Goal: Task Accomplishment & Management: Manage account settings

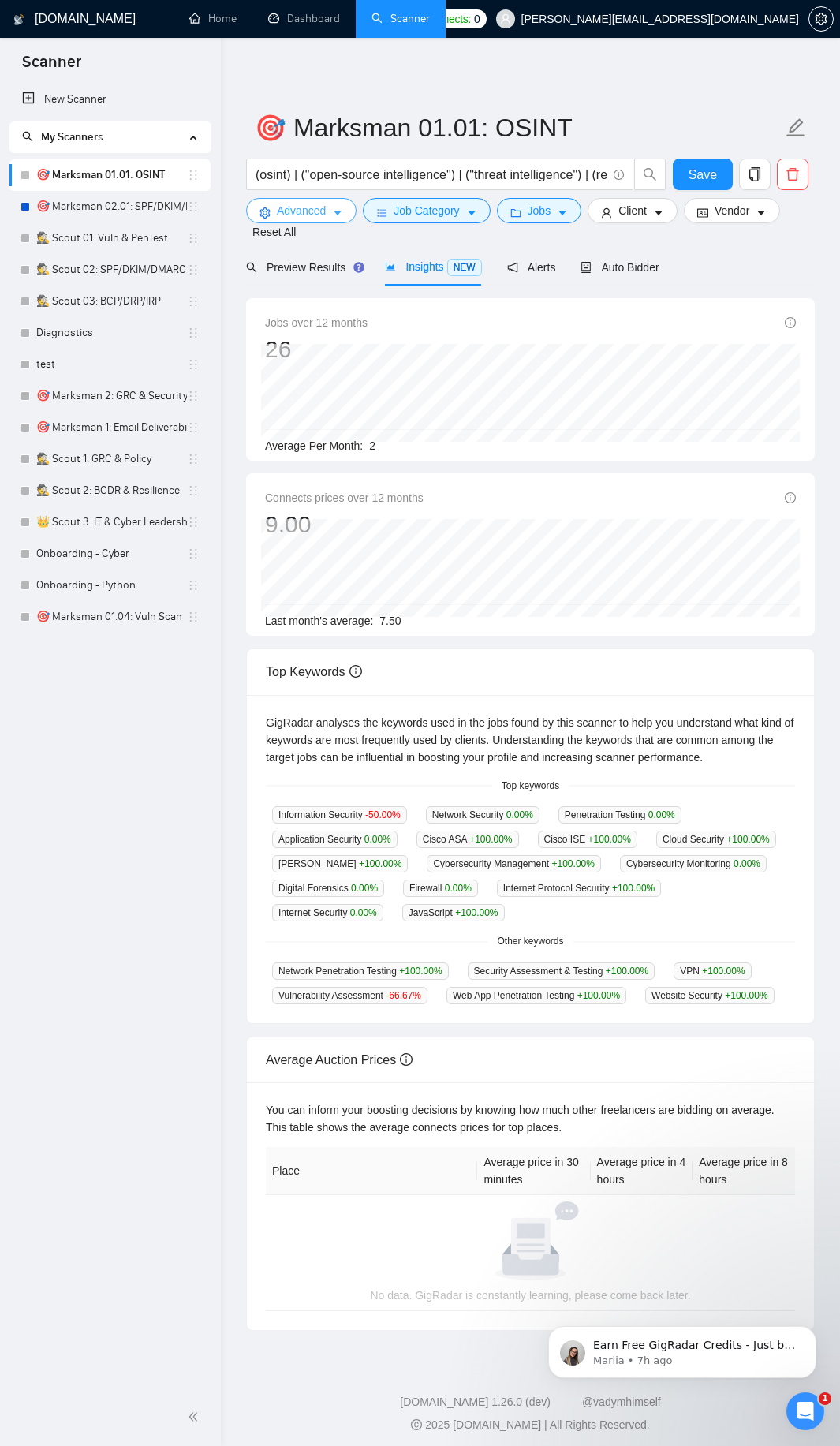
click at [300, 211] on span "Advanced" at bounding box center [301, 210] width 49 height 18
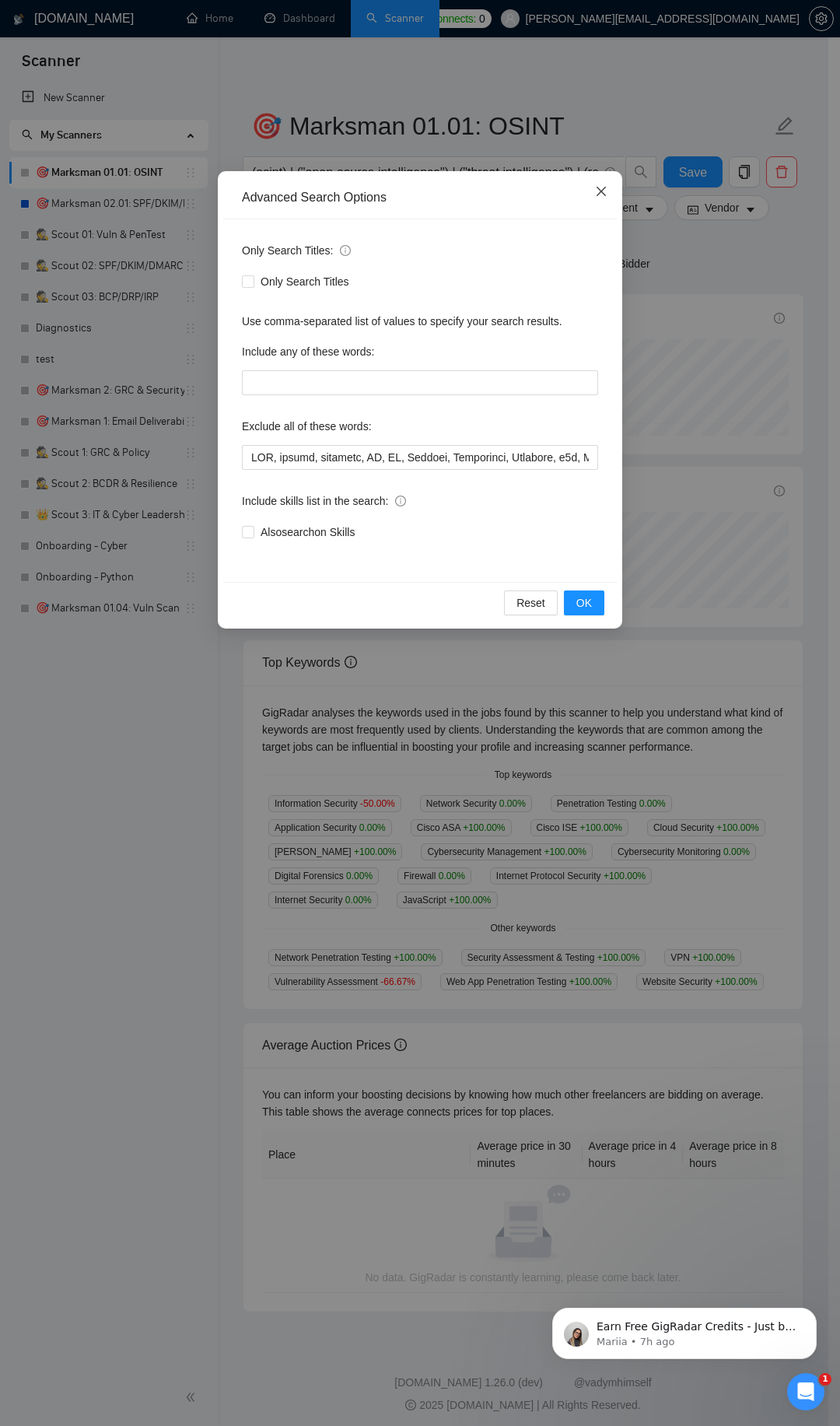
click at [601, 190] on icon "close" at bounding box center [601, 191] width 9 height 9
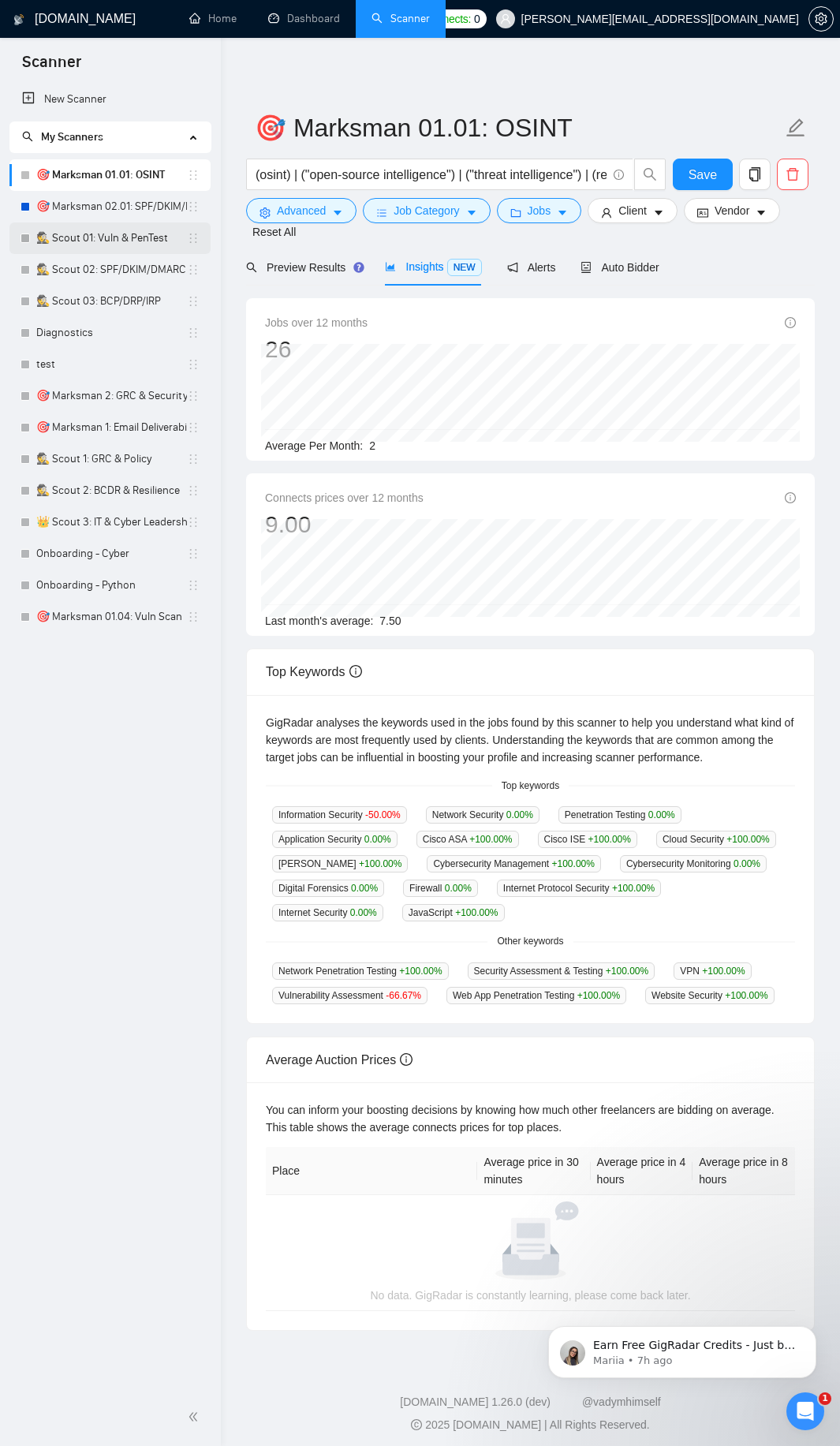
click at [142, 243] on link "🕵️ Scout 01: Vuln & PenTest" at bounding box center [112, 238] width 151 height 32
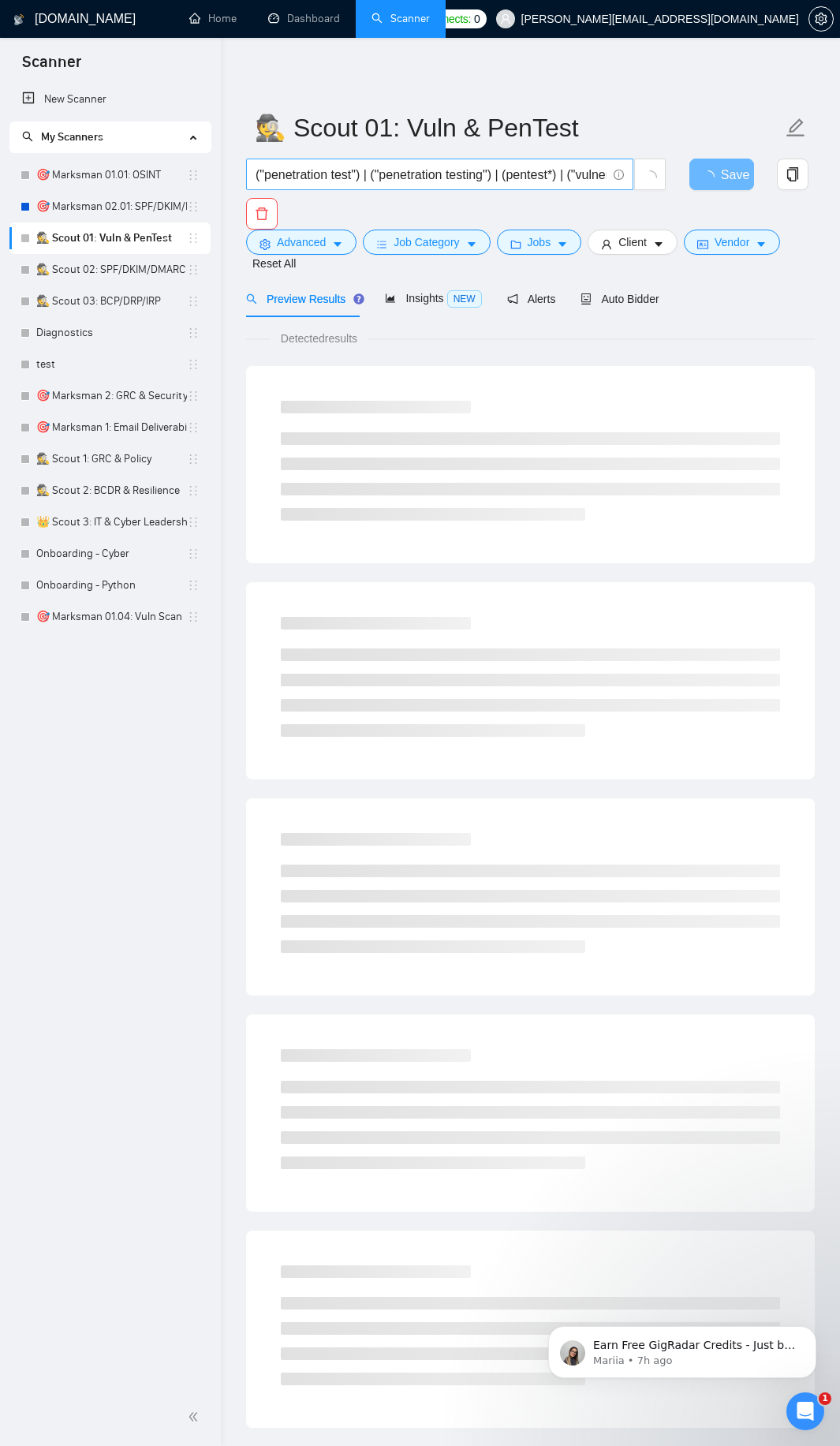
click at [352, 180] on input "("penetration test") | ("penetration testing") | (pentest*) | ("vulnerability a…" at bounding box center [431, 175] width 351 height 20
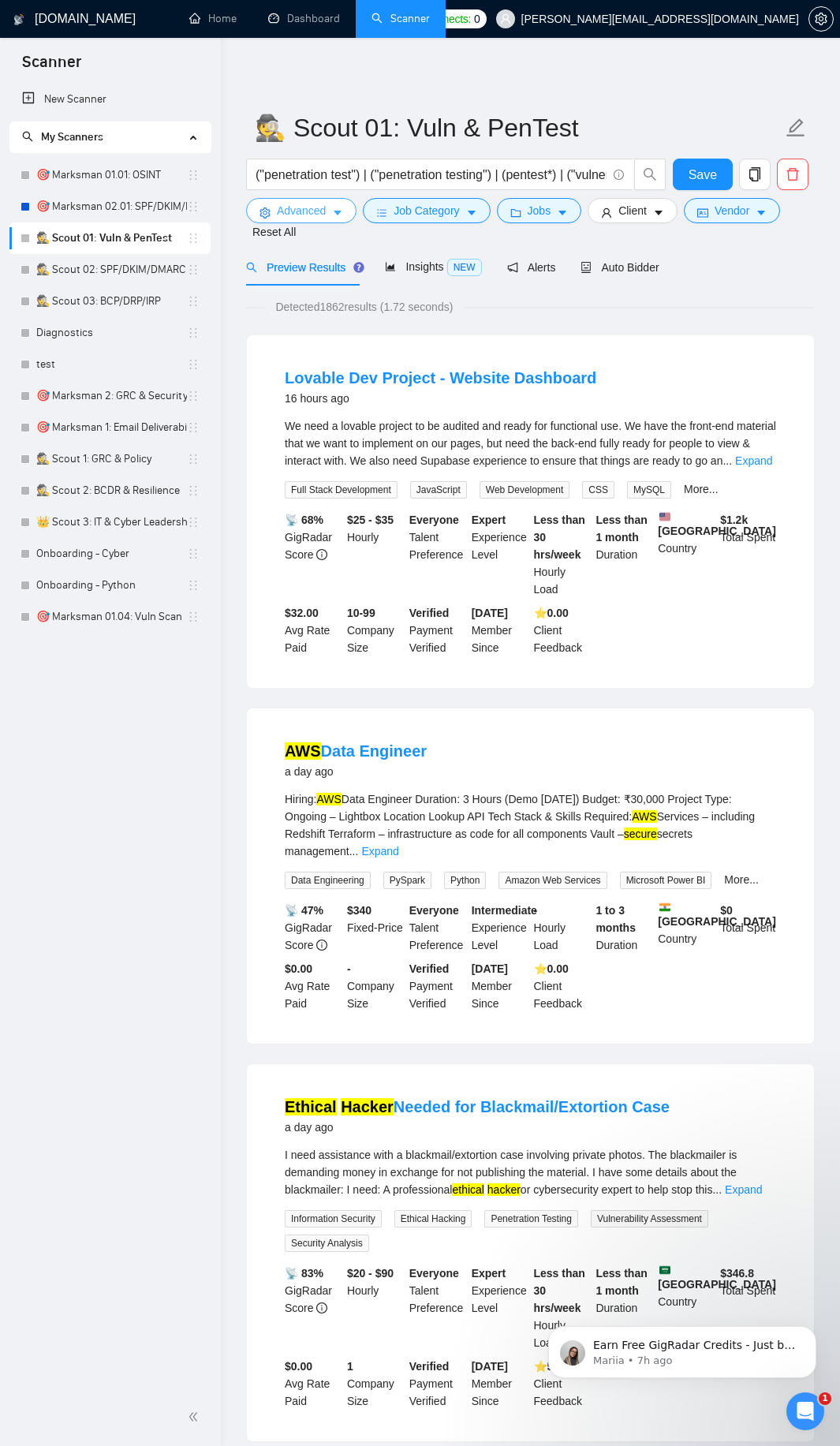
click at [288, 206] on span "Advanced" at bounding box center [301, 210] width 49 height 18
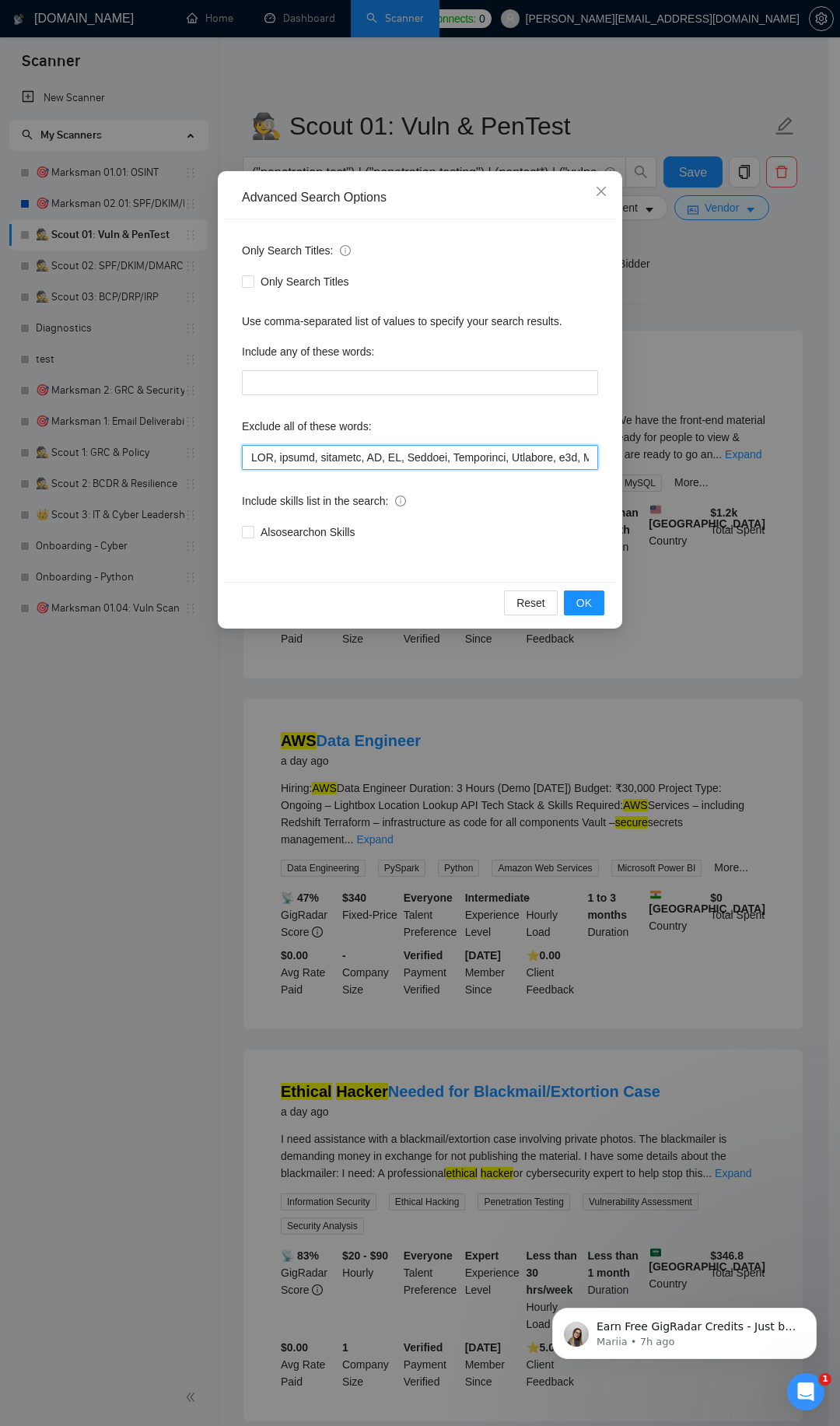
click at [403, 451] on input "text" at bounding box center [420, 457] width 357 height 25
click at [578, 604] on span "OK" at bounding box center [584, 602] width 16 height 17
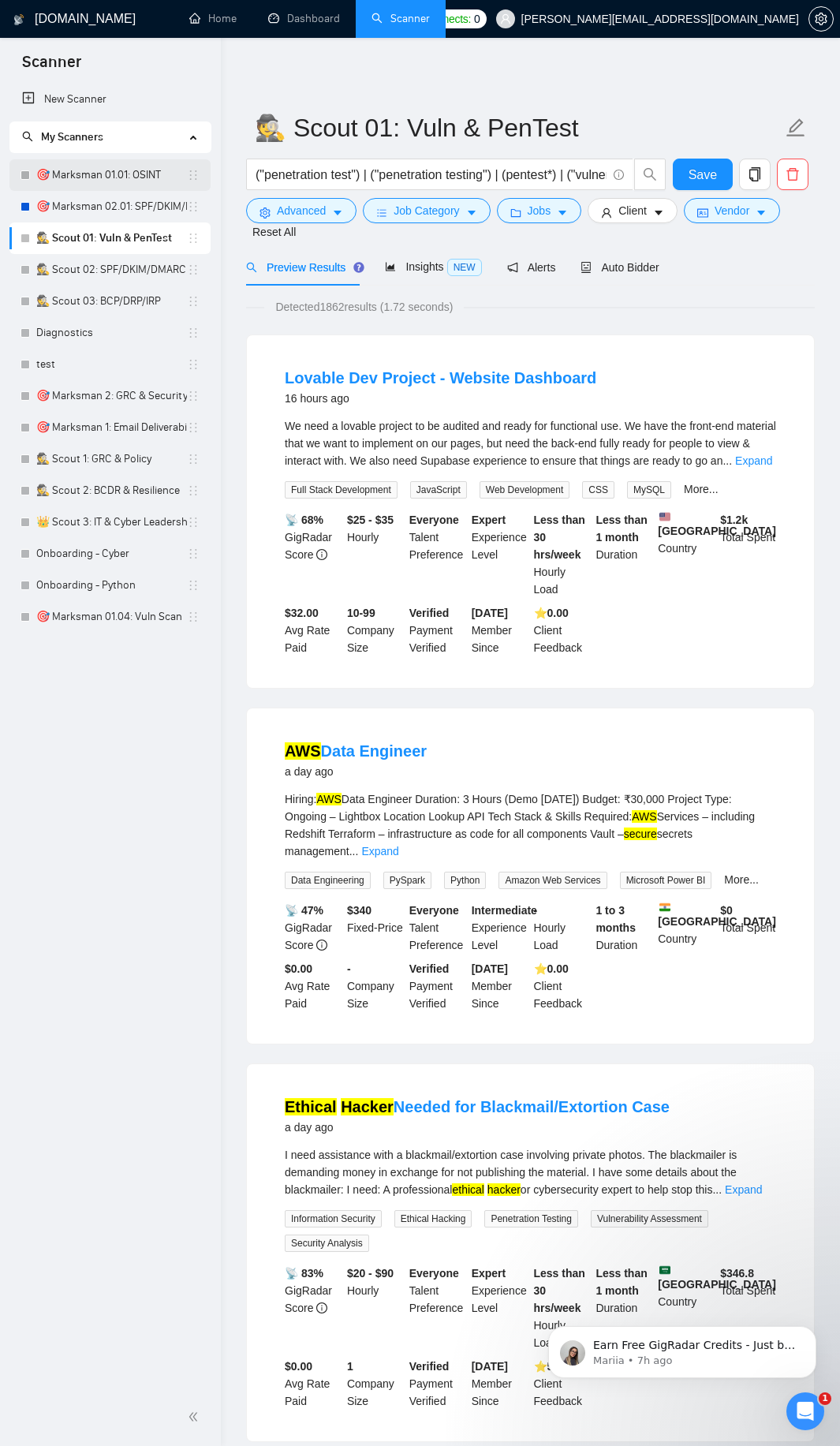
click at [152, 183] on link "🎯 Marksman 01.01: OSINT" at bounding box center [112, 175] width 151 height 32
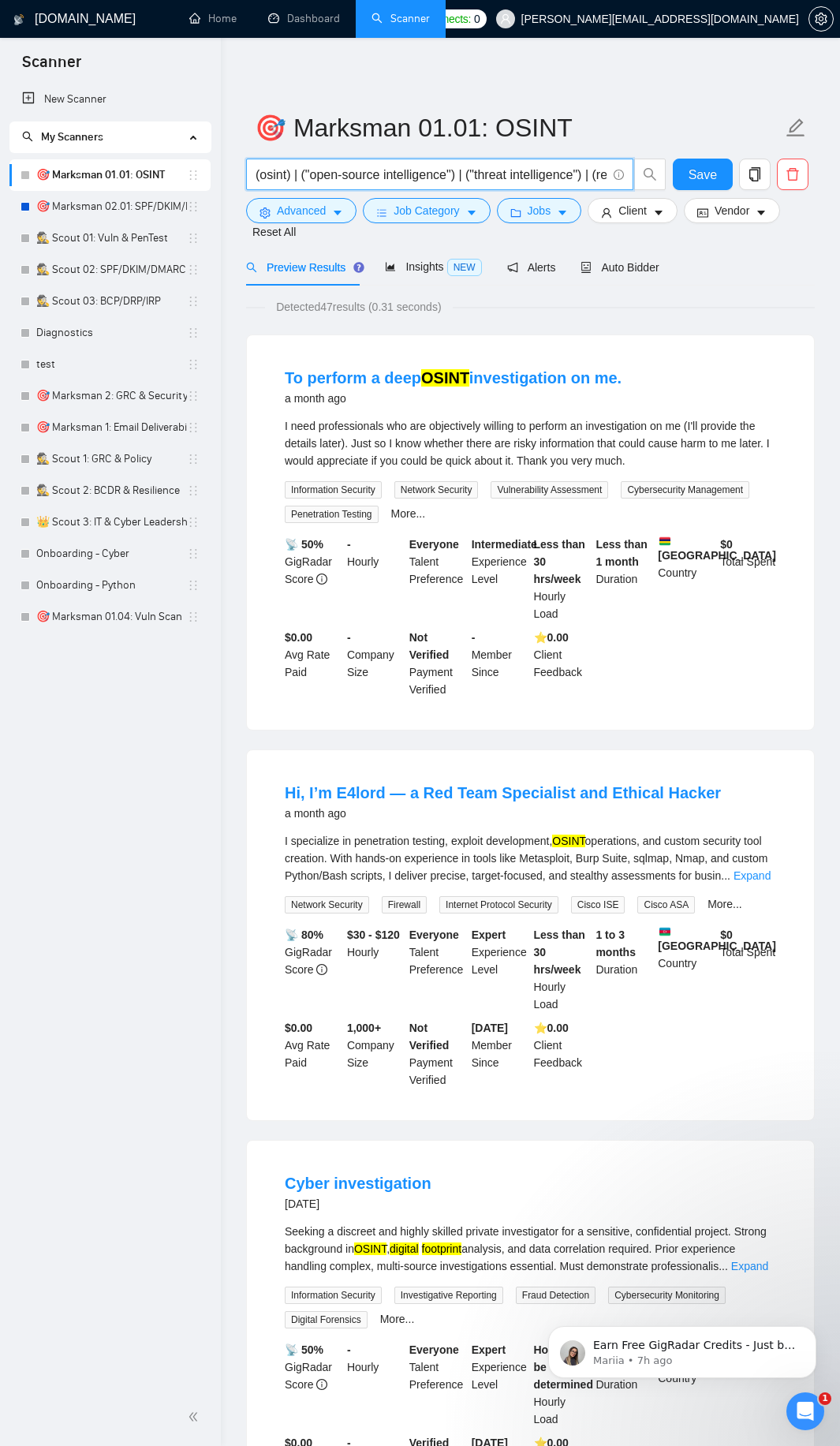
click at [299, 182] on input "(osint) | ("open-source intelligence") | ("threat intelligence") | (reconnaissa…" at bounding box center [431, 175] width 351 height 20
click at [127, 231] on link "🕵️ Scout 01: Vuln & PenTest" at bounding box center [112, 238] width 151 height 32
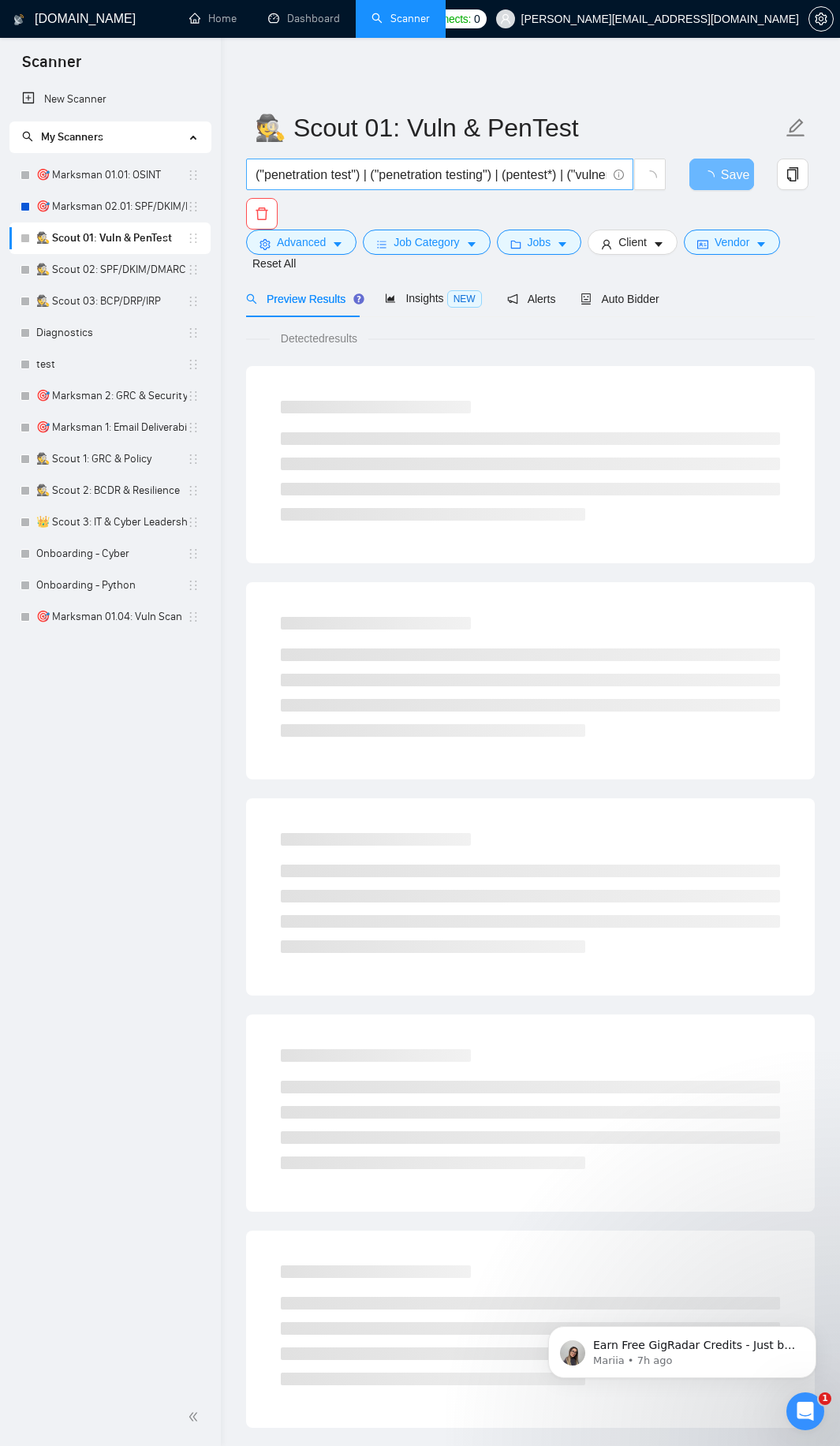
click at [391, 178] on input "("penetration test") | ("penetration testing") | (pentest*) | ("vulnerability a…" at bounding box center [431, 175] width 351 height 20
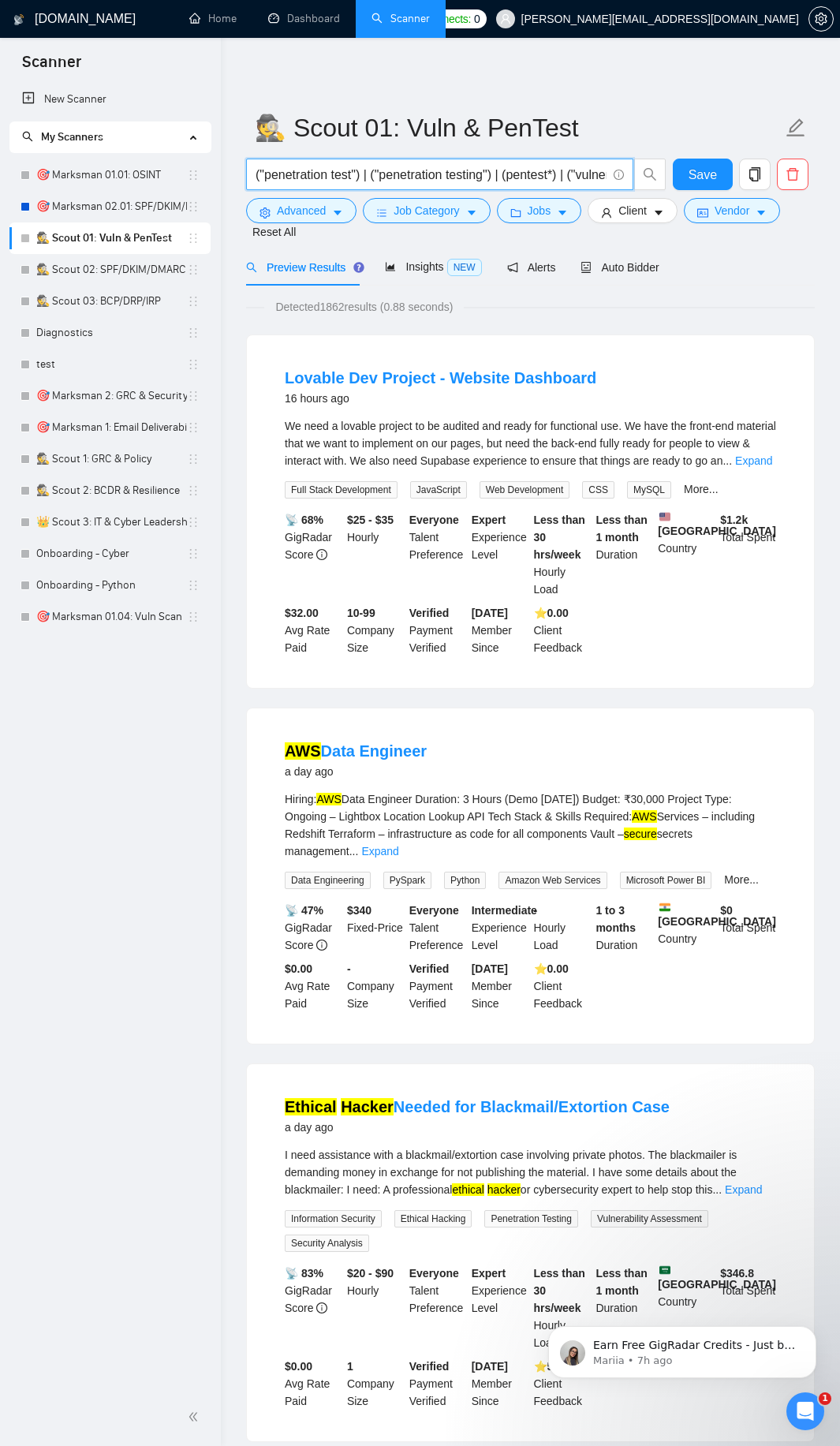
paste input ""open-source intelligence") | ("threat intelligence") | (reconnaissance) | ("di…"
type input "("penetration test") | ("penetration testing") | (pentest*) | ("vulnerability a…"
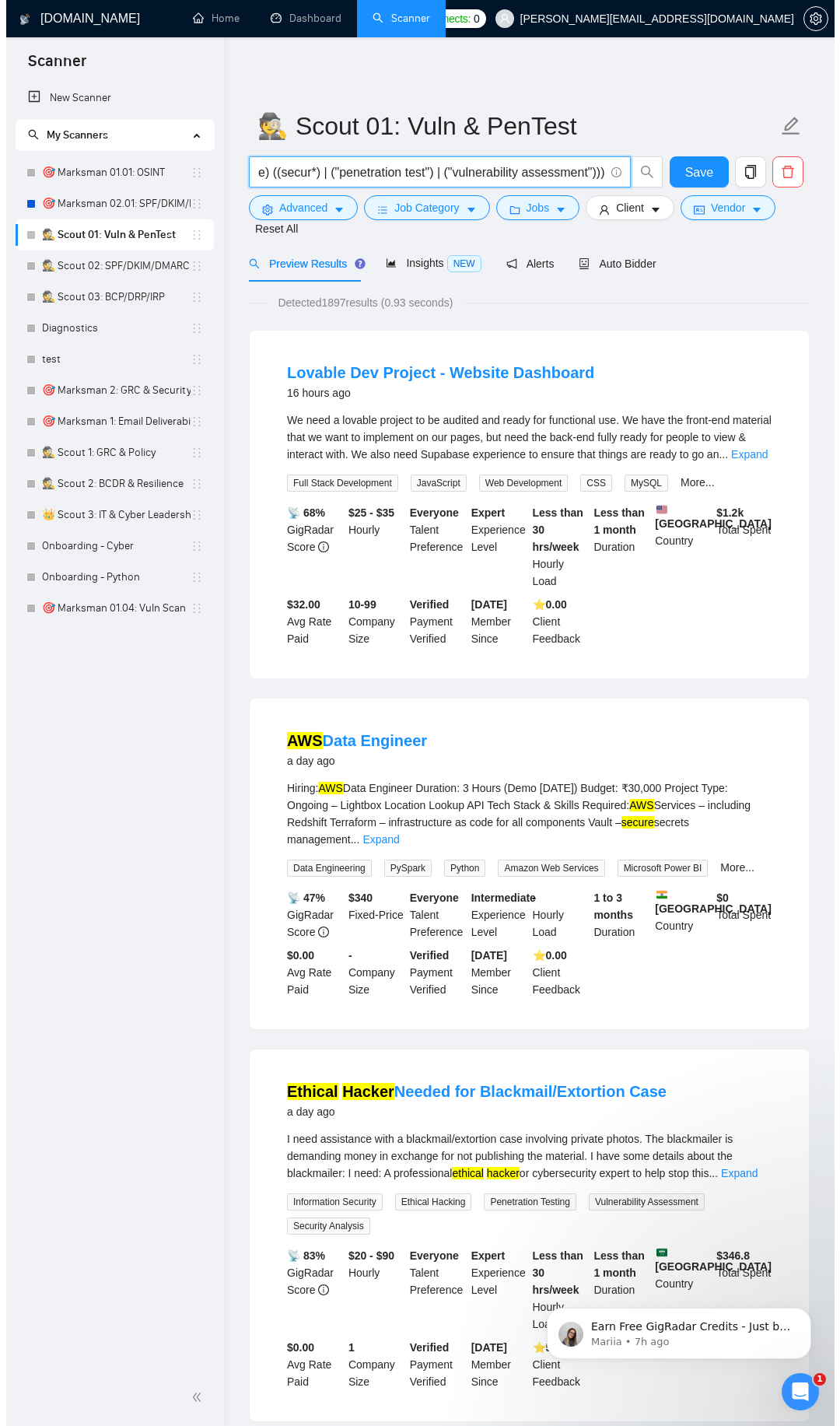
scroll to position [0, 0]
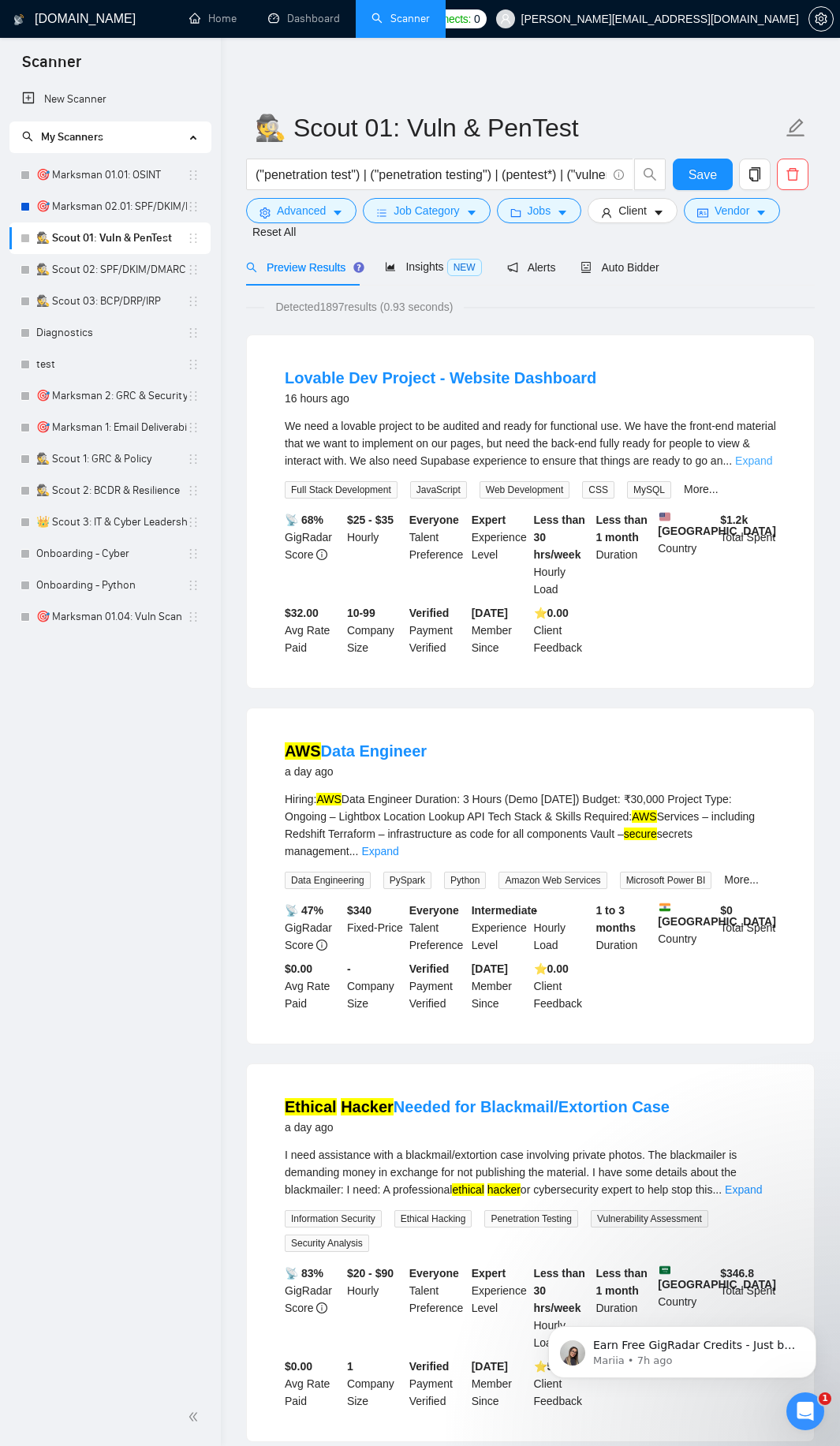
click at [757, 463] on link "Expand" at bounding box center [753, 460] width 37 height 13
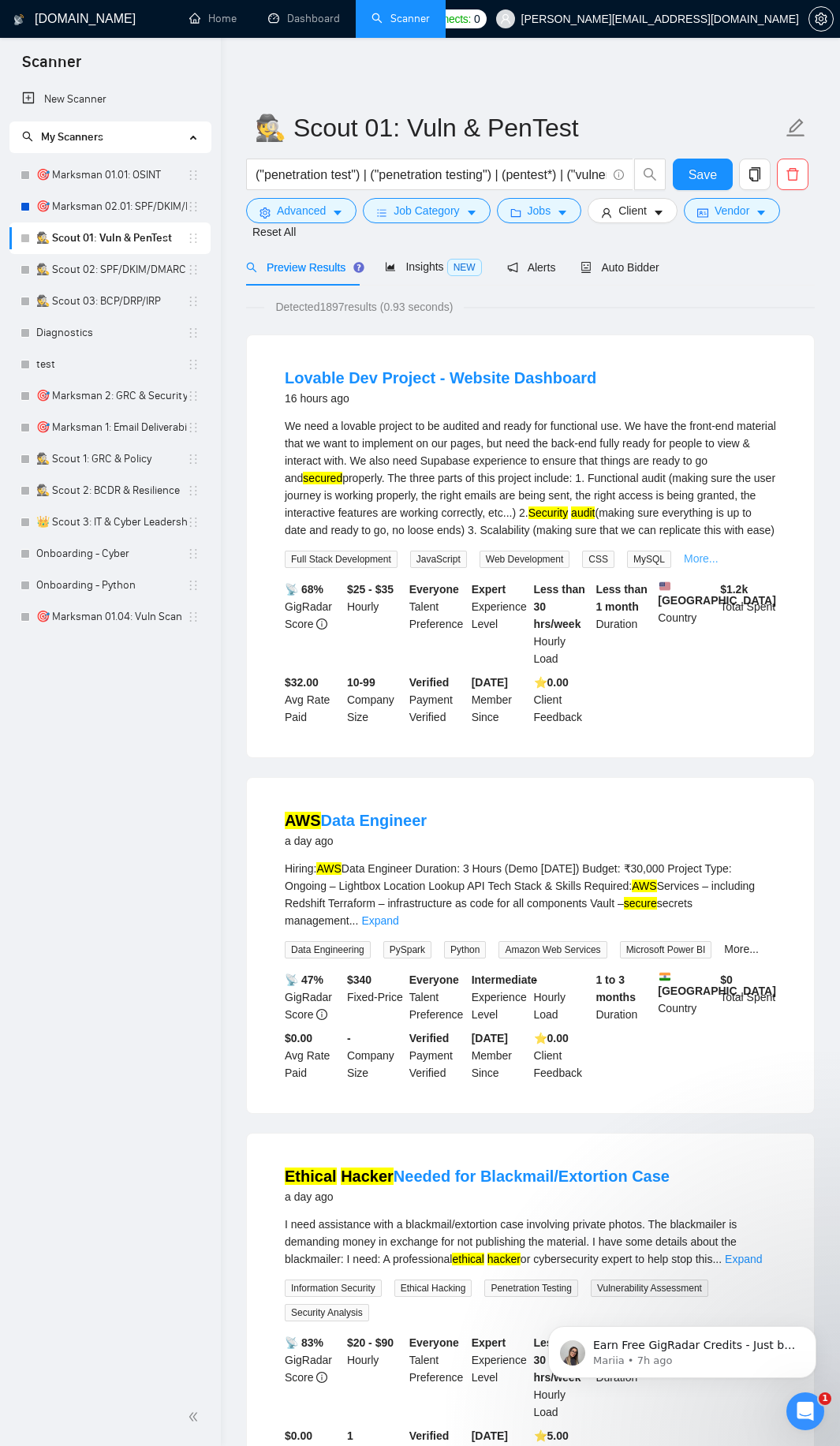
click at [699, 559] on link "More..." at bounding box center [702, 558] width 35 height 13
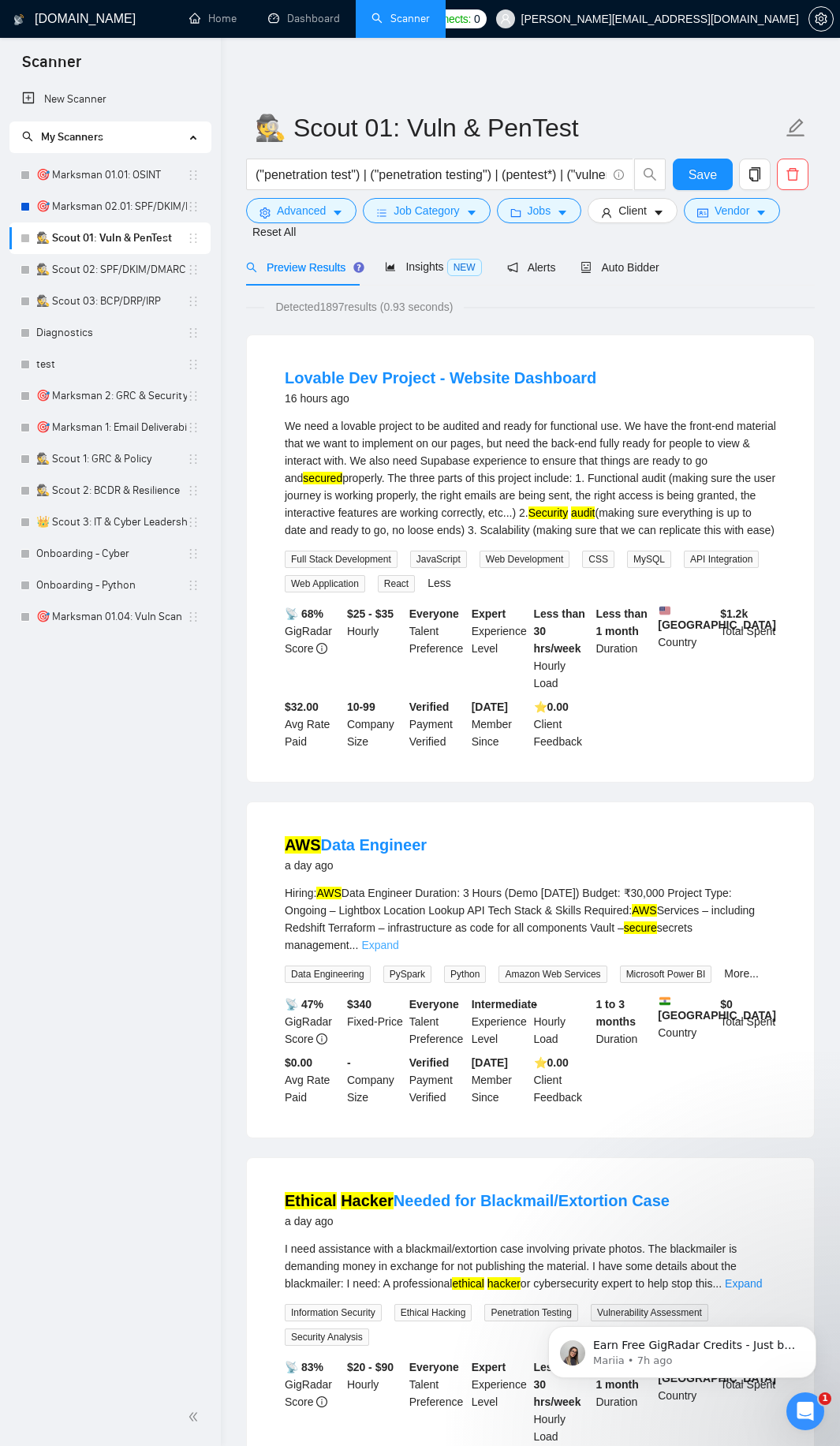
click at [398, 938] on link "Expand" at bounding box center [380, 944] width 37 height 13
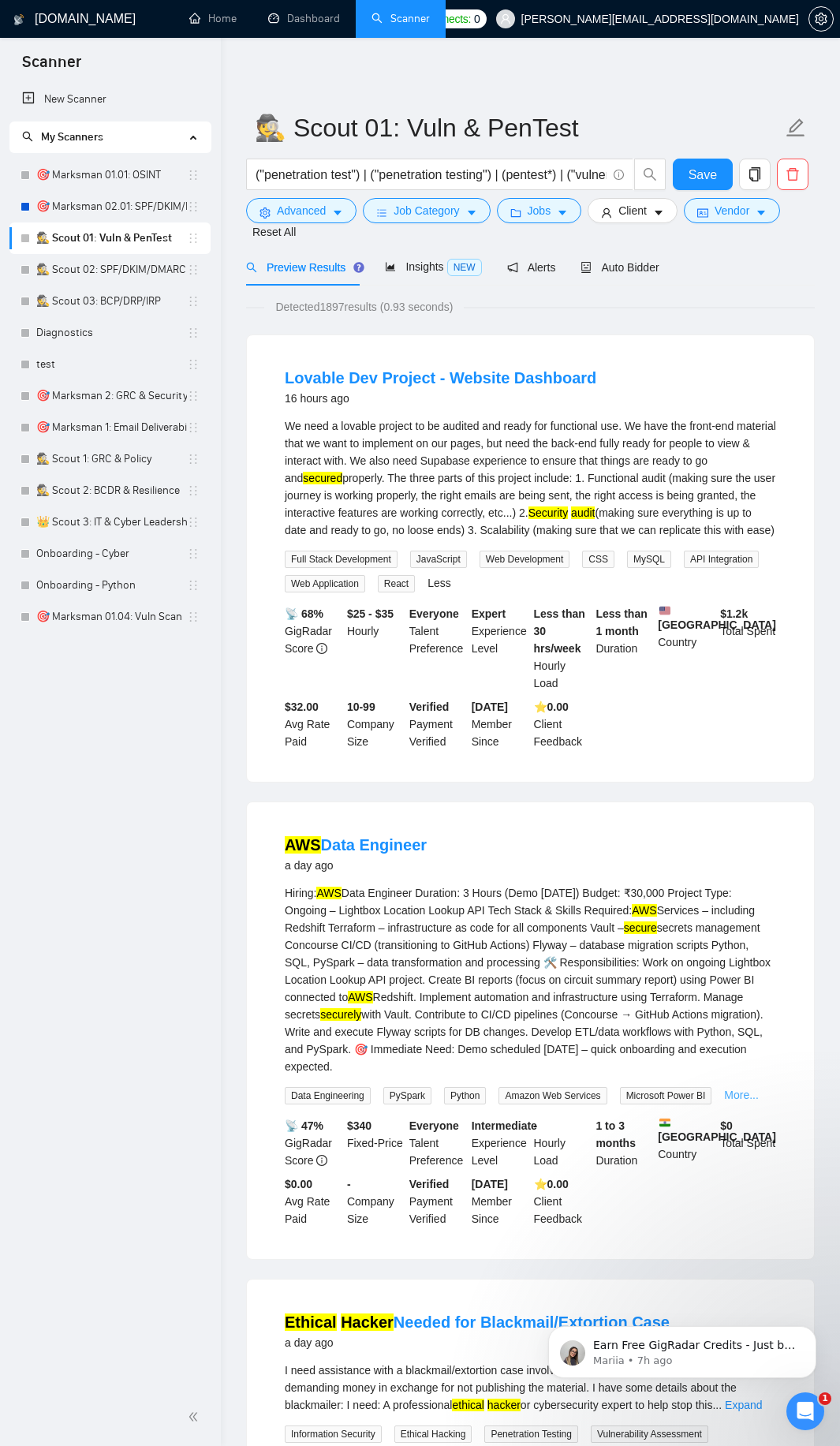
click at [749, 1093] on link "More..." at bounding box center [742, 1094] width 35 height 13
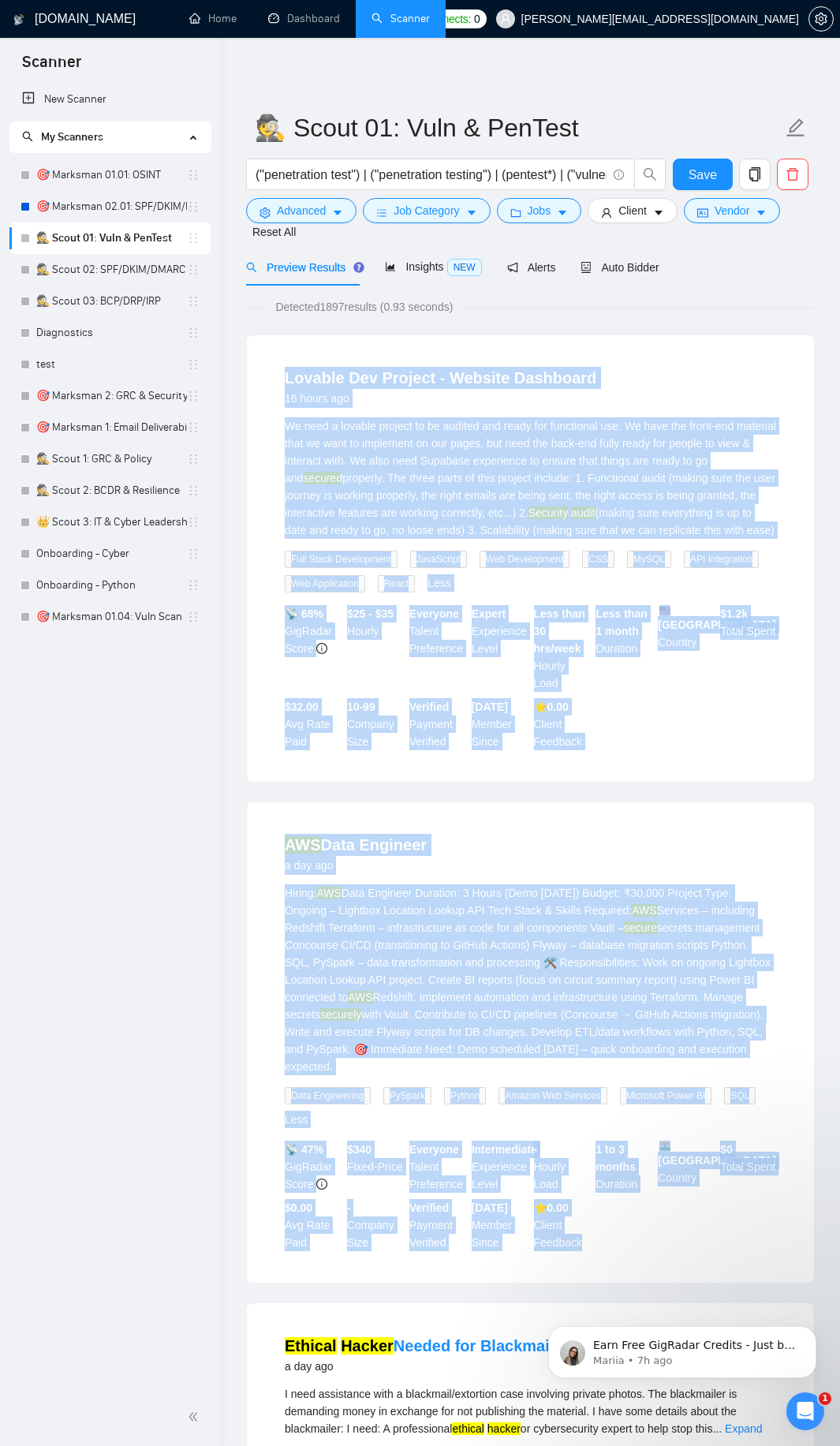
drag, startPoint x: 602, startPoint y: 1244, endPoint x: 274, endPoint y: 373, distance: 930.7
copy ul "Lovable Dev Project - Website Dashboard 16 hours ago We need a lovable project …"
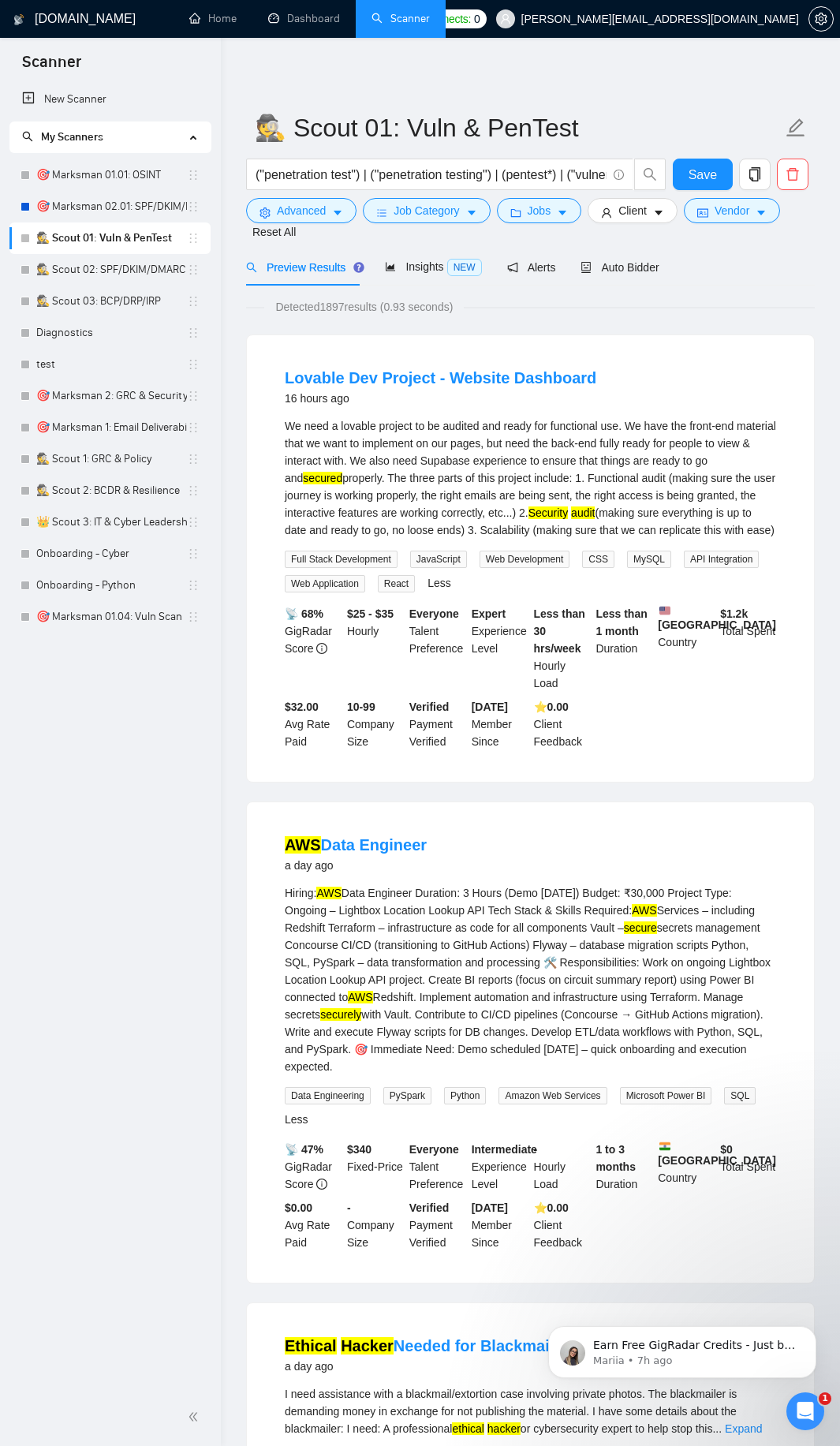
click at [297, 198] on div "("penetration test") | ("penetration testing") | (pentest*) | ("vulnerability a…" at bounding box center [457, 178] width 427 height 39
click at [304, 203] on span "Advanced" at bounding box center [301, 210] width 49 height 18
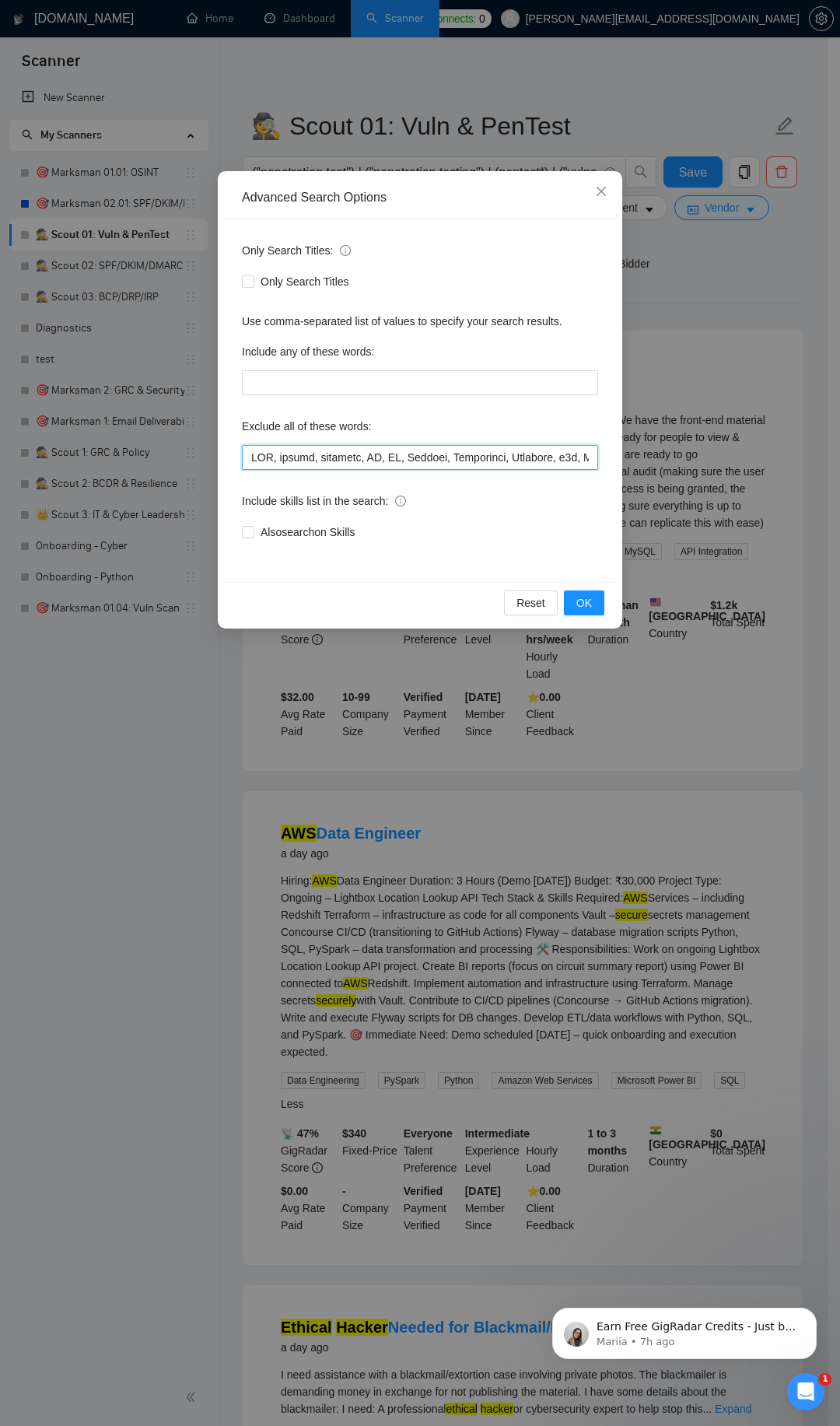
click at [285, 449] on input "text" at bounding box center [420, 457] width 357 height 25
paste input "5", Azure, "Active Directory", "Domain Controller", "Machine Learning", Whisper…"
click at [285, 449] on input "text" at bounding box center [420, 457] width 357 height 25
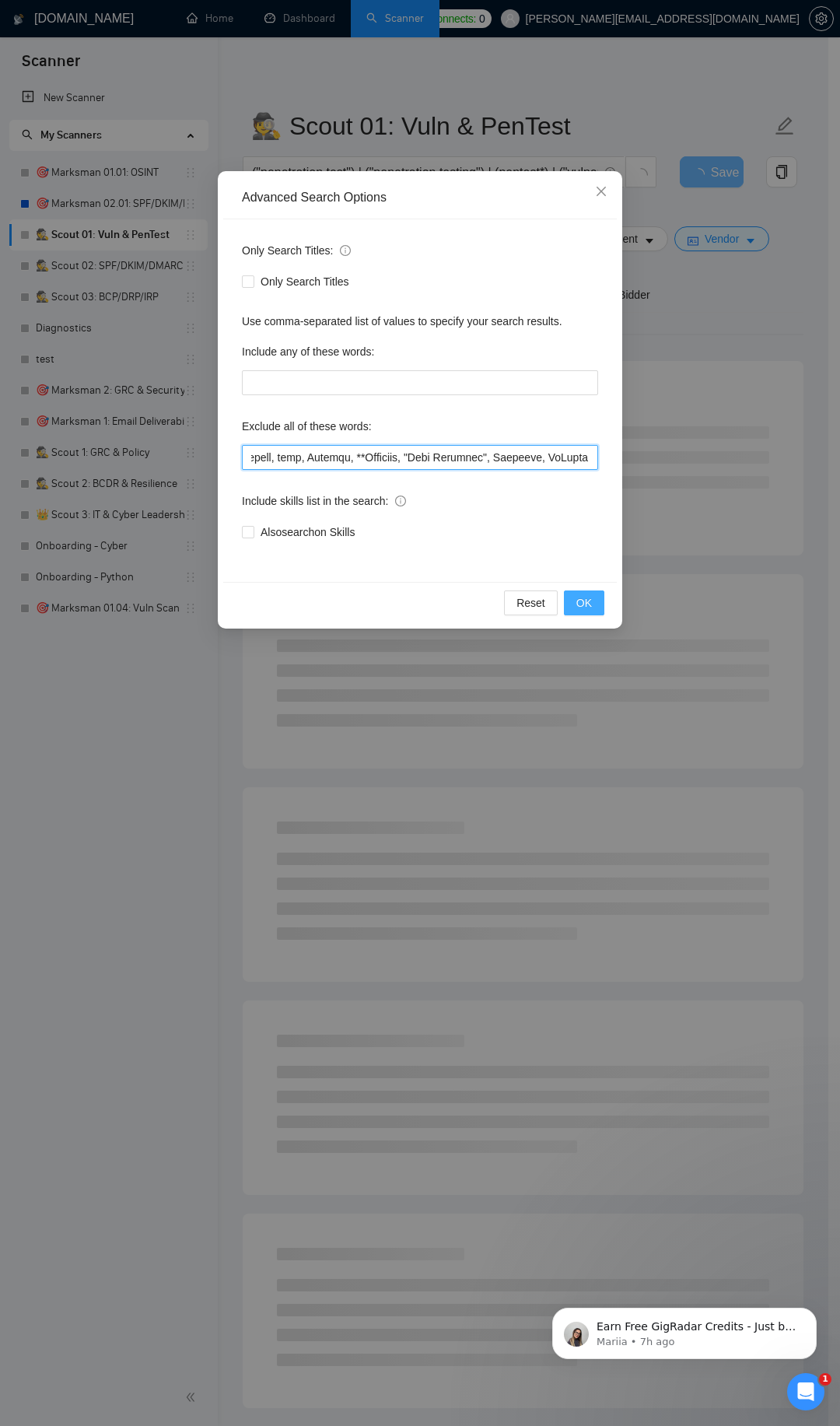
type input "SEO, design, designer, UX, UI, Flutter, Creatomate, Airtable, n8n, Make\\.com, …"
click at [579, 603] on span "OK" at bounding box center [584, 602] width 16 height 17
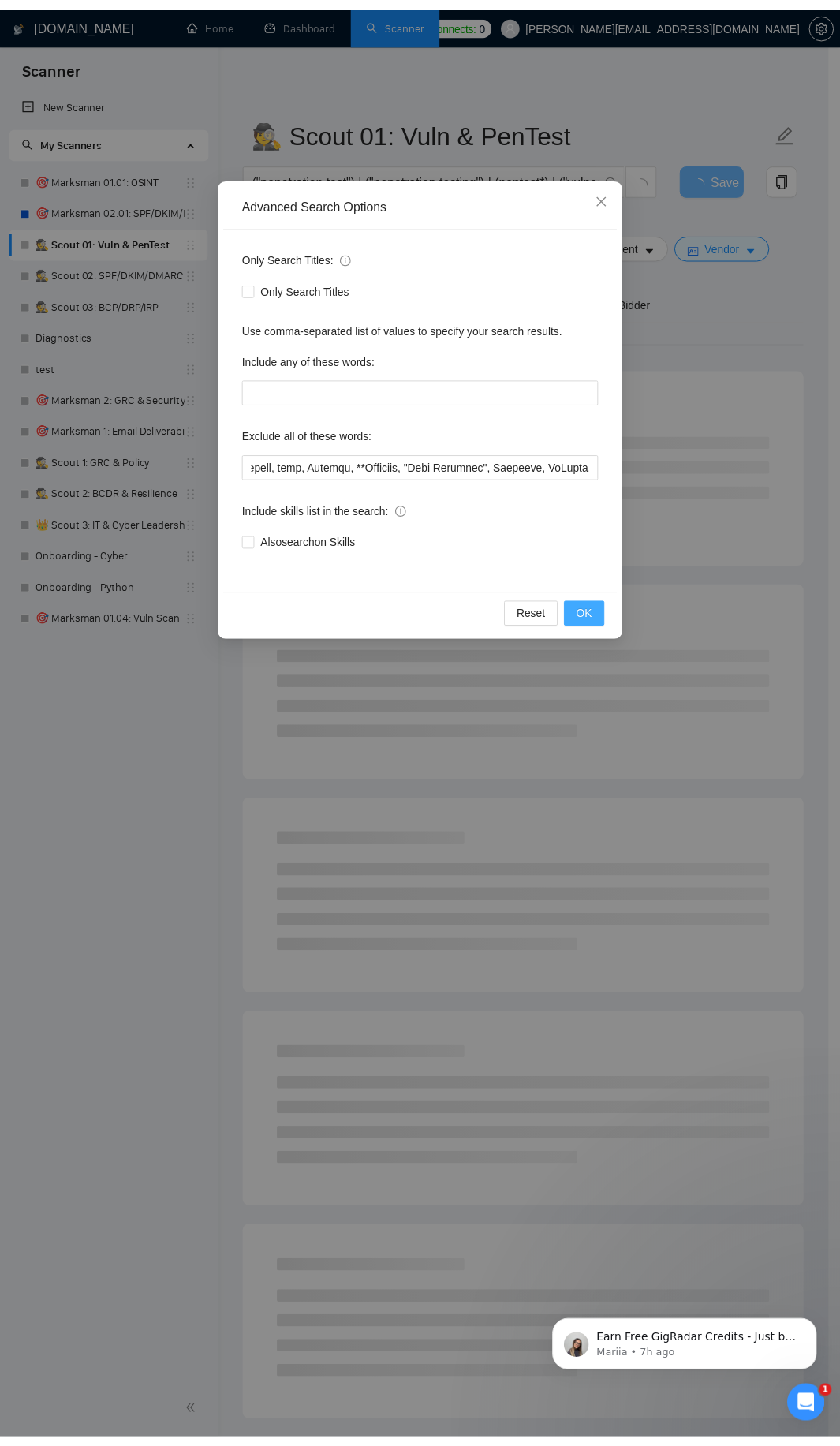
scroll to position [0, 0]
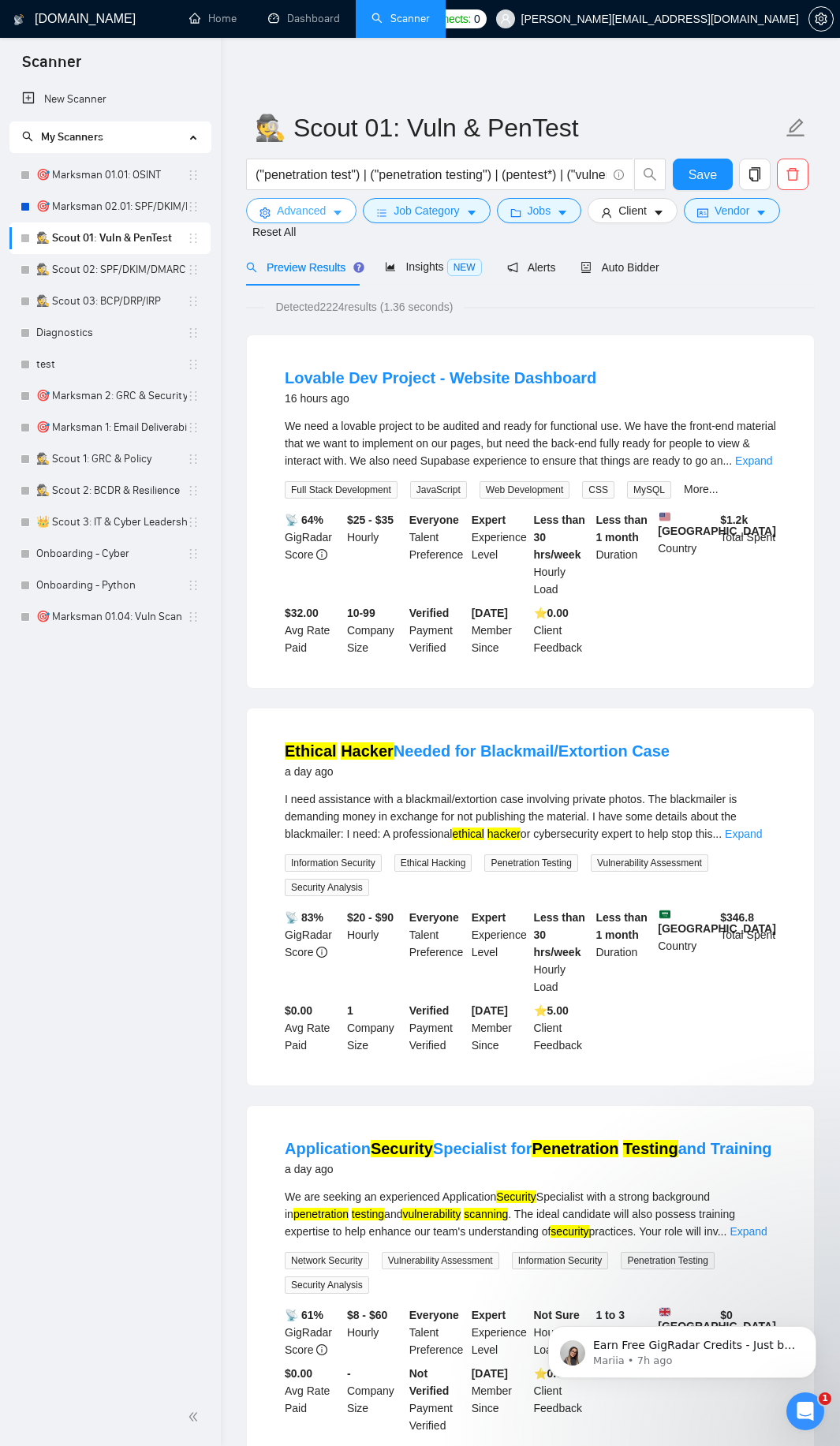
click at [316, 218] on span "Advanced" at bounding box center [301, 210] width 49 height 18
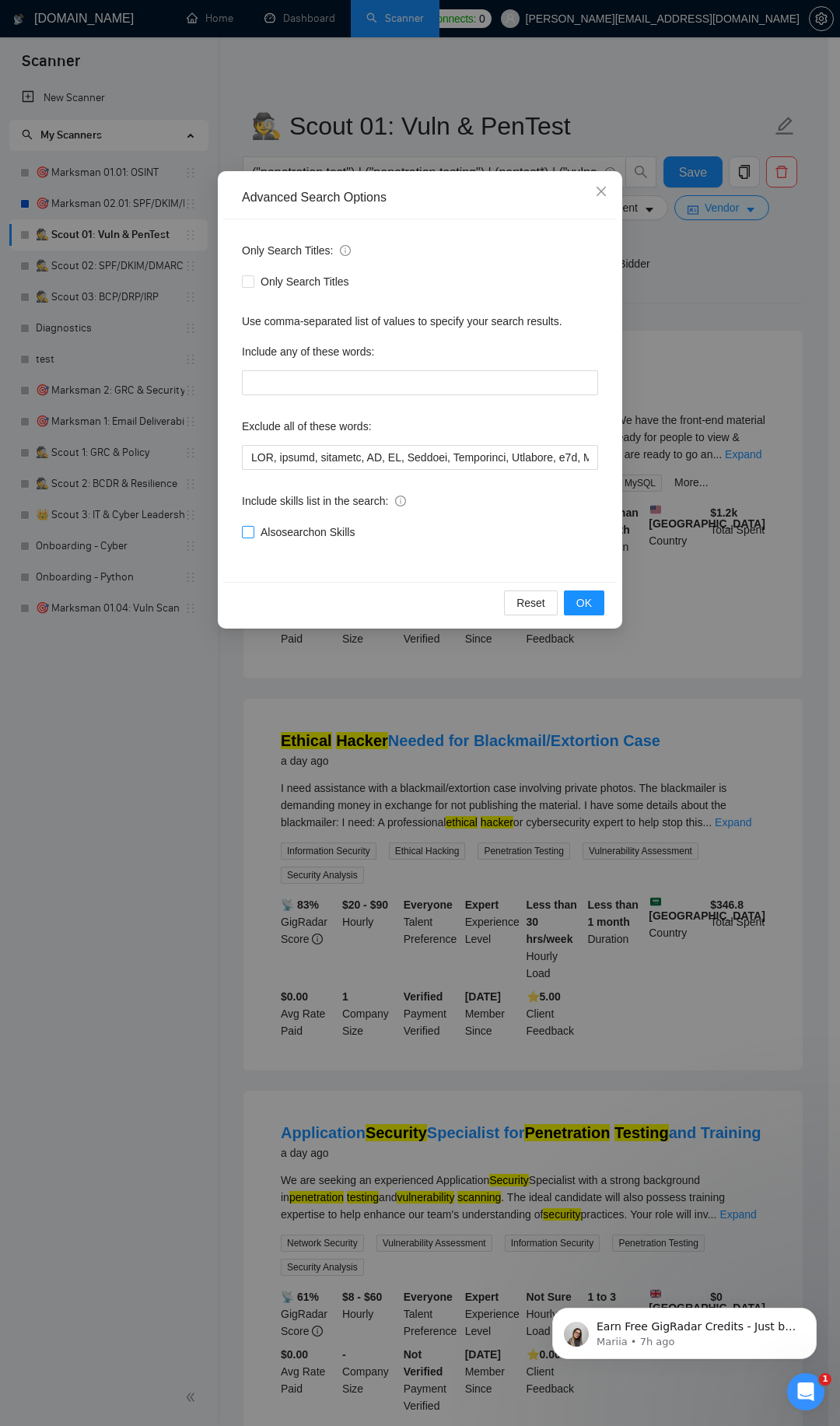
click at [307, 531] on span "Also search on Skills" at bounding box center [308, 532] width 107 height 17
click at [253, 531] on input "Also search on Skills" at bounding box center [247, 531] width 11 height 11
checkbox input "true"
click at [575, 602] on button "OK" at bounding box center [584, 602] width 40 height 25
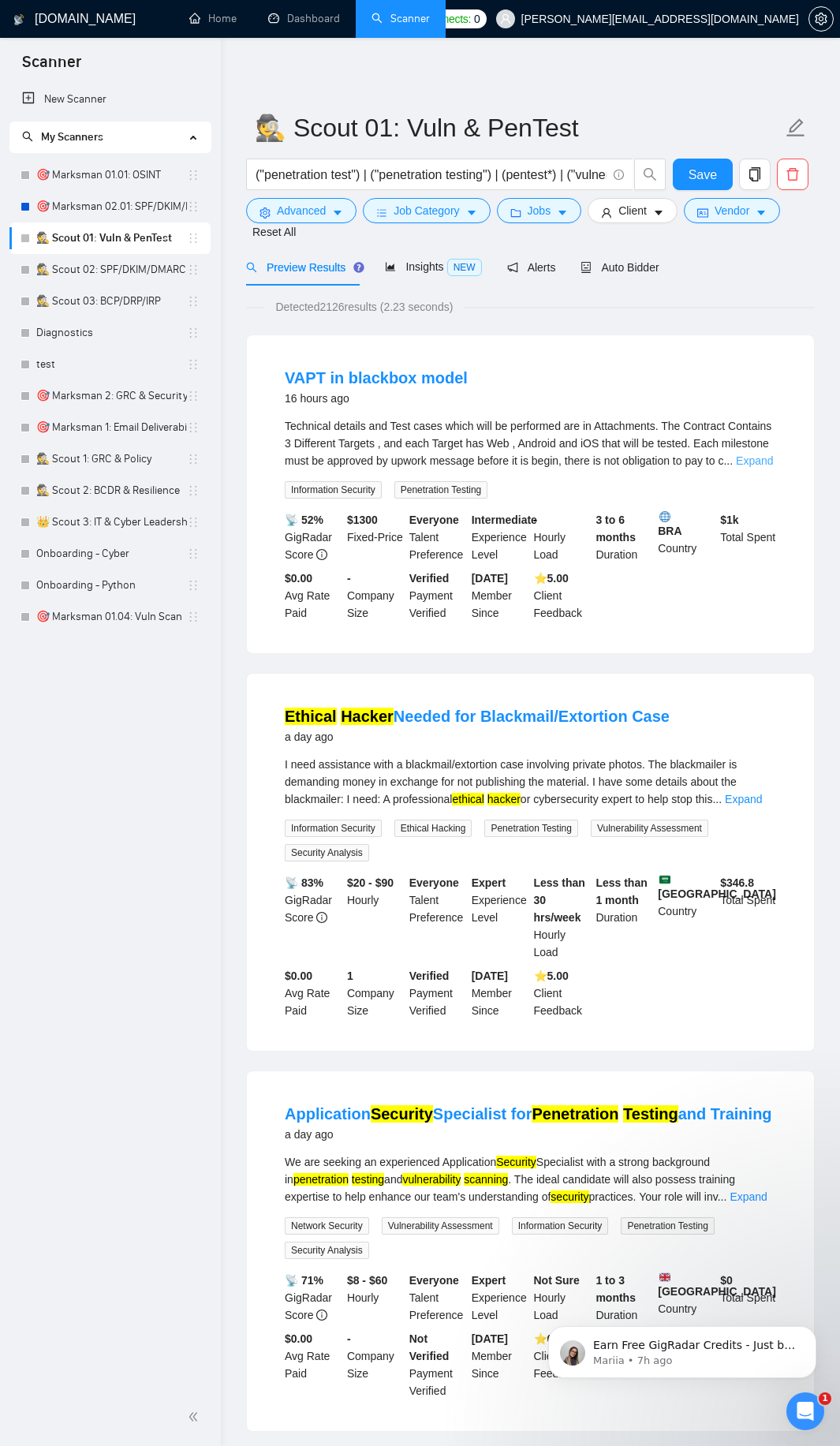
click at [758, 463] on link "Expand" at bounding box center [754, 460] width 37 height 13
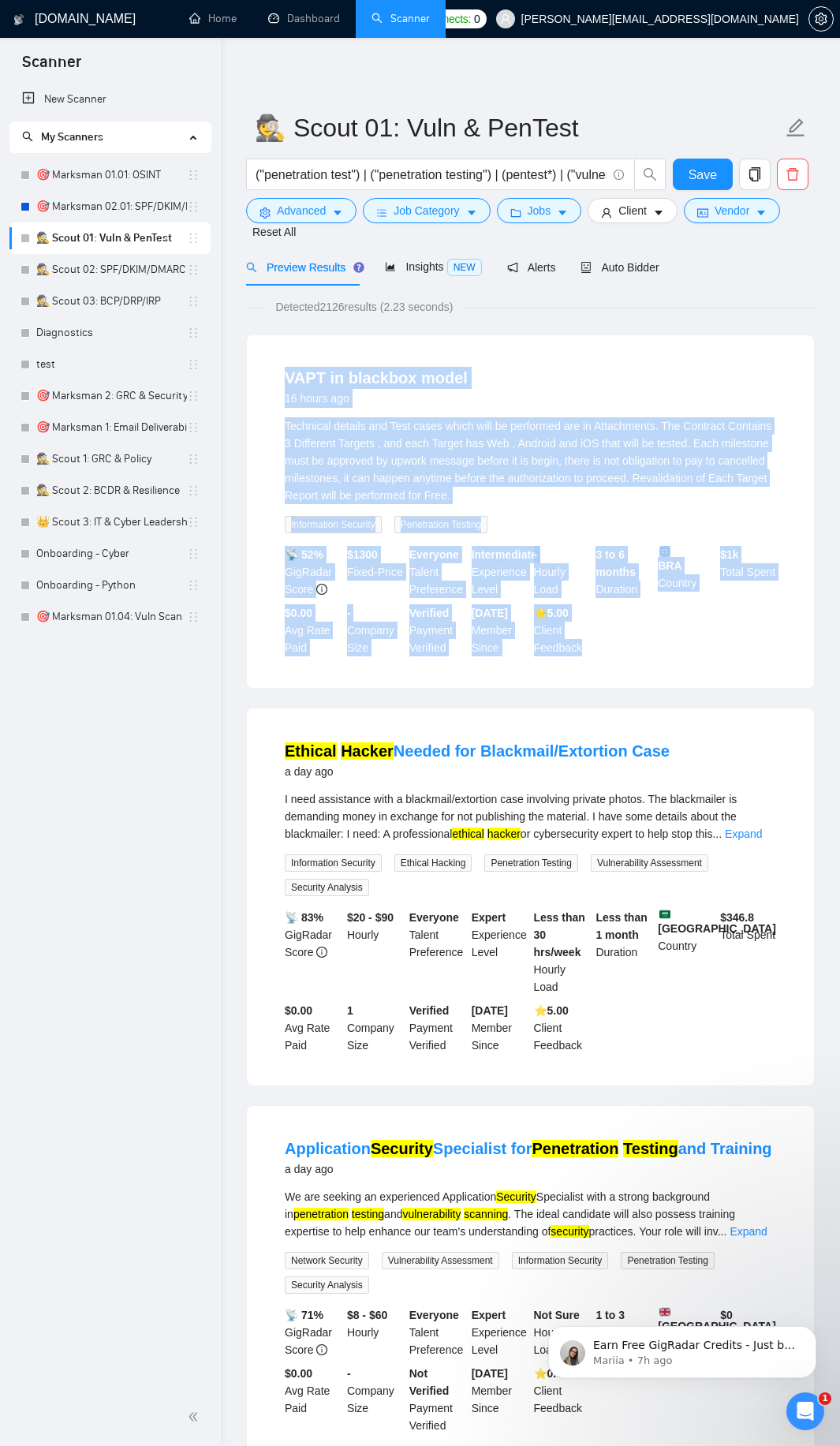
drag, startPoint x: 278, startPoint y: 378, endPoint x: 604, endPoint y: 667, distance: 435.7
click at [604, 667] on li "VAPT in blackbox model 16 hours ago Technical details and Test cases which will…" at bounding box center [530, 512] width 529 height 315
copy li "VAPT in blackbox model 16 hours ago Technical details and Test cases which will…"
click at [567, 376] on div "VAPT in blackbox model 16 hours ago" at bounding box center [531, 387] width 492 height 41
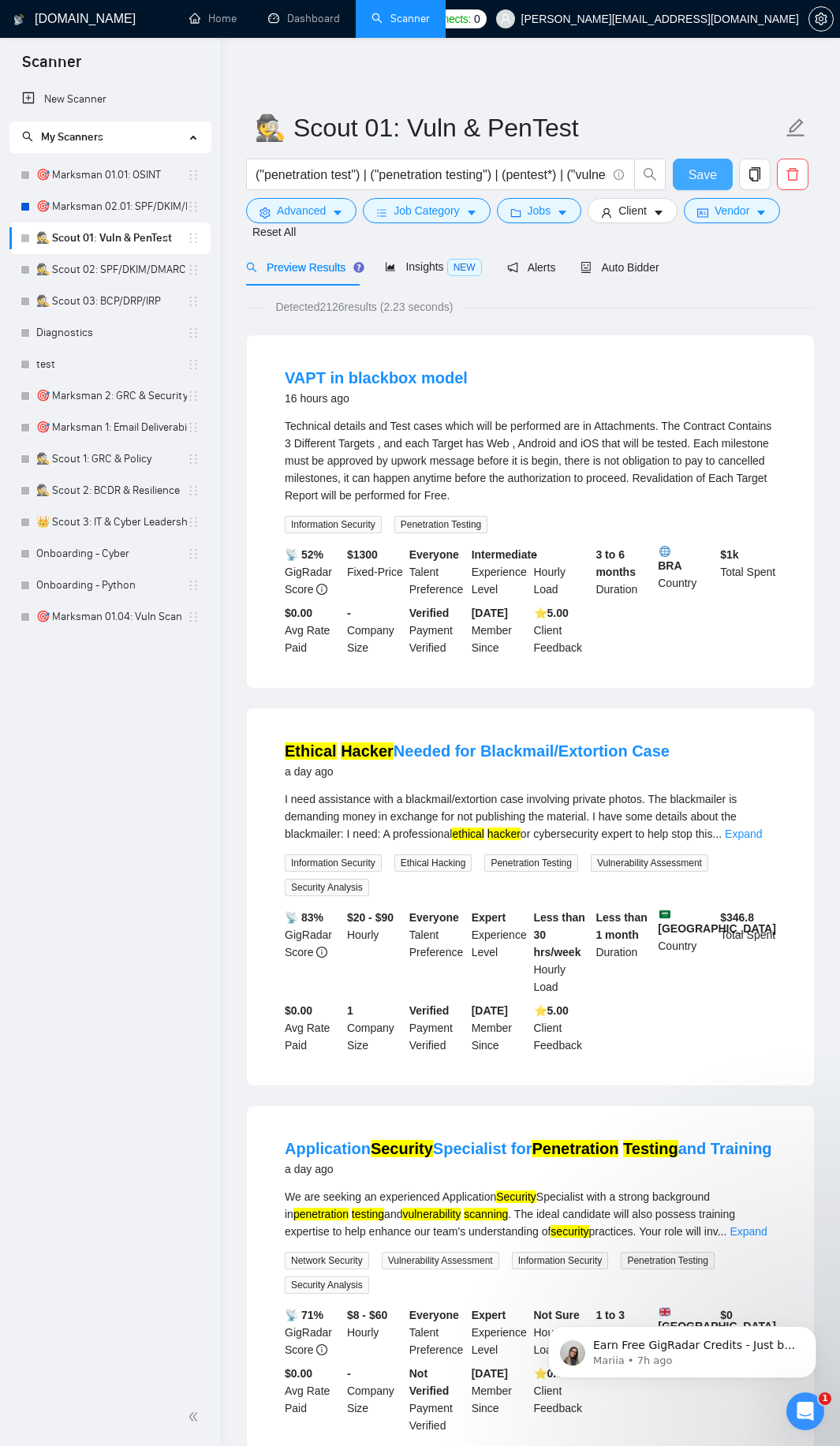
click at [688, 165] on span "Save" at bounding box center [702, 175] width 28 height 20
click at [338, 175] on input "("penetration test") | ("penetration testing") | (pentest*) | ("vulnerability a…" at bounding box center [431, 175] width 351 height 20
paste input "wordpress (("vulnerability scan") | ("security audit") | (pentest*))) | ((aws |…"
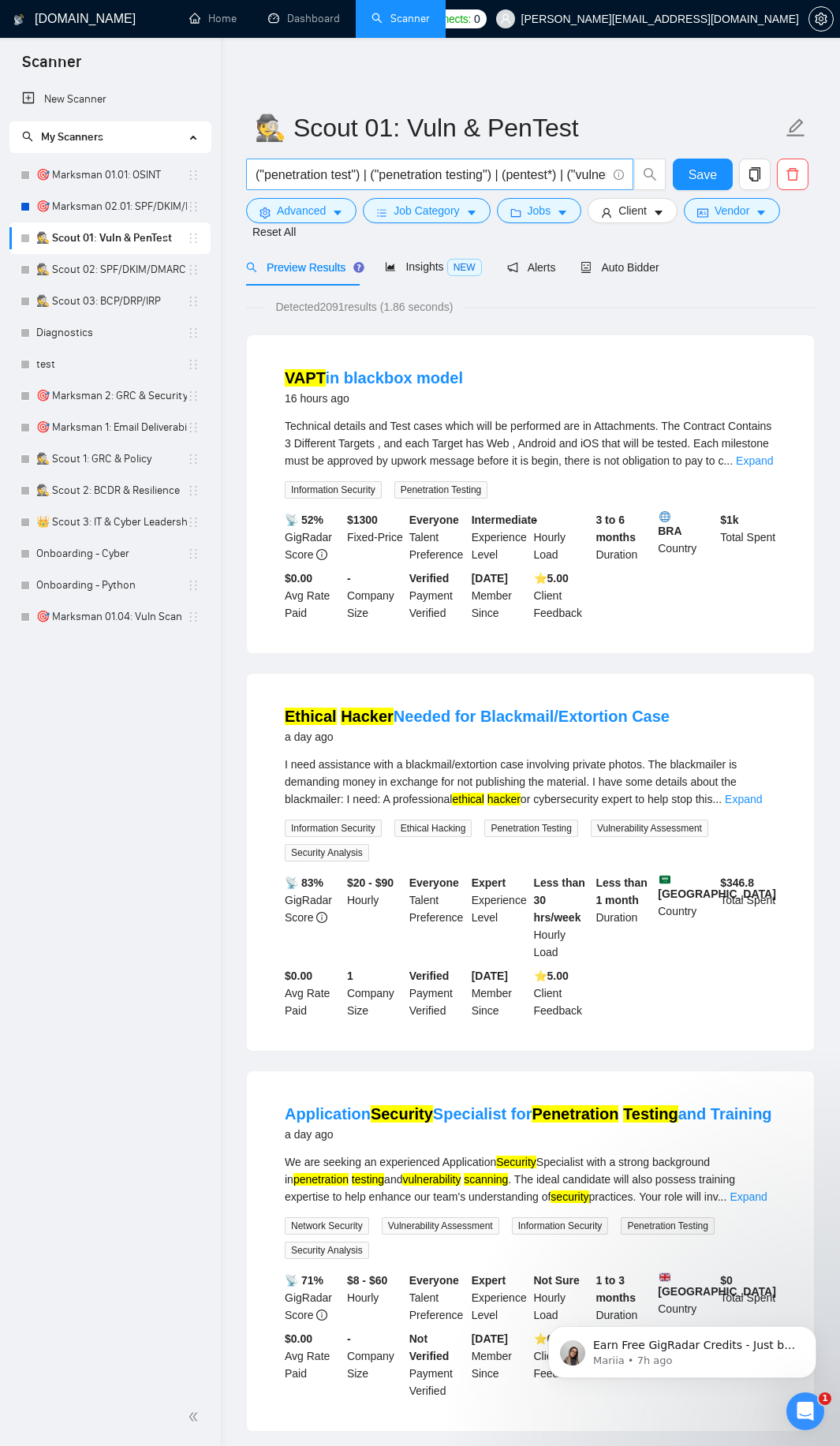
click at [382, 181] on input "("penetration test") | ("penetration testing") | (pentest*) | ("vulnerability a…" at bounding box center [431, 175] width 351 height 20
paste input "(("penetration test") | ("penetration testing") | (pentest*) | ("vulnerability …"
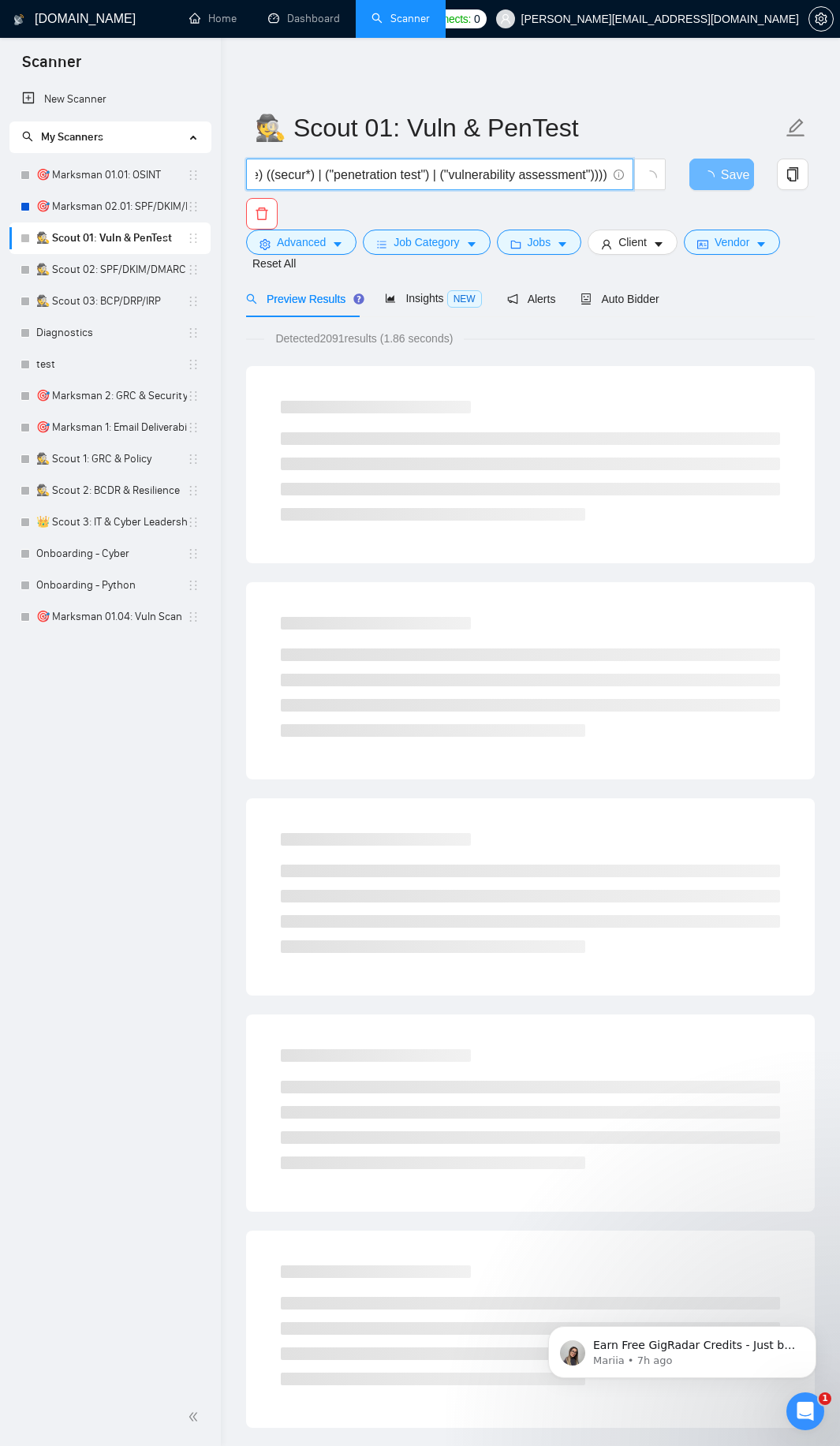
type input "((("penetration test") | ("penetration testing") | (pentest*) | ("vulnerability…"
click at [691, 293] on div "Preview Results Insights NEW Alerts Auto Bidder" at bounding box center [530, 298] width 568 height 37
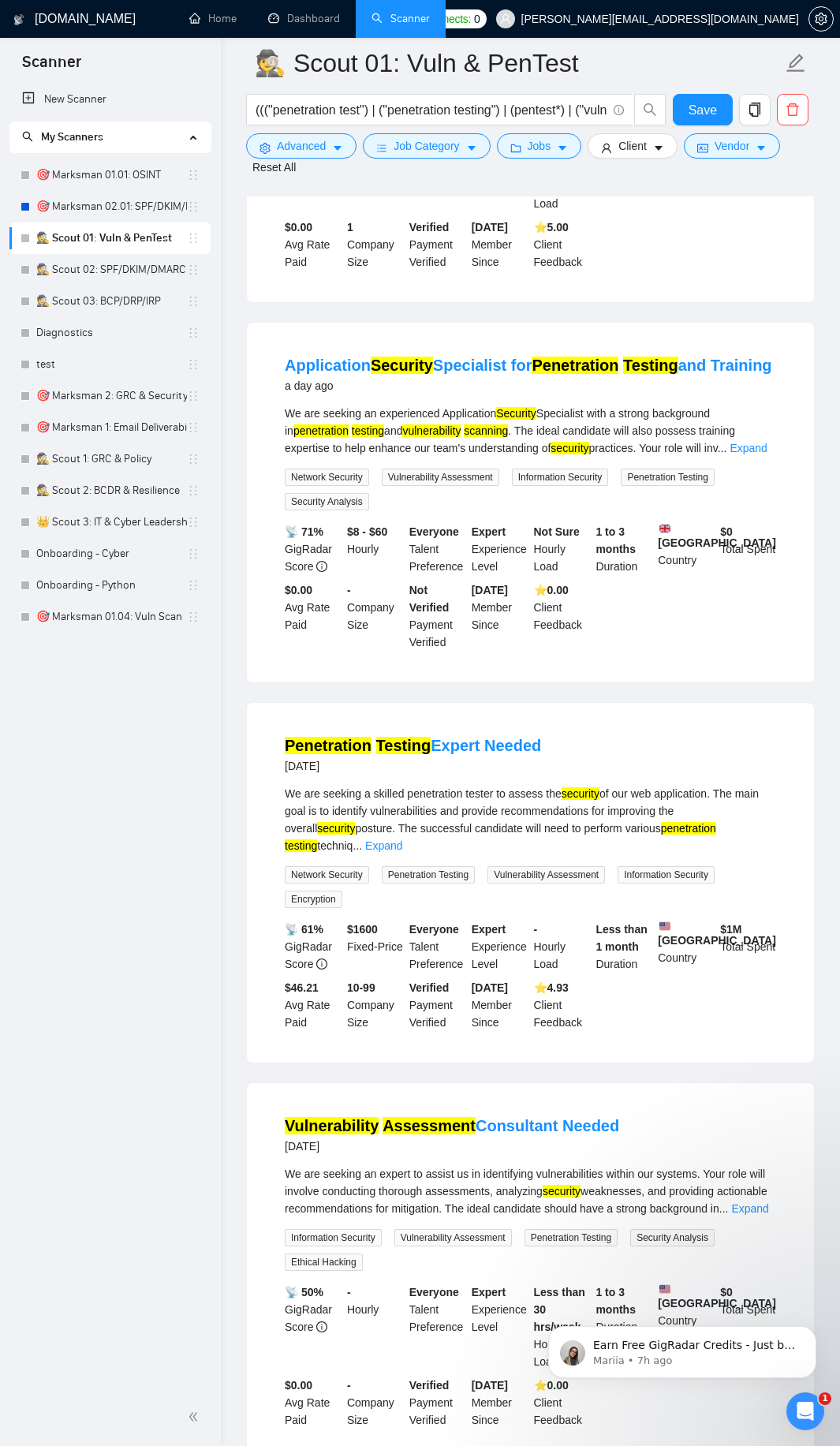
scroll to position [552, 0]
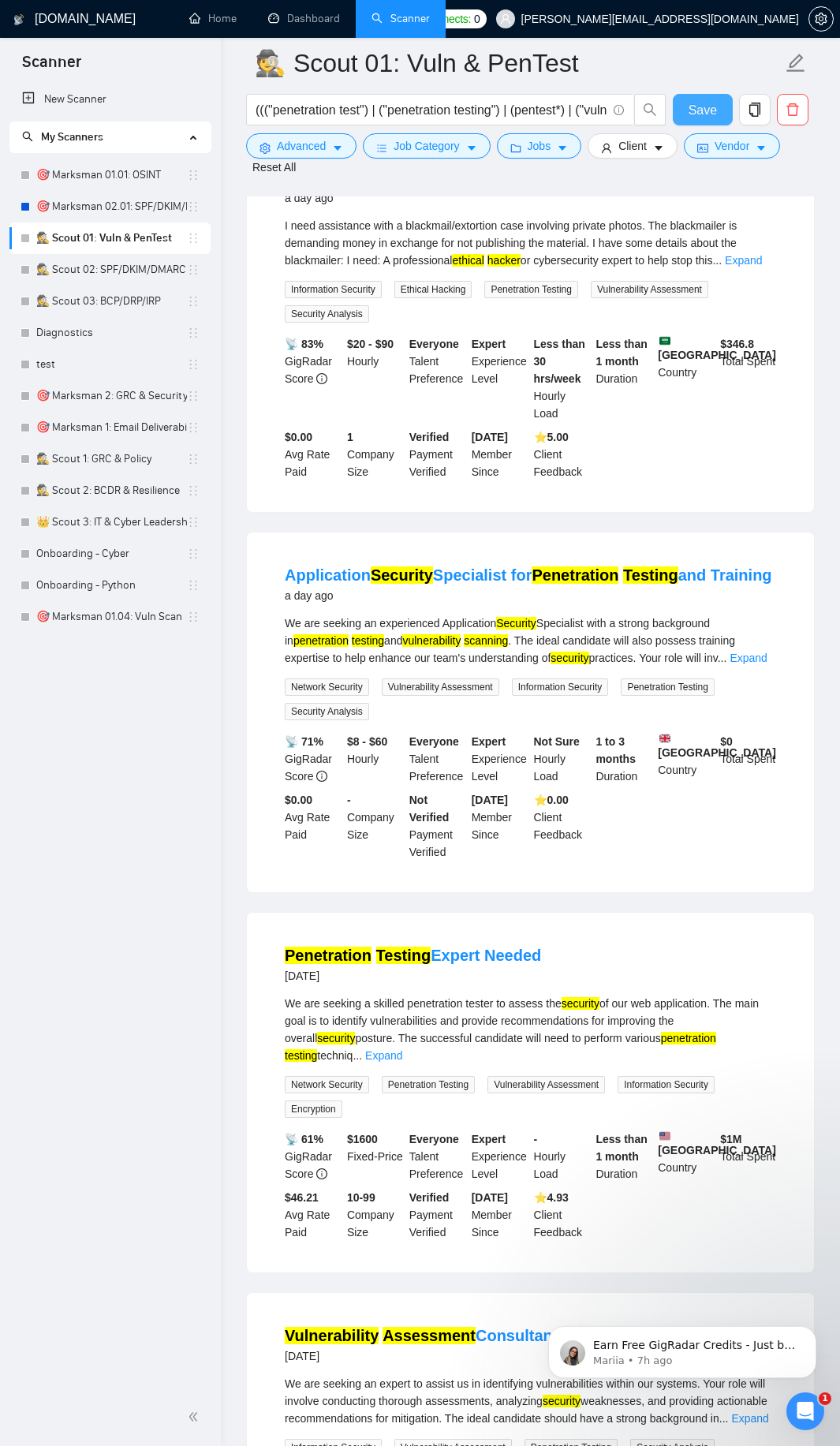
click at [694, 105] on span "Save" at bounding box center [702, 110] width 28 height 20
click at [119, 177] on link "🎯 Marksman 01.01: OSINT" at bounding box center [112, 175] width 151 height 32
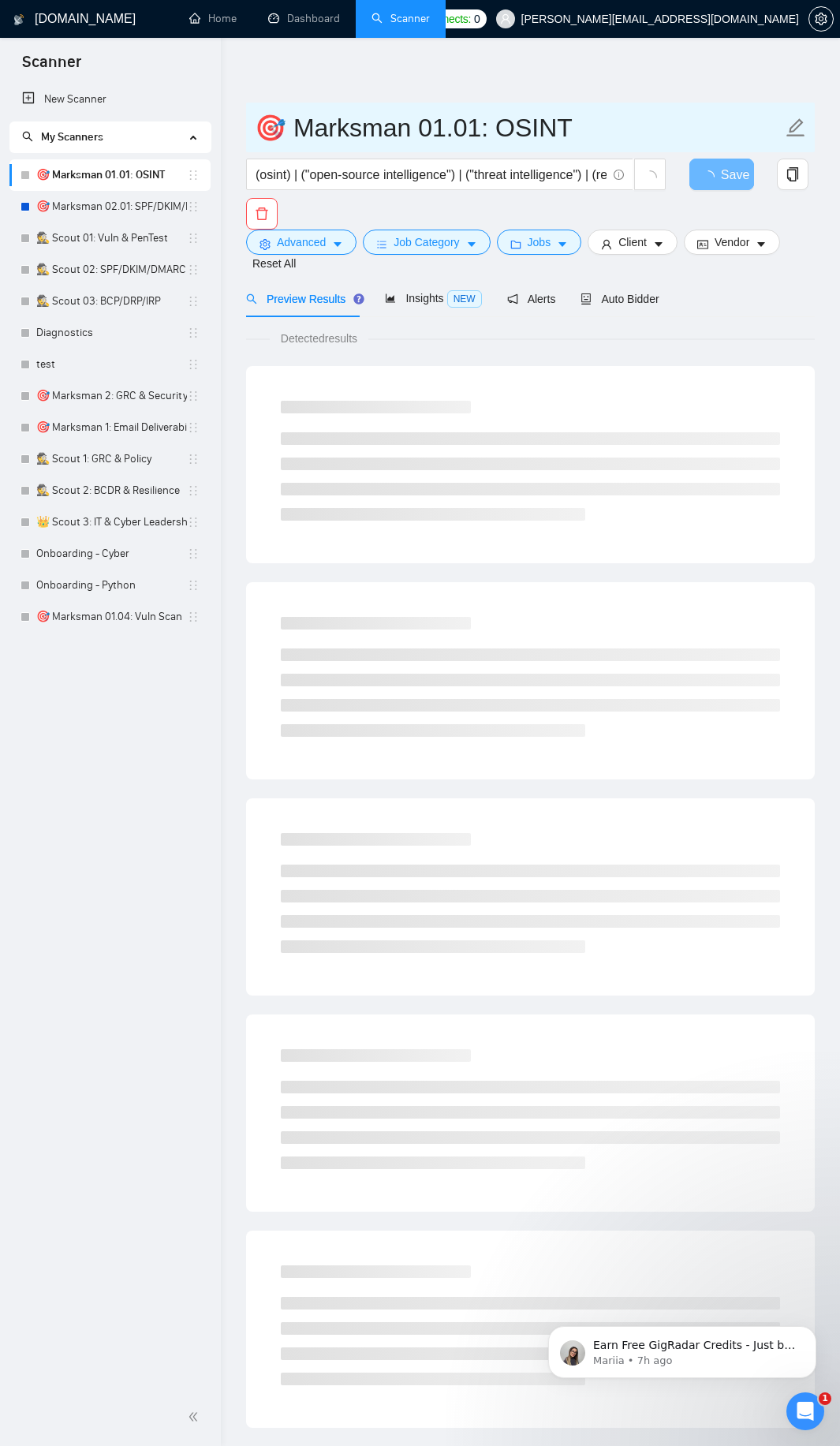
click at [596, 140] on input "🎯 Marksman 01.01: OSINT" at bounding box center [518, 128] width 528 height 39
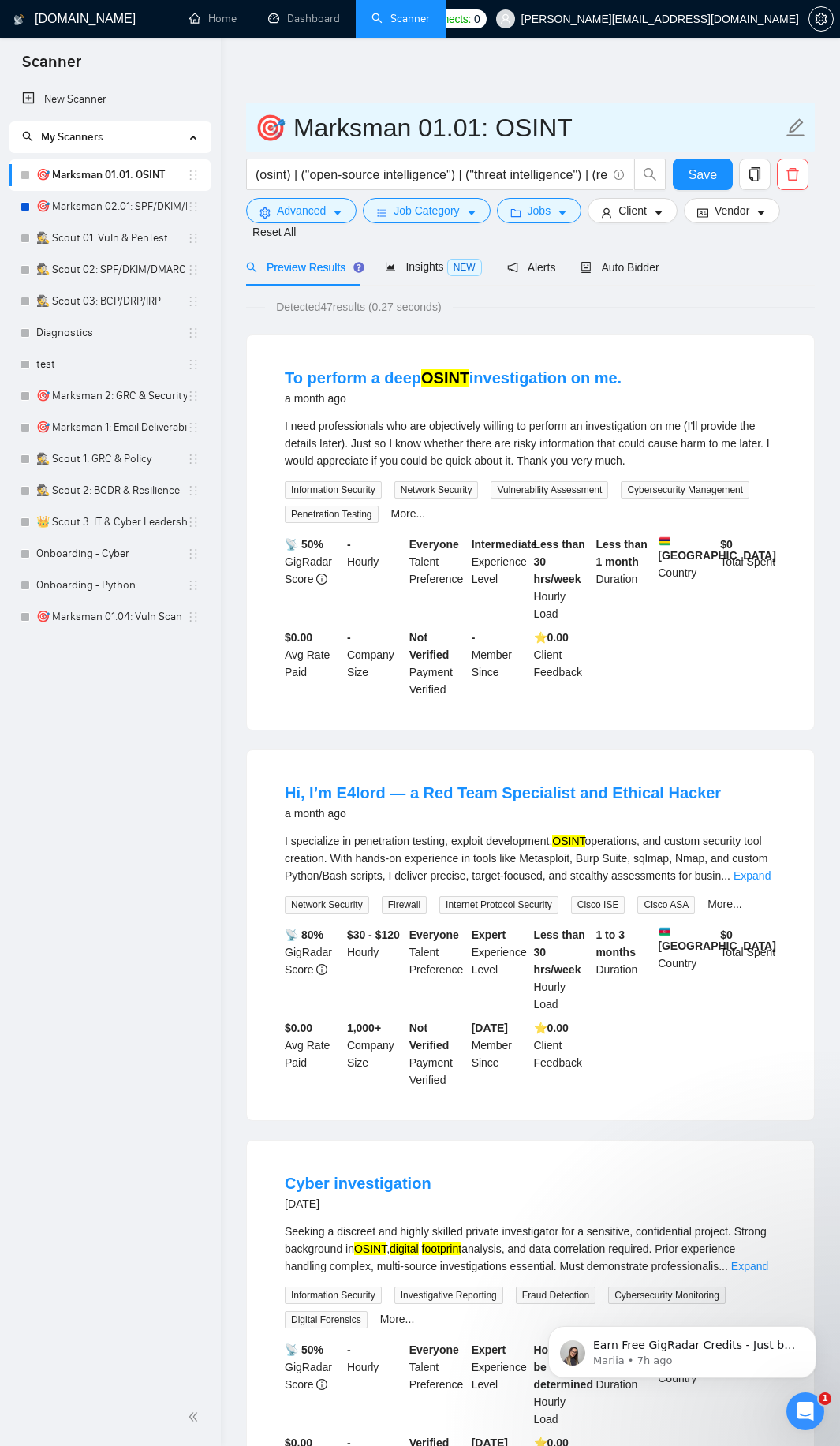
drag, startPoint x: 527, startPoint y: 120, endPoint x: 122, endPoint y: 43, distance: 412.3
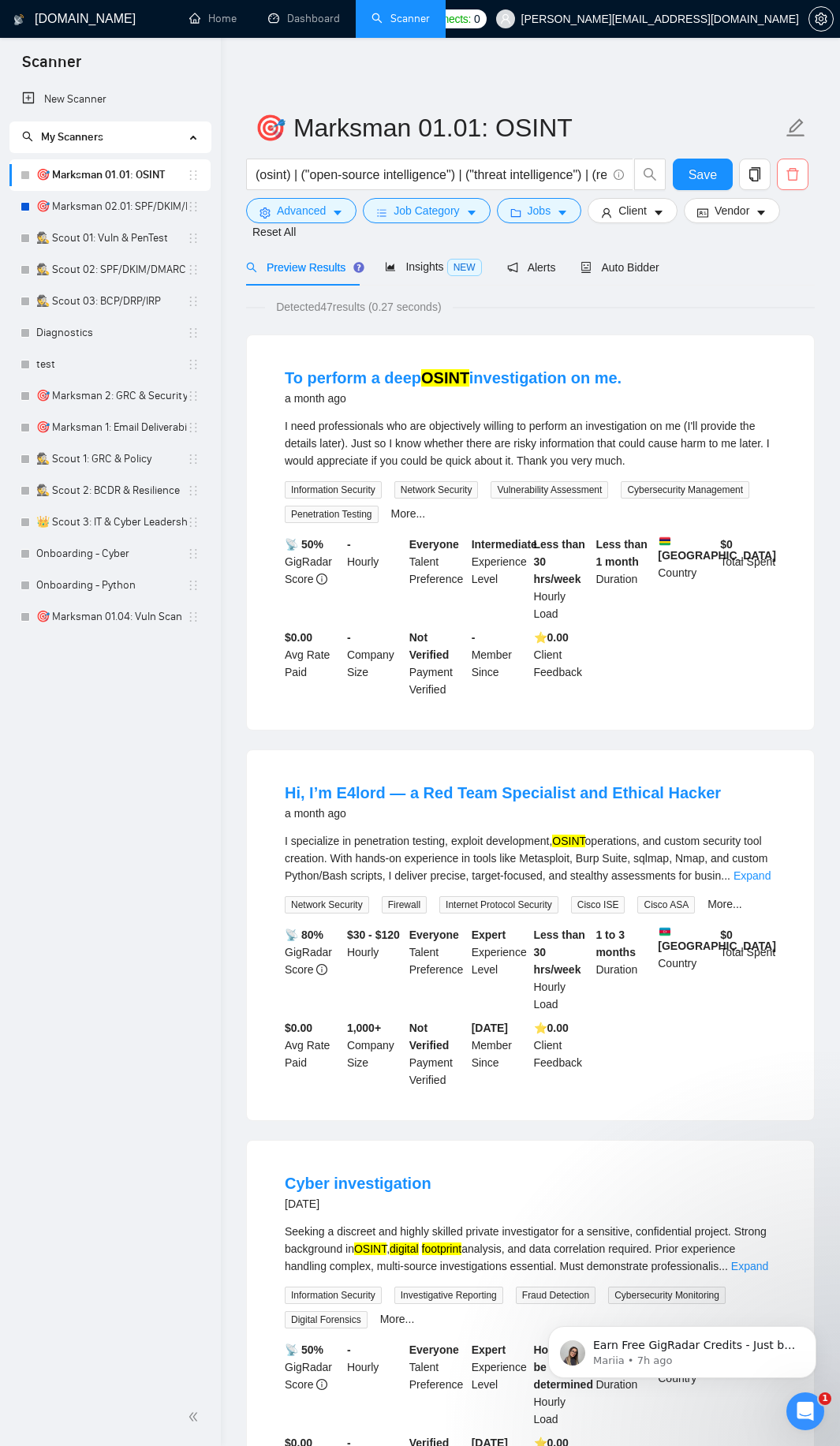
click at [788, 169] on icon "delete" at bounding box center [792, 174] width 14 height 14
click at [775, 248] on span "Yes" at bounding box center [781, 253] width 18 height 18
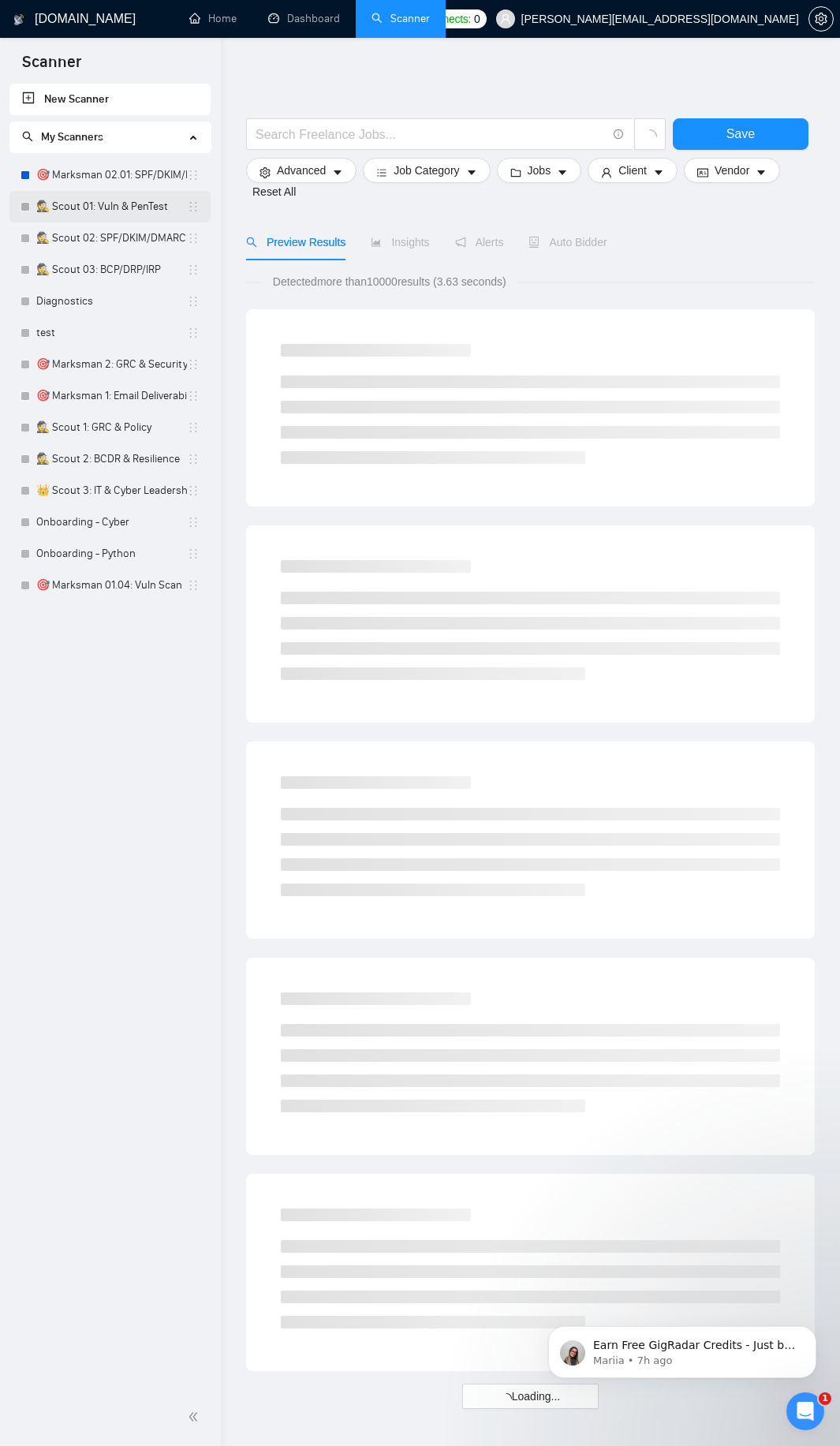
click at [96, 214] on link "🕵️ Scout 01: Vuln & PenTest" at bounding box center [112, 207] width 151 height 32
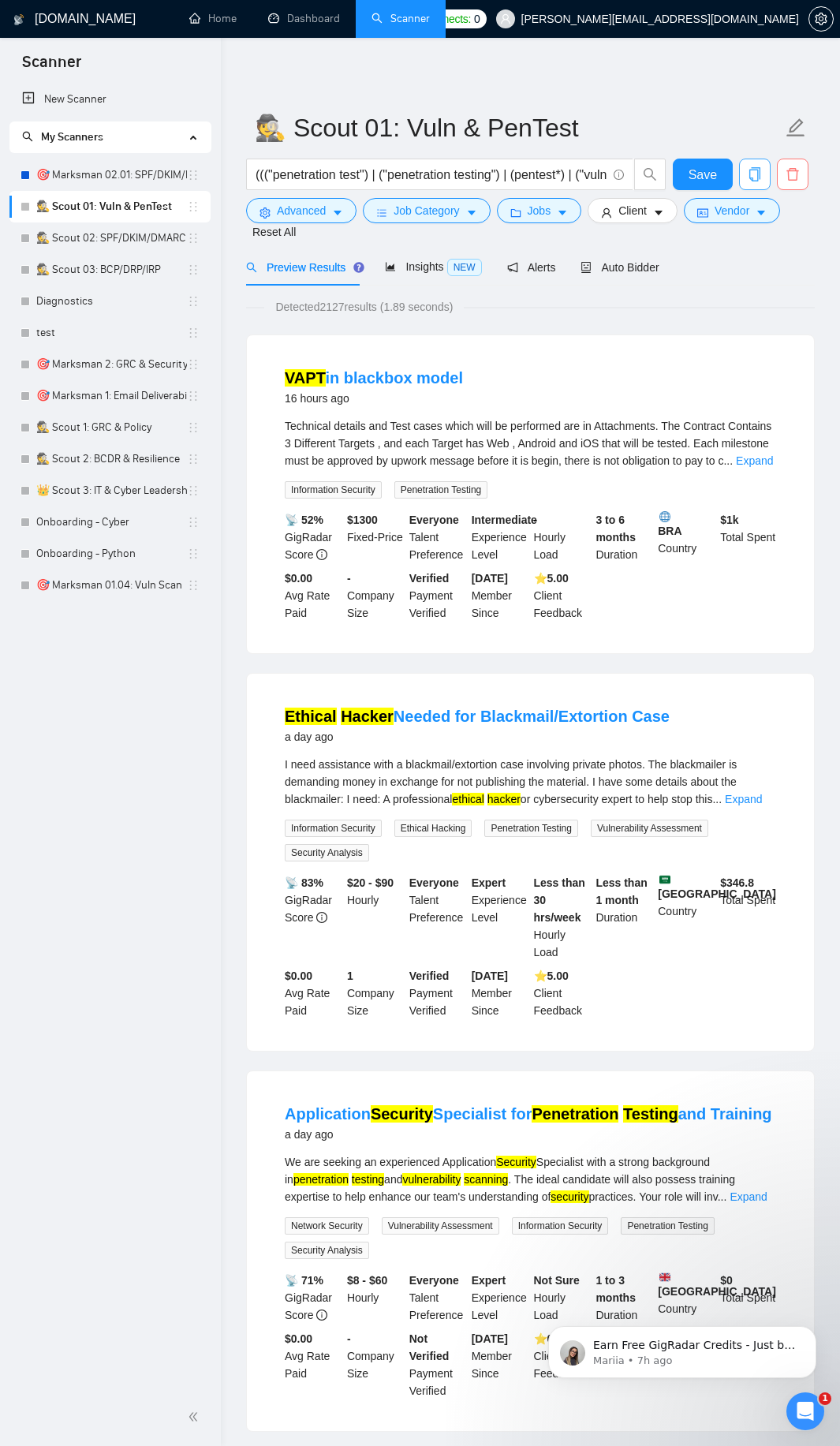
click at [790, 176] on icon "delete" at bounding box center [792, 174] width 14 height 14
click at [752, 257] on span "No" at bounding box center [745, 253] width 14 height 18
click at [748, 172] on icon "copy" at bounding box center [754, 174] width 14 height 14
click at [741, 257] on span "Yes" at bounding box center [743, 253] width 18 height 18
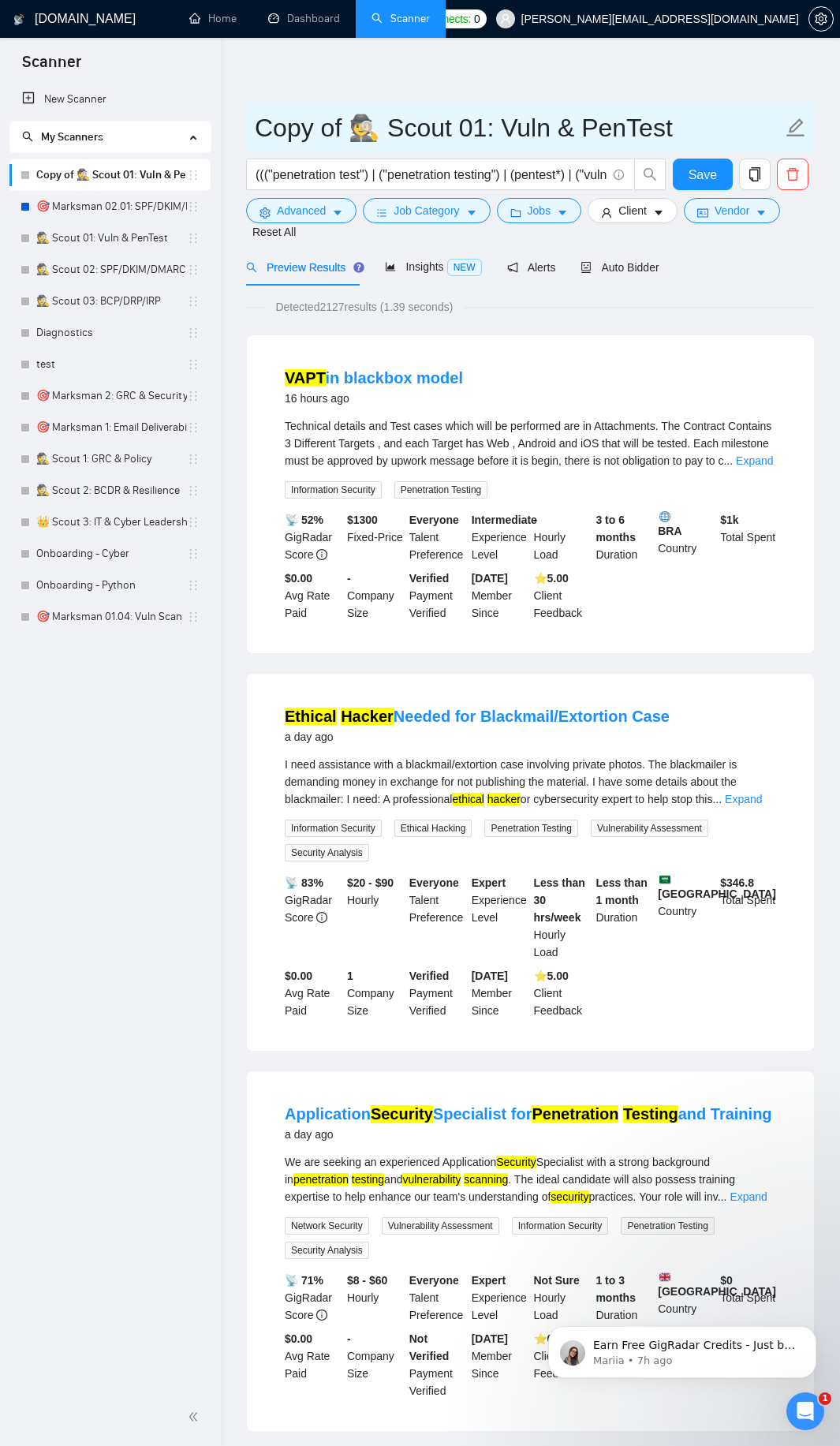
click at [389, 118] on input "Copy of 🕵️ Scout 01: Vuln & PenTest" at bounding box center [518, 128] width 528 height 39
paste input "🎯 Marksman 01.01: OSINT"
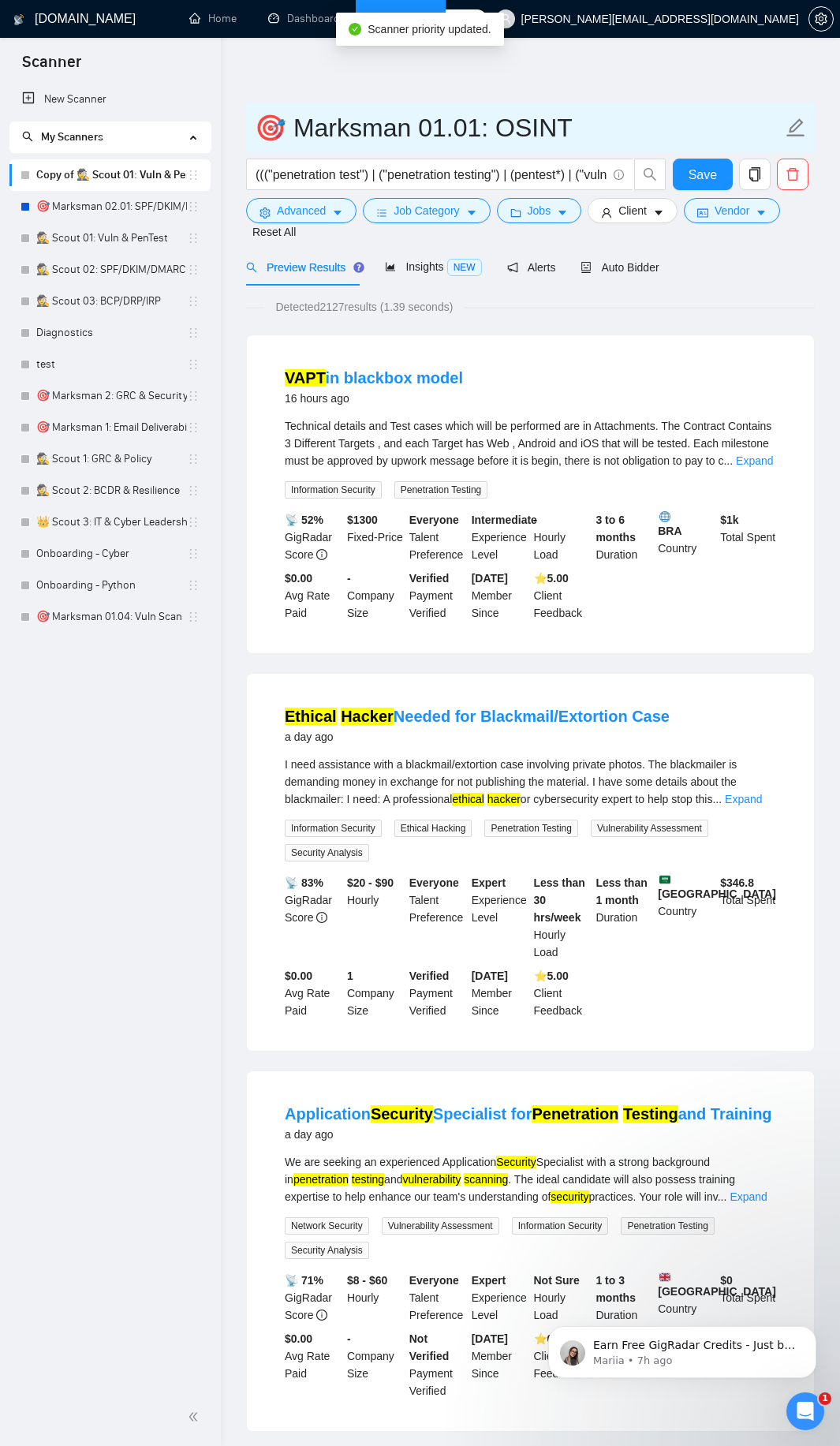
type input "🎯 Marksman 01.01: OSINT"
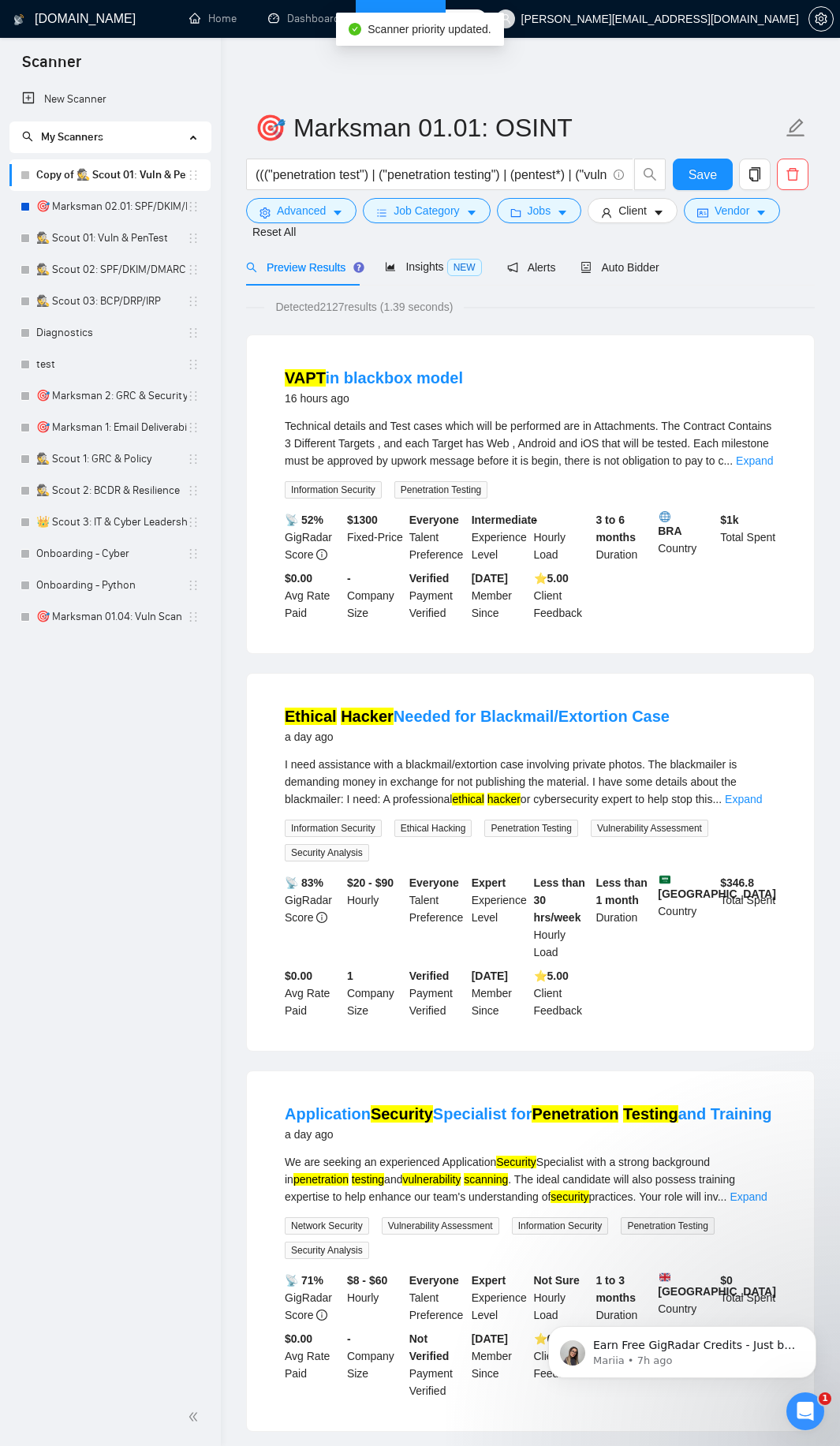
click at [137, 781] on div "New Scanner My Scanners Copy of 🕵️ Scout 01: Vuln & PenTest 🎯 Marksman 02.01: S…" at bounding box center [110, 736] width 221 height 1305
click at [698, 171] on span "Save" at bounding box center [702, 175] width 28 height 20
click at [311, 211] on span "Advanced" at bounding box center [301, 210] width 49 height 18
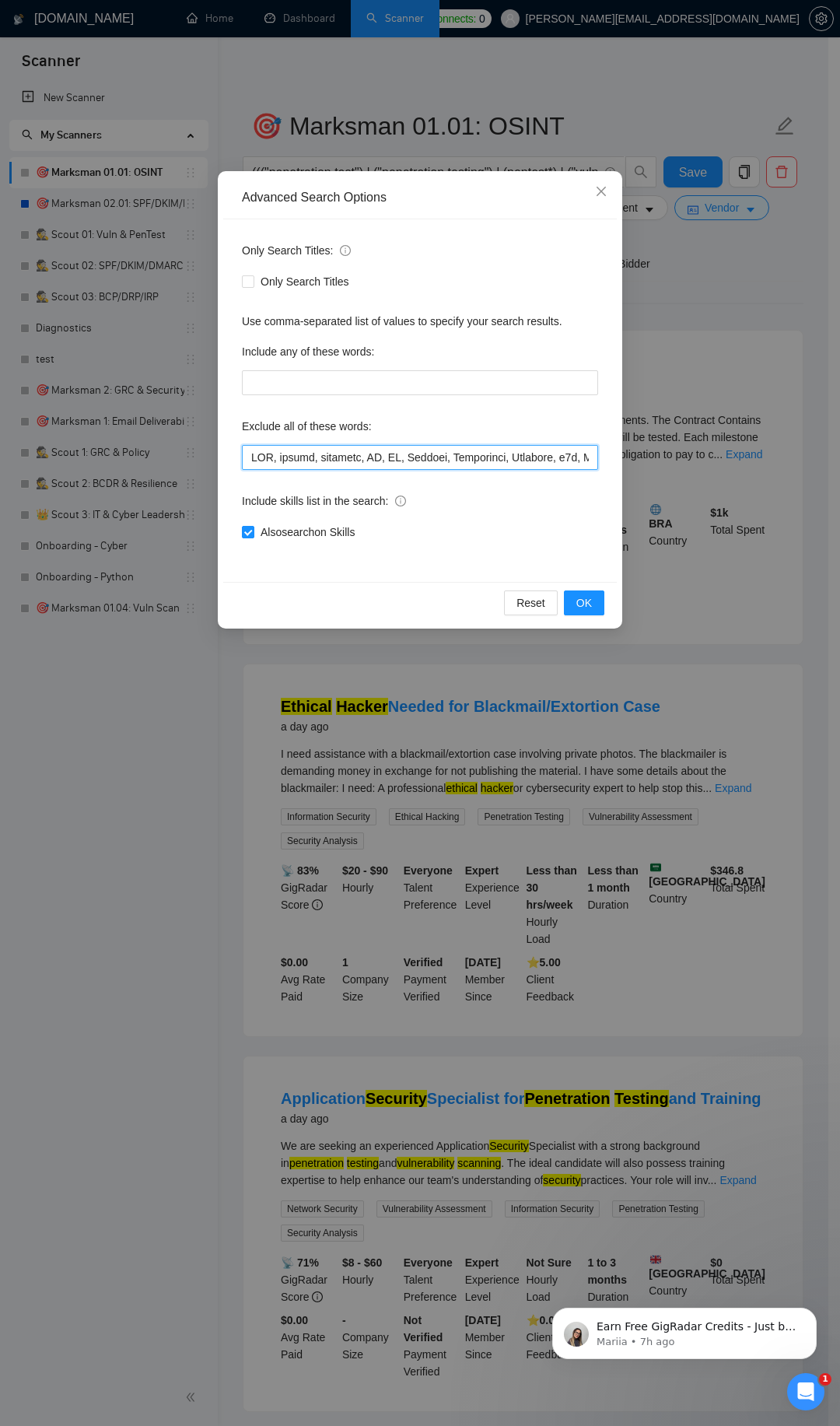
click at [319, 455] on input "text" at bounding box center [420, 457] width 357 height 25
paste input "65", Azure, "Active Directory", "Domain Controller", "Machine Learning", Whispe…"
type input "SEO, design, designer, UX, UI, Flutter, Creatomate, Airtable, n8n, Make\\.com, …"
click at [590, 598] on span "OK" at bounding box center [584, 602] width 16 height 17
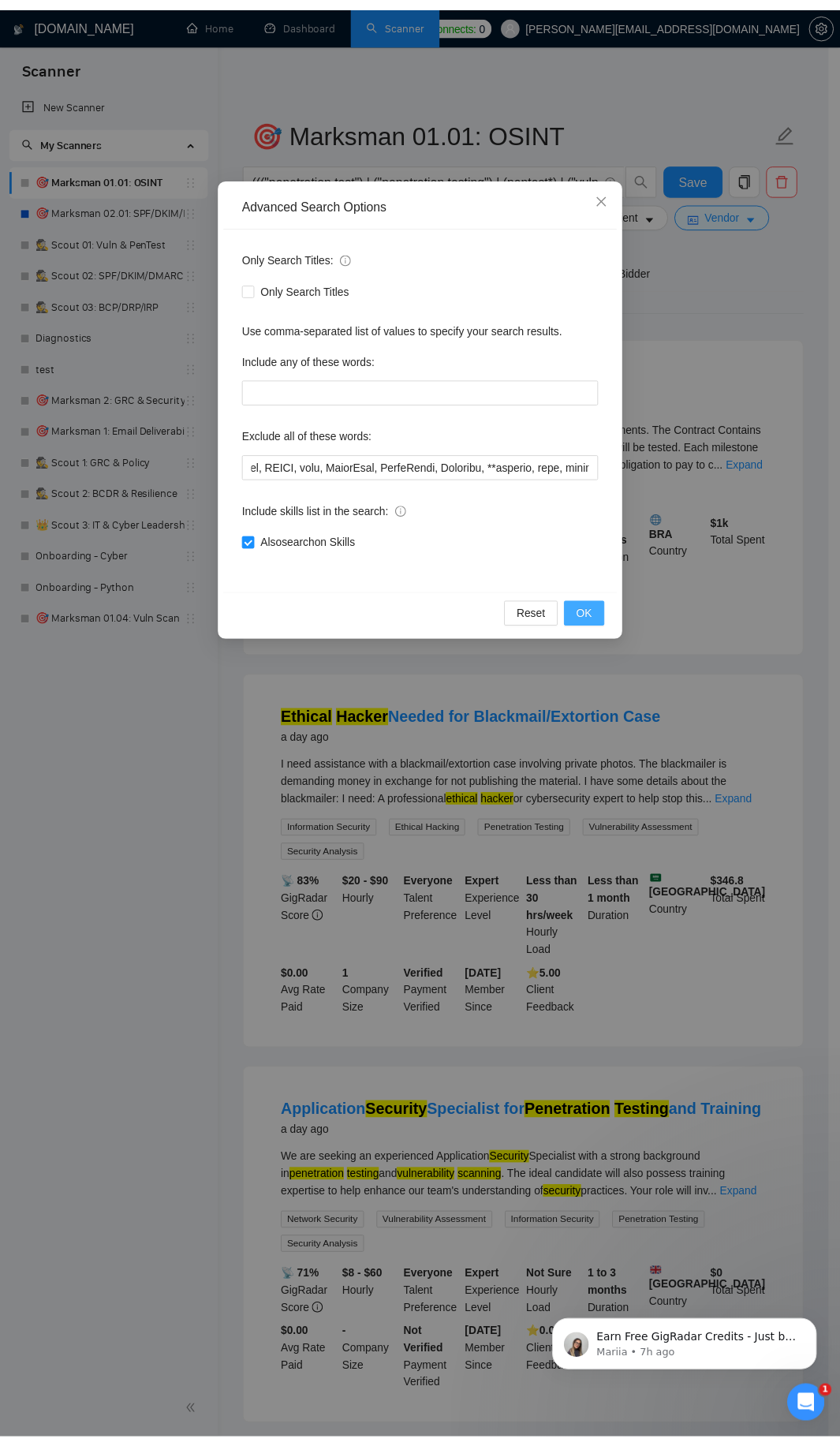
scroll to position [0, 0]
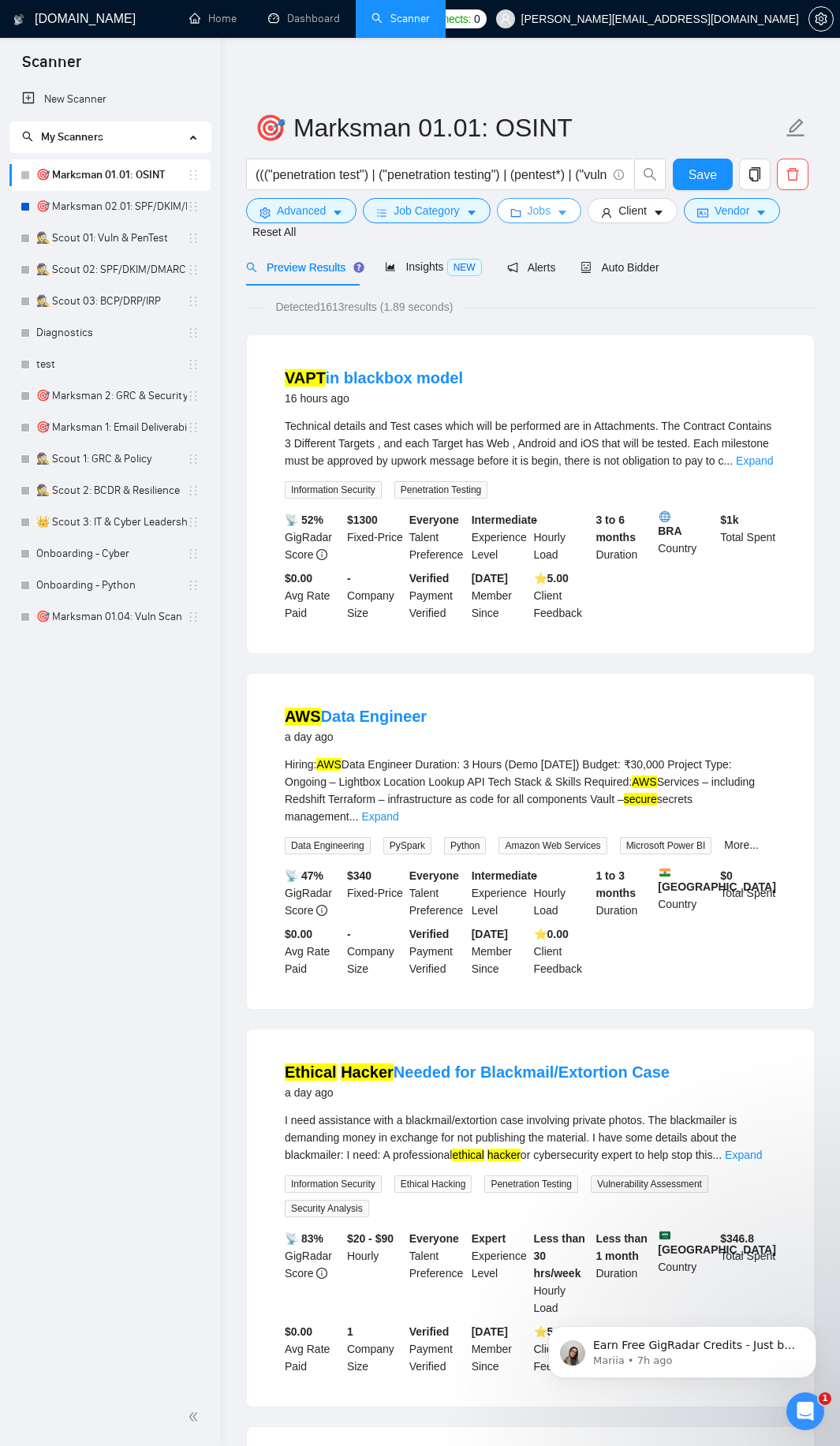
click at [532, 218] on span "Jobs" at bounding box center [539, 210] width 23 height 18
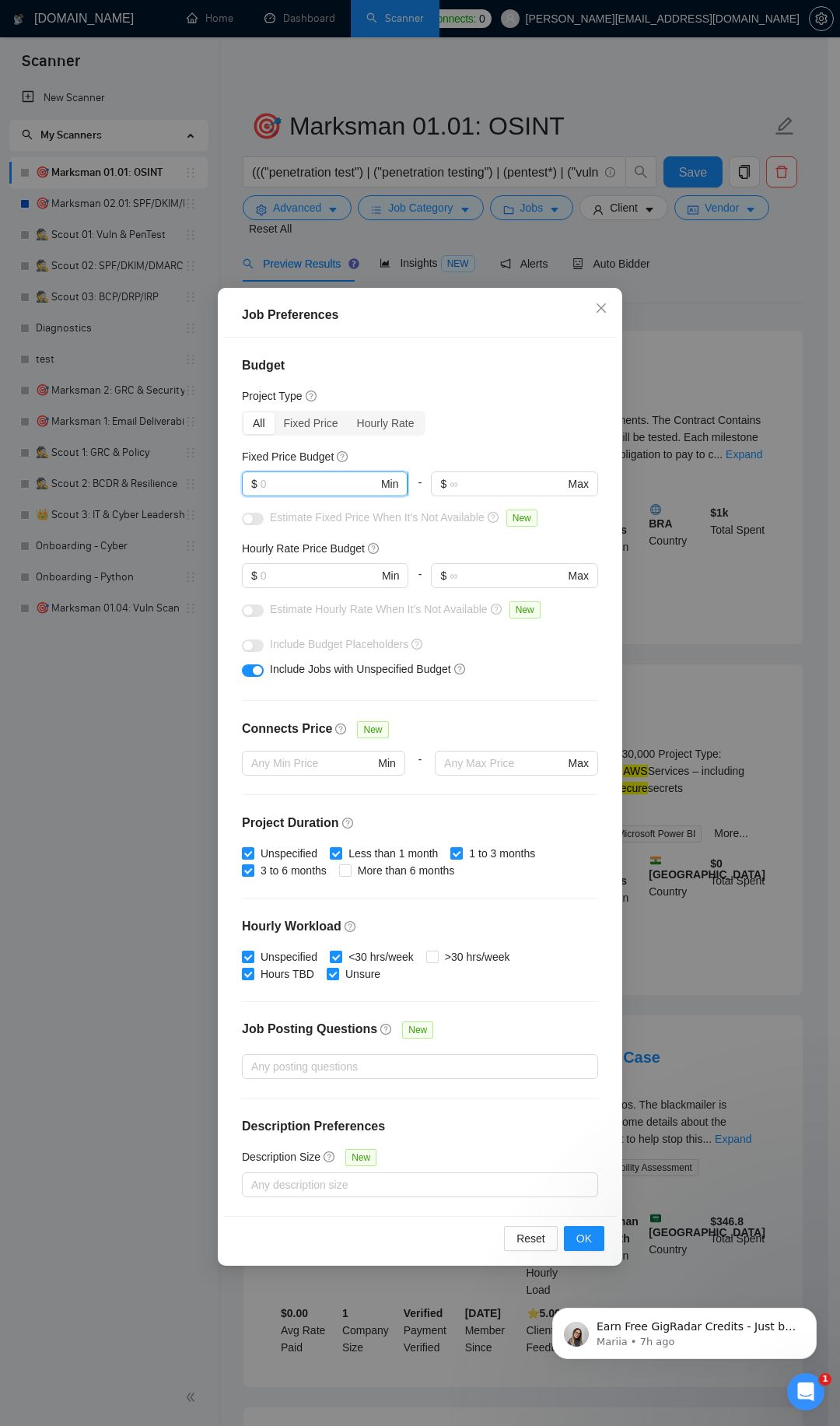
click at [321, 482] on input "text" at bounding box center [319, 483] width 118 height 17
type input "50"
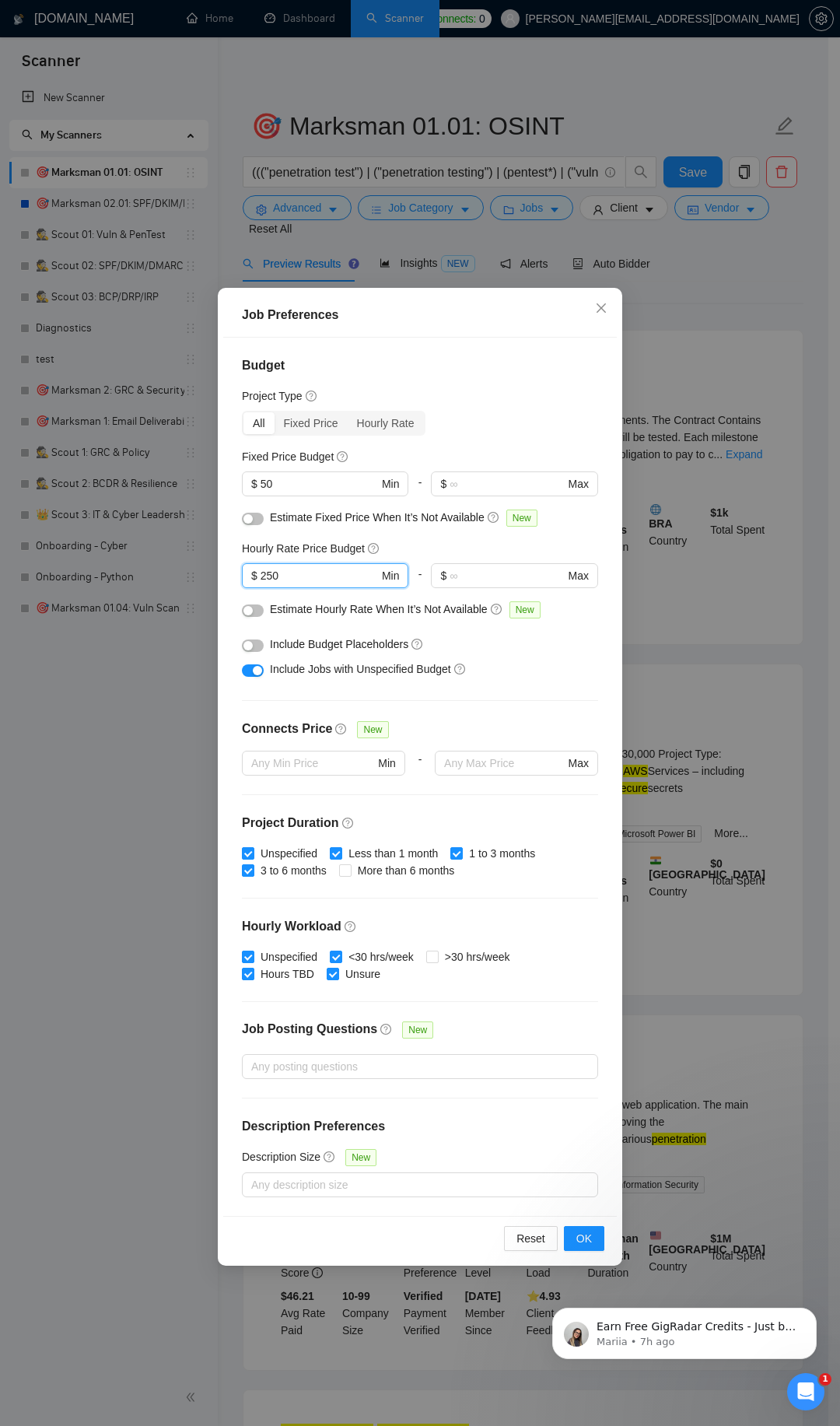
type input "250"
drag, startPoint x: 250, startPoint y: 519, endPoint x: 251, endPoint y: 632, distance: 113.0
click at [250, 520] on div "button" at bounding box center [247, 519] width 9 height 9
click at [252, 518] on button "button" at bounding box center [252, 519] width 22 height 12
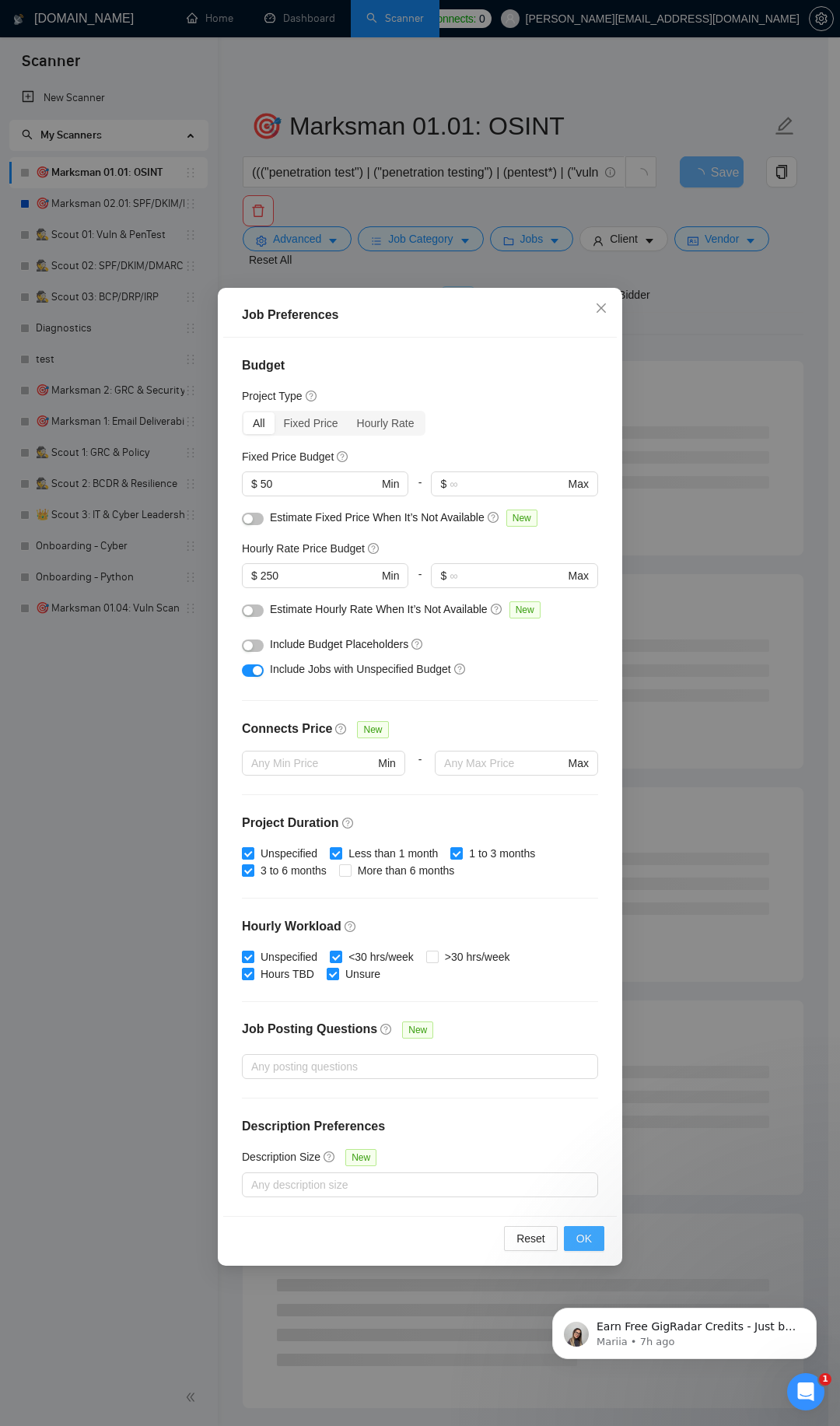
click at [583, 1227] on button "OK" at bounding box center [584, 1239] width 40 height 25
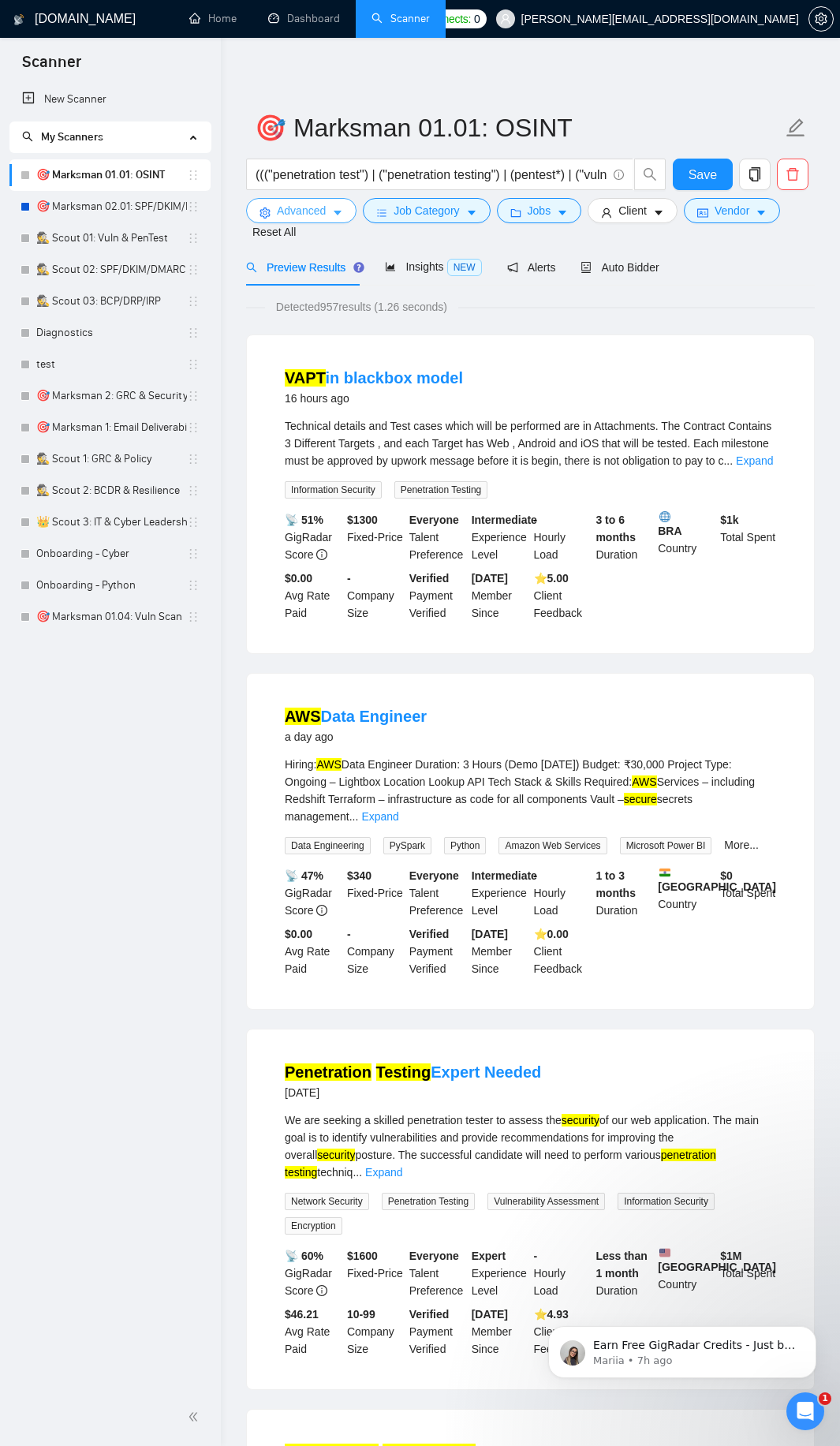
click at [330, 200] on button "Advanced" at bounding box center [301, 211] width 111 height 25
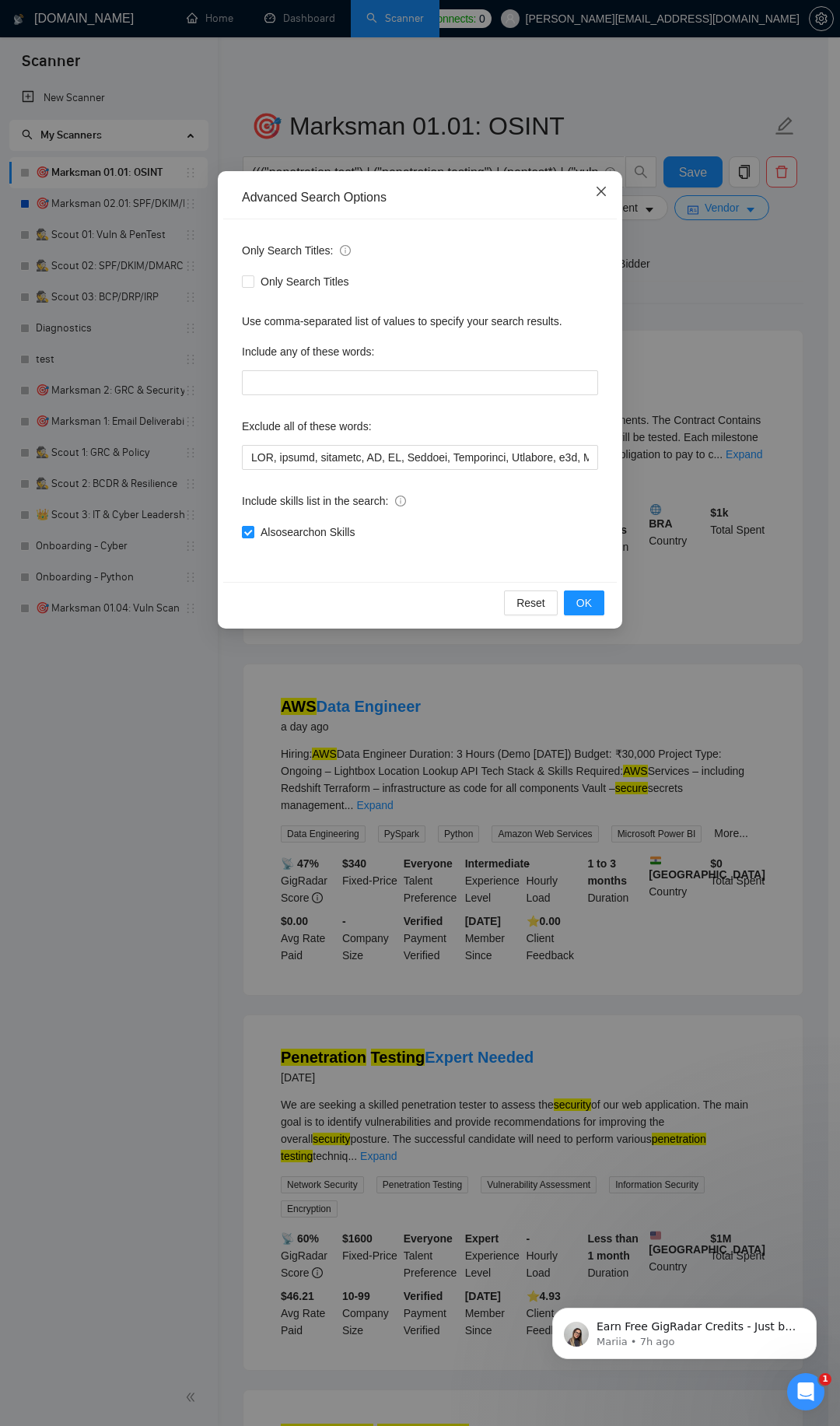
click at [602, 189] on icon "close" at bounding box center [601, 191] width 12 height 12
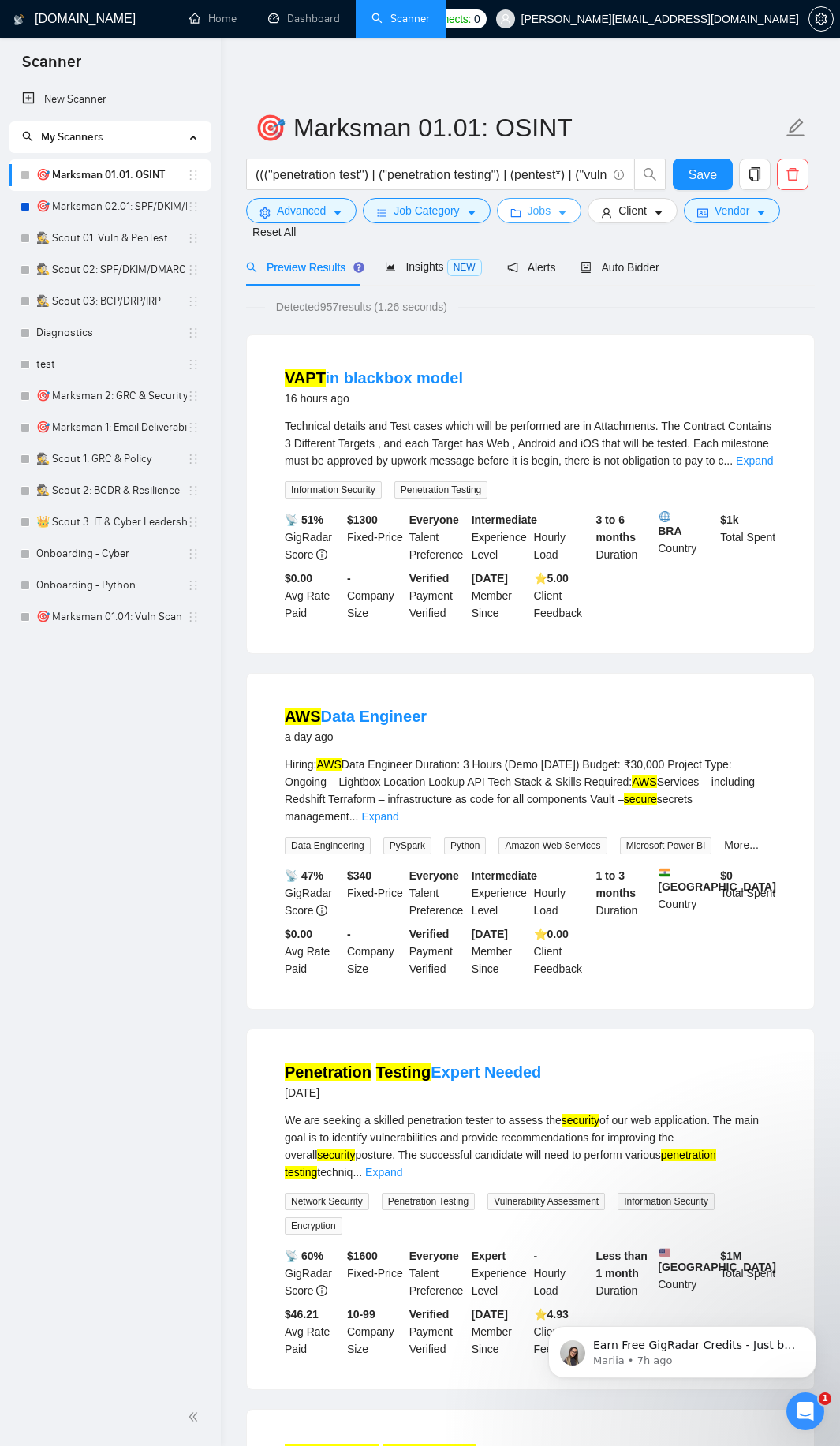
click at [554, 208] on button "Jobs" at bounding box center [539, 211] width 85 height 25
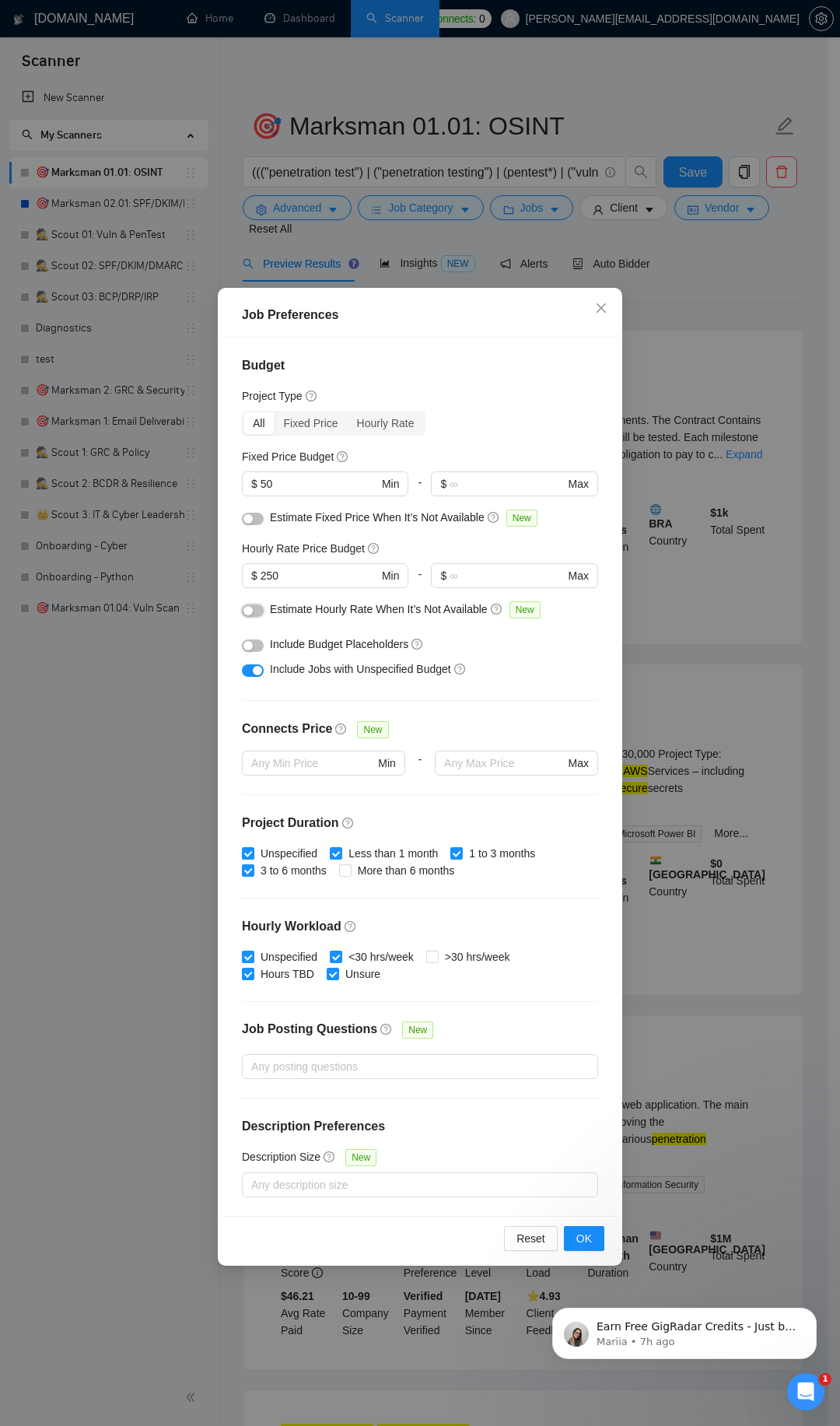
drag, startPoint x: 256, startPoint y: 604, endPoint x: 255, endPoint y: 518, distance: 86.0
click at [255, 604] on button "button" at bounding box center [252, 610] width 22 height 12
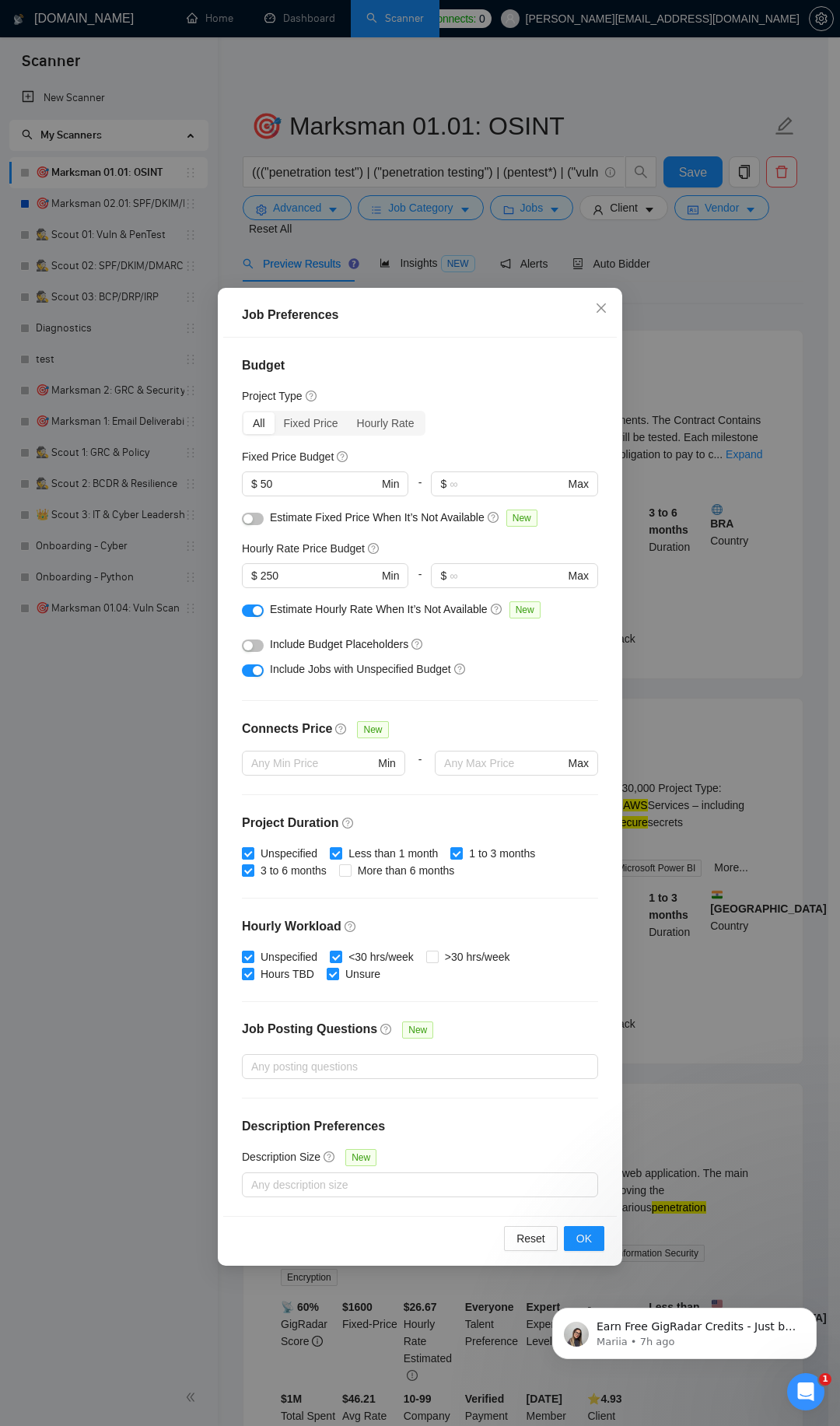
click at [252, 518] on div "button" at bounding box center [247, 519] width 9 height 9
click at [575, 1233] on div "Earn Free GigRadar Credits - Just by Sharing Your Story! 💬 Want more credits fo…" at bounding box center [685, 1262] width 286 height 195
click at [590, 1235] on span "OK" at bounding box center [584, 1238] width 16 height 17
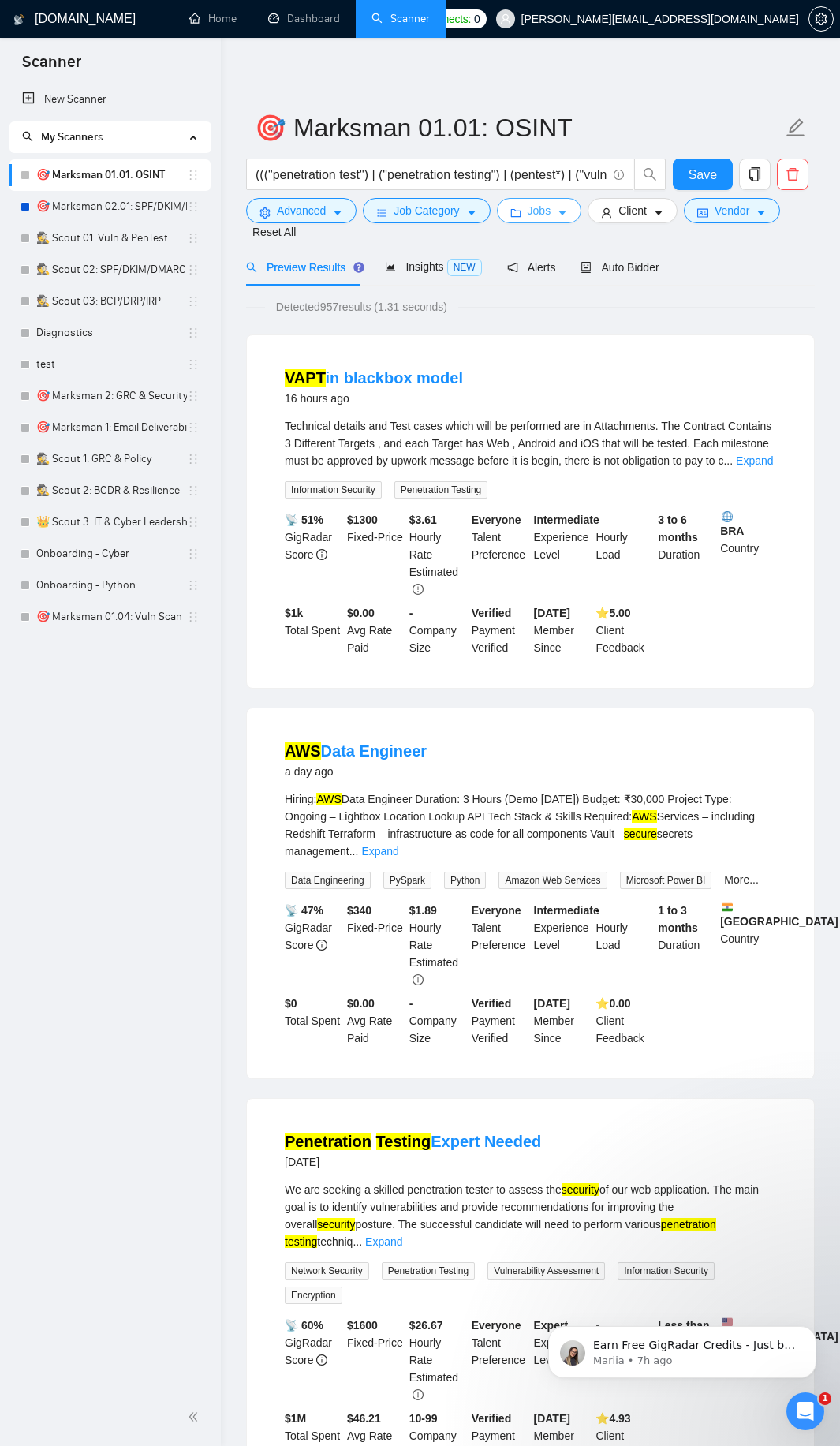
click at [538, 208] on span "Jobs" at bounding box center [539, 210] width 23 height 18
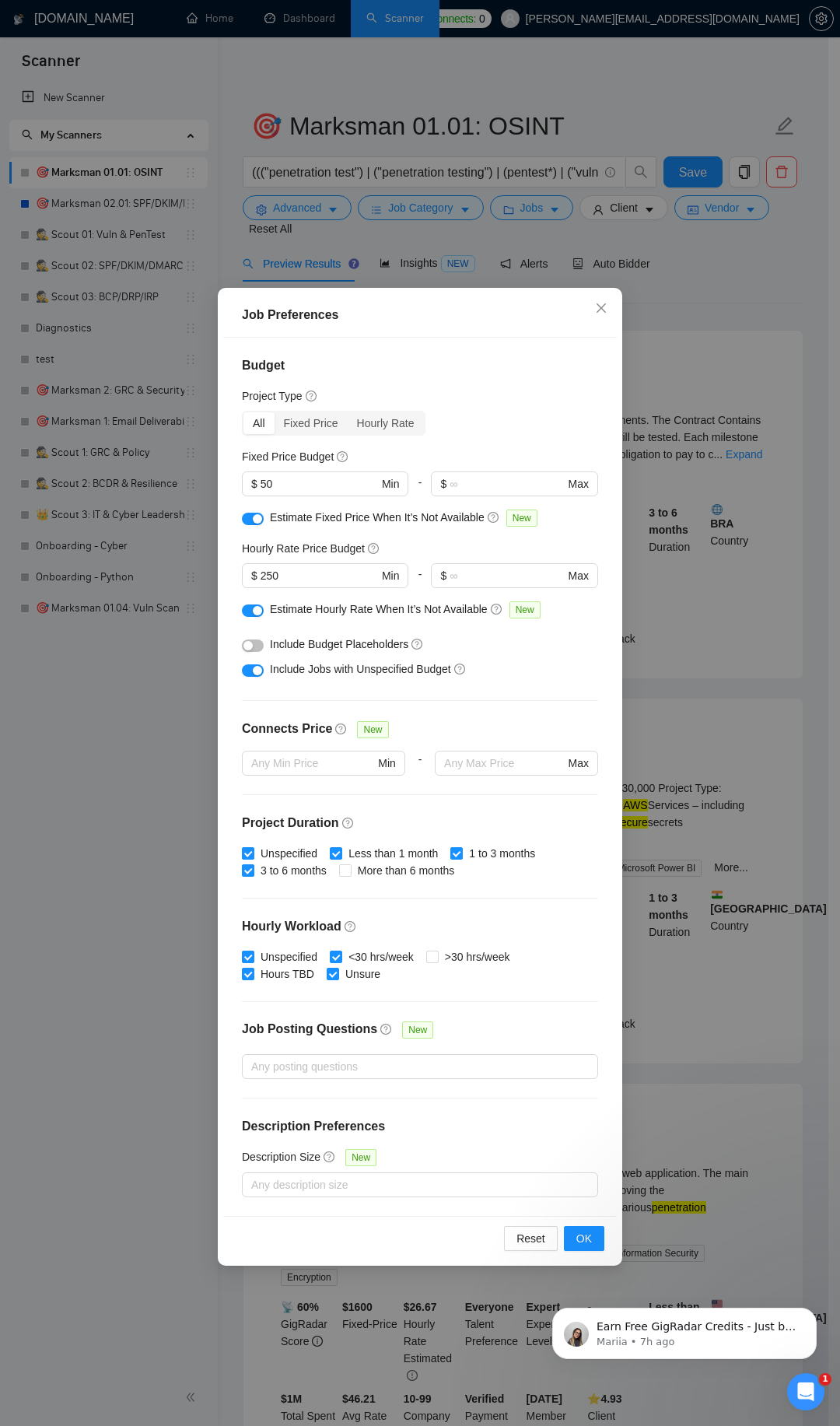
click at [255, 639] on button "button" at bounding box center [252, 645] width 22 height 12
click at [575, 1238] on div "Earn Free GigRadar Credits - Just by Sharing Your Story! 💬 Want more credits fo…" at bounding box center [685, 1262] width 286 height 195
click at [588, 1238] on span "OK" at bounding box center [584, 1238] width 16 height 17
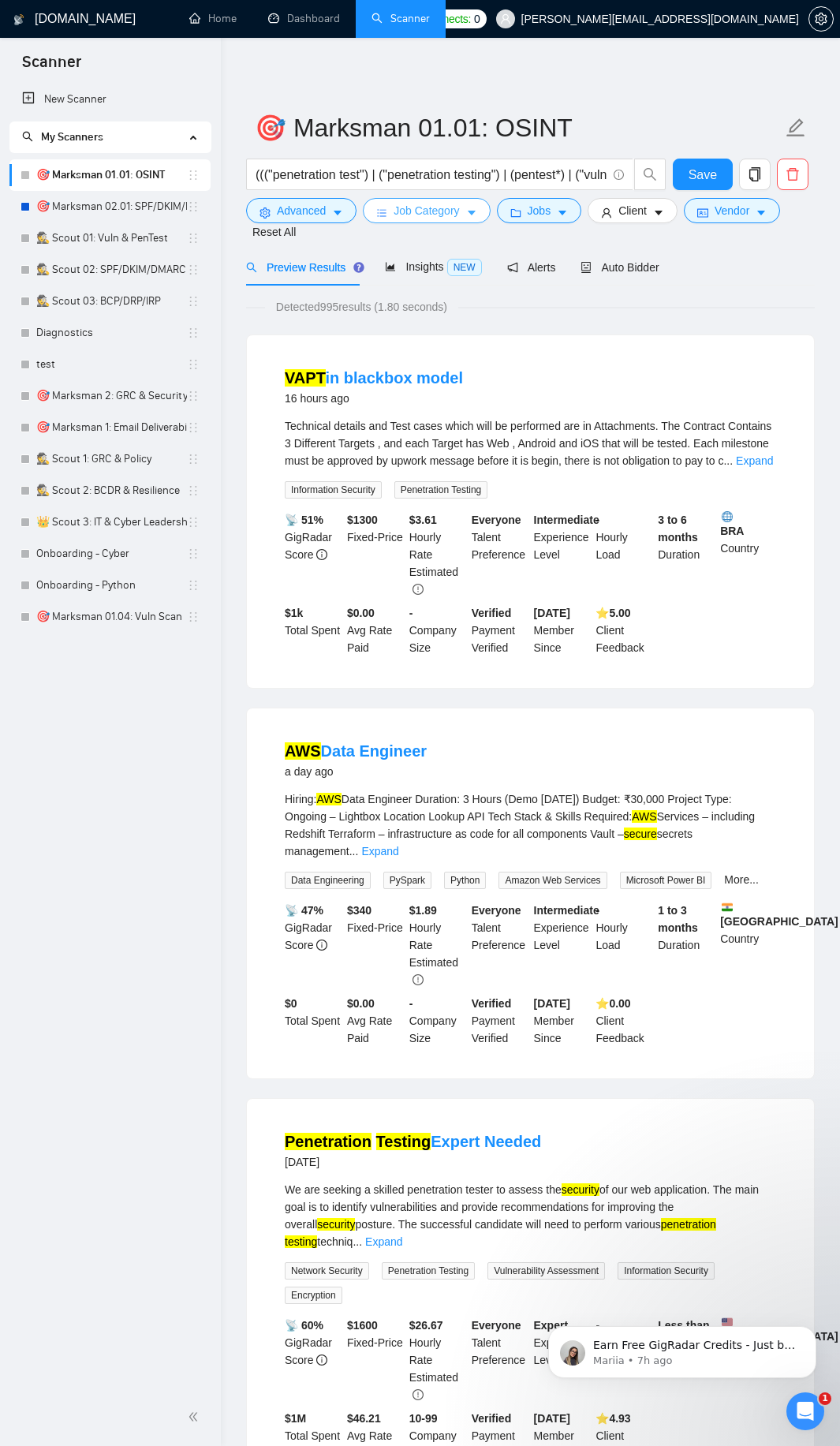
click at [473, 213] on icon "caret-down" at bounding box center [471, 214] width 8 height 5
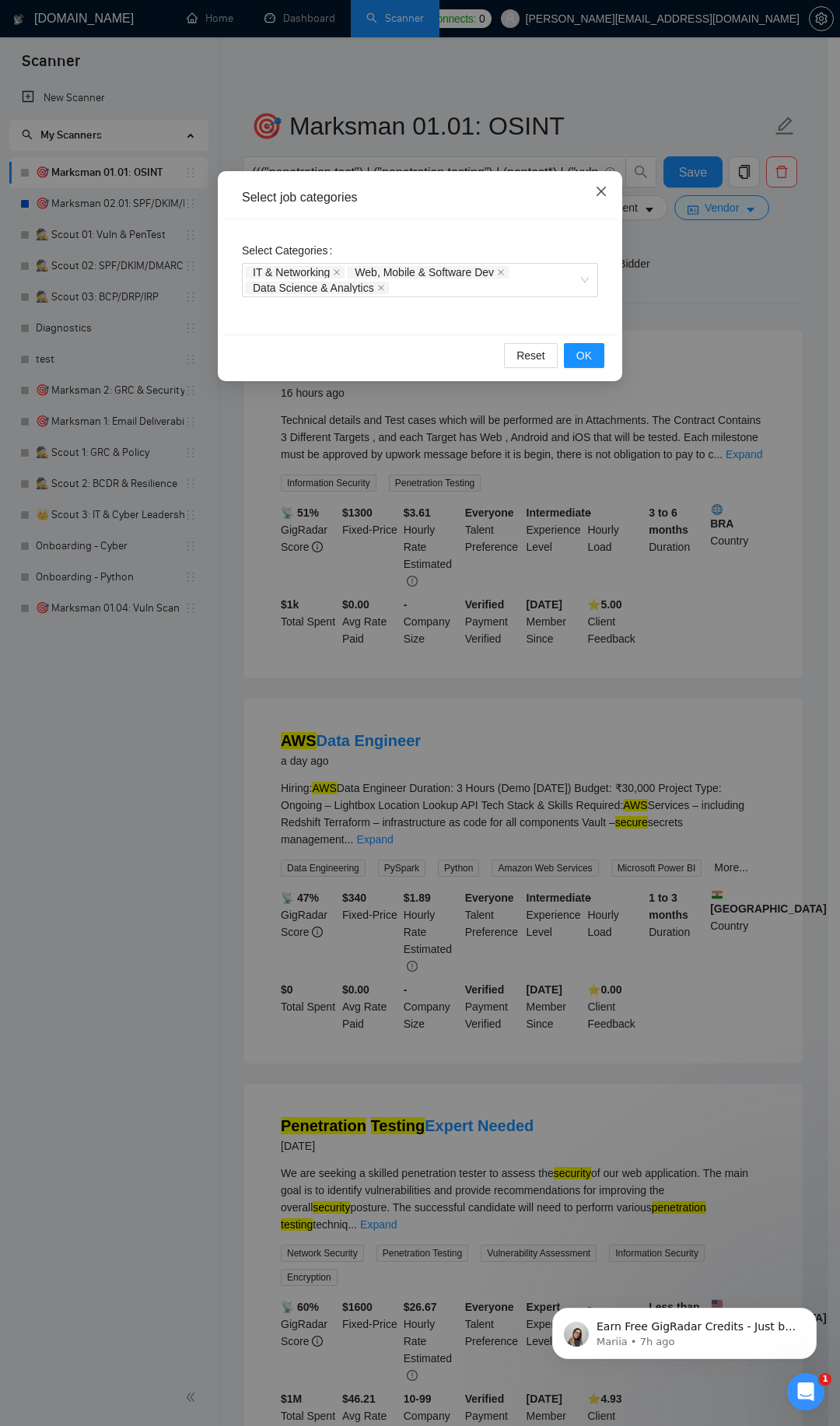
click at [598, 191] on icon "close" at bounding box center [601, 191] width 12 height 12
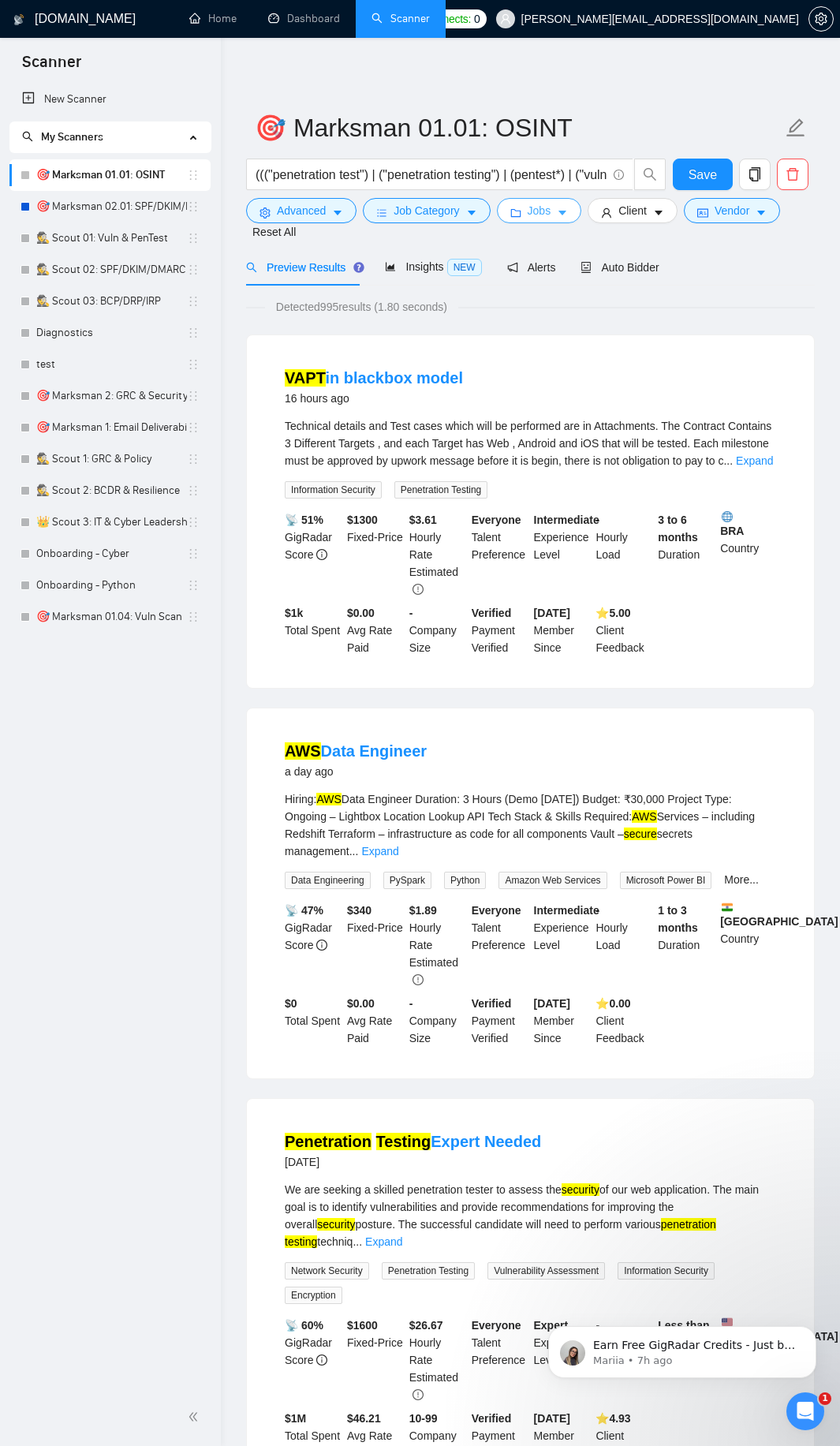
click at [541, 213] on span "Jobs" at bounding box center [539, 210] width 23 height 18
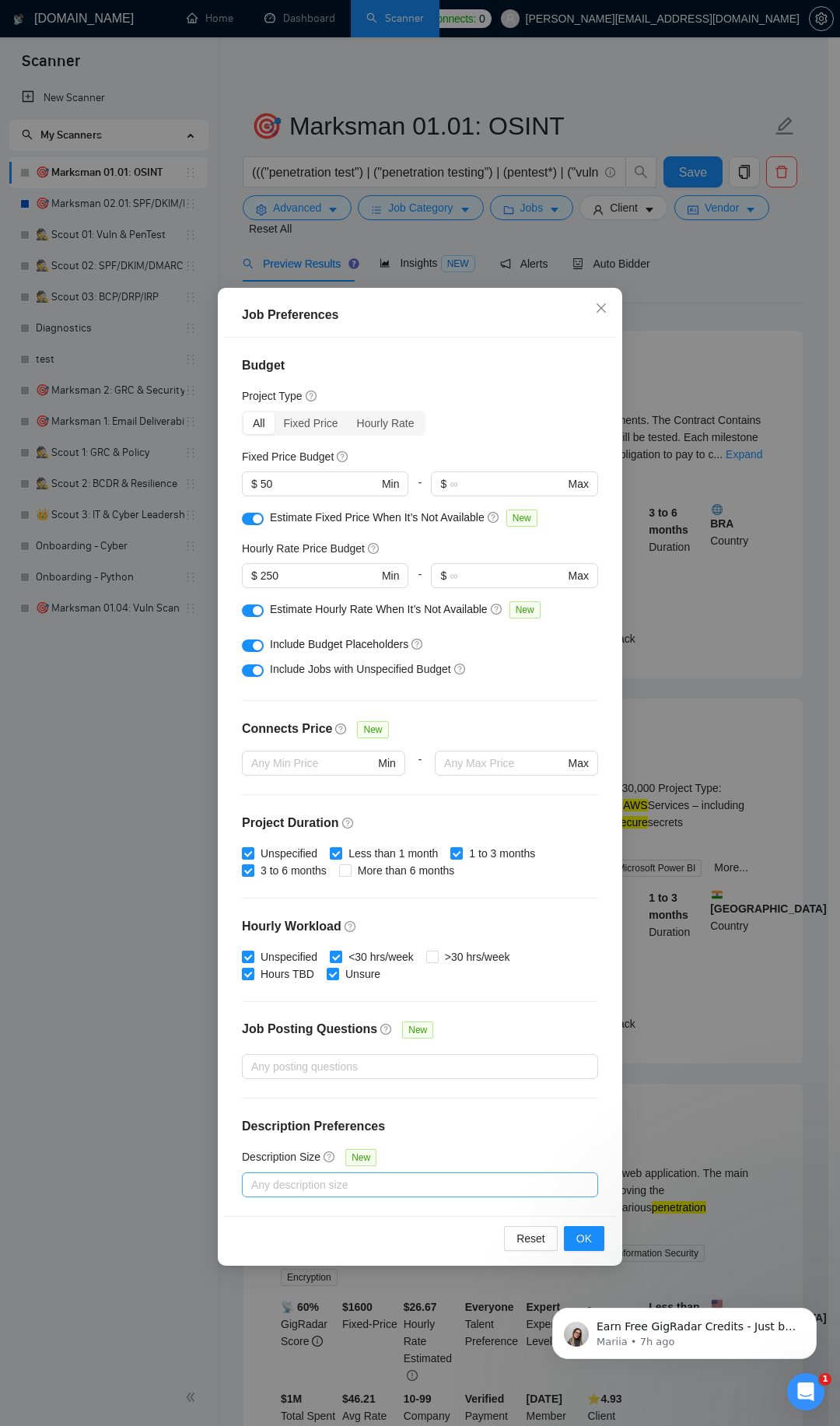
click at [387, 1188] on div at bounding box center [412, 1184] width 333 height 19
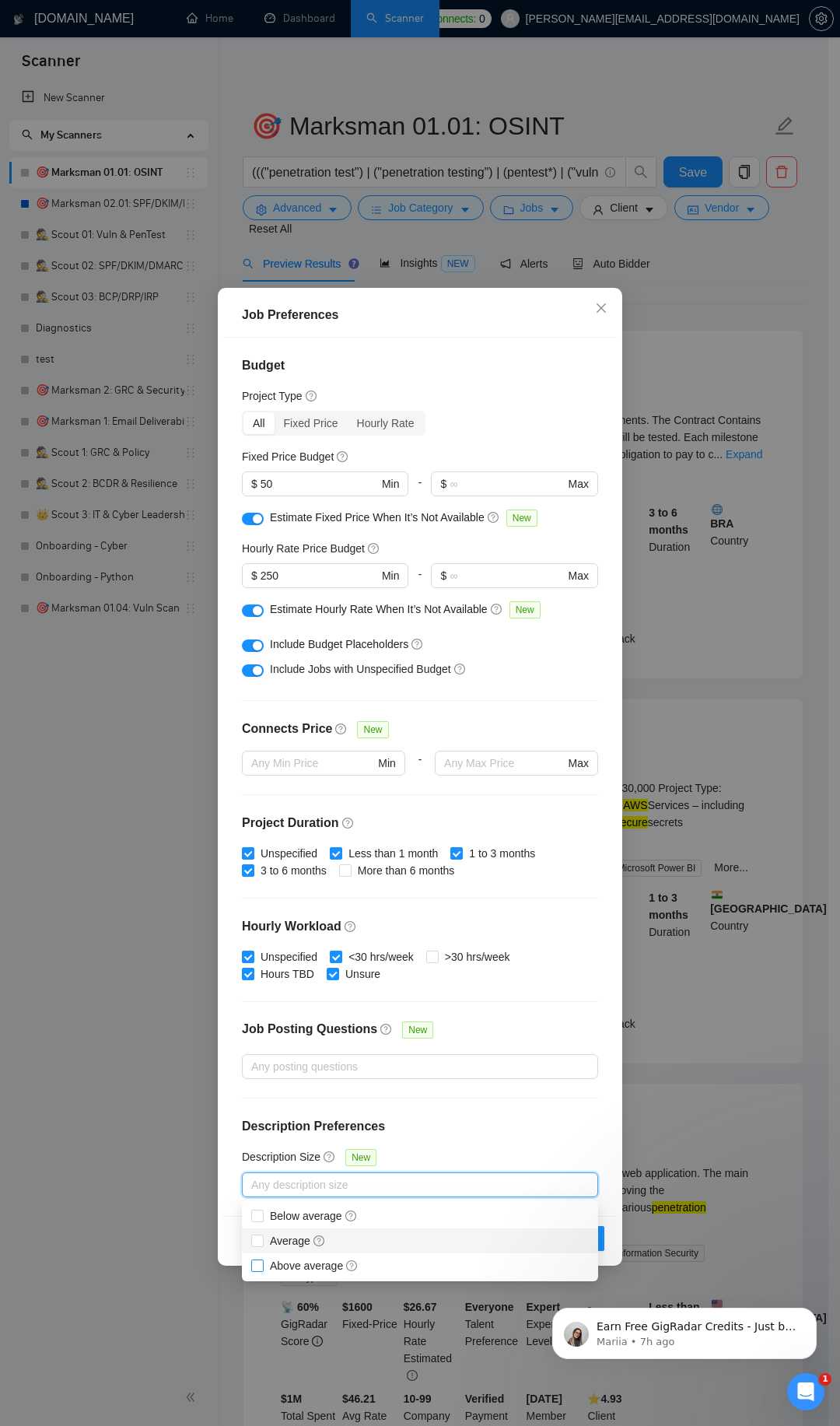
click at [256, 1244] on span at bounding box center [257, 1240] width 12 height 12
click at [256, 1244] on input "Average" at bounding box center [256, 1239] width 11 height 11
checkbox input "false"
click at [255, 1271] on span at bounding box center [257, 1265] width 12 height 12
click at [255, 1271] on input "Above average" at bounding box center [256, 1264] width 11 height 11
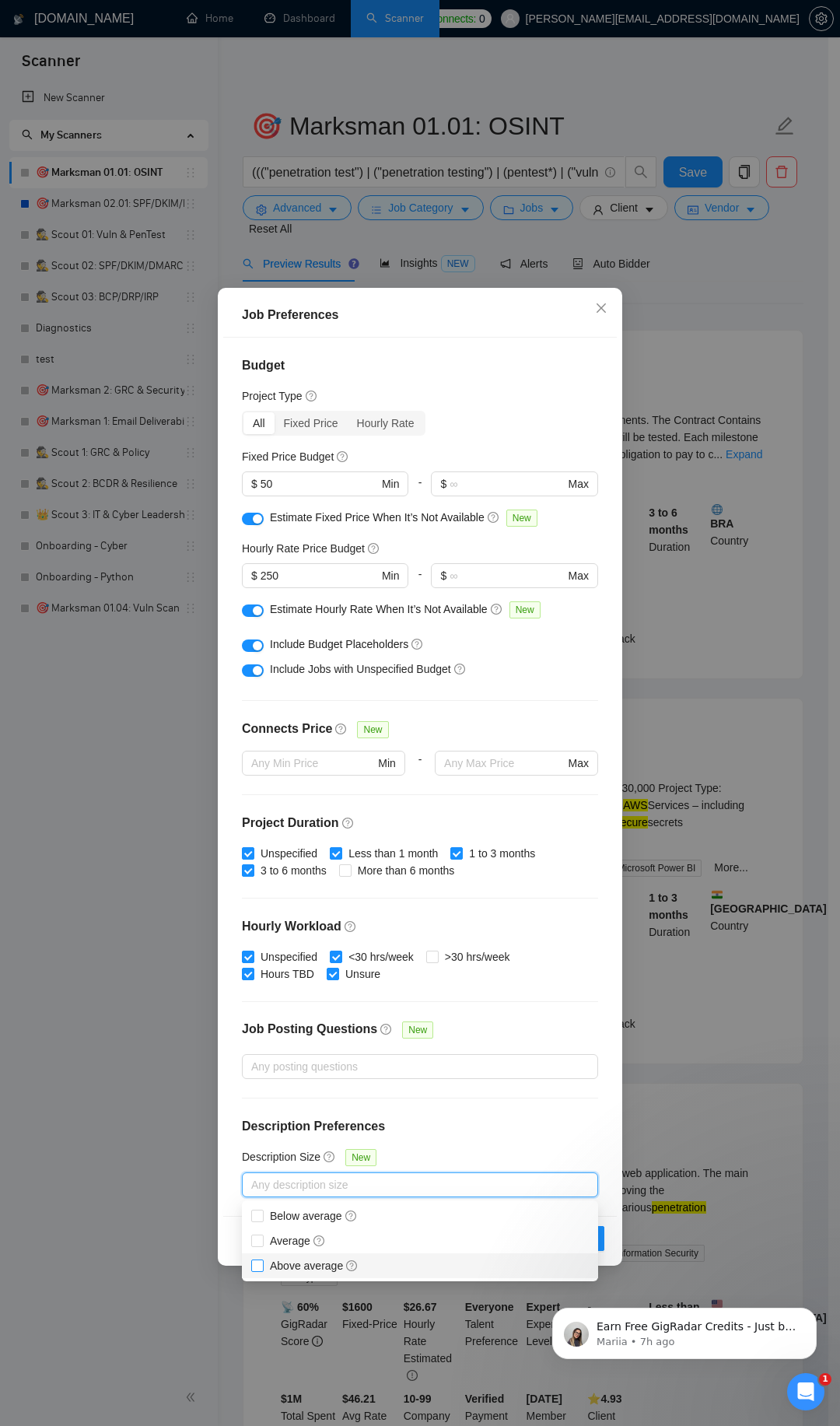
checkbox input "false"
click at [258, 1238] on input "Average" at bounding box center [256, 1239] width 11 height 11
checkbox input "true"
click at [256, 1263] on input "Above average" at bounding box center [256, 1264] width 11 height 11
checkbox input "true"
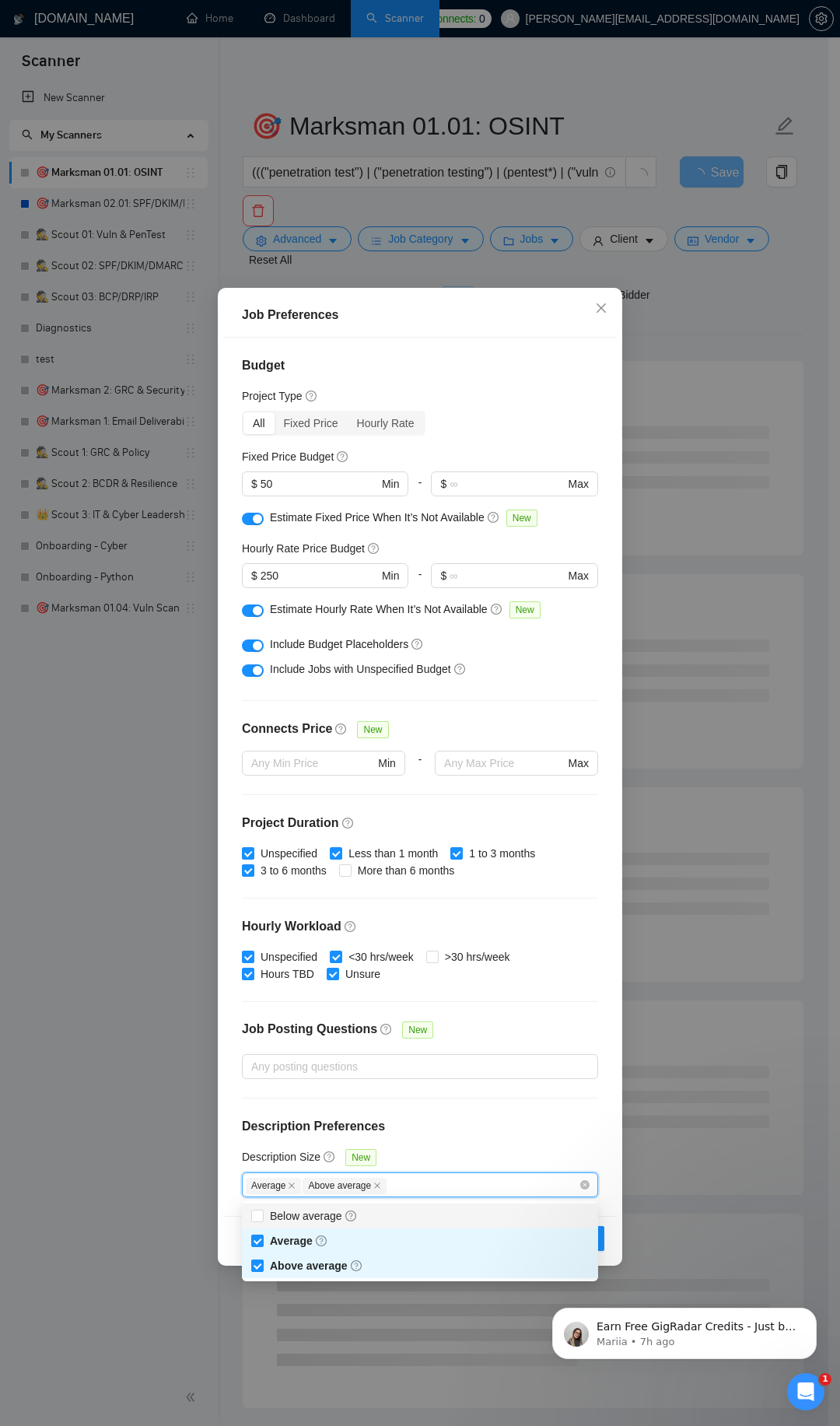
click at [502, 1024] on div "Job Posting Questions New" at bounding box center [420, 1037] width 357 height 34
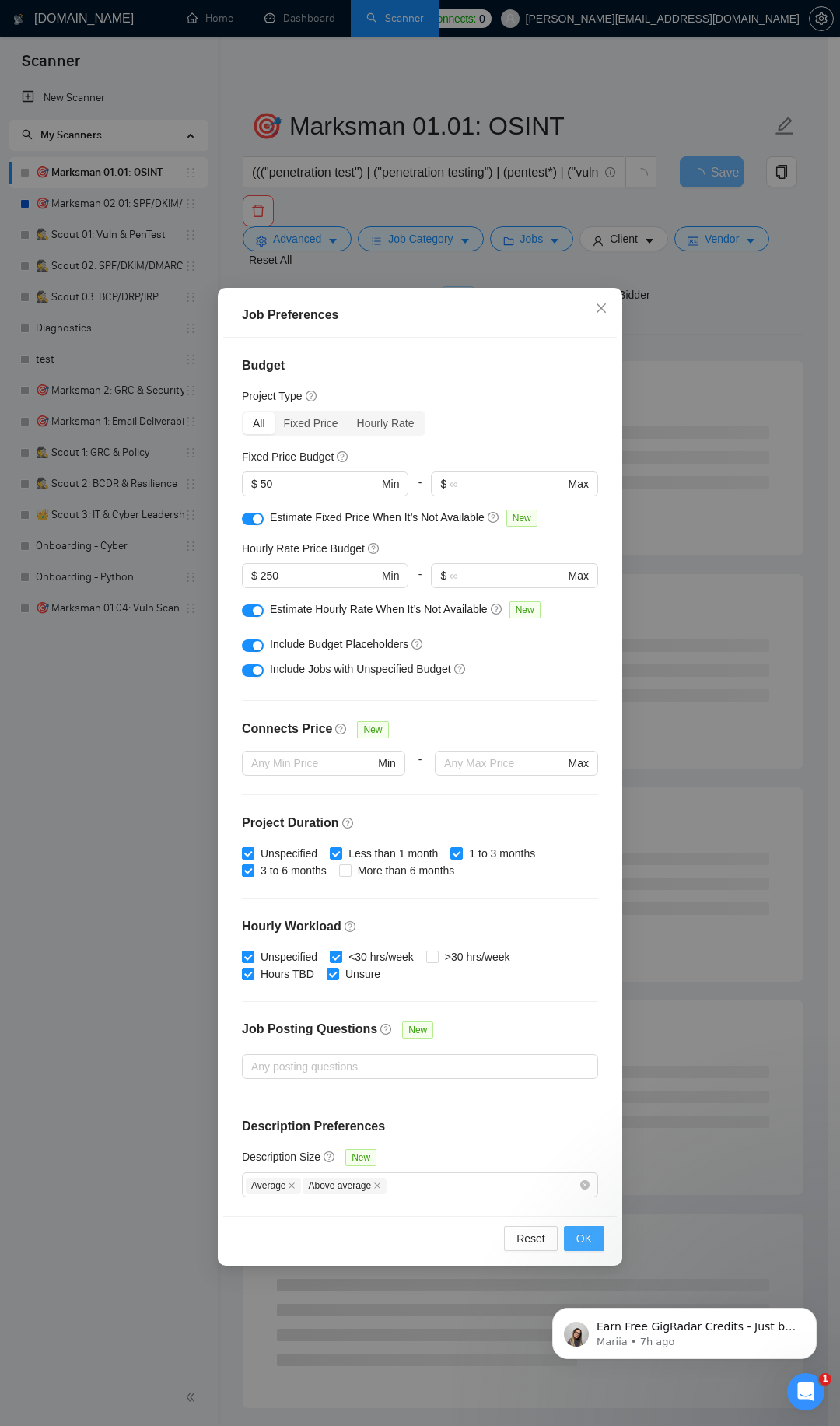
click at [584, 1226] on button "OK" at bounding box center [584, 1239] width 40 height 25
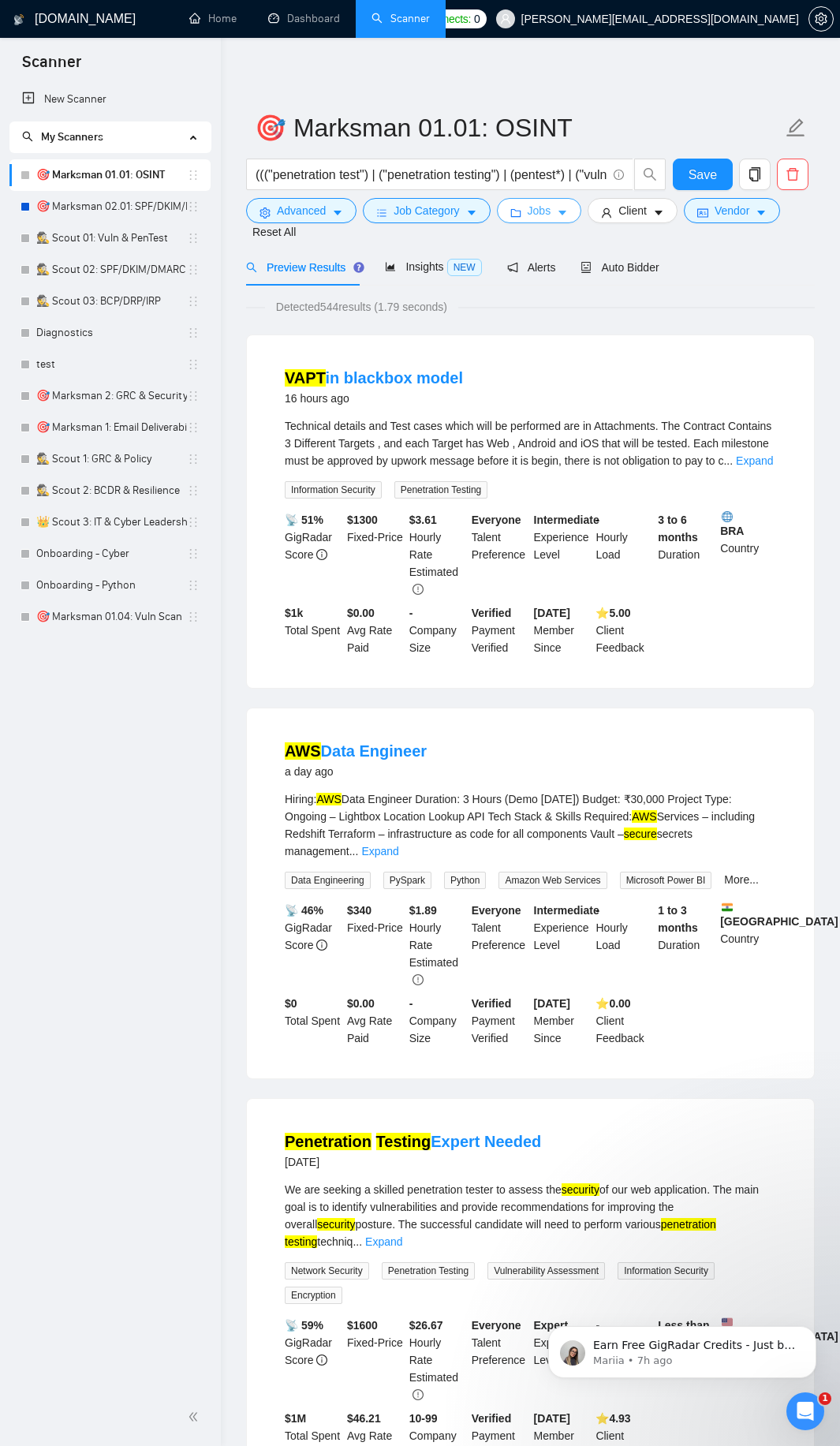
click at [568, 208] on icon "caret-down" at bounding box center [562, 213] width 11 height 11
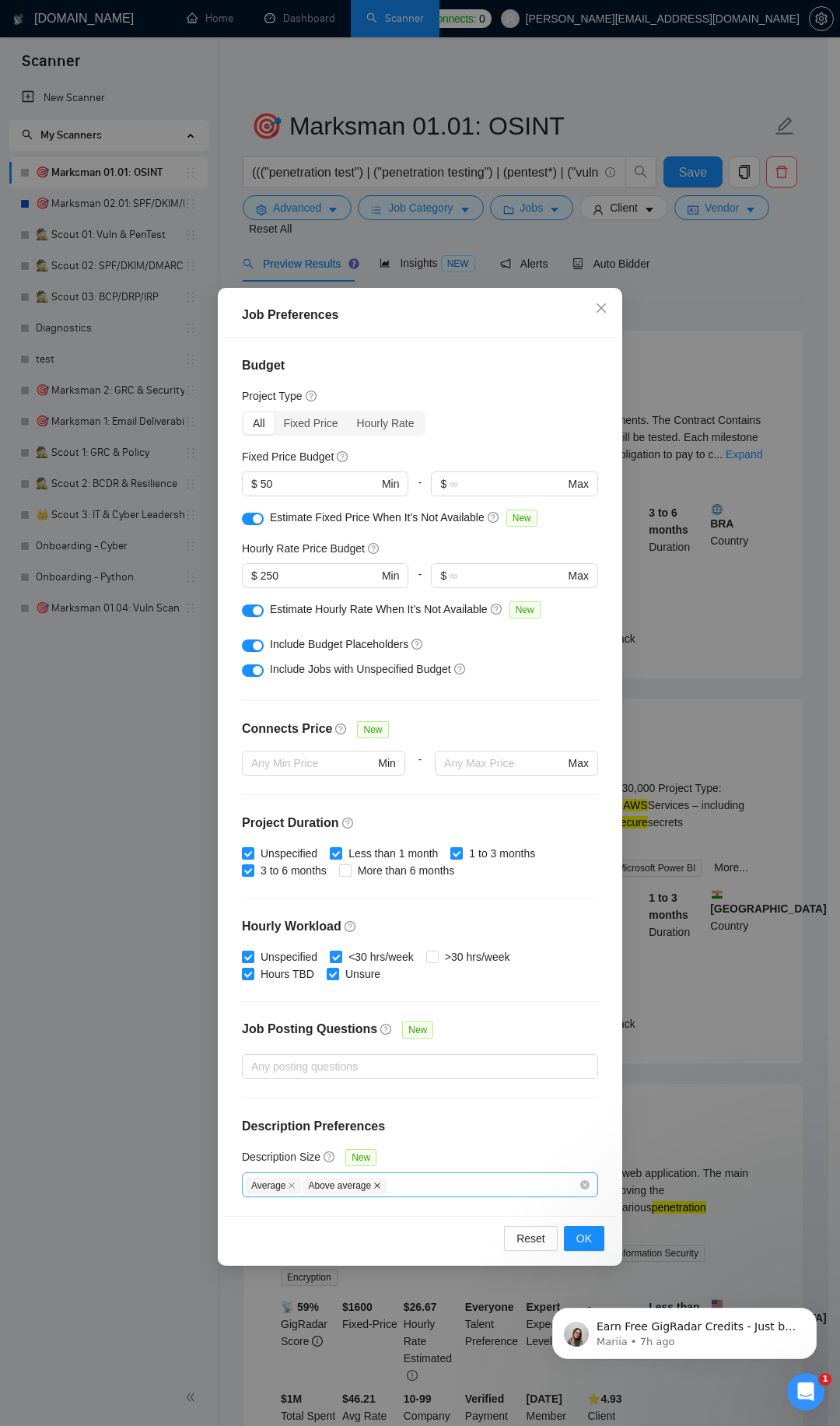
click at [375, 1185] on icon "close" at bounding box center [376, 1185] width 7 height 7
click at [292, 1184] on icon "close" at bounding box center [291, 1185] width 7 height 7
drag, startPoint x: 320, startPoint y: 575, endPoint x: 259, endPoint y: 560, distance: 62.8
click at [259, 560] on div "Hourly Rate Price Budget 250 $ 250 Min - $ Max" at bounding box center [420, 570] width 357 height 61
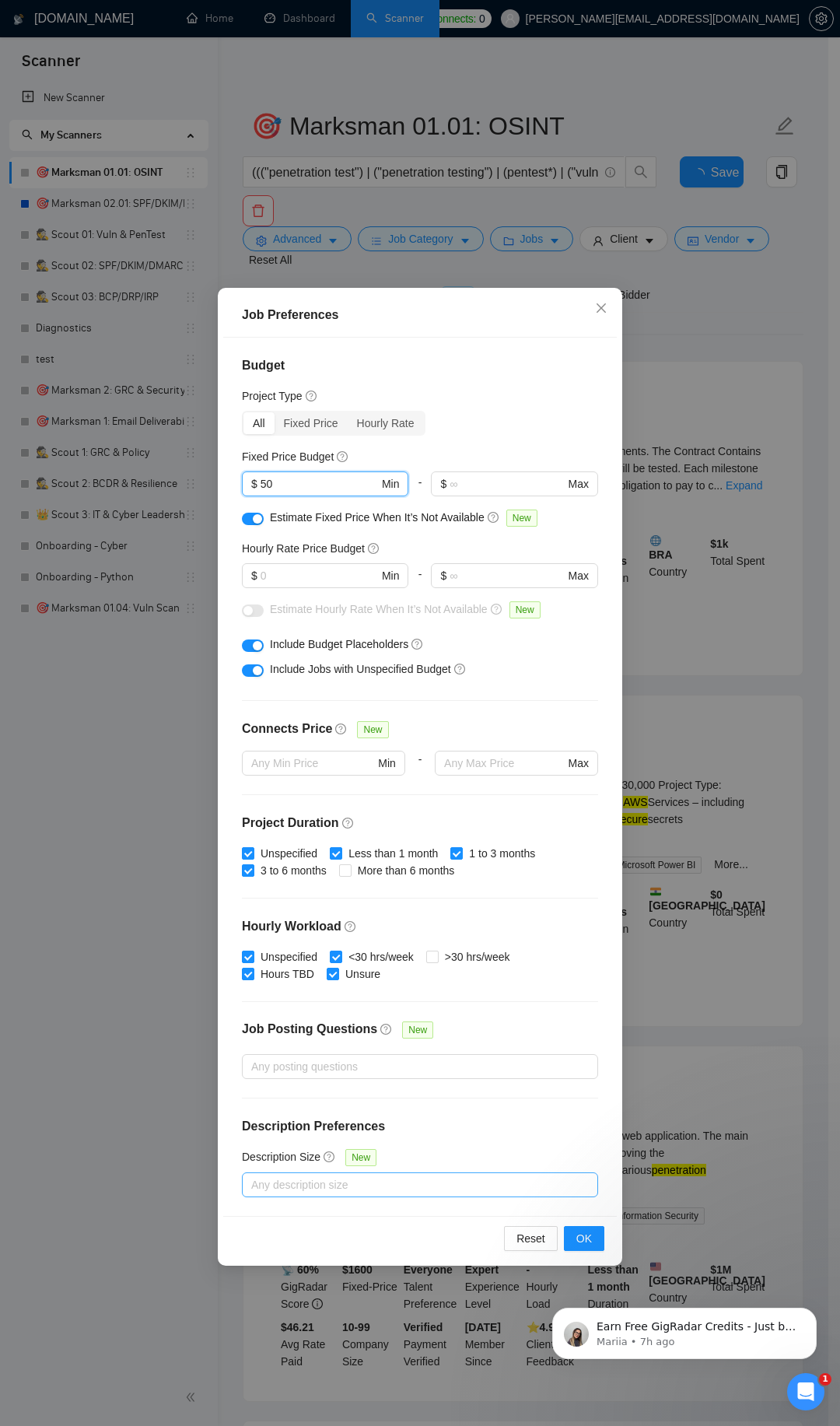
click at [201, 469] on div "Job Preferences Budget Project Type All Fixed Price Hourly Rate Fixed Price Bud…" at bounding box center [420, 713] width 840 height 1426
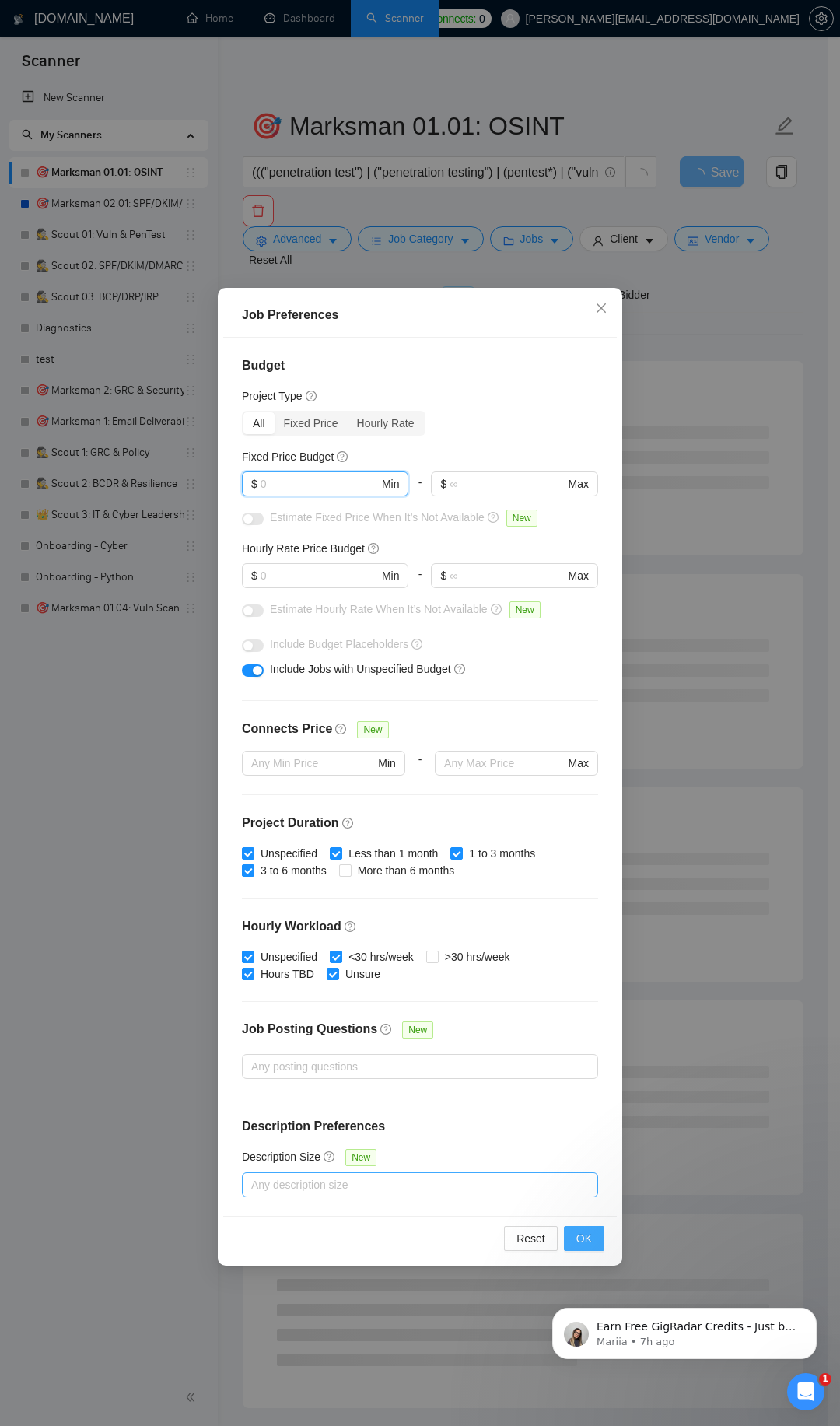
click at [578, 1249] on button "OK" at bounding box center [584, 1239] width 40 height 25
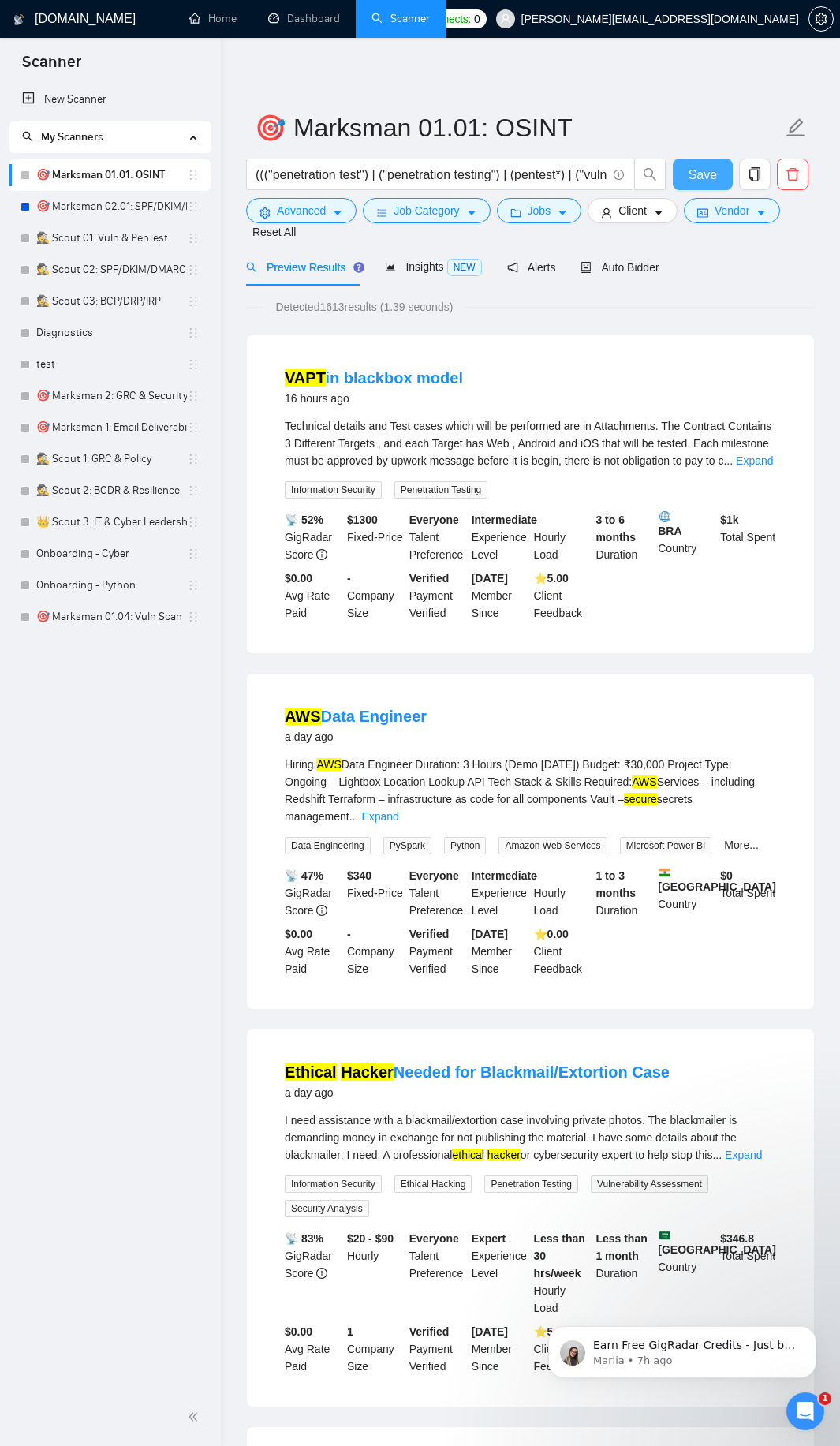
click at [689, 188] on button "Save" at bounding box center [702, 174] width 60 height 32
click at [98, 233] on link "🕵️ Scout 01: Vuln & PenTest" at bounding box center [112, 238] width 151 height 32
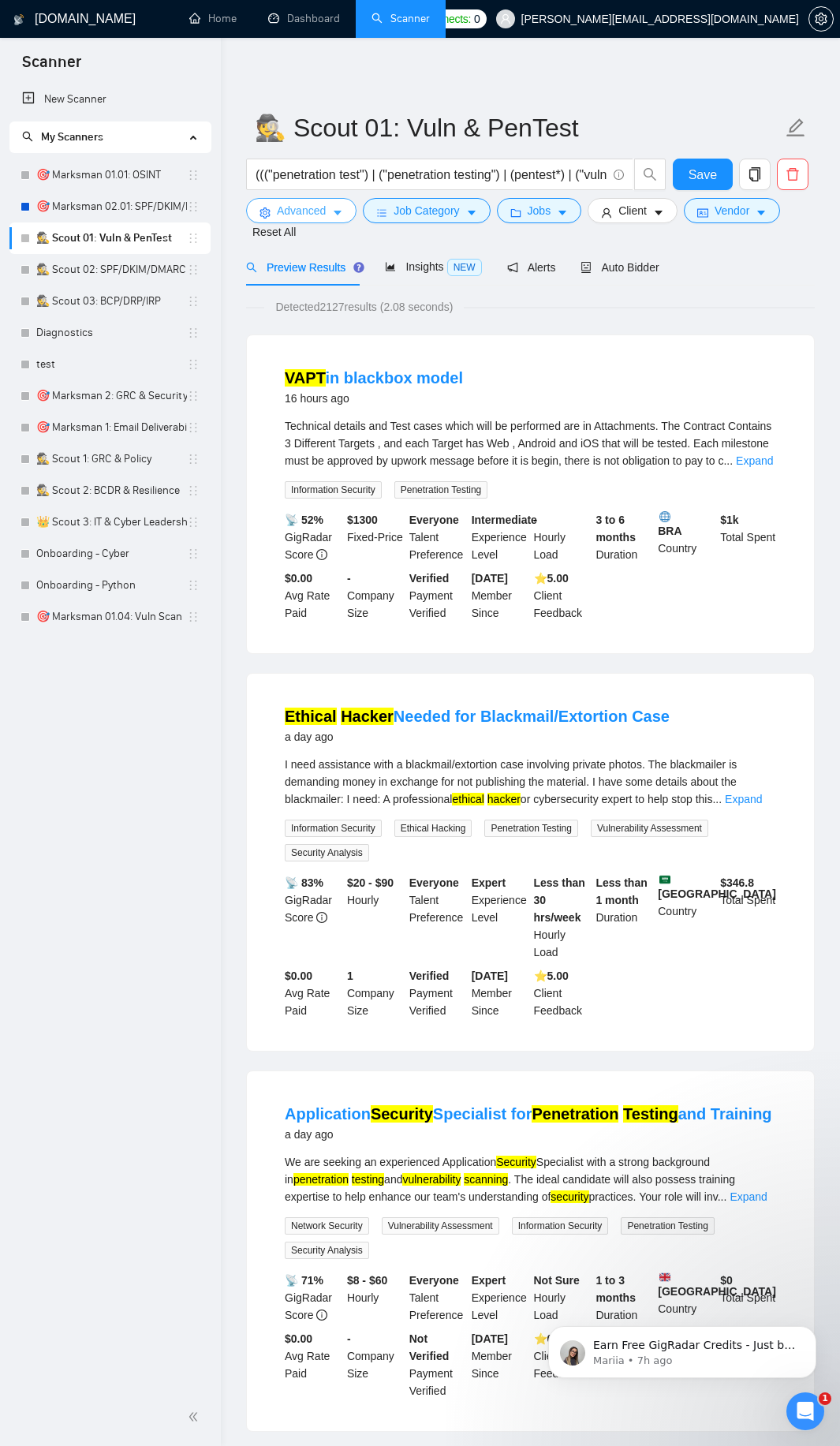
click at [326, 209] on button "Advanced" at bounding box center [301, 211] width 111 height 25
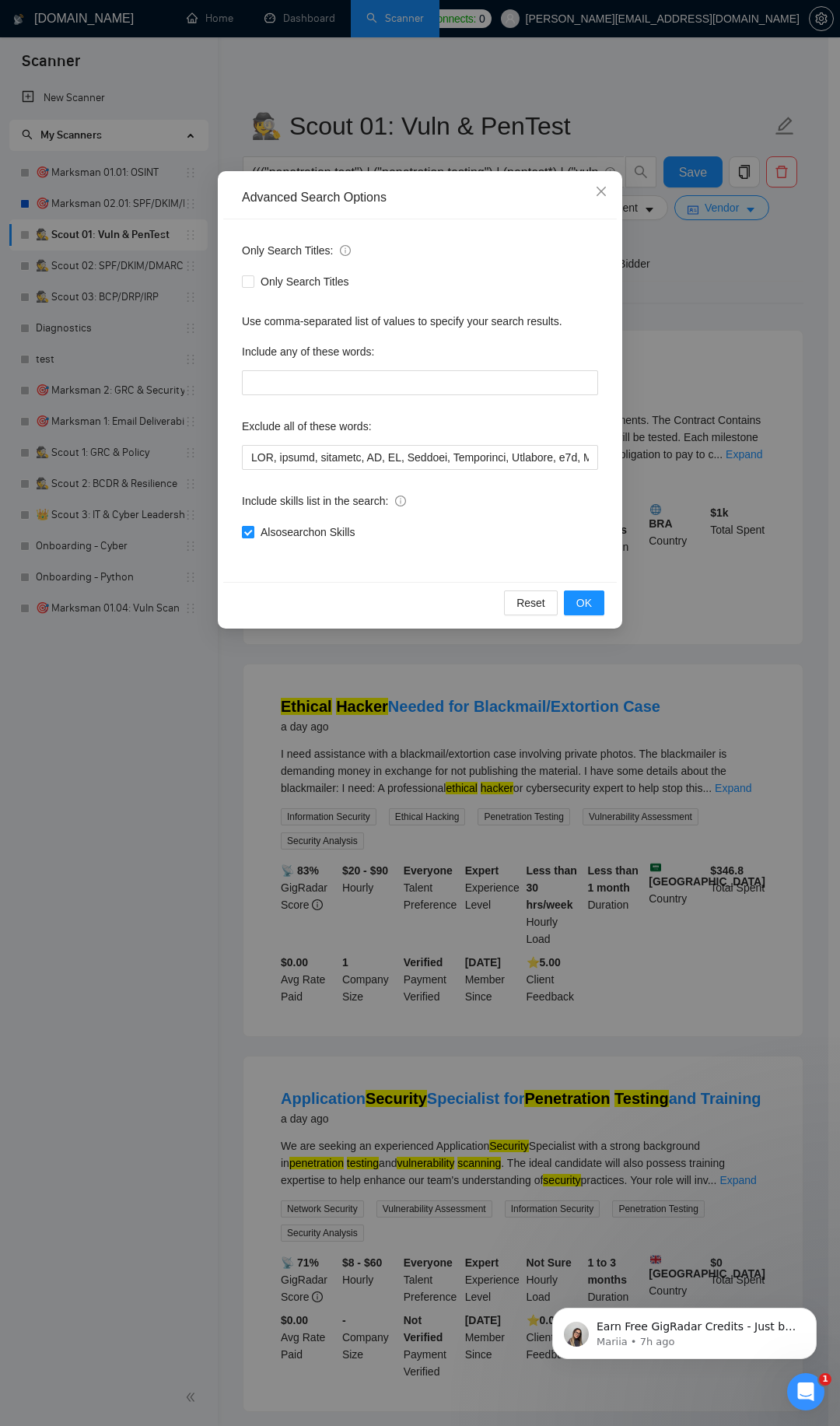
click at [300, 533] on span "Also search on Skills" at bounding box center [308, 532] width 107 height 17
click at [253, 533] on input "Also search on Skills" at bounding box center [247, 531] width 11 height 11
click at [581, 603] on span "OK" at bounding box center [584, 602] width 16 height 17
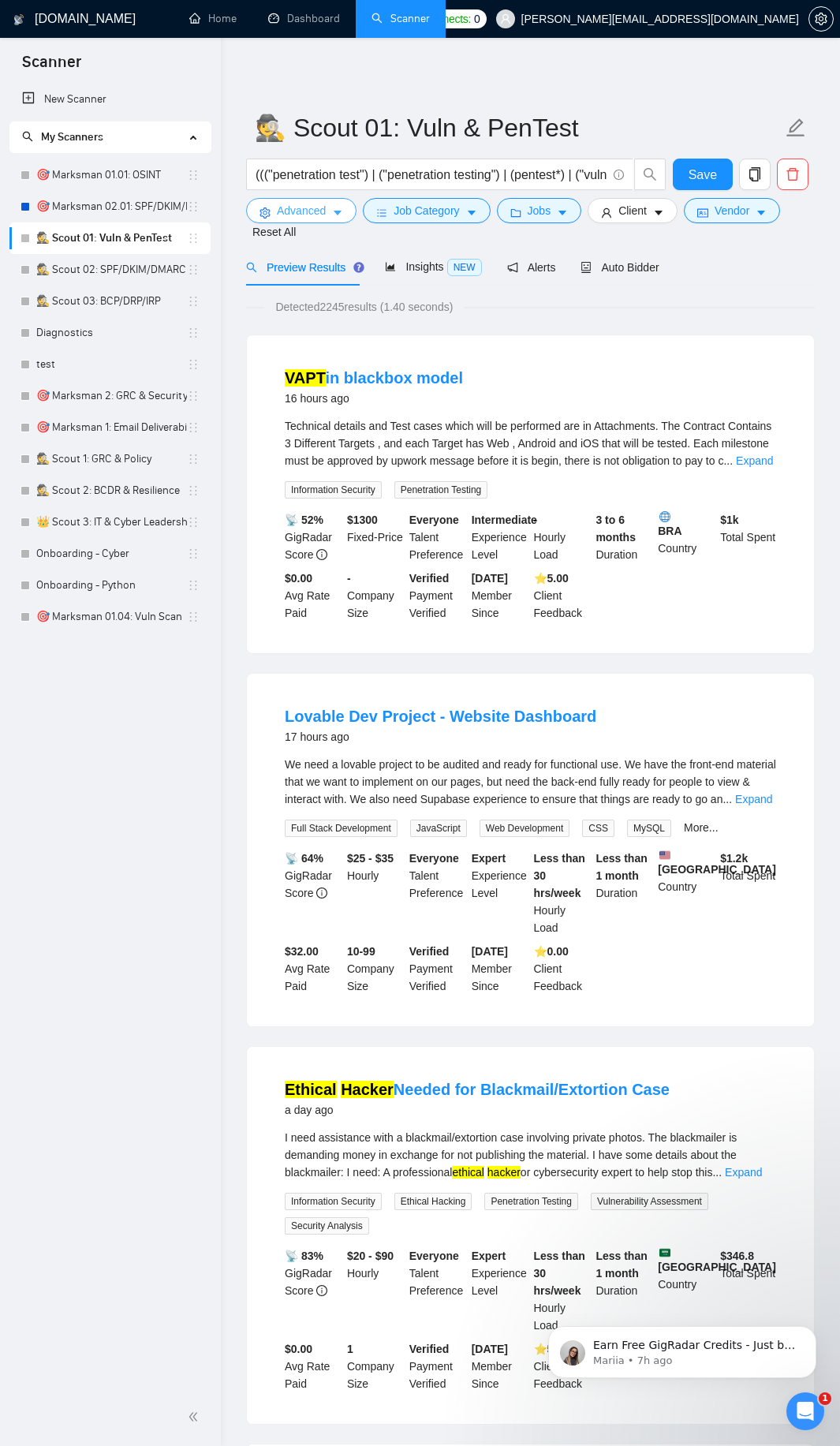
click at [291, 211] on span "Advanced" at bounding box center [301, 210] width 49 height 18
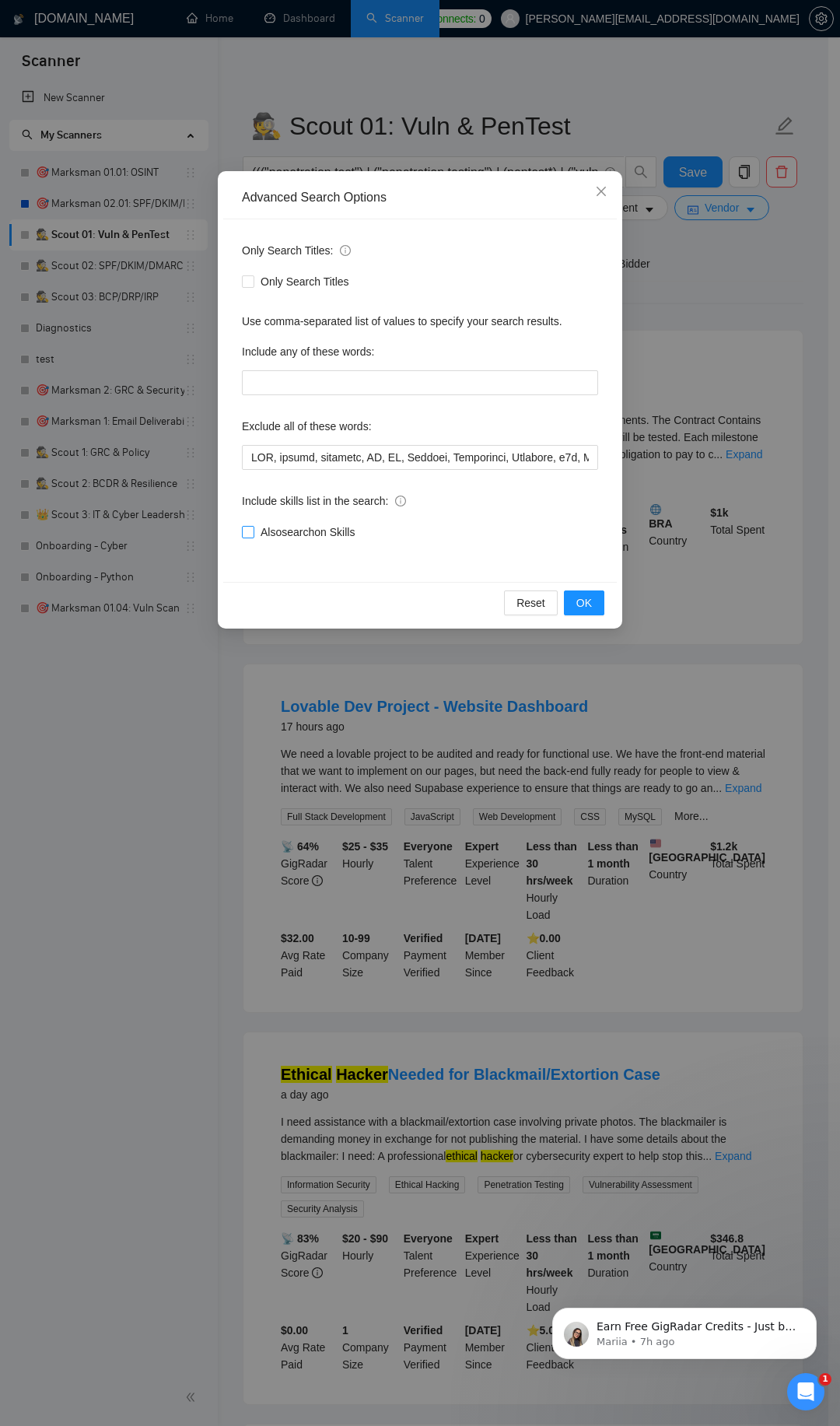
click at [314, 528] on span "Also search on Skills" at bounding box center [308, 532] width 107 height 17
click at [253, 528] on input "Also search on Skills" at bounding box center [247, 531] width 11 height 11
checkbox input "true"
click at [590, 611] on span "OK" at bounding box center [584, 602] width 16 height 17
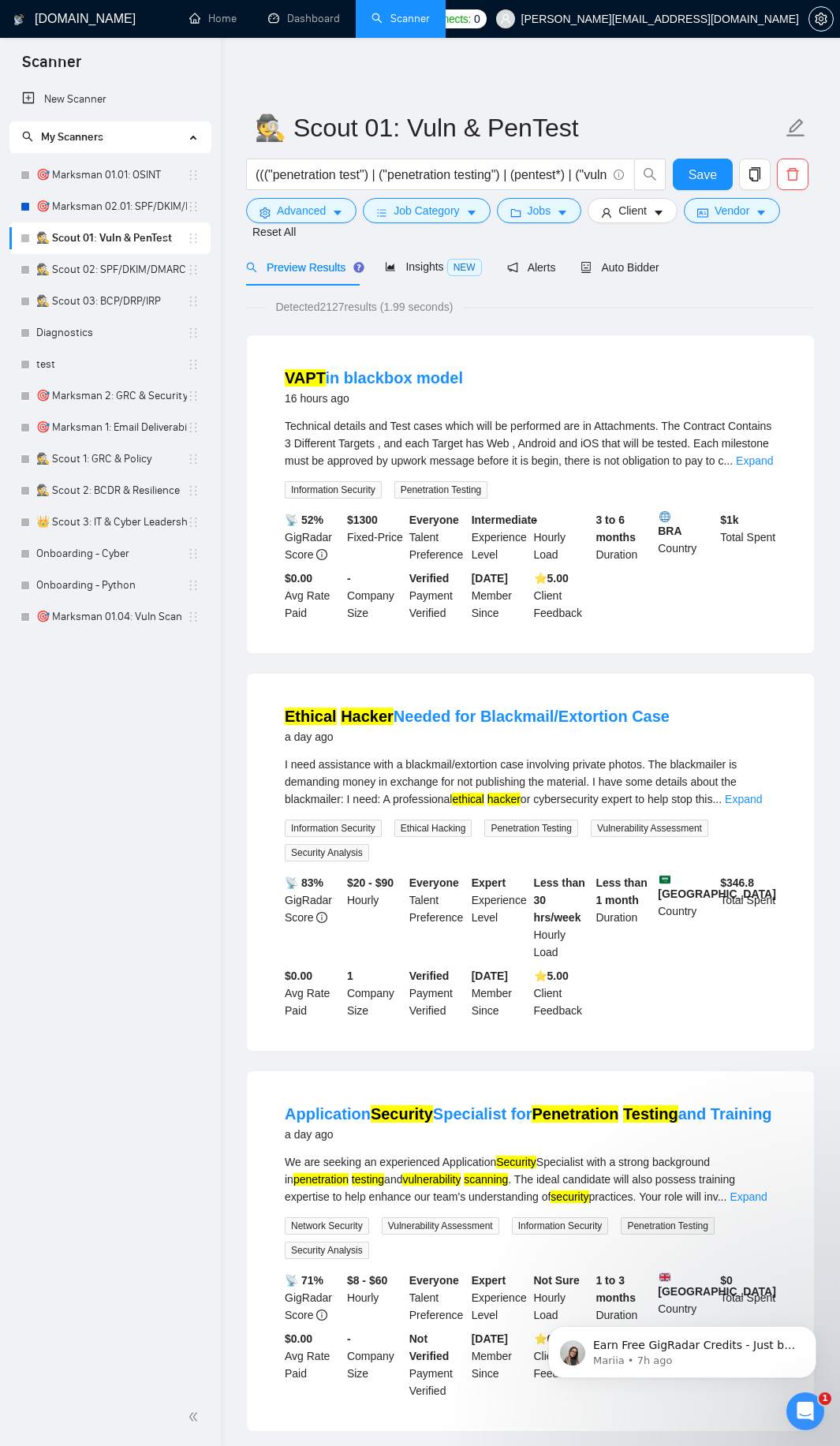
drag, startPoint x: 109, startPoint y: 170, endPoint x: 263, endPoint y: 157, distance: 154.5
click at [109, 170] on link "🎯 Marksman 01.01: OSINT" at bounding box center [112, 175] width 151 height 32
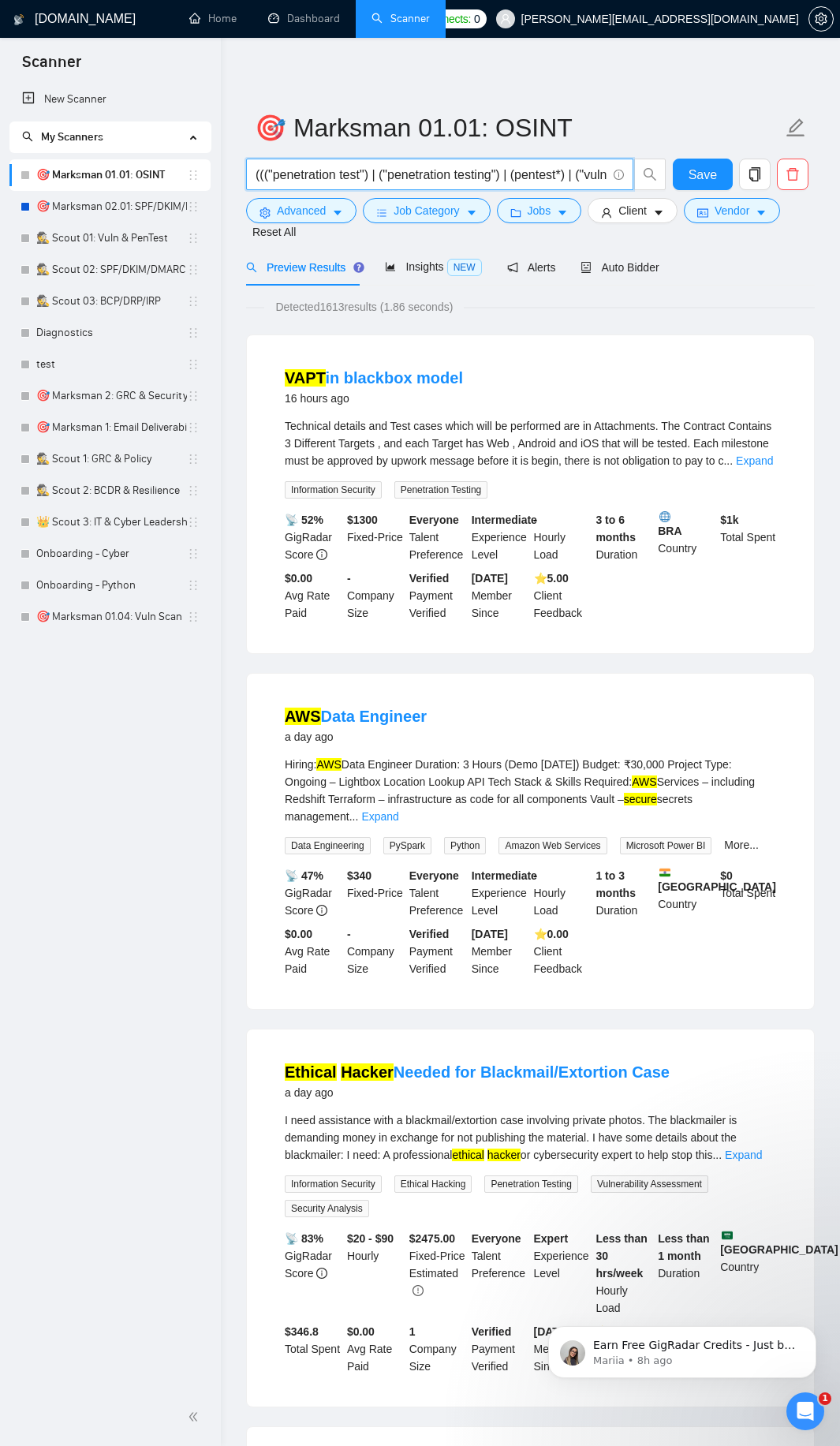
click at [537, 182] on input "((("penetration test") | ("penetration testing") | (pentest*) | ("vulnerability…" at bounding box center [431, 175] width 351 height 20
paste input "SEO, design, designer, UX, UI, Flutter, Creatomate, Airtable, n8n, Make\\.com, …"
type input "SEO, design, designer, UX, UI, Flutter, Creatomate, Airtable, n8n, Make\\.com, …"
click at [512, 189] on span at bounding box center [439, 174] width 388 height 32
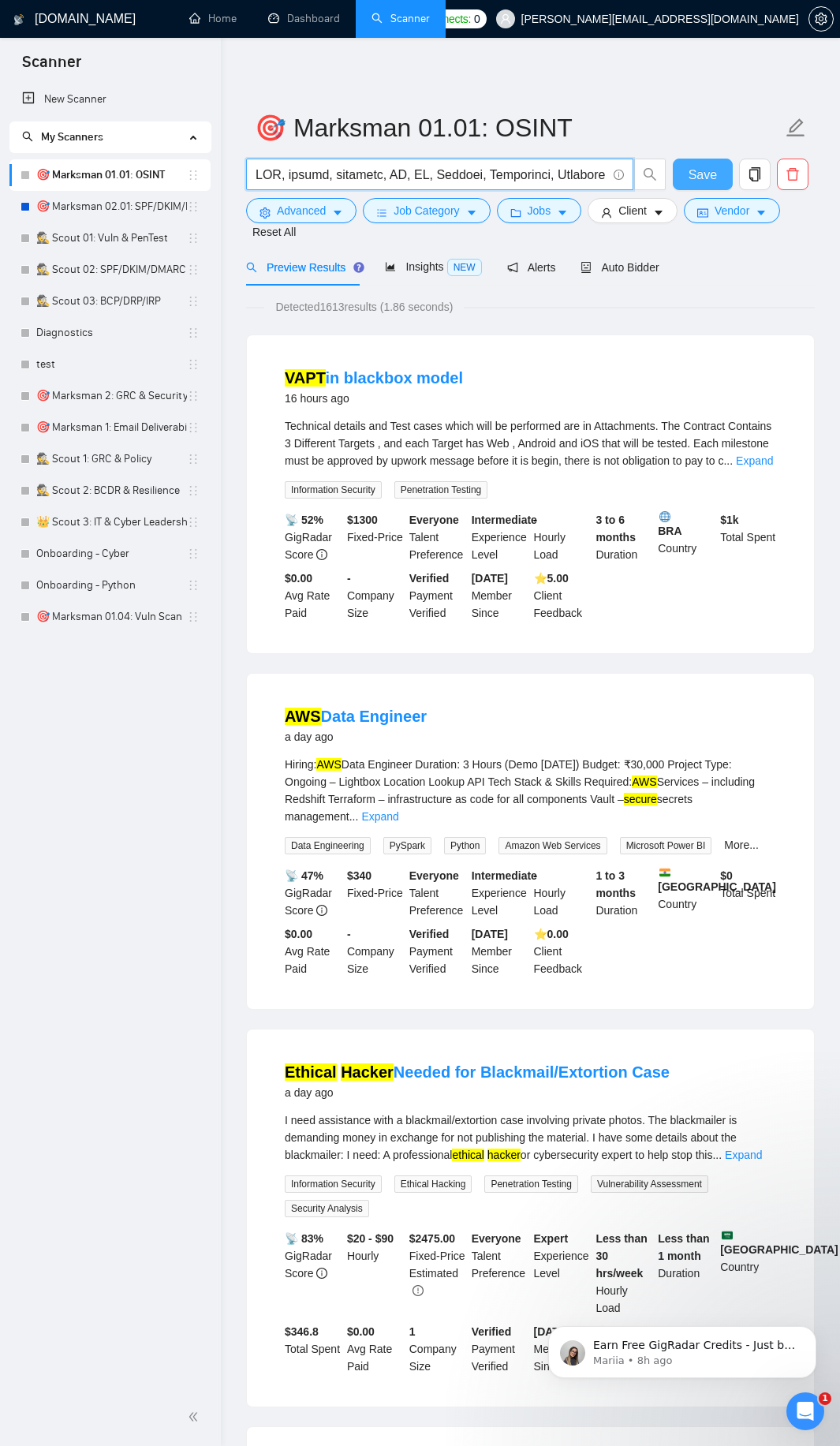
drag, startPoint x: 697, startPoint y: 165, endPoint x: 686, endPoint y: 174, distance: 14.2
click at [698, 168] on span "Save" at bounding box center [702, 175] width 28 height 20
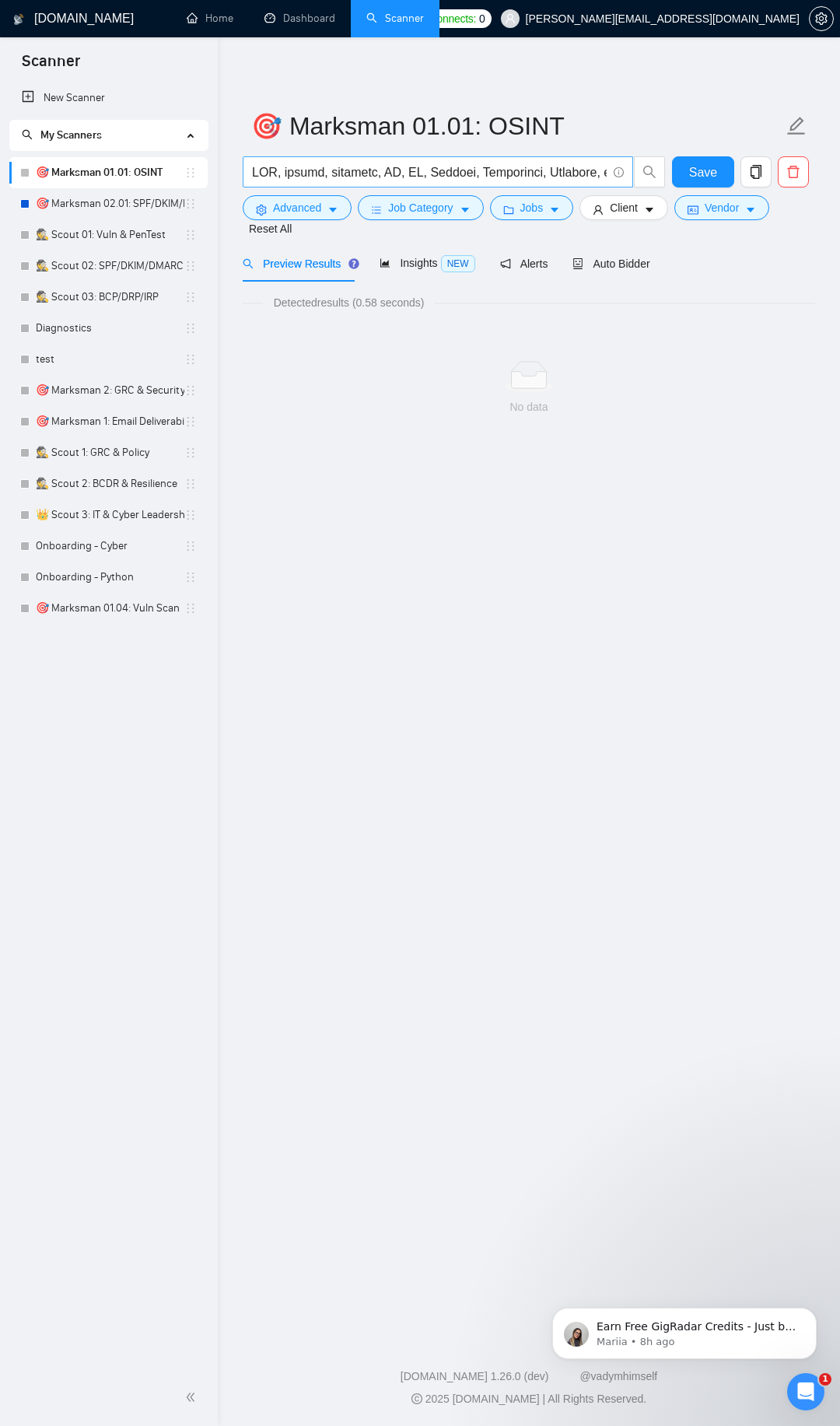
click at [281, 167] on input "text" at bounding box center [430, 173] width 355 height 20
paste input "(osint) | ("open-source intelligence") | ("threat intelligence") | (reconnaissa…"
type input "(osint) | ("open-source intelligence") | ("threat intelligence") | (reconnaissa…"
click at [307, 203] on span "Advanced" at bounding box center [297, 207] width 48 height 17
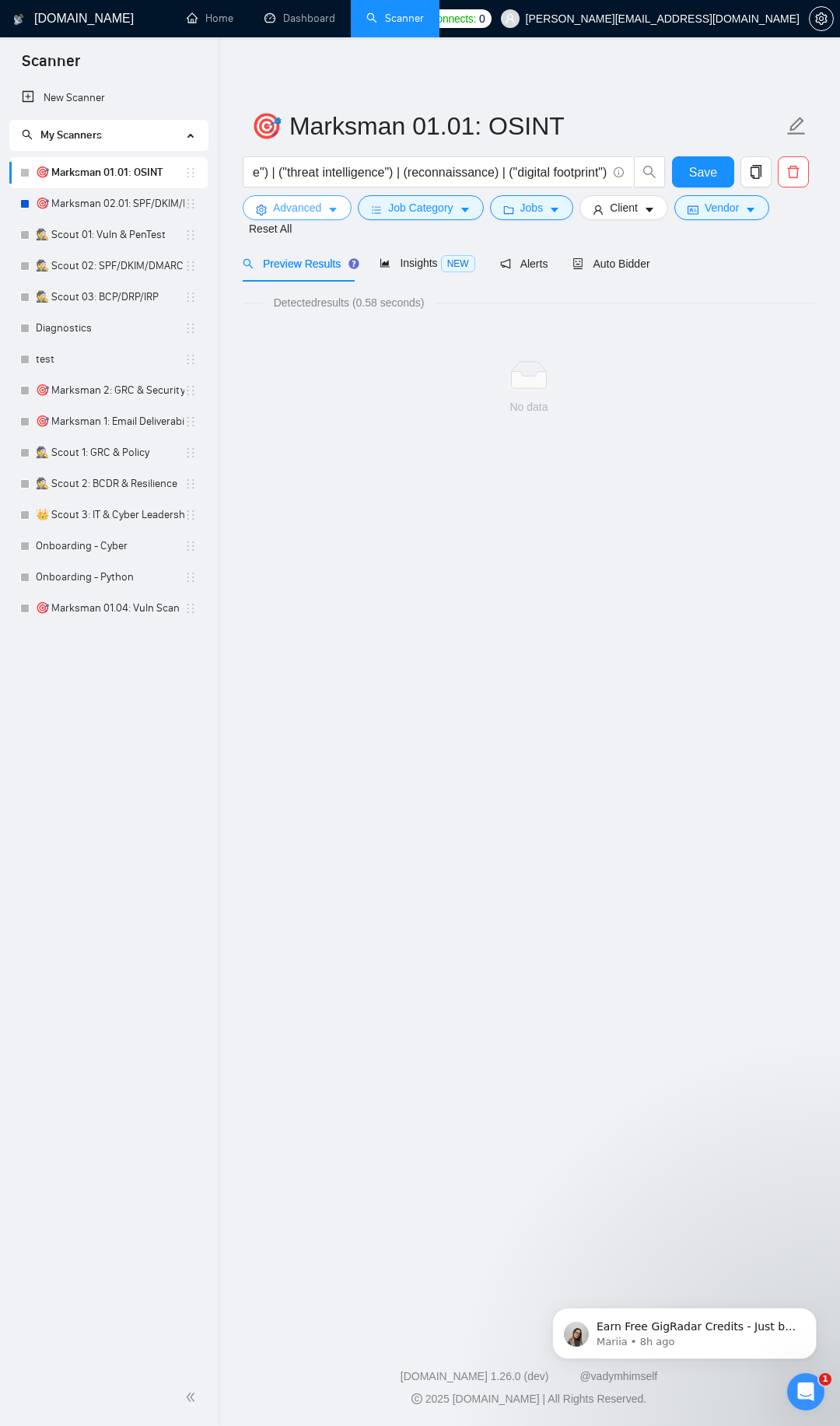
scroll to position [0, 0]
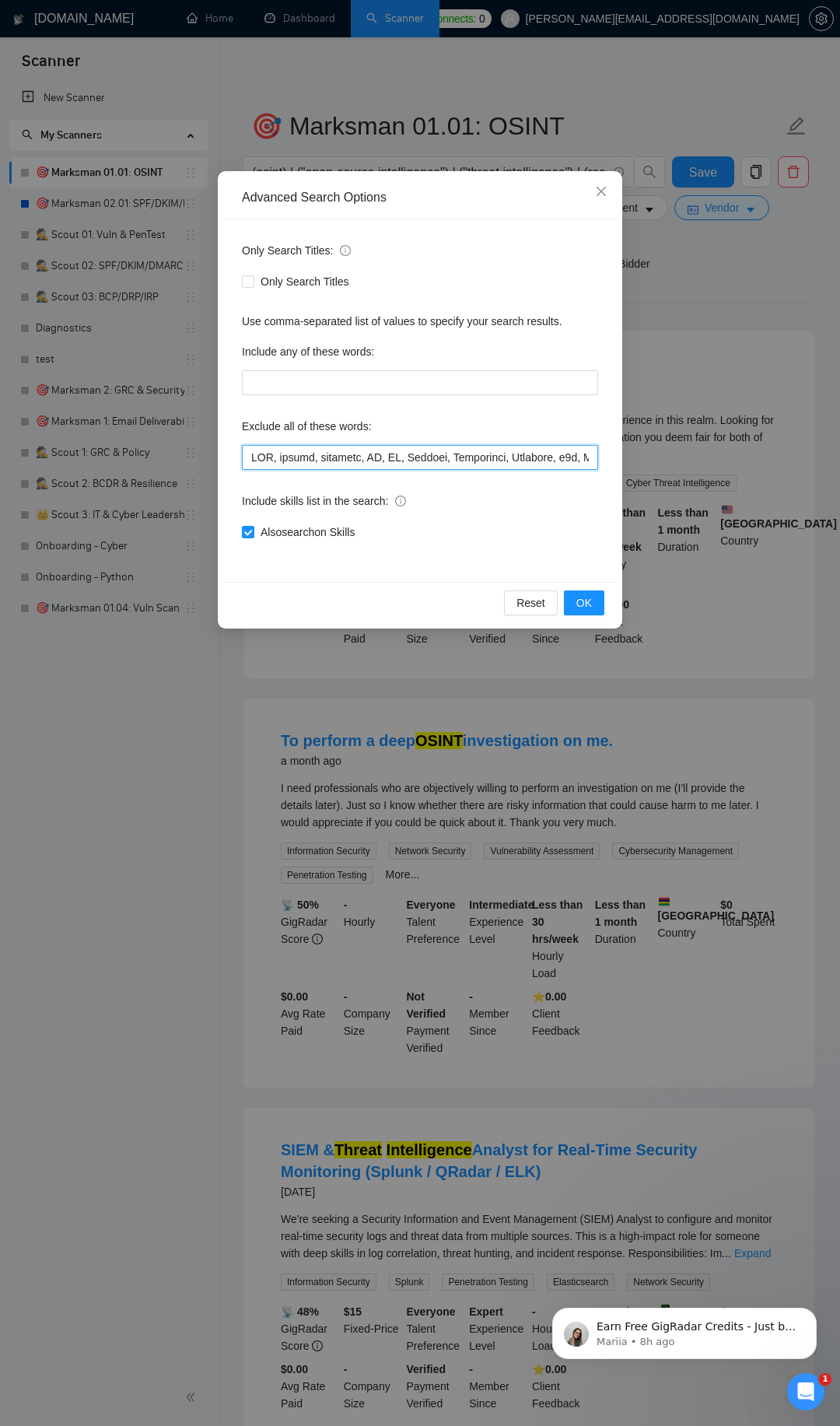
click at [317, 450] on input "text" at bounding box center [420, 457] width 357 height 25
paste input ""penetration test","
click at [589, 593] on button "OK" at bounding box center [584, 602] width 40 height 25
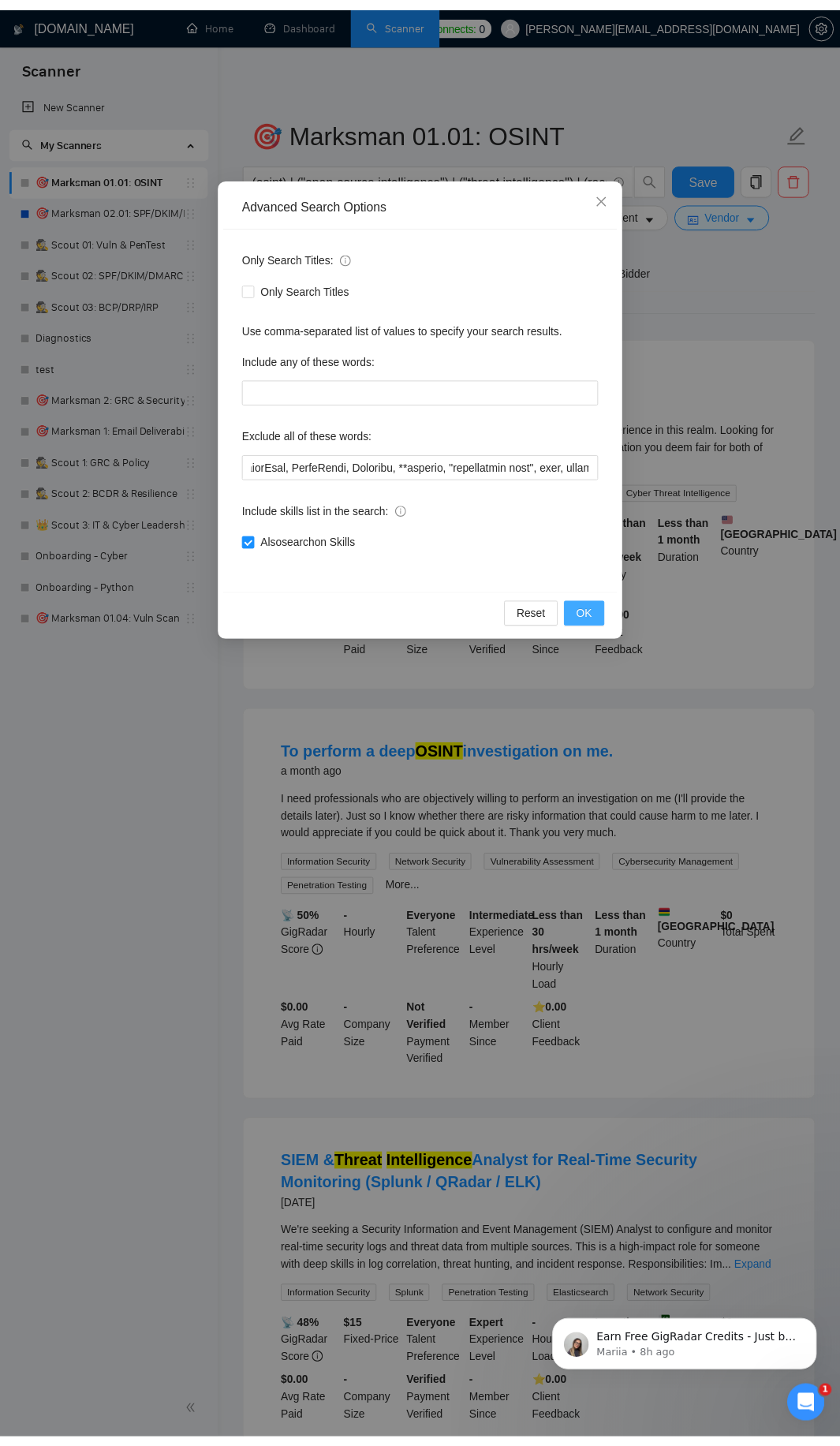
scroll to position [0, 0]
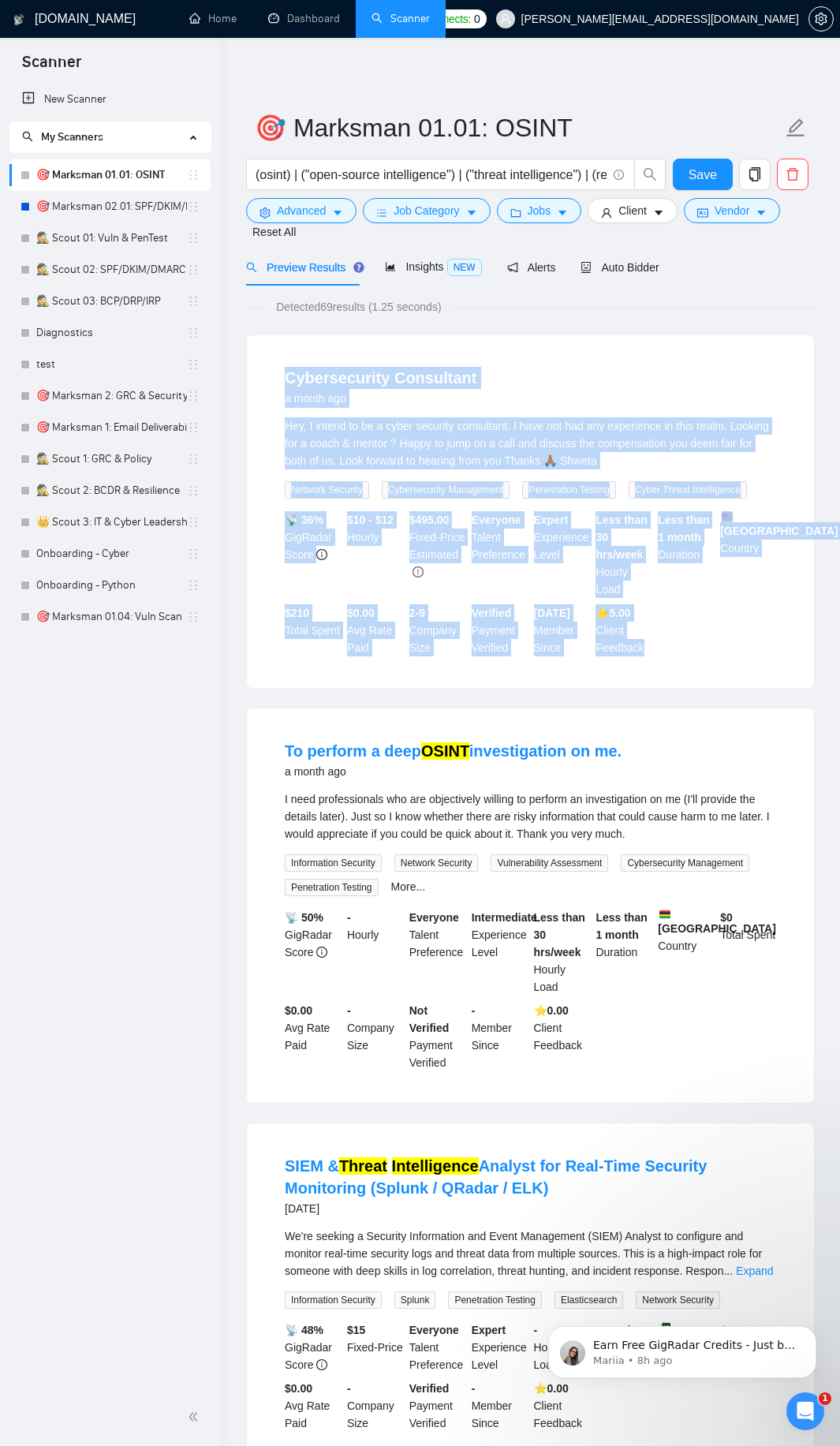
drag, startPoint x: 264, startPoint y: 376, endPoint x: 662, endPoint y: 642, distance: 478.7
click at [662, 642] on div "Cybersecurity Consultant a month ago Hey, I intend to be a cyber security consu…" at bounding box center [530, 511] width 568 height 353
copy li "Cybersecurity Consultant a month ago Hey, I intend to be a cyber security consu…"
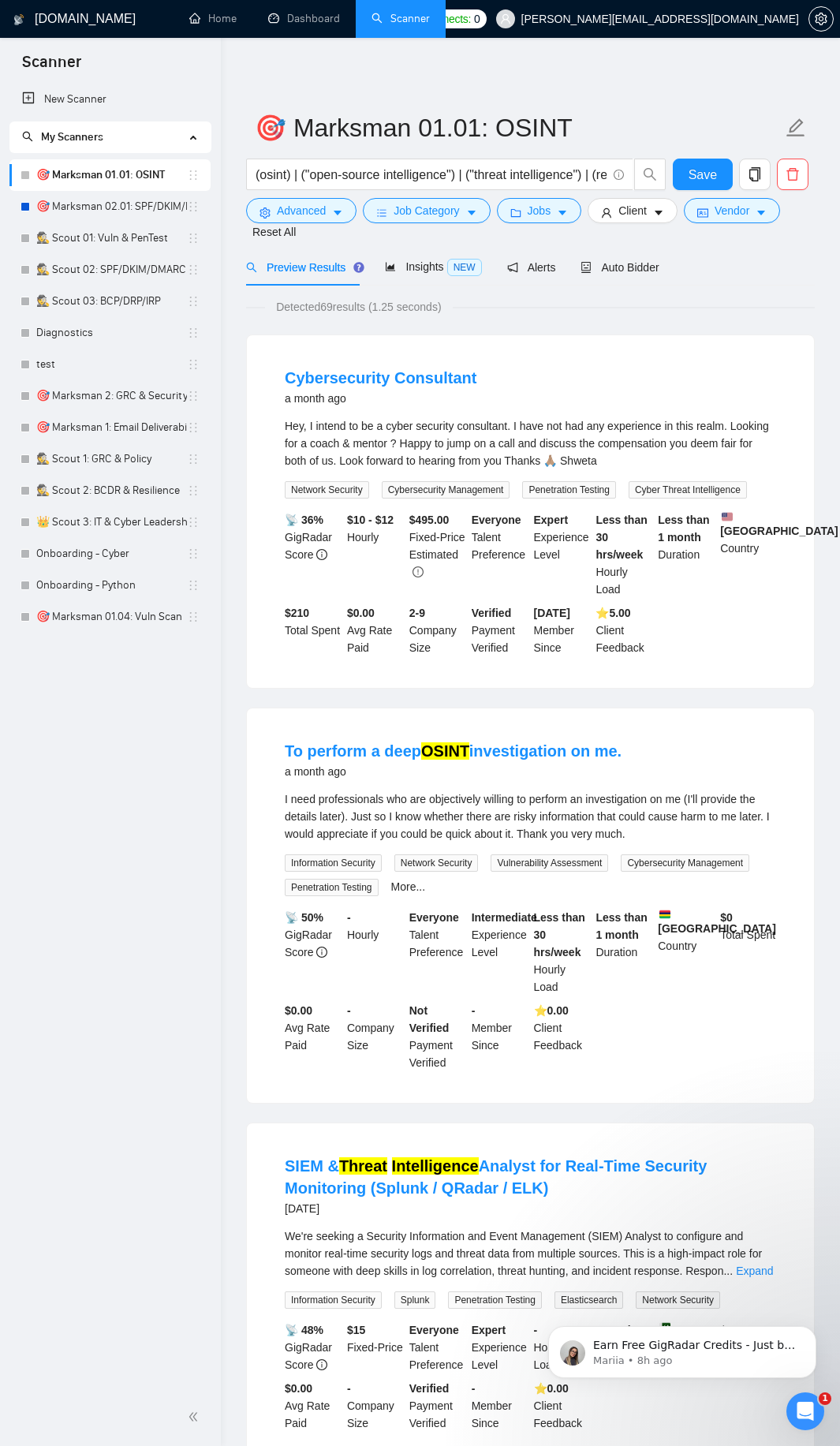
click at [187, 653] on div "New Scanner My Scanners 🎯 Marksman 01.01: OSINT 🎯 Marksman 02.01: SPF/DKIM/DMAR…" at bounding box center [110, 736] width 221 height 1305
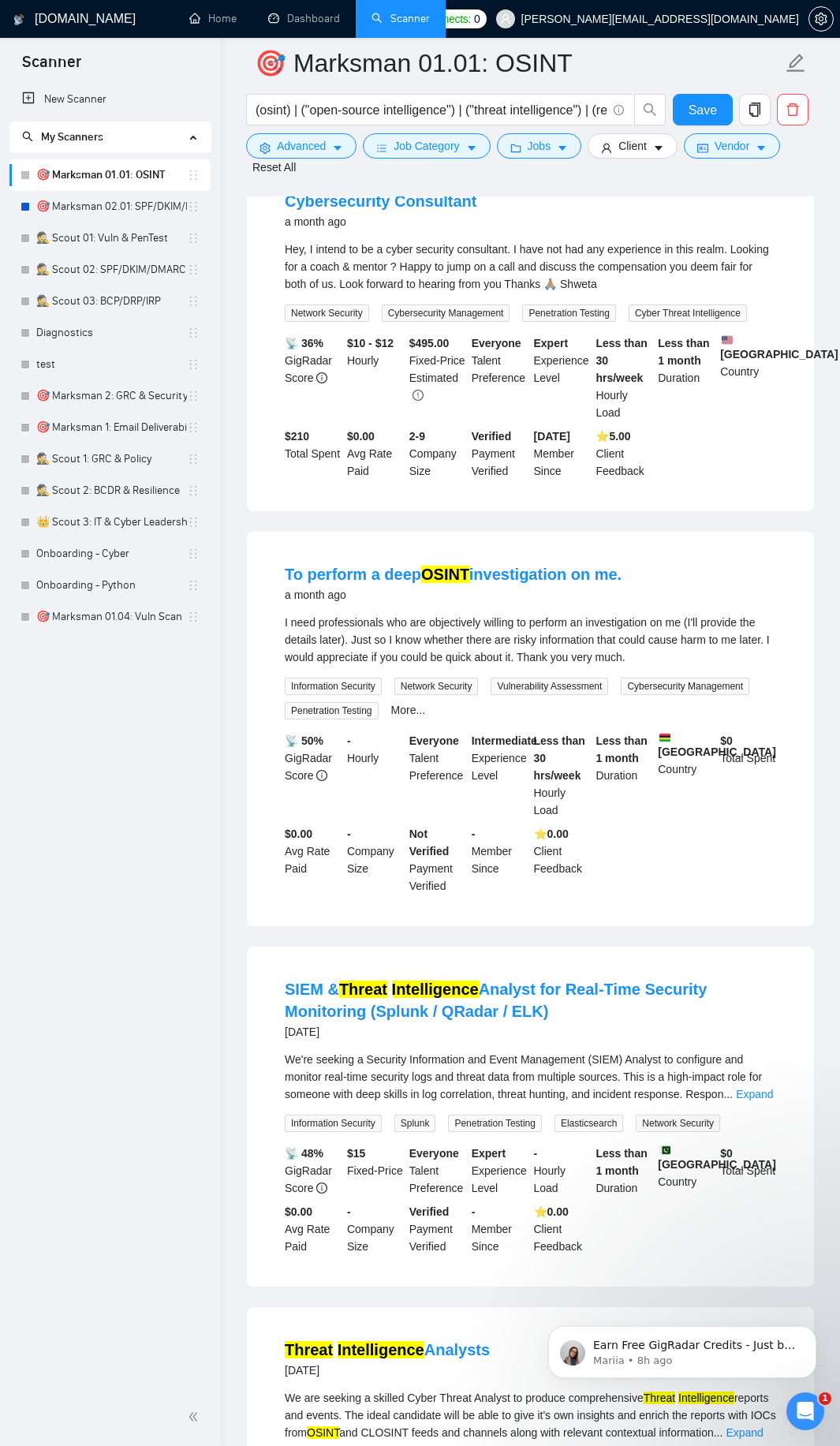
scroll to position [758, 0]
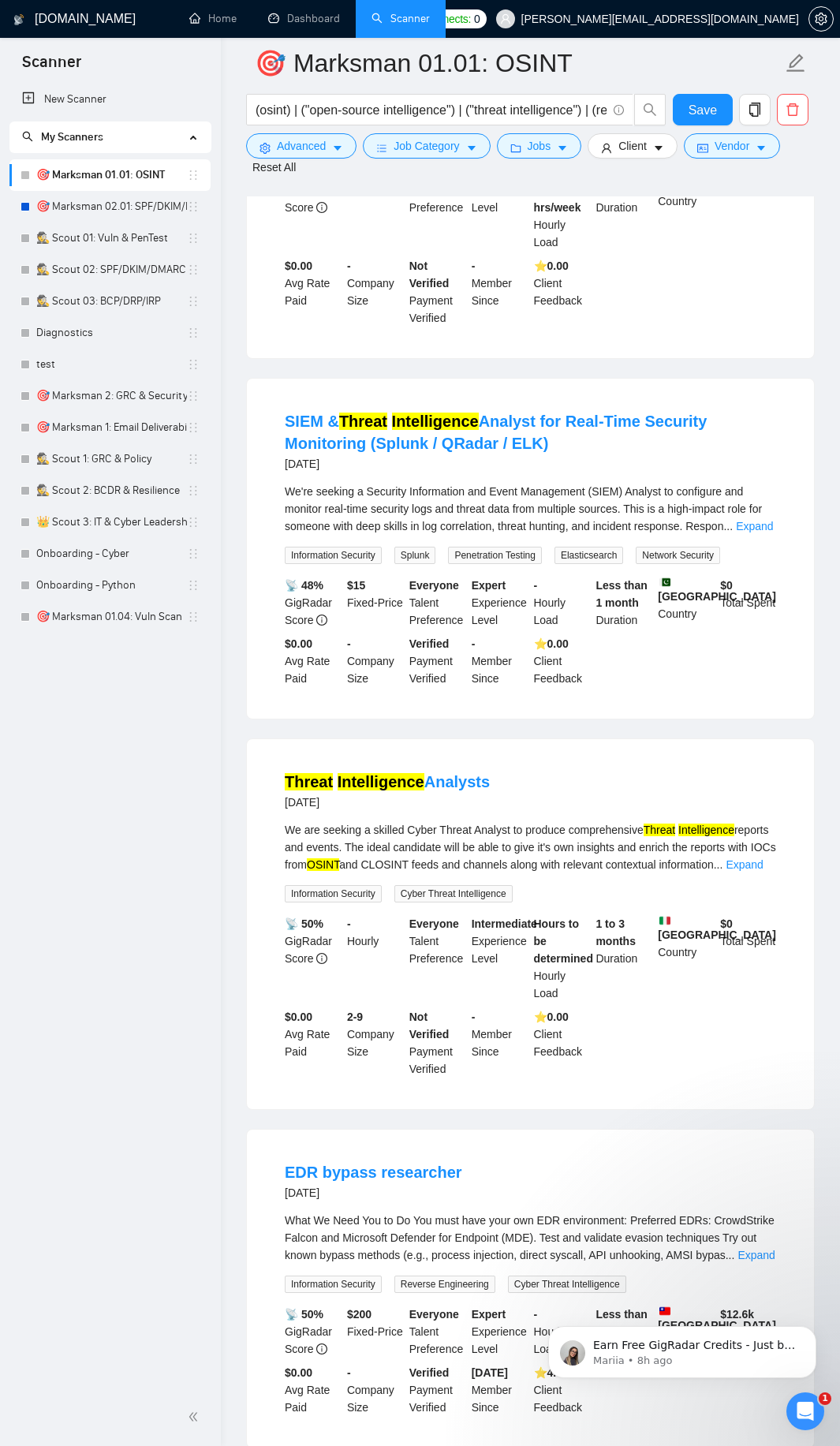
click at [756, 533] on div "We're seeking a Security Information and Event Management (SIEM) Analyst to con…" at bounding box center [531, 508] width 492 height 52
click at [755, 527] on link "Expand" at bounding box center [754, 526] width 37 height 13
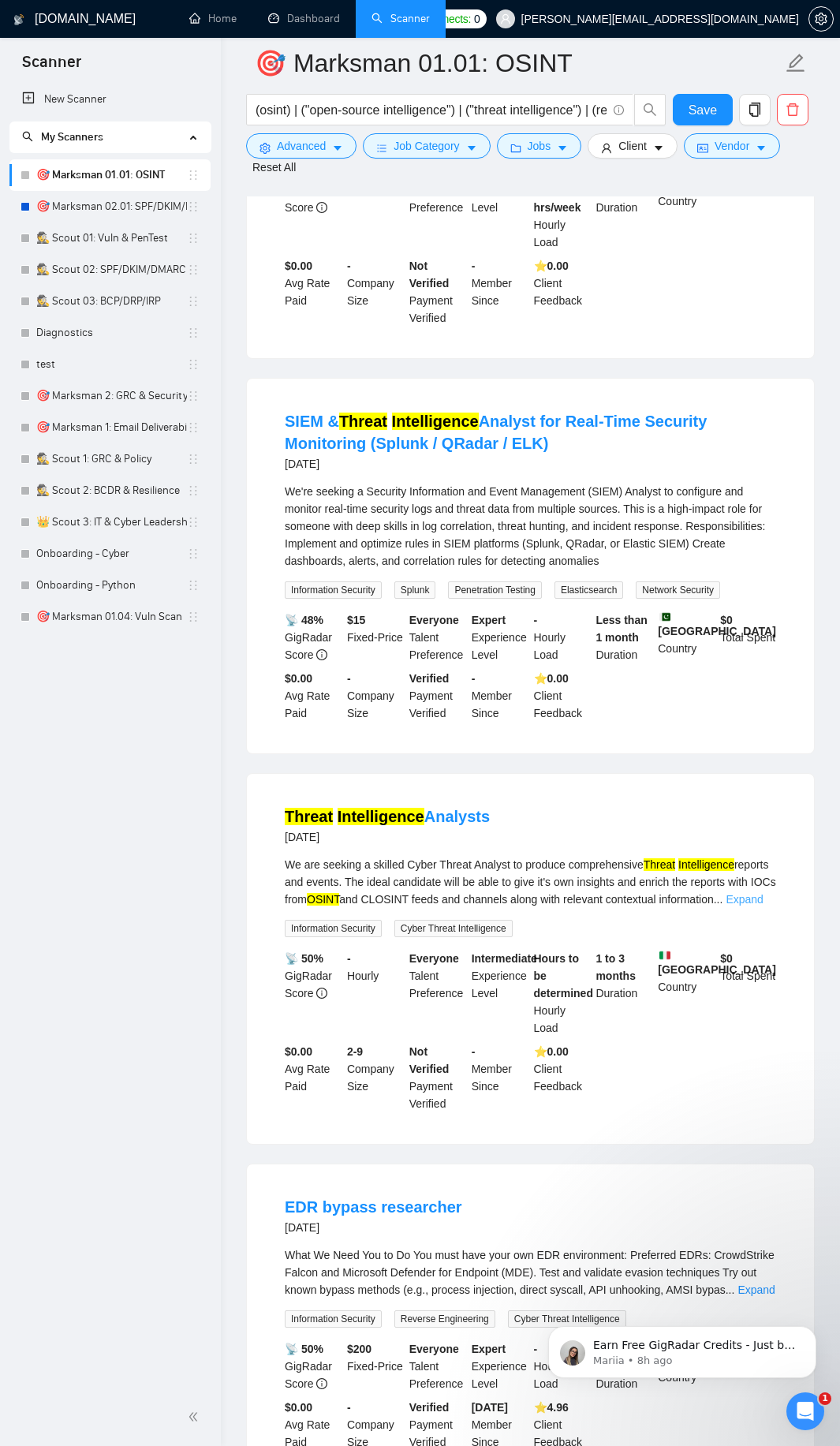
click at [743, 893] on link "Expand" at bounding box center [744, 898] width 37 height 13
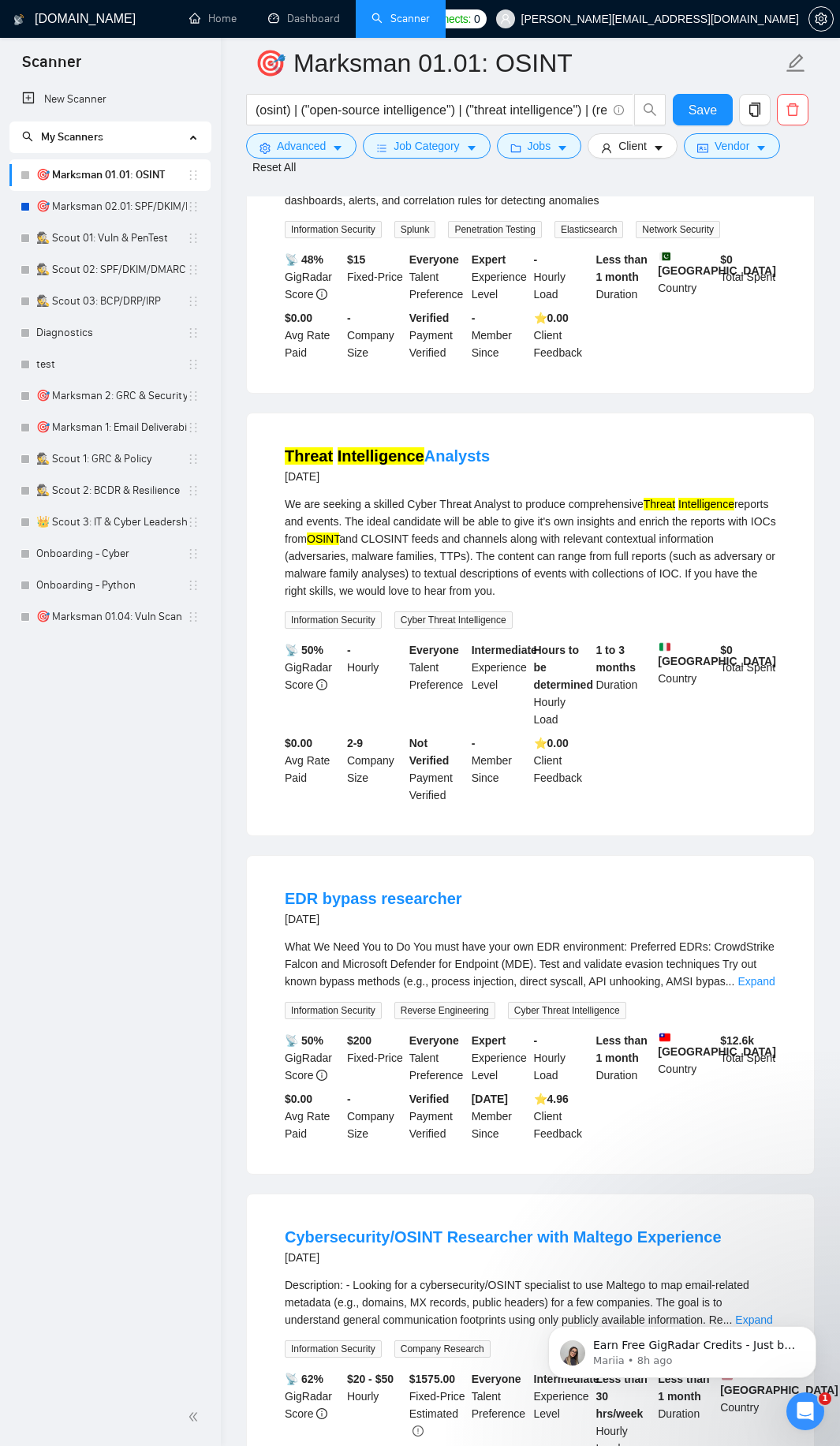
scroll to position [1136, 0]
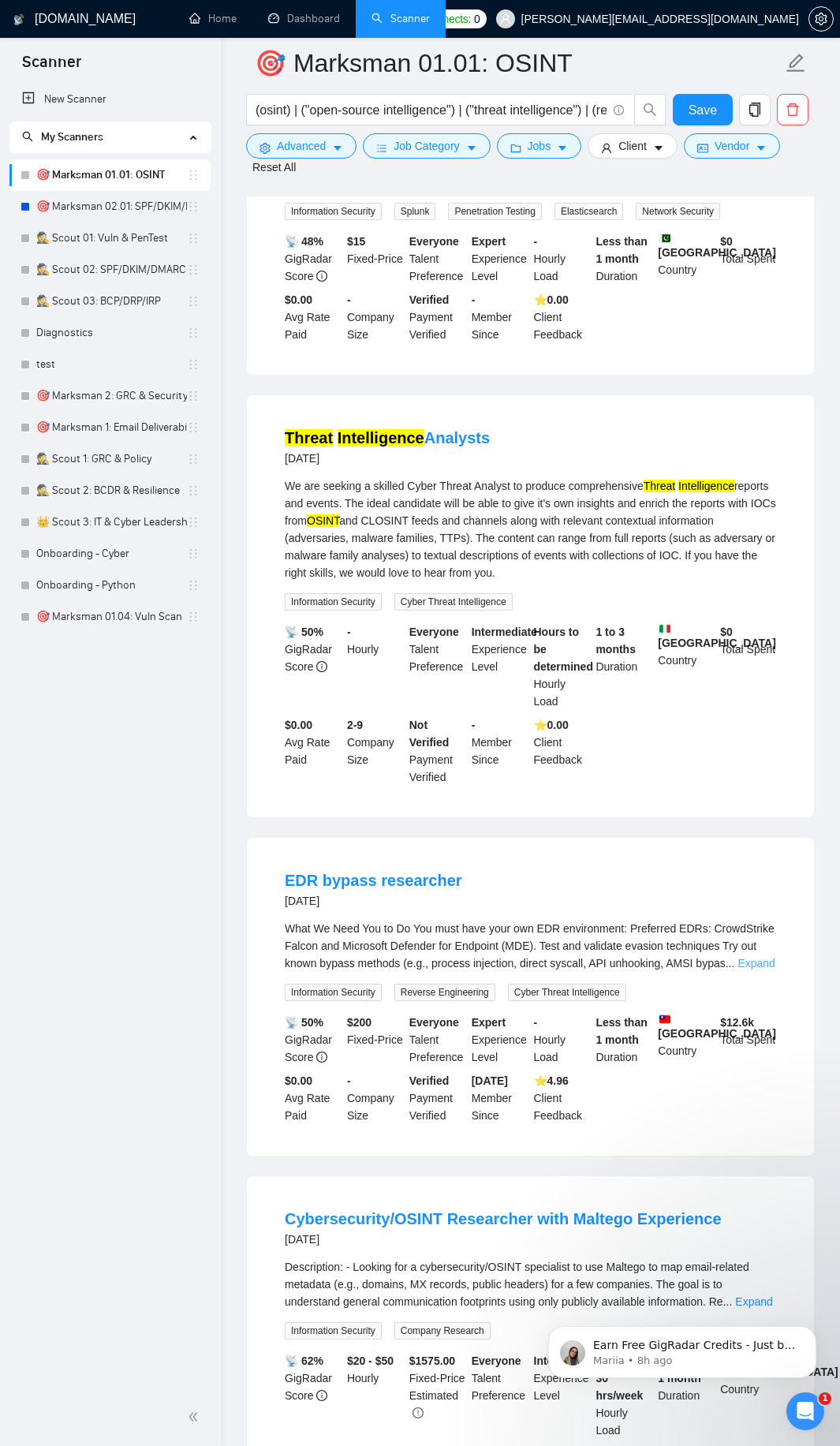
click at [757, 963] on link "Expand" at bounding box center [756, 963] width 37 height 13
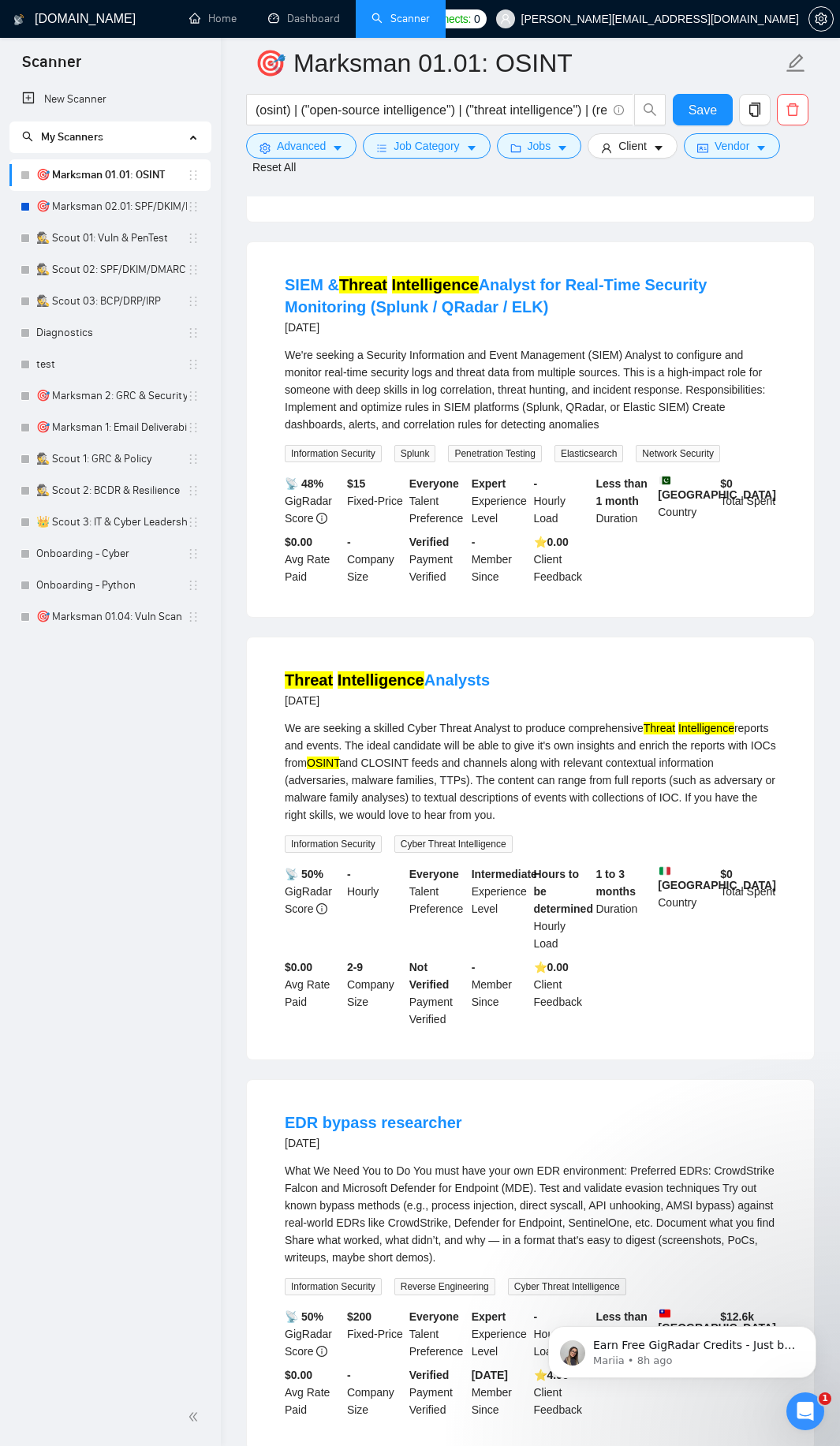
scroll to position [852, 0]
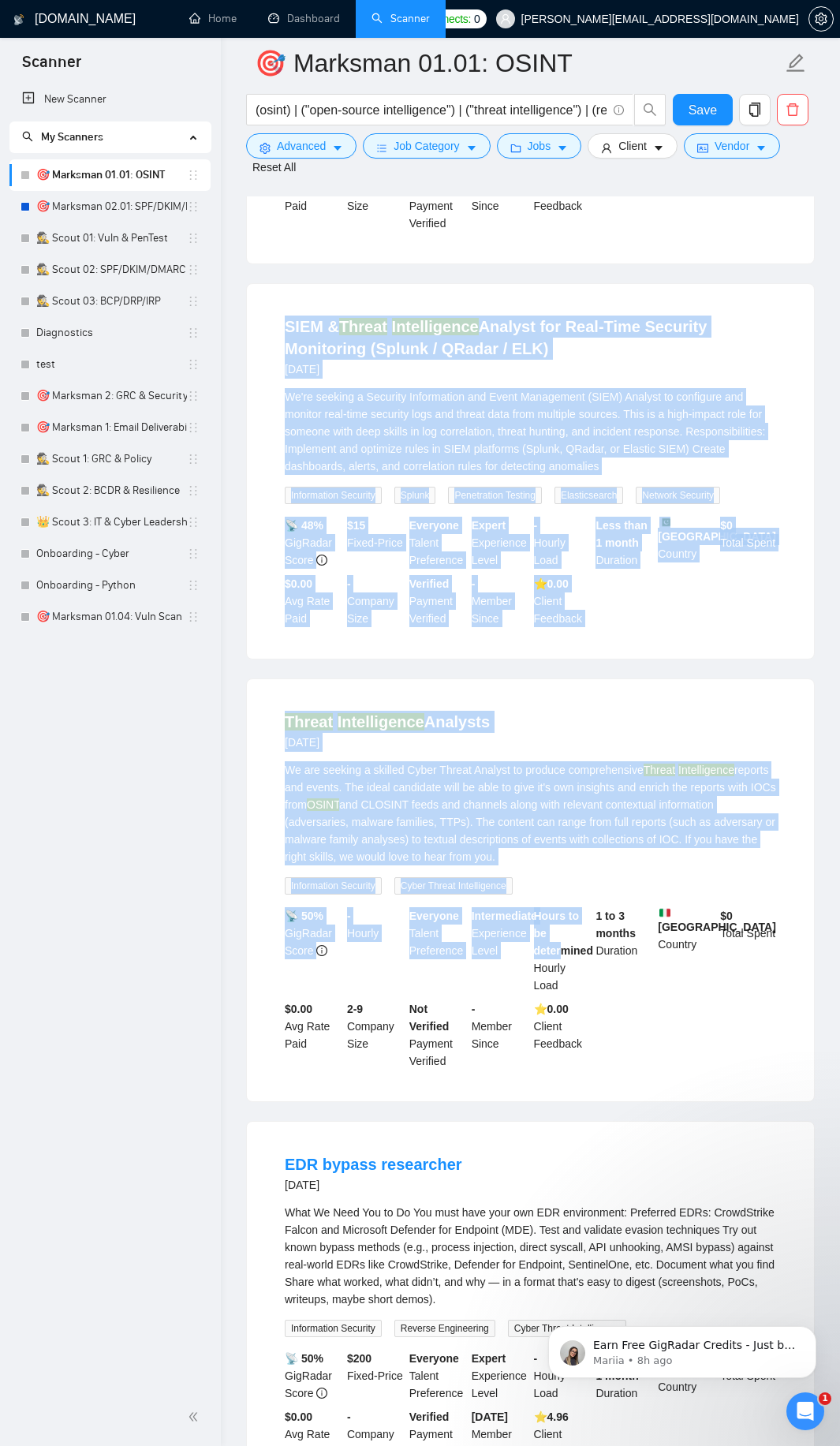
drag, startPoint x: 278, startPoint y: 325, endPoint x: 559, endPoint y: 957, distance: 691.7
click at [559, 958] on ul "Cybersecurity Consultant a month ago Hey, I intend to be a cyber security consu…" at bounding box center [530, 1454] width 568 height 3917
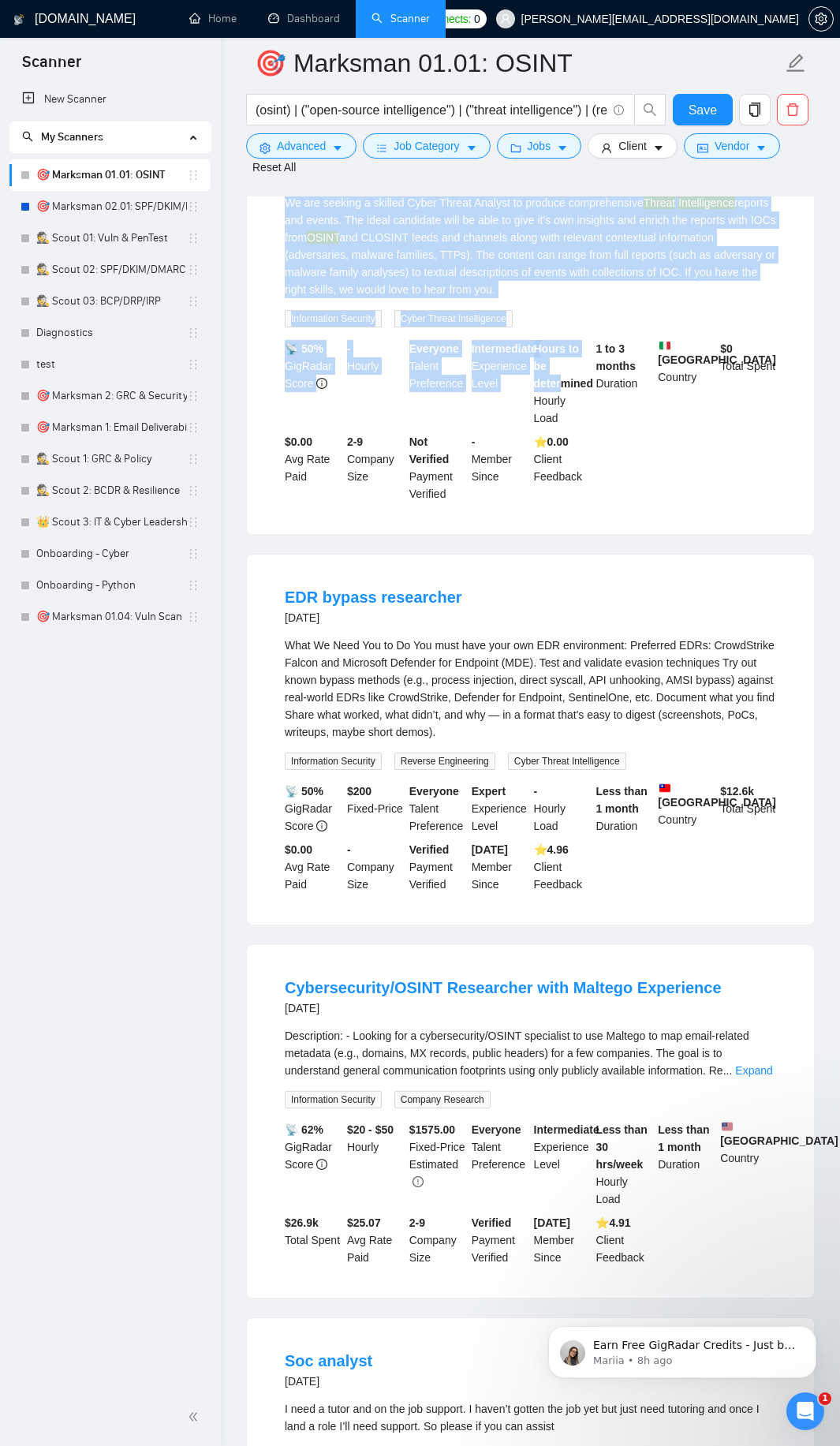
scroll to position [1420, 0]
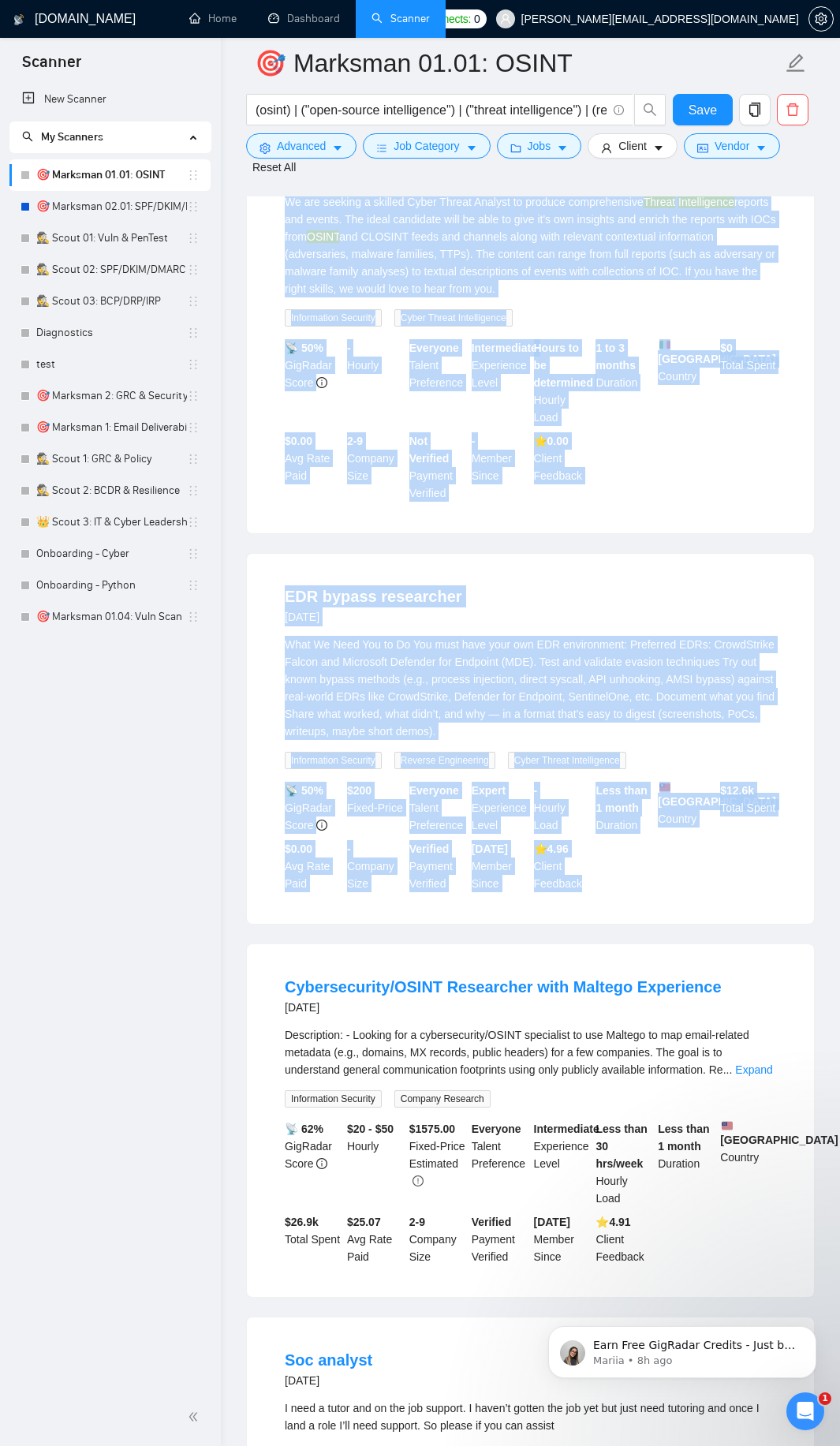
click at [602, 881] on div "📡 50% GigRadar Score $ 200 Fixed-Price Everyone Talent Preference Expert Experi…" at bounding box center [530, 837] width 498 height 111
copy ul "LORE & Ipsumd Sitametconse Adipisc eli Sedd-Eius Temporin Utlaboreet (Dolore / …"
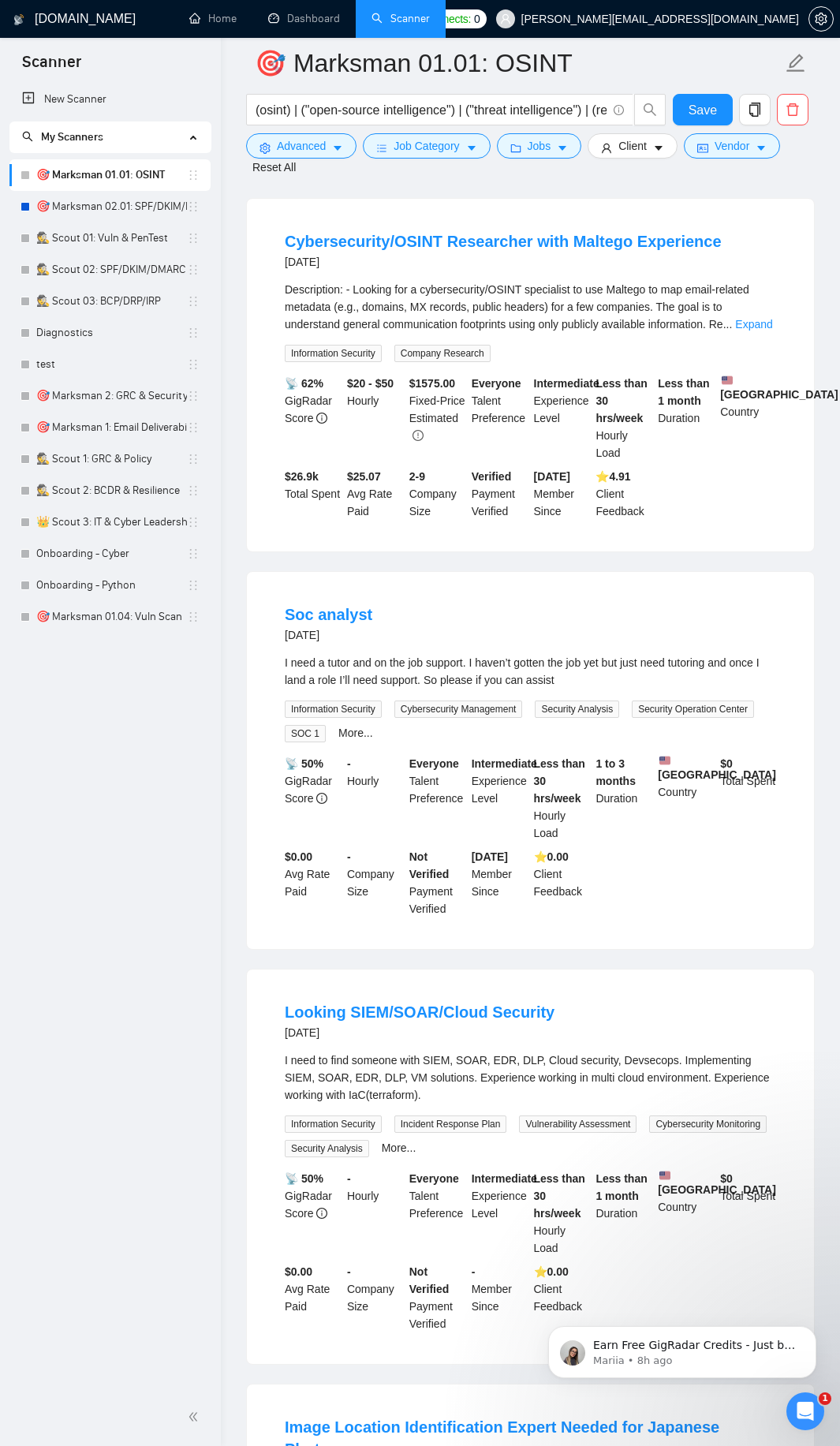
scroll to position [2177, 0]
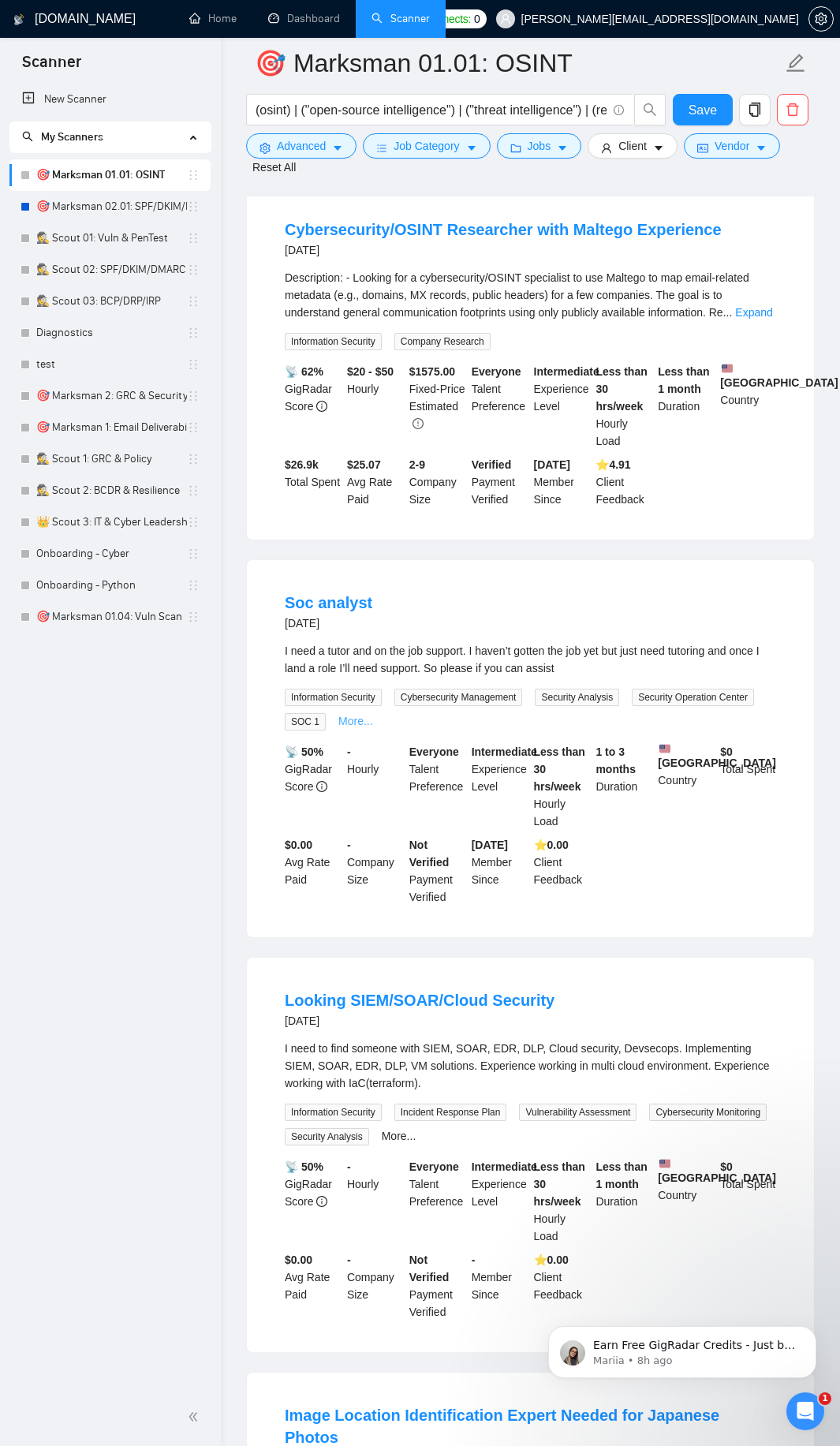
click at [346, 718] on link "More..." at bounding box center [356, 721] width 35 height 13
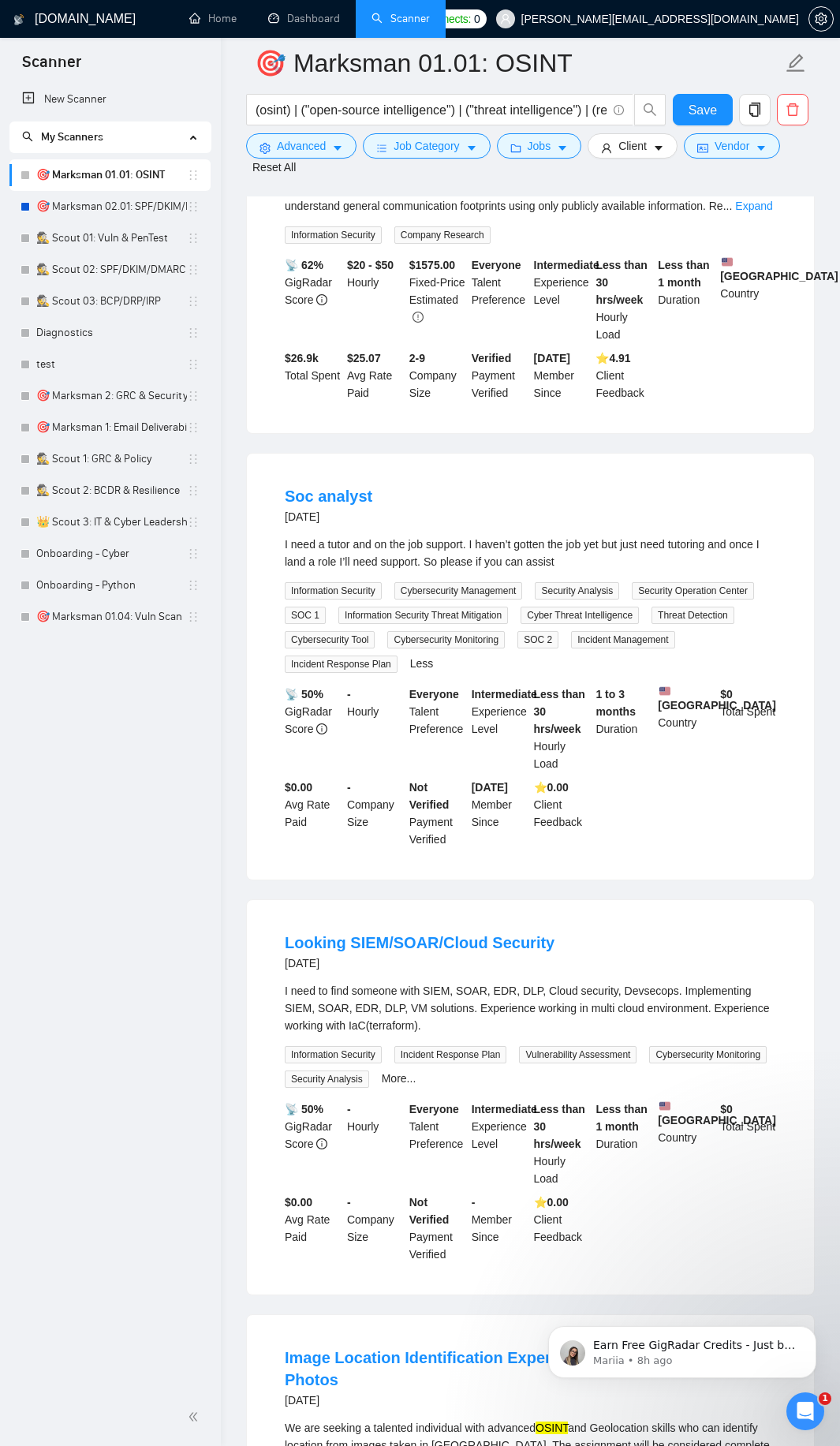
scroll to position [2367, 0]
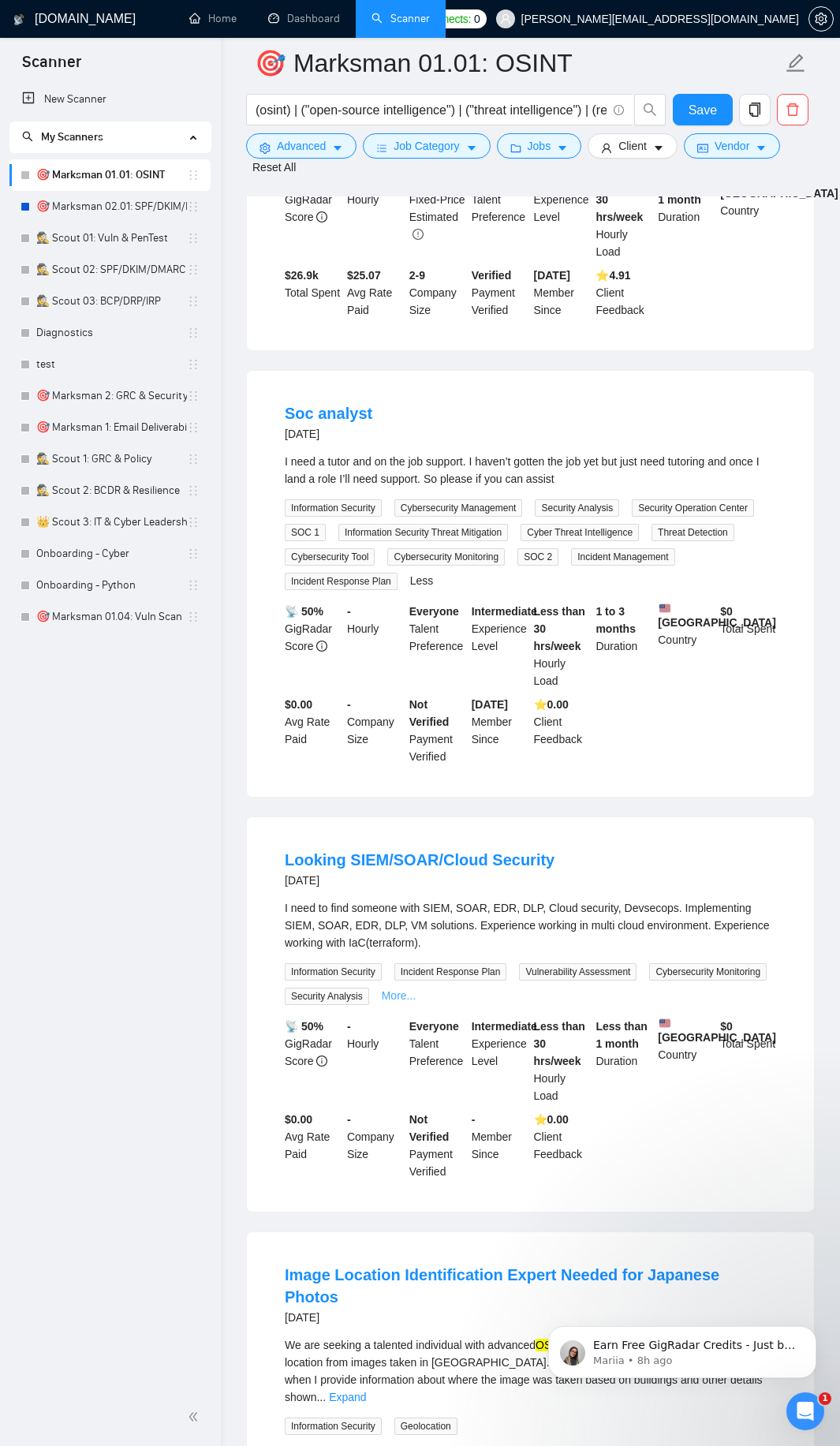
click at [382, 995] on link "More..." at bounding box center [399, 995] width 35 height 13
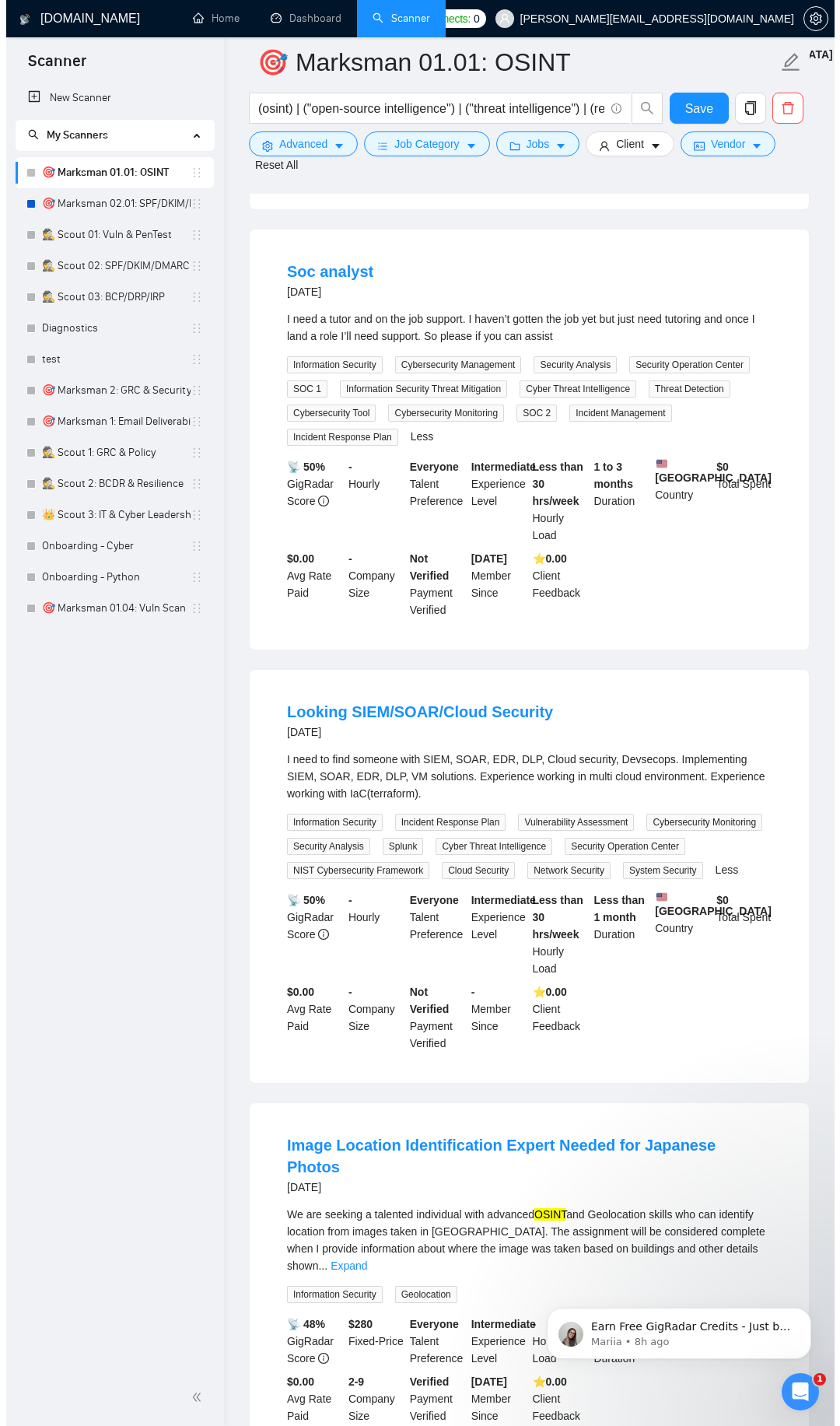
scroll to position [2427, 0]
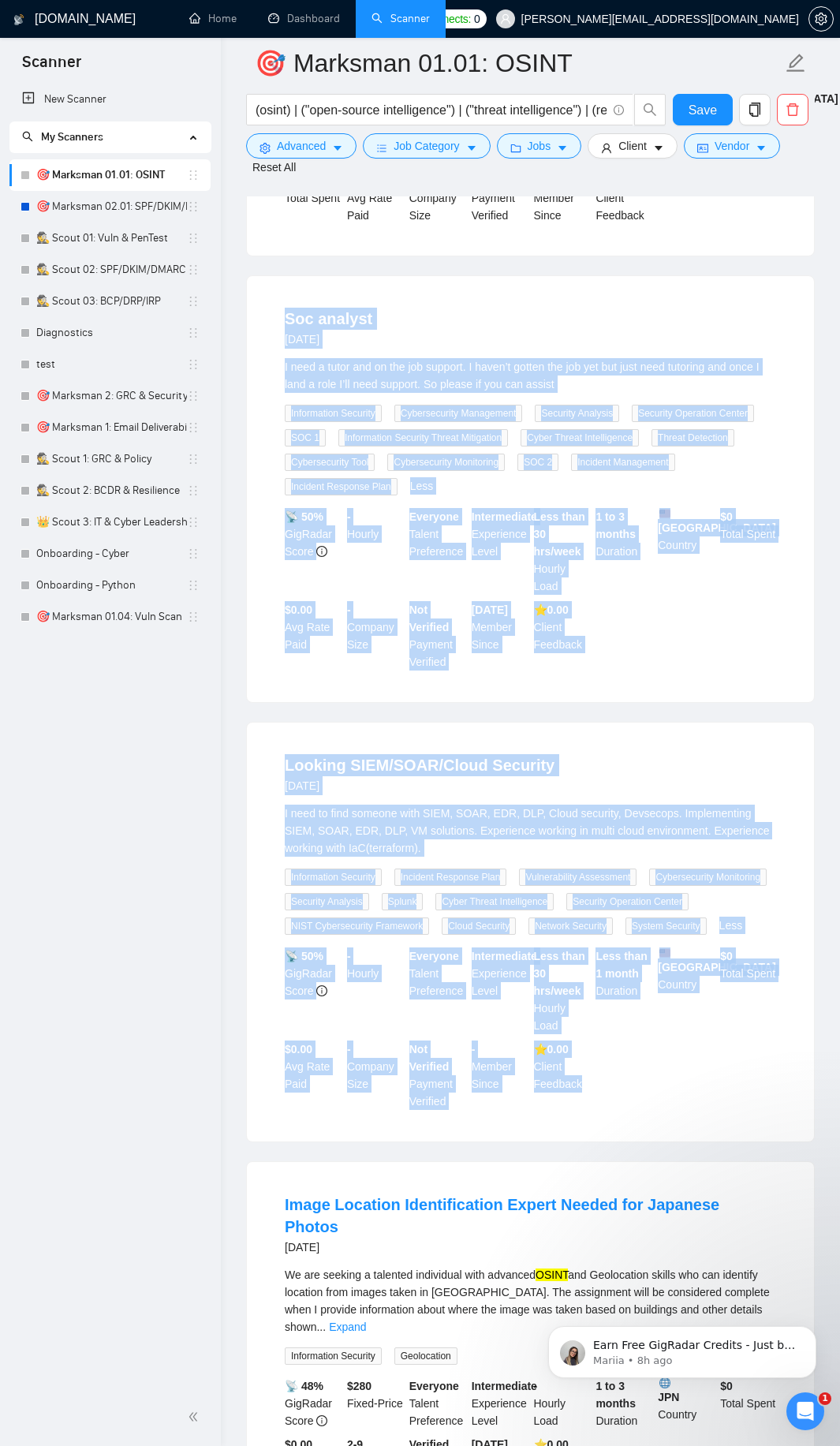
drag, startPoint x: 277, startPoint y: 322, endPoint x: 607, endPoint y: 1077, distance: 824.0
copy ul "Lor ipsumdo 6 sitame con A elit s doeiu tem in utl etd magnaal. E admin’v quisn…"
click at [322, 142] on span "Advanced" at bounding box center [301, 146] width 49 height 18
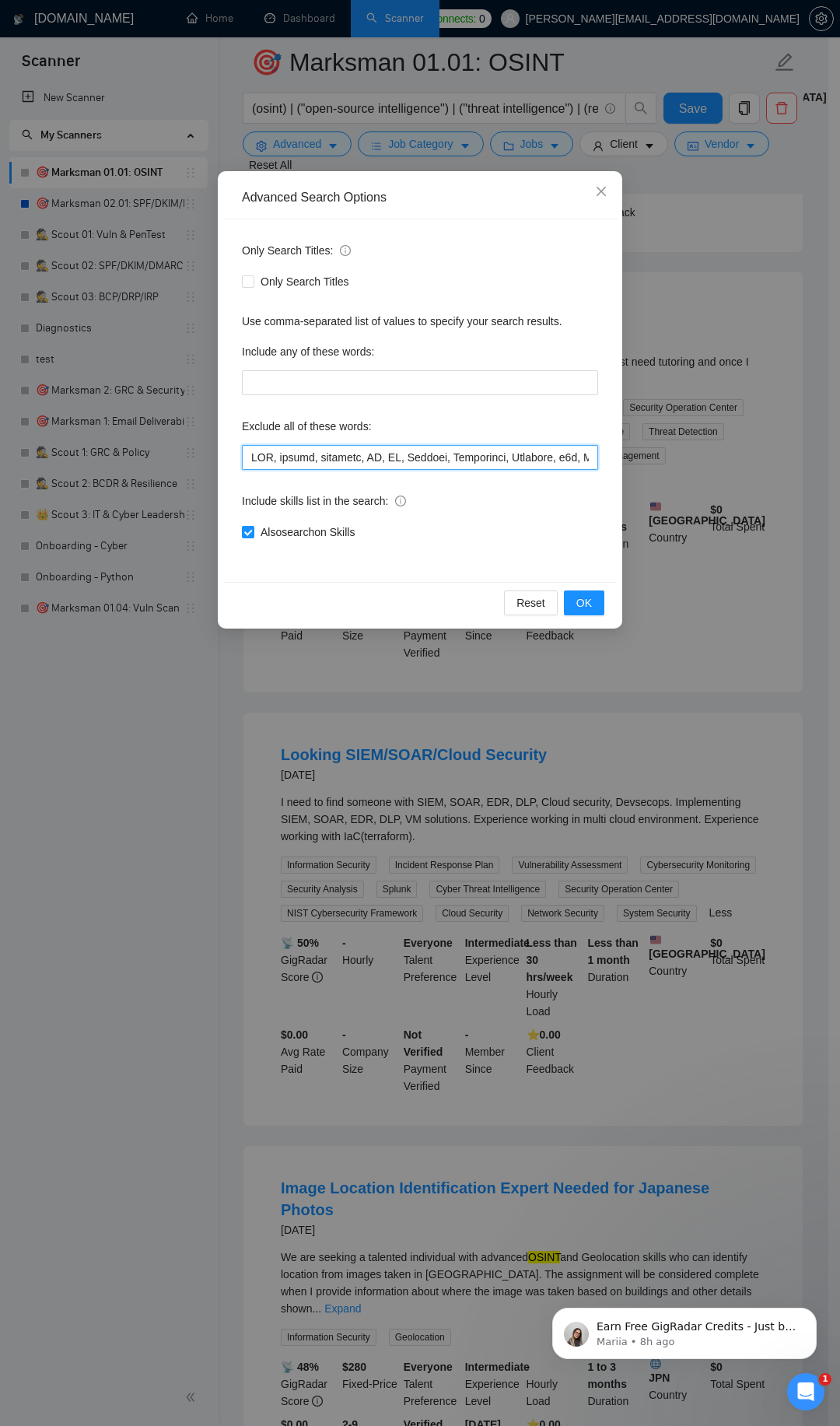
click at [352, 455] on input "text" at bounding box center [420, 457] width 357 height 25
paste input "pentest, "penetration test", scan, audit, vulnerability, SIEM, SOC, Splunk, QRa…"
type input "SEO, design, designer, UX, UI, Flutter, Creatomate, Airtable, n8n, Make\\.com, …"
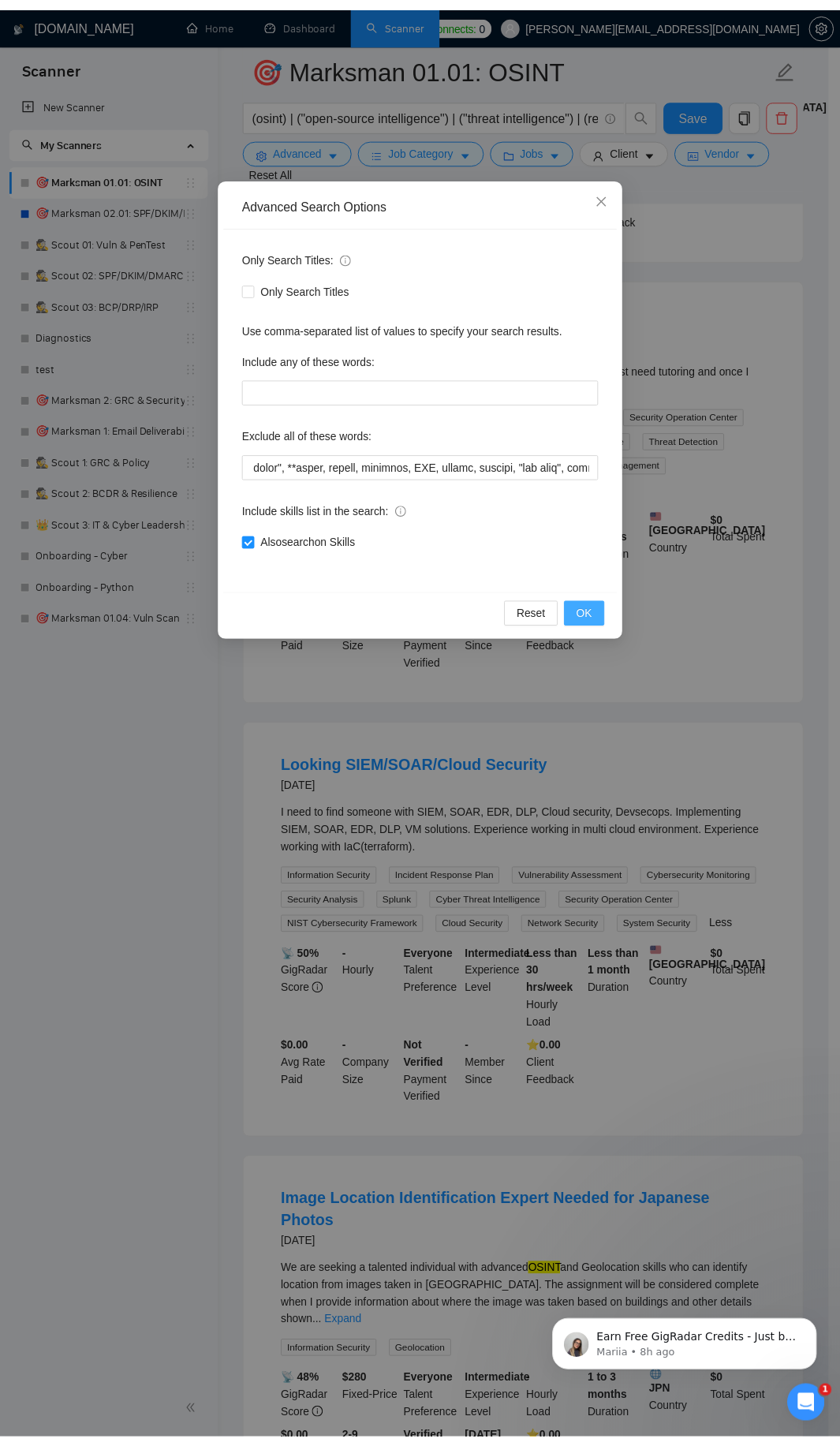
scroll to position [0, 0]
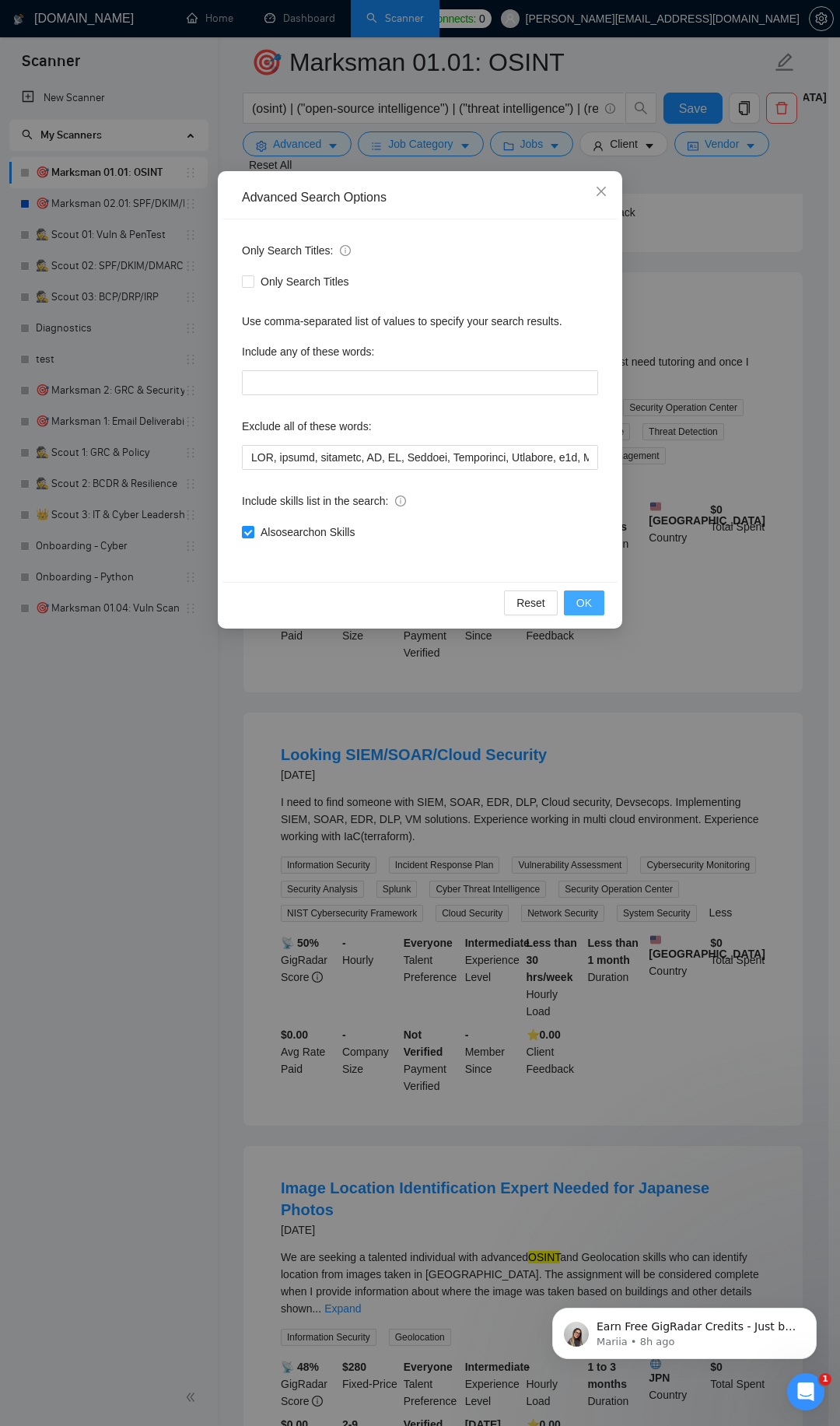
click at [583, 603] on span "OK" at bounding box center [584, 602] width 16 height 17
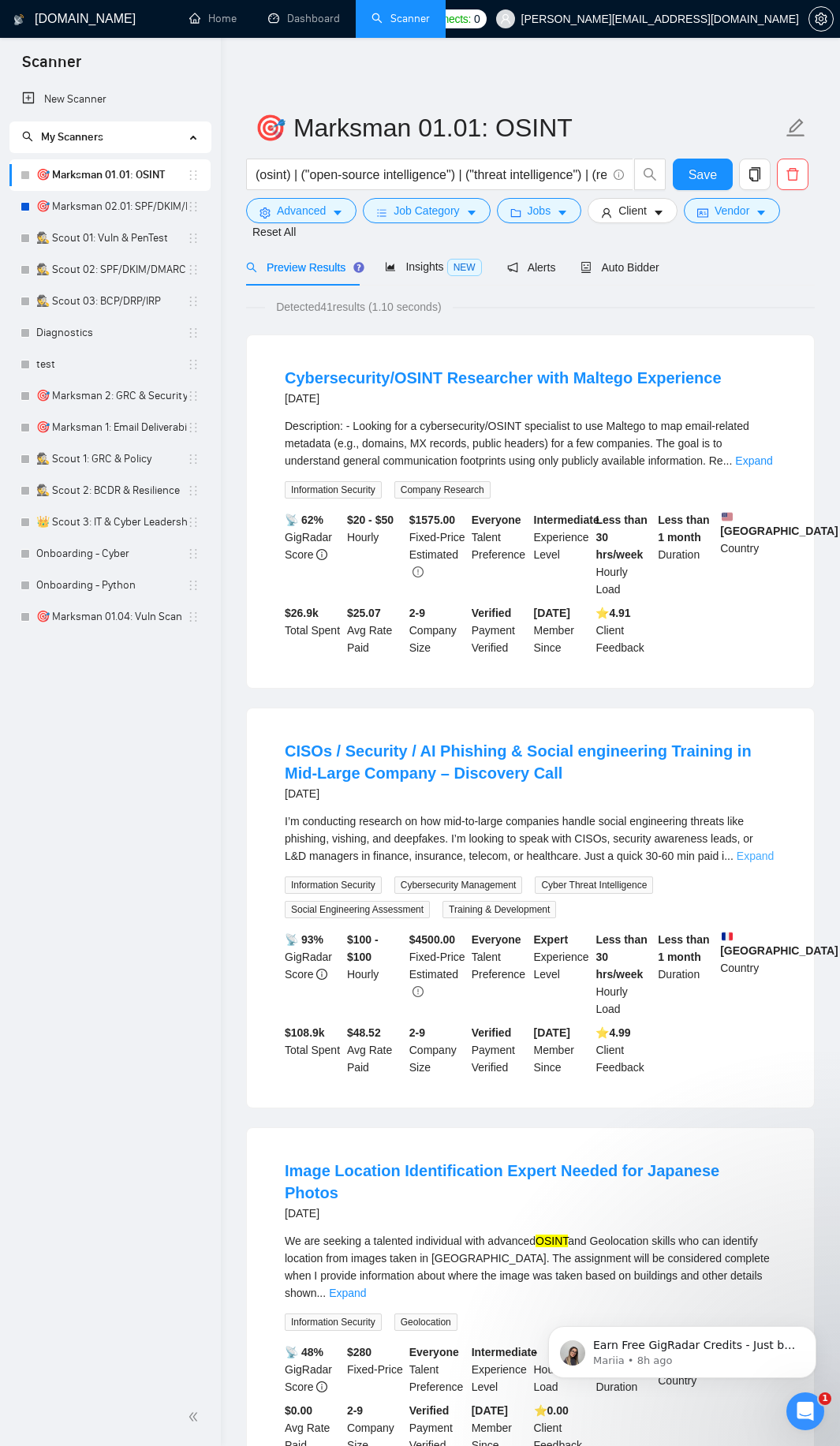
click at [762, 853] on link "Expand" at bounding box center [755, 855] width 37 height 13
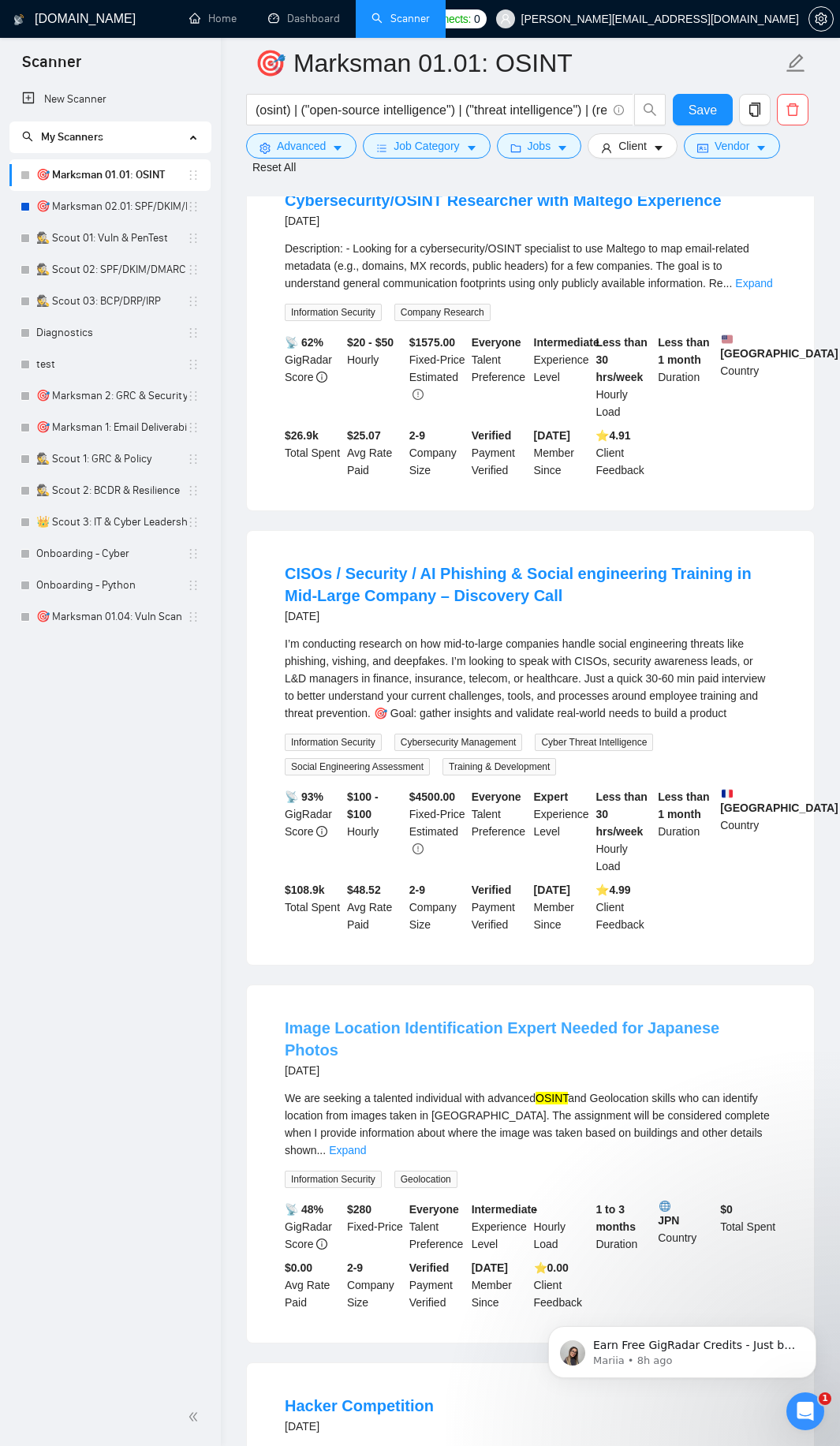
scroll to position [189, 0]
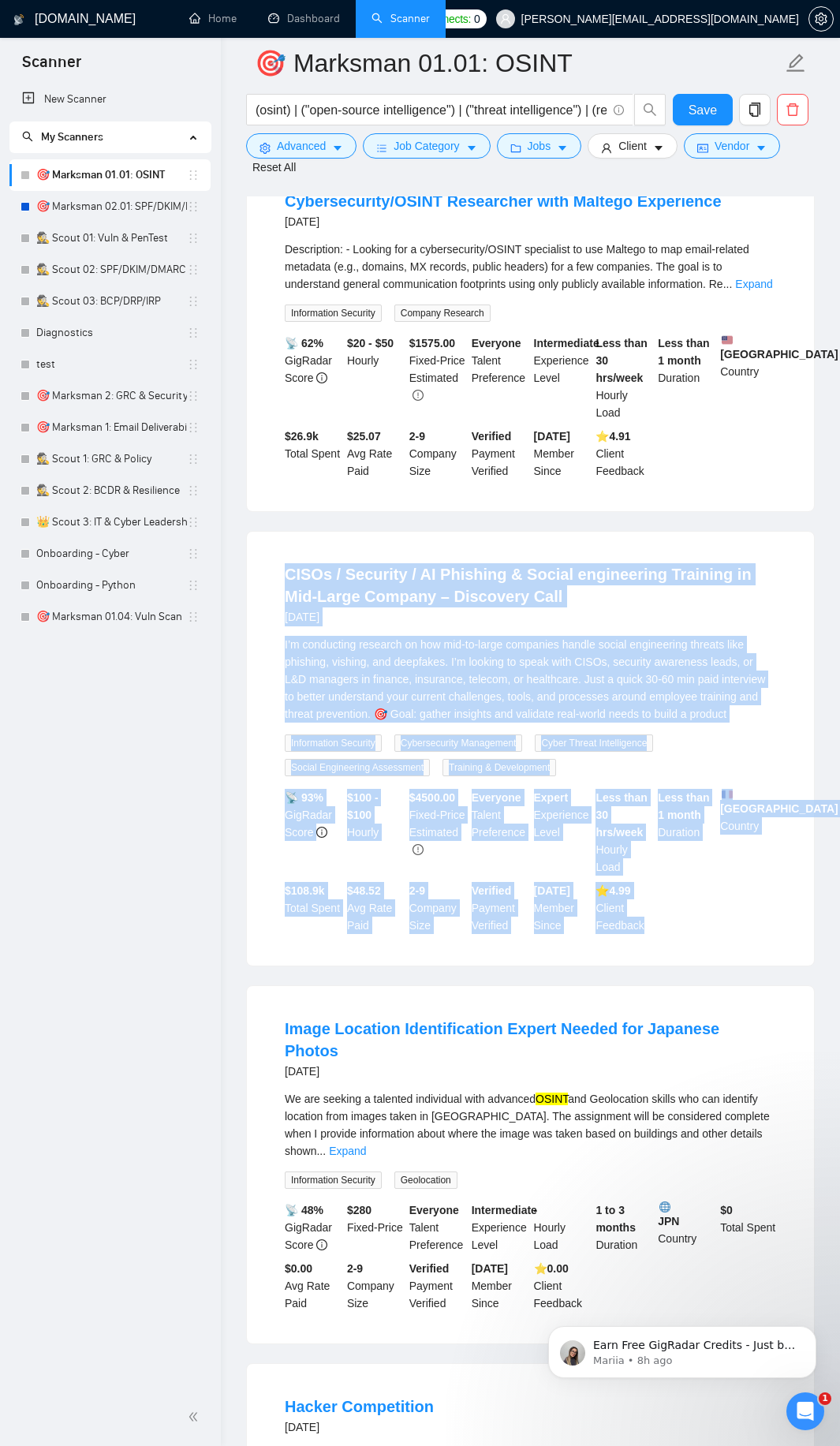
drag, startPoint x: 261, startPoint y: 573, endPoint x: 648, endPoint y: 928, distance: 525.2
click at [648, 928] on div "CISOs / Security / AI Phishing & Social engineering Training in Mid-Large Compa…" at bounding box center [530, 748] width 568 height 434
copy li "LOREm / Ipsumdol / SI Ametcons & Adipis elitseddoei Temporin ut Lab-Etdol Magna…"
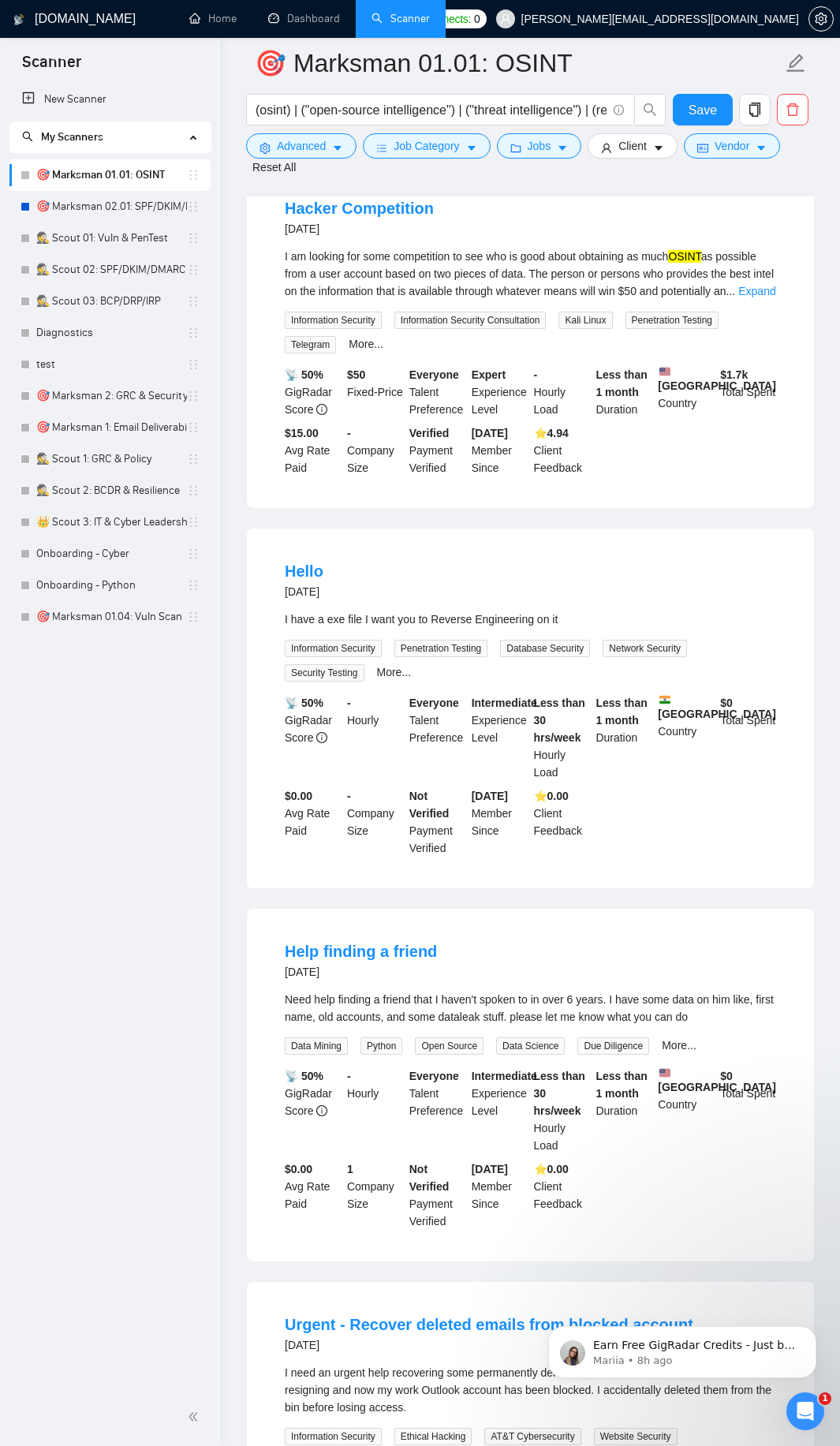
scroll to position [1420, 0]
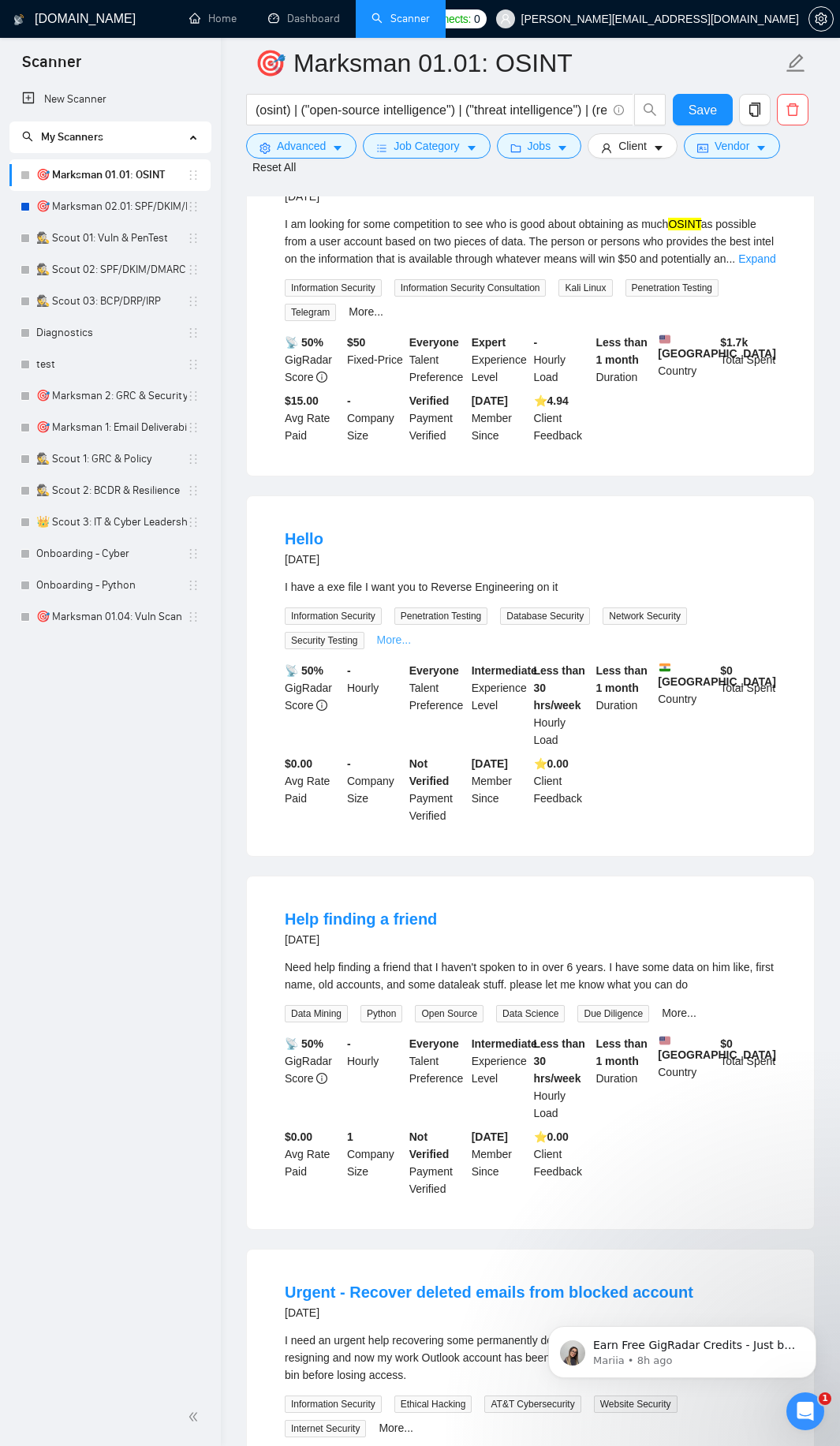
click at [391, 633] on link "More..." at bounding box center [394, 639] width 35 height 13
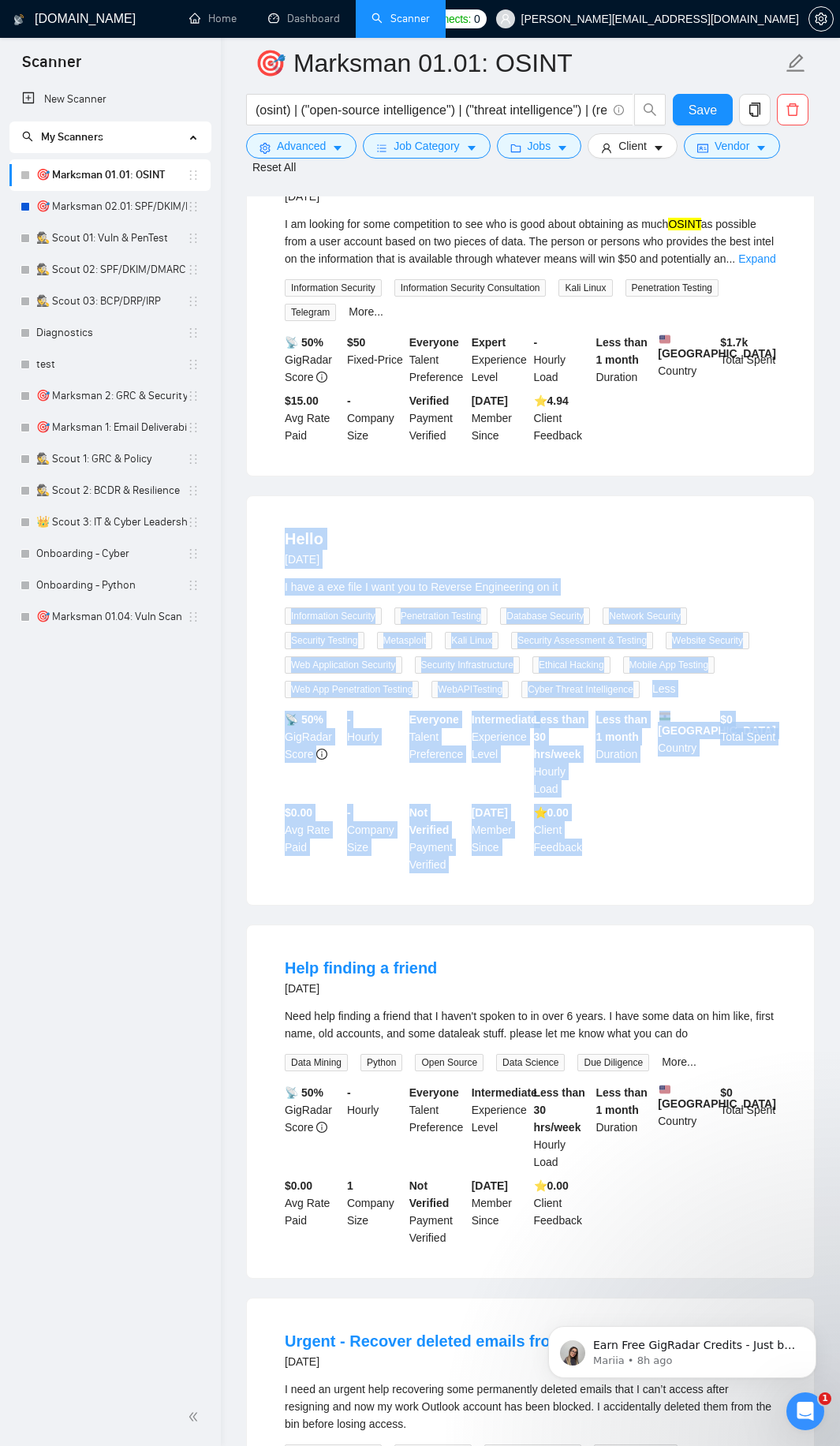
drag, startPoint x: 270, startPoint y: 526, endPoint x: 591, endPoint y: 835, distance: 445.6
click at [591, 835] on li "Hello [DATE] I have a exe file I want you to Reverse Engineering on it Informat…" at bounding box center [530, 700] width 529 height 371
copy li "Hello [DATE] I have a exe file I want you to Reverse Engineering on it Informat…"
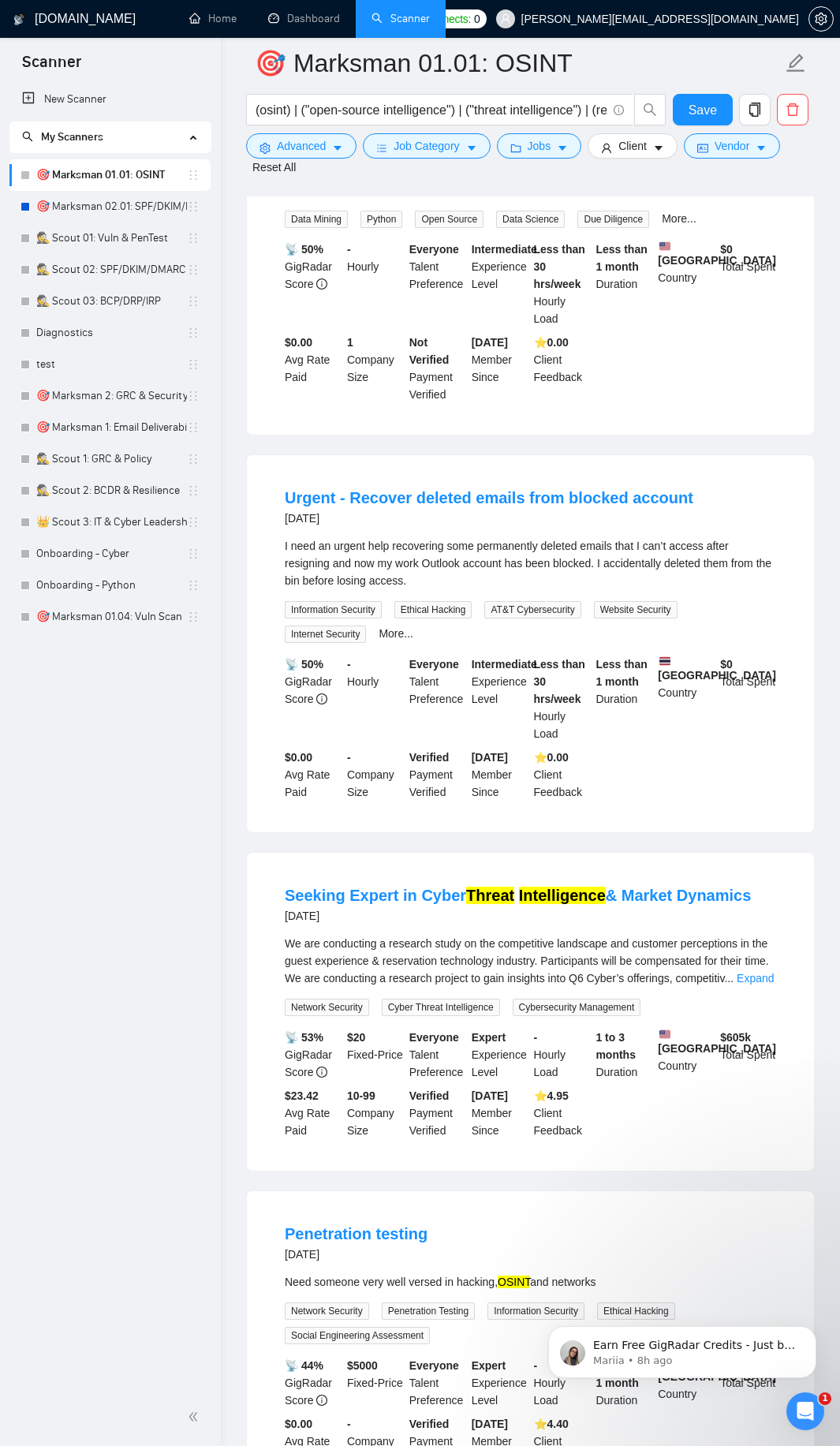
scroll to position [2367, 0]
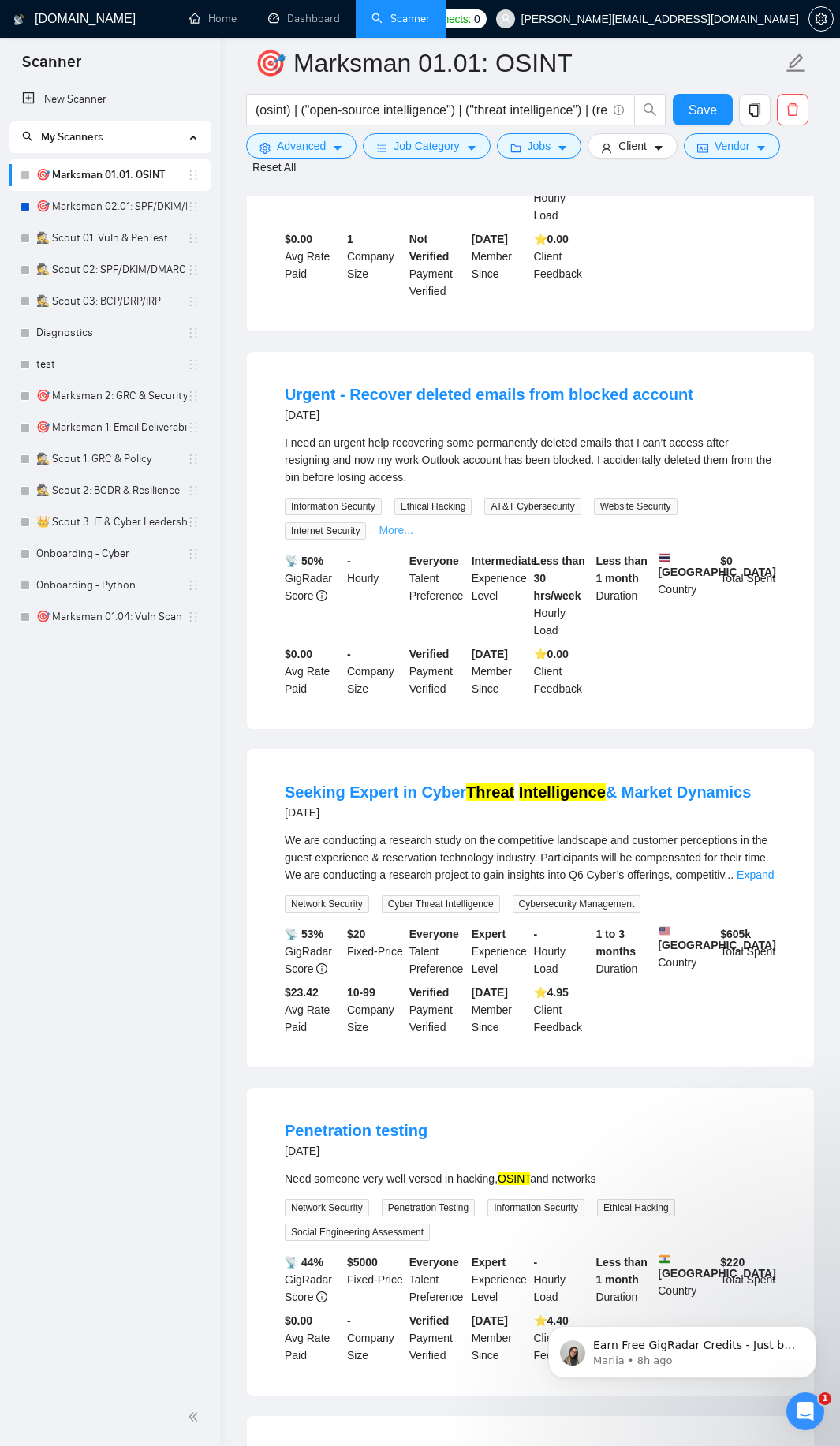
click at [380, 524] on link "More..." at bounding box center [396, 530] width 35 height 13
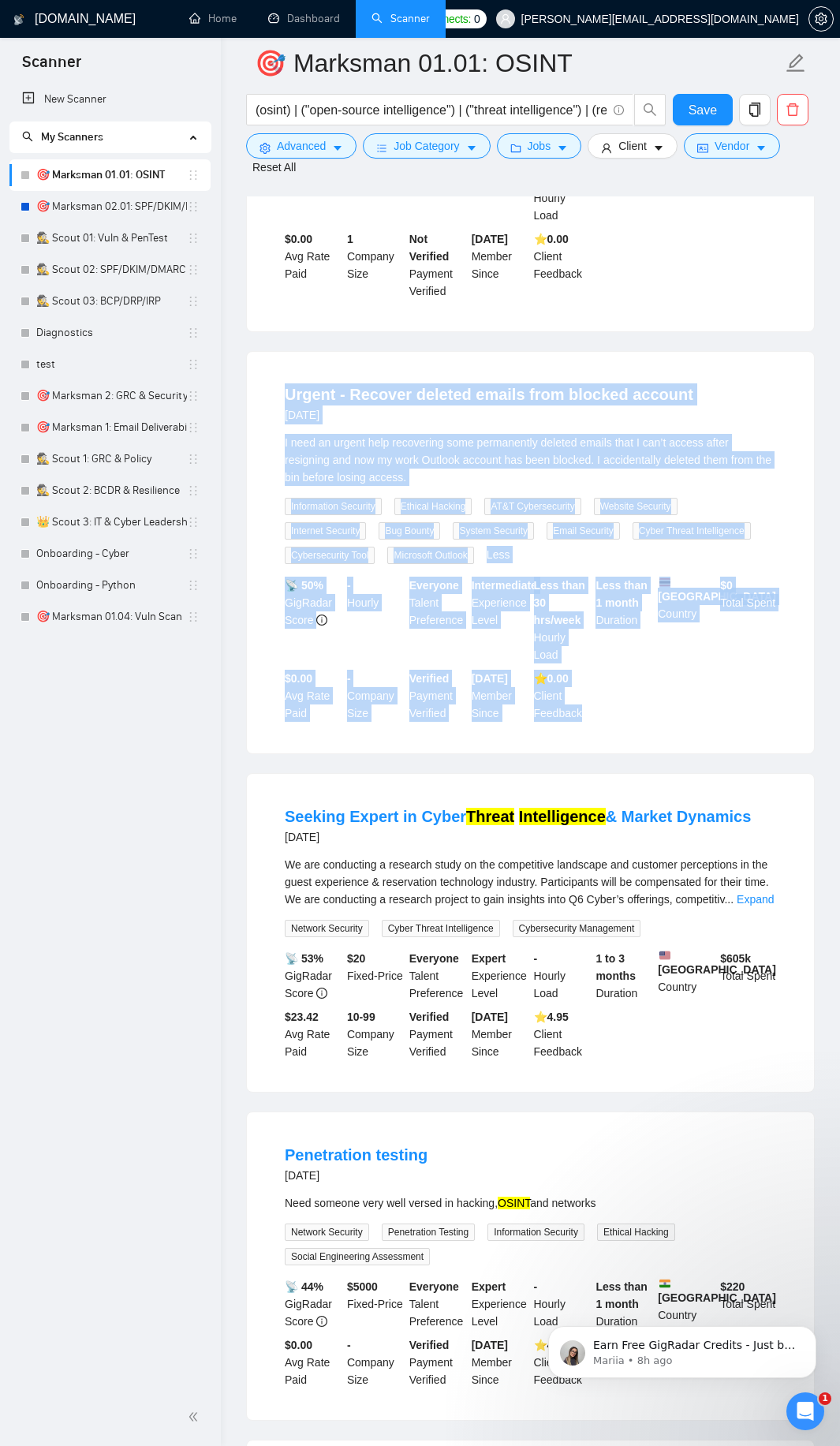
drag, startPoint x: 273, startPoint y: 378, endPoint x: 581, endPoint y: 702, distance: 447.0
click at [581, 702] on li "Urgent - Recover deleted emails from blocked account [DATE] I need an urgent he…" at bounding box center [530, 553] width 529 height 363
copy li "Urgent - Recover deleted emails from blocked account [DATE] I need an urgent he…"
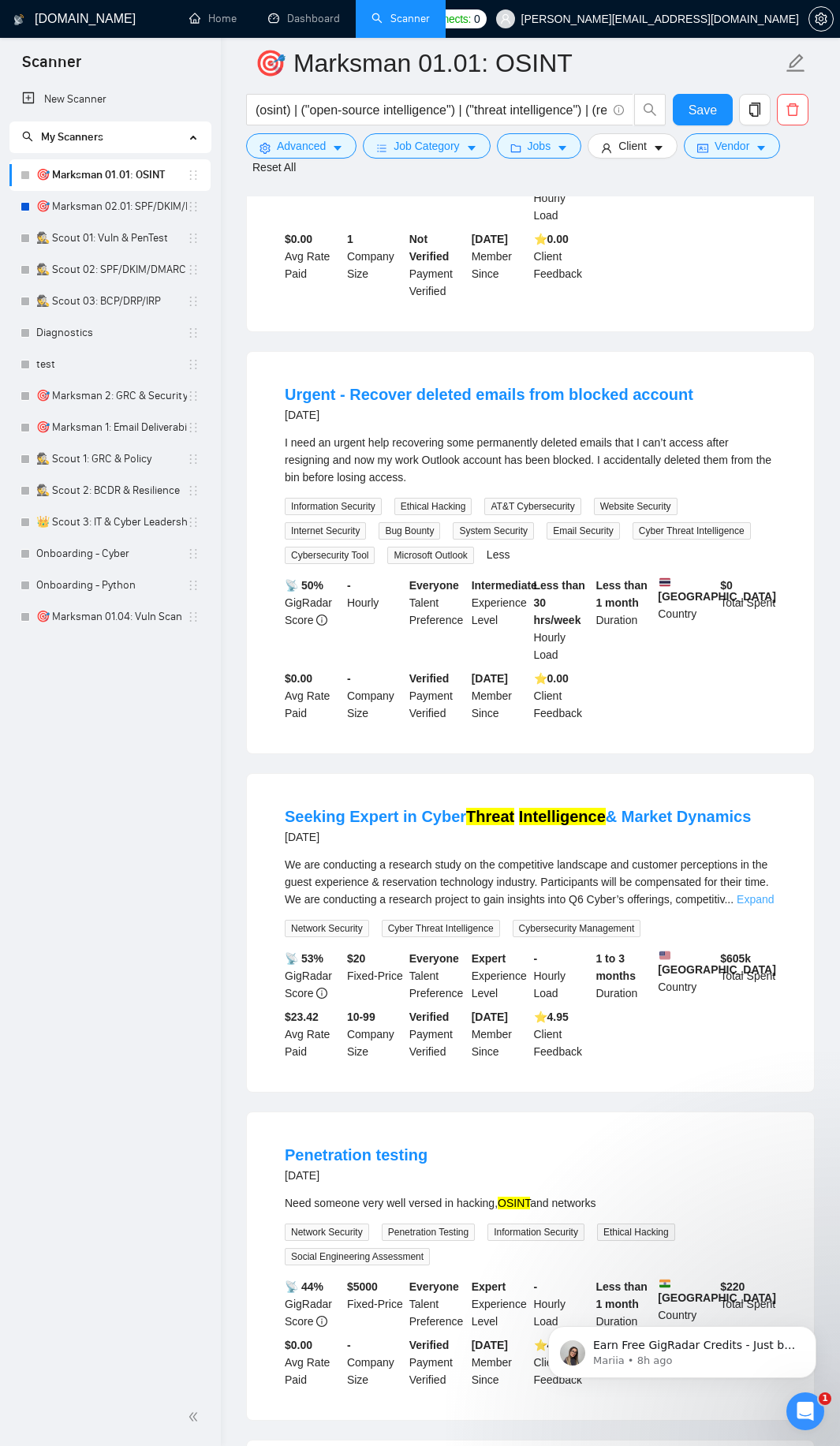
click at [745, 893] on link "Expand" at bounding box center [755, 898] width 37 height 13
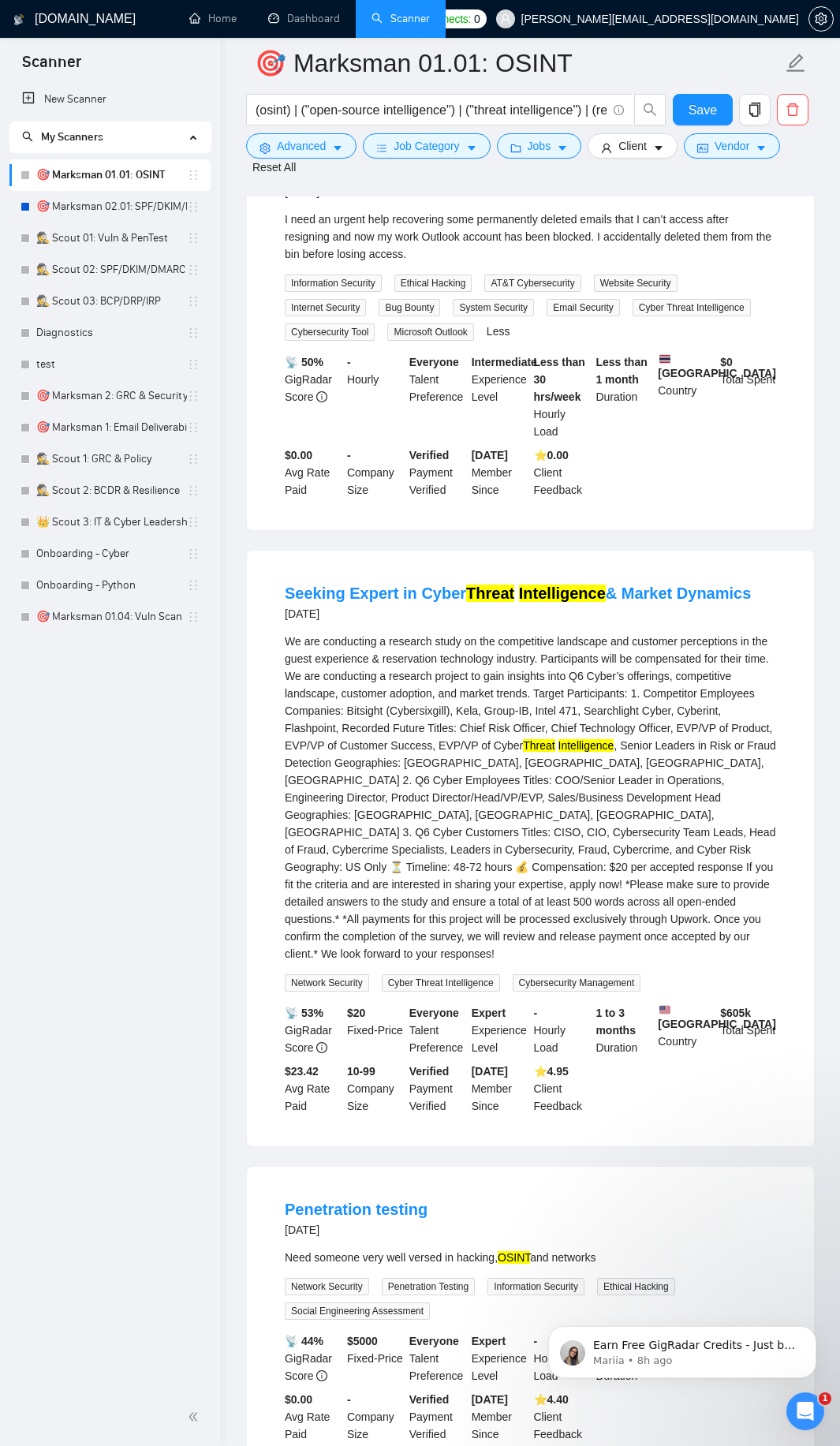
scroll to position [2650, 0]
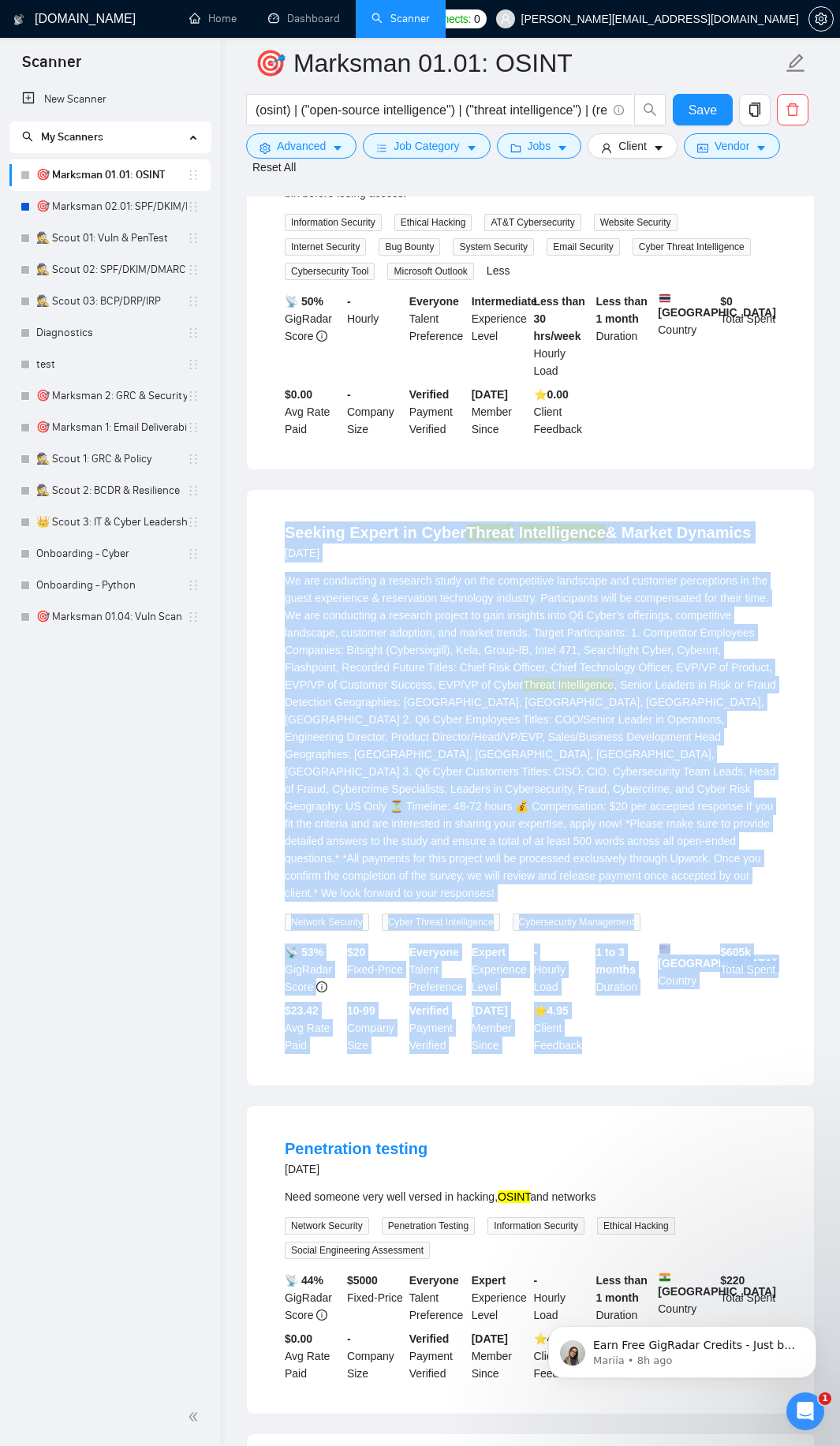
drag, startPoint x: 273, startPoint y: 517, endPoint x: 619, endPoint y: 1004, distance: 597.4
click at [619, 1004] on li "Seeking Expert in Cyber Threat Intelligence & Market Dynamics [DATE] We are con…" at bounding box center [530, 788] width 529 height 558
copy li "Loremip Dolors am Conse Adipis Elitseddoeiu & Tempor Incididu 2 utlabo etd Ma a…"
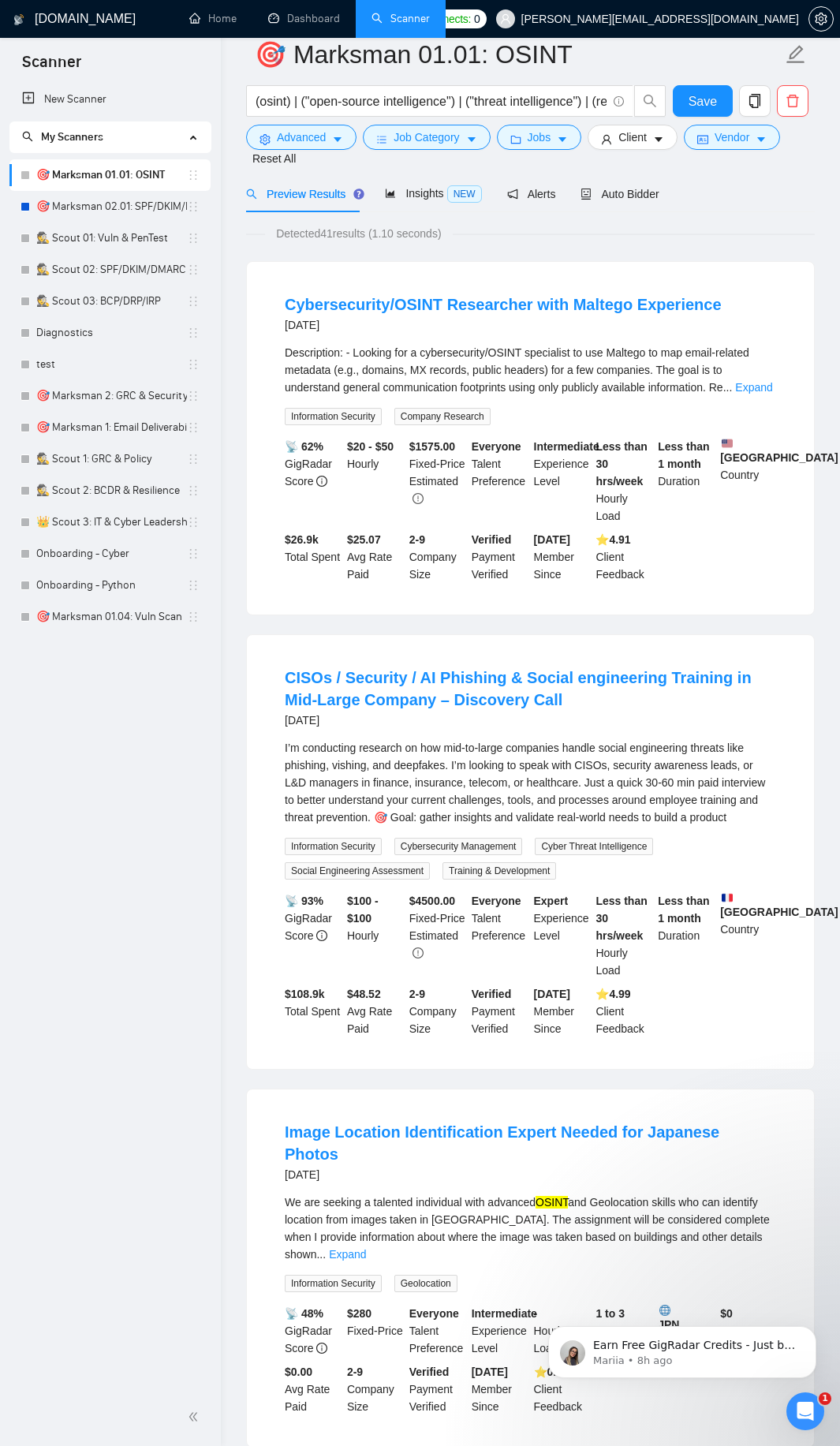
scroll to position [0, 0]
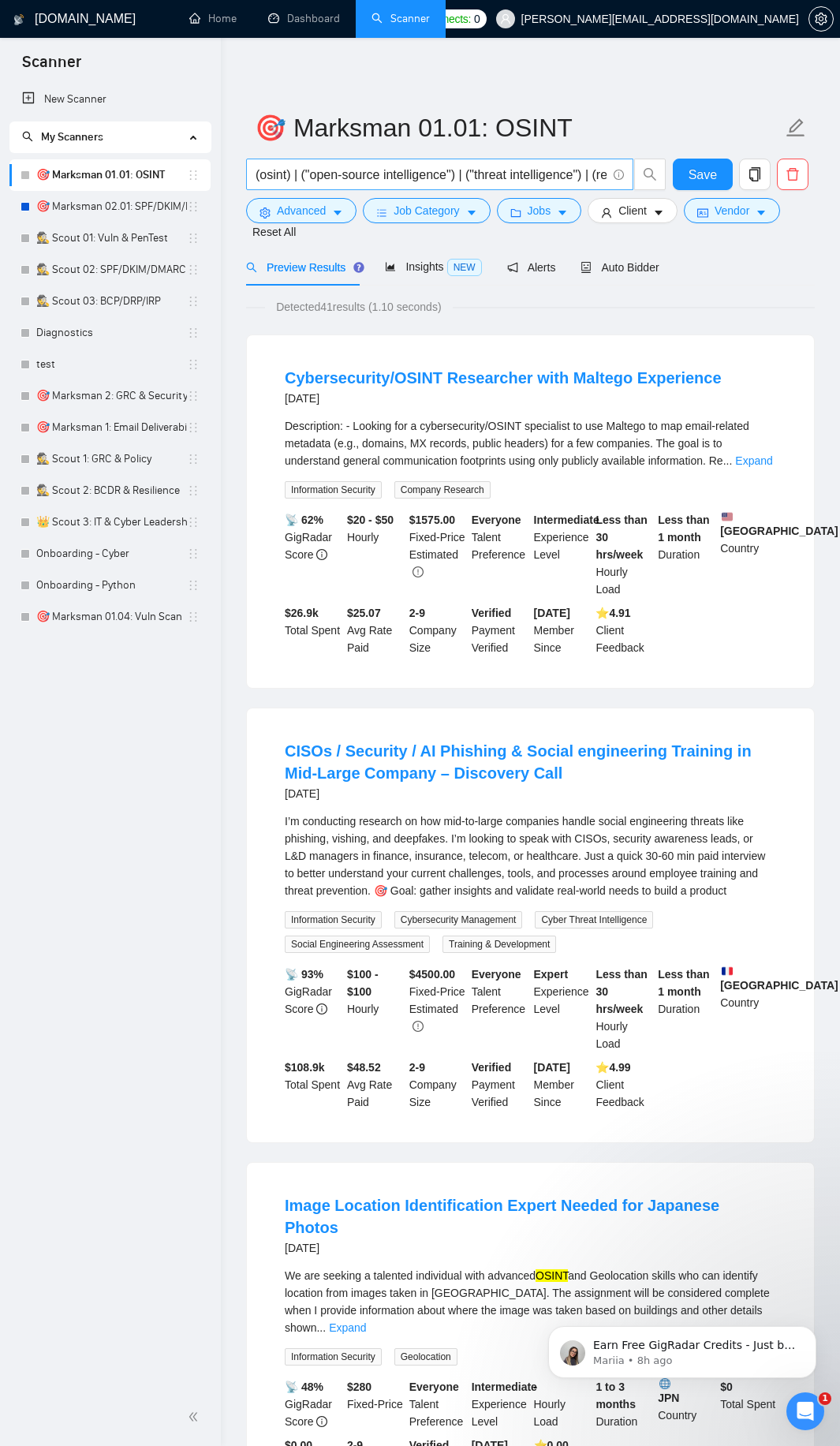
click at [340, 181] on input "(osint) | ("open-source intelligence") | ("threat intelligence") | (reconnaissa…" at bounding box center [431, 175] width 351 height 20
paste input "text"
type input "(osint) | ("open-source intelligence") | (reconnaissance) | ("digital footprint…"
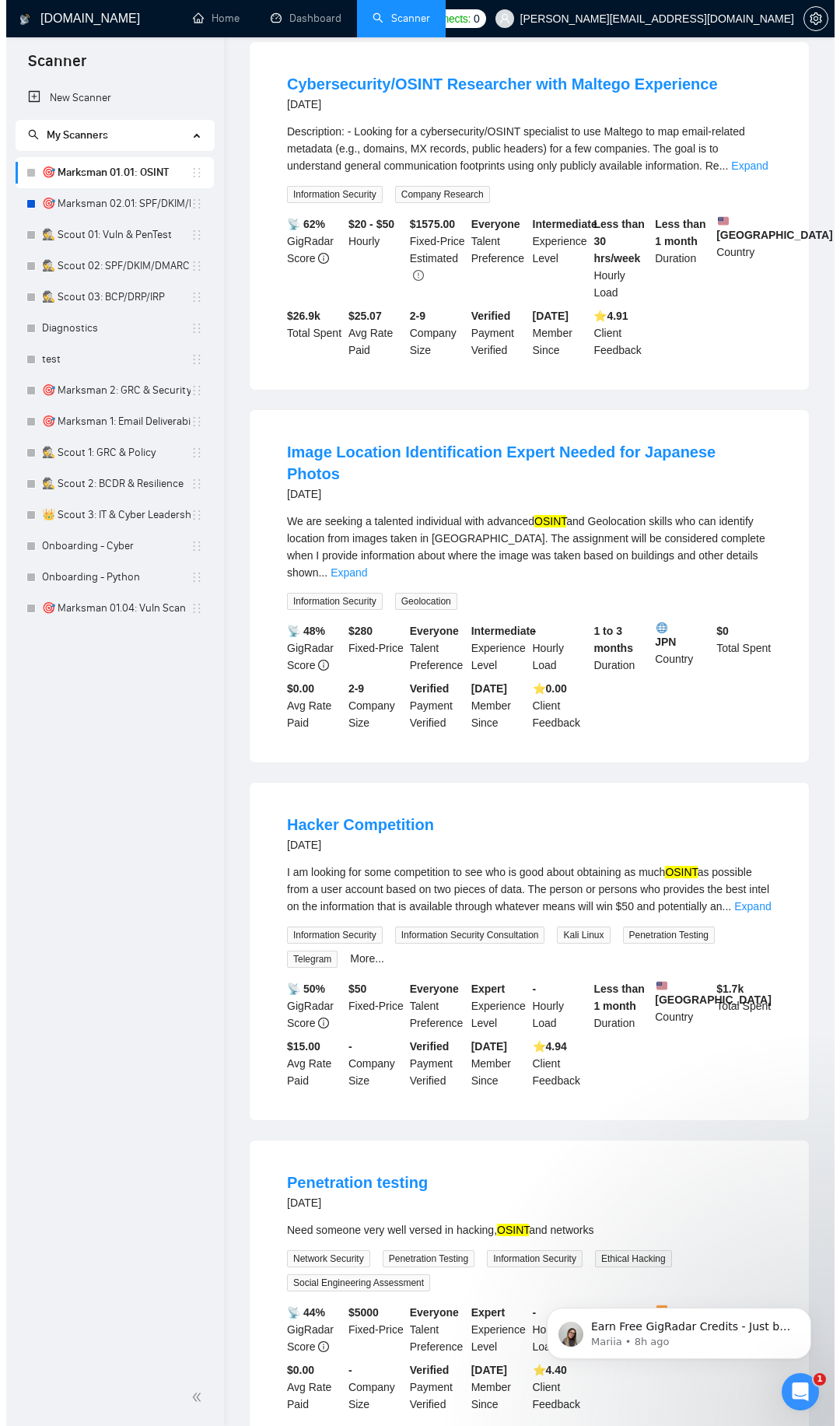
scroll to position [0, 0]
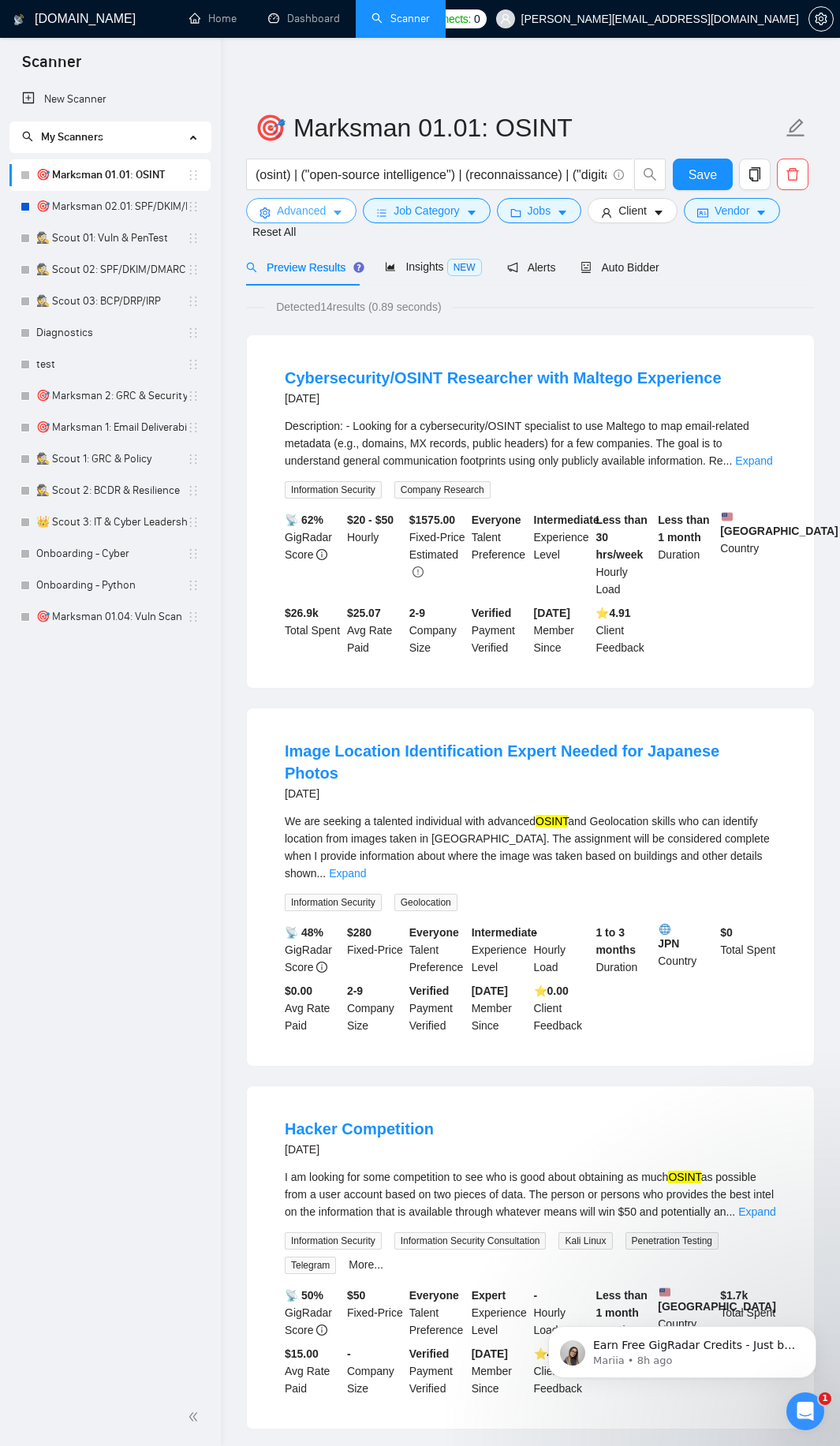
click at [302, 204] on span "Advanced" at bounding box center [301, 210] width 49 height 18
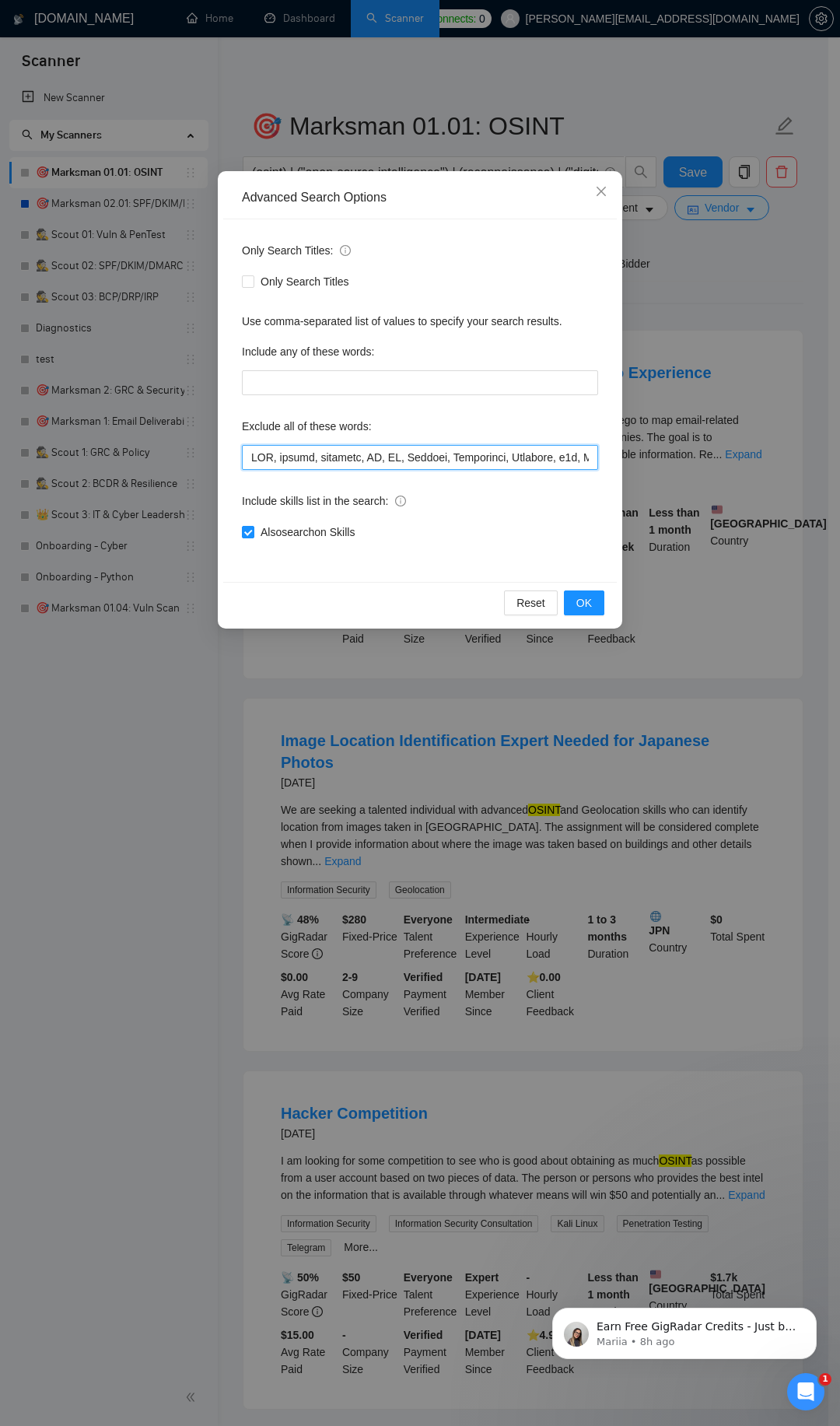
click at [414, 453] on input "text" at bounding box center [420, 457] width 357 height 25
paste input "coach, mentor, tutoring, [PERSON_NAME], bypass, evasion, "red team", exploit, S…"
type input "SEO, design, designer, UX, UI, Flutter, Creatomate, Airtable, n8n, Make\\.com, …"
click at [593, 604] on button "OK" at bounding box center [584, 602] width 40 height 25
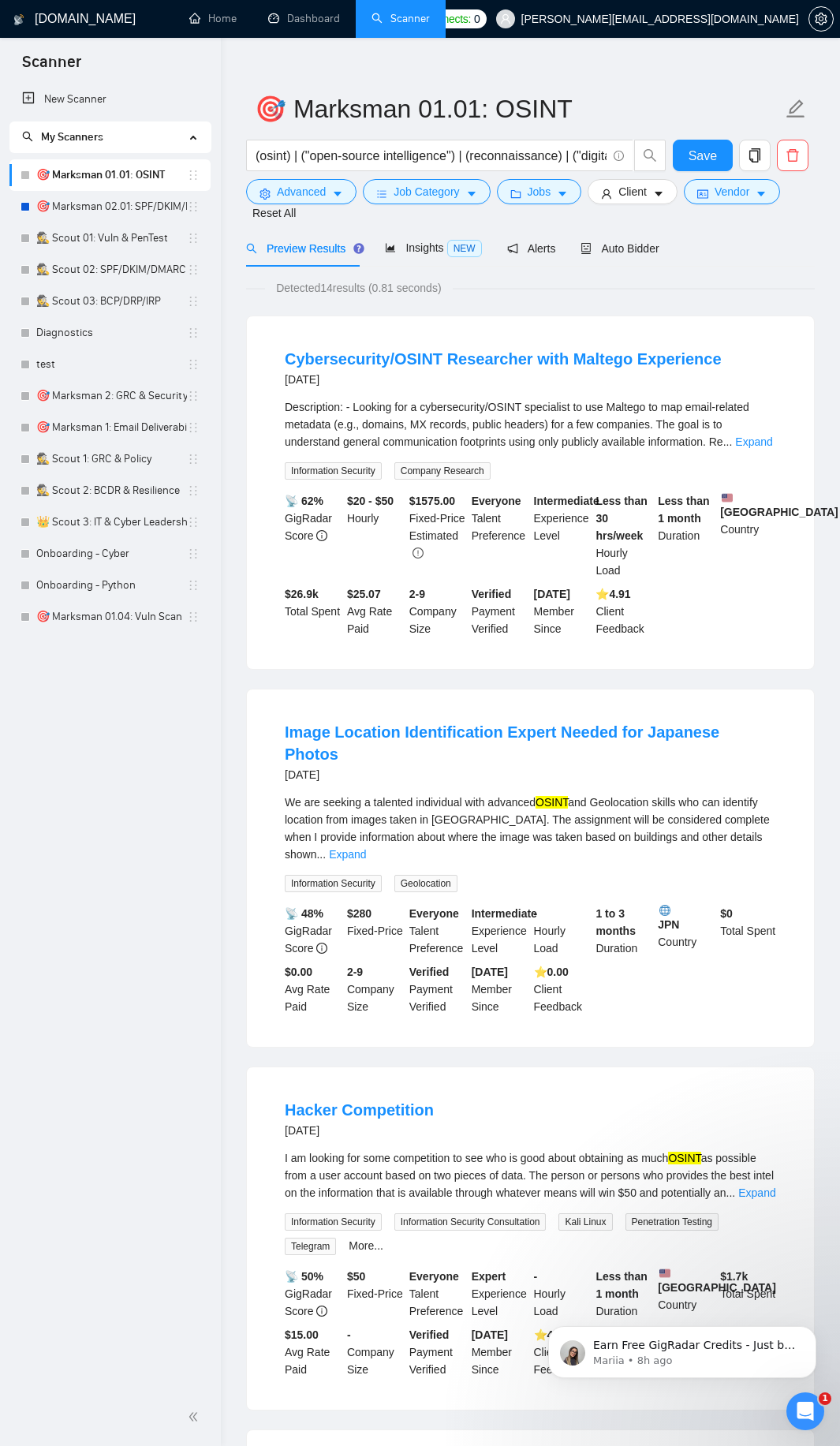
scroll to position [0, 0]
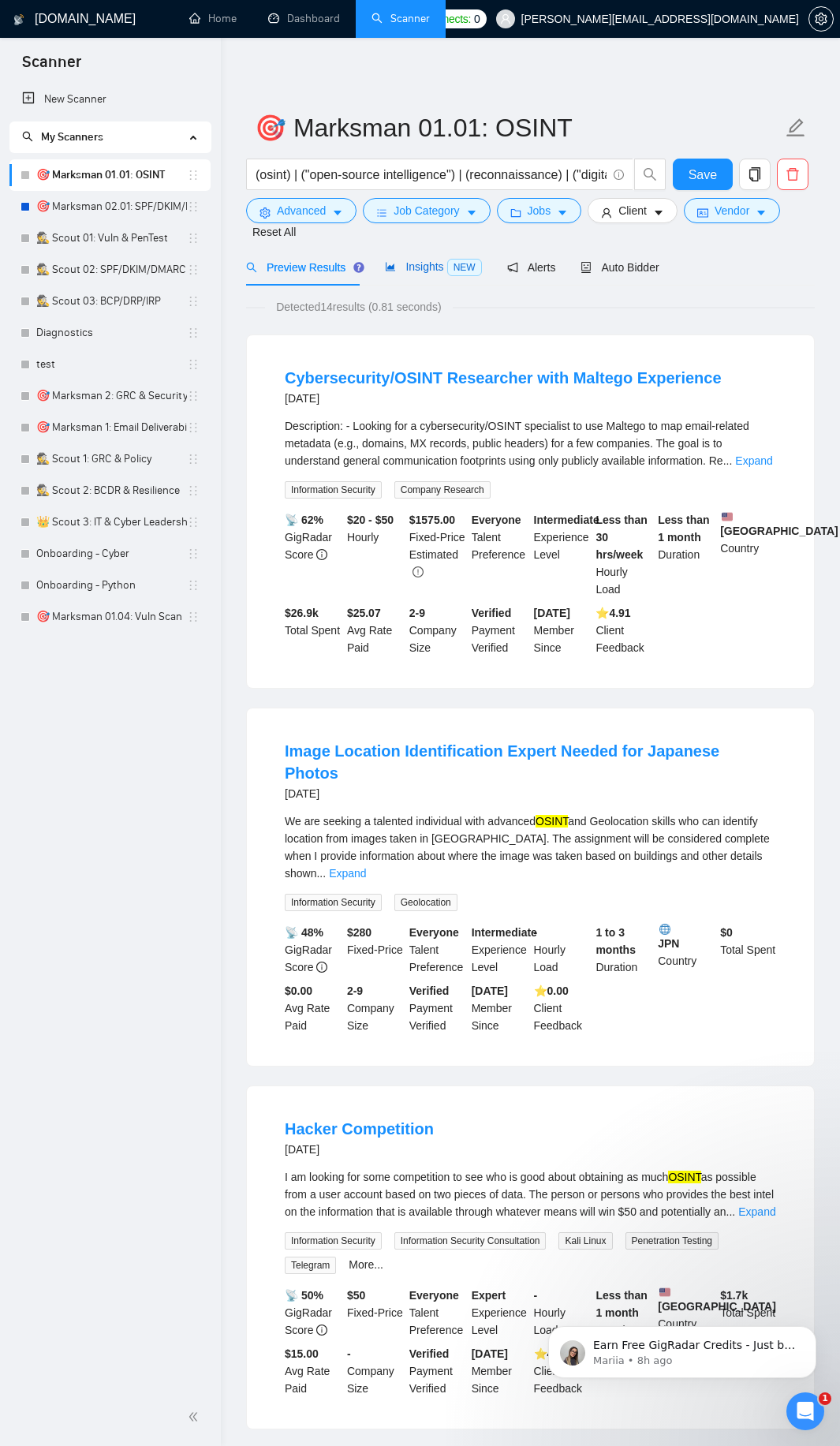
click at [454, 267] on span "NEW" at bounding box center [465, 267] width 35 height 18
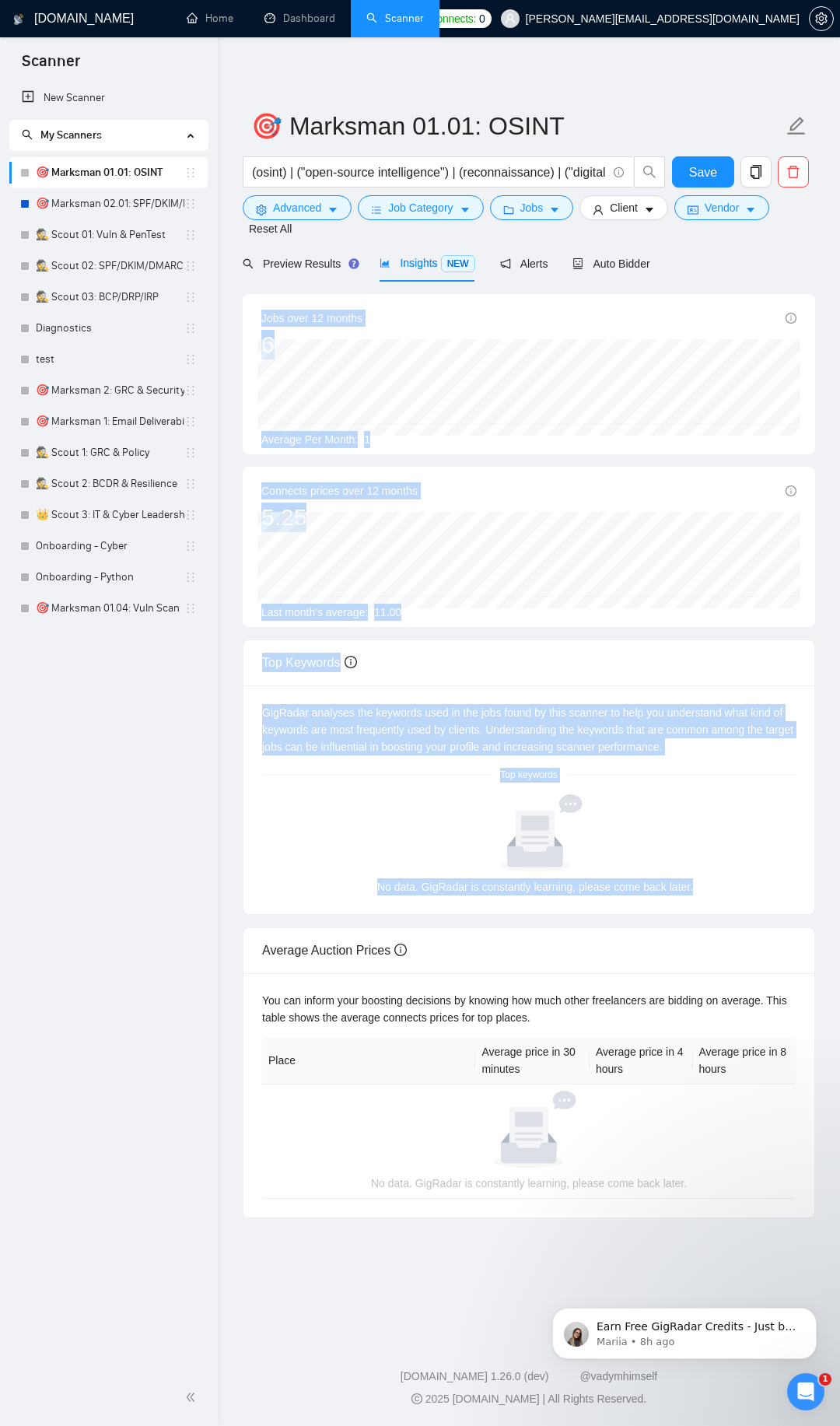
drag, startPoint x: 249, startPoint y: 315, endPoint x: 722, endPoint y: 900, distance: 752.3
click at [721, 902] on div "Jobs over 12 months [DATE] 0 Average Per Month: 1 Connects prices over 12 month…" at bounding box center [528, 756] width 573 height 924
copy div "Jobs over 12 months [DATE] 0 Average Per Month: 1 Connects prices over 12 month…"
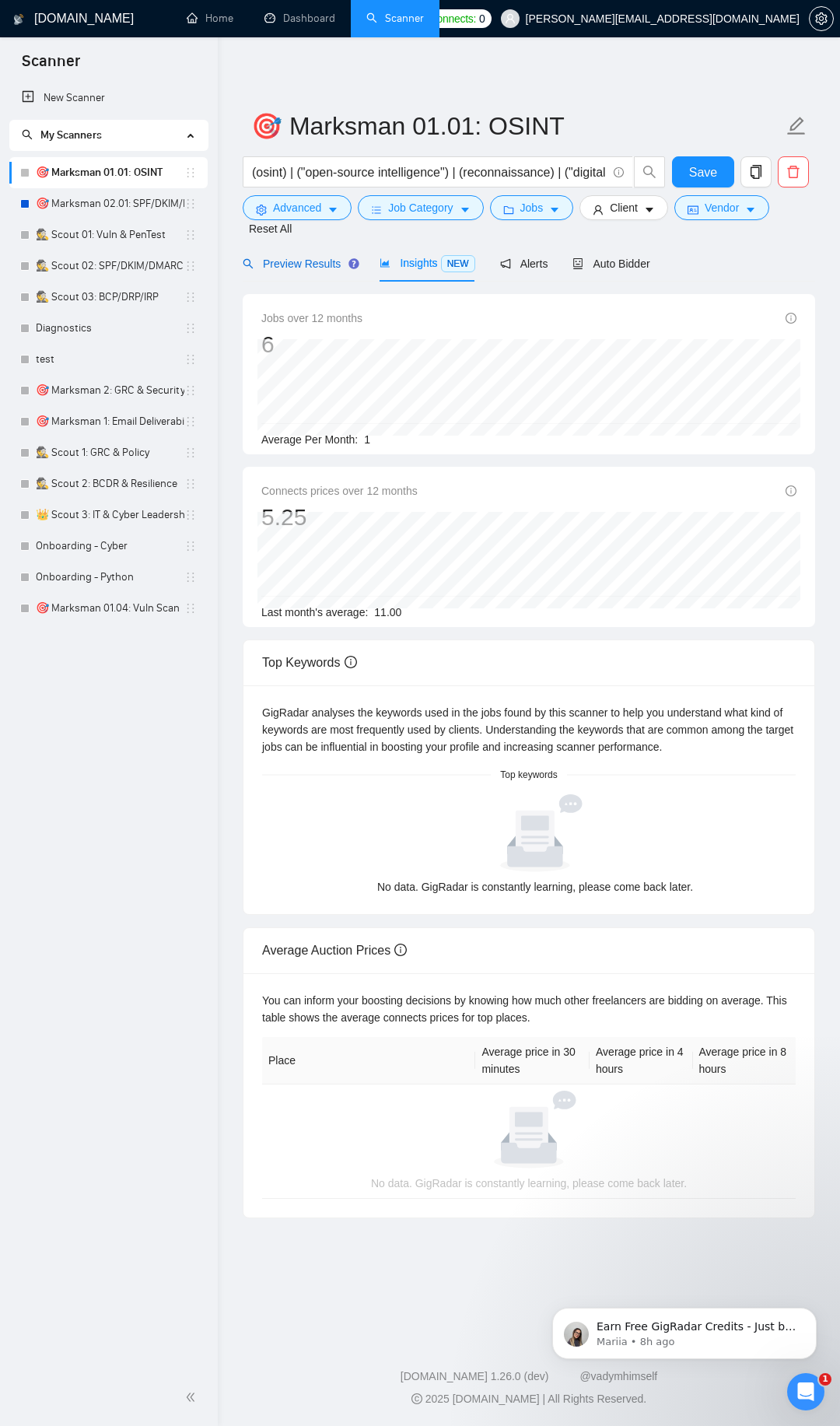
click at [284, 260] on span "Preview Results" at bounding box center [298, 263] width 112 height 12
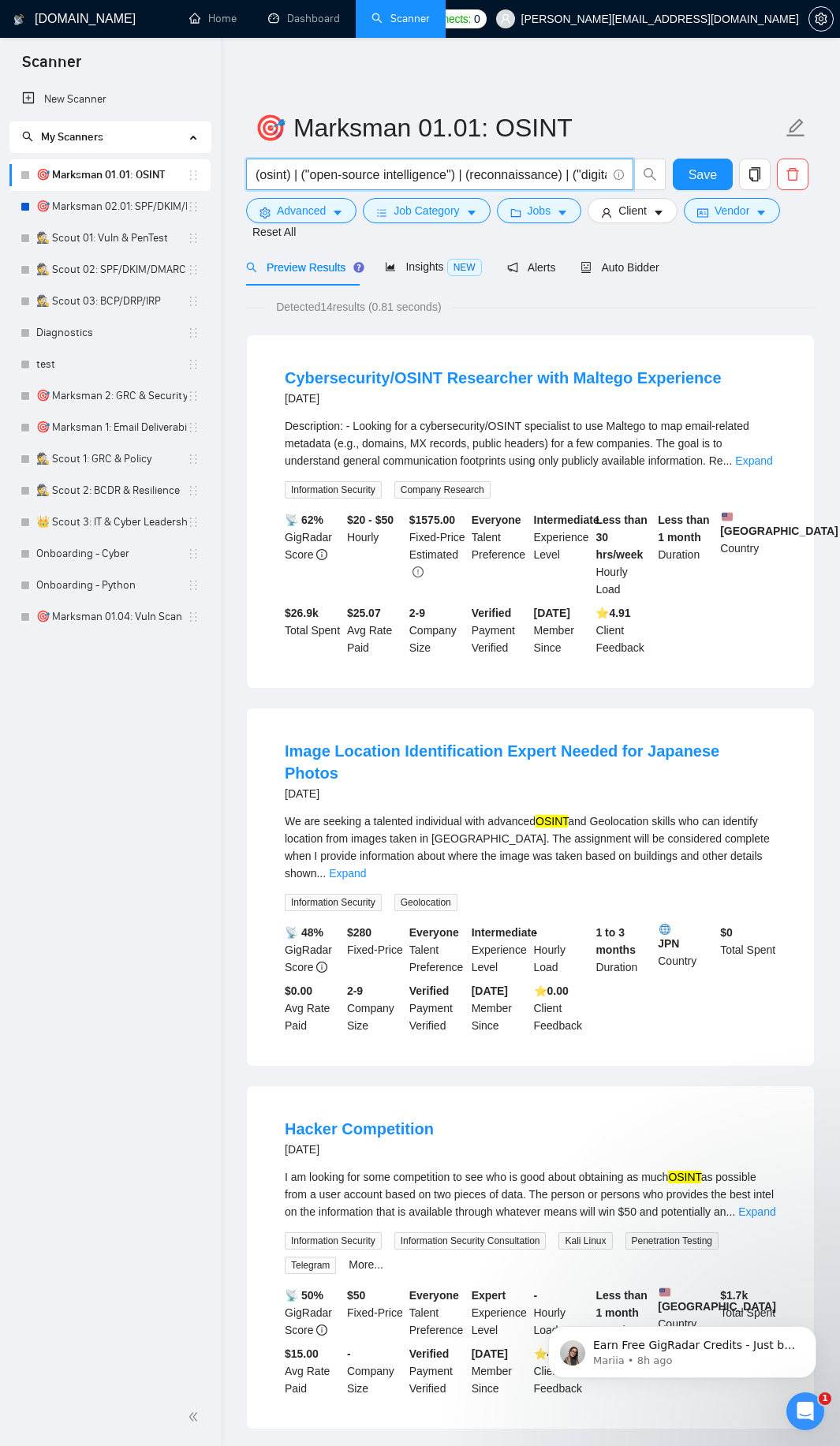
click at [443, 176] on input "(osint) | ("open-source intelligence") | (reconnaissance) | ("digital footprint…" at bounding box center [431, 175] width 351 height 20
paste input "("penetration test") | ("penetration testing") | (pentest*) | ("vulnerability a…"
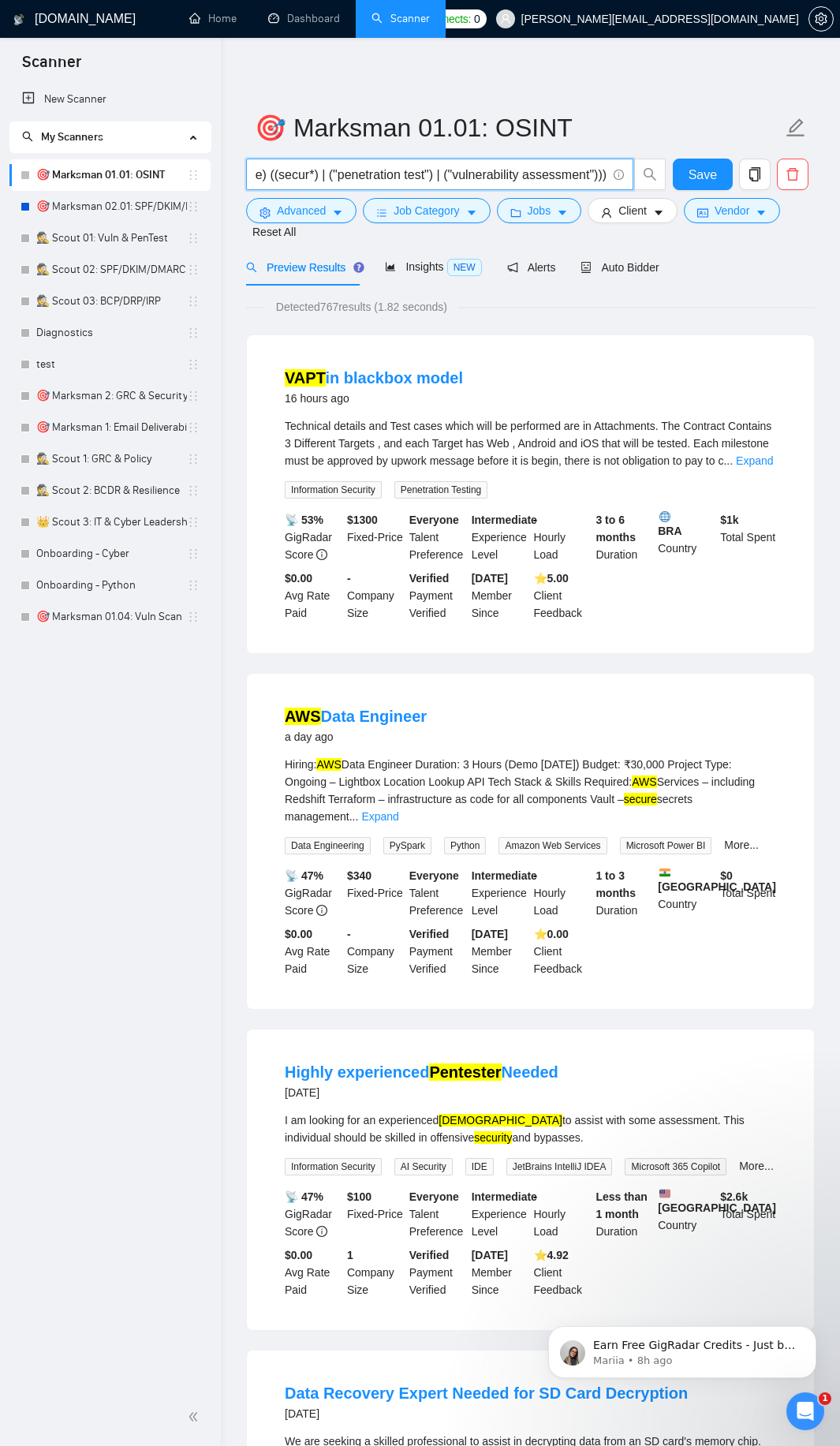
type input "(("penetration test") | ("penetration testing") | (pentest*) | ("vulnerability …"
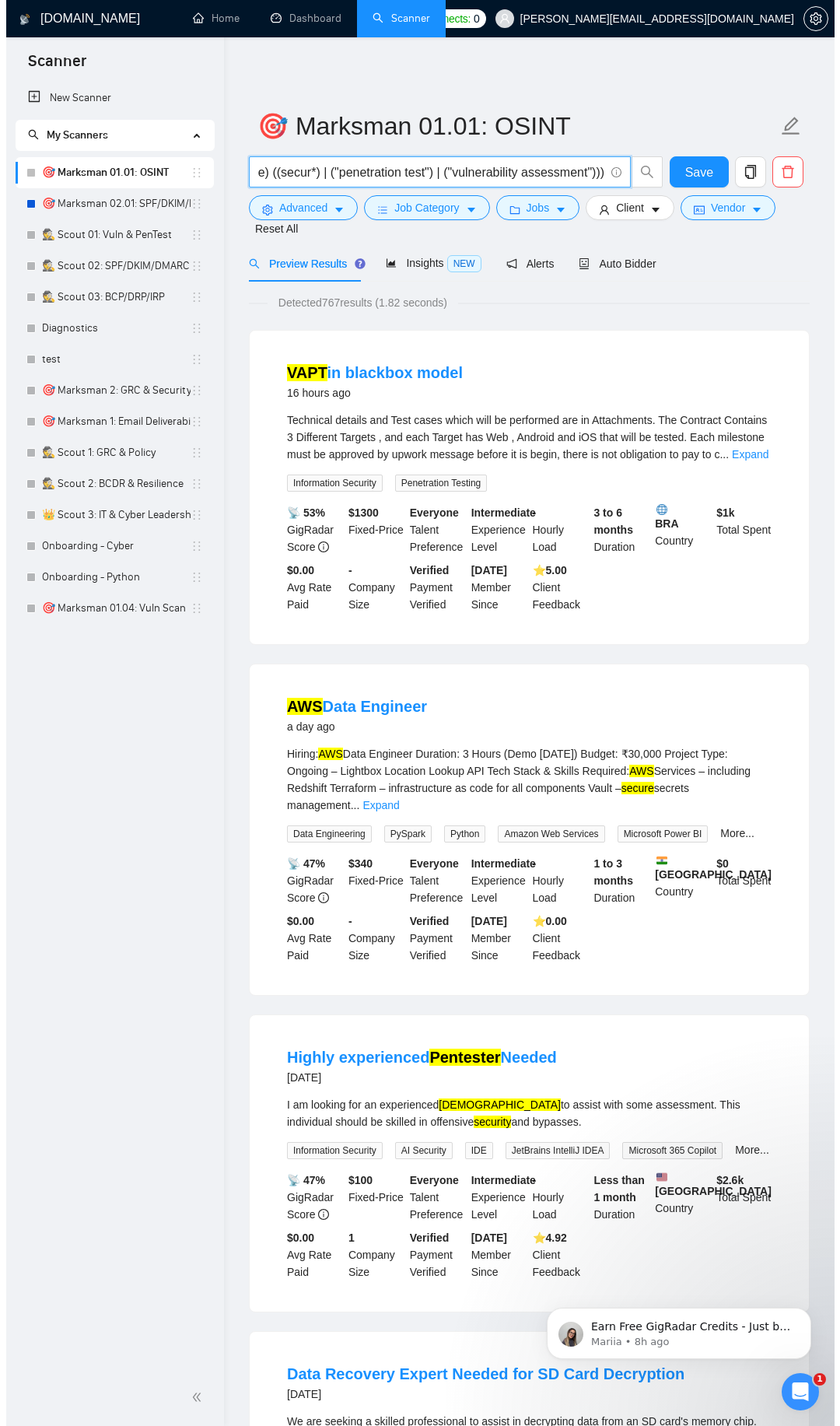
scroll to position [0, 0]
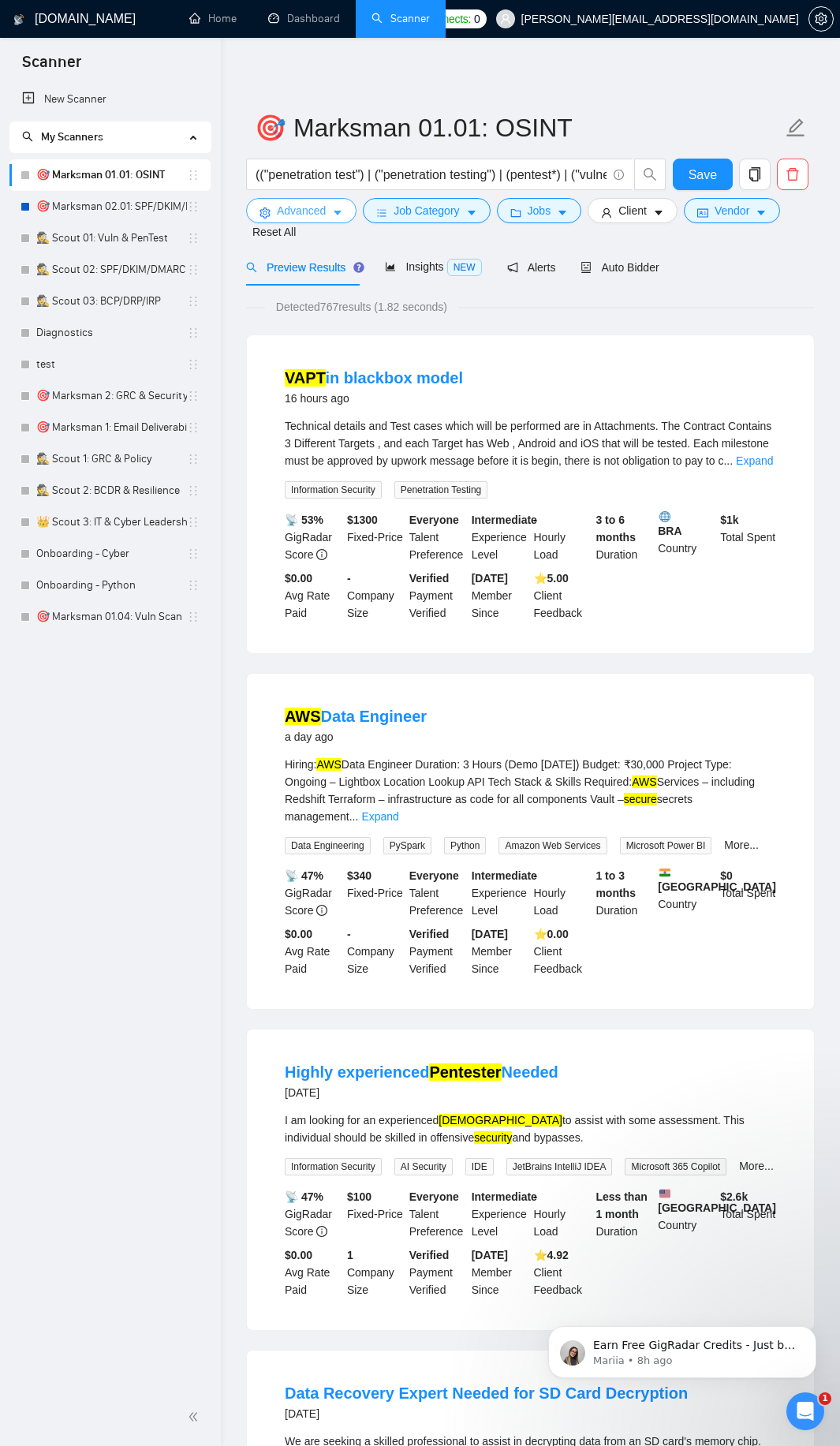
drag, startPoint x: 319, startPoint y: 211, endPoint x: 342, endPoint y: 283, distance: 75.6
click at [320, 211] on span "Advanced" at bounding box center [301, 210] width 49 height 18
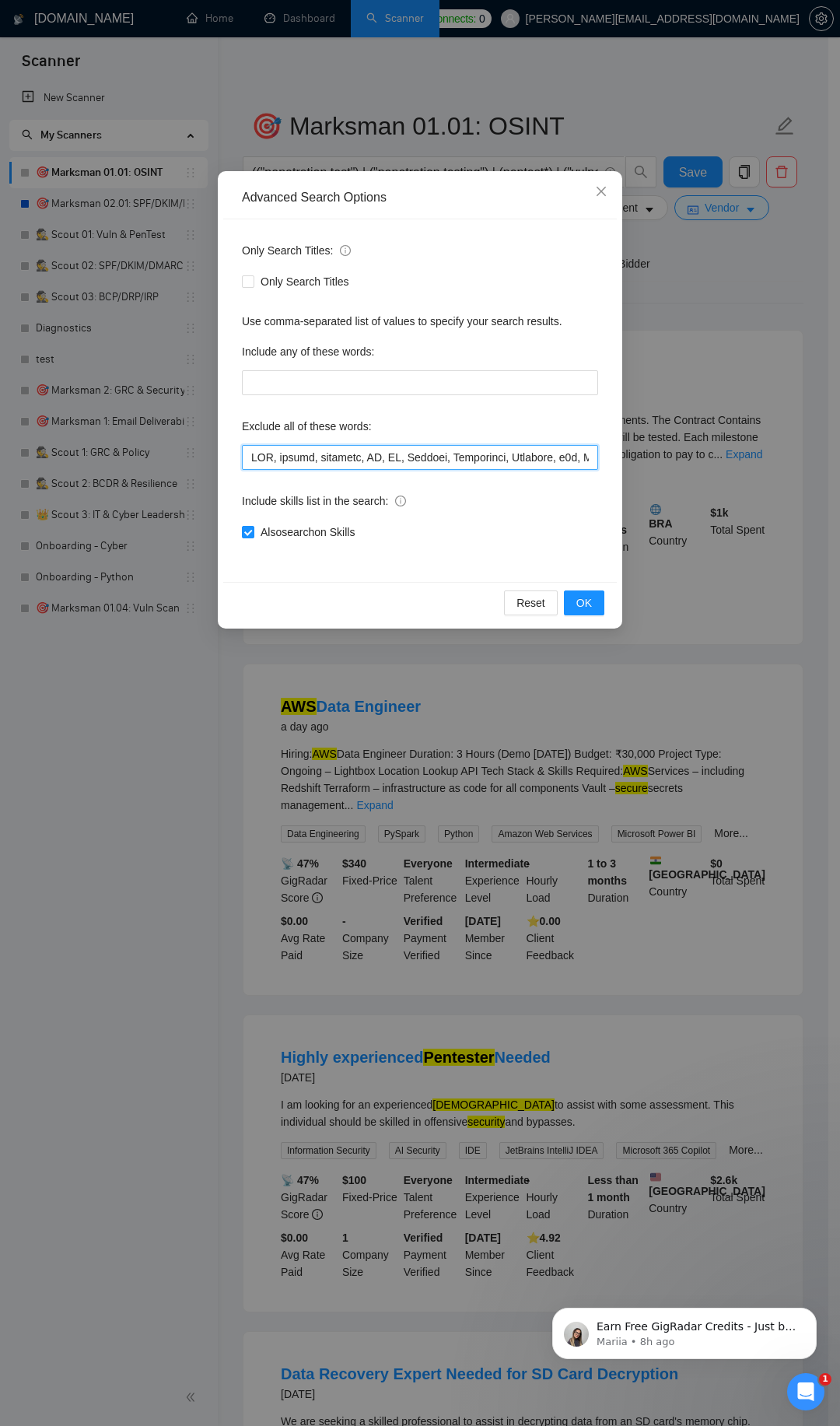
click at [351, 458] on input "text" at bounding box center [420, 457] width 357 height 25
paste input "Ubisoft, Gmail, WhatsApp, remediation, PDF, interview, email, SPF, DKIM, DMARC,…"
click at [590, 606] on span "OK" at bounding box center [584, 602] width 16 height 17
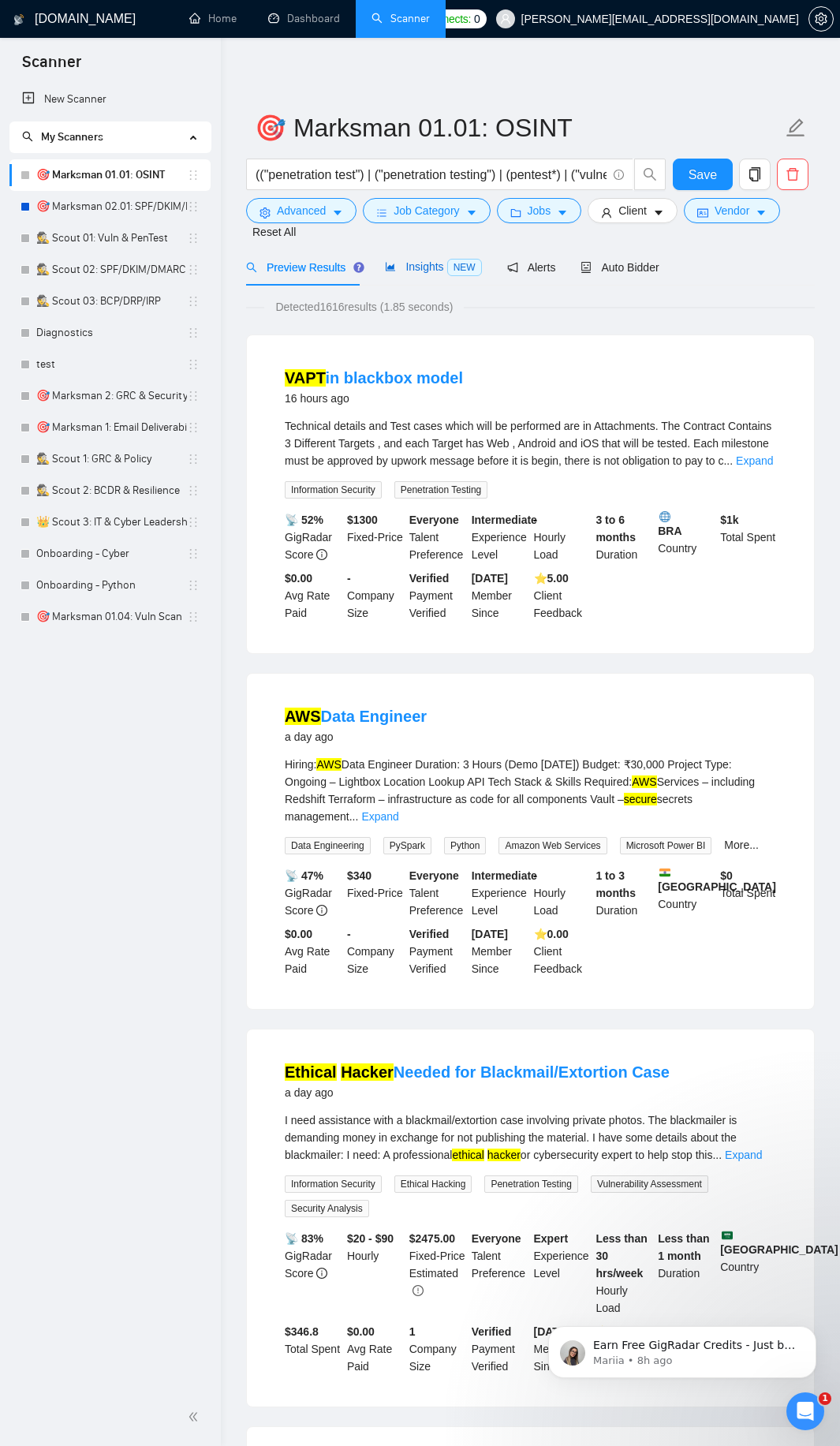
click at [424, 273] on span "Insights NEW" at bounding box center [432, 266] width 96 height 13
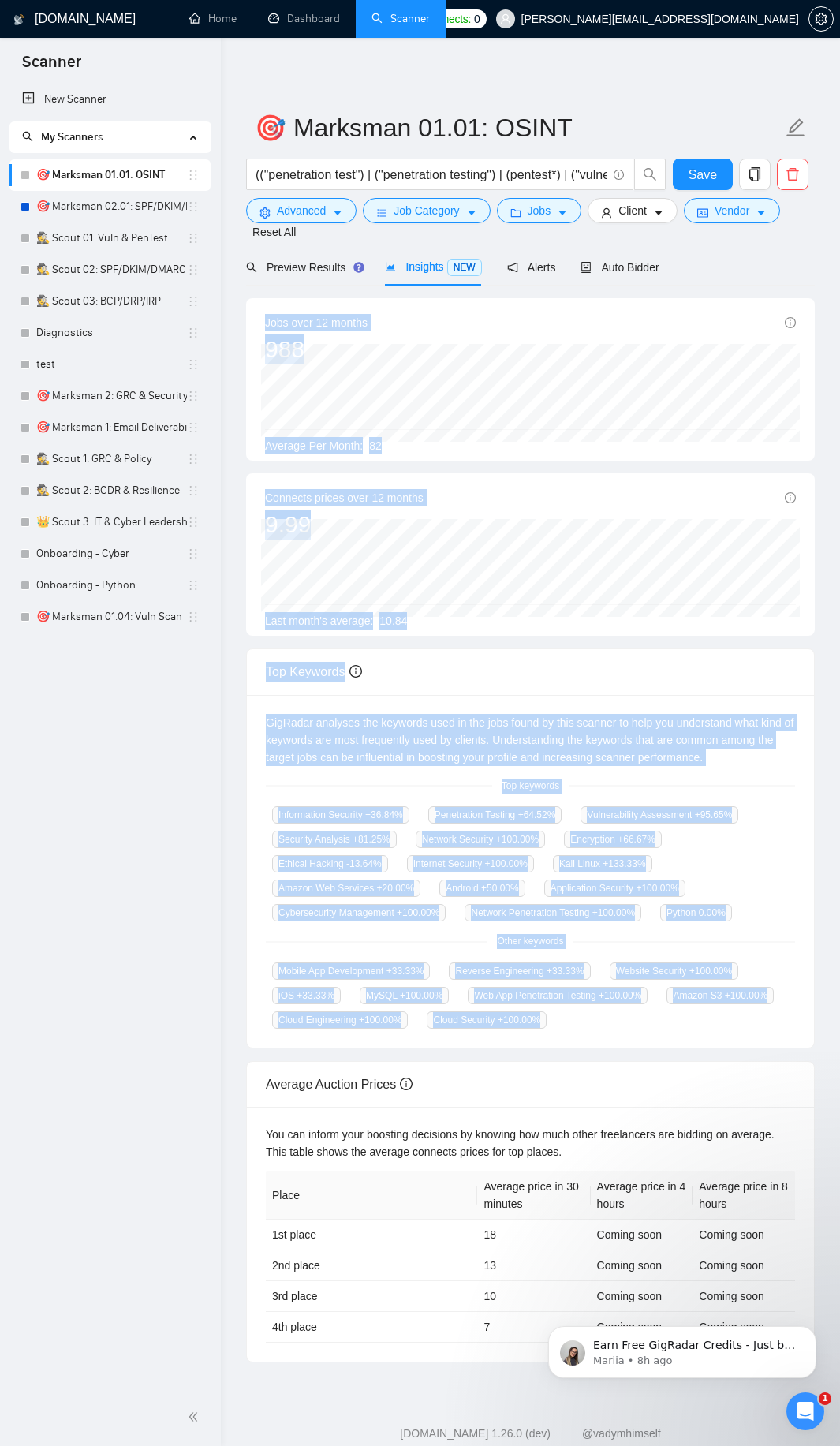
drag, startPoint x: 261, startPoint y: 324, endPoint x: 556, endPoint y: 1022, distance: 757.8
click at [556, 1022] on div "Jobs over 12 months 988 [DATE] 122 Average Per Month: 82 Connects prices over 1…" at bounding box center [530, 830] width 568 height 1064
copy div "Jobs over 12 months 988 [DATE] 122 Average Per Month: 82 Connects prices over 1…"
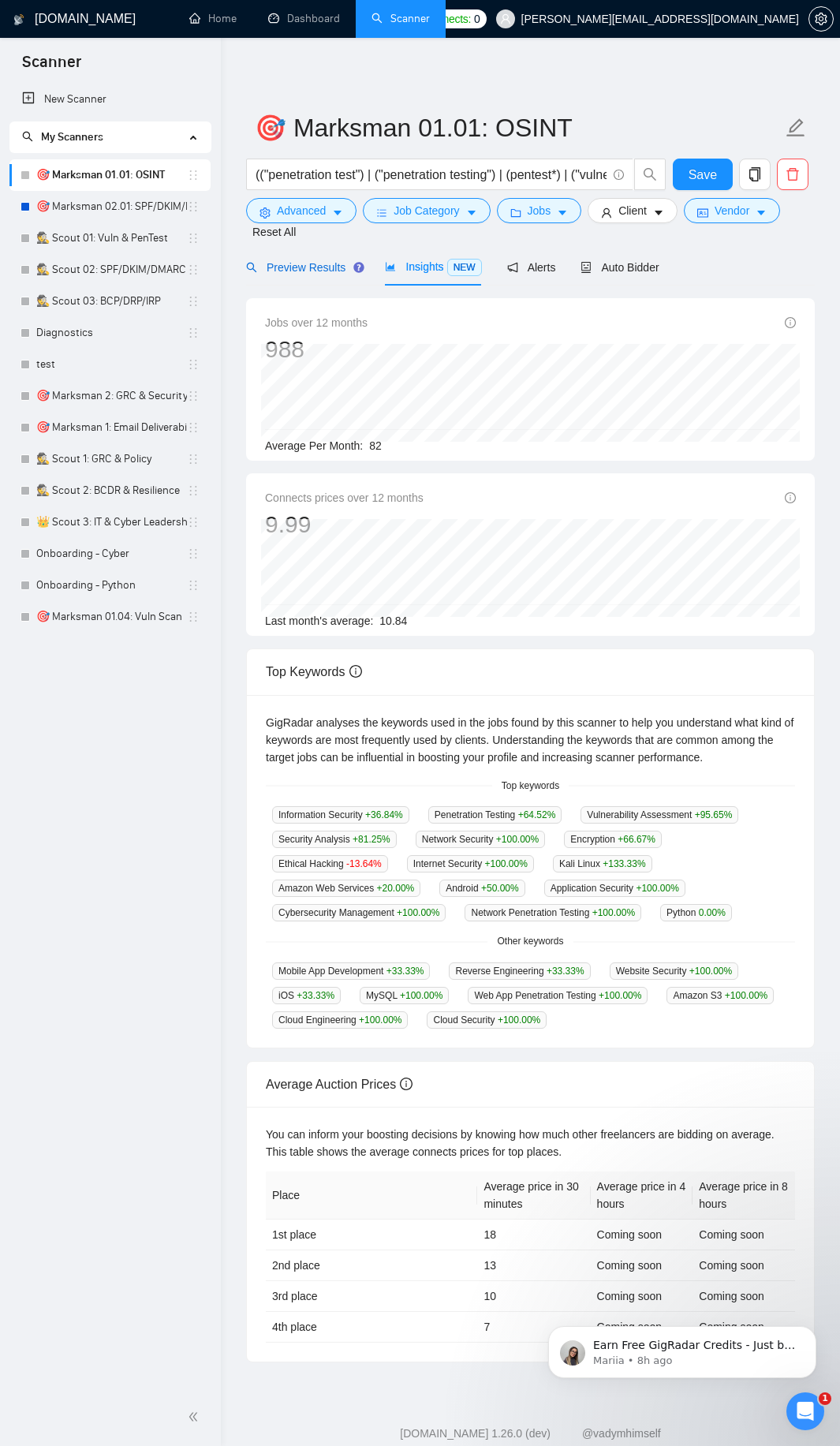
click at [291, 268] on span "Preview Results" at bounding box center [302, 267] width 113 height 13
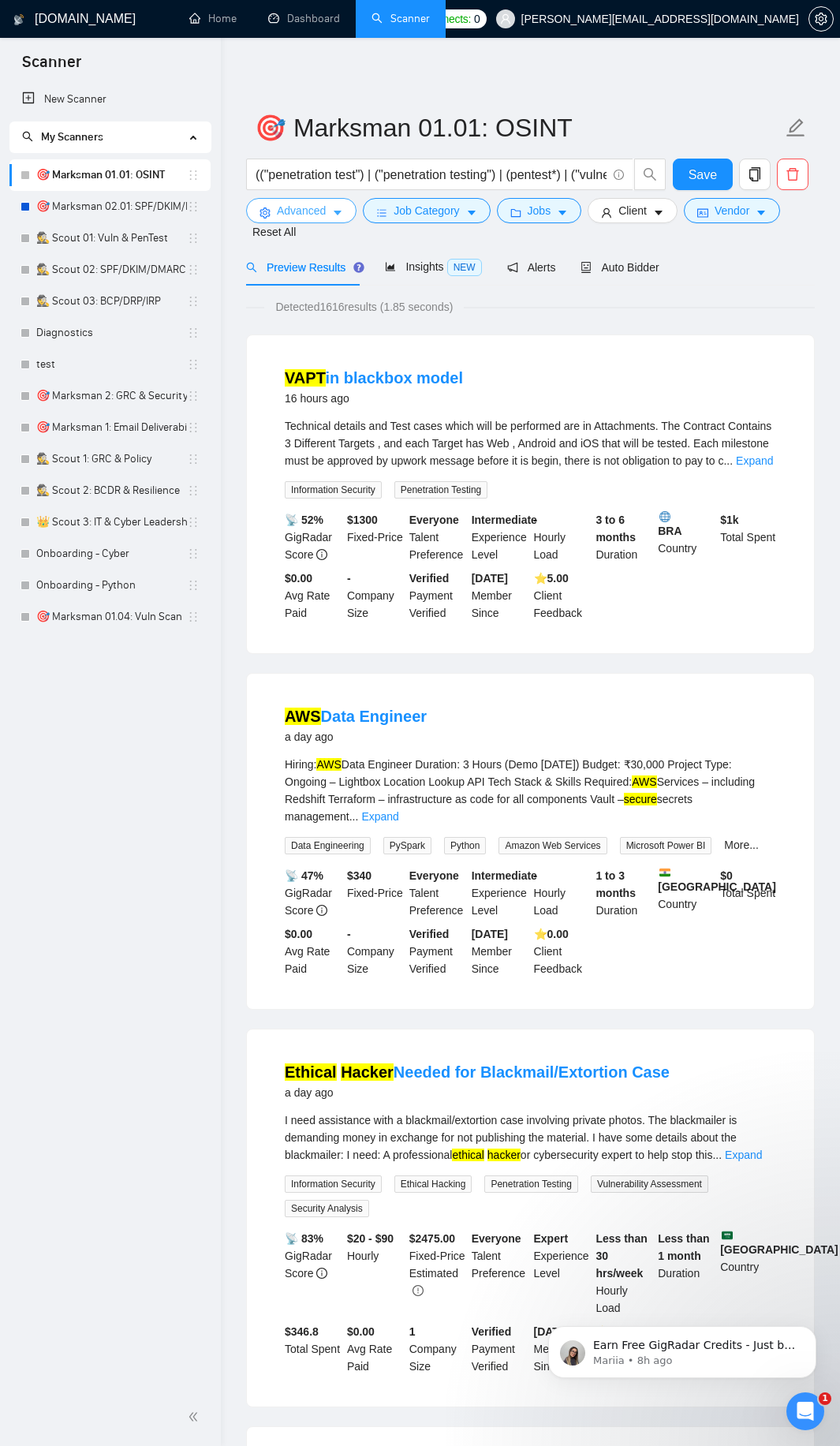
click at [312, 218] on span "Advanced" at bounding box center [301, 210] width 49 height 18
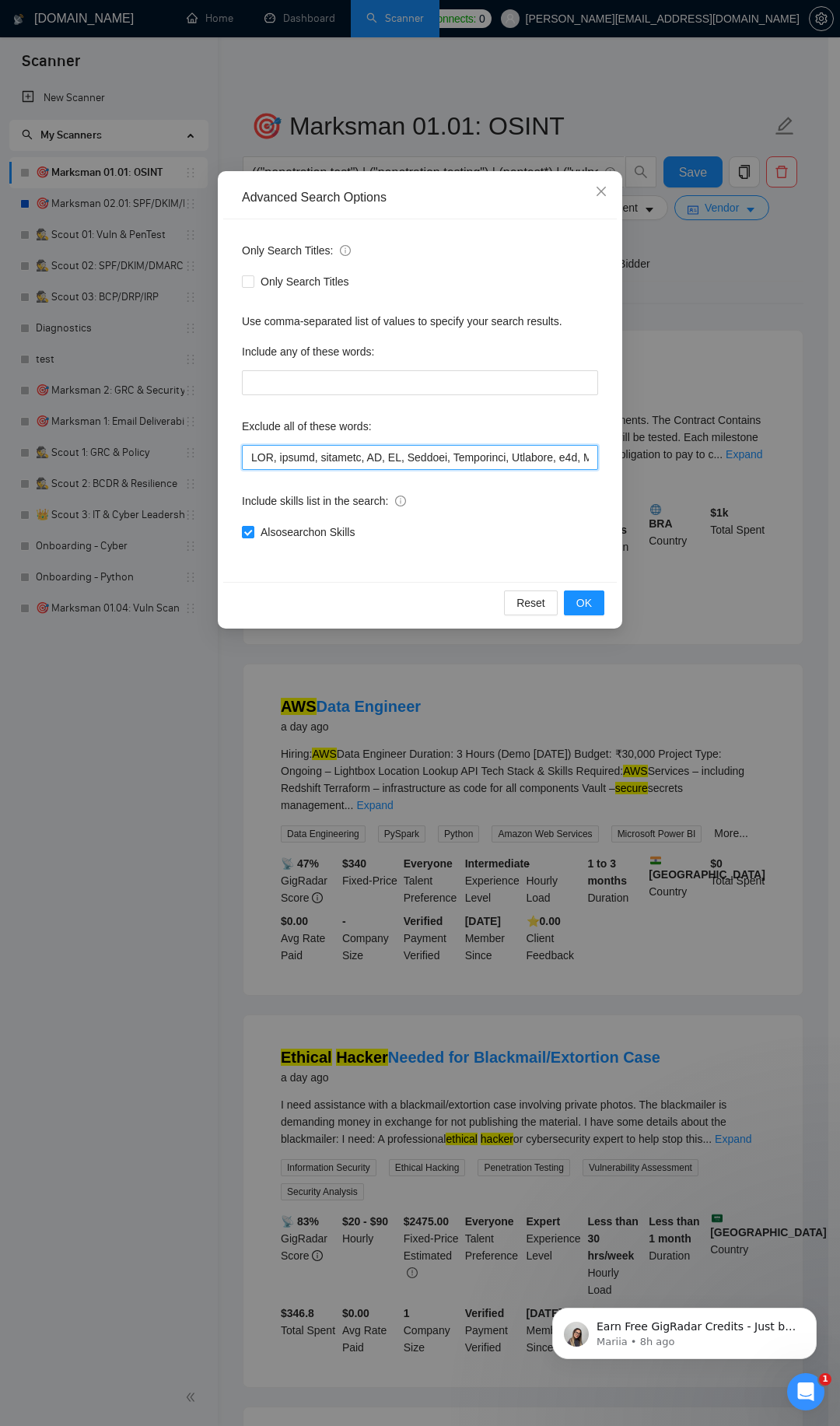
click at [289, 468] on input "text" at bounding box center [420, 457] width 357 height 25
click at [293, 464] on input "text" at bounding box center [420, 457] width 357 height 25
paste input "etutation Management", ORM, Facebook, reviews, comments, harassment, QuickBooks…"
click at [586, 609] on span "OK" at bounding box center [584, 602] width 16 height 17
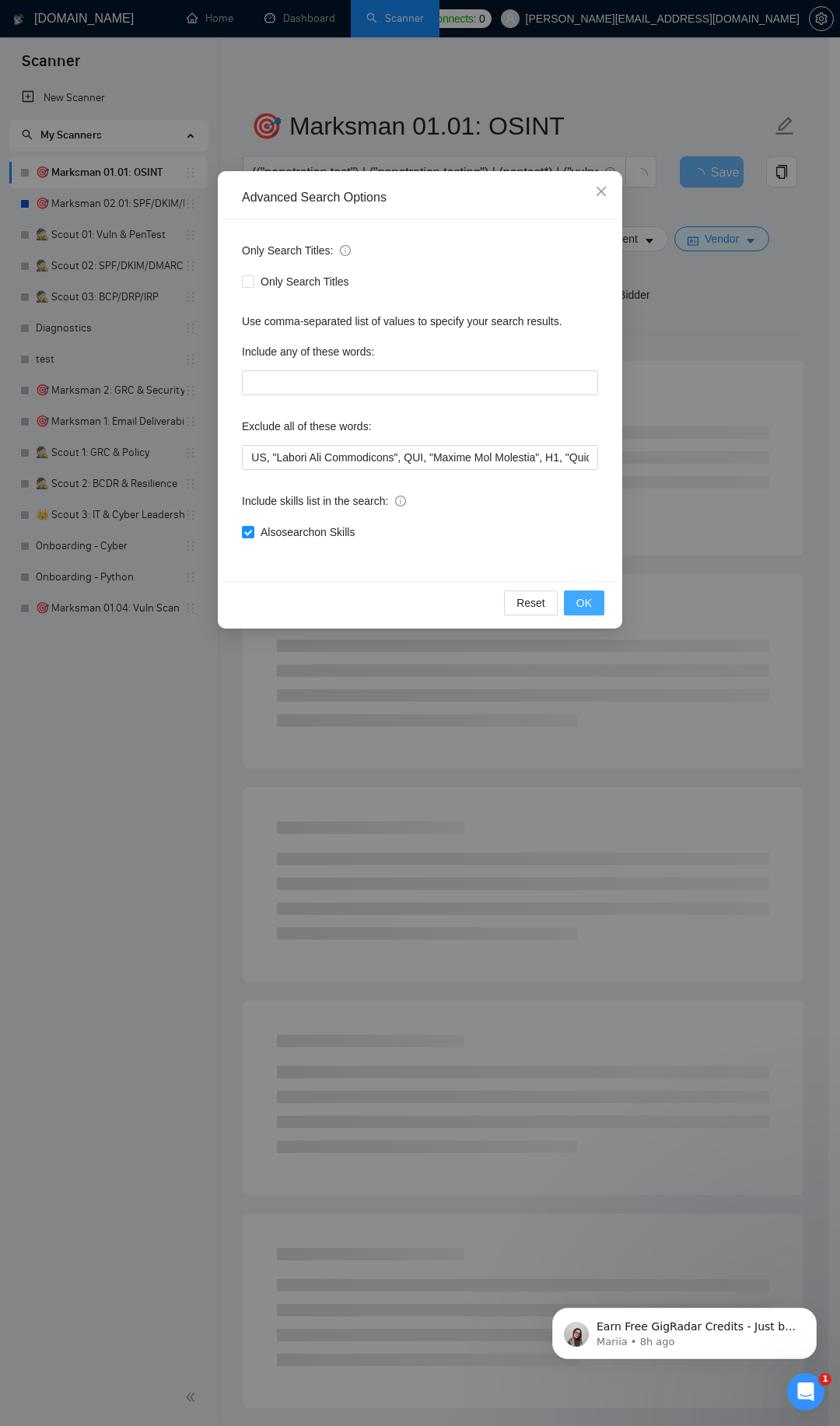
scroll to position [0, 0]
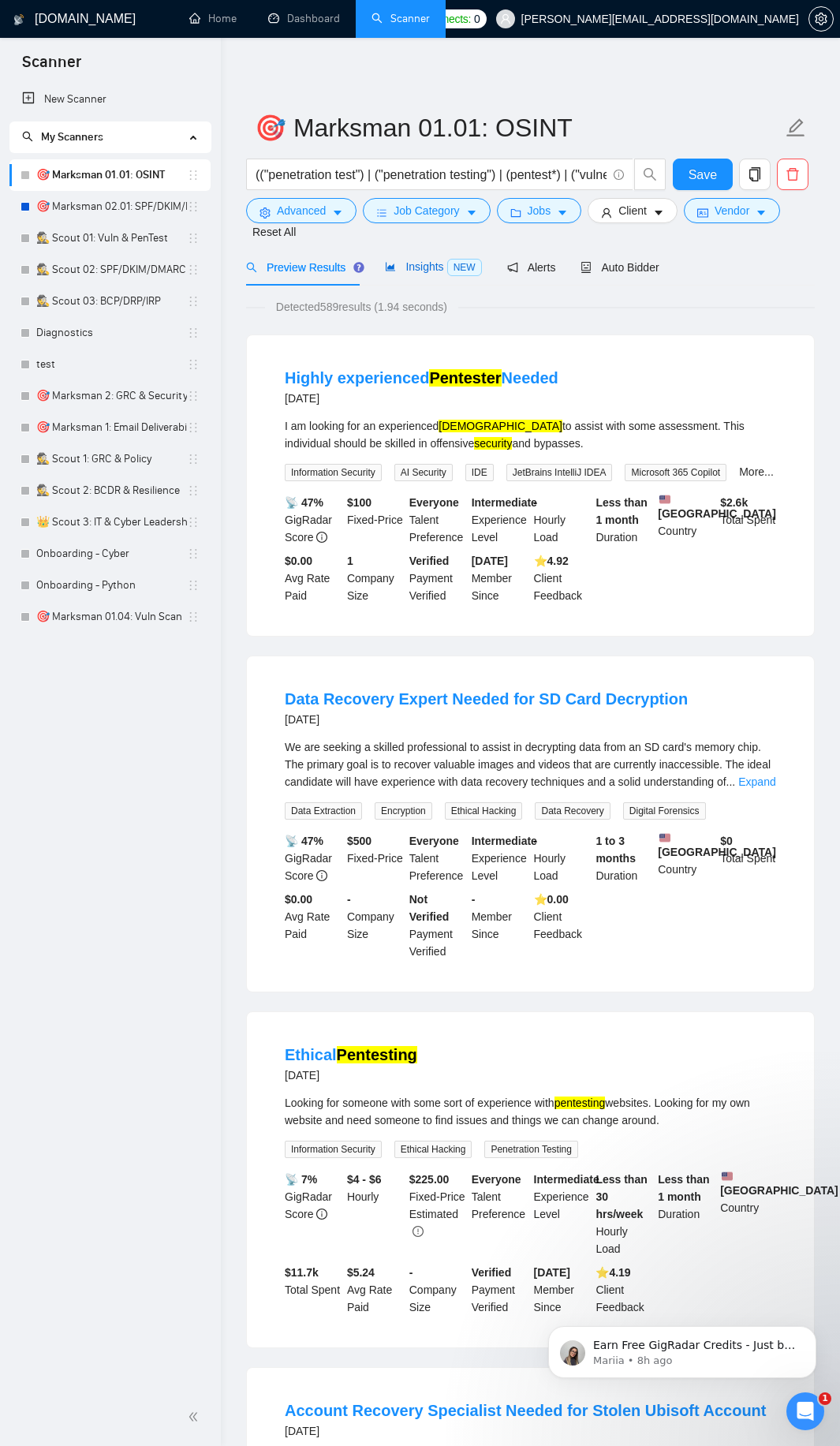
click at [448, 267] on span "NEW" at bounding box center [465, 267] width 35 height 18
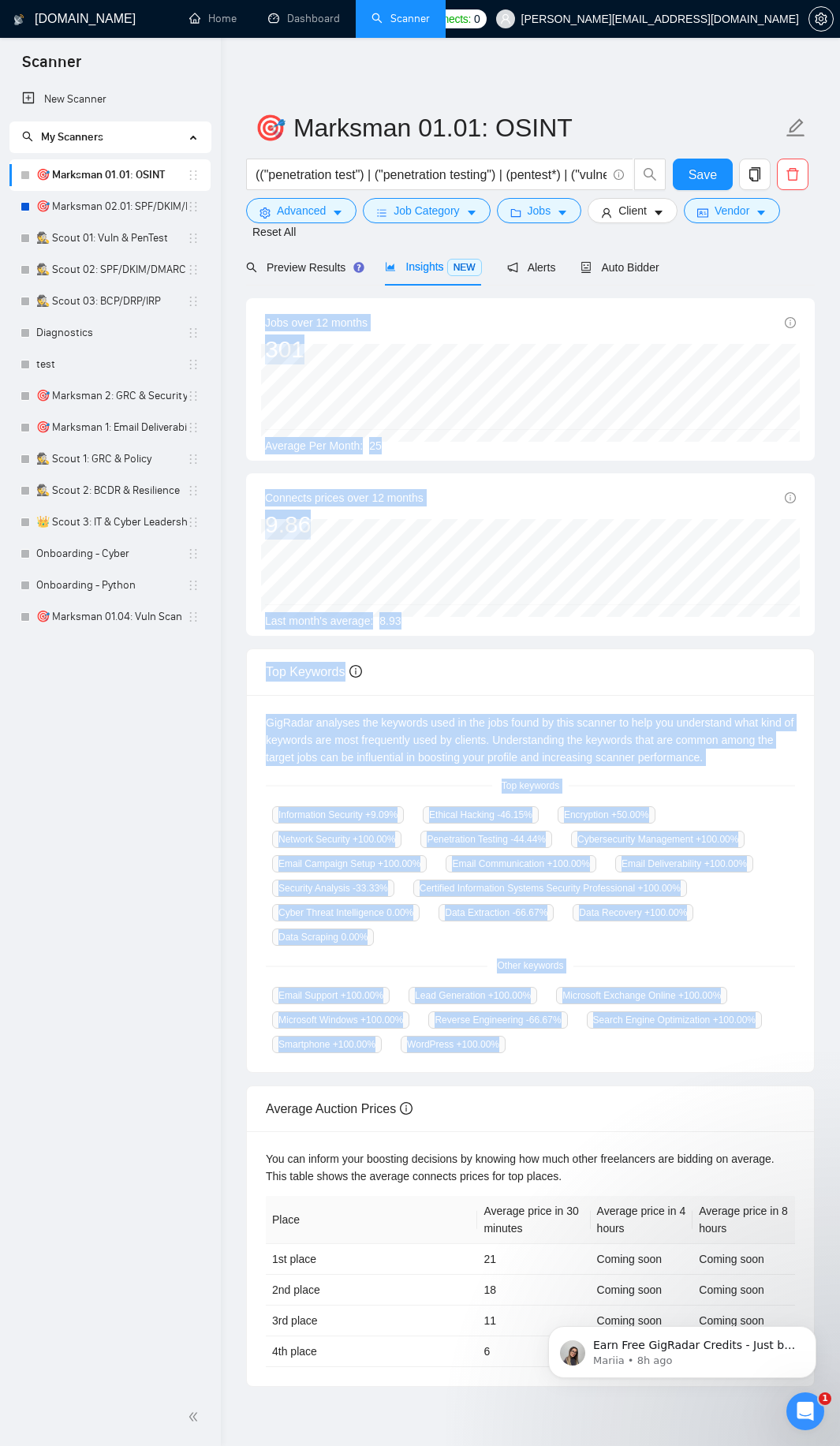
drag, startPoint x: 262, startPoint y: 320, endPoint x: 510, endPoint y: 1048, distance: 769.1
click at [510, 1048] on div "Jobs over 12 months 301 [DATE] 31 Average Per Month: 25 Connects prices over 12…" at bounding box center [530, 843] width 568 height 1088
drag, startPoint x: 410, startPoint y: 744, endPoint x: 310, endPoint y: 750, distance: 100.2
click at [310, 750] on div "GigRadar analyses the keywords used in the jobs found by this scanner to help y…" at bounding box center [530, 740] width 529 height 52
copy div "Jobs over 12 months 301 [DATE] 31 Average Per Month: 25 Connects prices over 12…"
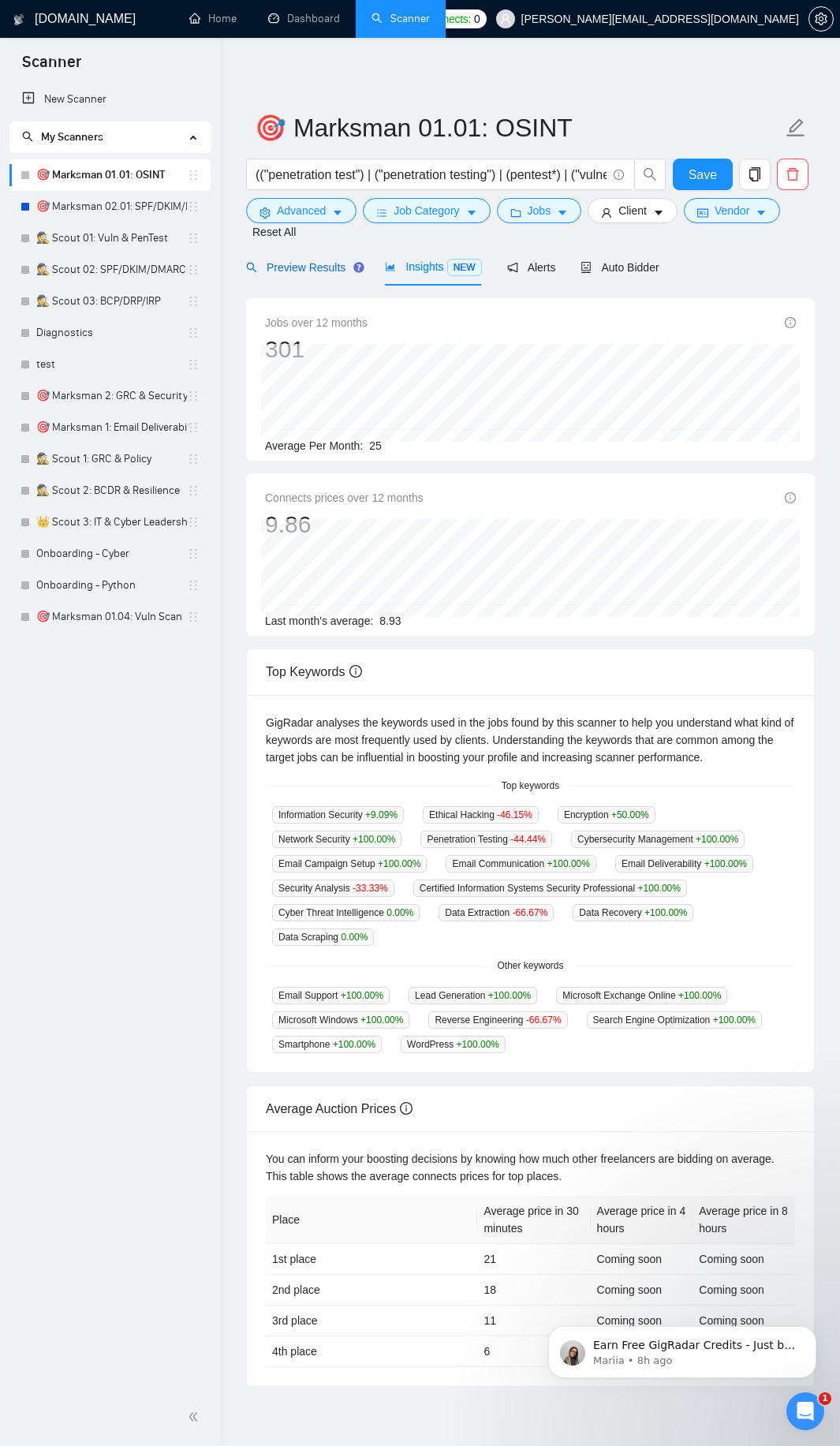
click at [309, 261] on span "Preview Results" at bounding box center [302, 267] width 113 height 13
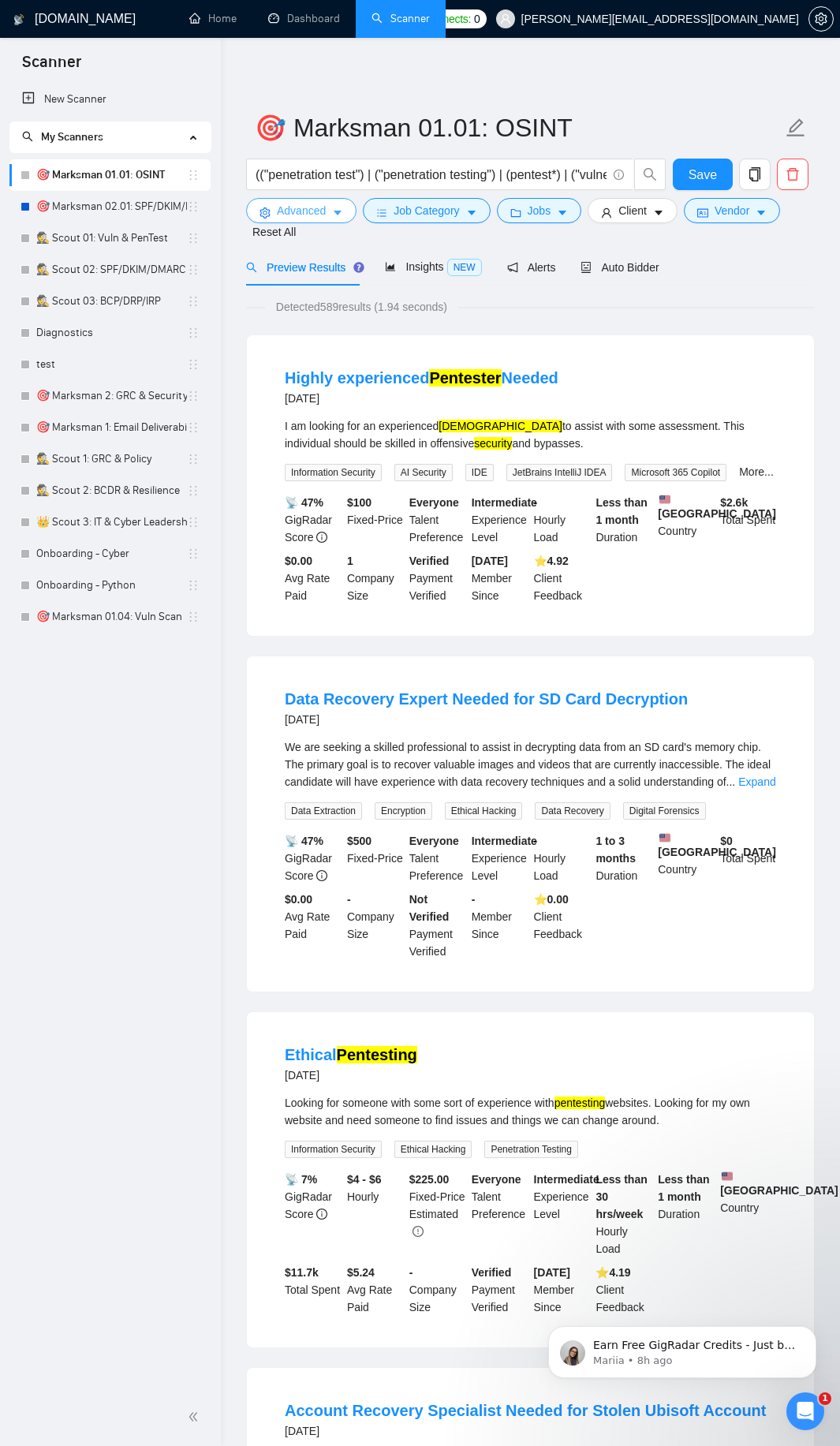
click at [320, 214] on span "Advanced" at bounding box center [301, 210] width 49 height 18
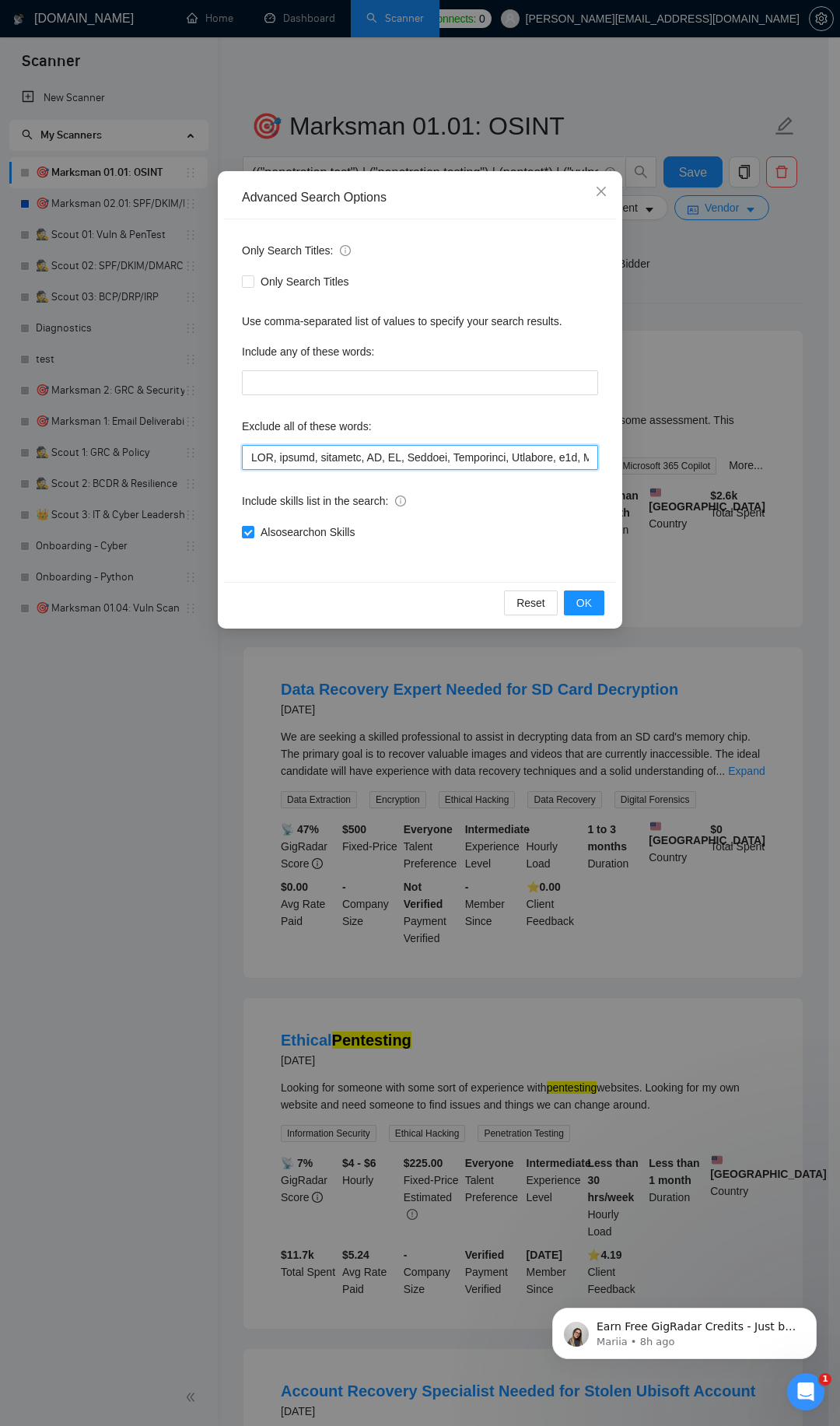
click at [408, 459] on input "text" at bounding box center [420, 457] width 357 height 25
paste input "utation Management", ORM, Facebook, reviews, comments, harassment, QuickBooks, …"
click at [587, 611] on span "OK" at bounding box center [584, 602] width 16 height 17
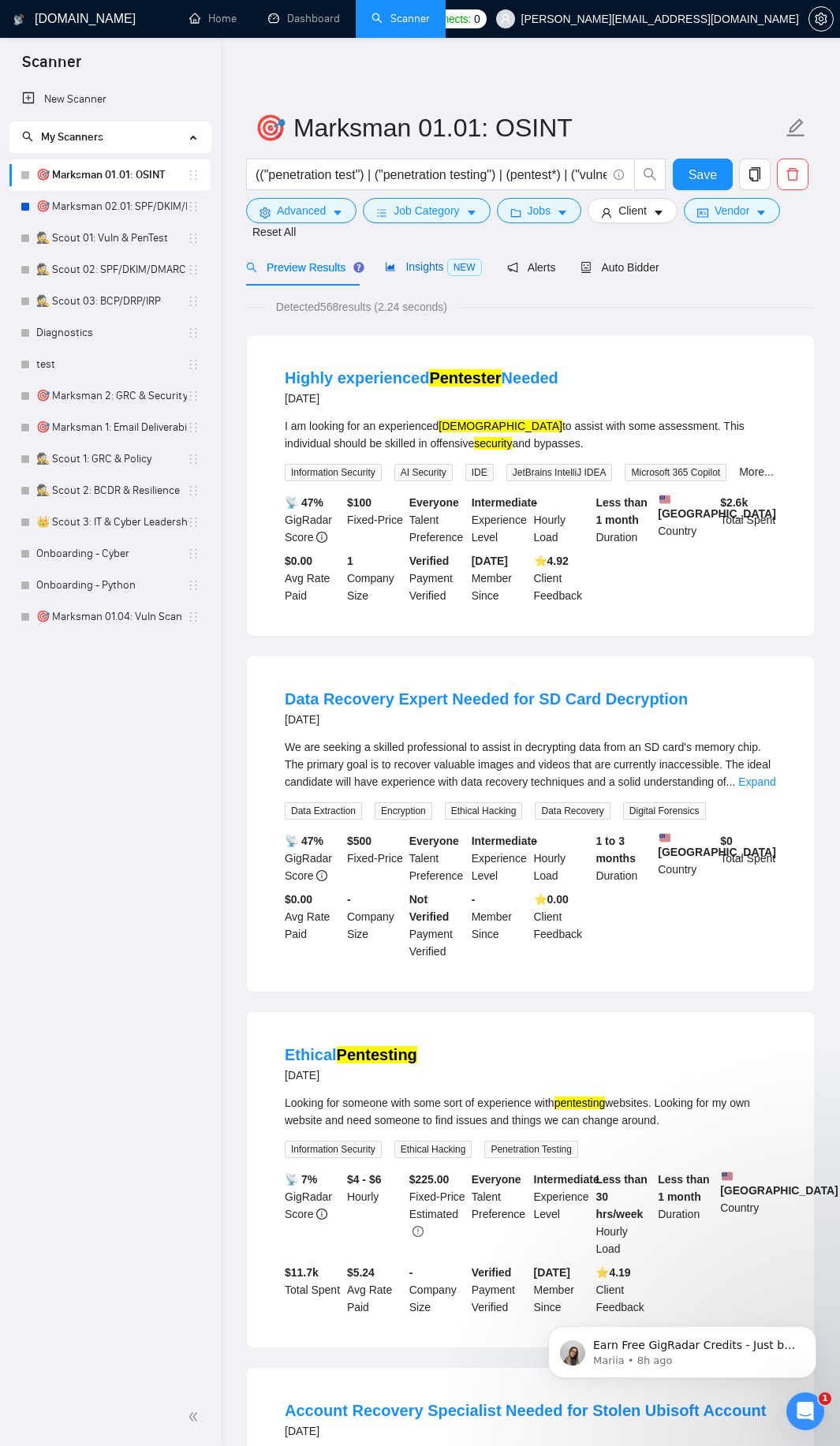
click at [420, 268] on span "Insights NEW" at bounding box center [432, 266] width 96 height 13
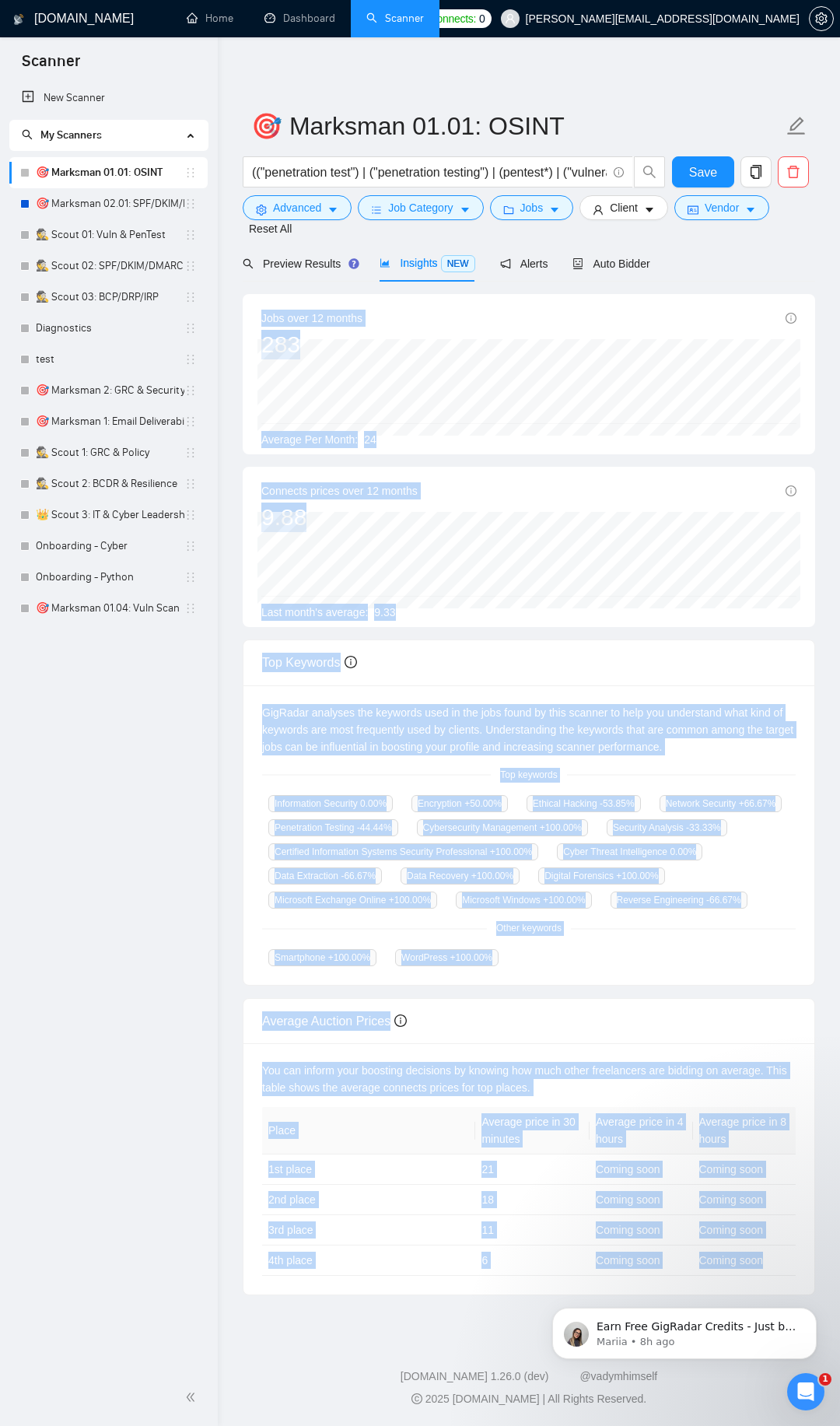
drag, startPoint x: 781, startPoint y: 1593, endPoint x: 780, endPoint y: 1289, distance: 304.0
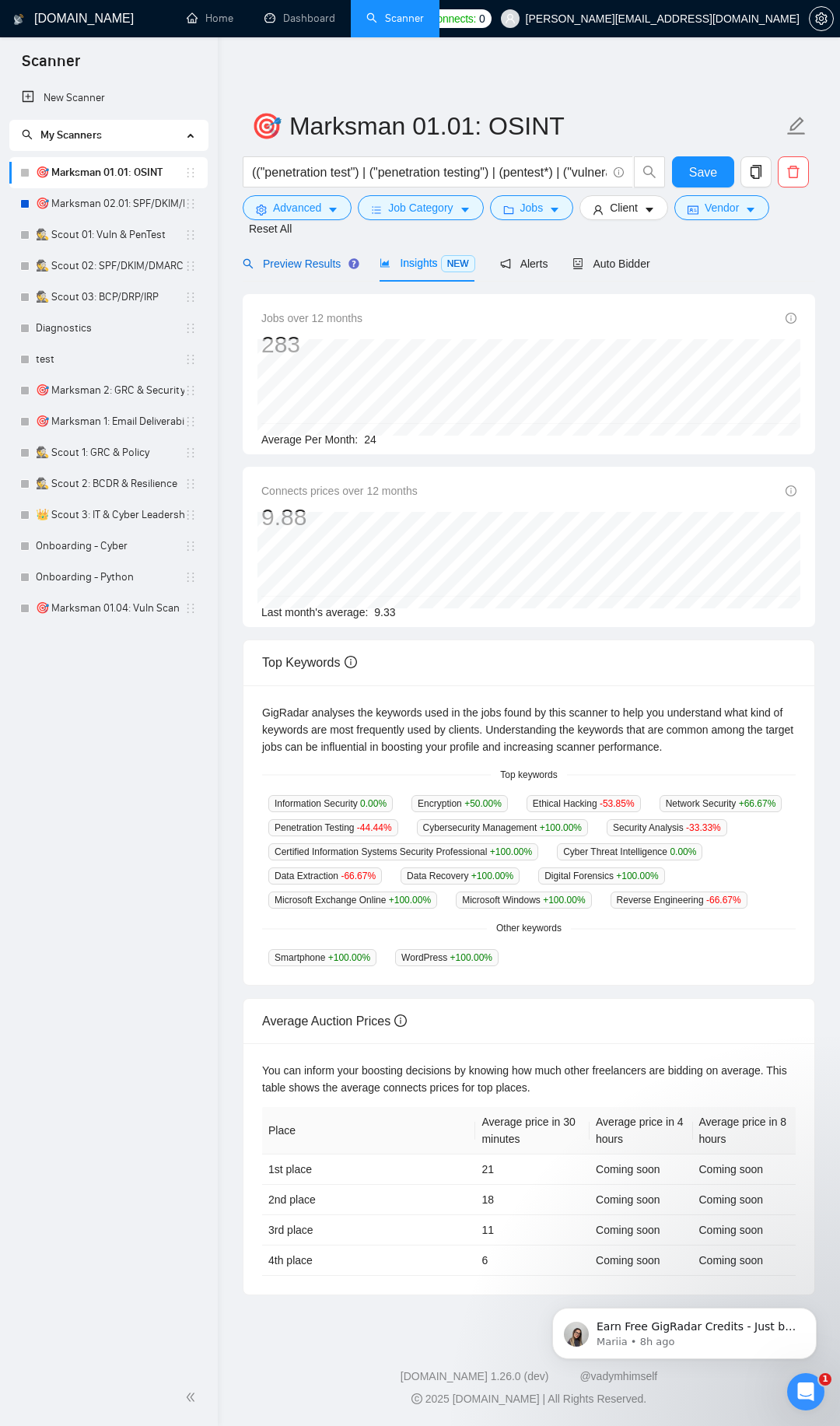
click at [312, 258] on span "Preview Results" at bounding box center [298, 263] width 112 height 12
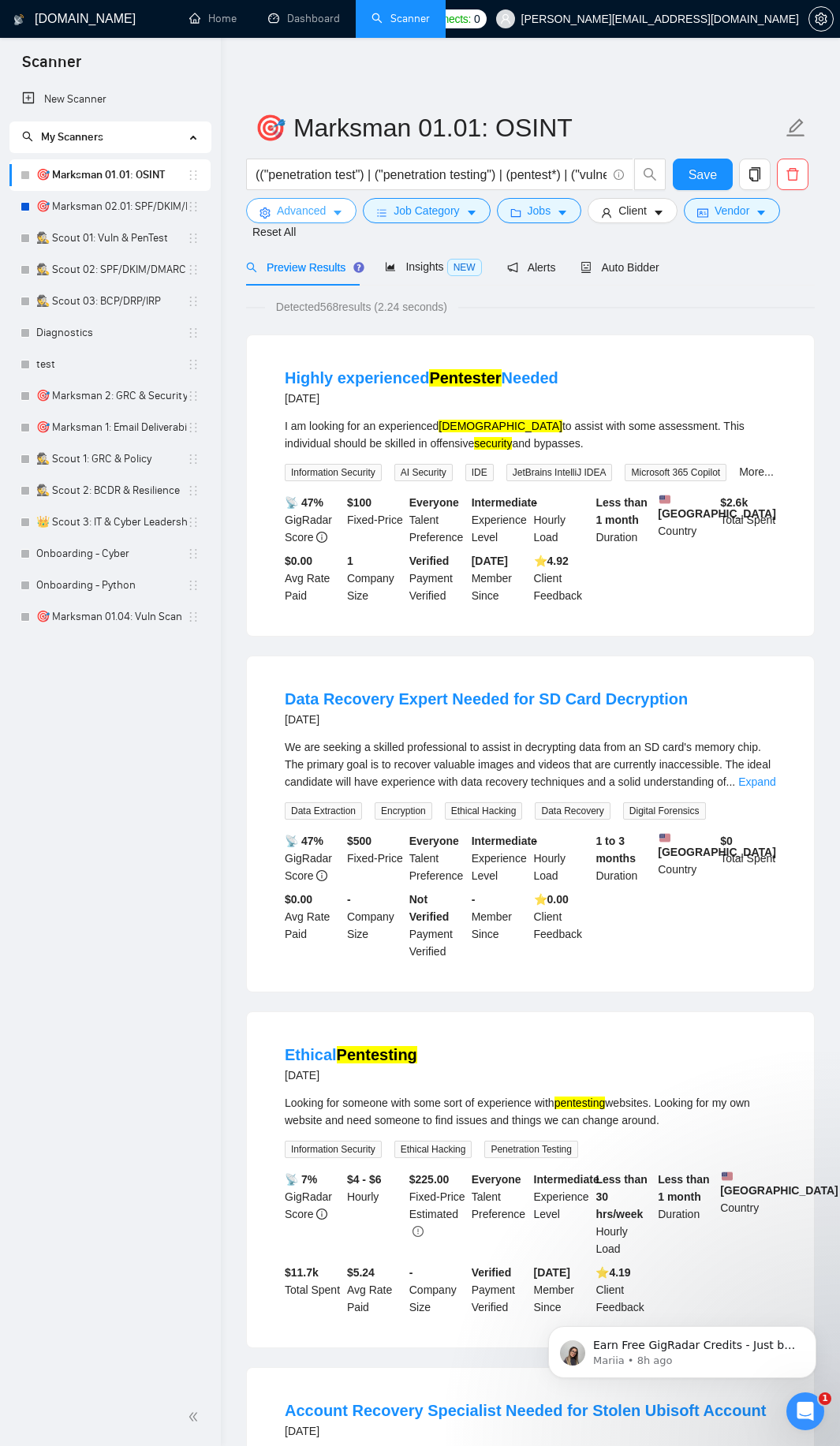
click at [304, 208] on span "Advanced" at bounding box center [301, 210] width 49 height 18
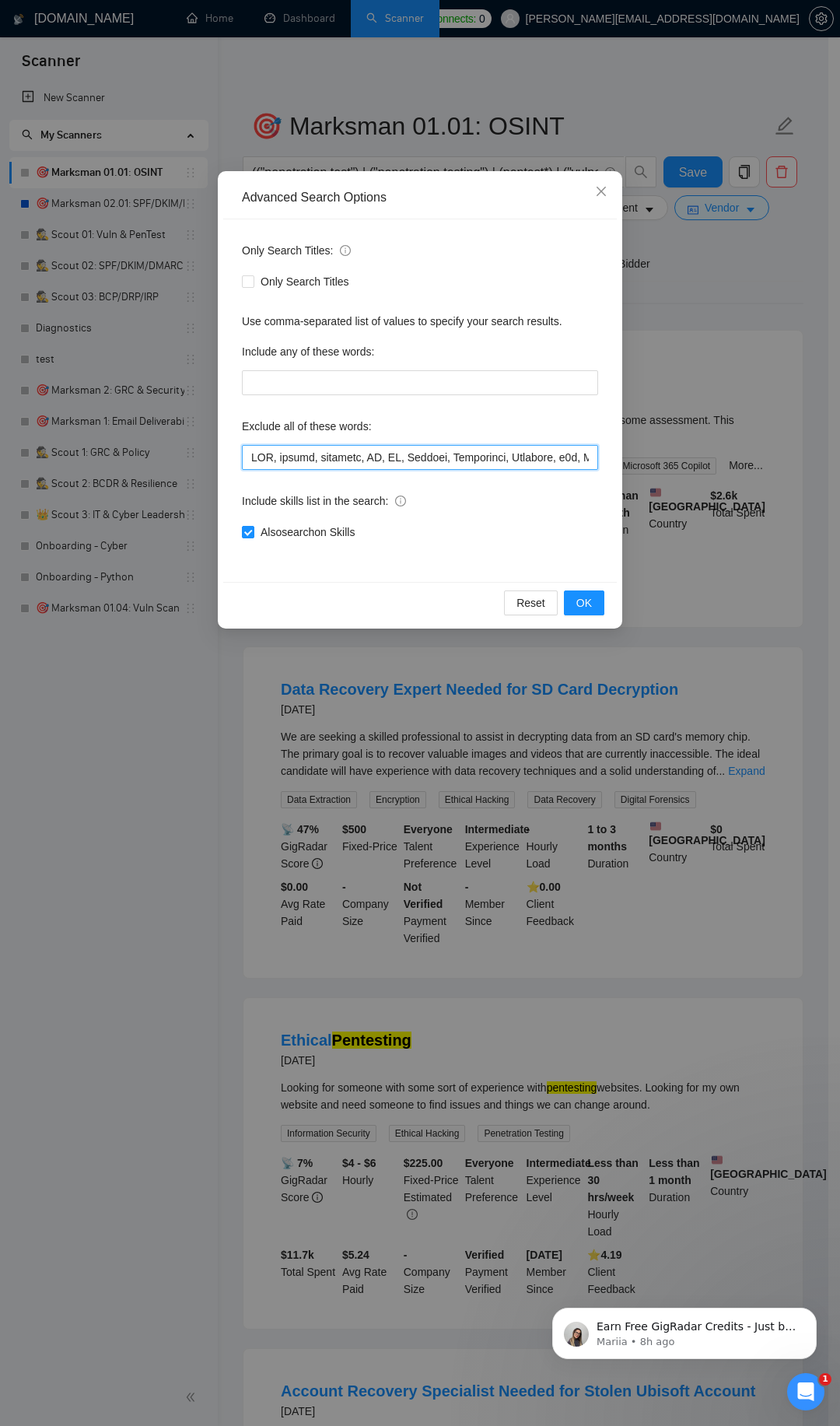
click at [507, 450] on input "text" at bounding box center [420, 457] width 357 height 25
paste input ""Email Campaign Setup", "Email Communication", "Email Deliverability", "Email S…"
type input "SEO, design, designer, UX, UI, Flutter, Creatomate, Airtable, n8n, Make\\.com, …"
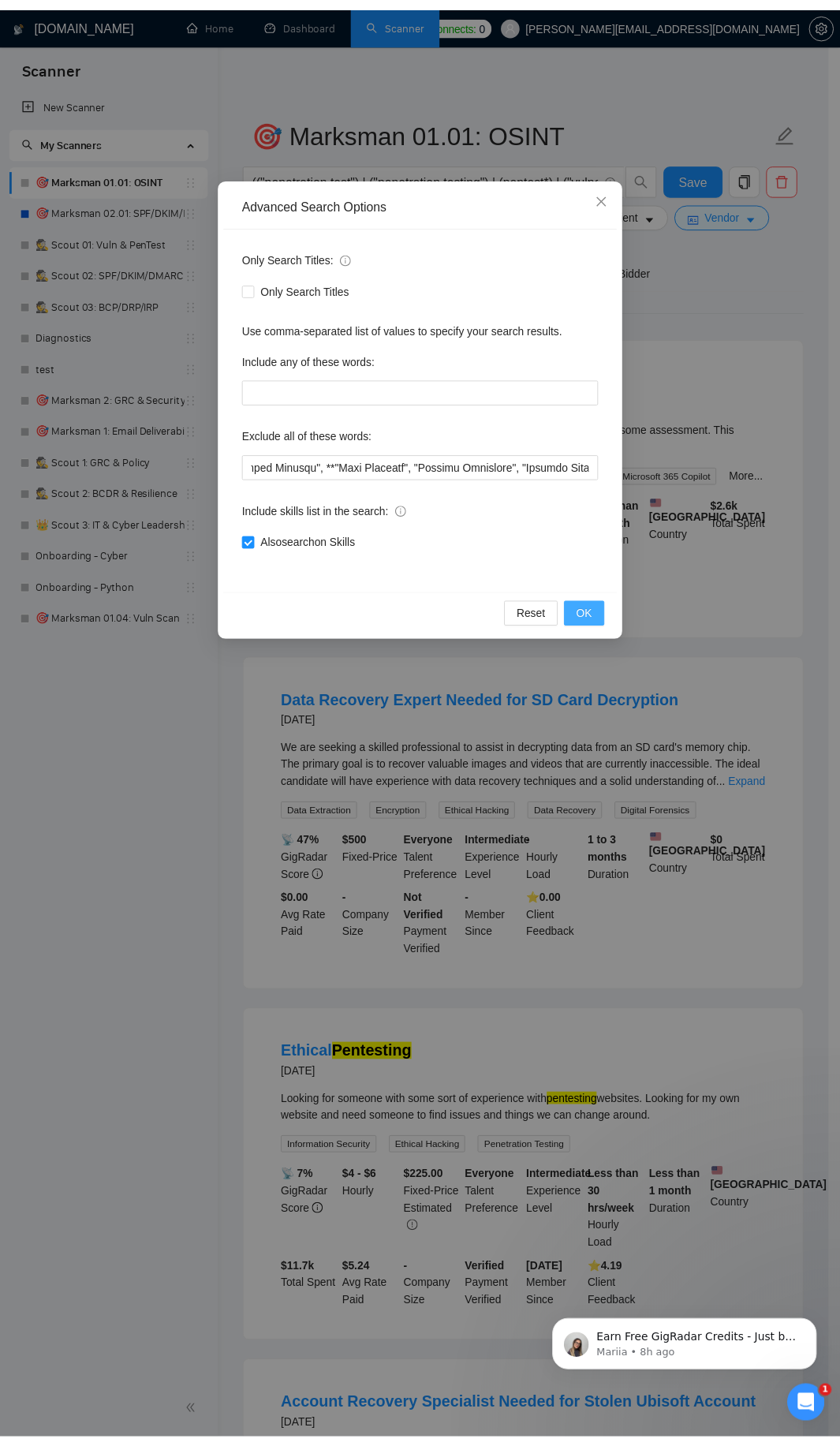
scroll to position [0, 0]
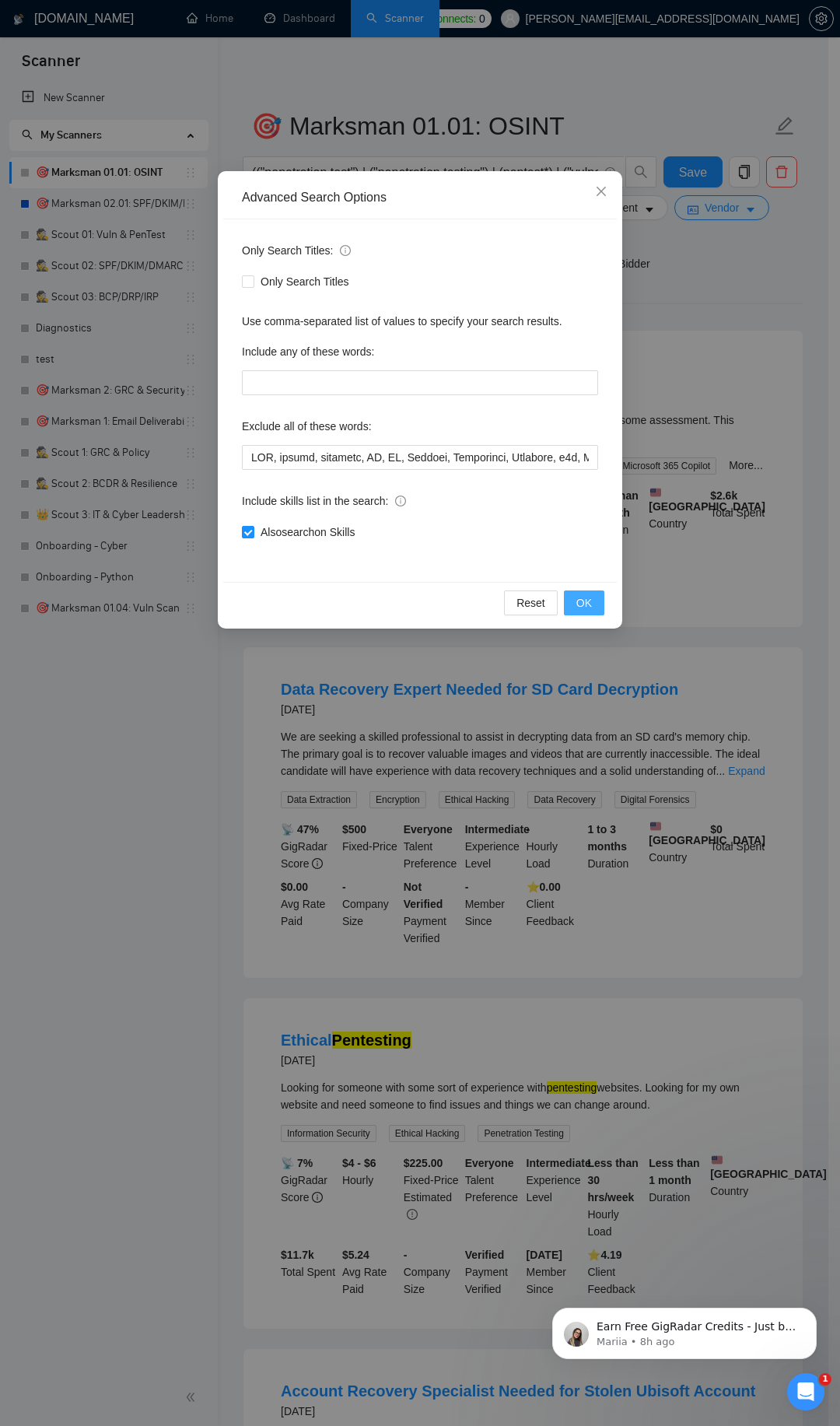
click at [593, 609] on button "OK" at bounding box center [584, 602] width 40 height 25
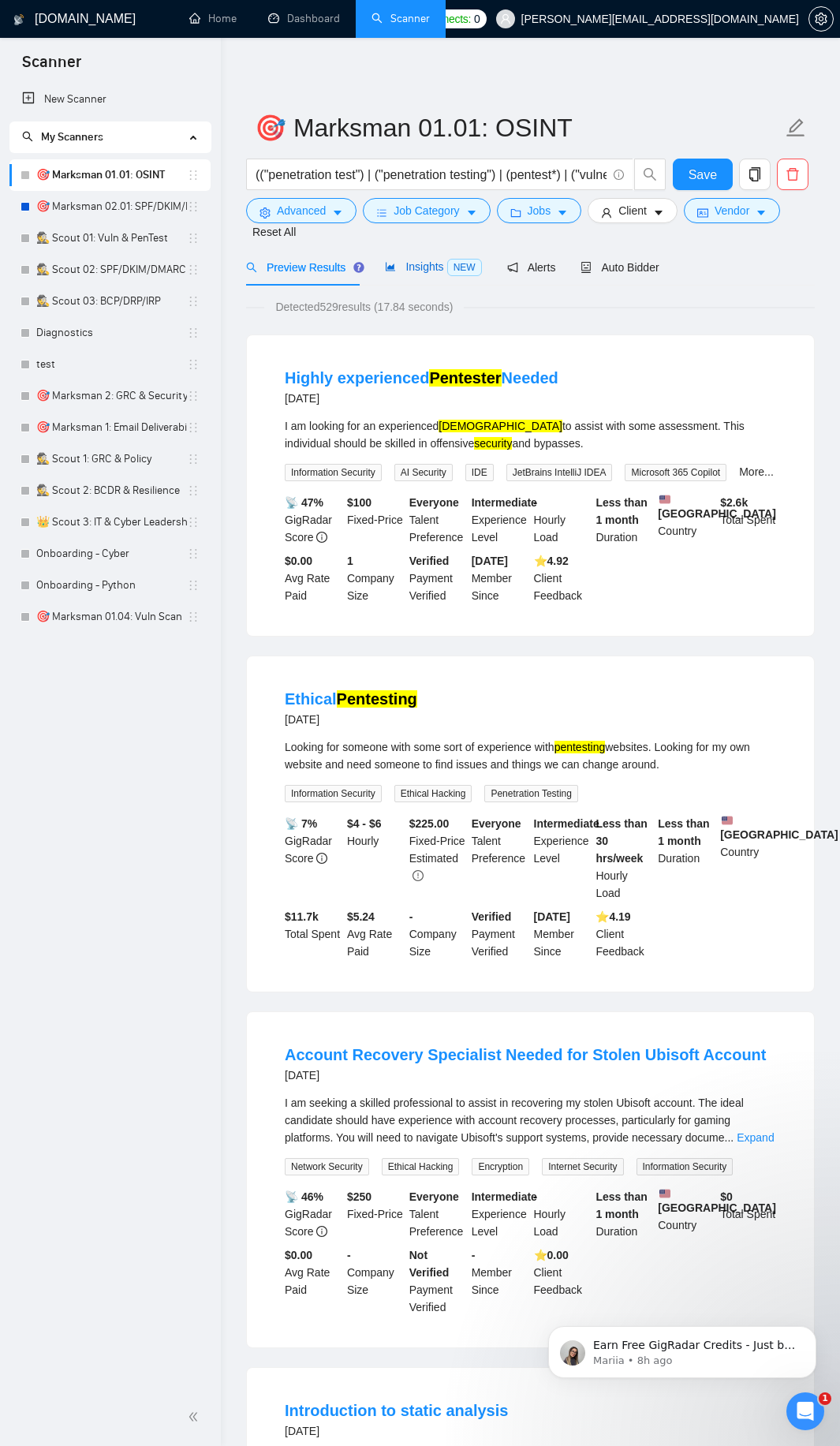
click at [435, 273] on span "Insights NEW" at bounding box center [432, 266] width 96 height 13
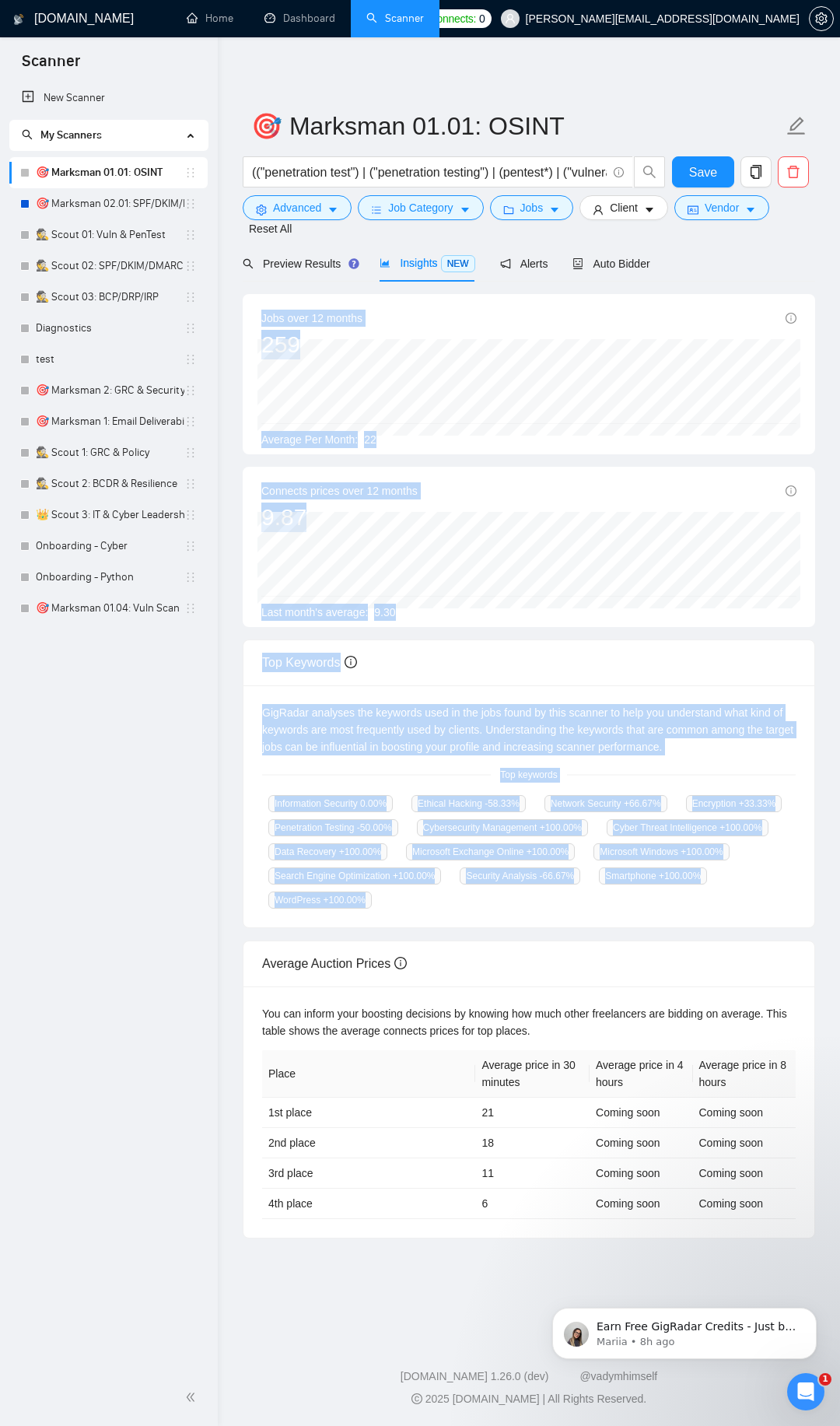
drag, startPoint x: 263, startPoint y: 322, endPoint x: 581, endPoint y: 935, distance: 690.6
click at [581, 935] on div "Jobs over 12 months 259 [DATE] 33 Average Per Month: 22 Connects prices over 12…" at bounding box center [528, 766] width 573 height 944
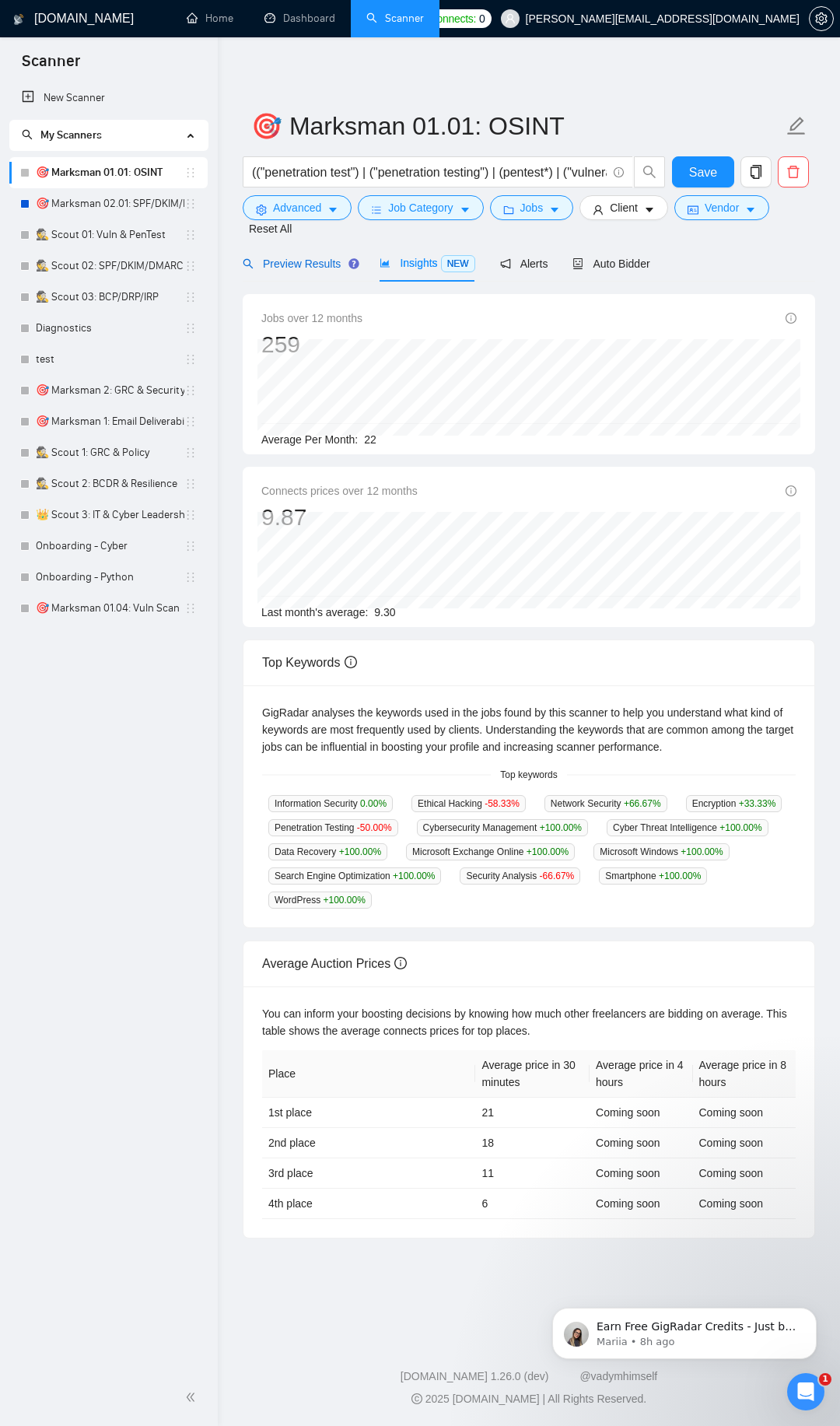
click at [307, 265] on span "Preview Results" at bounding box center [298, 263] width 112 height 12
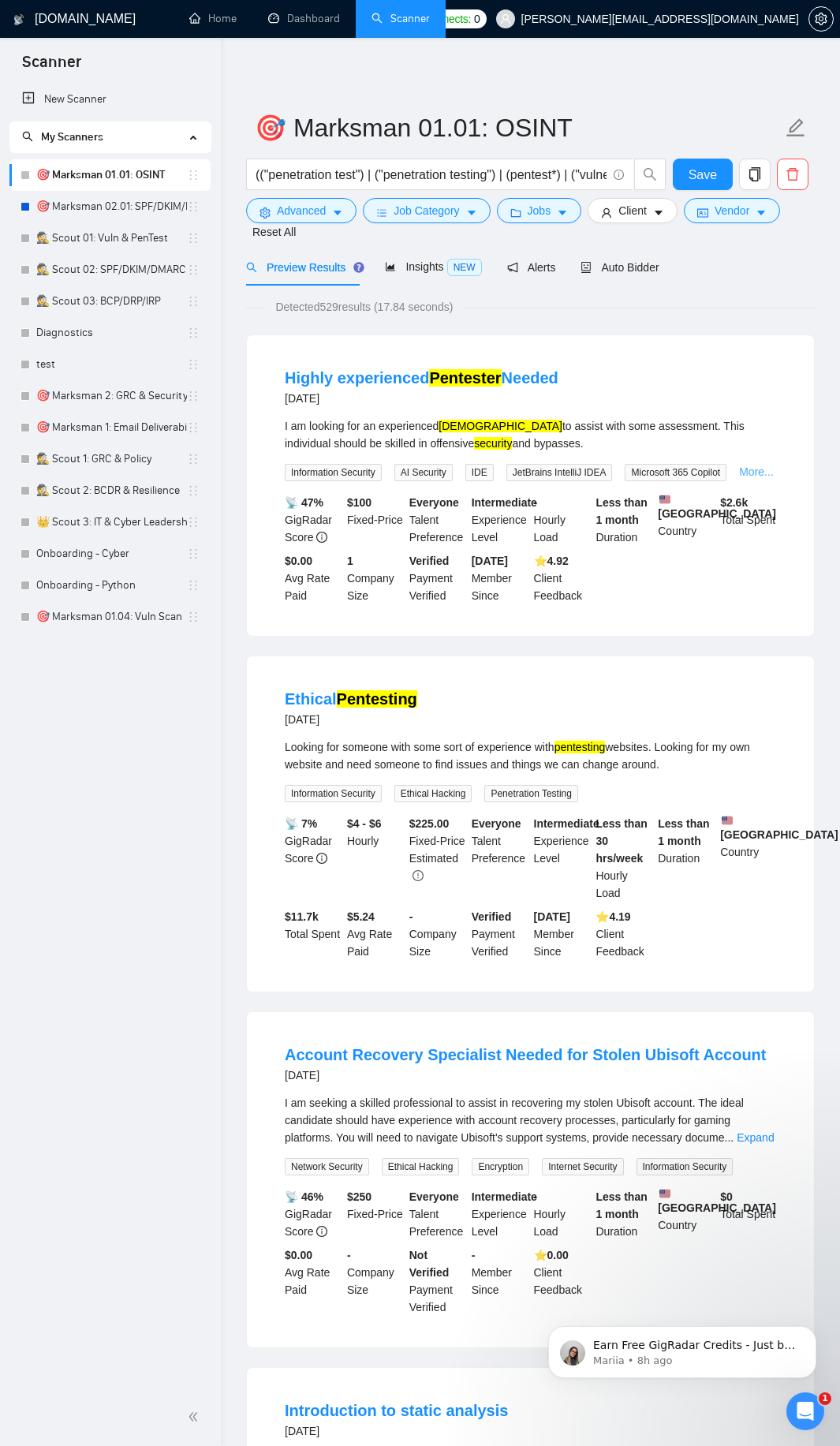
click at [754, 472] on link "More..." at bounding box center [757, 471] width 35 height 13
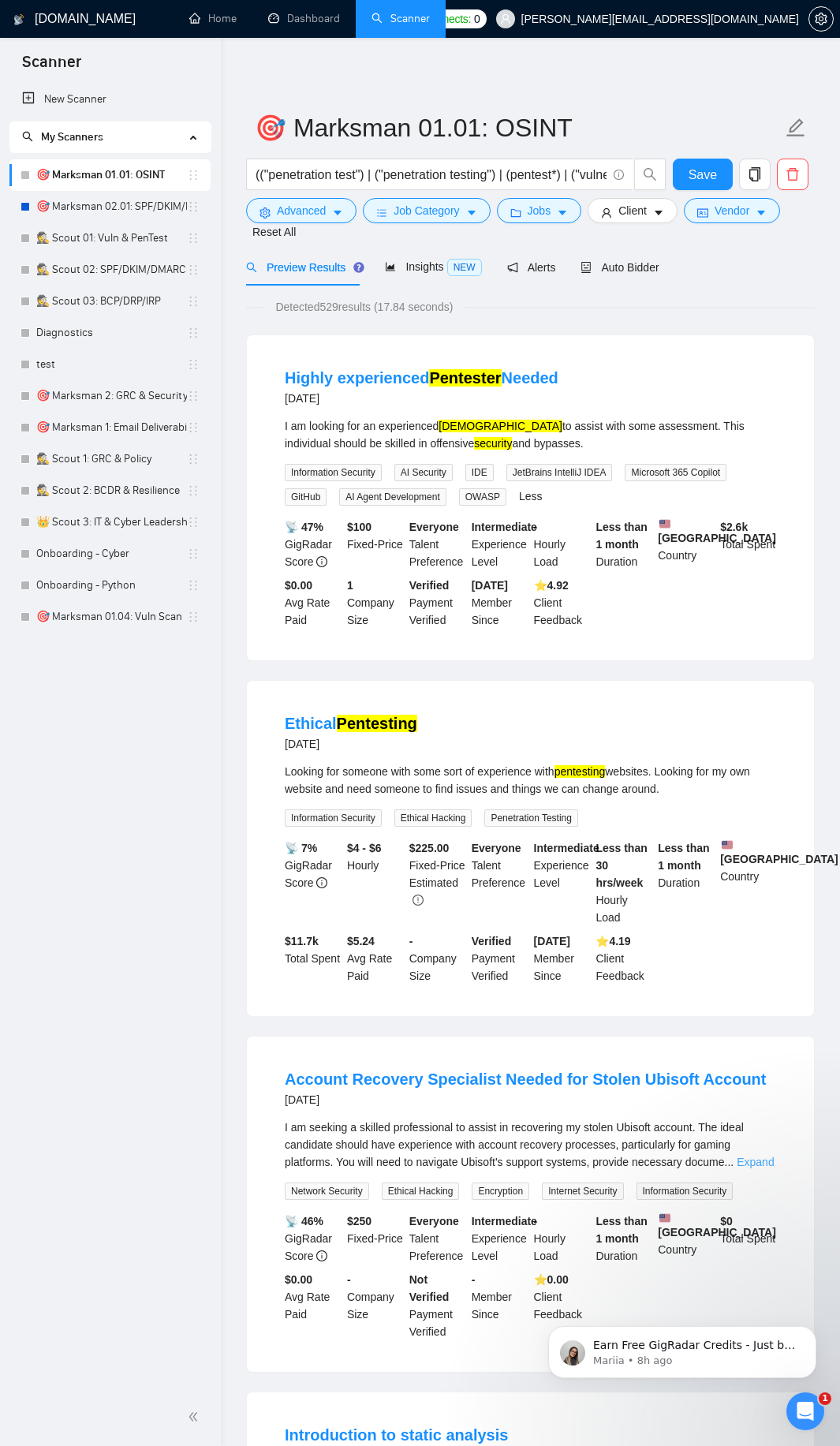
click at [758, 1168] on link "Expand" at bounding box center [755, 1162] width 37 height 13
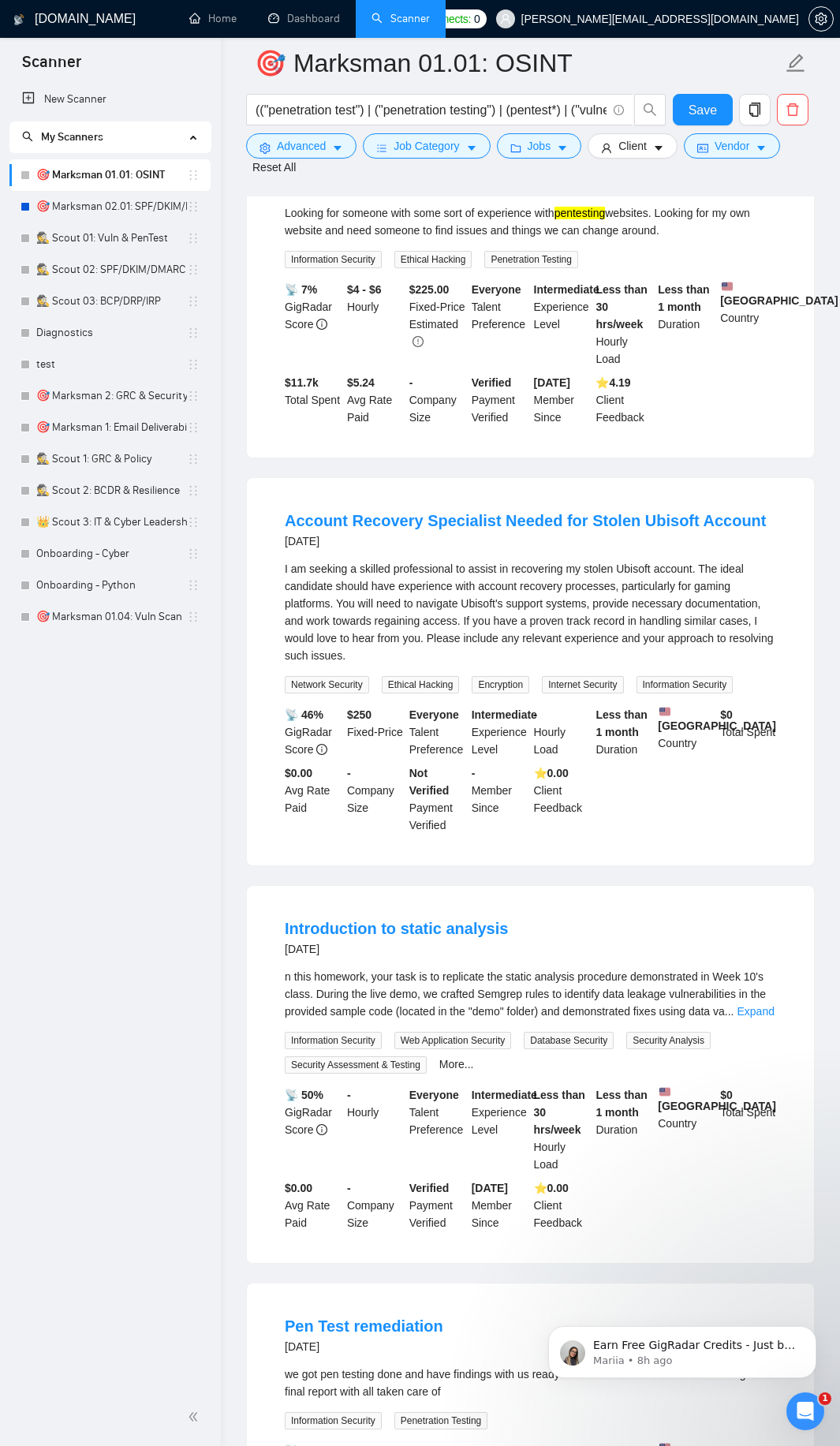
scroll to position [663, 0]
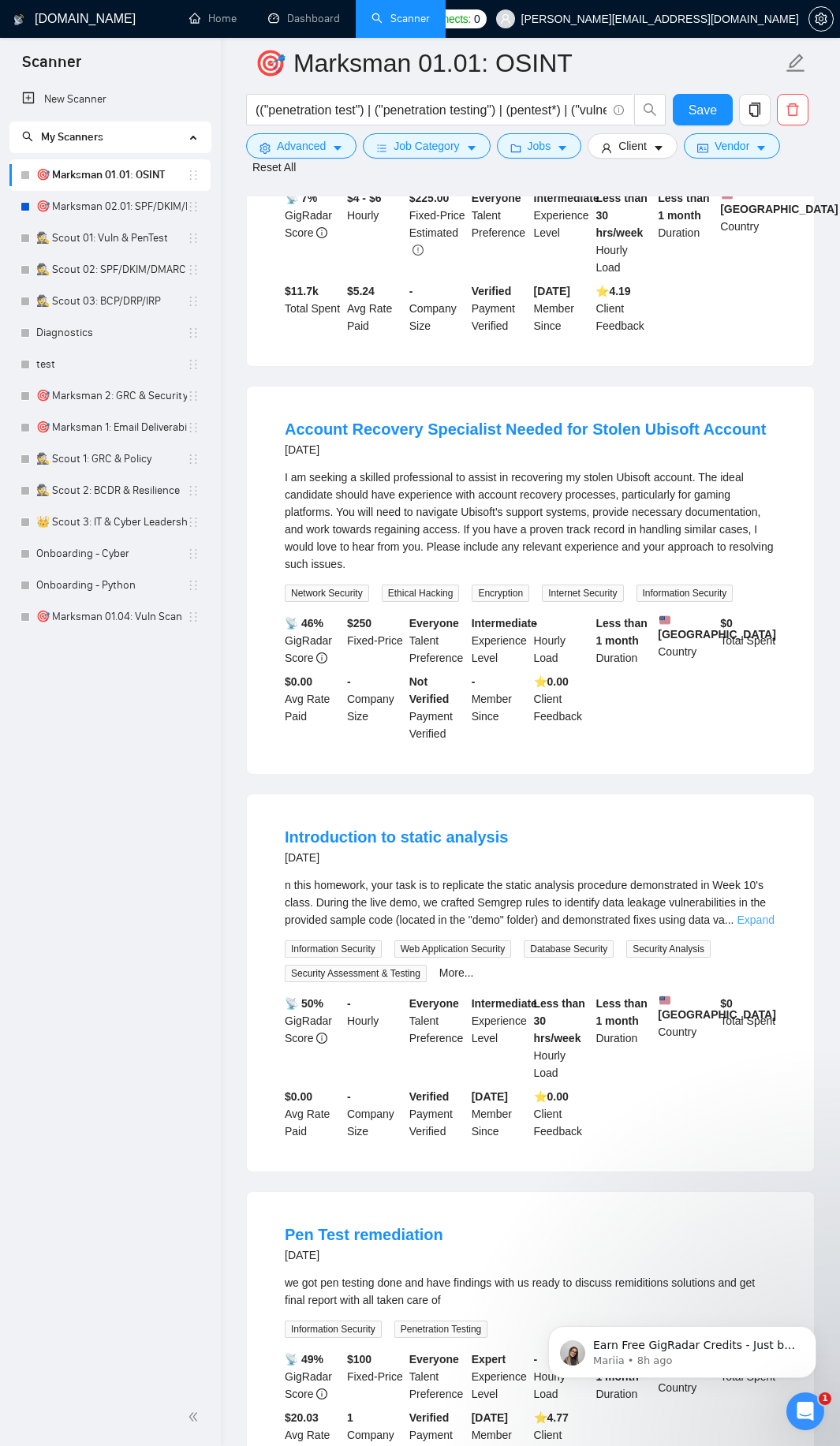
click at [752, 926] on link "Expand" at bounding box center [756, 919] width 37 height 13
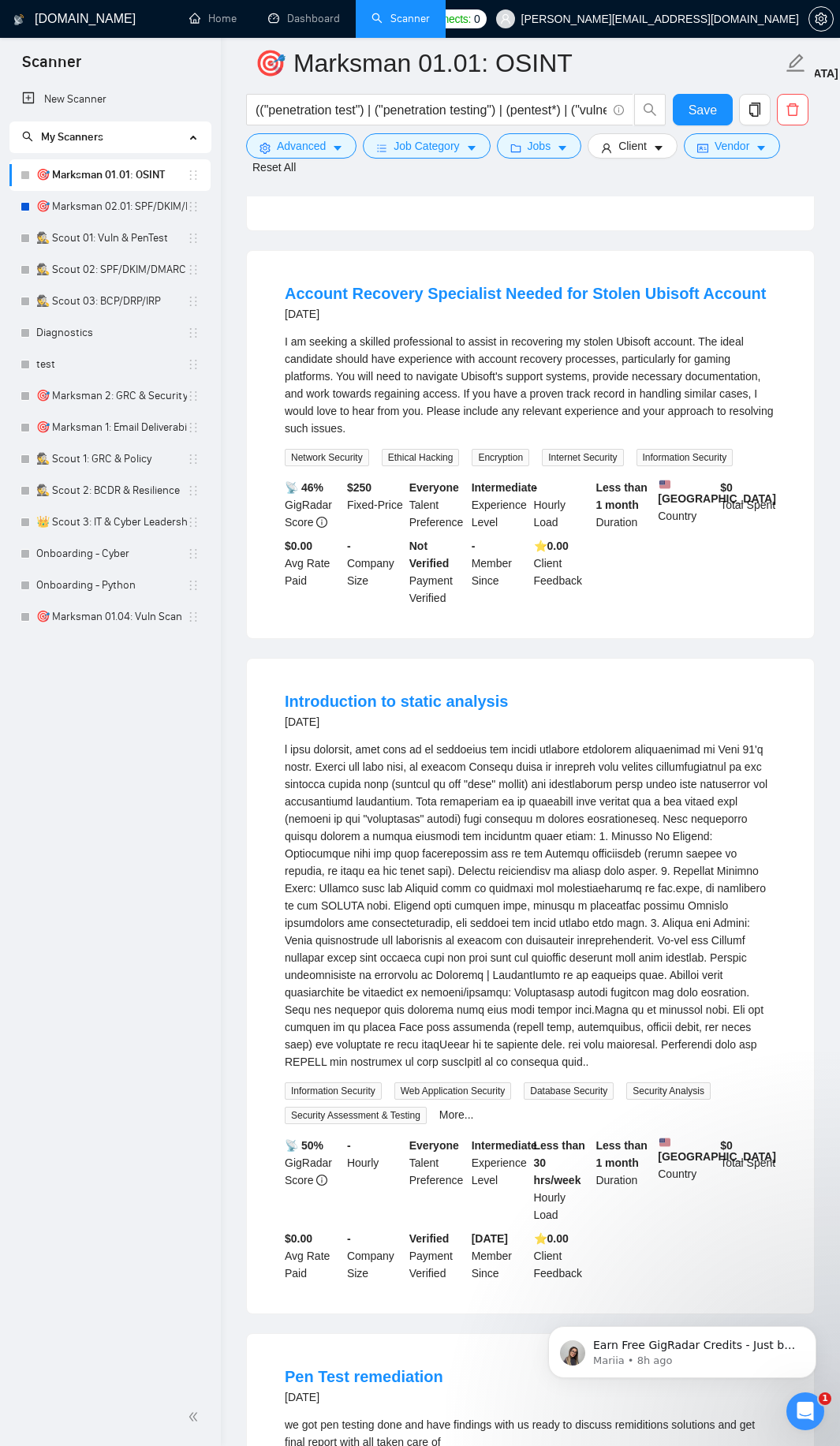
scroll to position [852, 0]
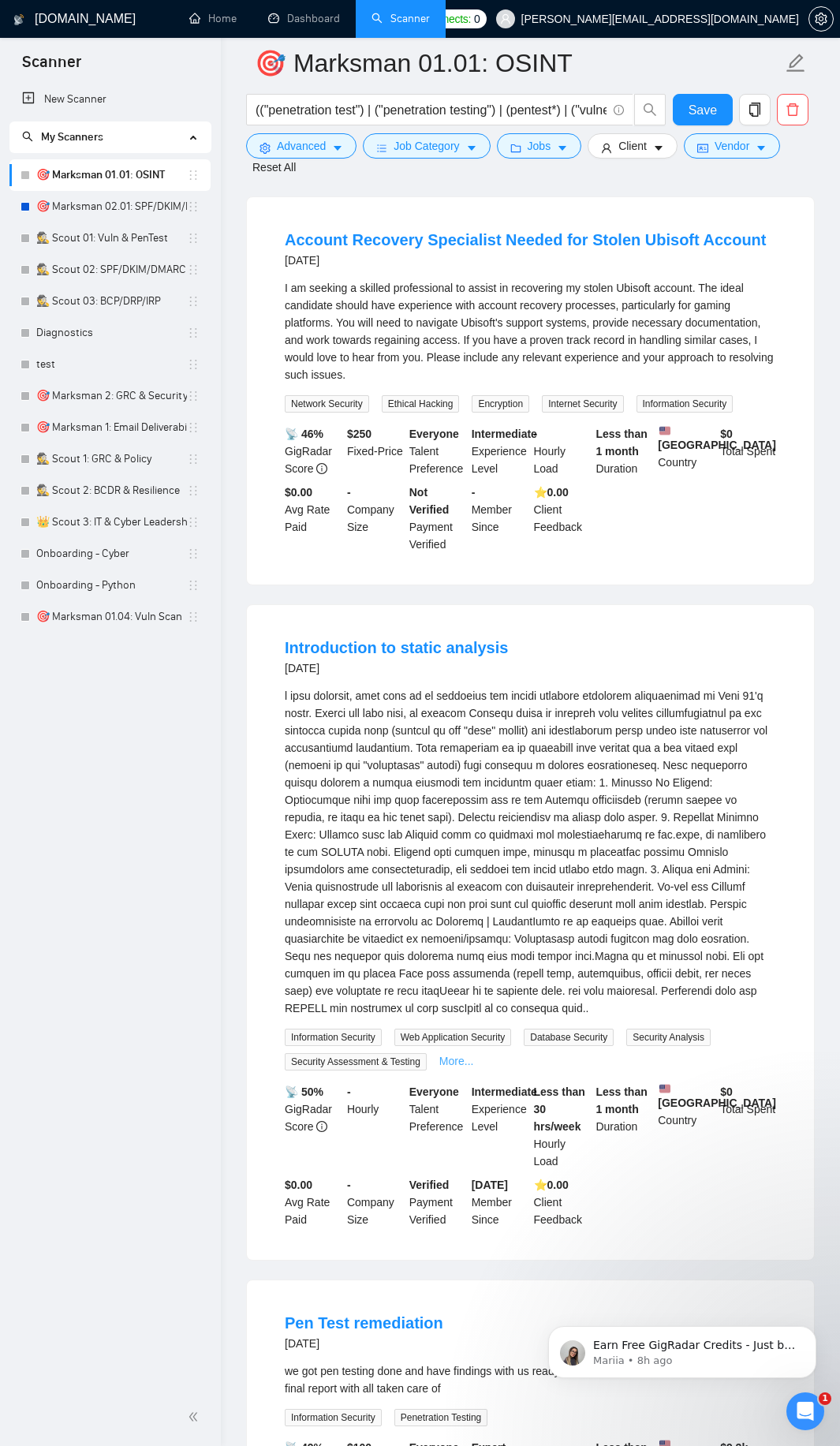
click at [444, 1065] on link "More..." at bounding box center [457, 1061] width 35 height 13
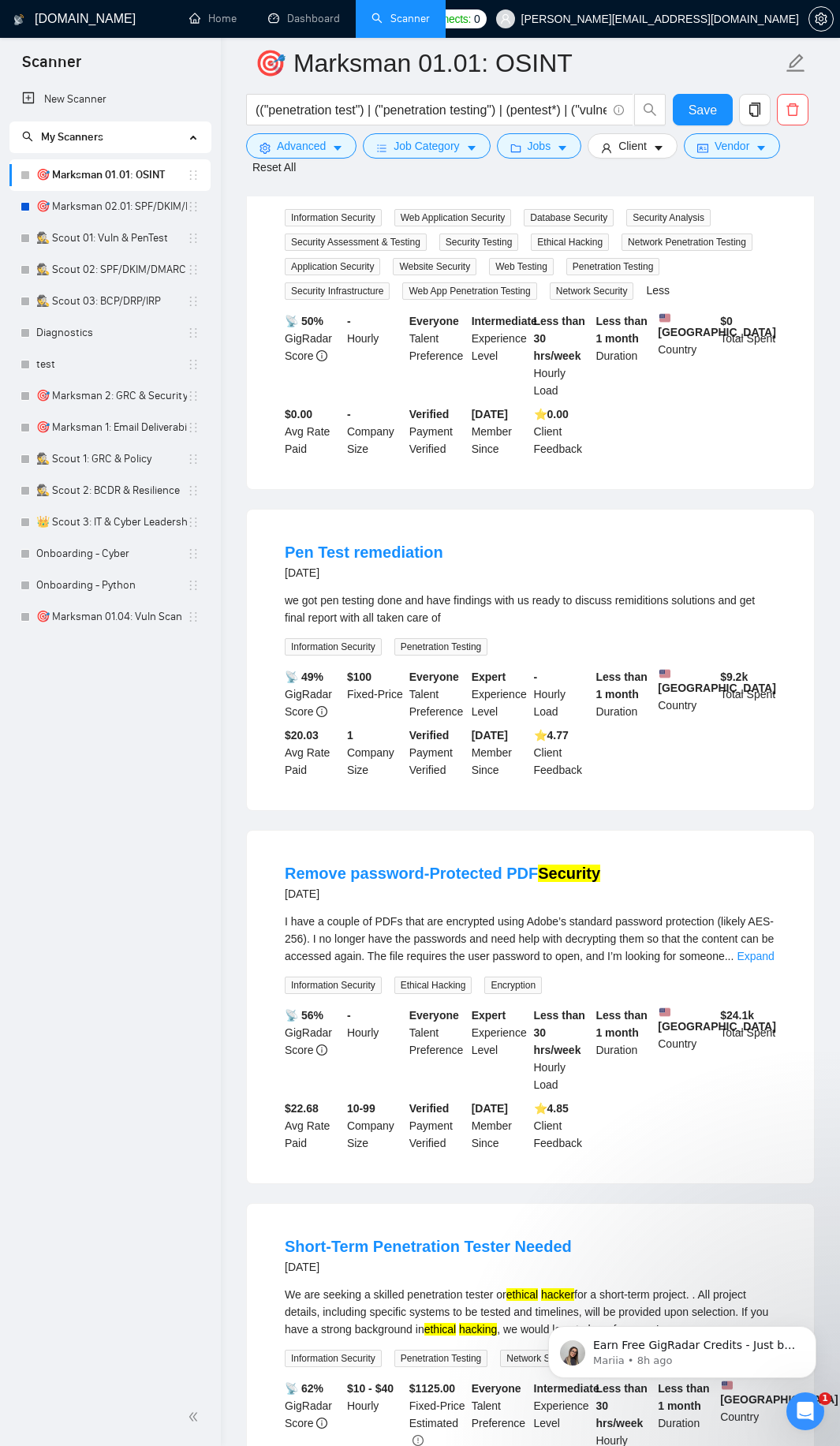
scroll to position [1799, 0]
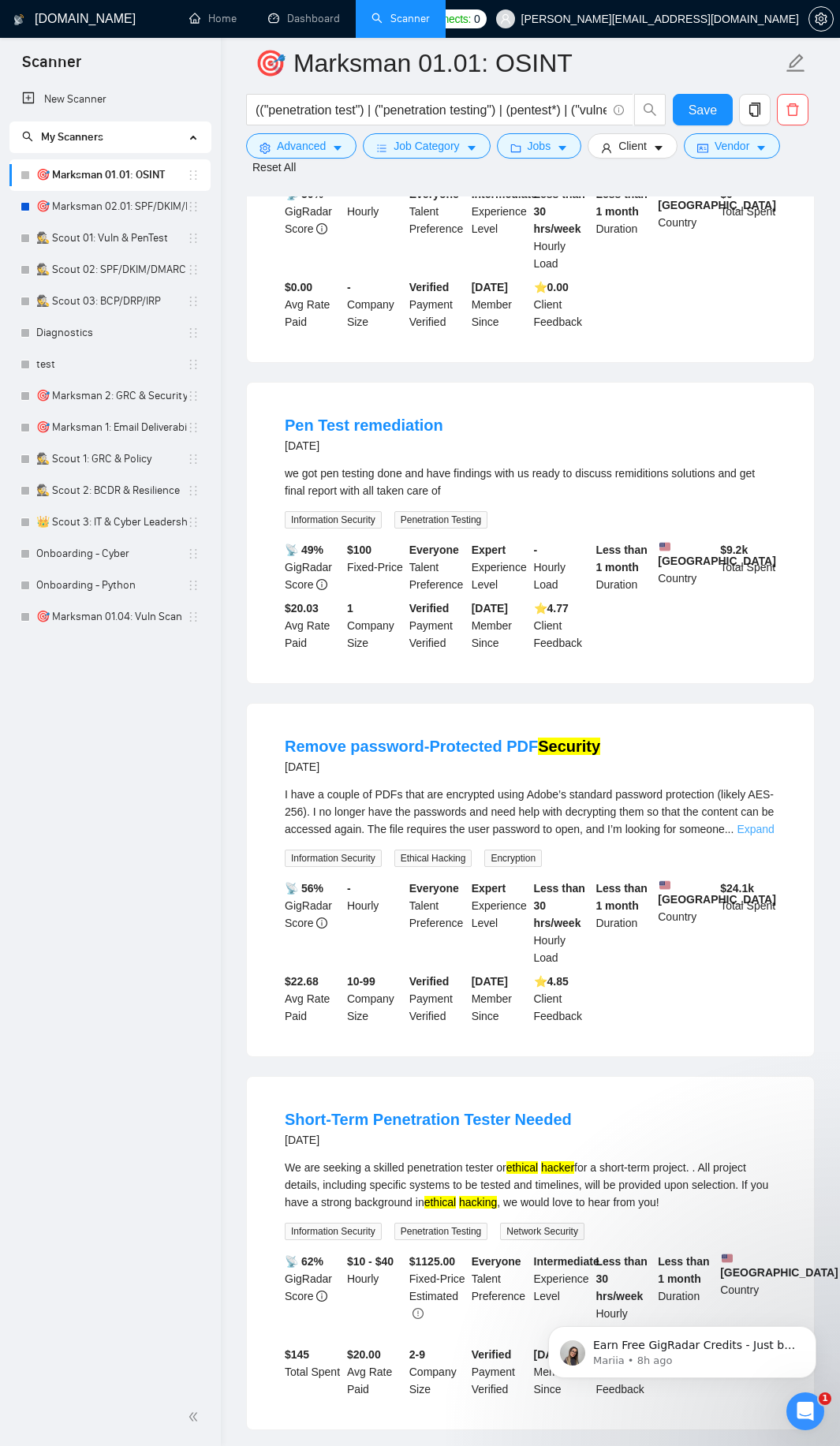
click at [756, 835] on link "Expand" at bounding box center [755, 828] width 37 height 13
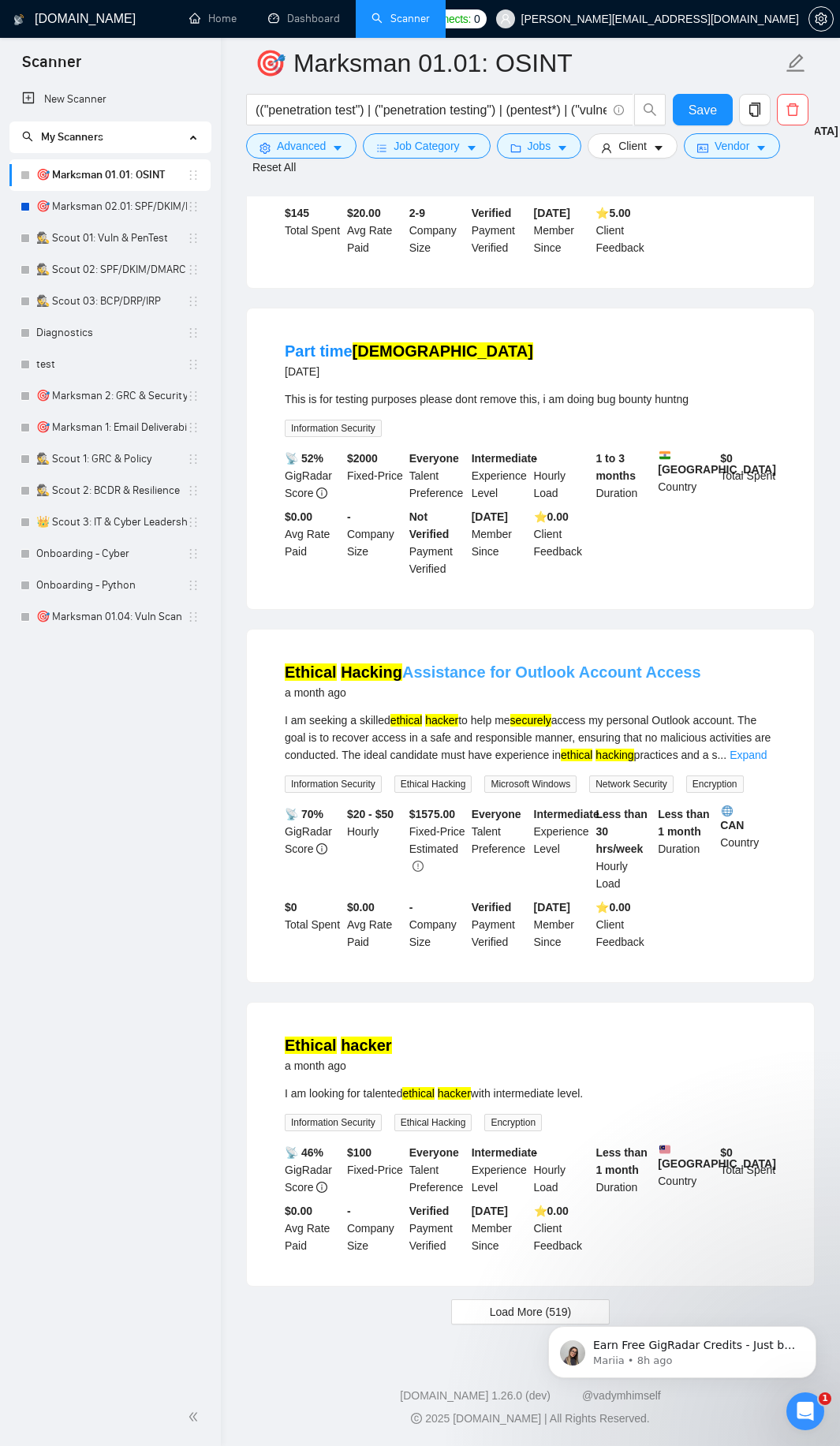
scroll to position [2990, 0]
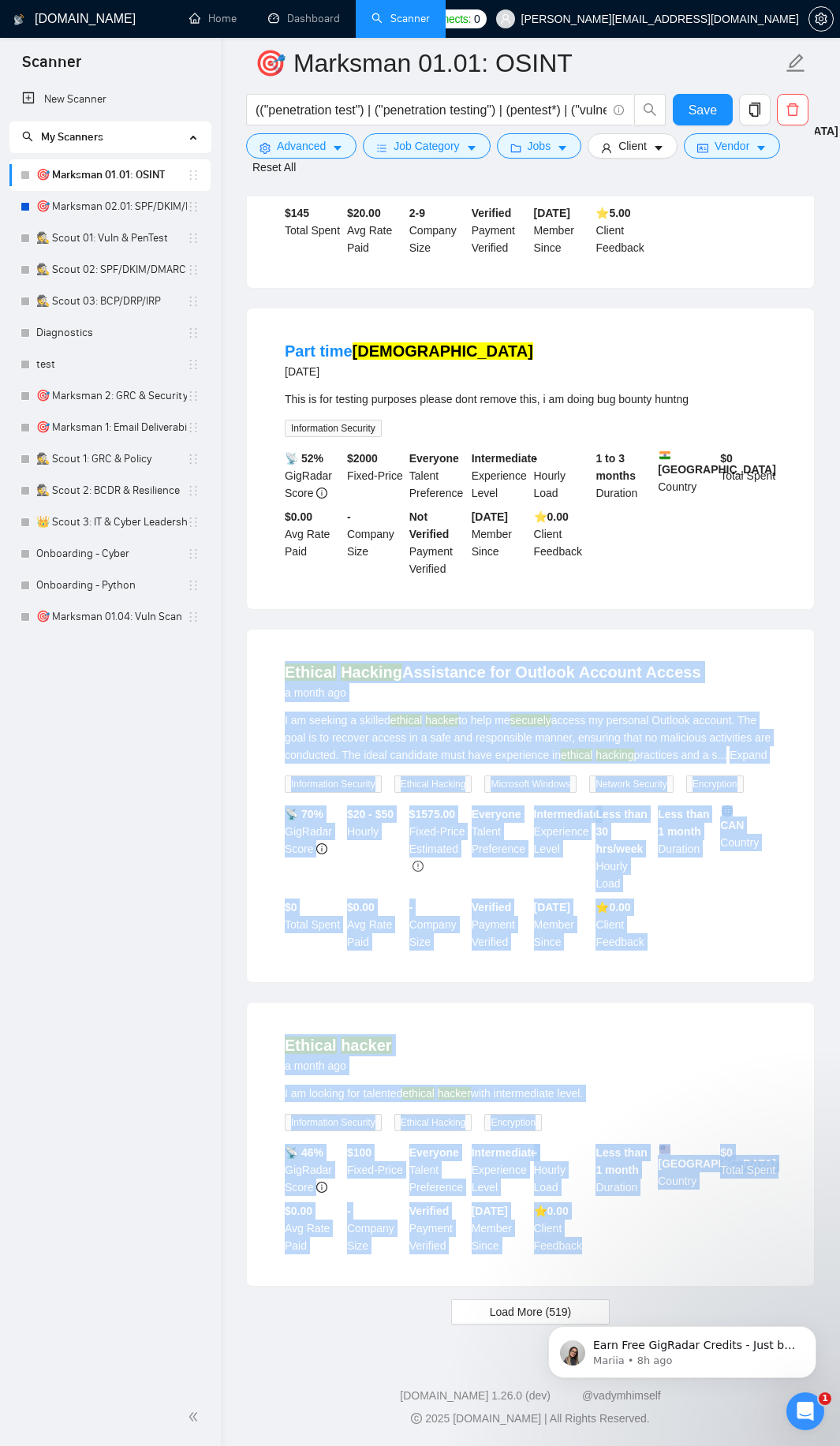
drag, startPoint x: 598, startPoint y: 1248, endPoint x: 435, endPoint y: 638, distance: 631.4
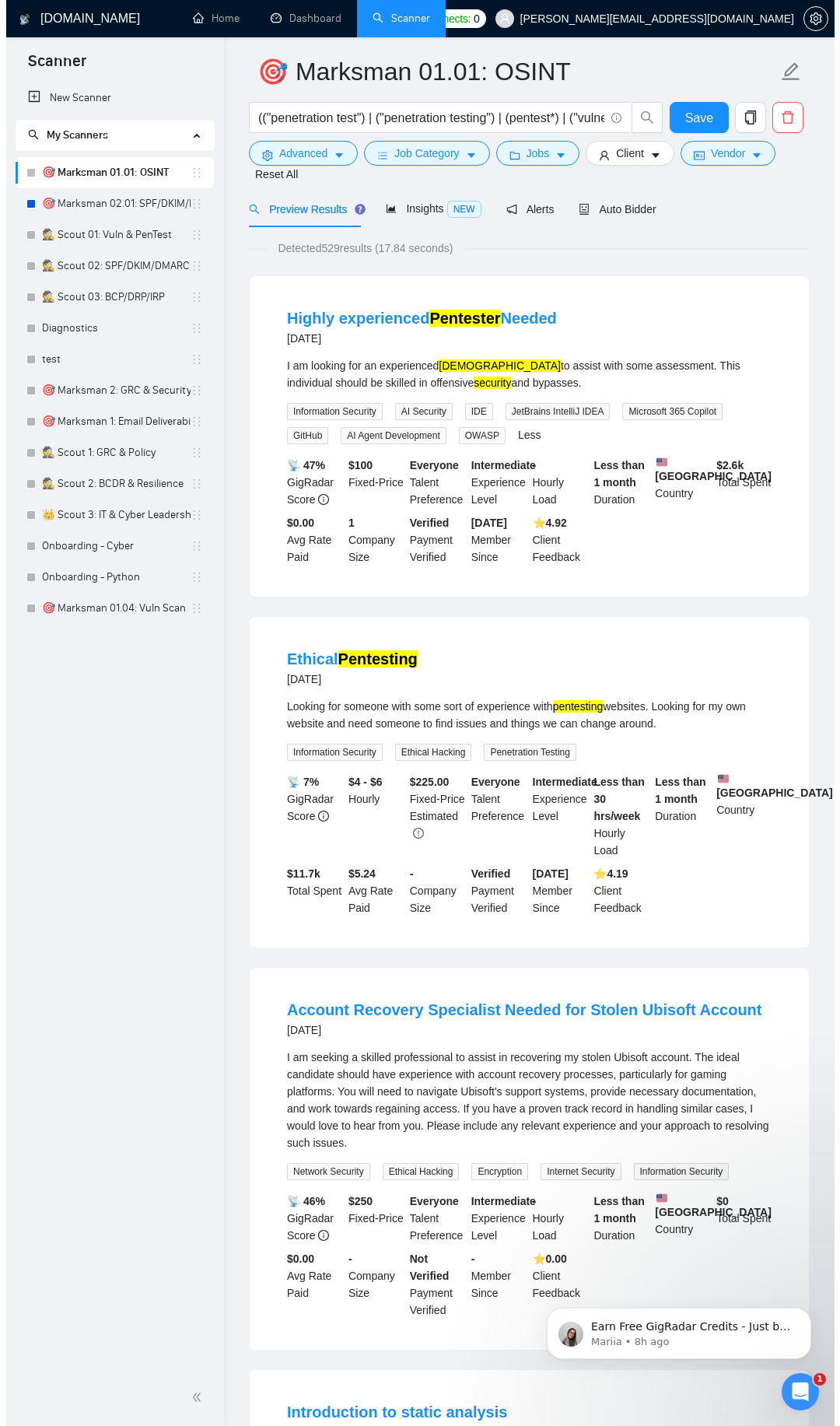
scroll to position [0, 0]
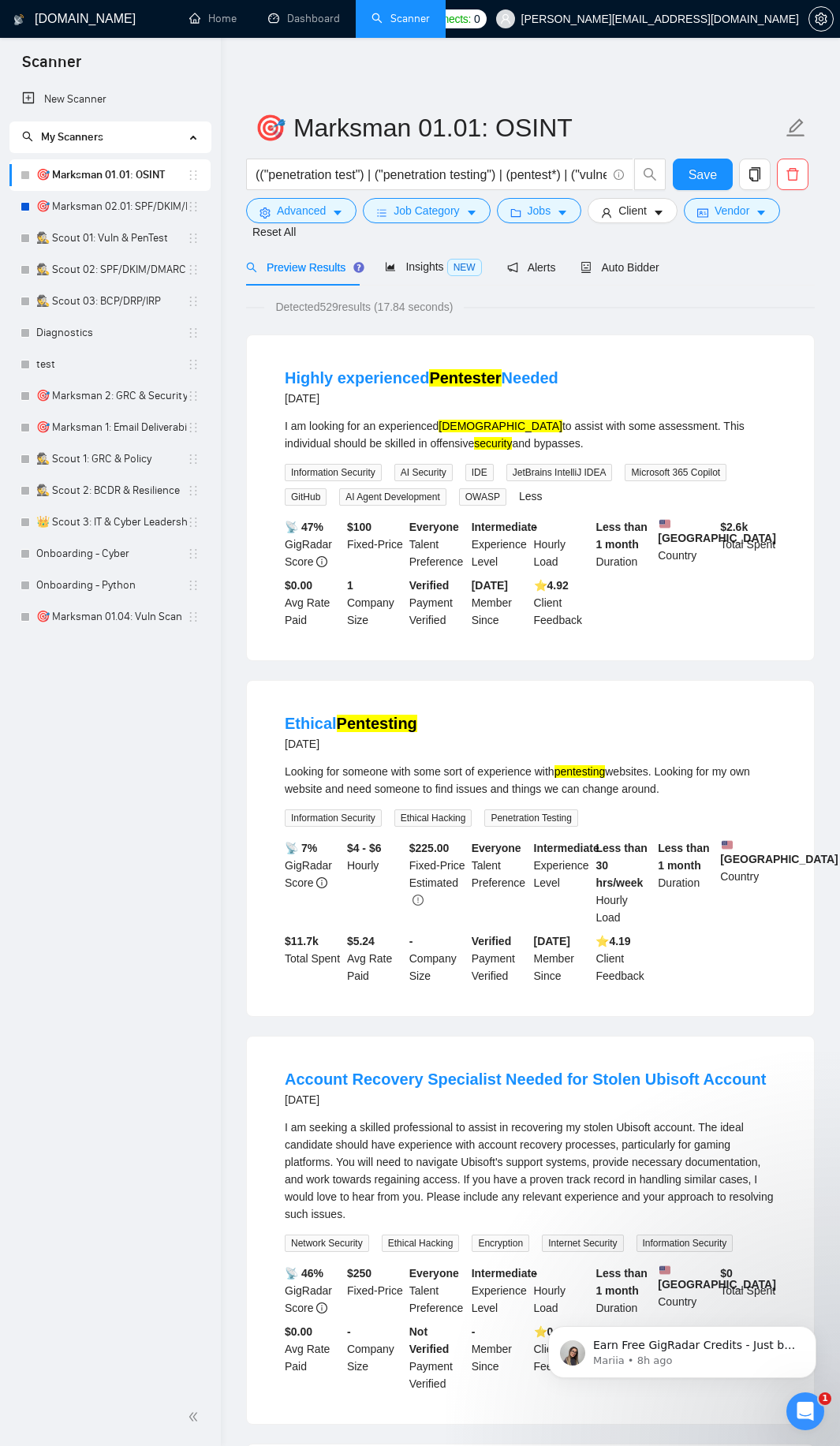
click at [271, 376] on li "Highly experienced Pentester Needed [DATE] I am looking for an experienced pent…" at bounding box center [530, 498] width 529 height 288
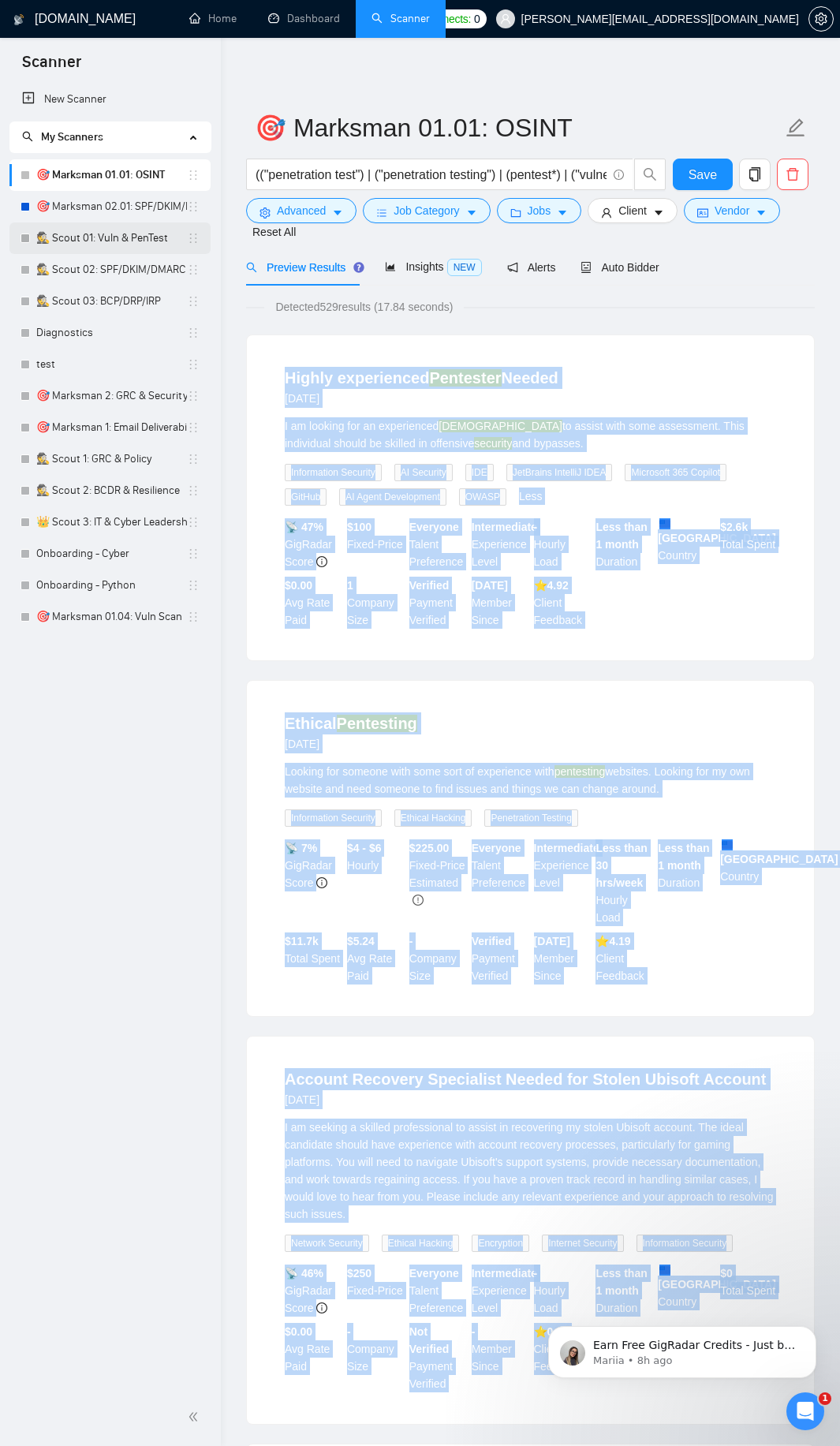
click at [102, 232] on link "🕵️ Scout 01: Vuln & PenTest" at bounding box center [112, 238] width 151 height 32
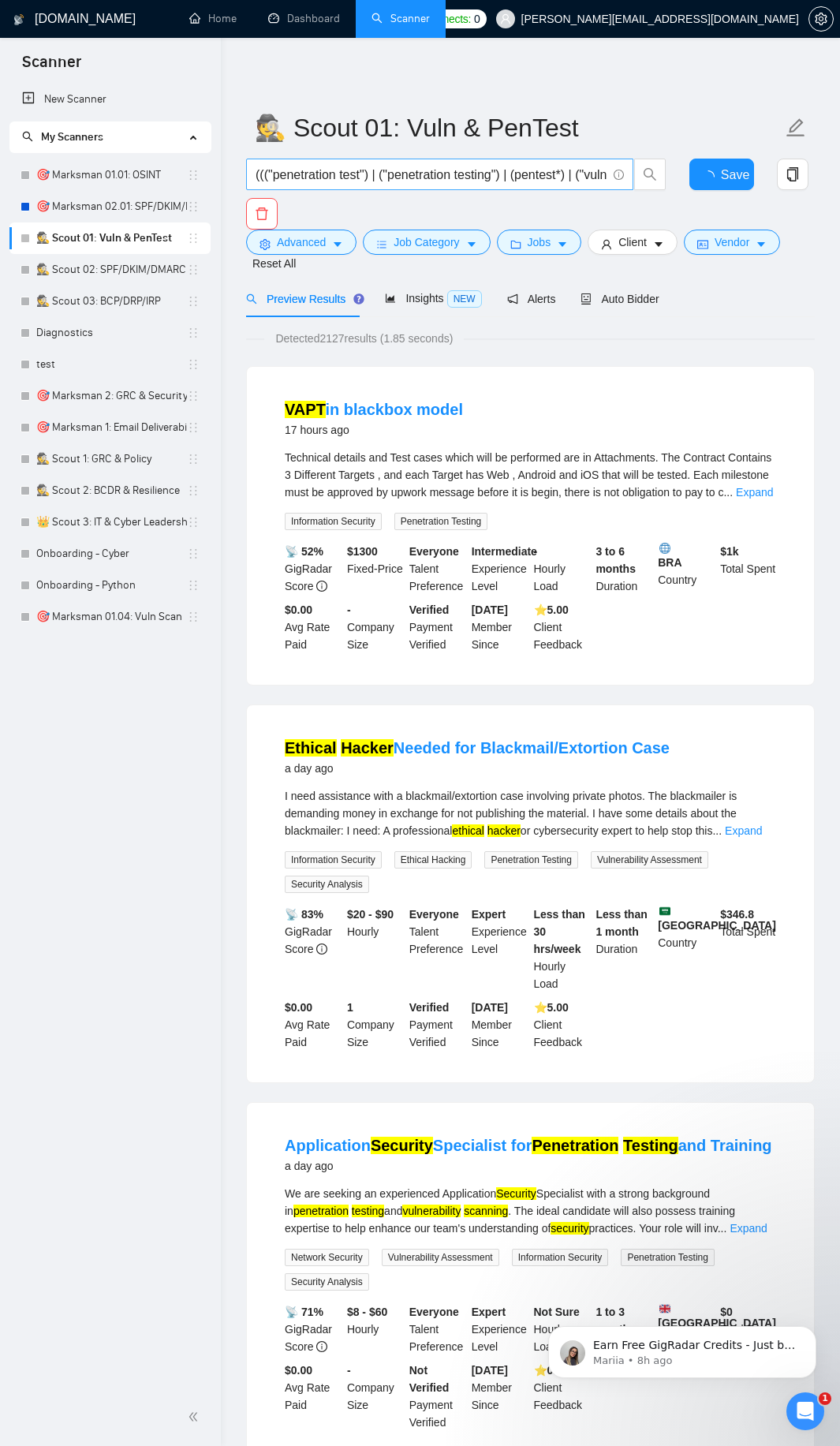
click at [377, 175] on input "((("penetration test") | ("penetration testing") | (pentest*) | ("vulnerability…" at bounding box center [431, 175] width 351 height 20
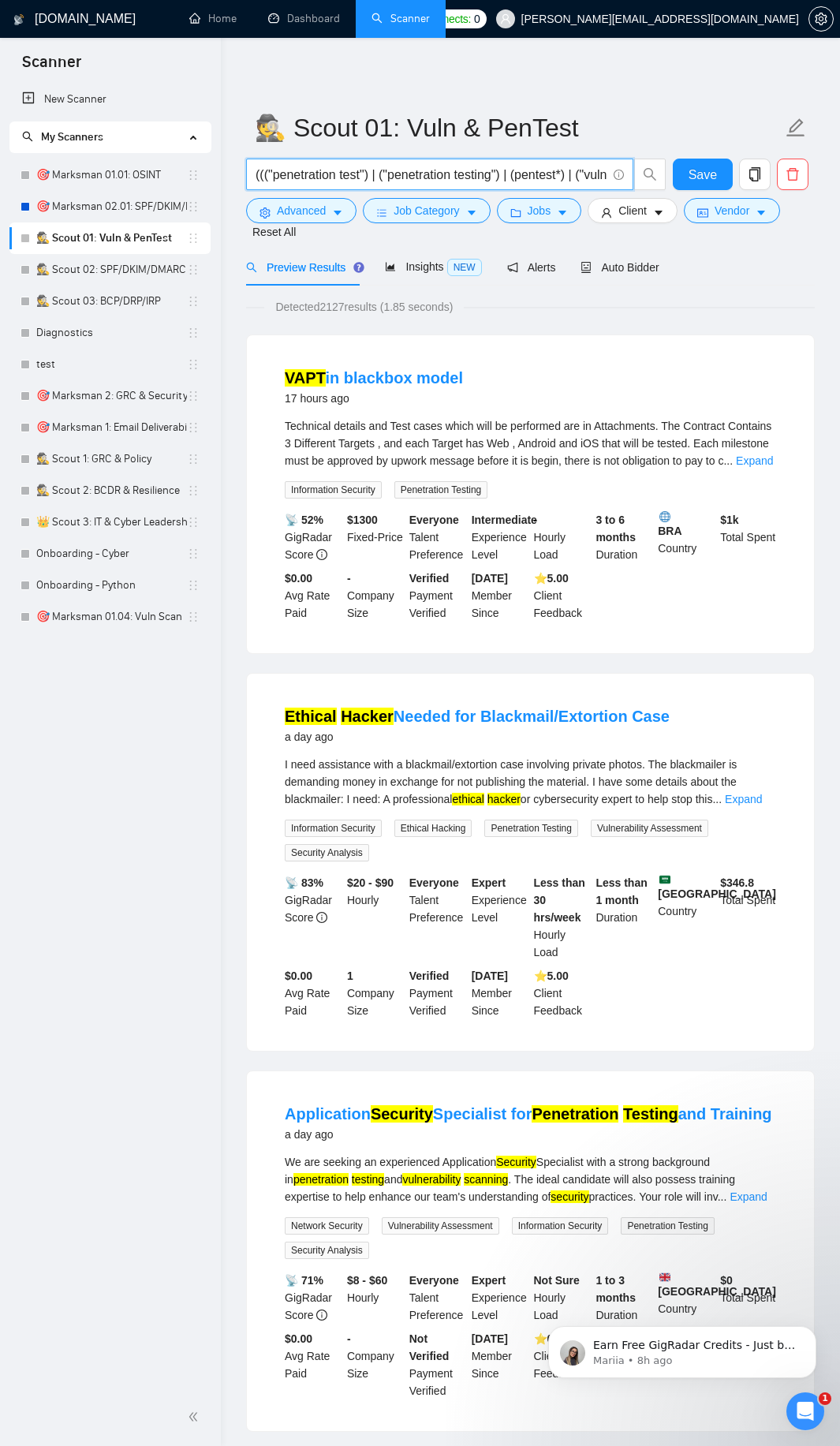
click at [312, 170] on input "((("penetration test") | ("penetration testing") | (pentest*) | ("vulnerability…" at bounding box center [431, 175] width 351 height 20
click at [144, 168] on link "🎯 Marksman 01.01: OSINT" at bounding box center [112, 175] width 151 height 32
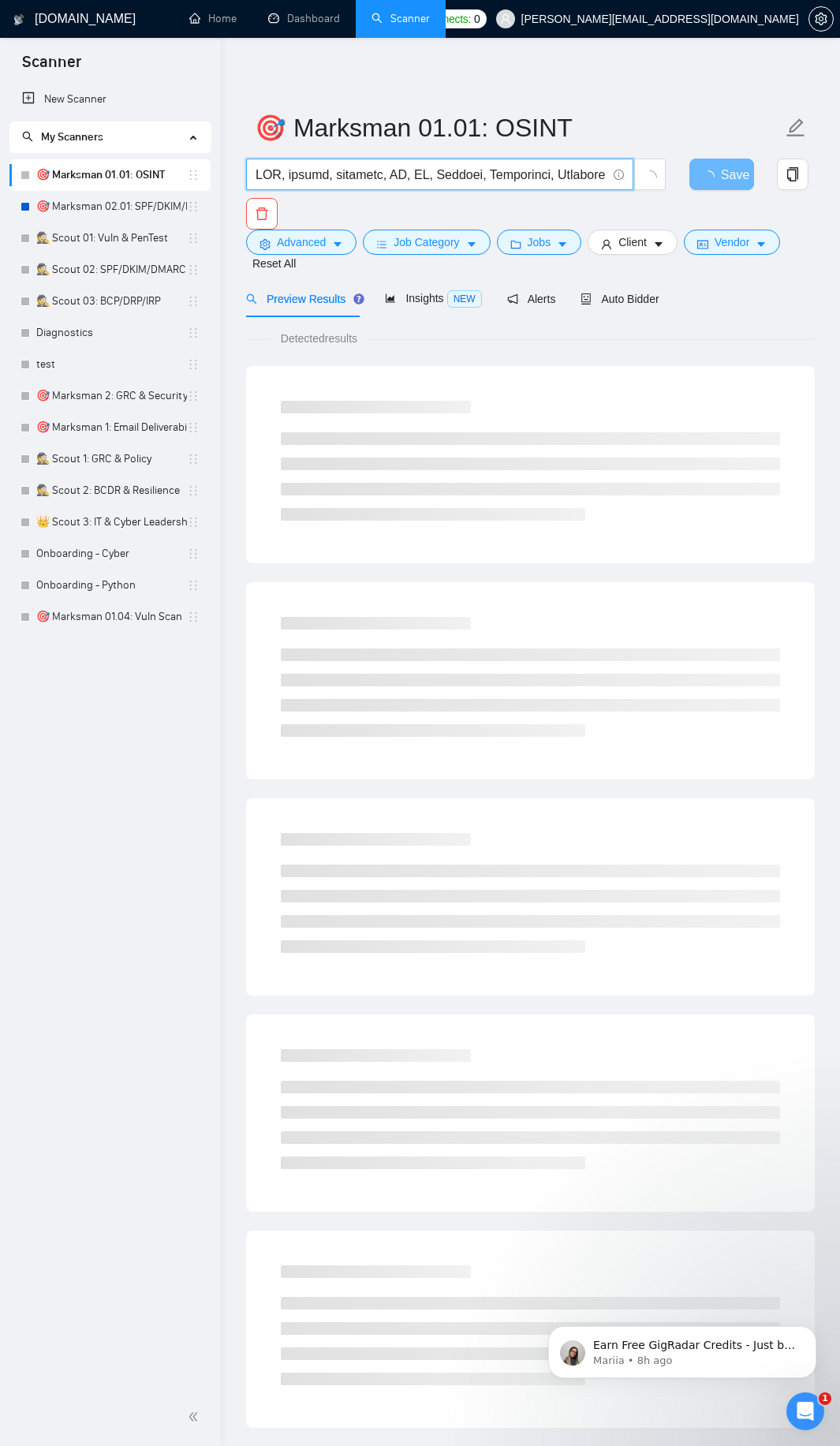
click at [349, 172] on input "text" at bounding box center [431, 175] width 351 height 20
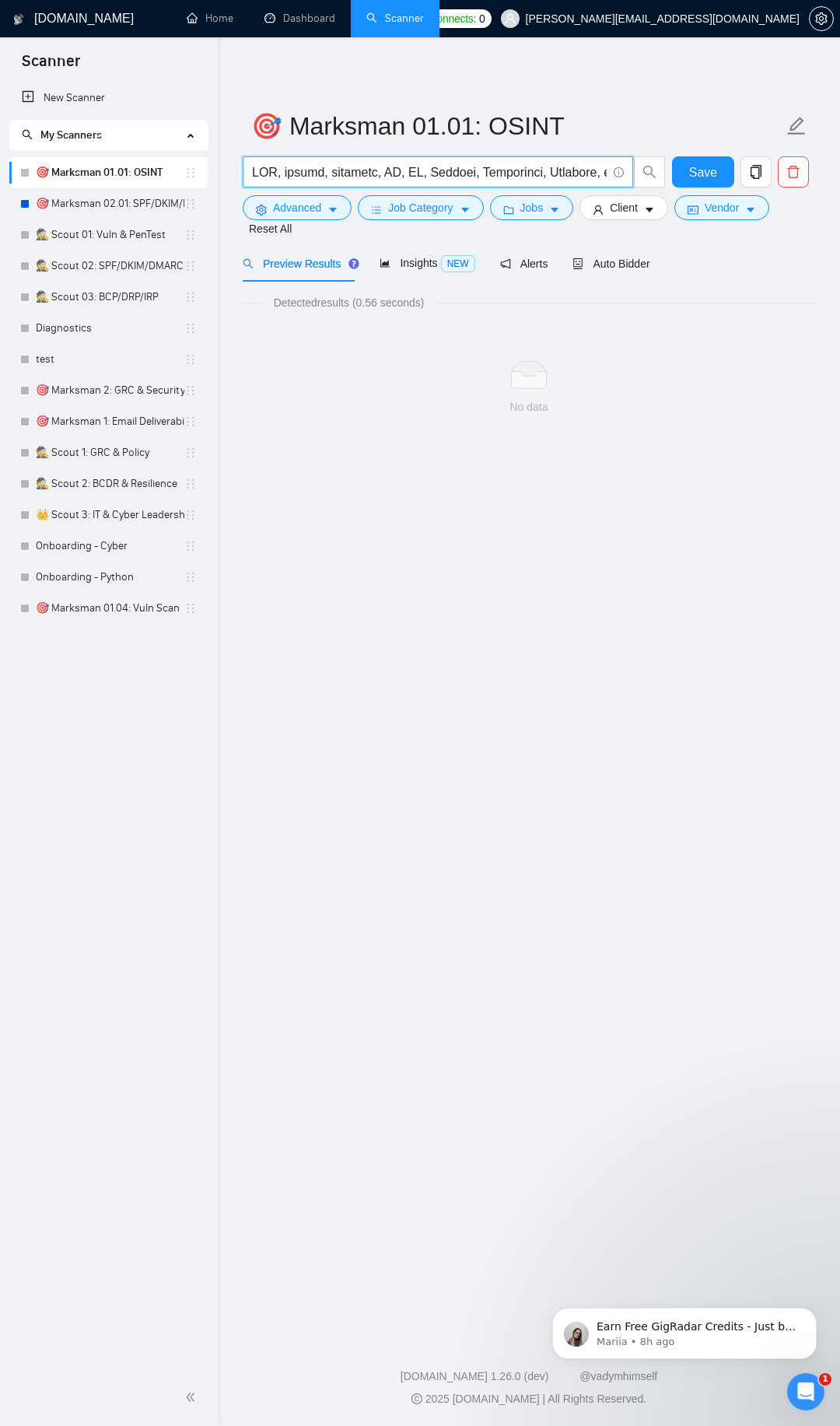
paste input "((("penetration test") | ("penetration testing") | (pentest*) | ("vulnerability…"
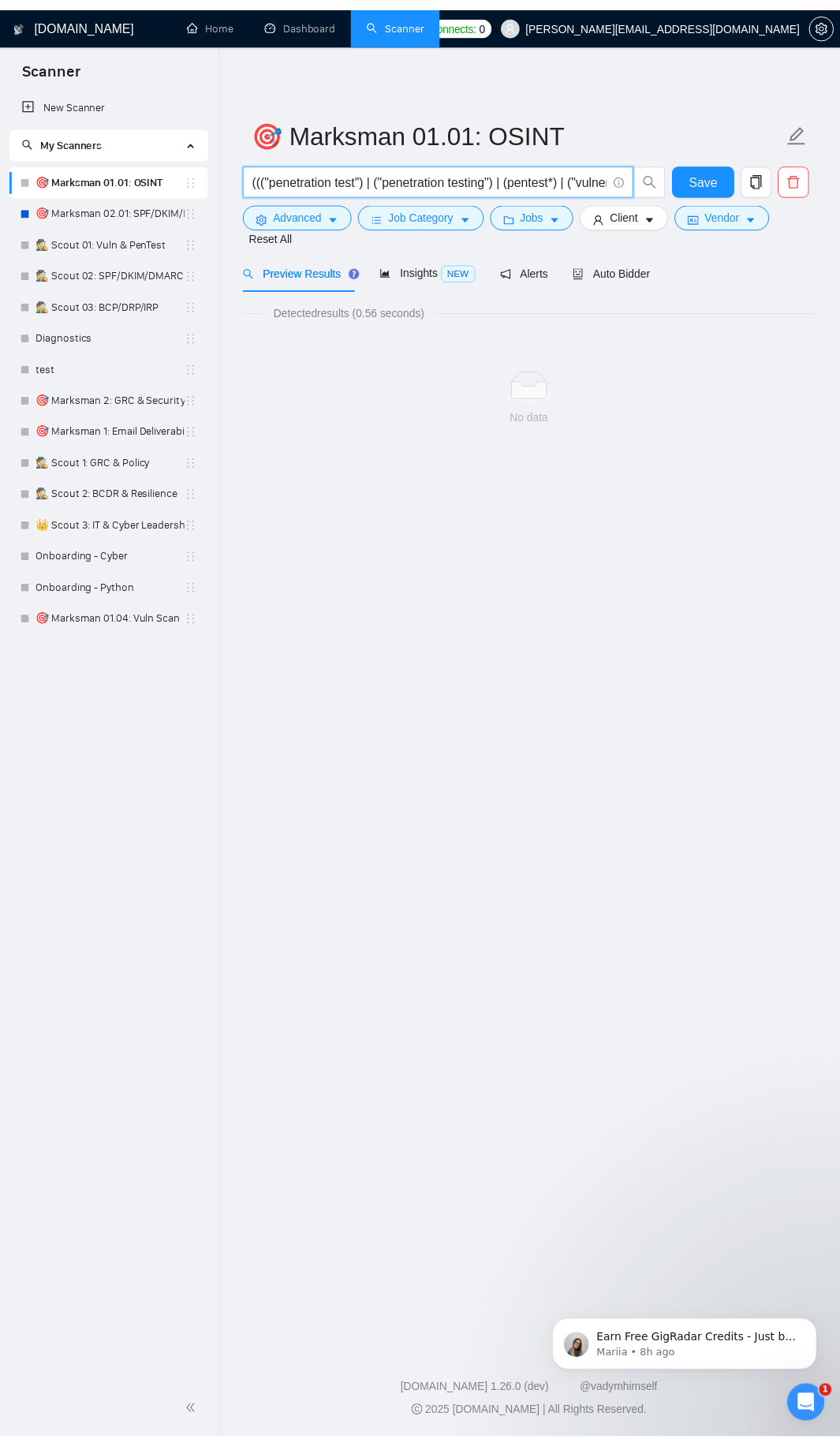
scroll to position [0, 2791]
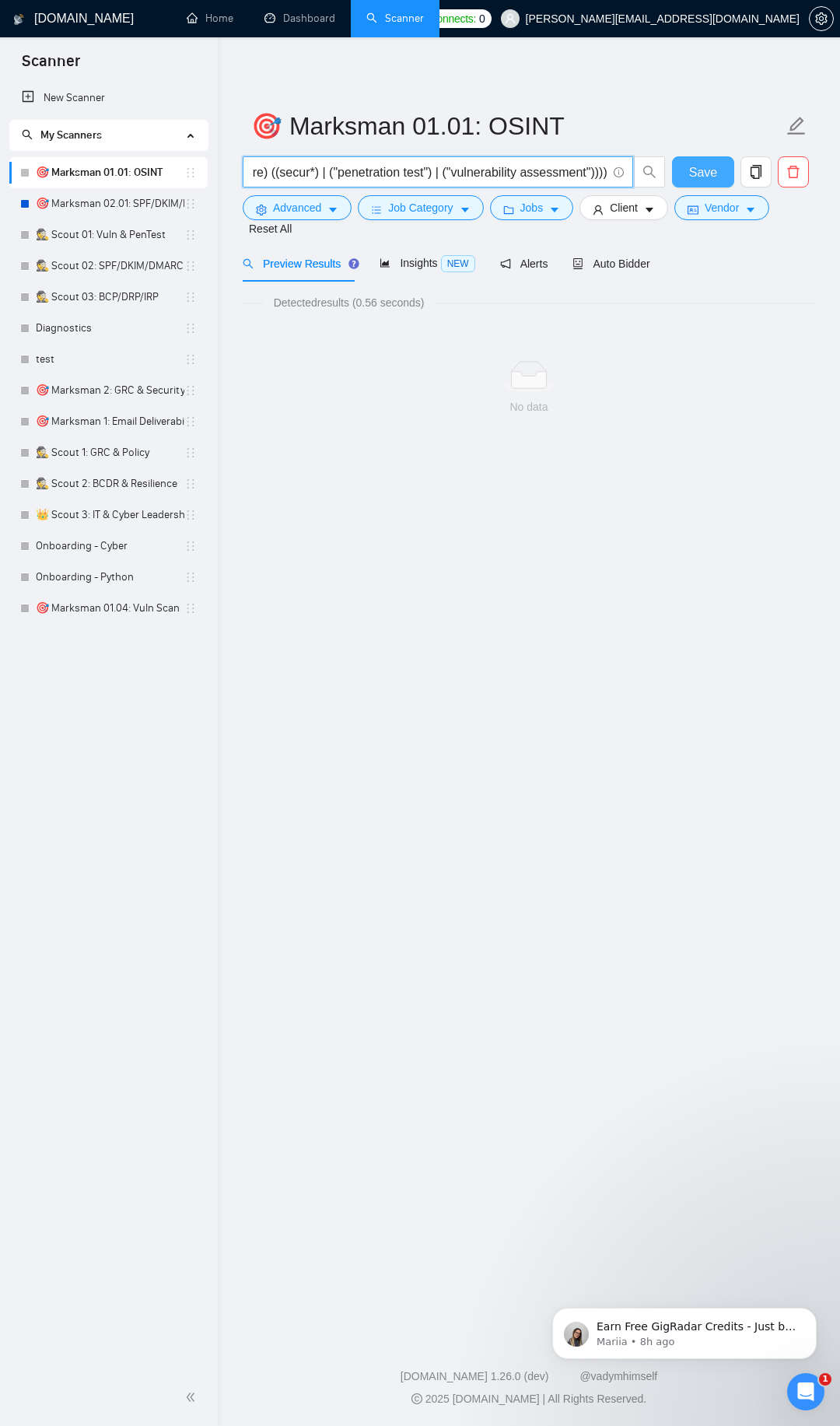
type input "((("penetration test") | ("penetration testing") | (pentest*) | ("vulnerability…"
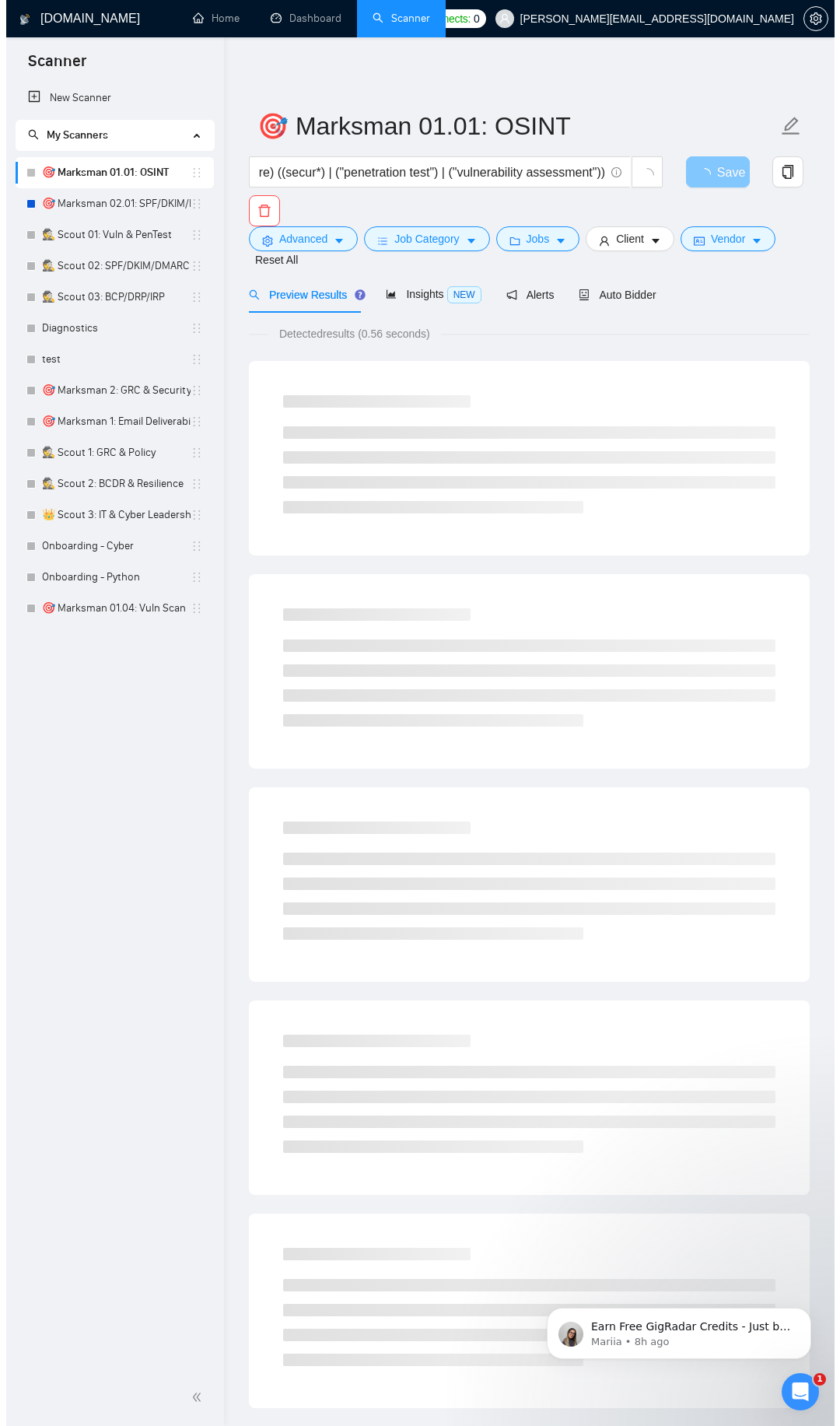
scroll to position [0, 0]
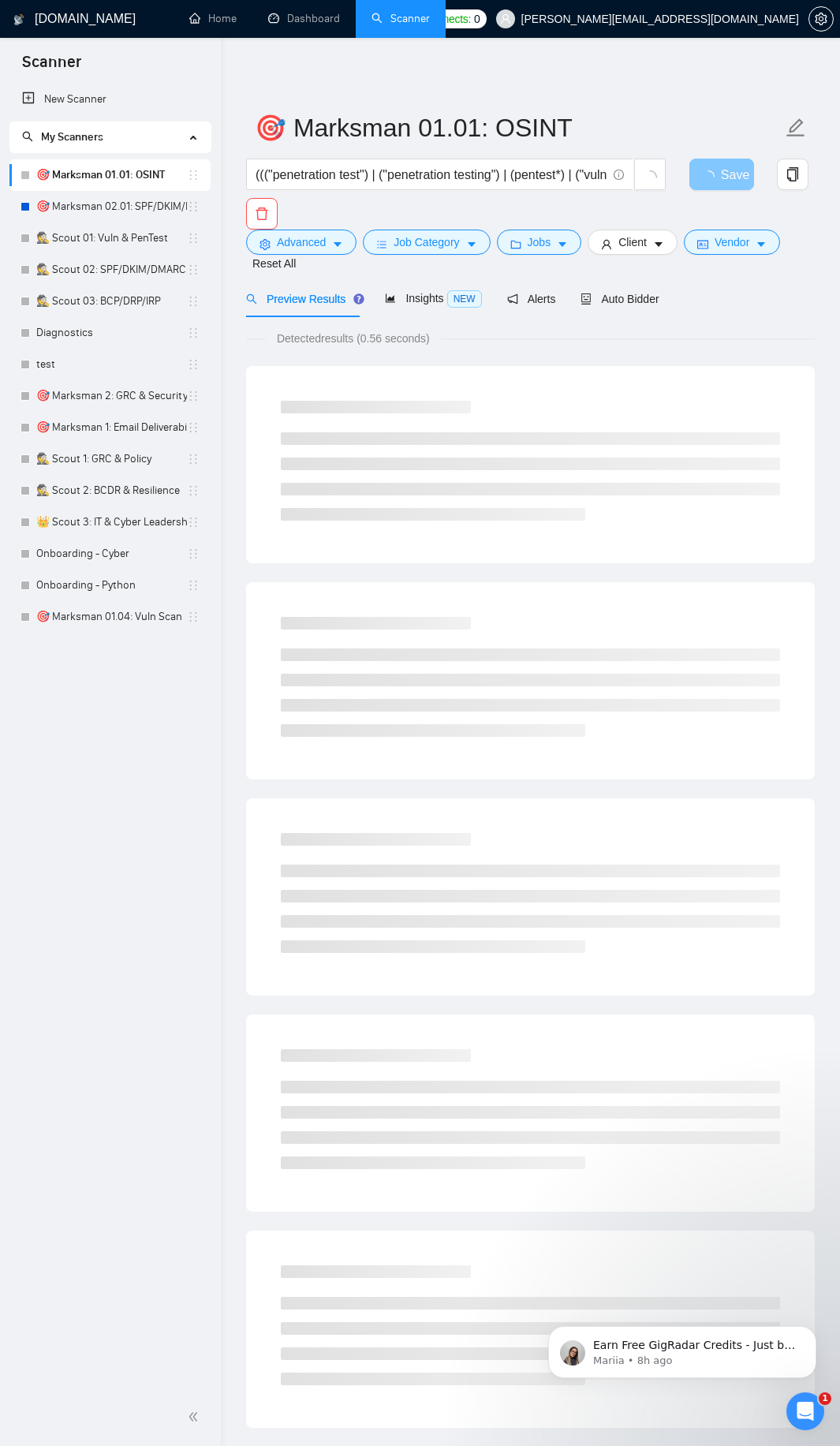
click at [709, 179] on button "Save" at bounding box center [722, 174] width 65 height 32
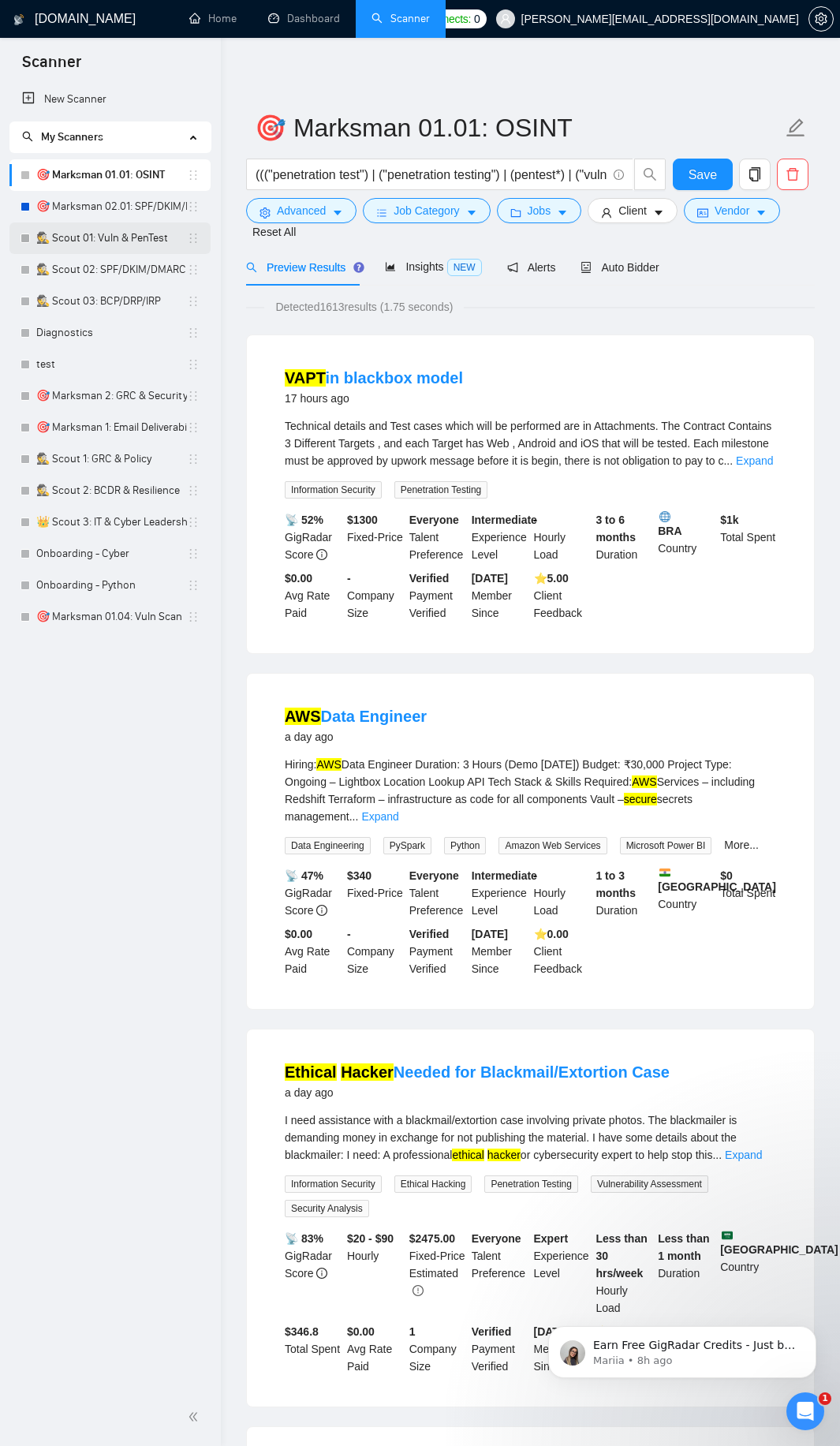
click at [148, 236] on link "🕵️ Scout 01: Vuln & PenTest" at bounding box center [112, 238] width 151 height 32
click at [680, 170] on button "Save" at bounding box center [702, 174] width 60 height 32
click at [152, 244] on link "🕵️ Scout 01: Vuln & PenTest" at bounding box center [112, 238] width 151 height 32
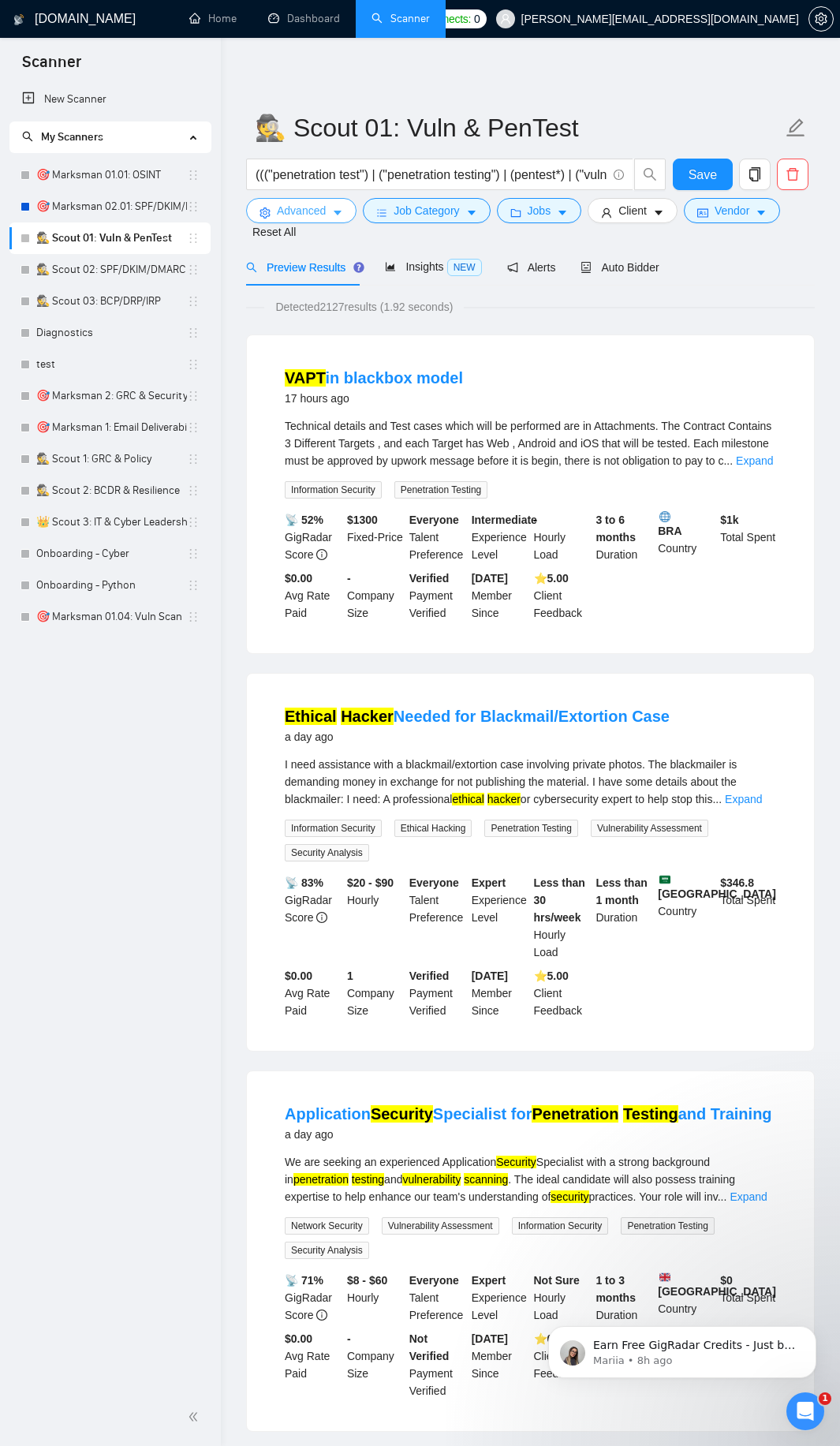
click at [288, 215] on span "Advanced" at bounding box center [301, 210] width 49 height 18
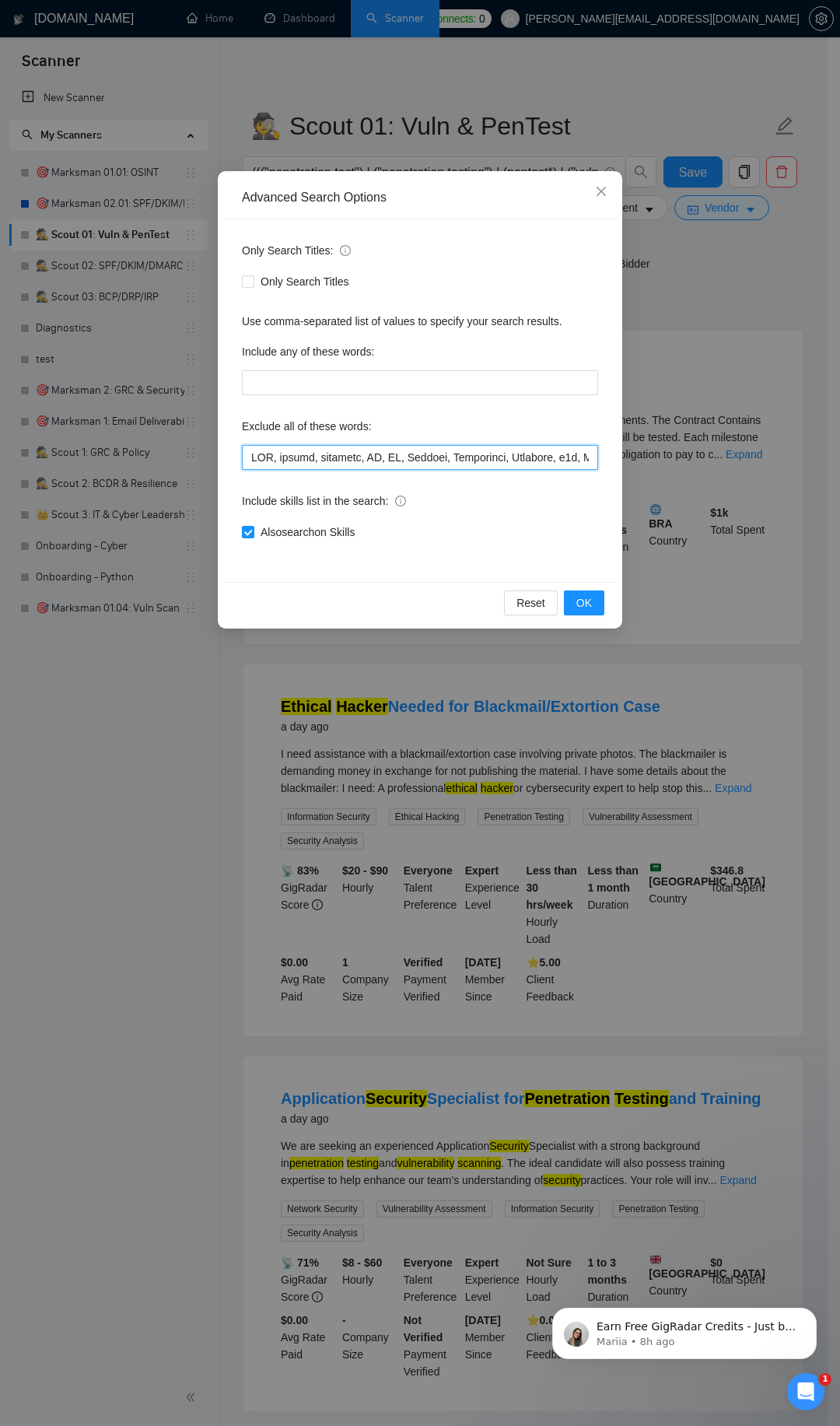
click at [391, 468] on input "text" at bounding box center [420, 457] width 357 height 25
click at [582, 599] on span "OK" at bounding box center [584, 602] width 16 height 17
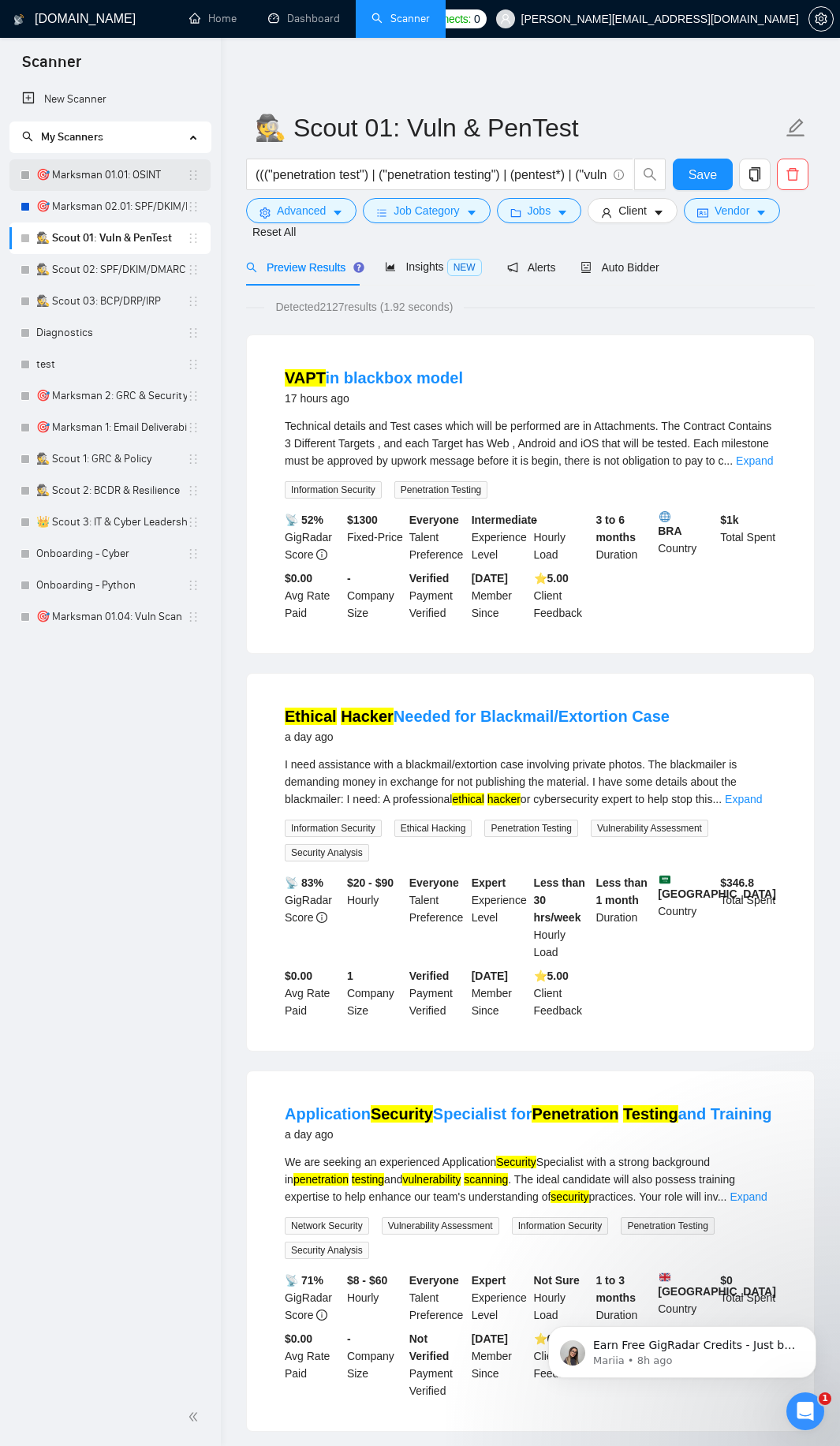
click at [111, 174] on link "🎯 Marksman 01.01: OSINT" at bounding box center [112, 175] width 151 height 32
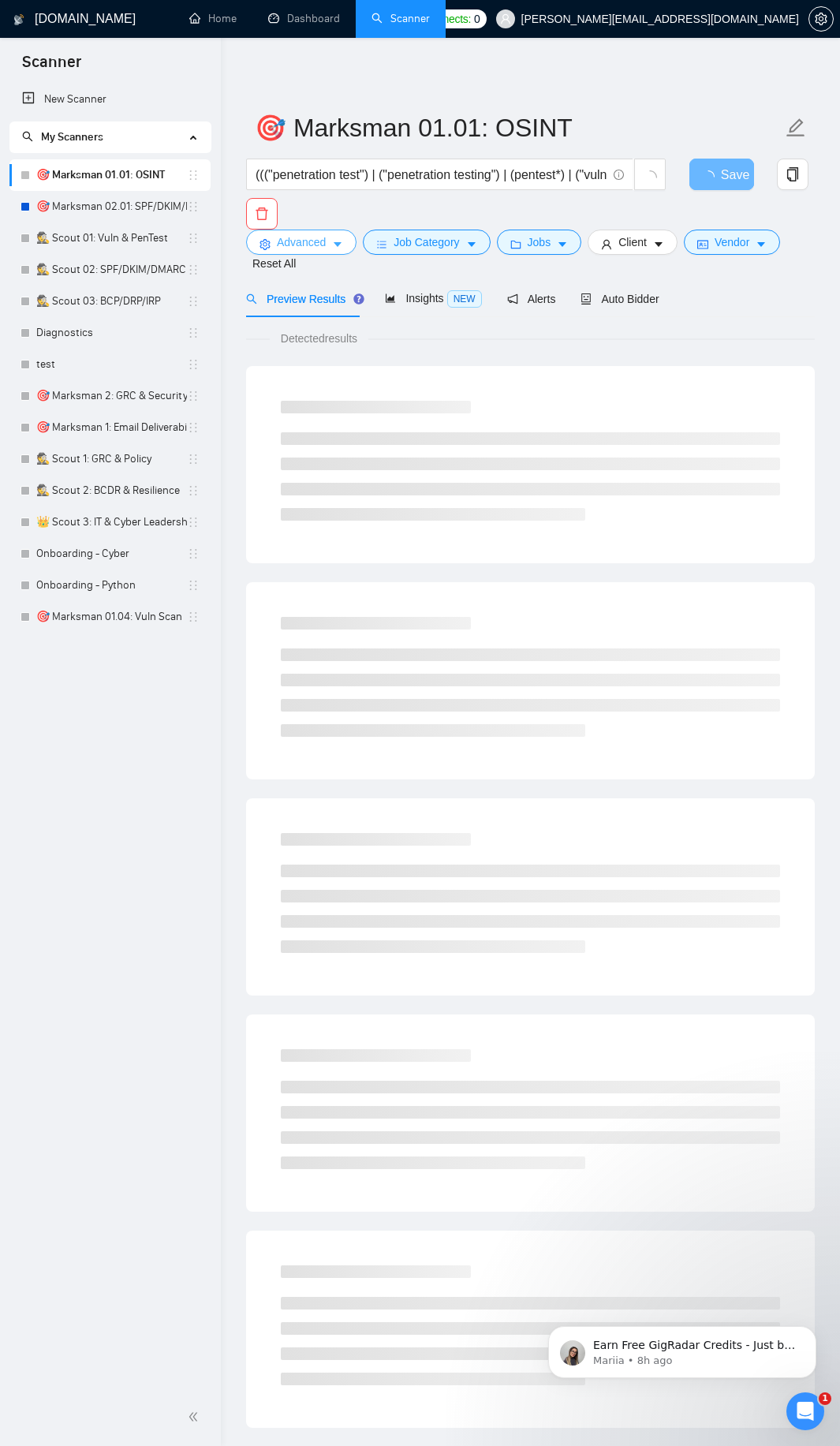
click at [330, 238] on button "Advanced" at bounding box center [301, 242] width 111 height 25
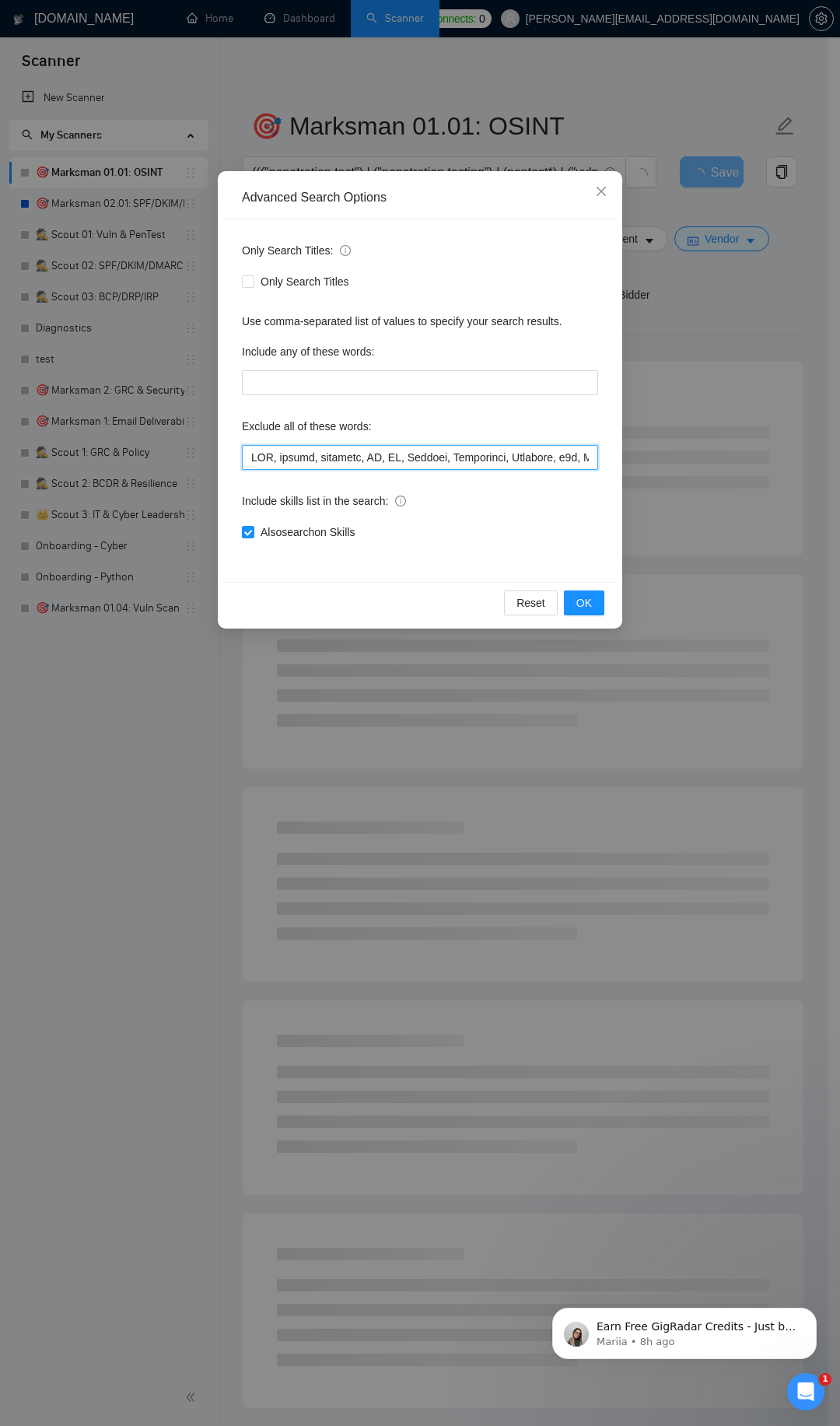
click at [350, 450] on input "text" at bounding box center [420, 457] width 357 height 25
paste input "5", Azure, "Active Directory", "Domain Controller", "Machine Learning", Whisper…"
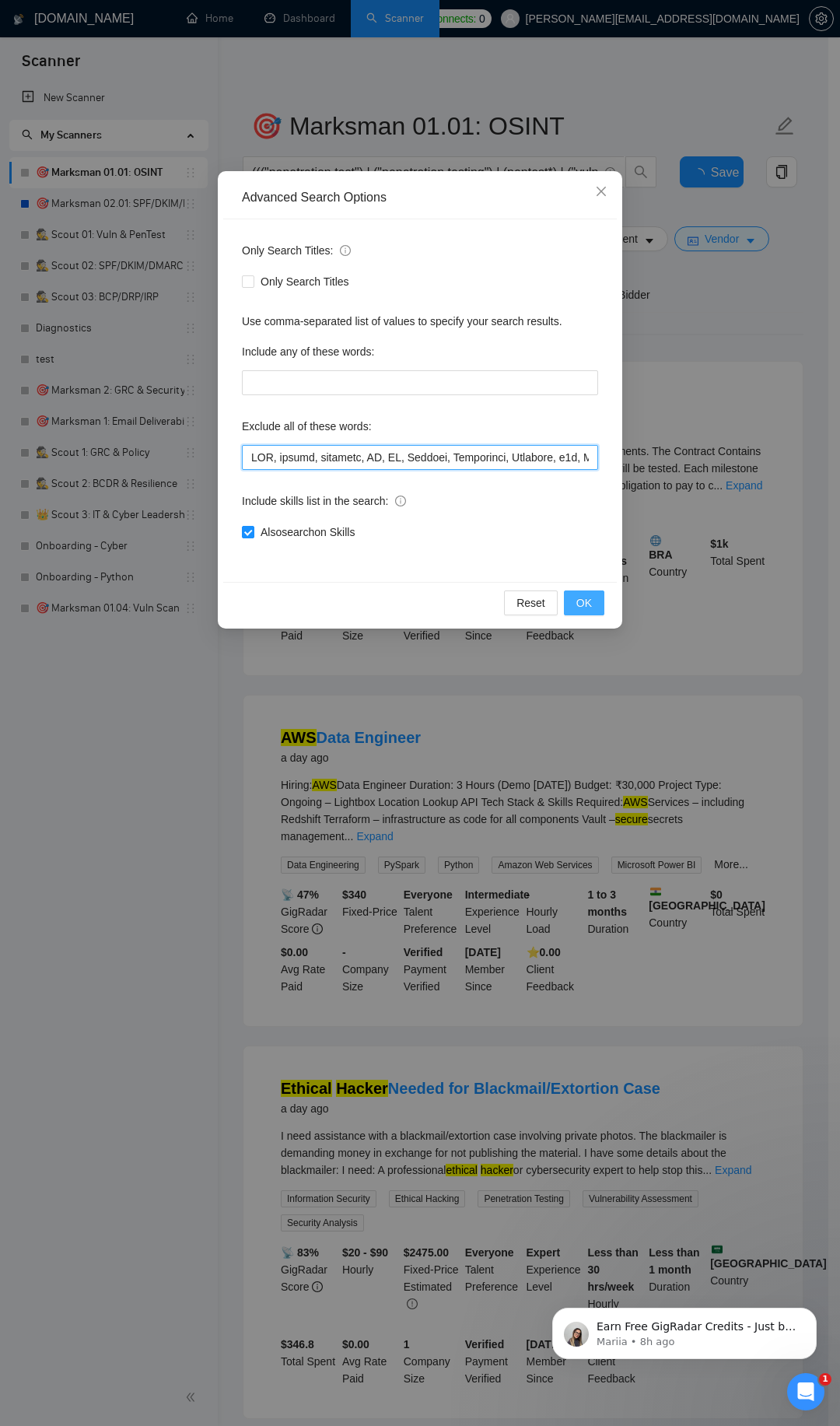
scroll to position [0, 8852]
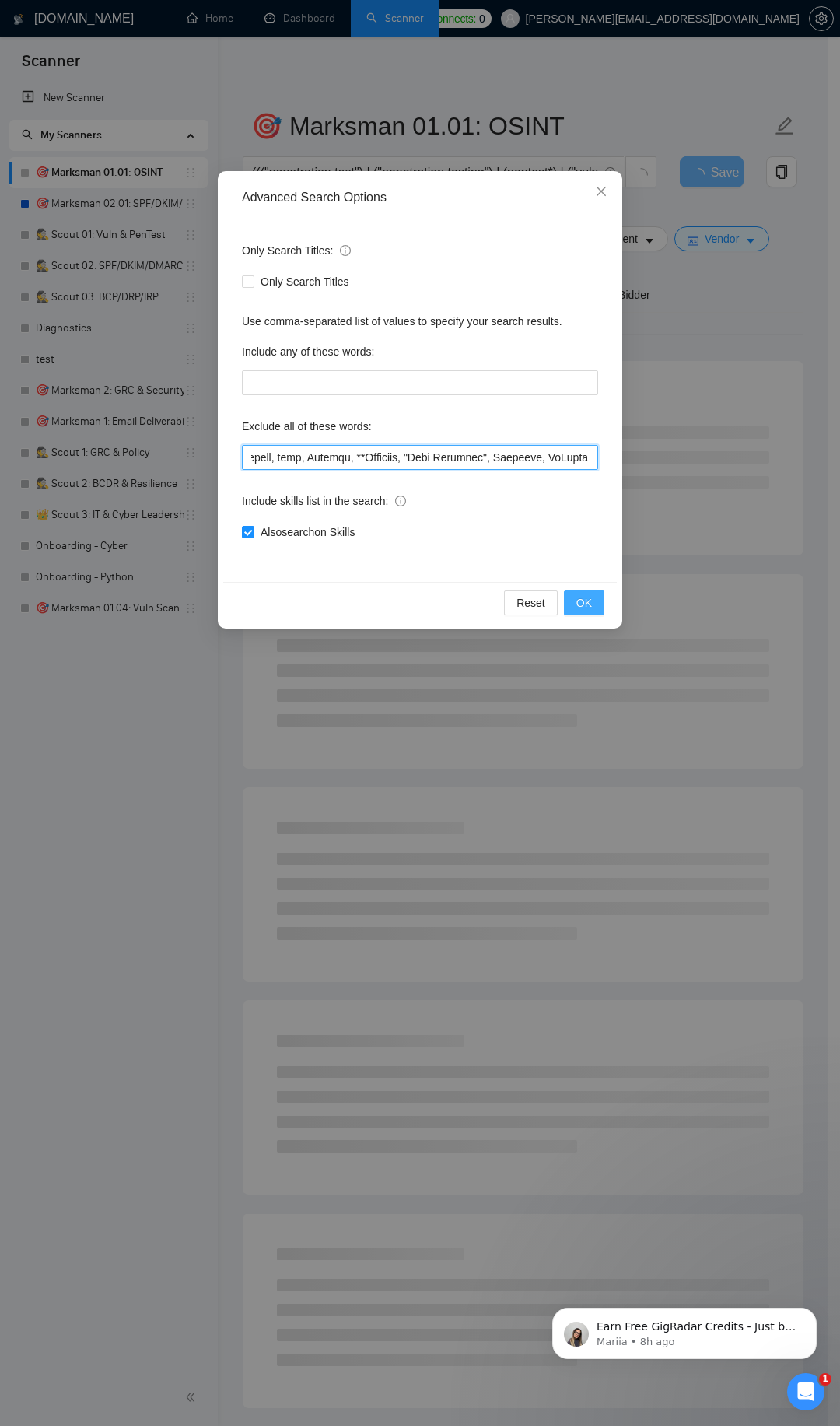
type input "SEO, design, designer, UX, UI, Flutter, Creatomate, Airtable, n8n, Make\\.com, …"
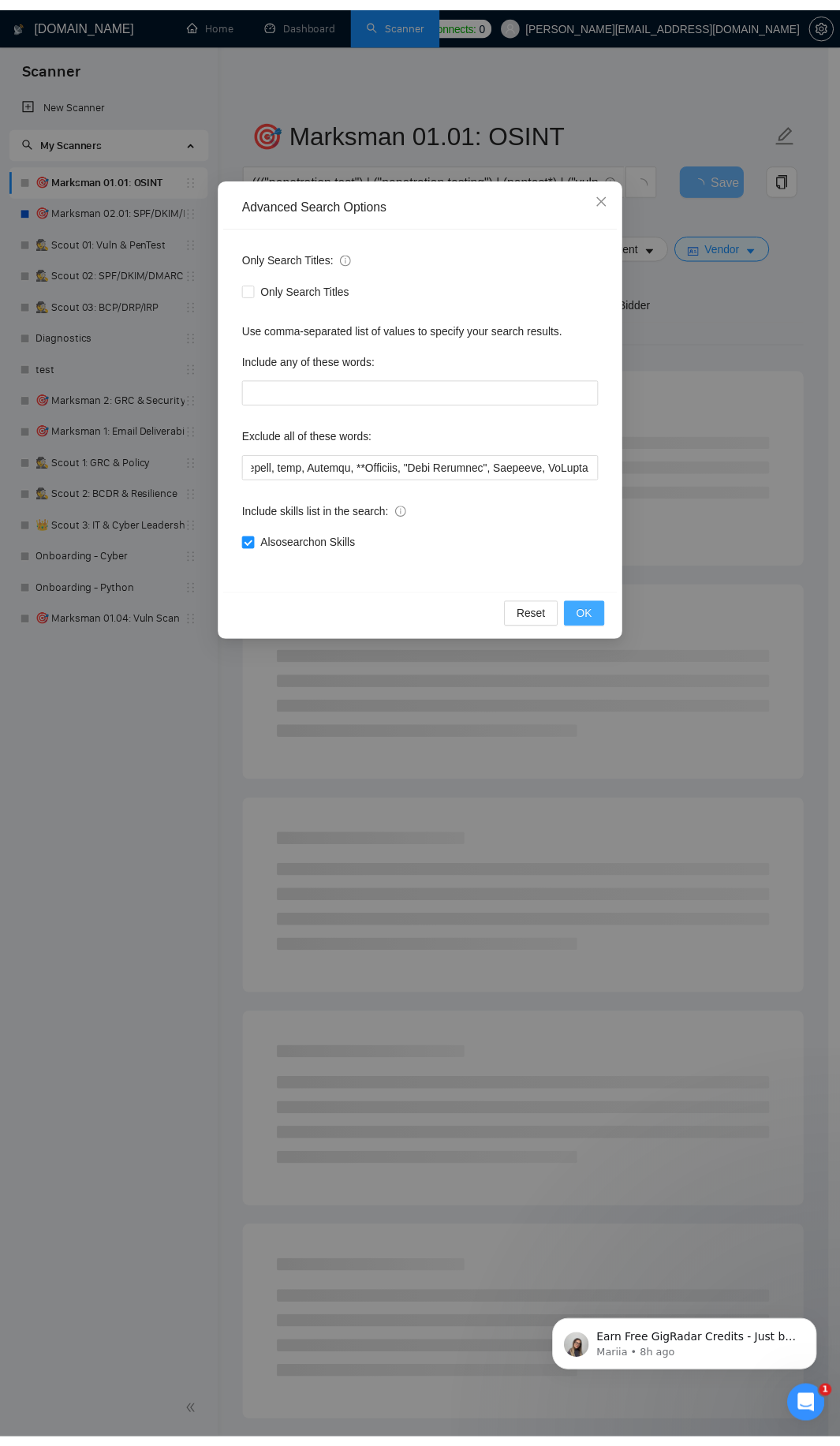
scroll to position [0, 0]
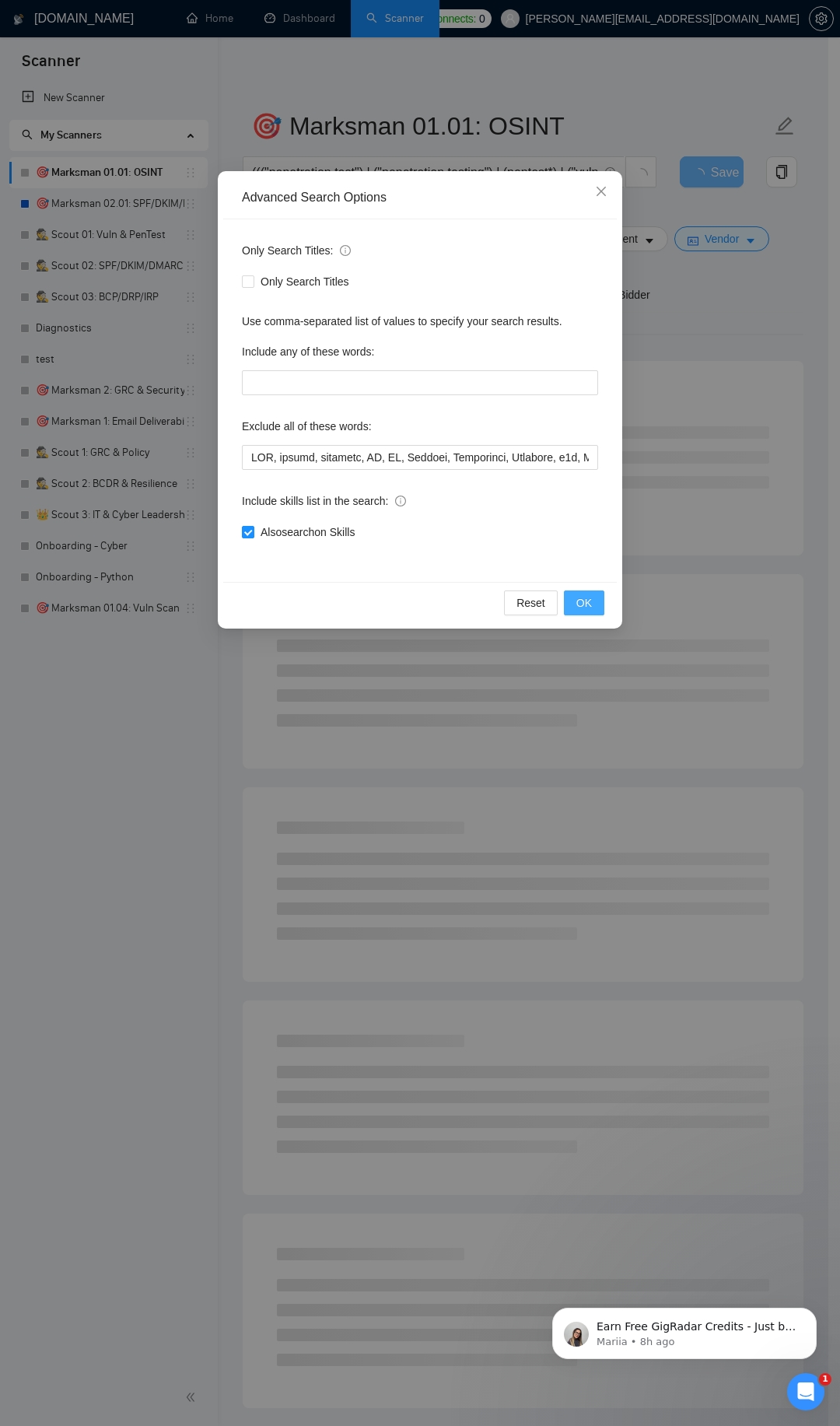
click at [593, 596] on button "OK" at bounding box center [584, 602] width 40 height 25
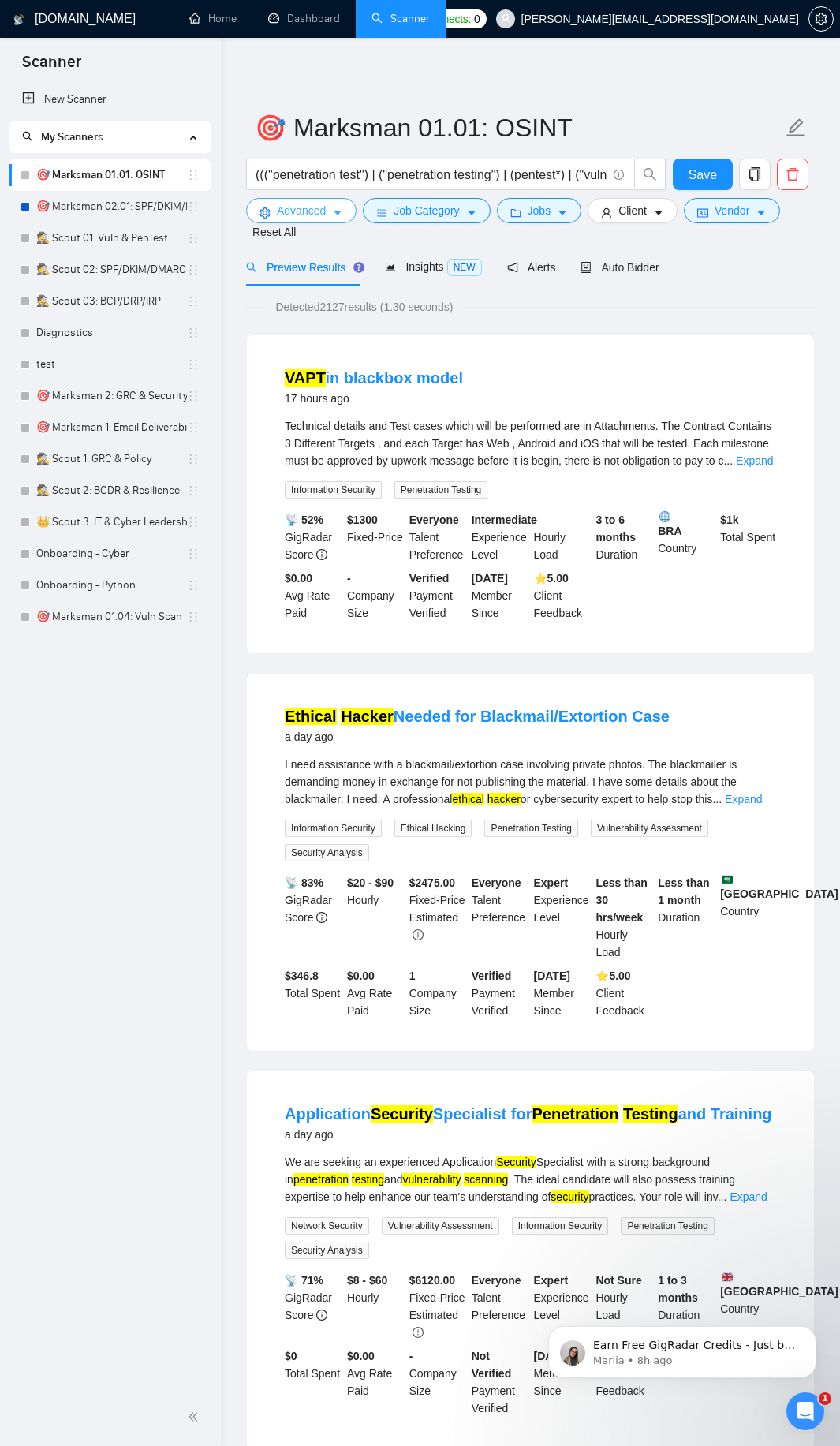
click at [313, 204] on span "Advanced" at bounding box center [301, 210] width 49 height 18
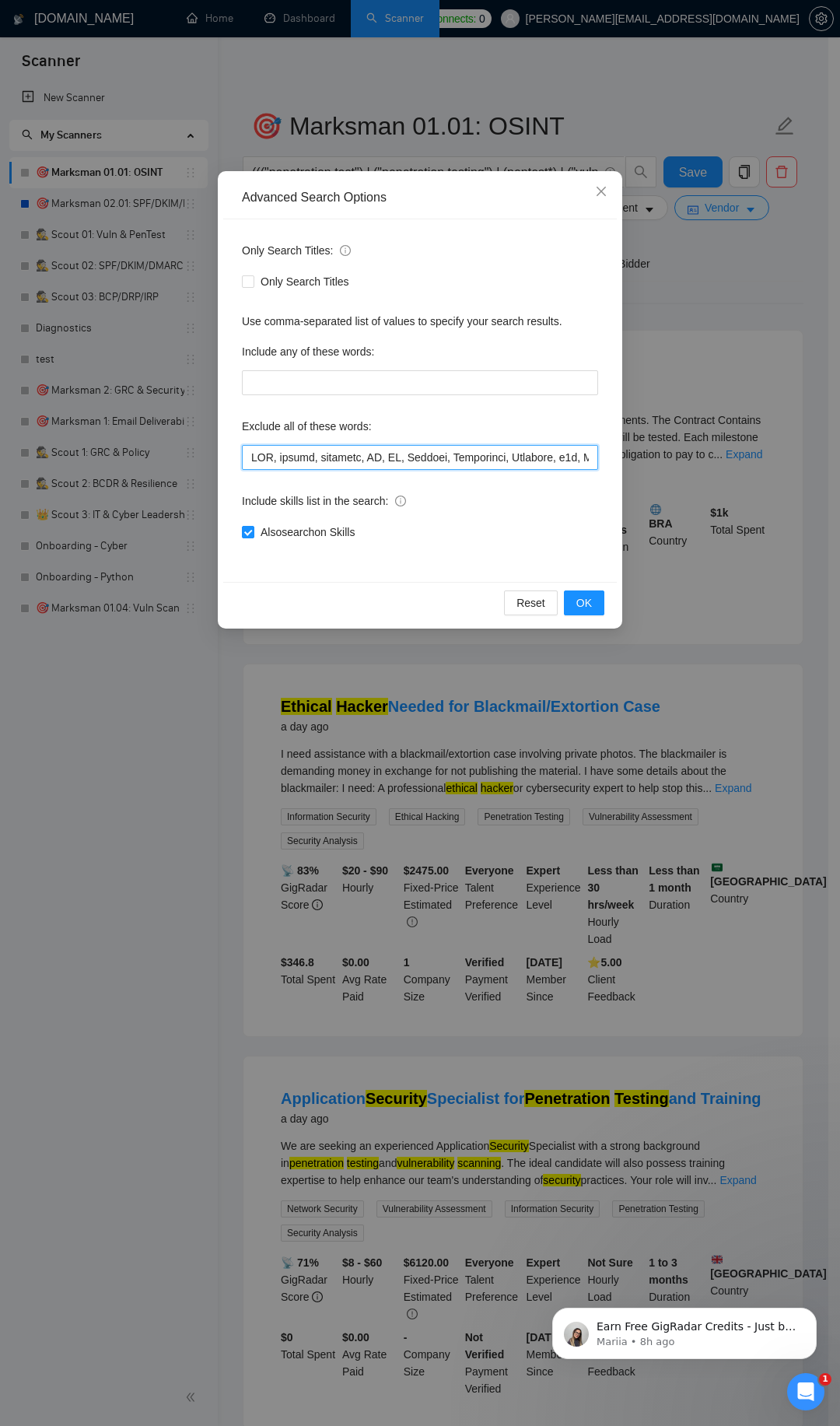
click at [353, 453] on input "text" at bounding box center [420, 457] width 357 height 25
click at [595, 189] on icon "close" at bounding box center [601, 191] width 12 height 12
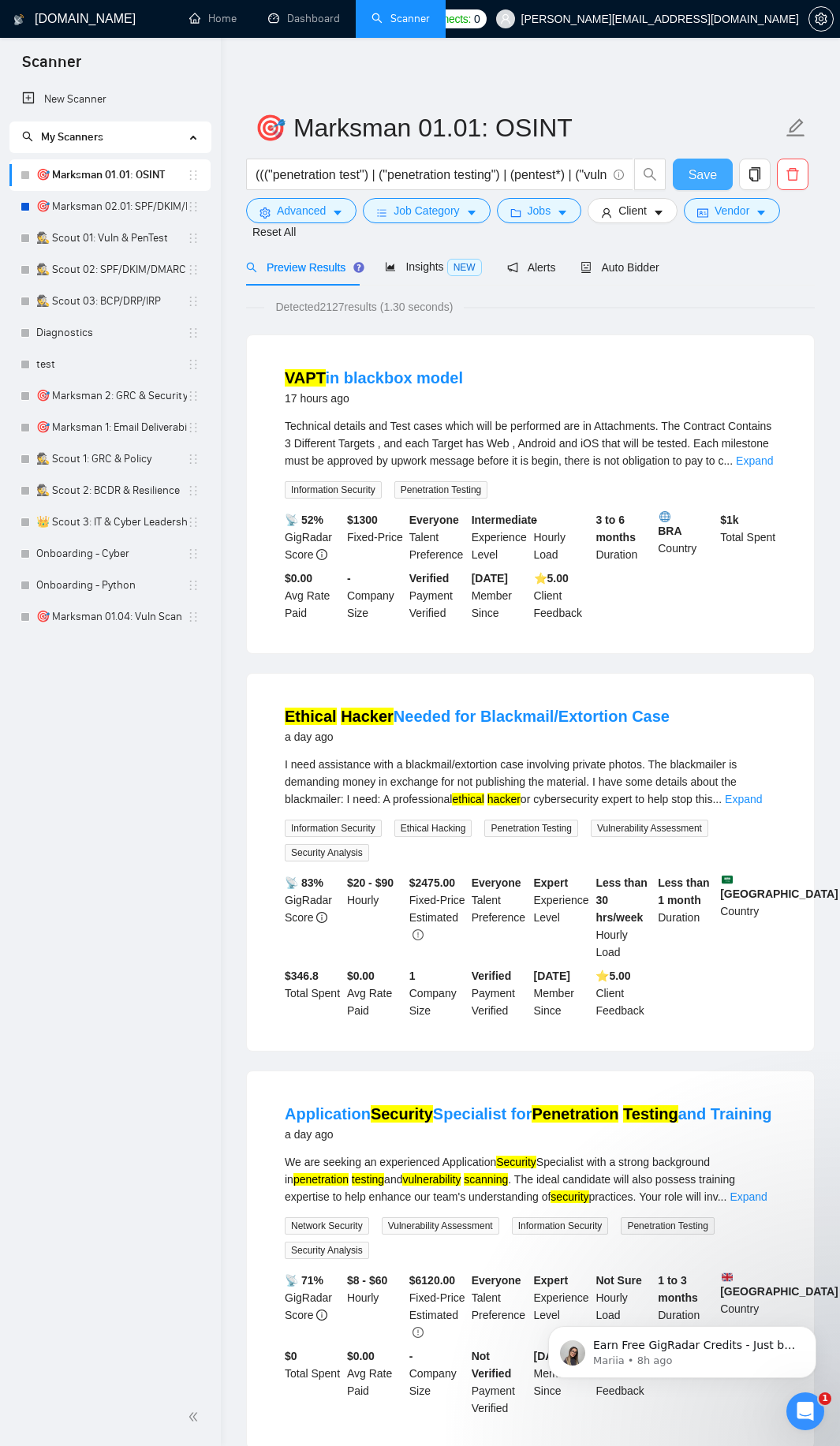
click at [689, 175] on span "Save" at bounding box center [702, 175] width 28 height 20
click at [581, 177] on input "((("penetration test") | ("penetration testing") | (pentest*) | ("vulnerability…" at bounding box center [431, 175] width 351 height 20
paste input "osint) | ("open-source intelligence") | (reconnaissance) | ("digital footprint"…"
type input "(osint) | ("open-source intelligence") | (reconnaissance) | ("digital footprint…"
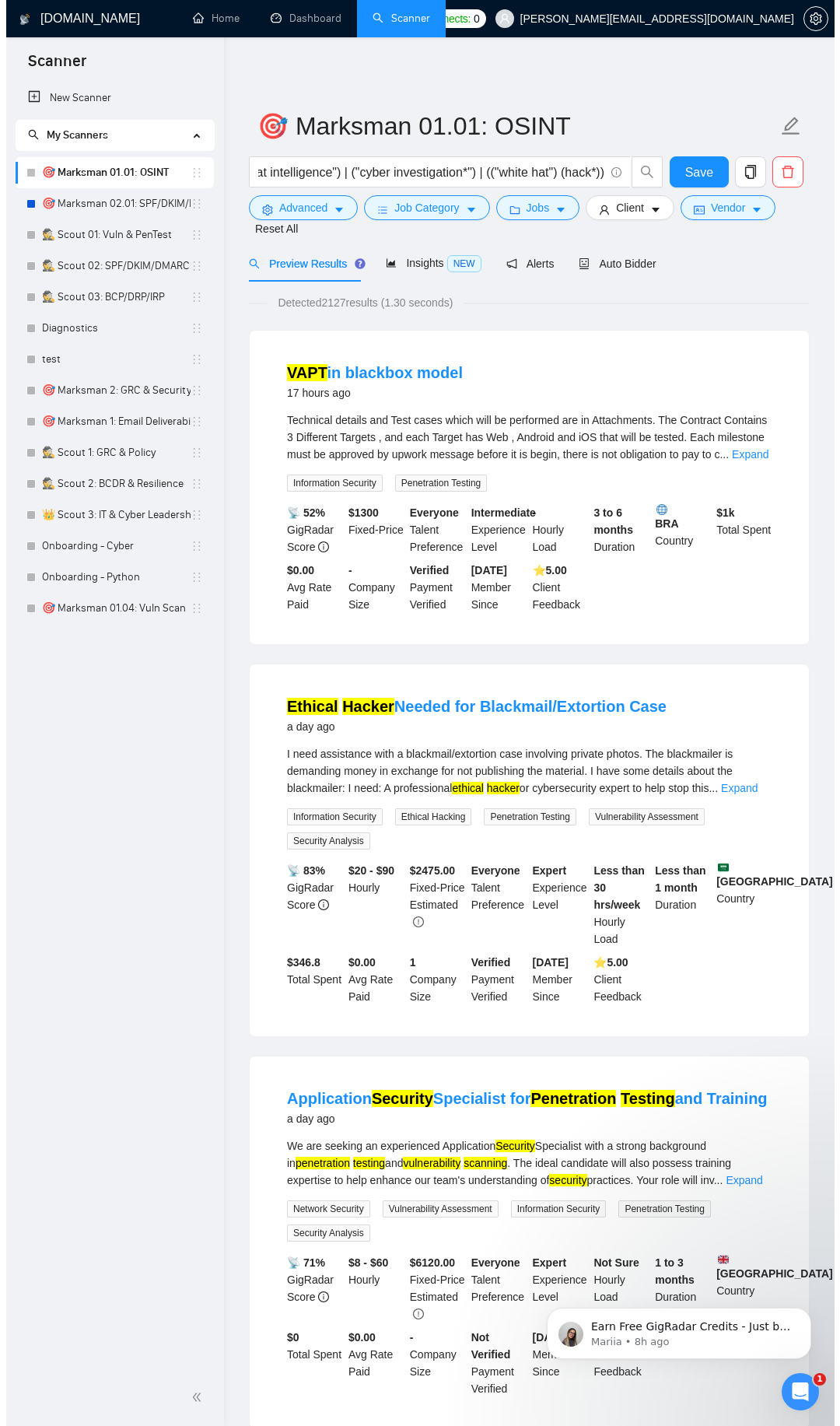
scroll to position [0, 0]
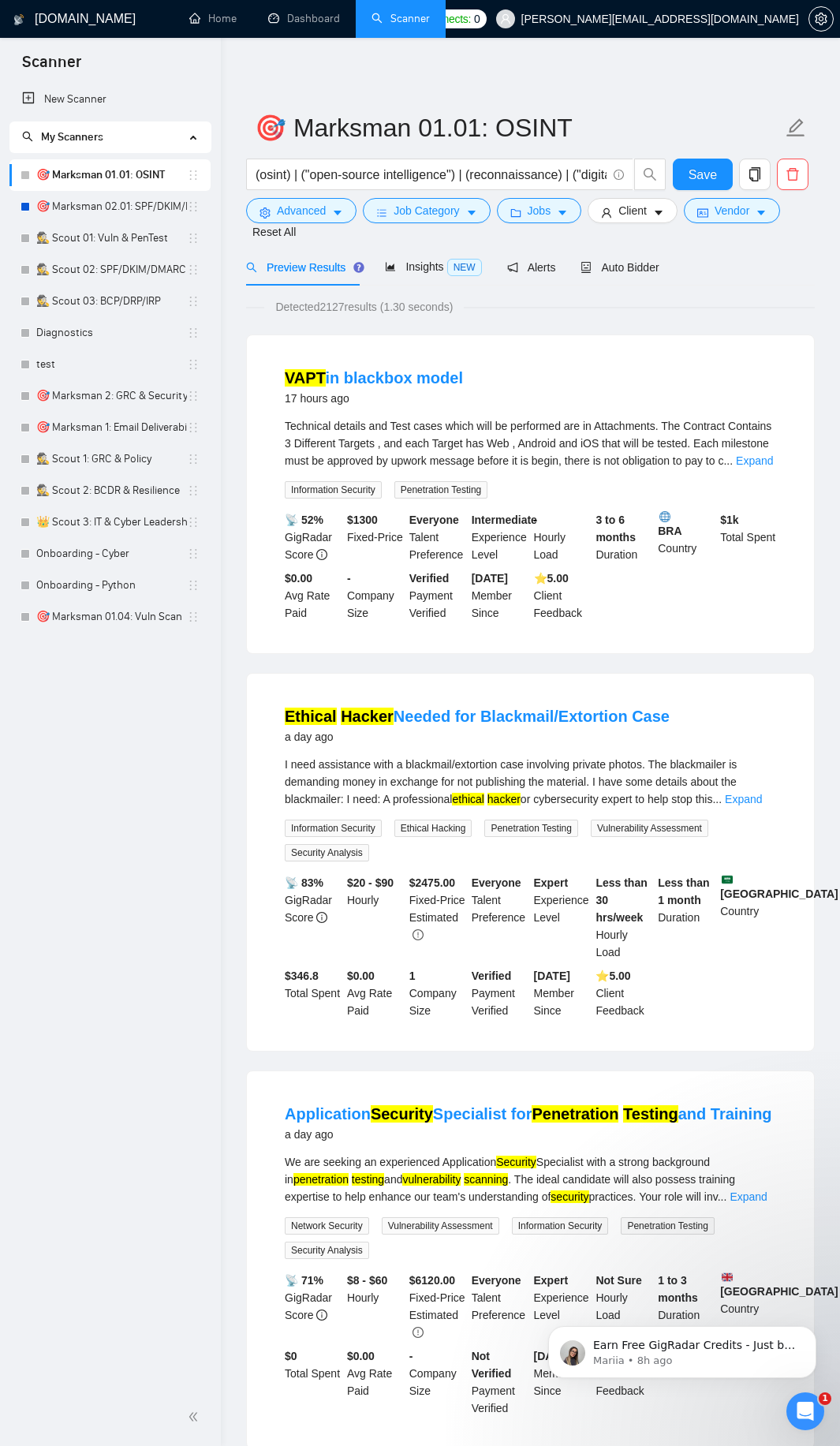
click at [760, 278] on div "Preview Results Insights NEW Alerts Auto Bidder" at bounding box center [530, 267] width 568 height 37
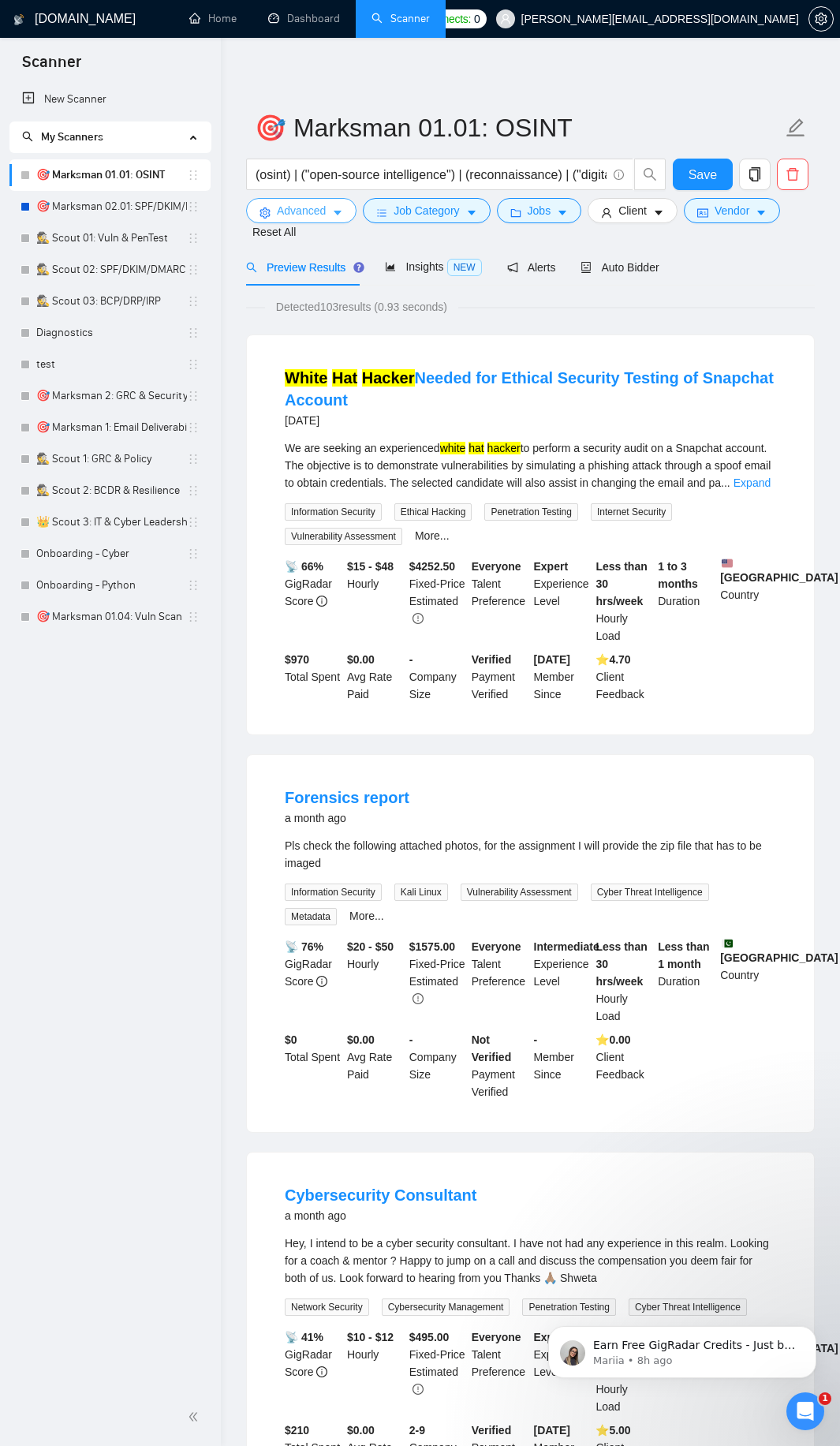
click at [316, 212] on span "Advanced" at bounding box center [301, 210] width 49 height 18
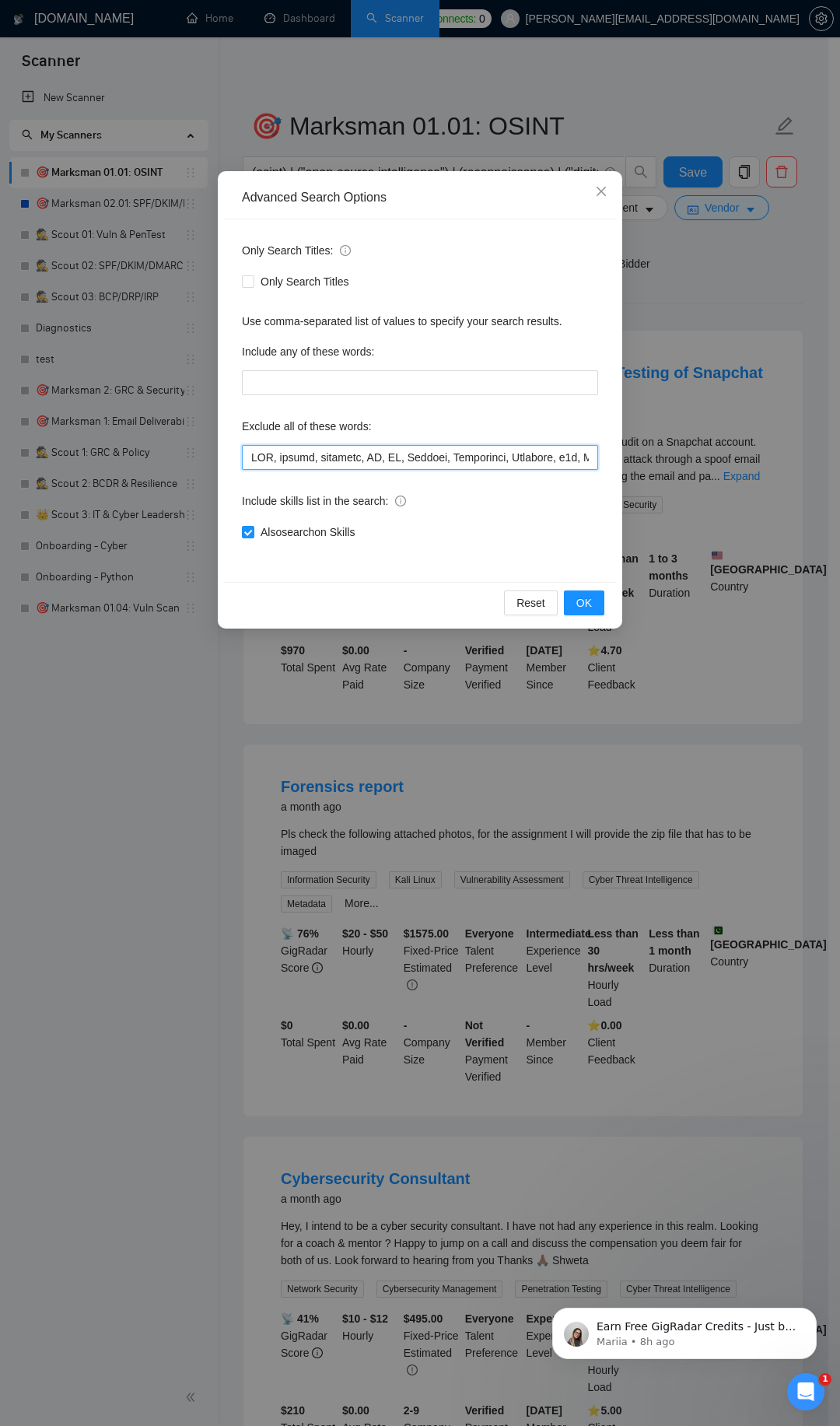
click at [356, 466] on input "text" at bounding box center [420, 457] width 357 height 25
paste input "pentest, pentesting, pentester, "penetration test", vulnerability, remediation,…"
type input "pentest, pentesting, pentester, "penetration test", vulnerability, remediation,…"
click at [583, 600] on span "OK" at bounding box center [584, 602] width 16 height 17
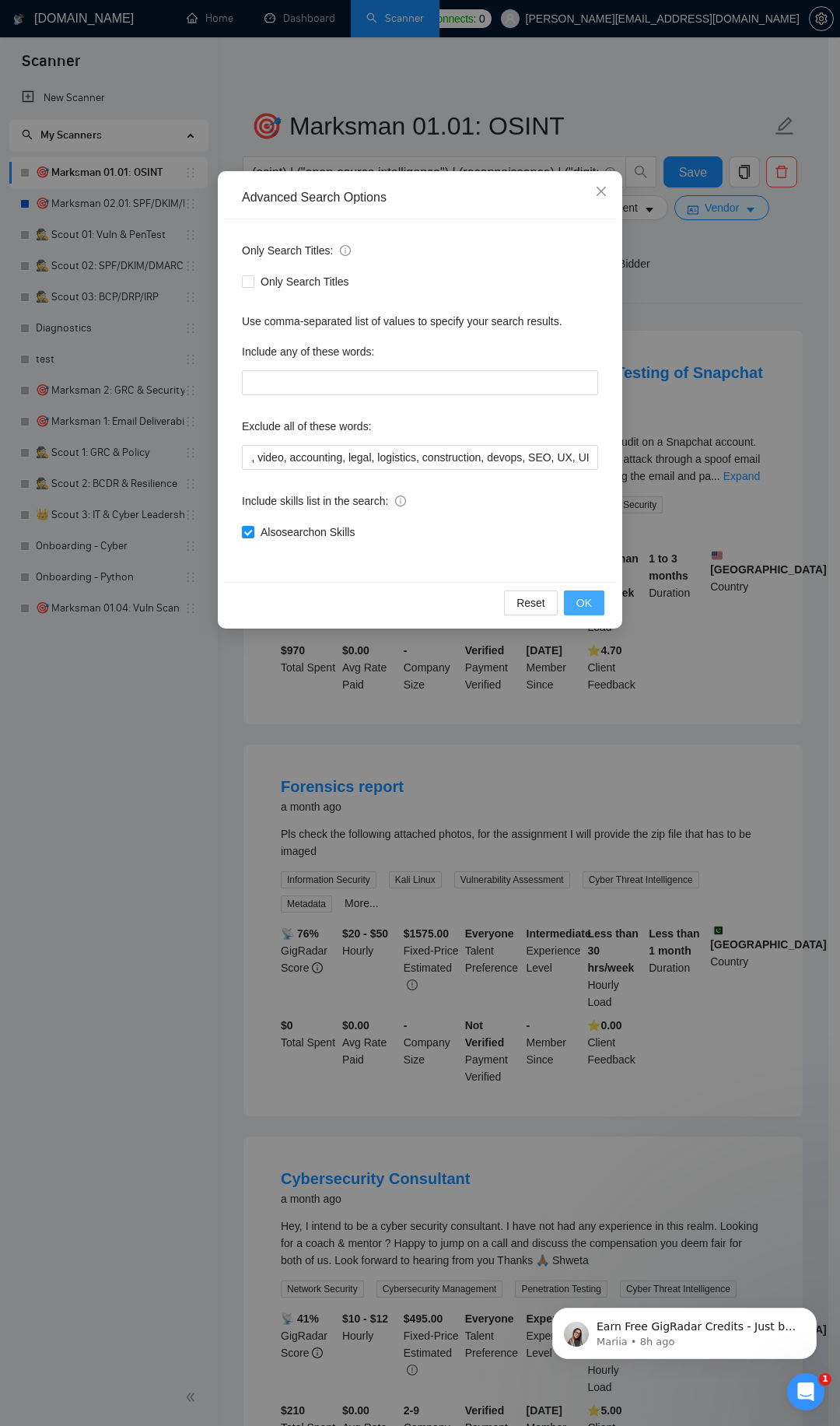
scroll to position [0, 0]
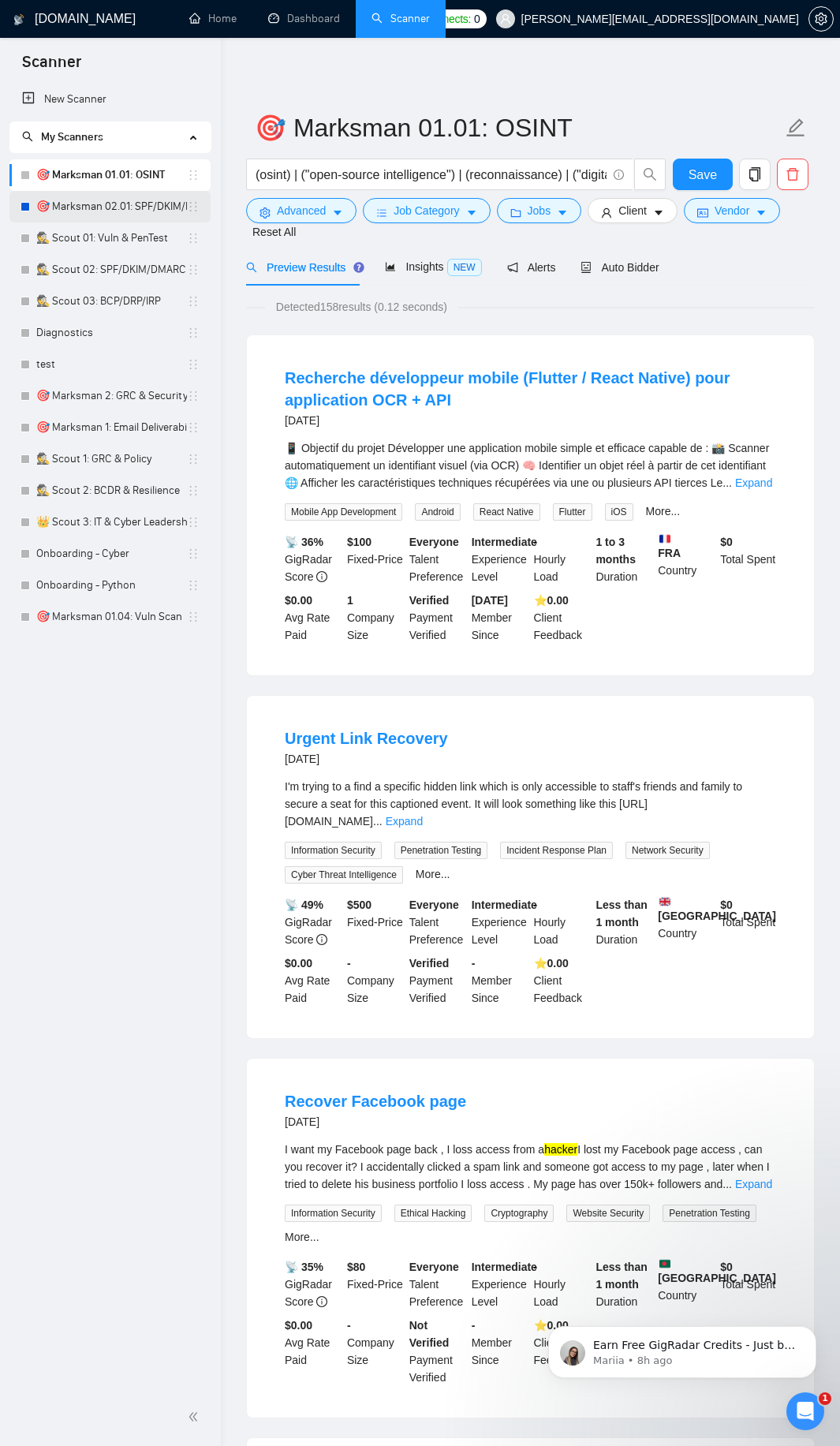
click at [143, 214] on link "🎯 Marksman 02.01: SPF/DKIM/DMARC" at bounding box center [112, 207] width 151 height 32
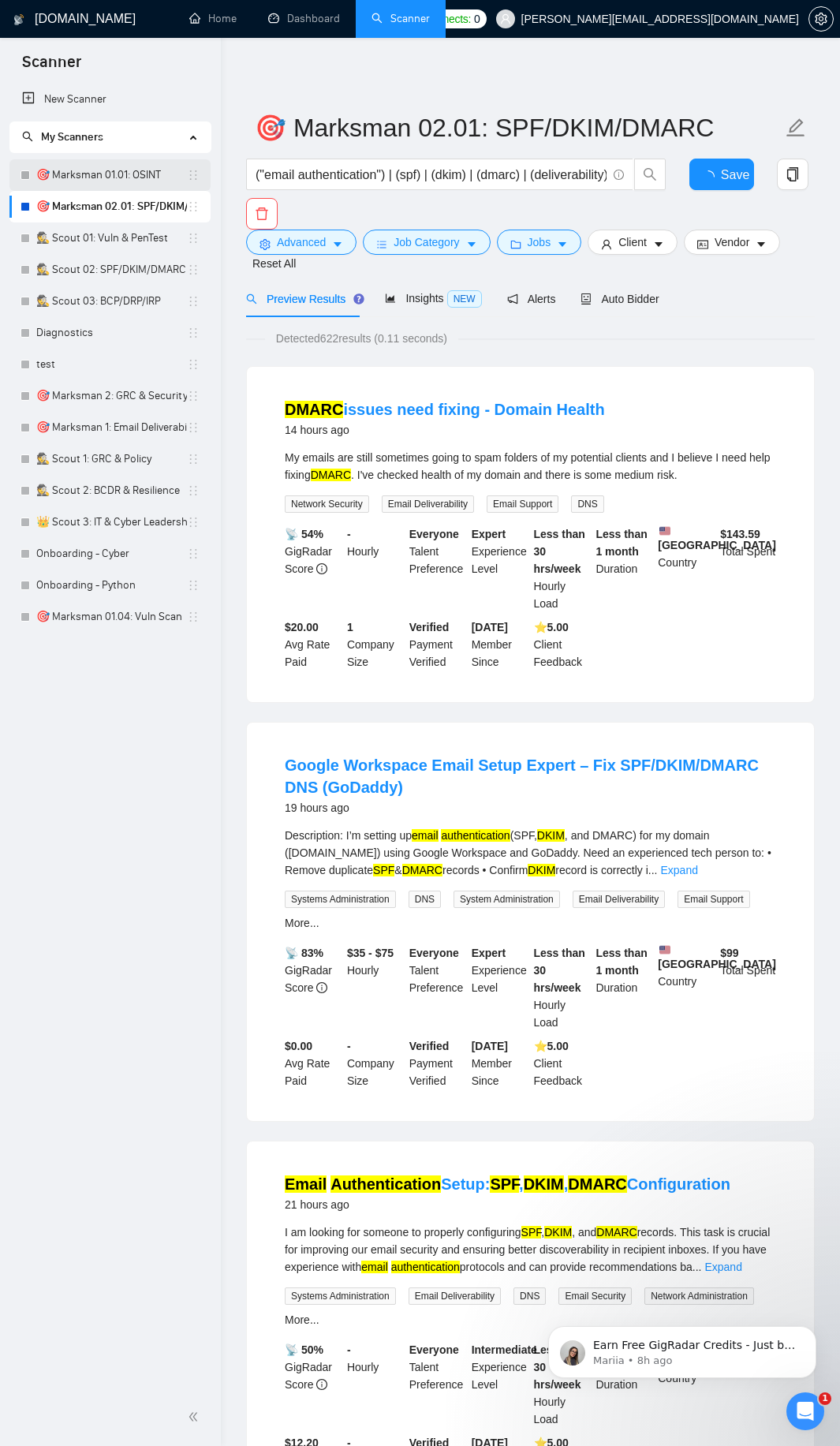
click at [102, 173] on link "🎯 Marksman 01.01: OSINT" at bounding box center [112, 175] width 151 height 32
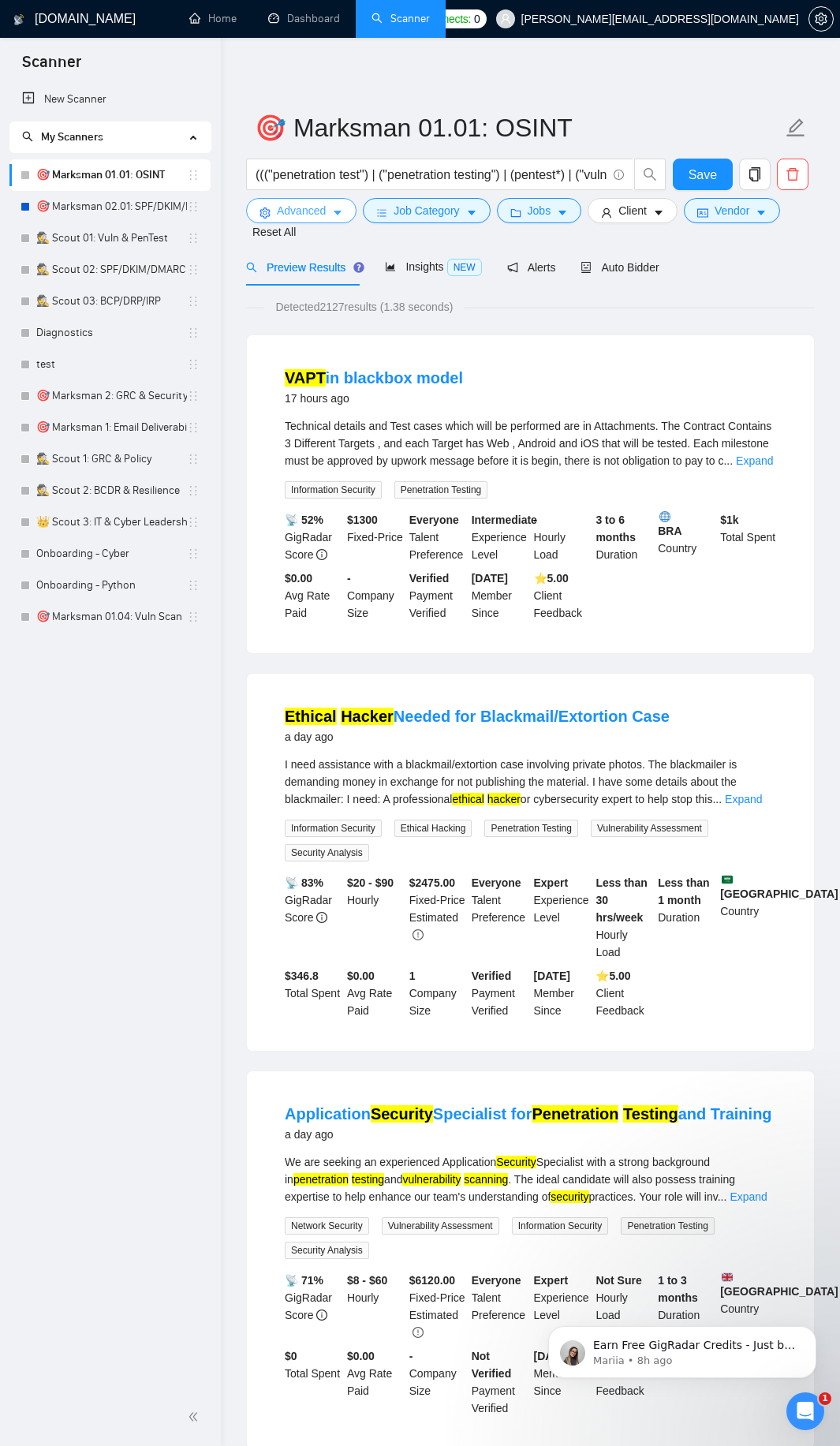
click at [323, 204] on span "Advanced" at bounding box center [301, 210] width 49 height 18
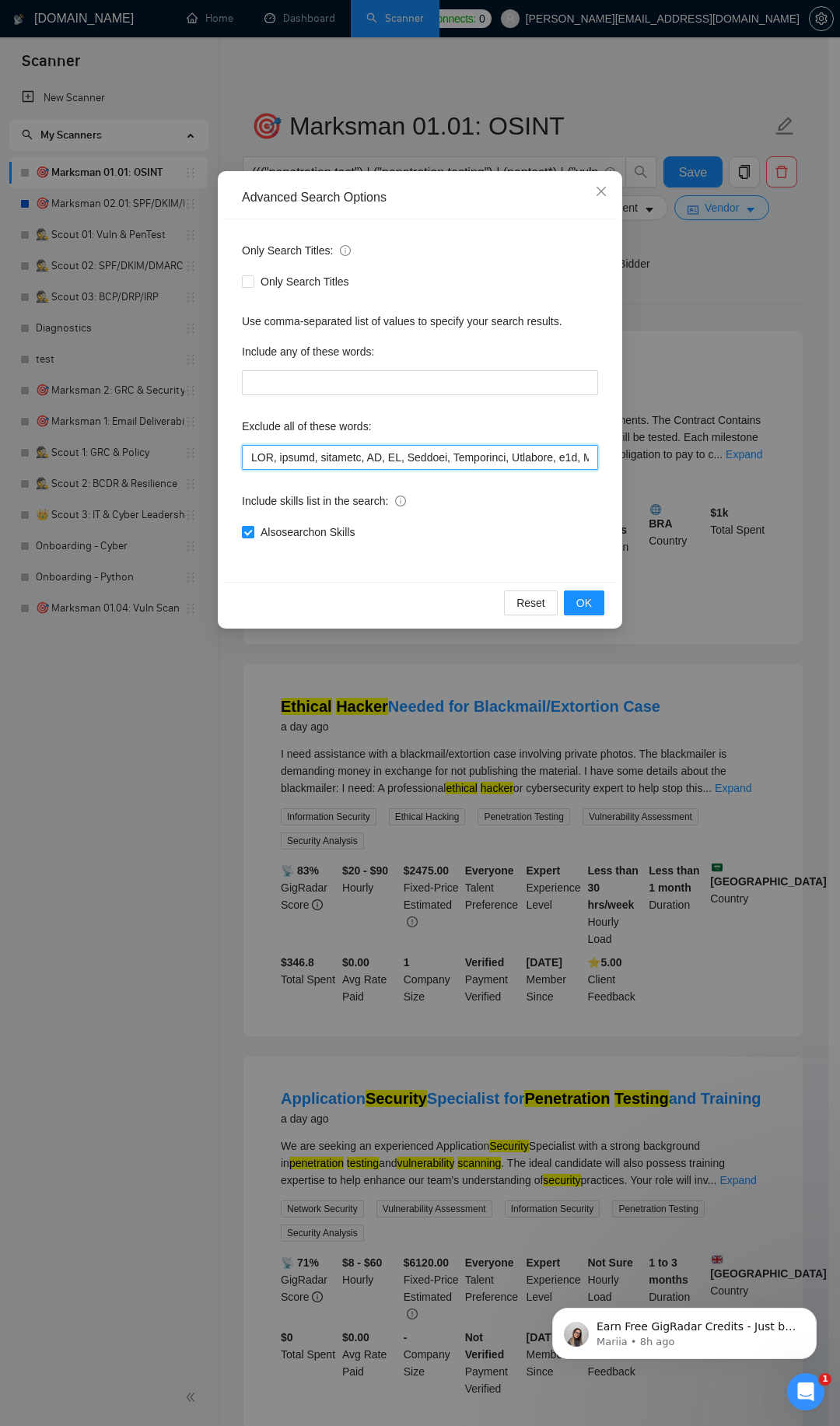
click at [376, 463] on input "text" at bounding box center [420, 457] width 357 height 25
paste input "65", Azure, "Active Directory", "Domain Controller", "Machine Learning", Whispe…"
click at [581, 602] on span "OK" at bounding box center [584, 602] width 16 height 17
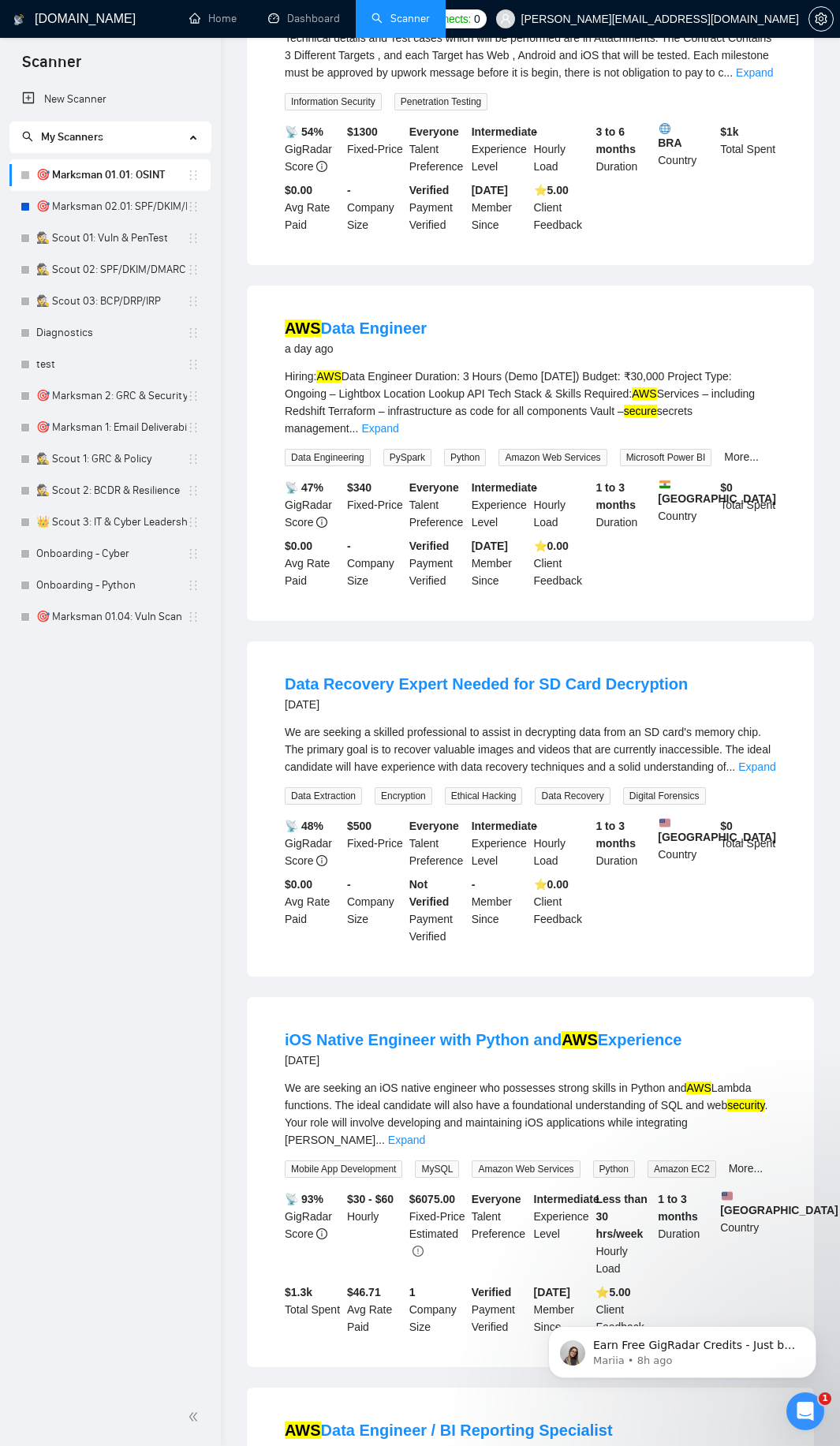
scroll to position [0, 0]
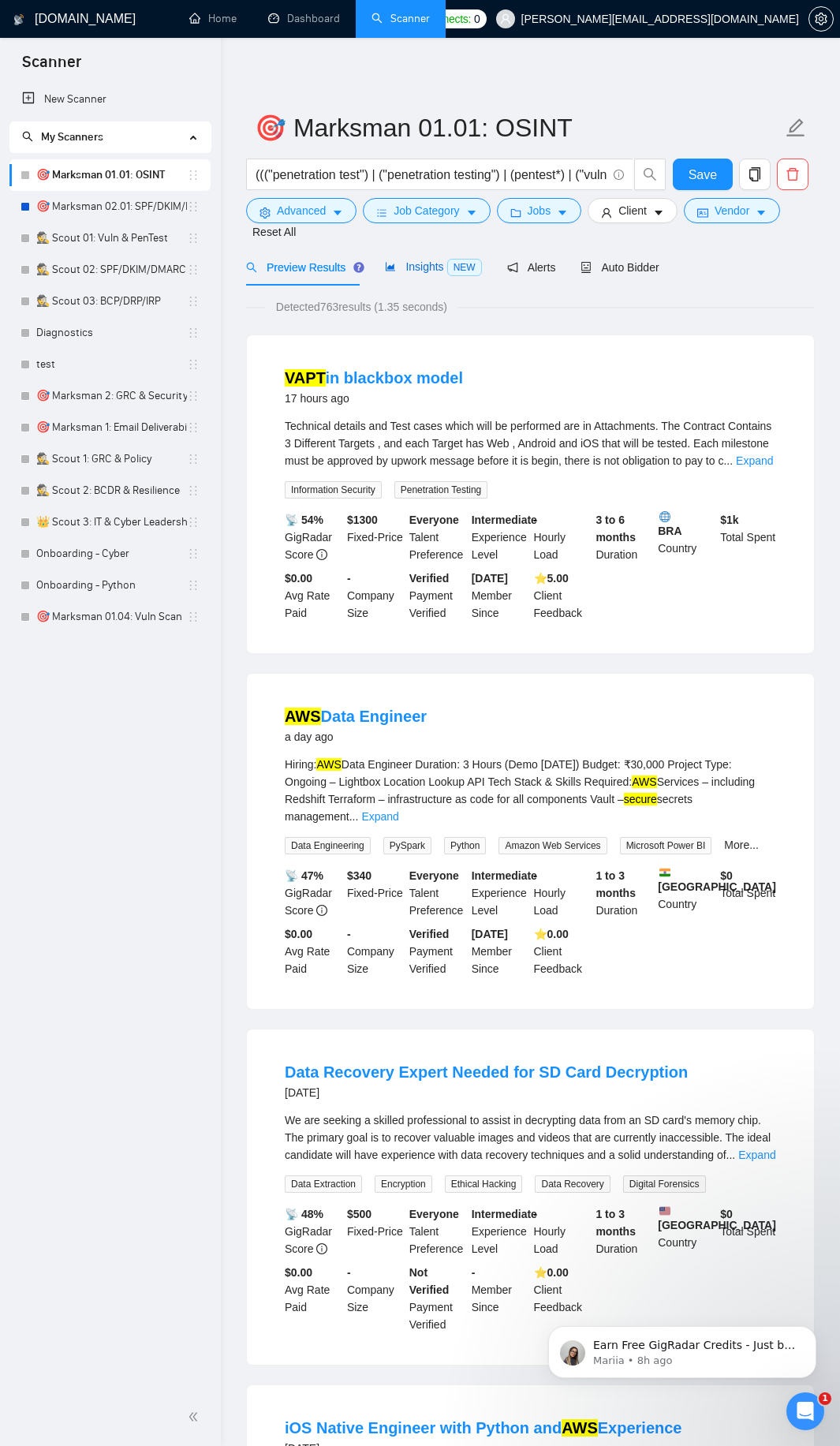
click at [440, 260] on span "Insights NEW" at bounding box center [432, 266] width 96 height 13
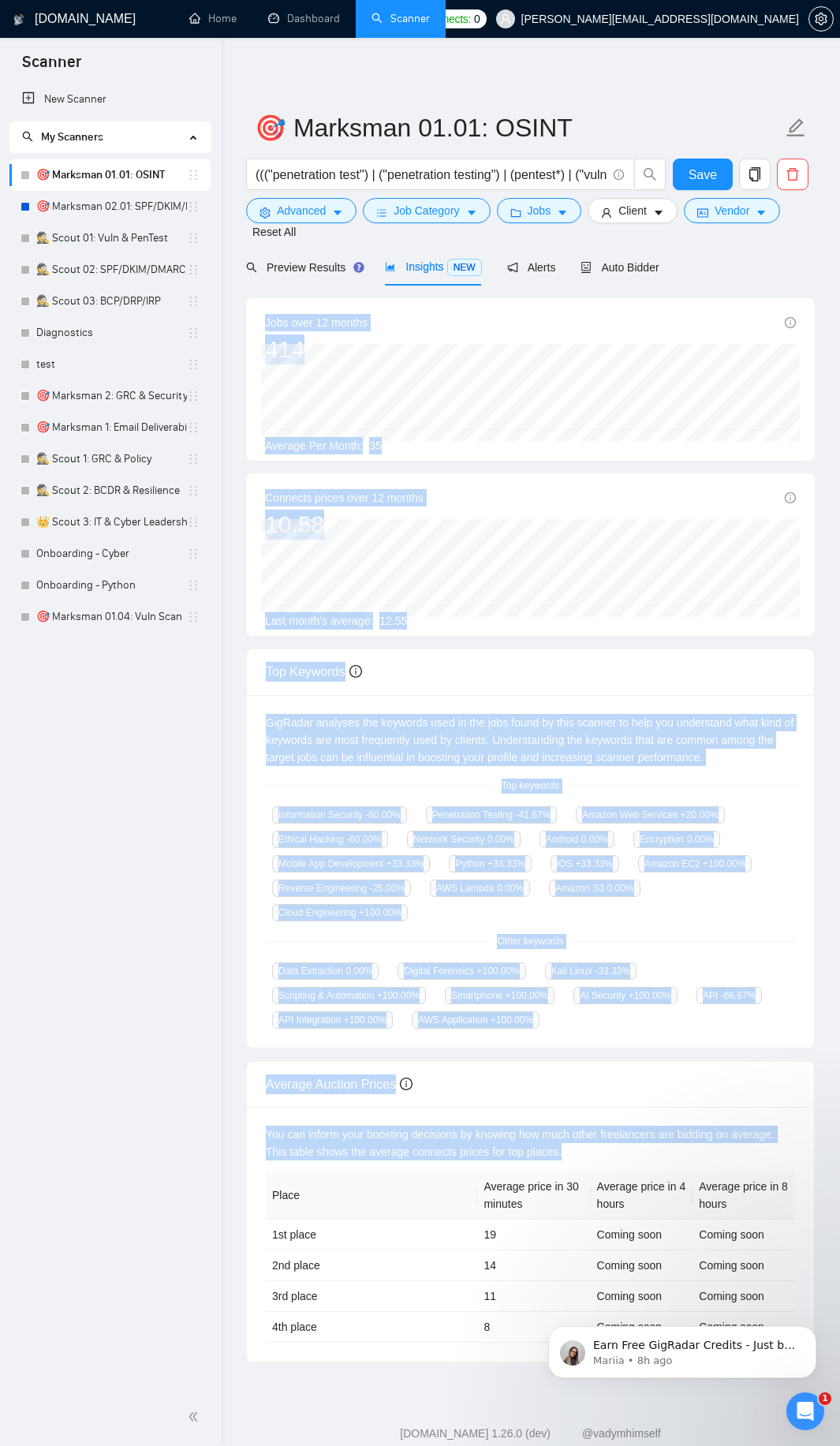
drag, startPoint x: 256, startPoint y: 323, endPoint x: 848, endPoint y: 1306, distance: 1147.5
click at [840, 1306] on html "Scanner New Scanner My Scanners 🎯 Marksman 01.01: OSINT 🎯 Marksman 02.01: SPF/D…" at bounding box center [420, 723] width 840 height 1446
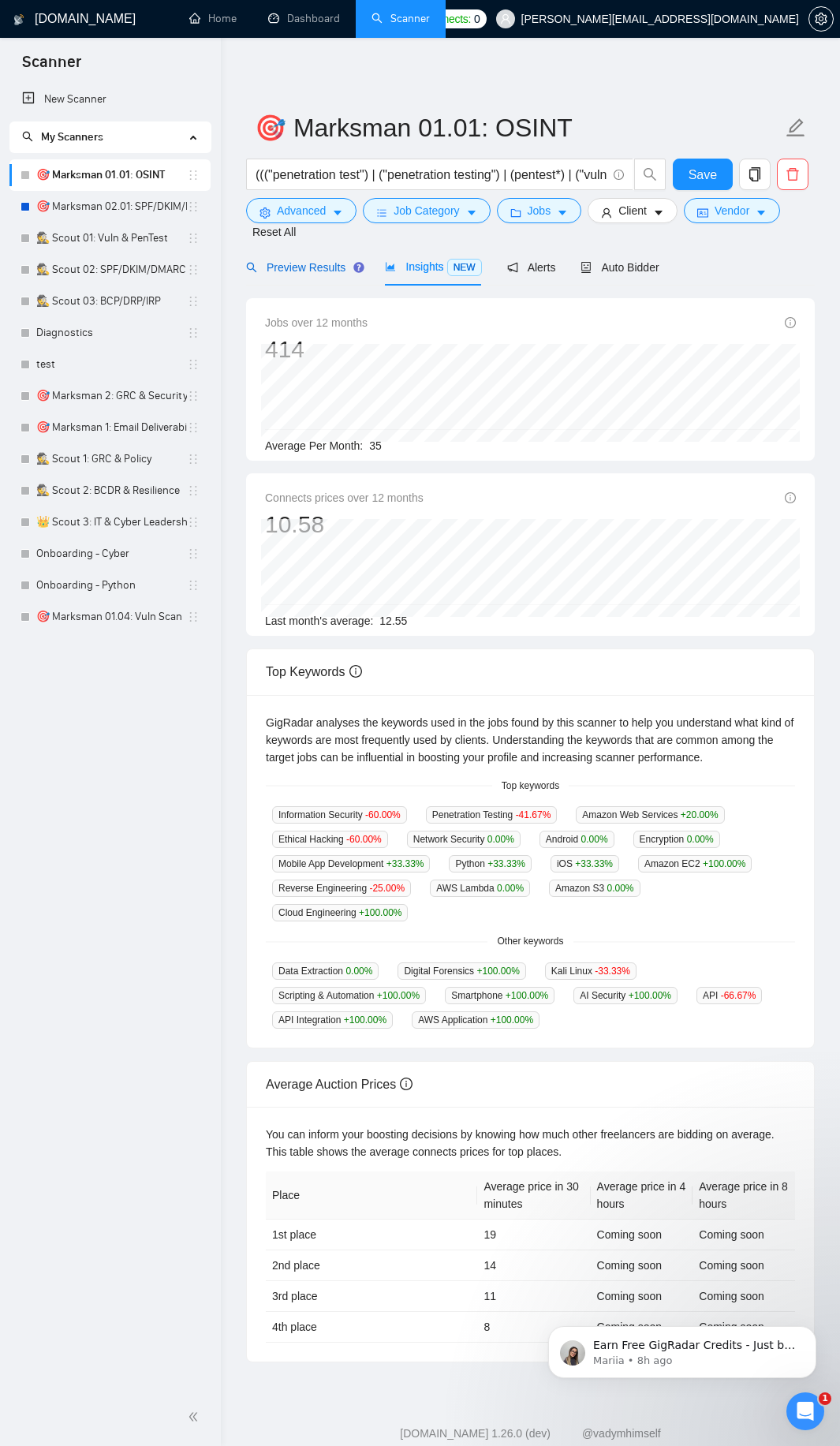
click at [308, 271] on span "Preview Results" at bounding box center [302, 267] width 113 height 13
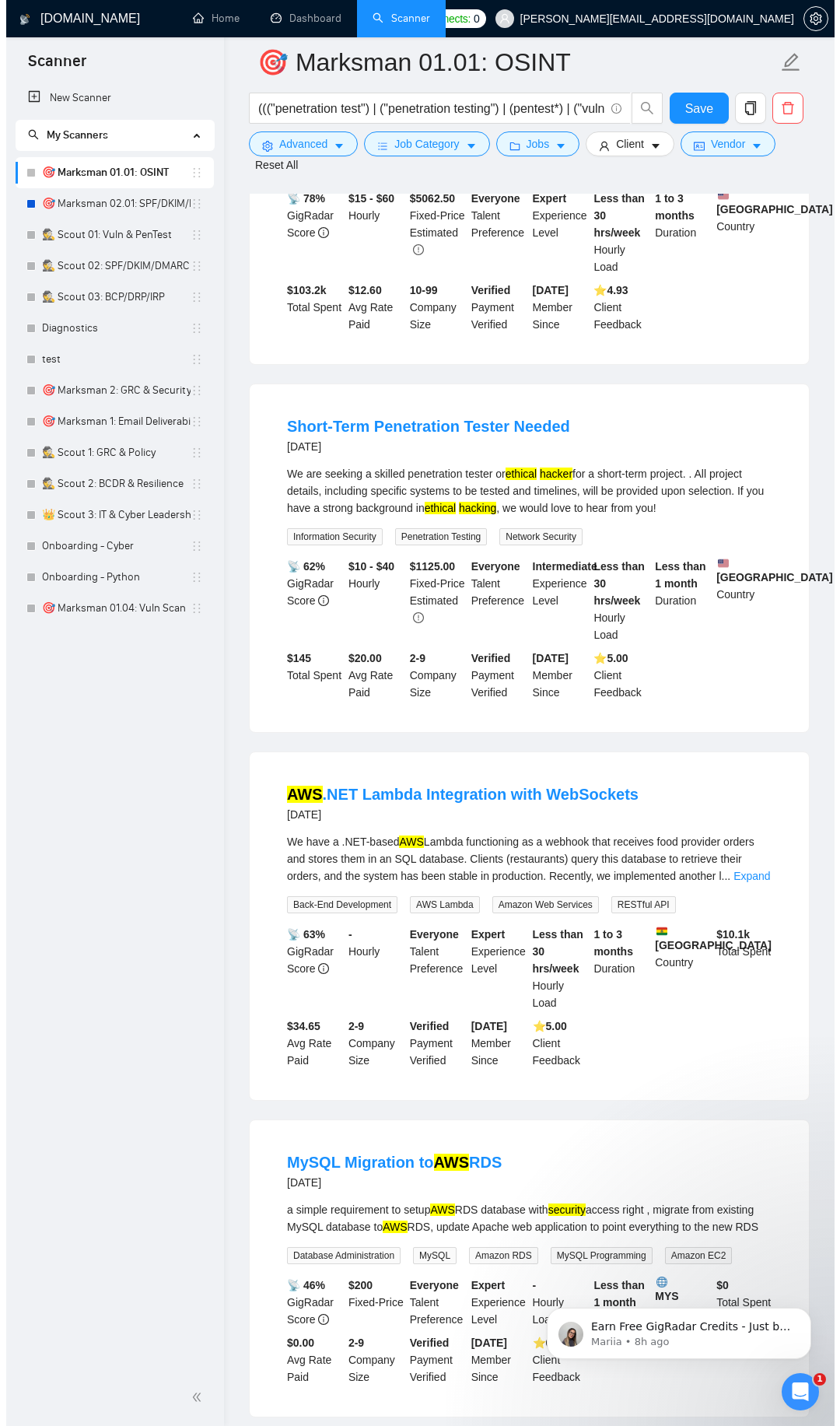
scroll to position [2596, 0]
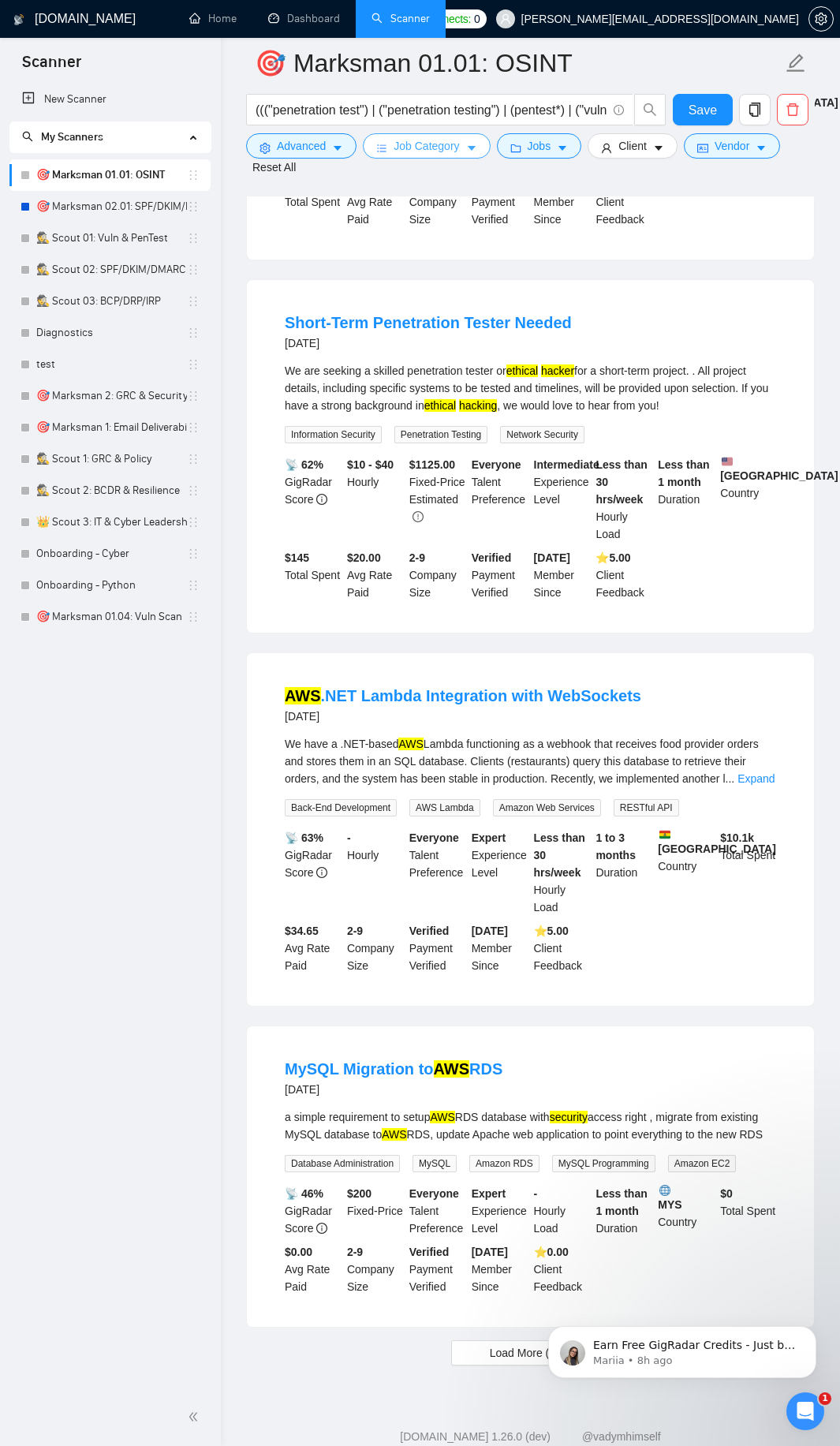
click at [462, 139] on button "Job Category" at bounding box center [426, 146] width 127 height 25
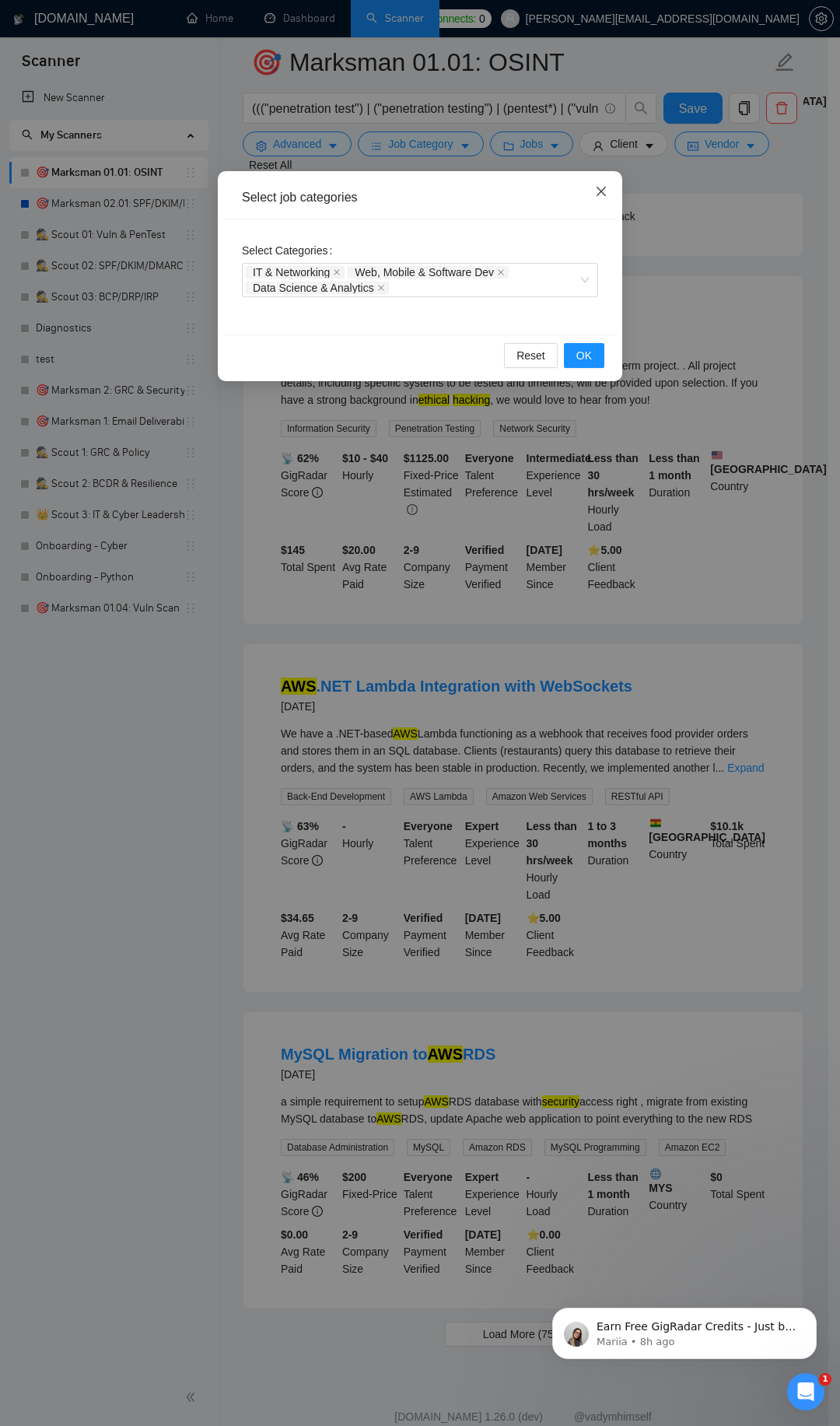
click at [603, 188] on icon "close" at bounding box center [601, 191] width 12 height 12
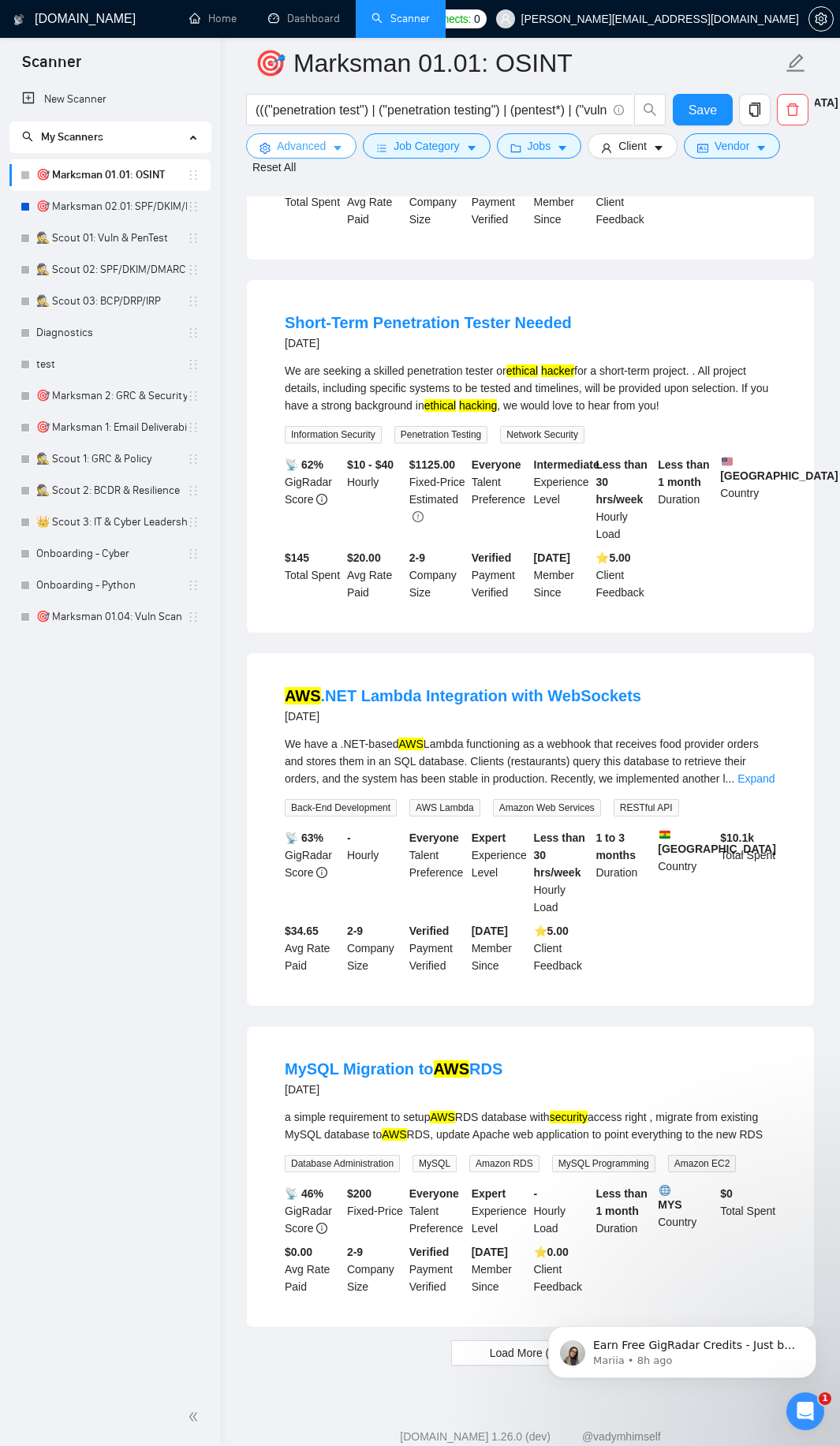
click at [338, 153] on icon "caret-down" at bounding box center [337, 148] width 11 height 11
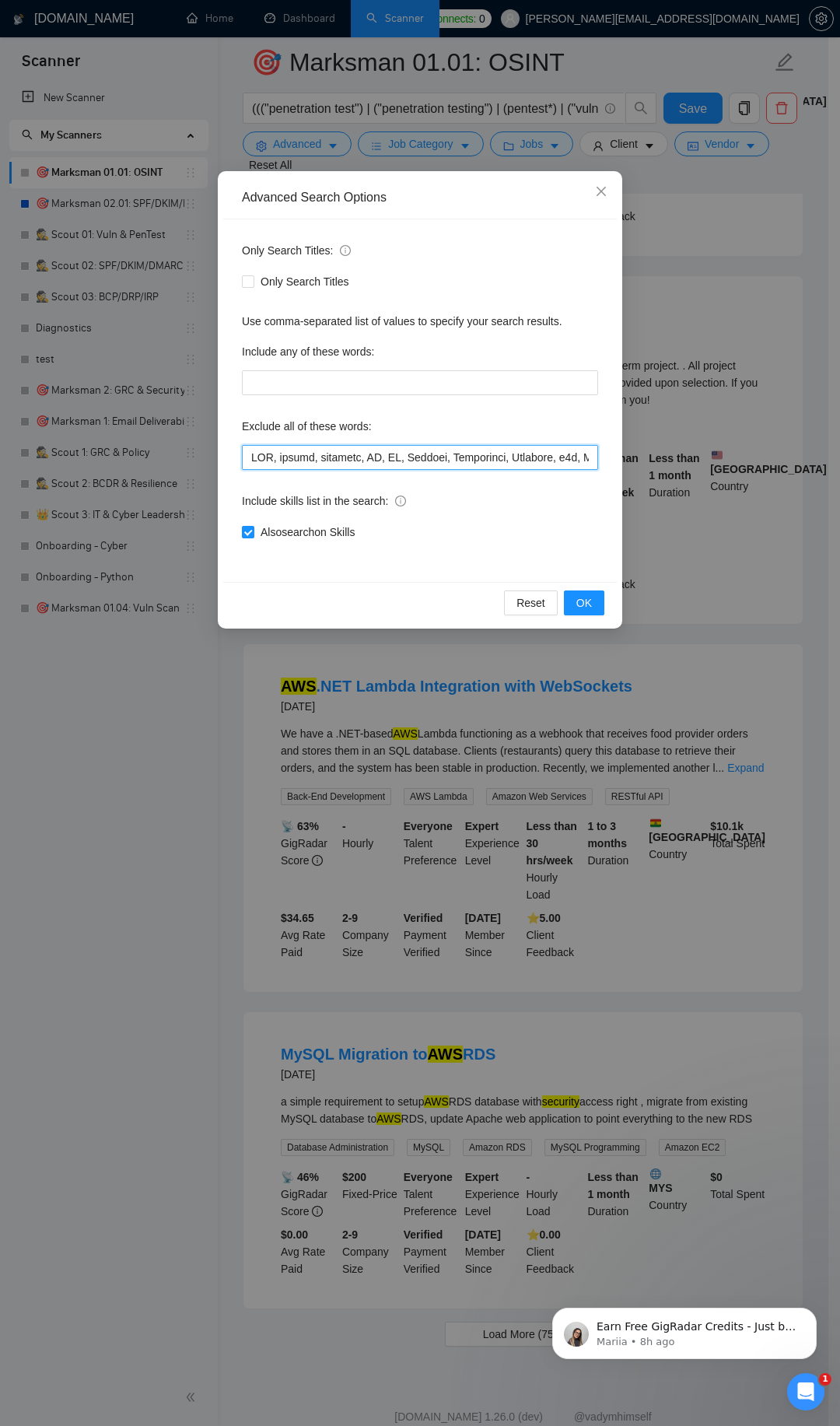
click at [365, 454] on input "text" at bounding box center [420, 457] width 357 height 25
click at [592, 594] on button "OK" at bounding box center [584, 602] width 40 height 25
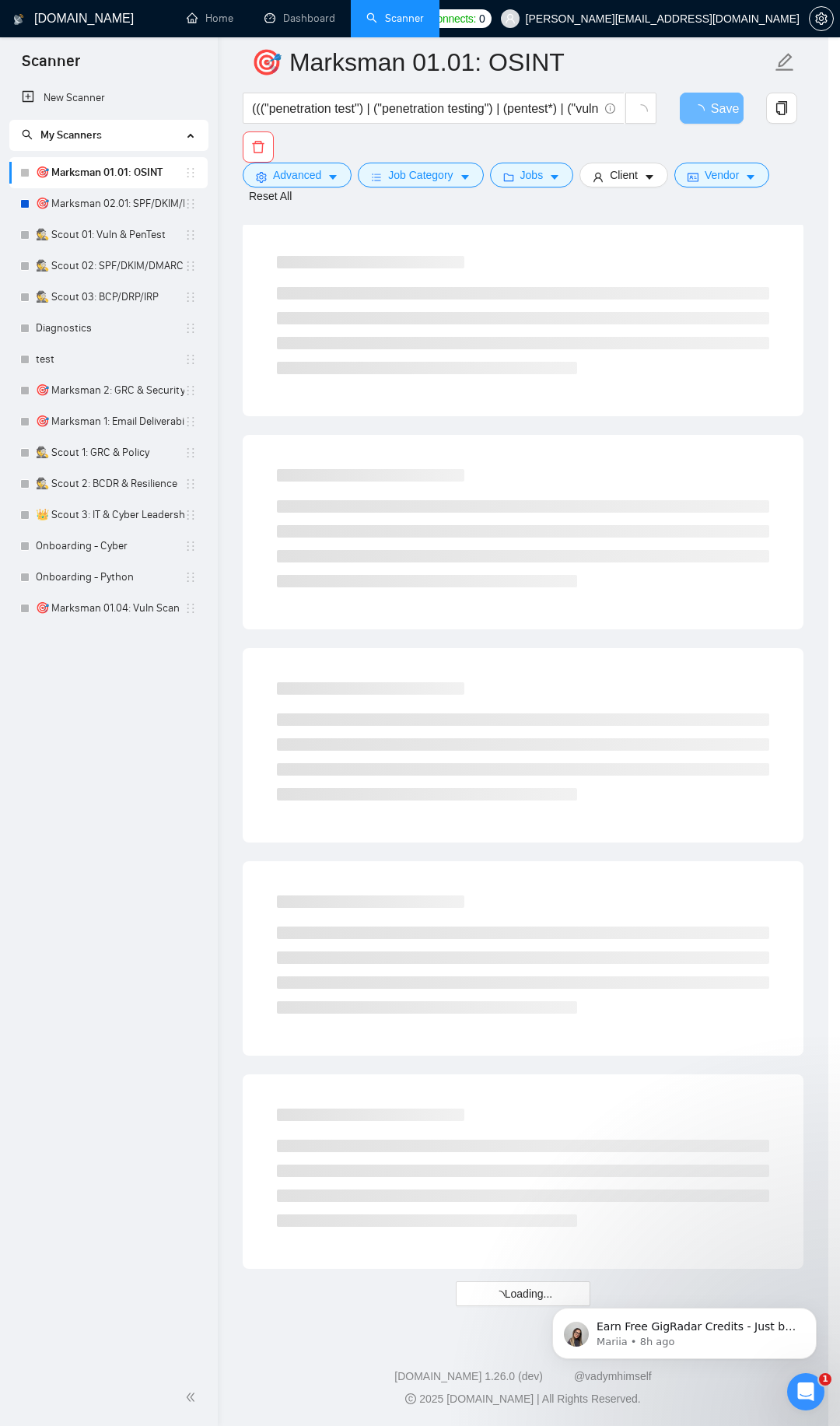
scroll to position [1186, 0]
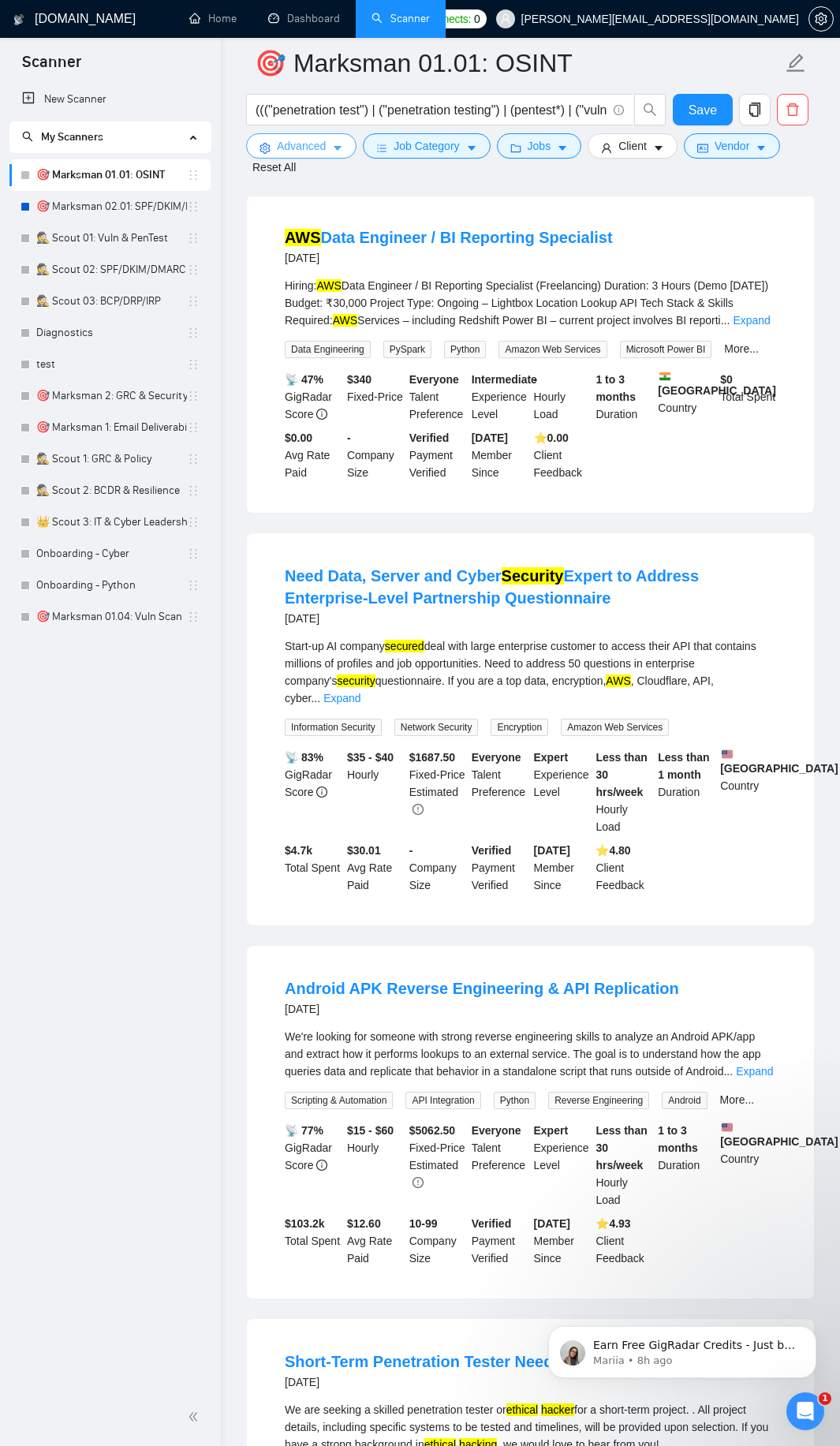
click at [318, 139] on span "Advanced" at bounding box center [301, 146] width 49 height 18
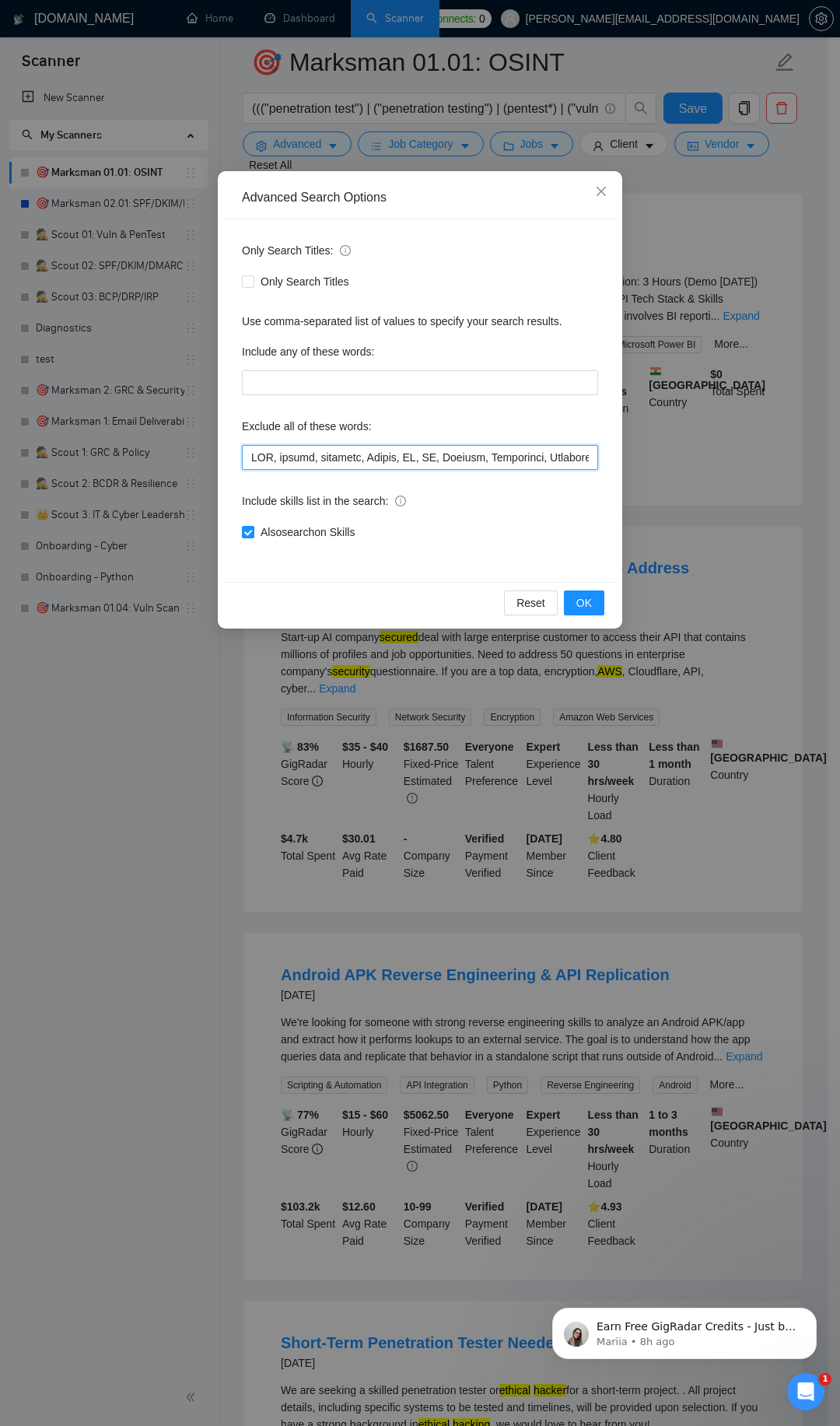
click at [387, 464] on input "text" at bounding box center [420, 457] width 357 height 25
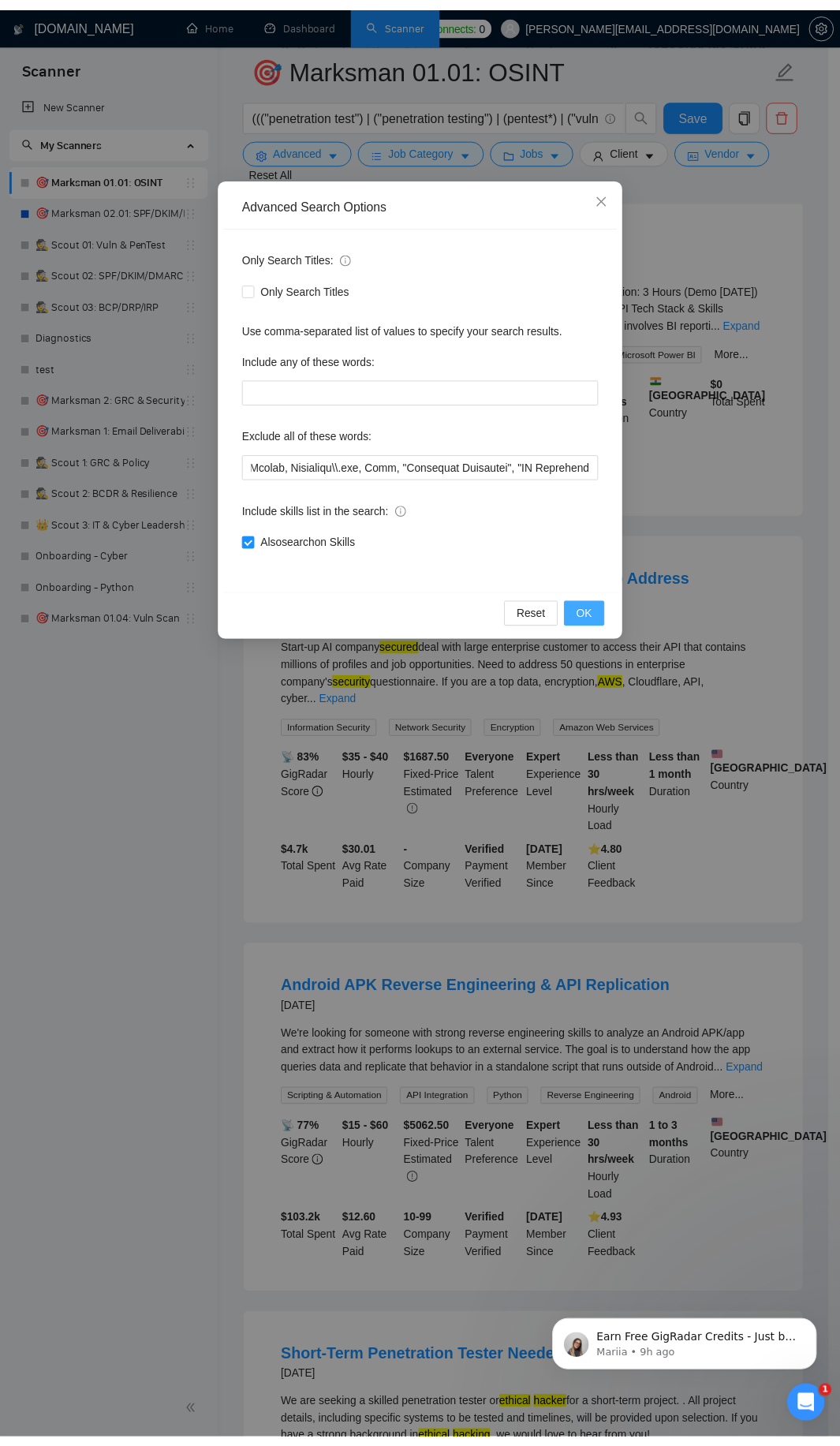
scroll to position [0, 0]
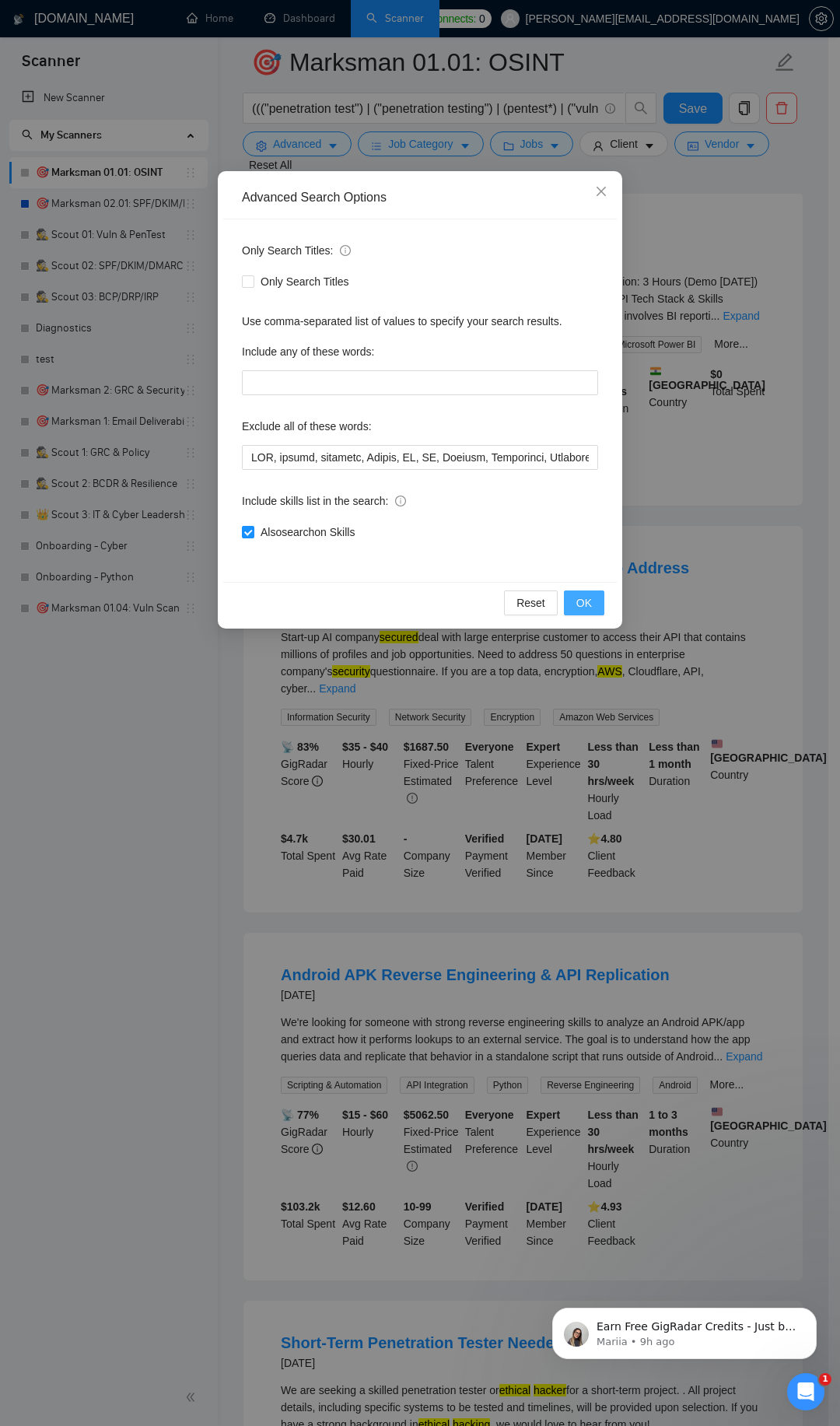
click at [580, 604] on span "OK" at bounding box center [584, 602] width 16 height 17
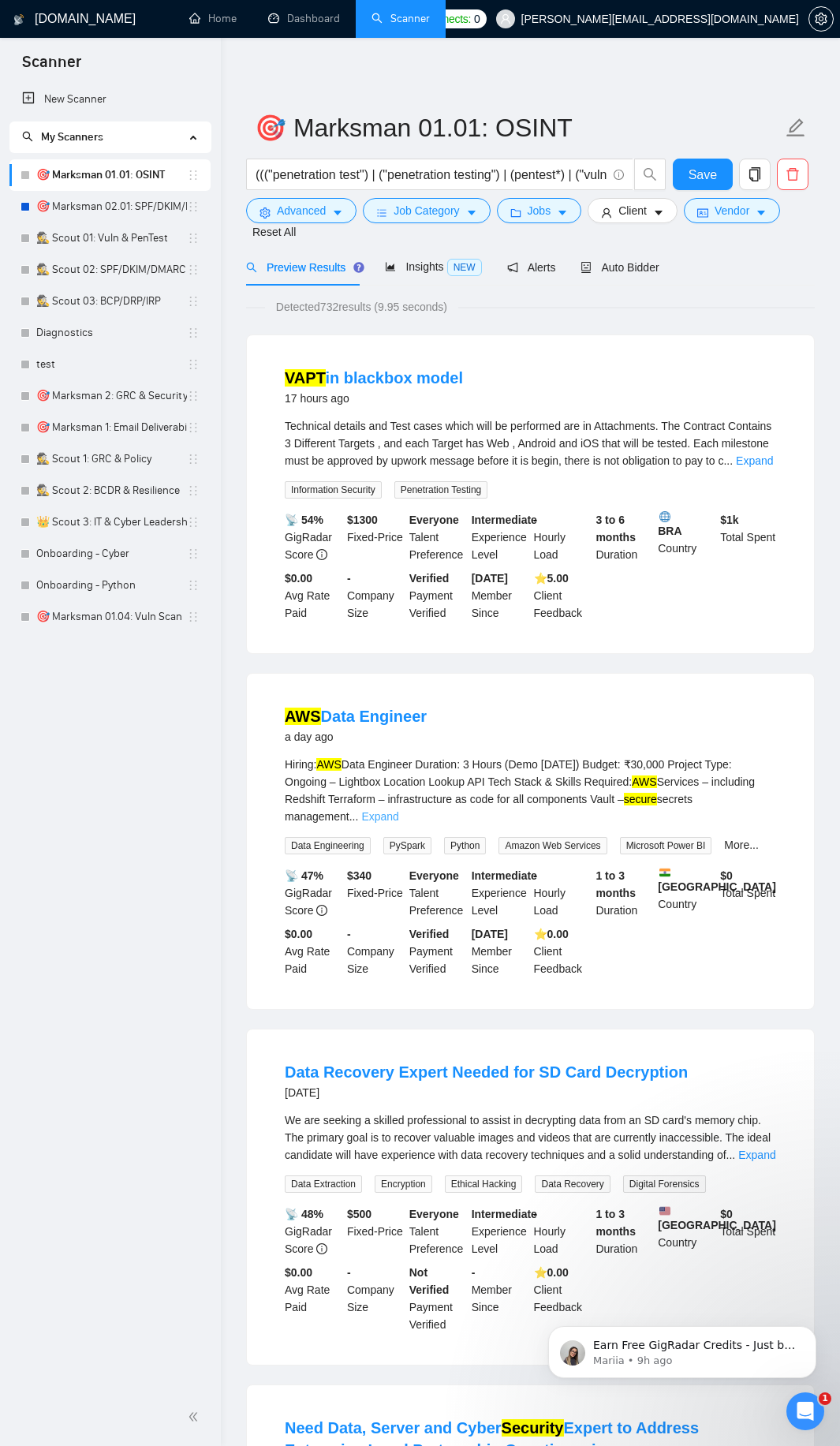
click at [398, 810] on link "Expand" at bounding box center [380, 816] width 37 height 13
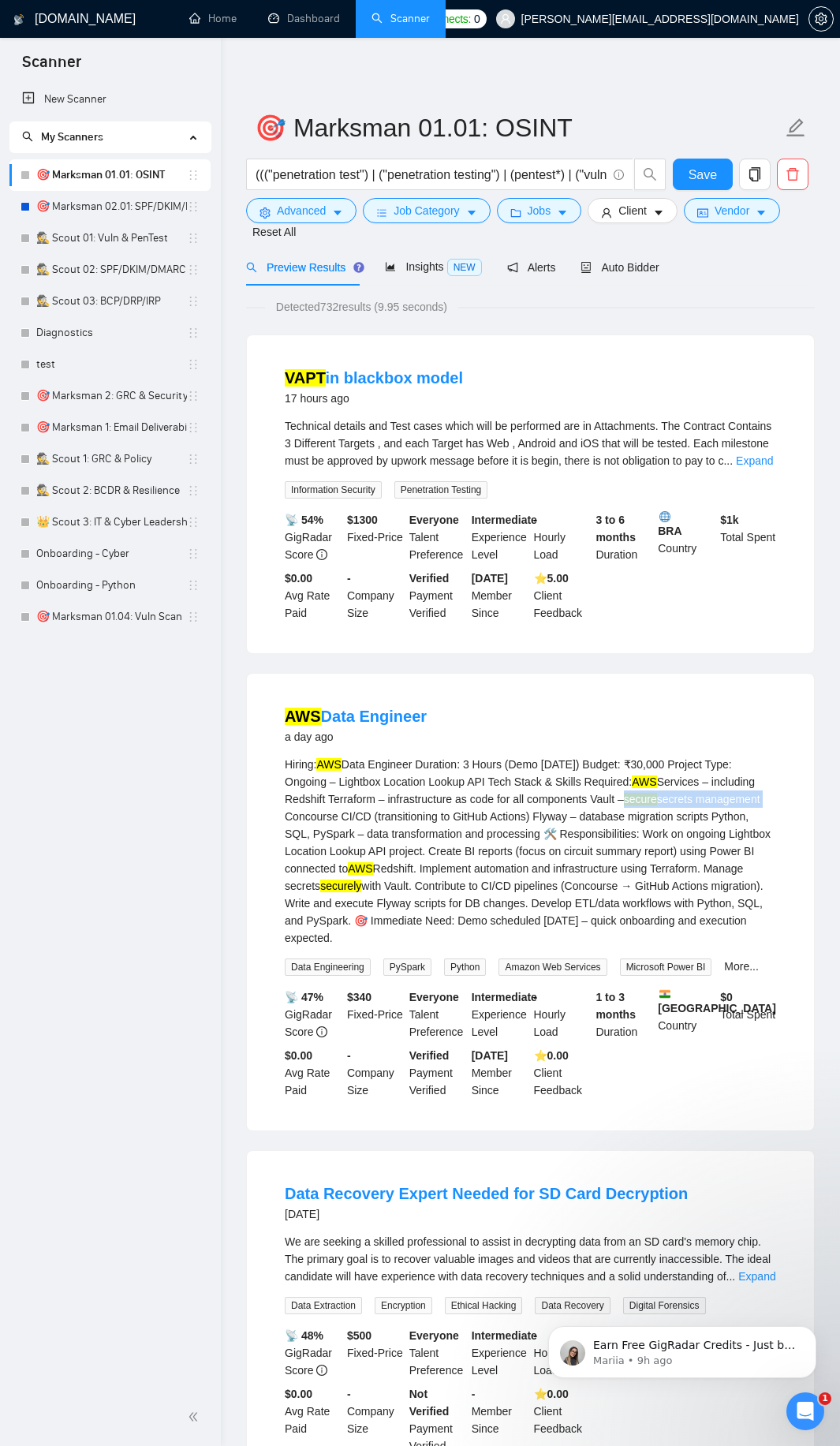
drag, startPoint x: 584, startPoint y: 798, endPoint x: 752, endPoint y: 807, distance: 168.2
click at [752, 807] on div "Hiring: AWS Data Engineer Duration: 3 Hours (Demo [DATE]) Budget: ₹30,000 Proje…" at bounding box center [531, 851] width 492 height 191
click at [322, 211] on span "Advanced" at bounding box center [301, 210] width 49 height 18
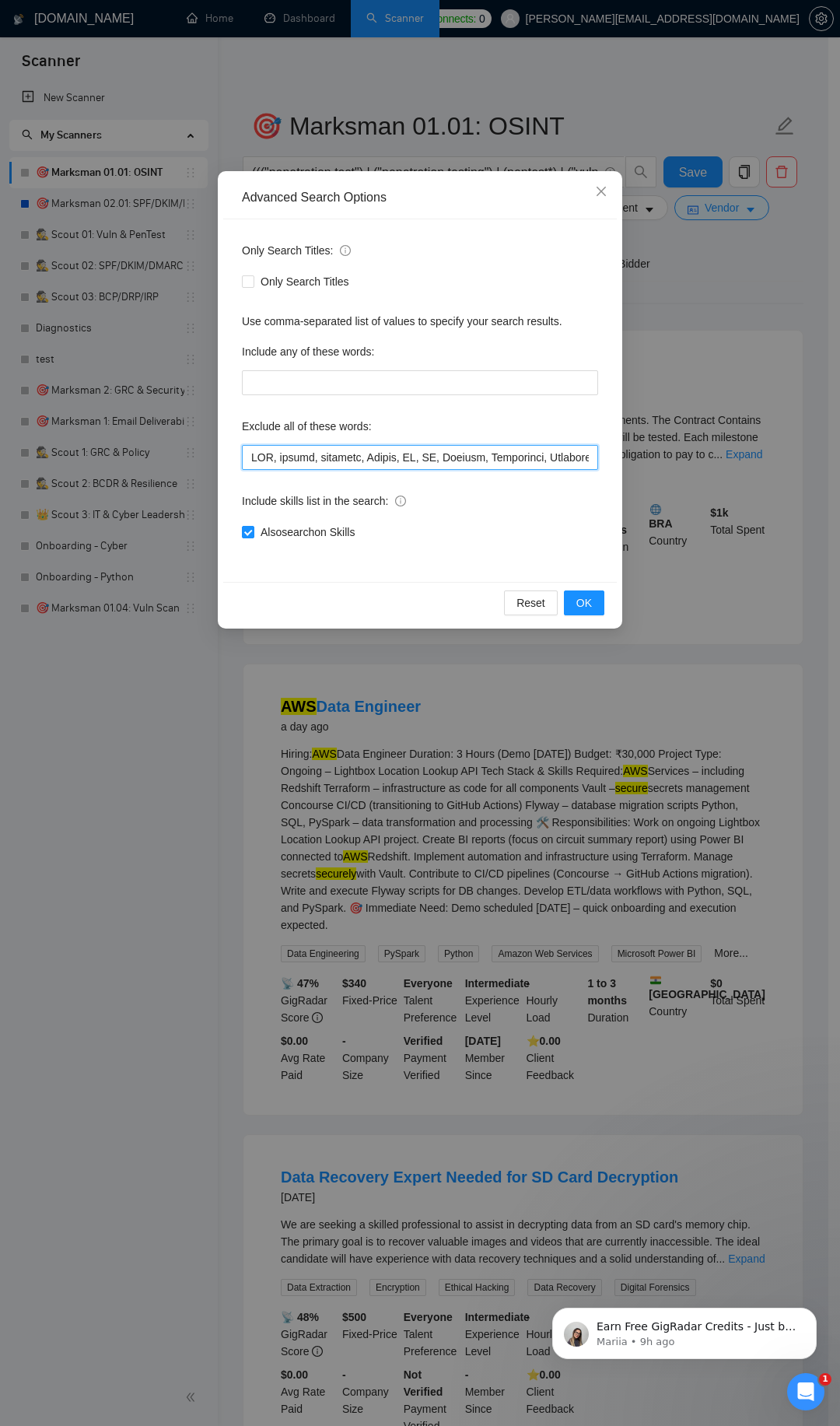
click at [487, 448] on input "text" at bounding box center [420, 457] width 357 height 25
click at [484, 455] on input "text" at bounding box center [420, 457] width 357 height 25
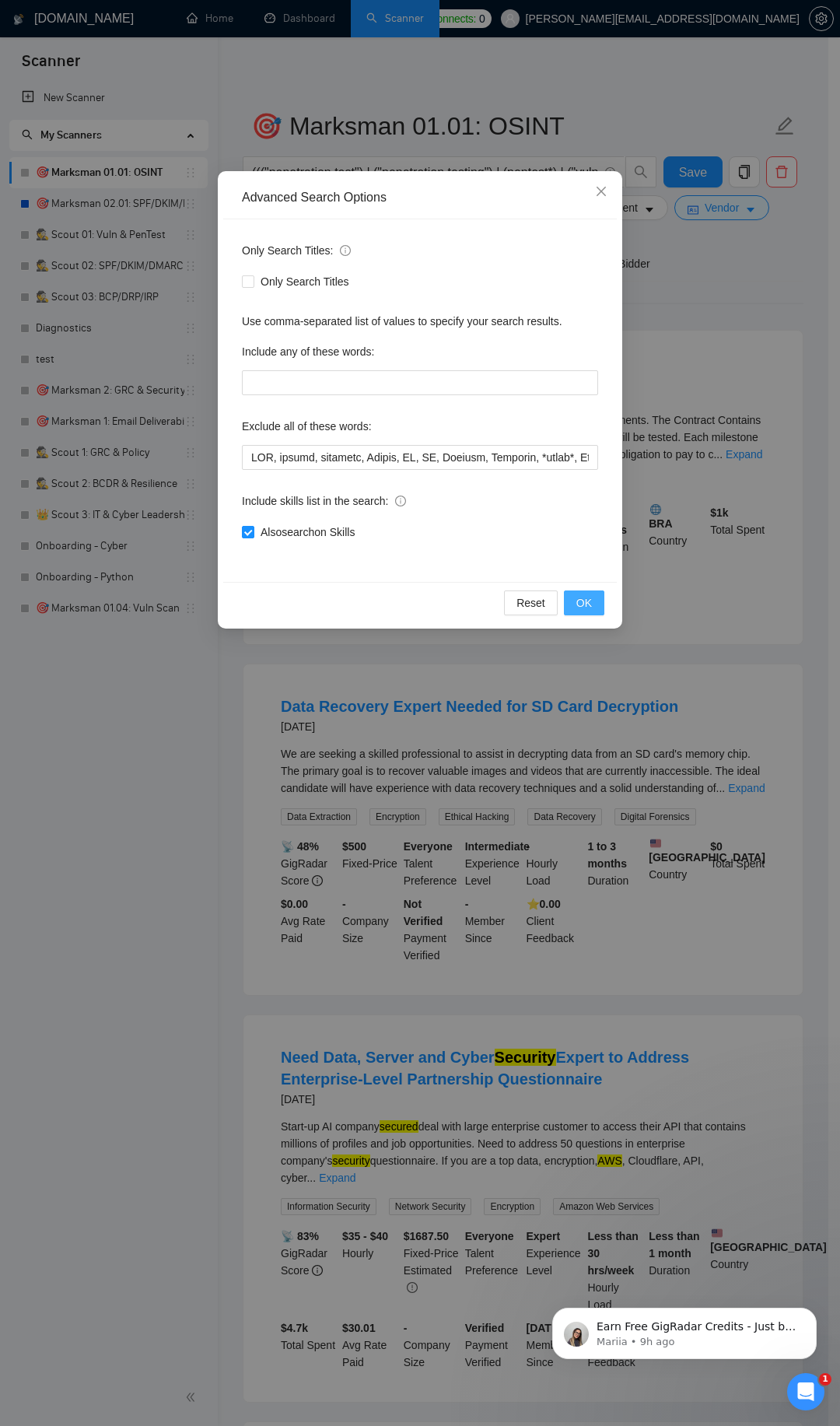
click at [575, 599] on button "OK" at bounding box center [584, 602] width 40 height 25
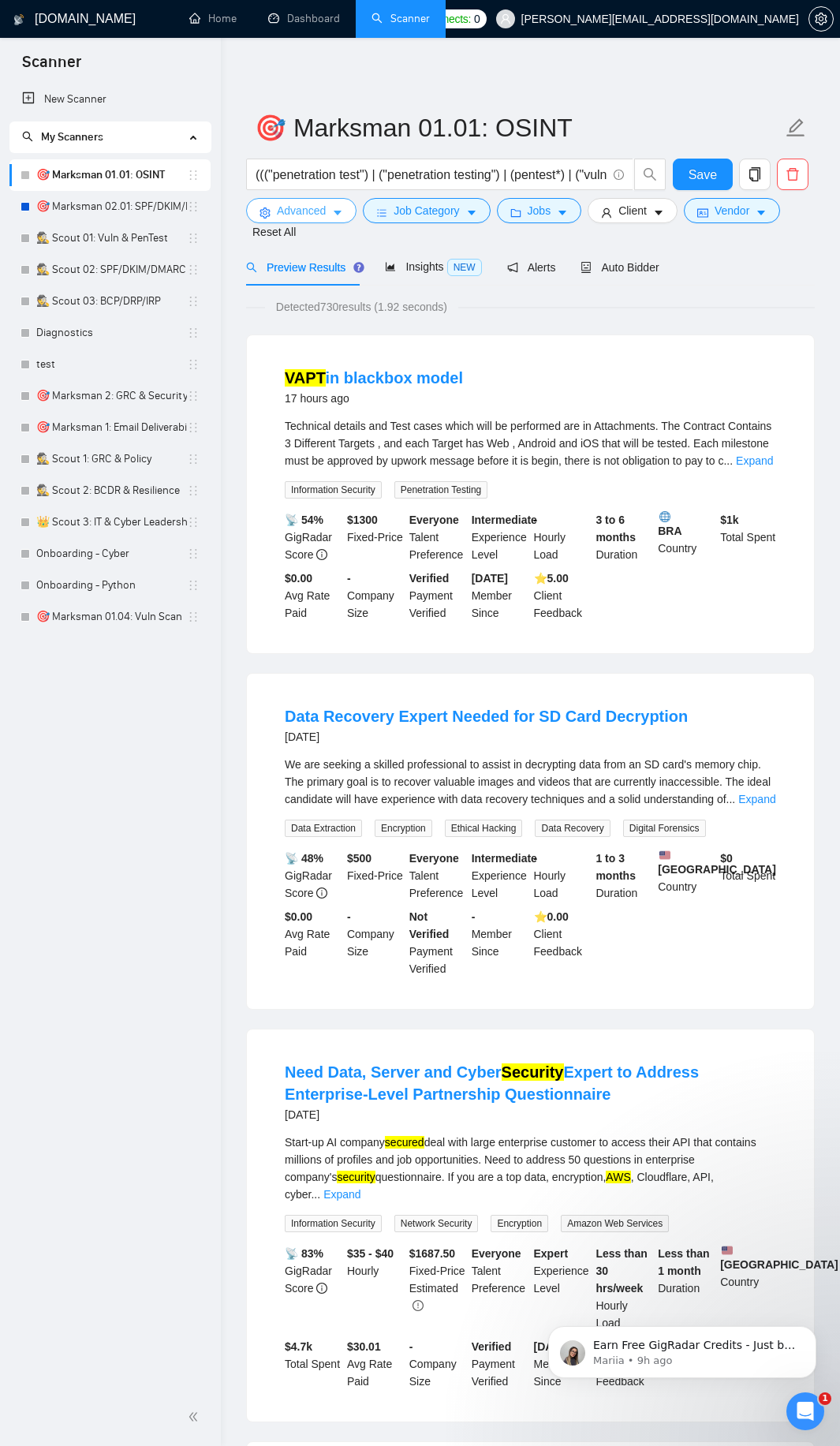
click at [329, 208] on button "Advanced" at bounding box center [301, 211] width 111 height 25
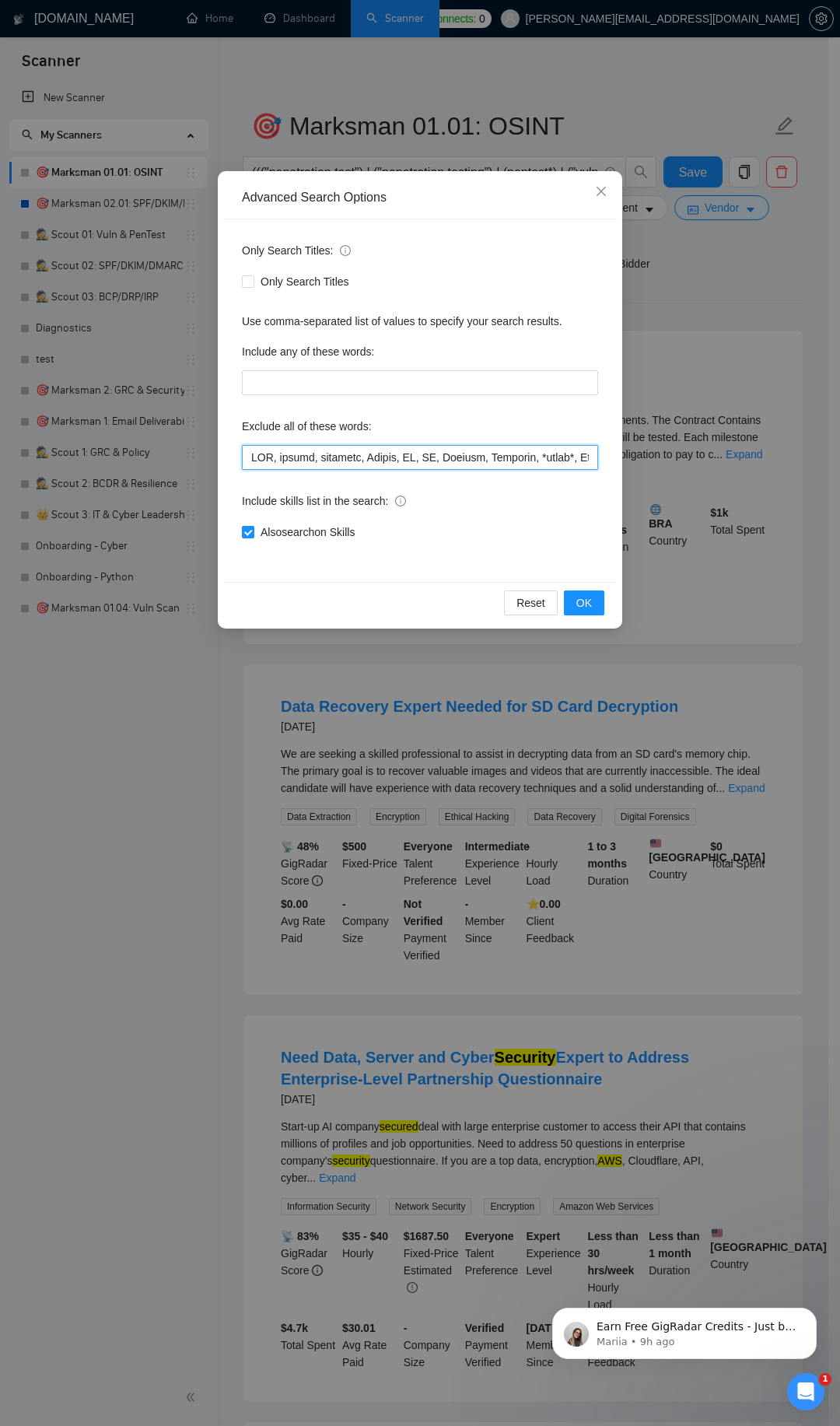
click at [533, 460] on input "text" at bounding box center [420, 457] width 357 height 25
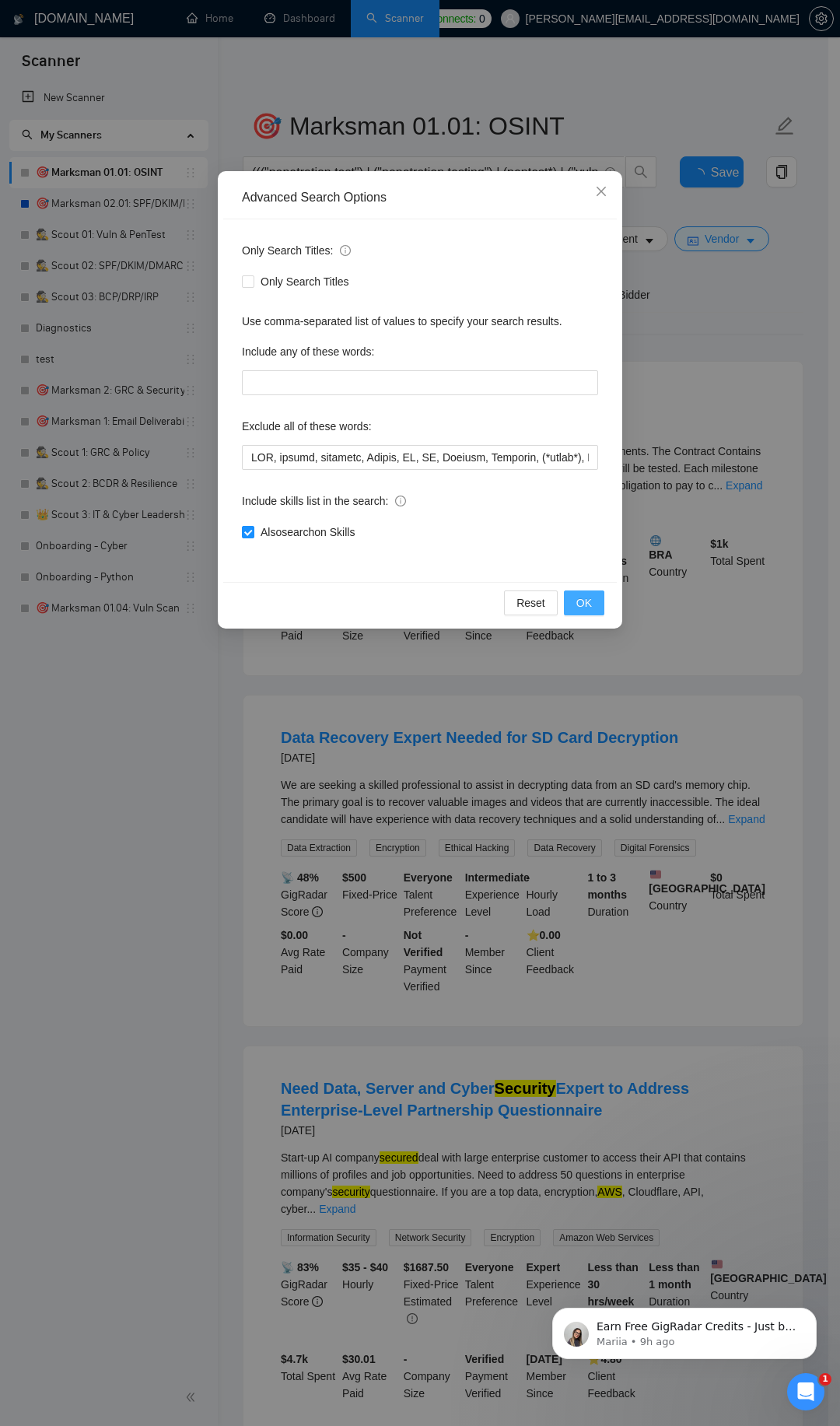
click at [588, 600] on span "OK" at bounding box center [584, 602] width 16 height 17
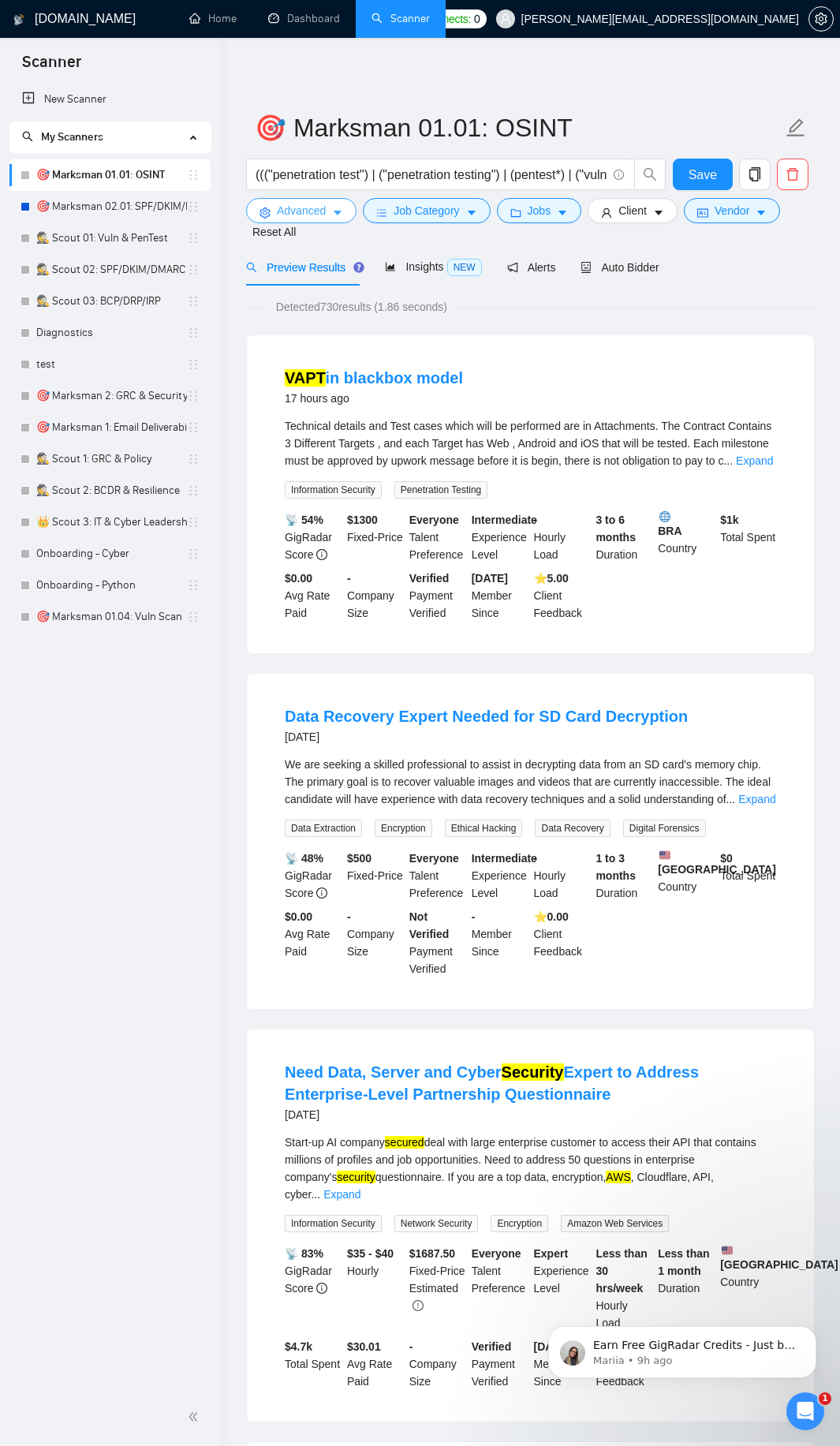
click at [325, 212] on span "Advanced" at bounding box center [301, 210] width 49 height 18
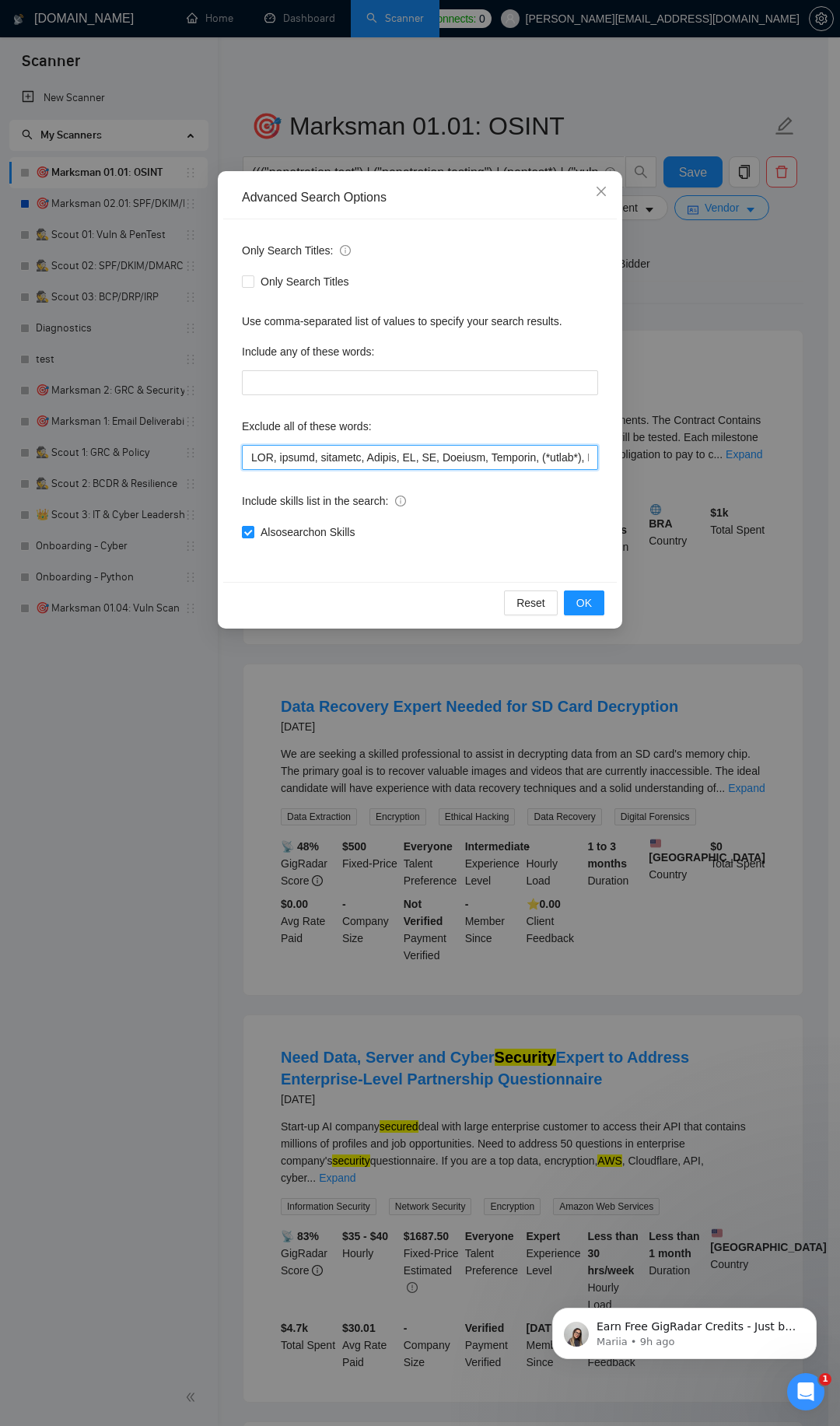
click at [531, 456] on input "text" at bounding box center [420, 457] width 357 height 25
click at [464, 456] on input "text" at bounding box center [420, 457] width 357 height 25
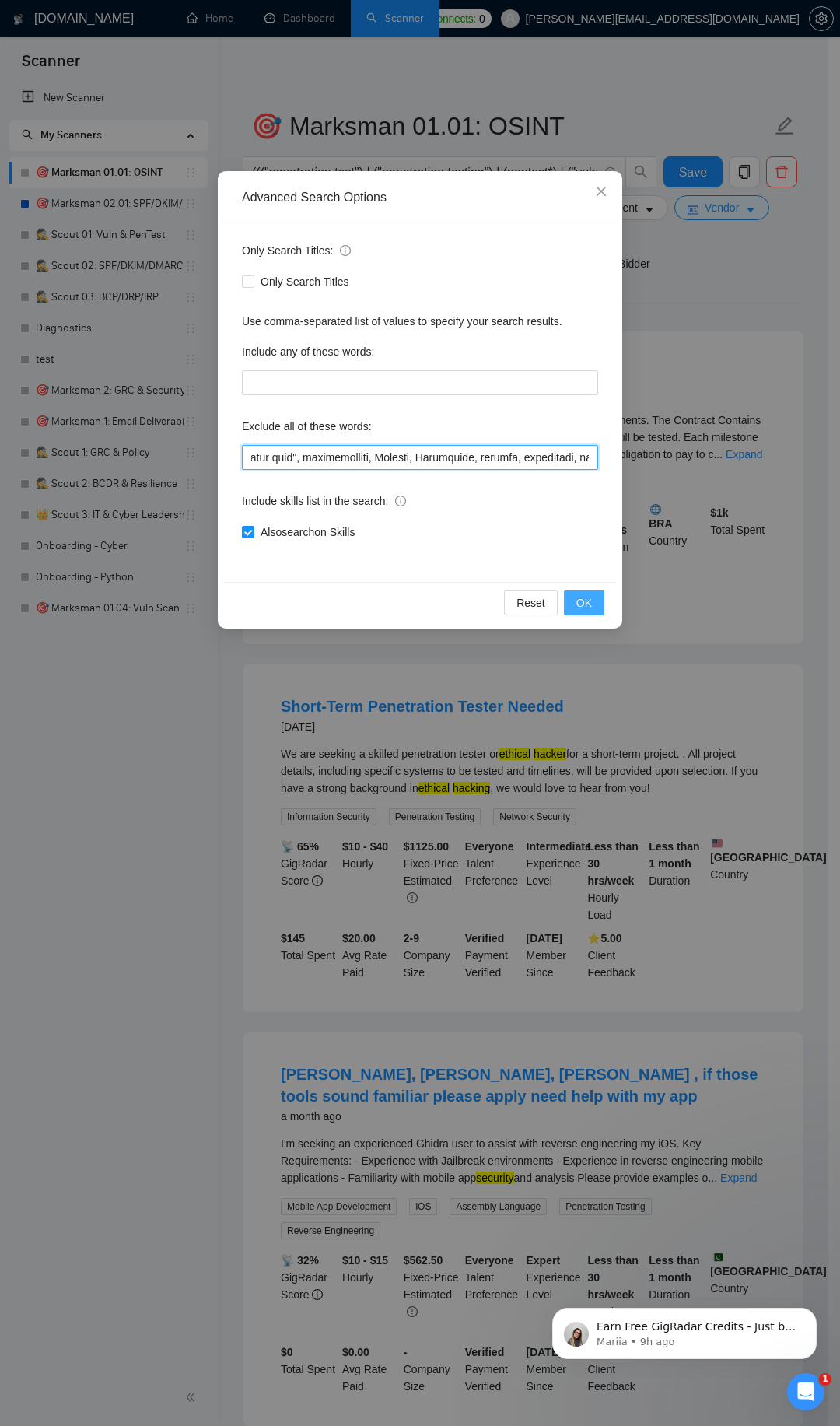
scroll to position [0, 10147]
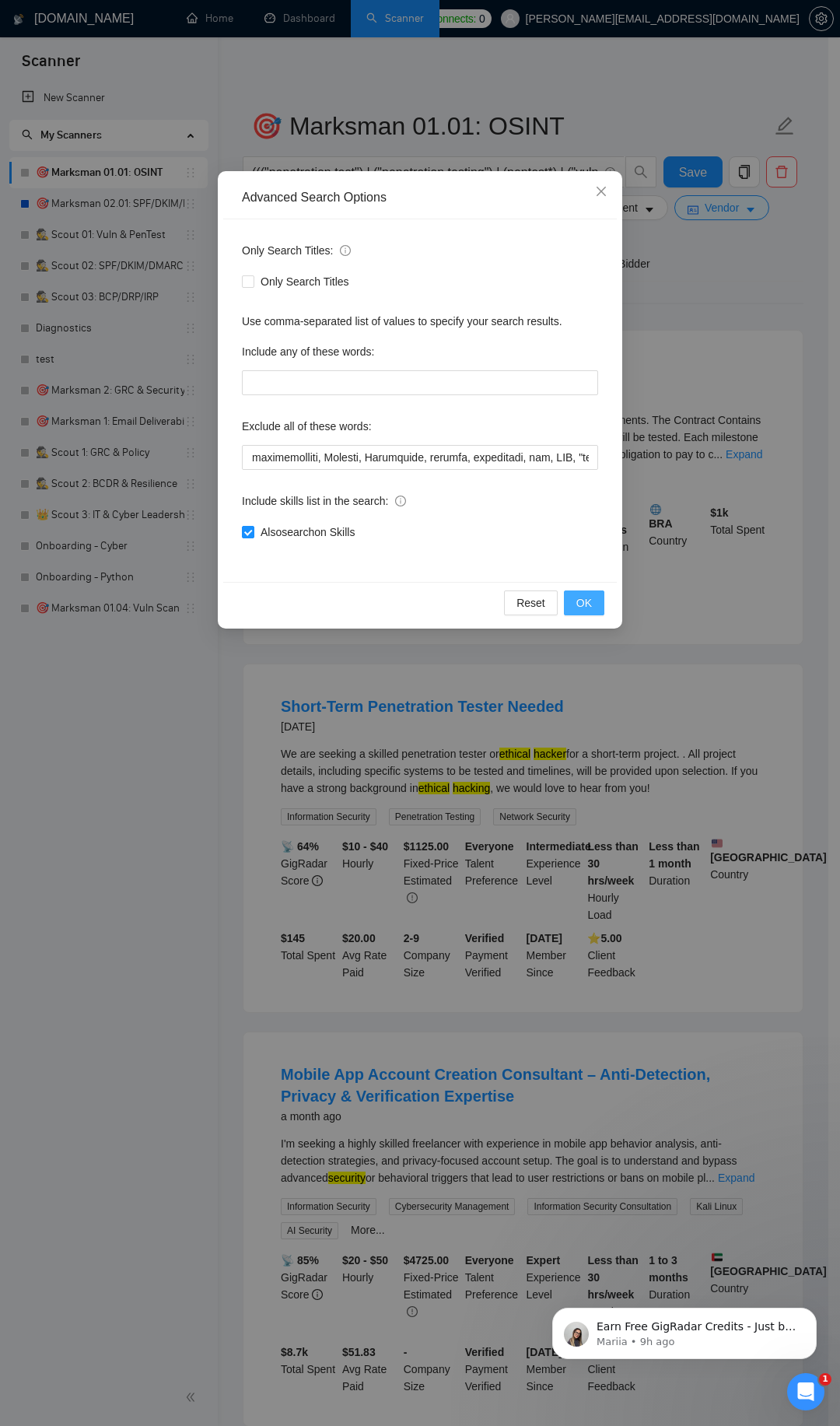
click at [586, 602] on span "OK" at bounding box center [584, 602] width 16 height 17
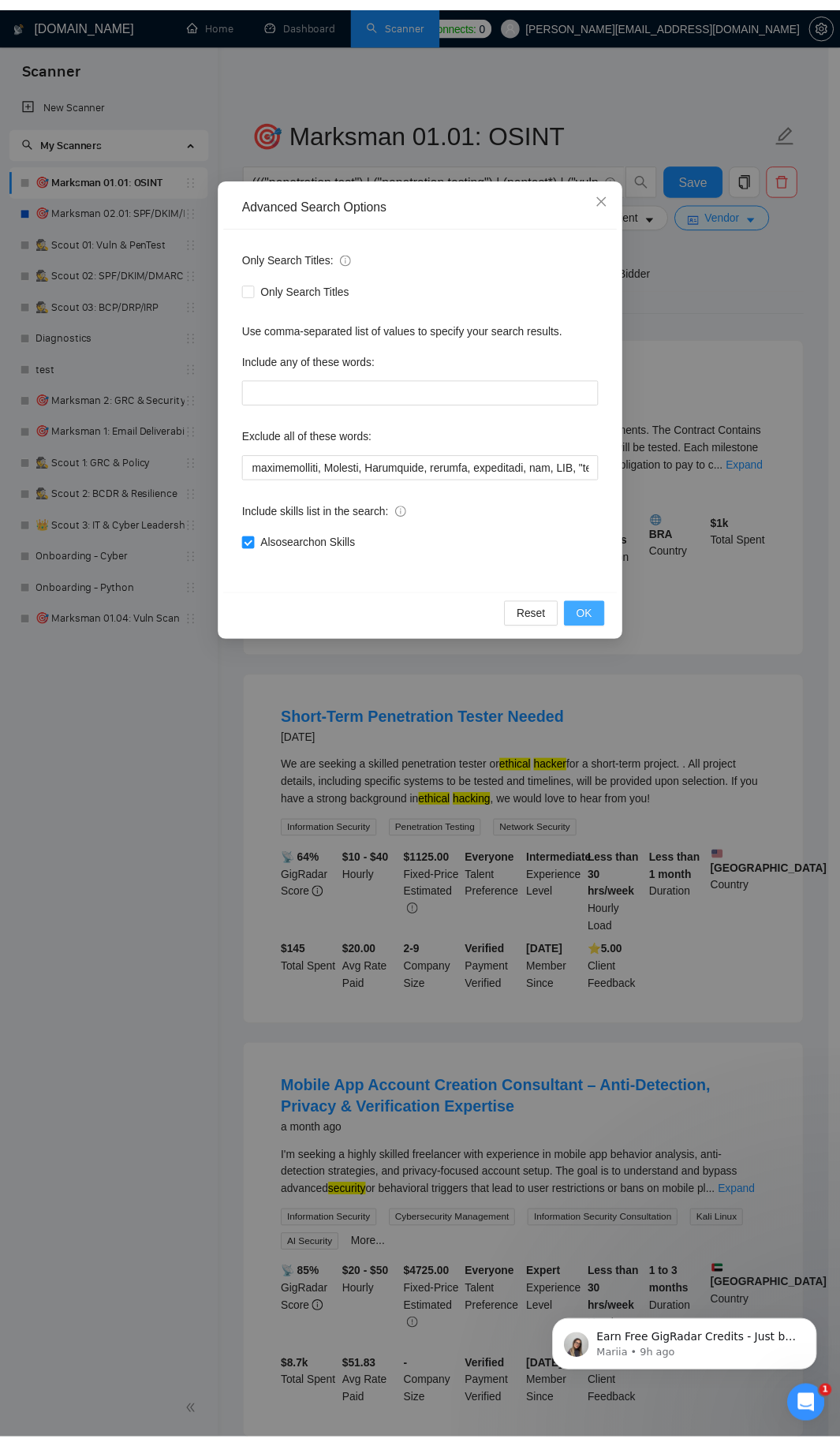
scroll to position [0, 0]
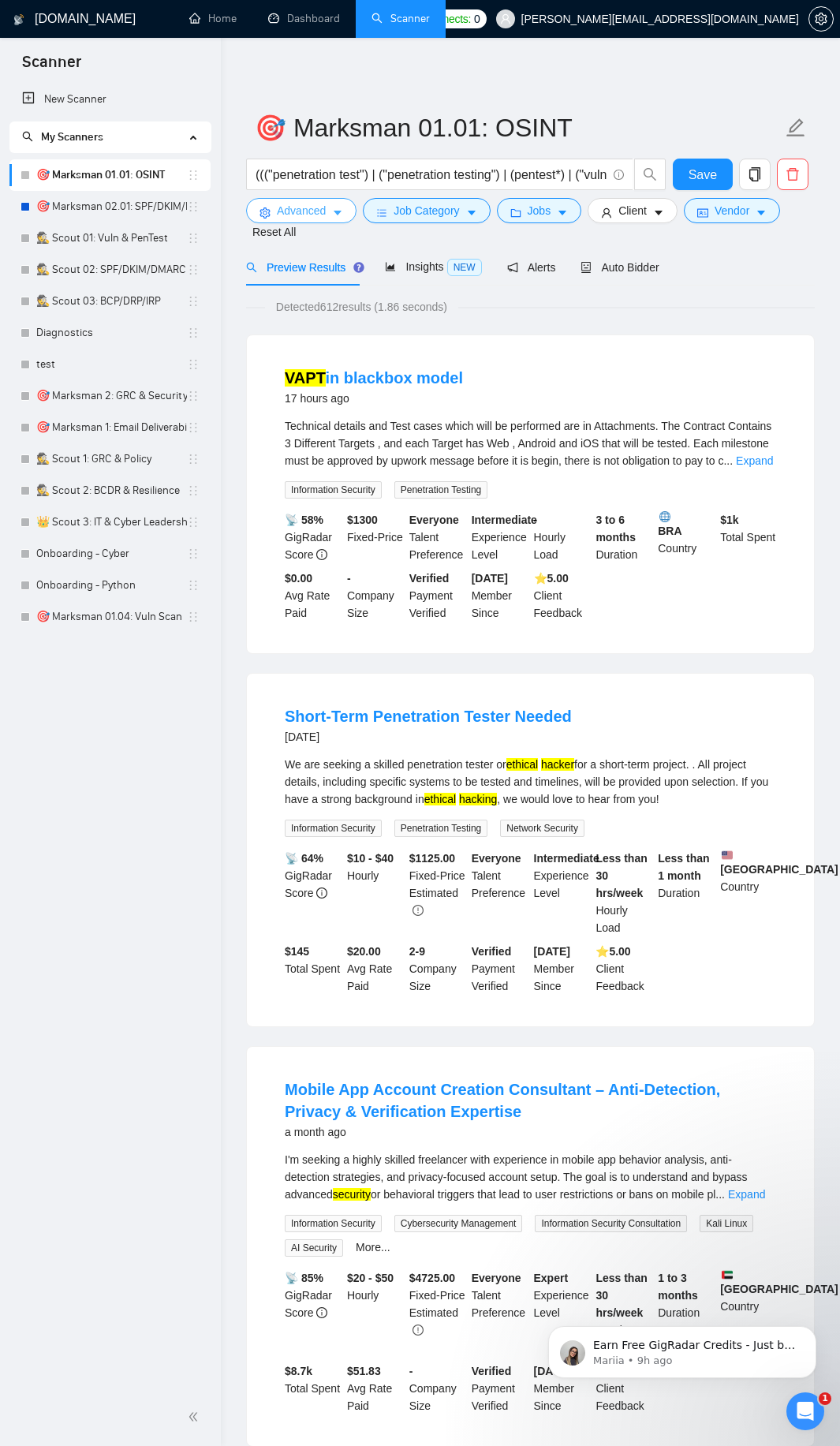
click at [336, 214] on icon "caret-down" at bounding box center [337, 213] width 11 height 11
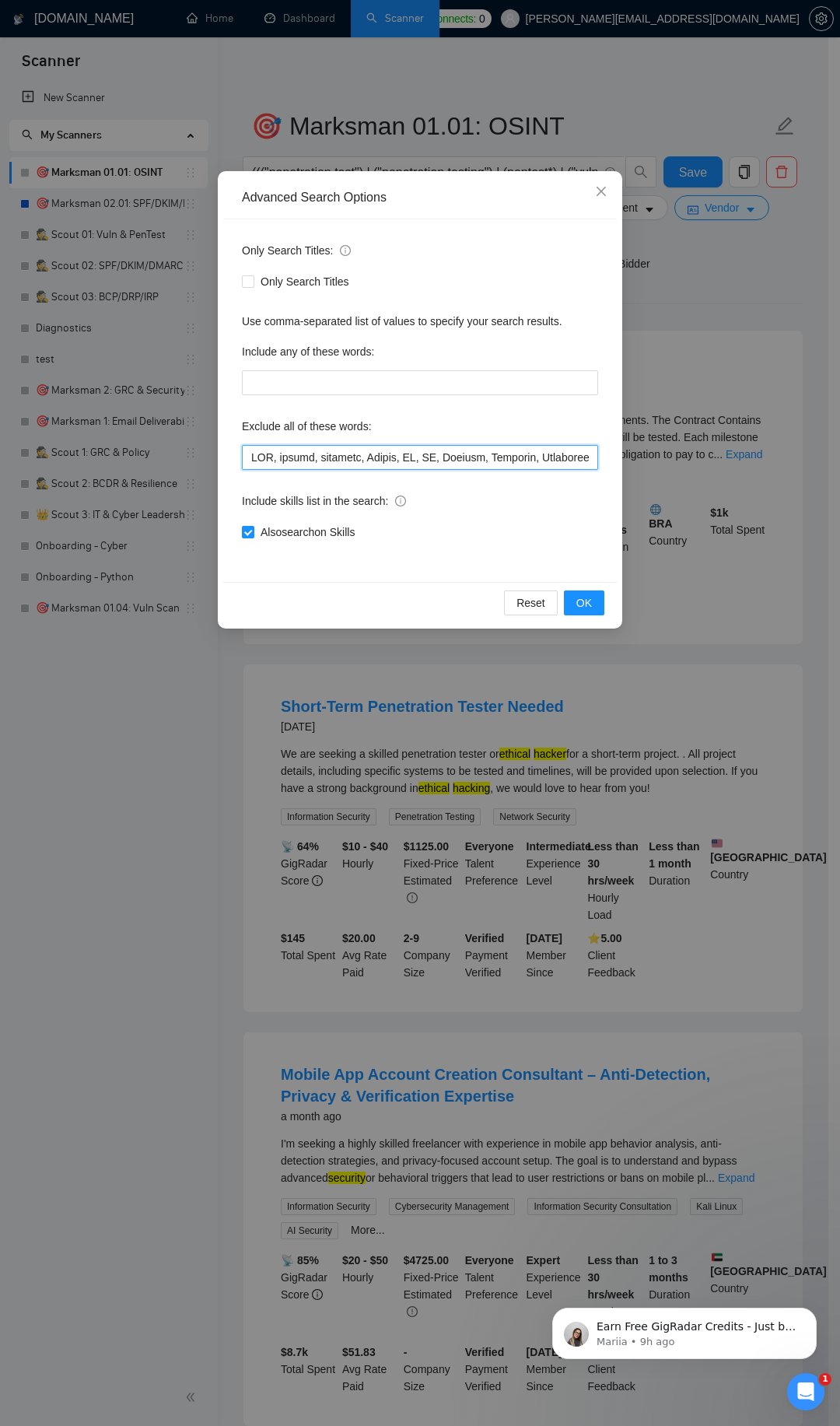
click at [254, 457] on input "text" at bounding box center [420, 457] width 357 height 25
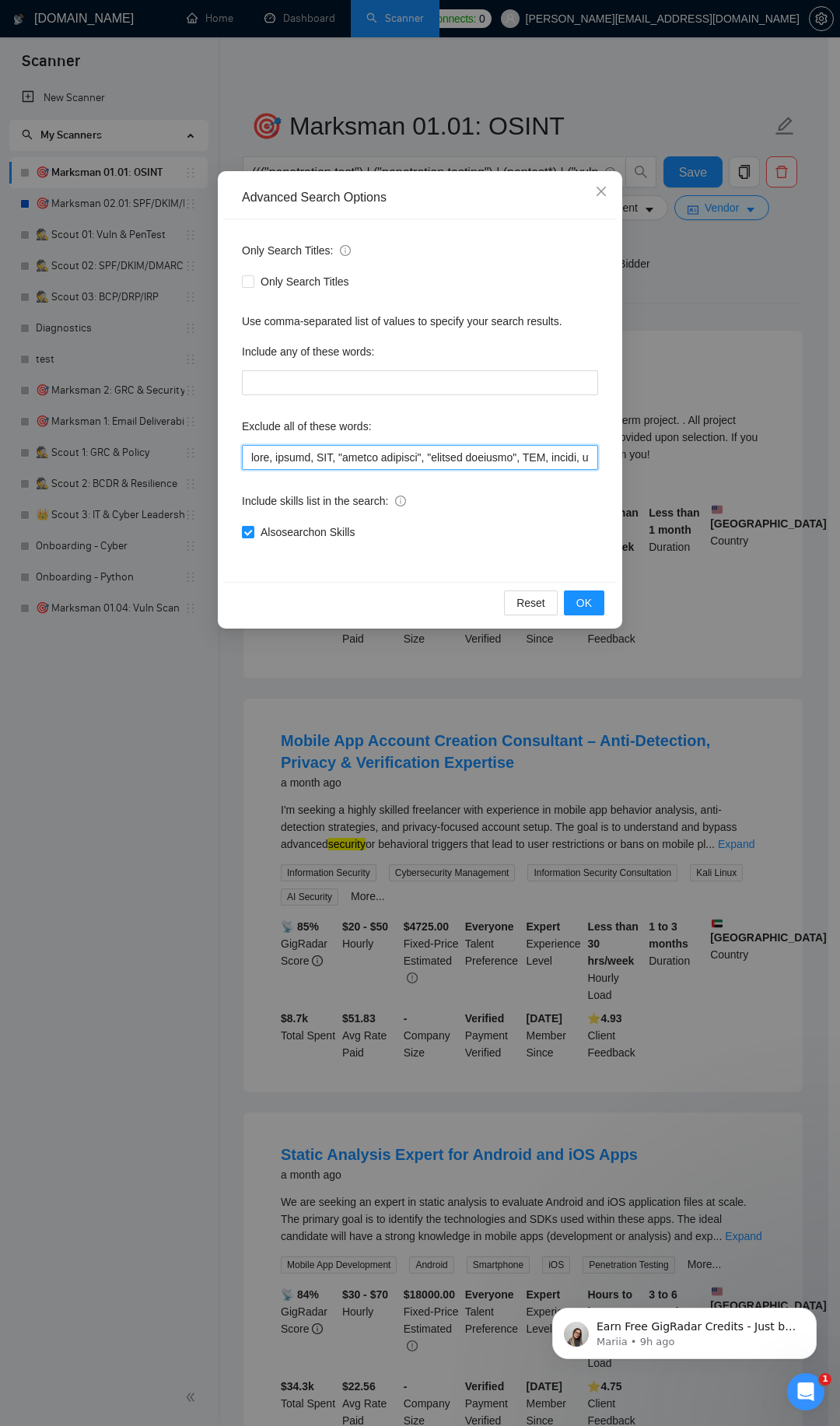
click at [367, 459] on input "text" at bounding box center [420, 457] width 357 height 25
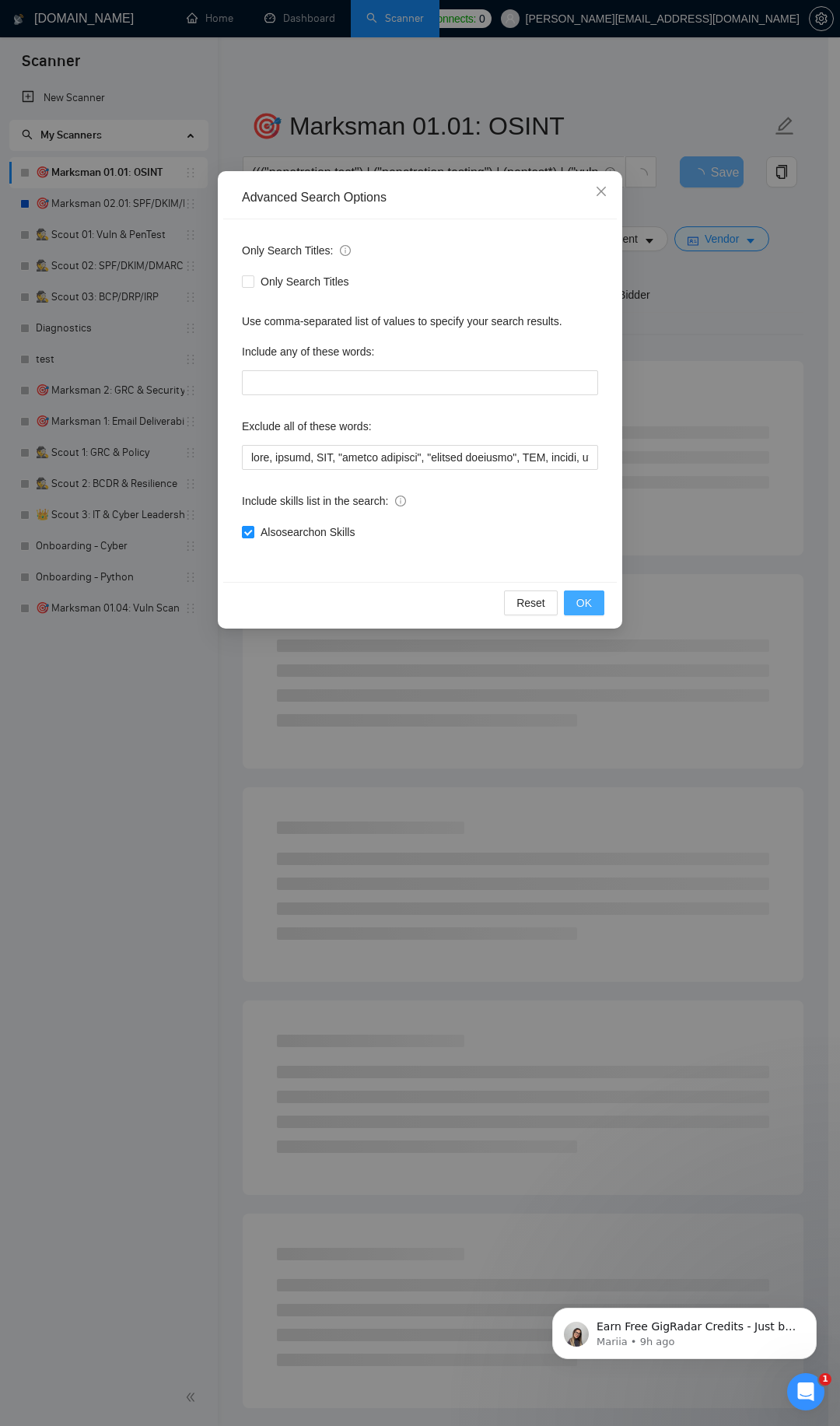
click at [593, 597] on button "OK" at bounding box center [584, 602] width 40 height 25
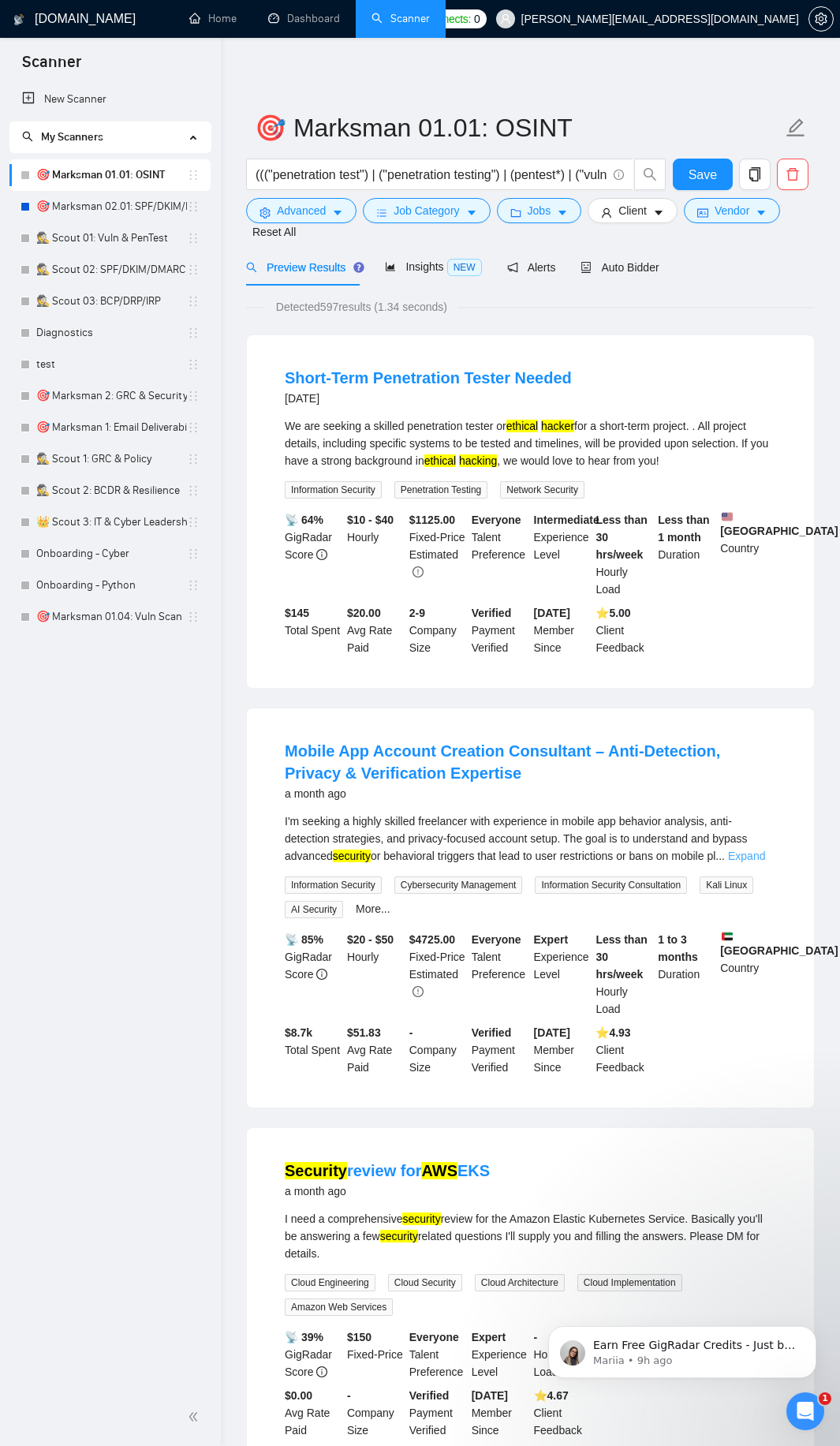
click at [747, 856] on link "Expand" at bounding box center [747, 855] width 37 height 13
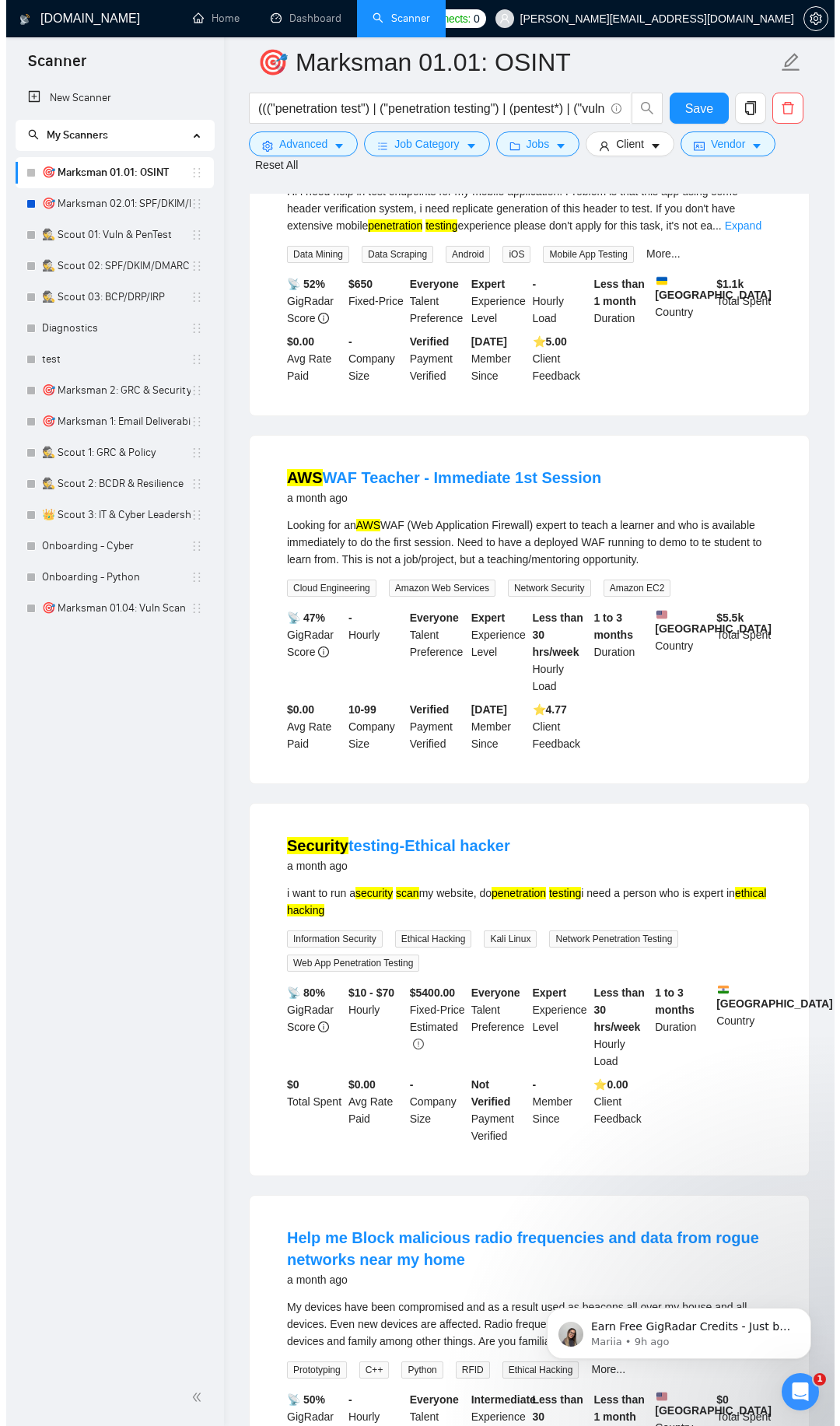
scroll to position [1587, 0]
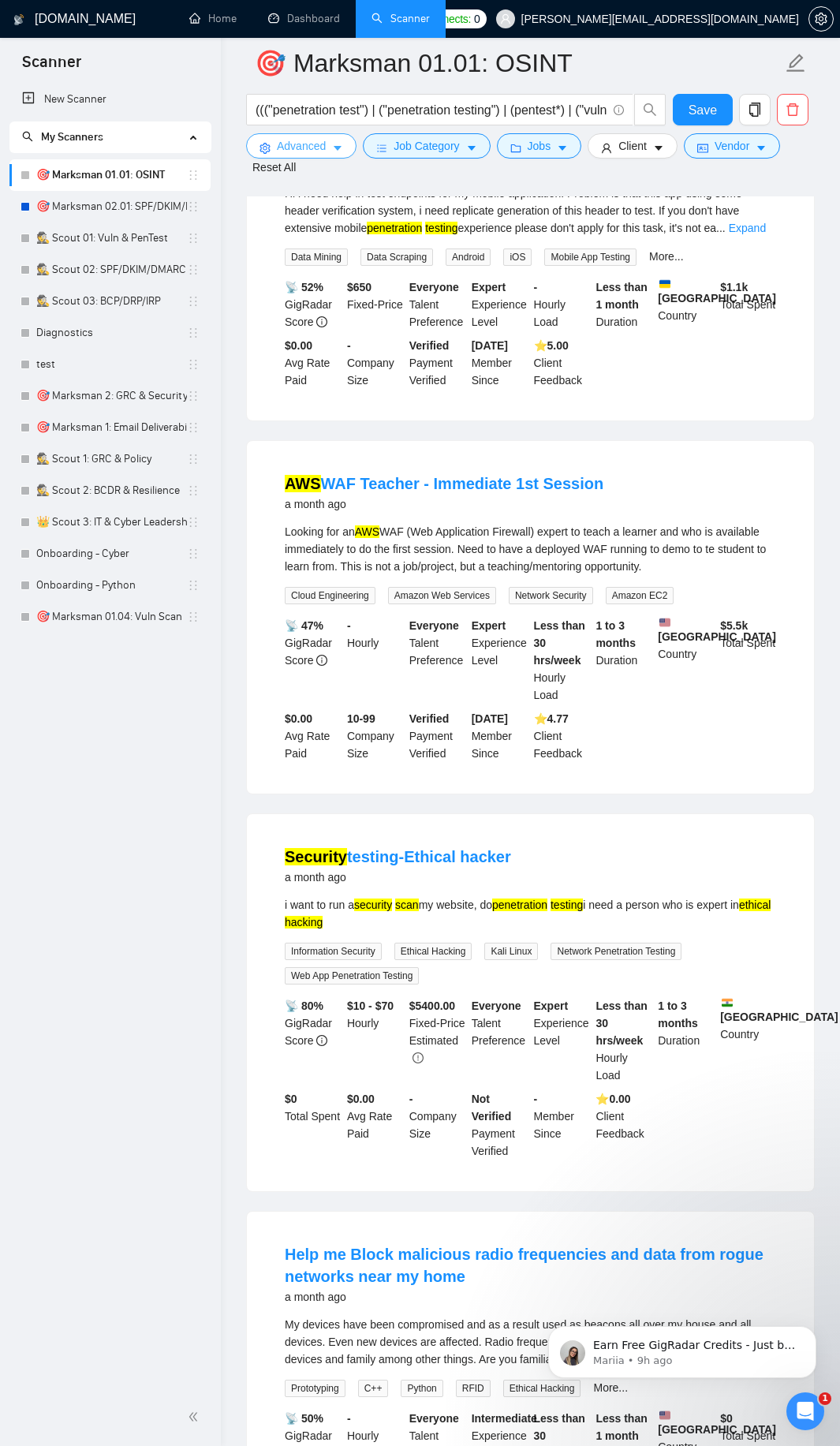
click at [339, 147] on icon "caret-down" at bounding box center [337, 149] width 8 height 5
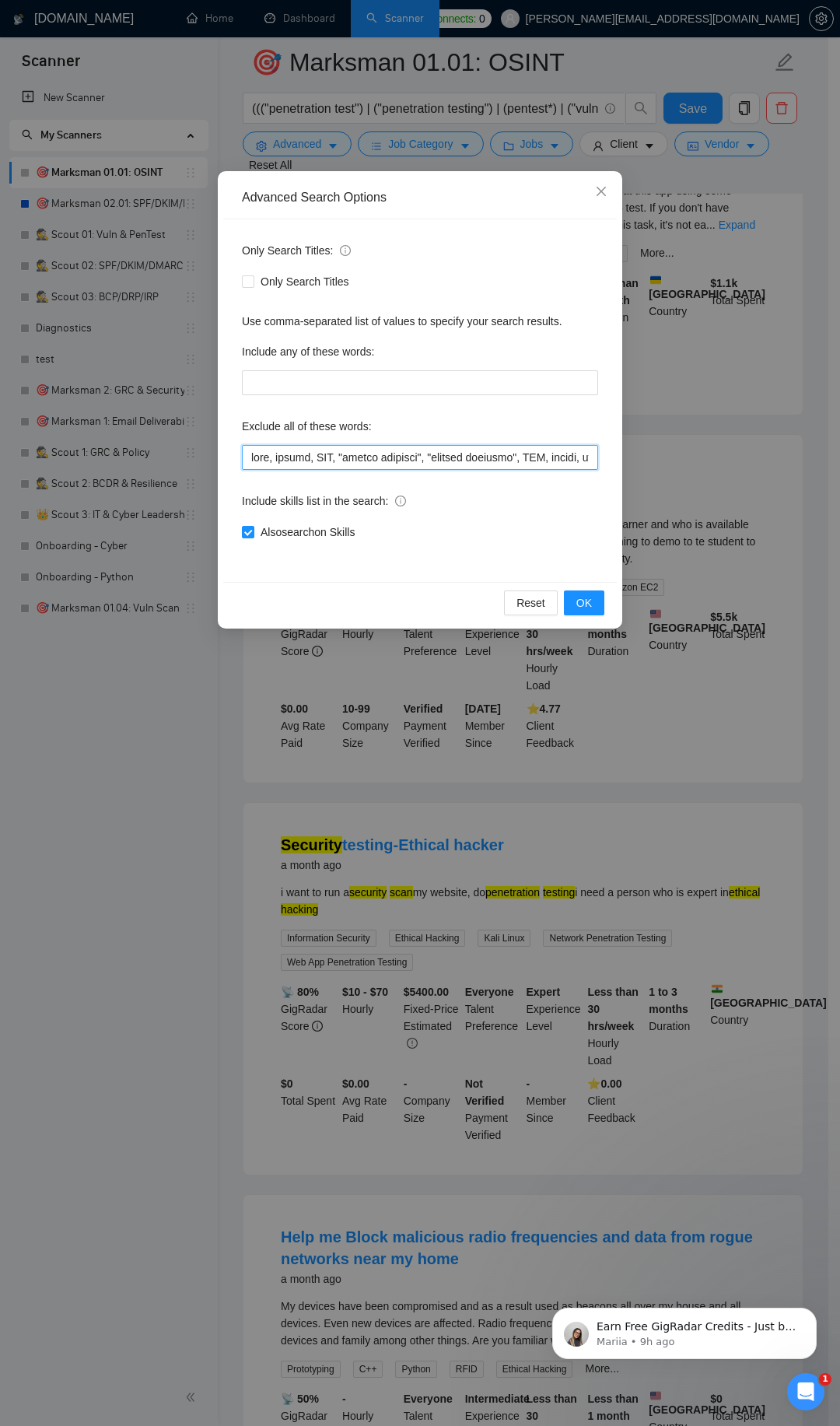
click at [250, 455] on input "text" at bounding box center [420, 457] width 357 height 25
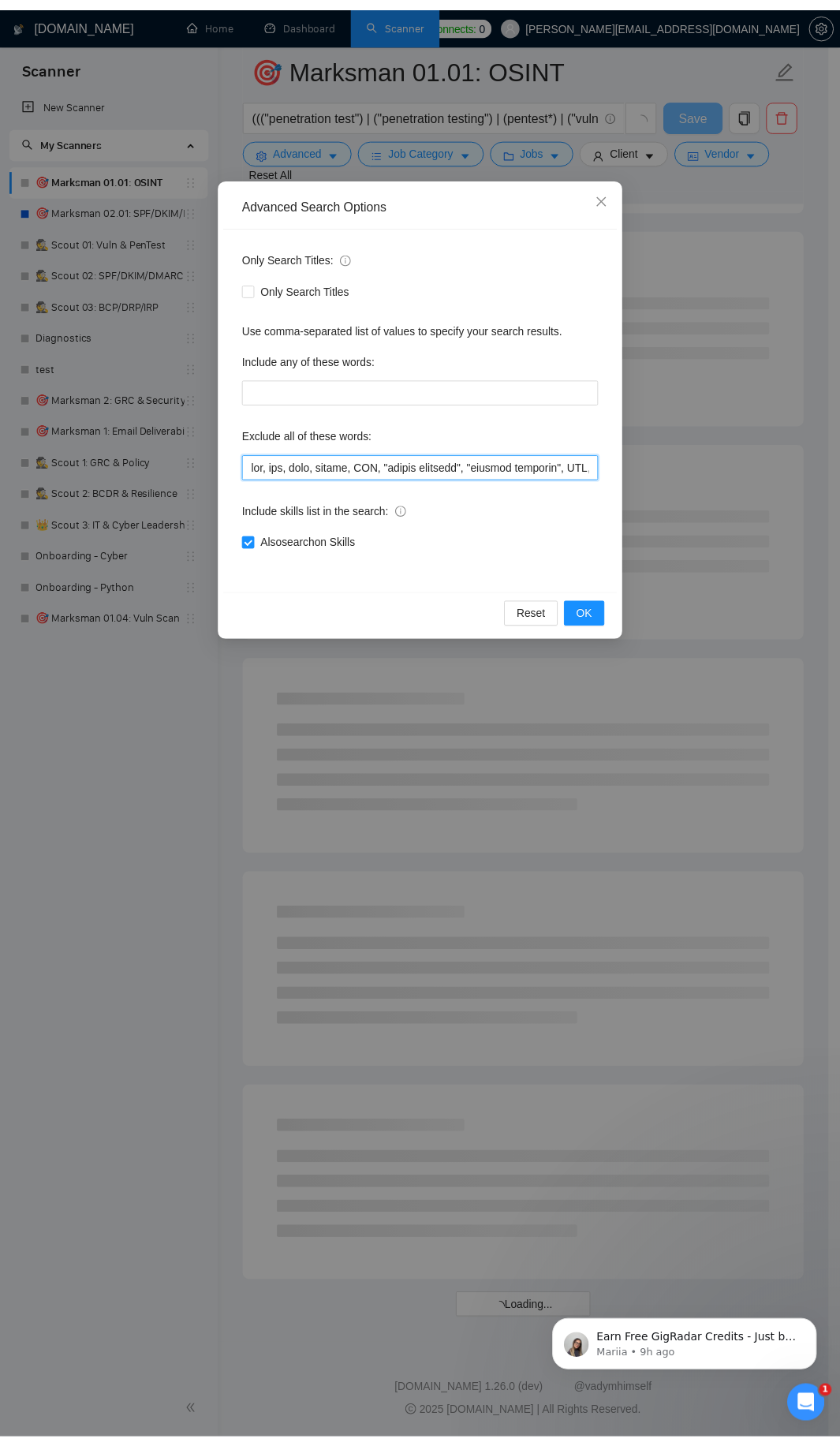
scroll to position [1203, 0]
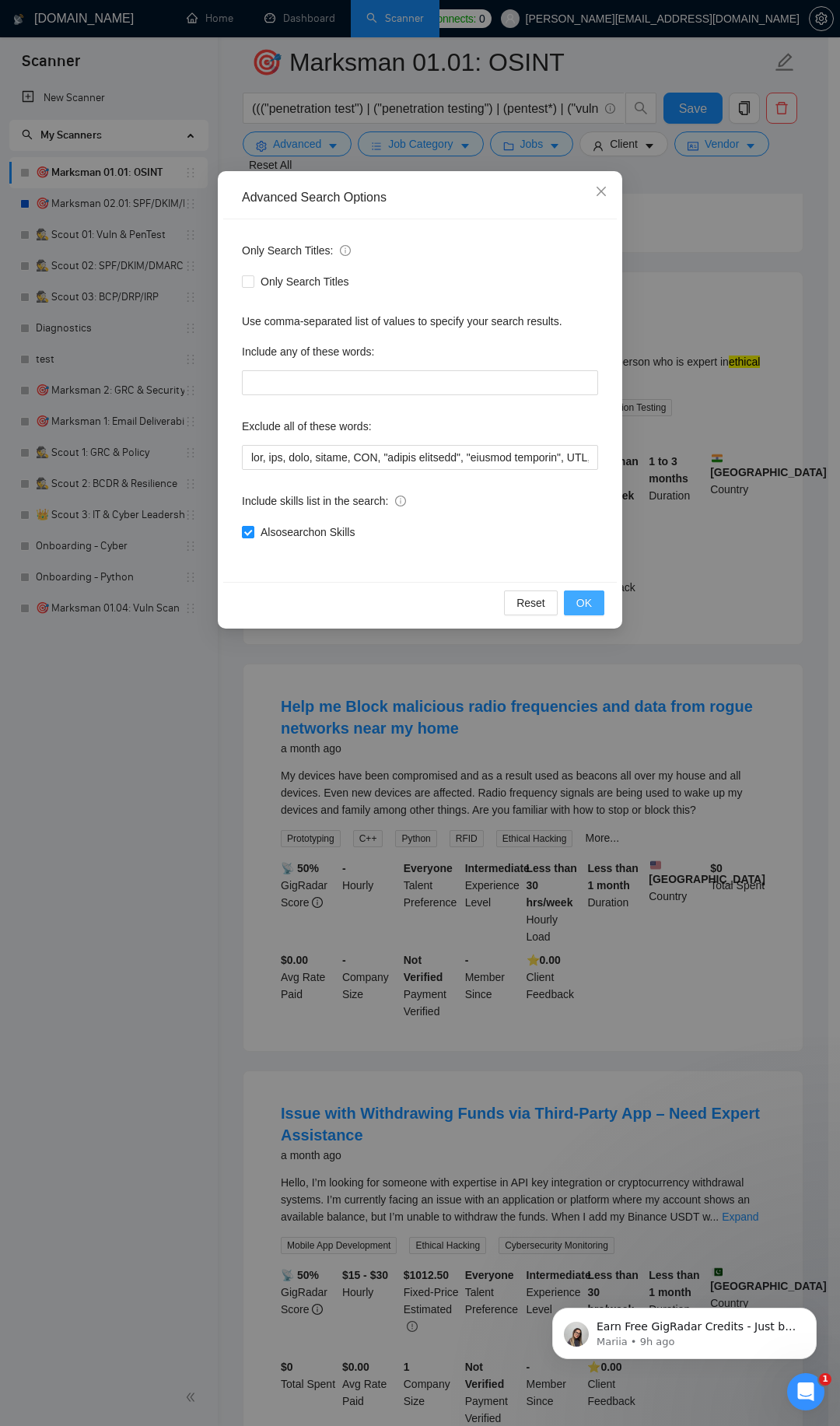
click at [588, 598] on span "OK" at bounding box center [584, 602] width 16 height 17
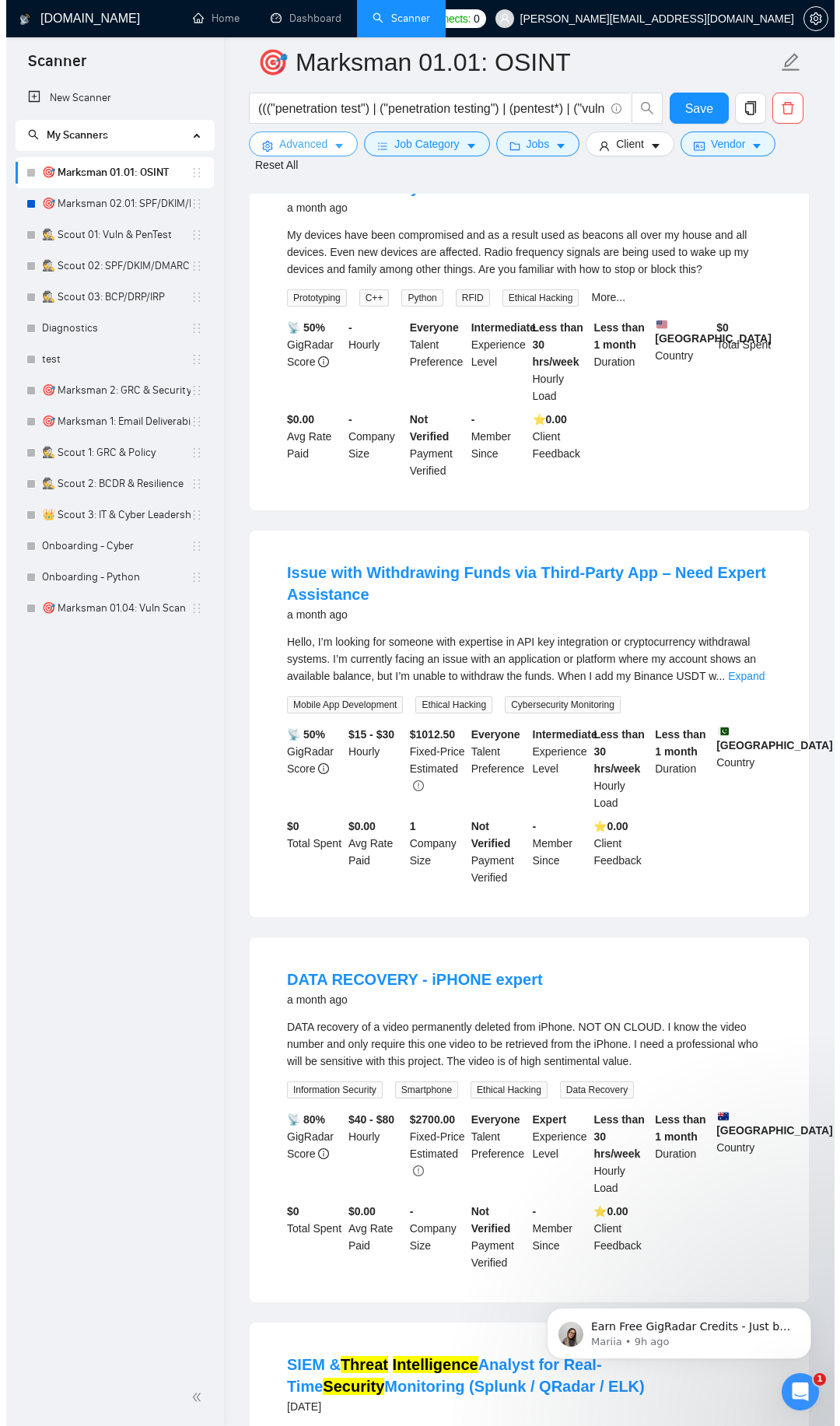
scroll to position [1747, 0]
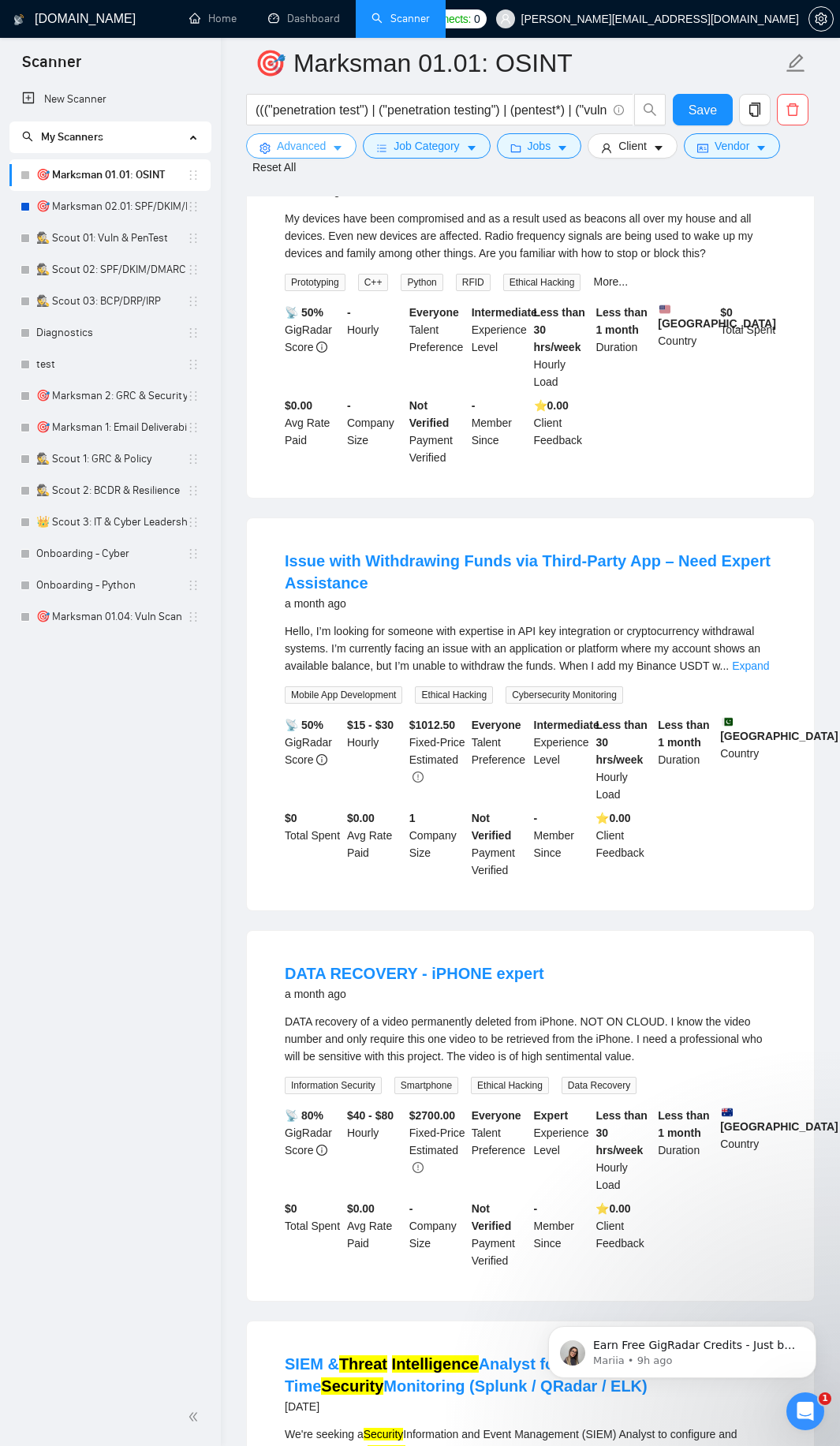
click at [314, 145] on span "Advanced" at bounding box center [301, 146] width 49 height 18
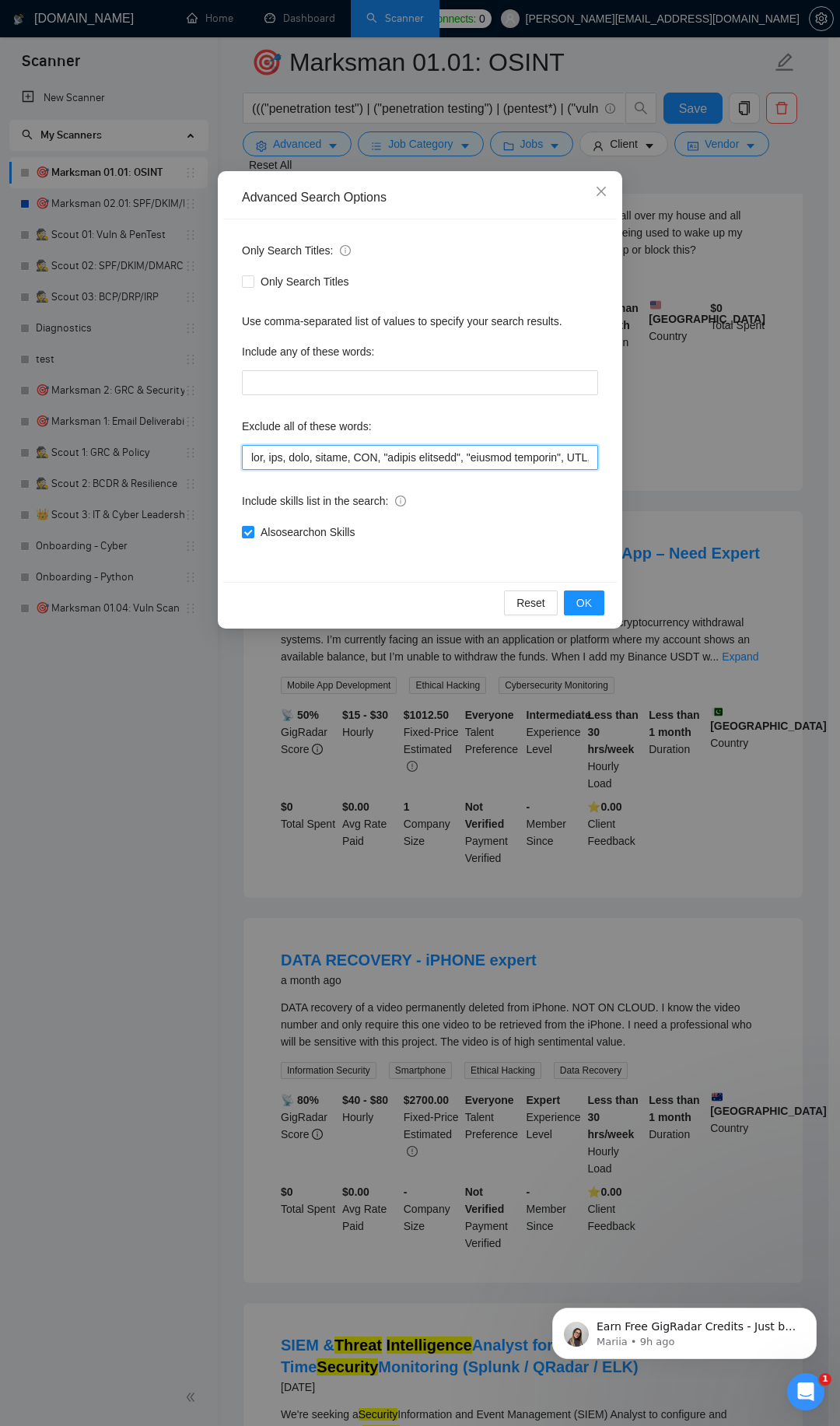
click at [248, 459] on input "text" at bounding box center [420, 457] width 357 height 25
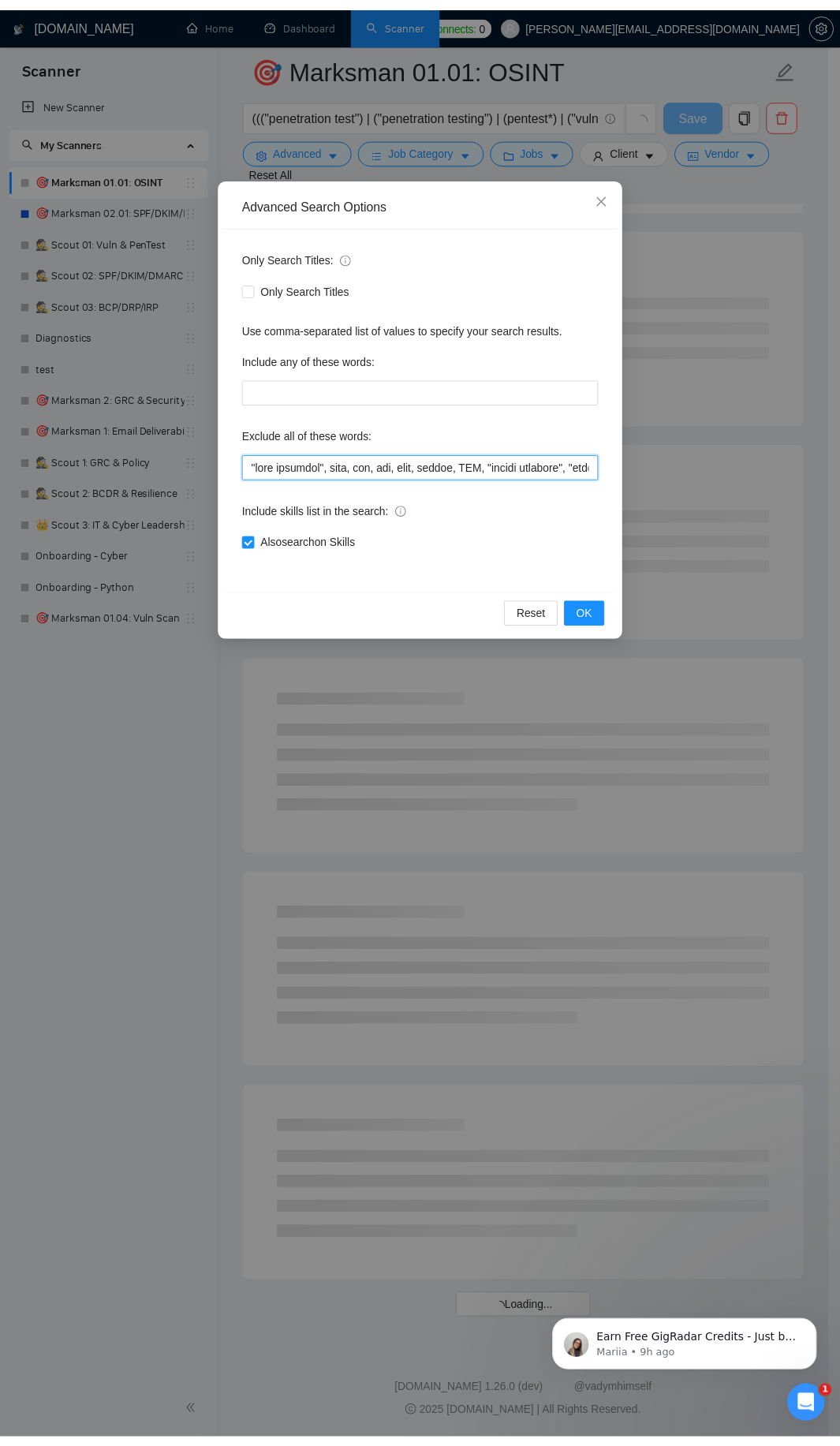
scroll to position [1203, 0]
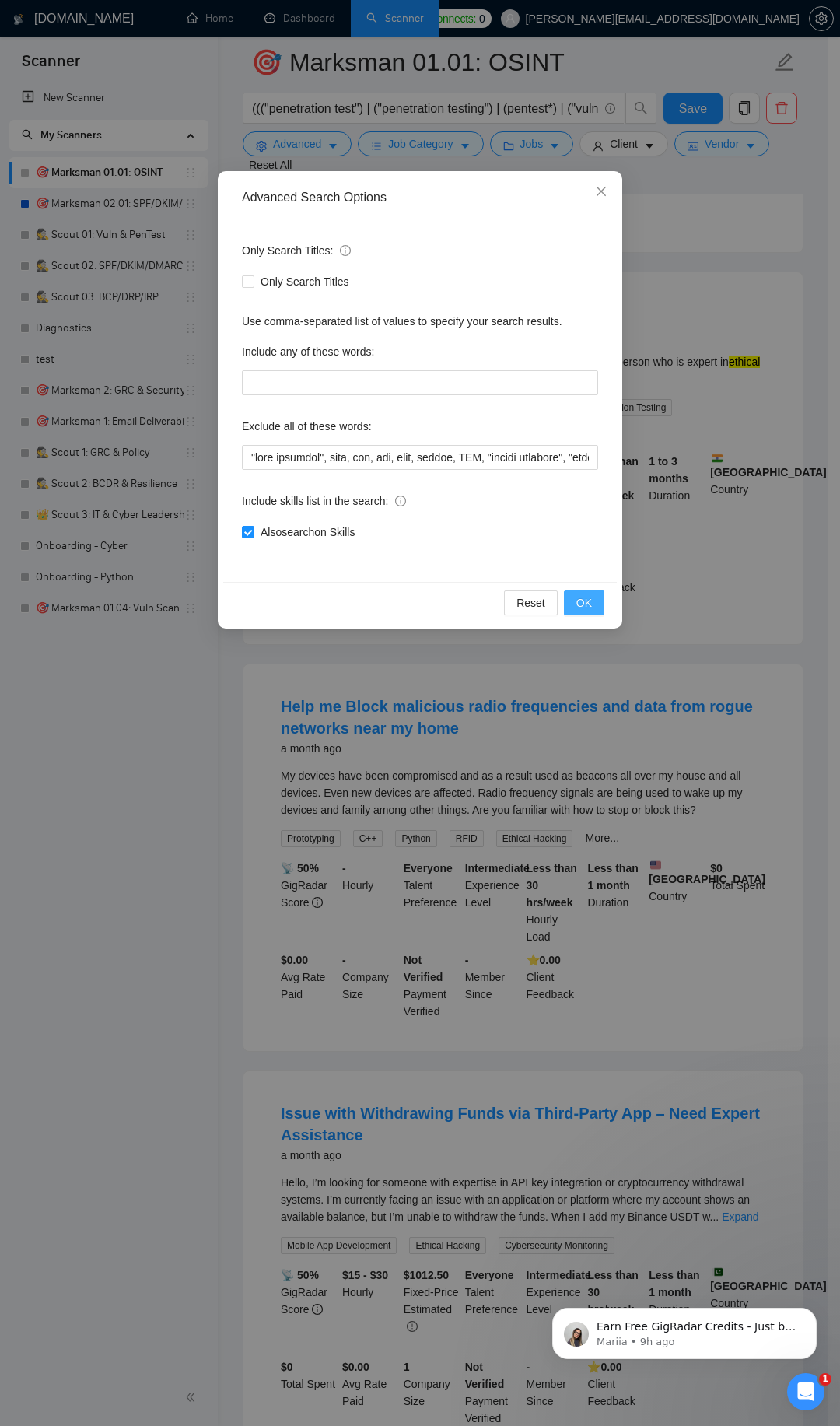
click at [584, 611] on span "OK" at bounding box center [584, 602] width 16 height 17
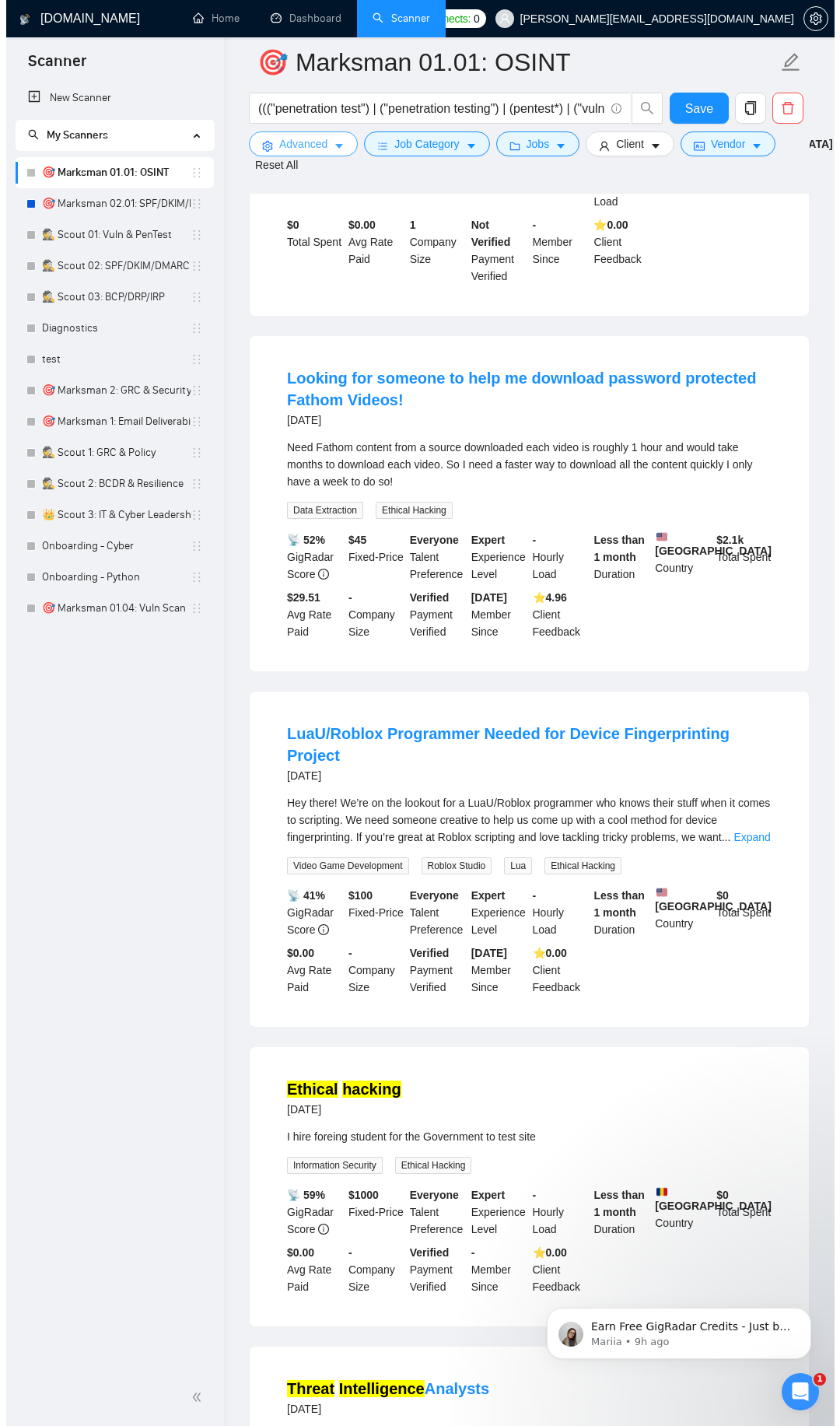
scroll to position [2400, 0]
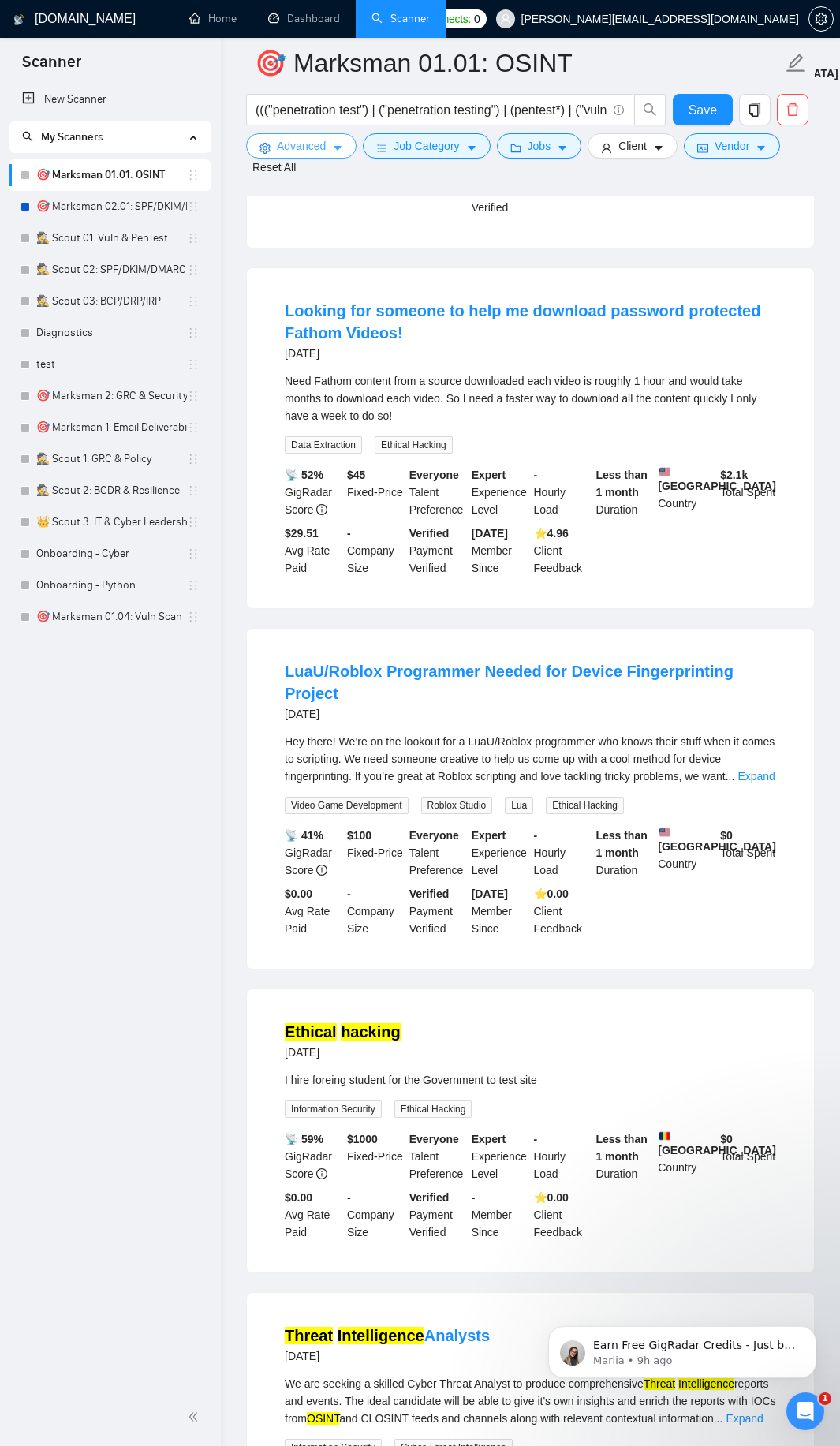
click at [345, 153] on button "Advanced" at bounding box center [301, 146] width 111 height 25
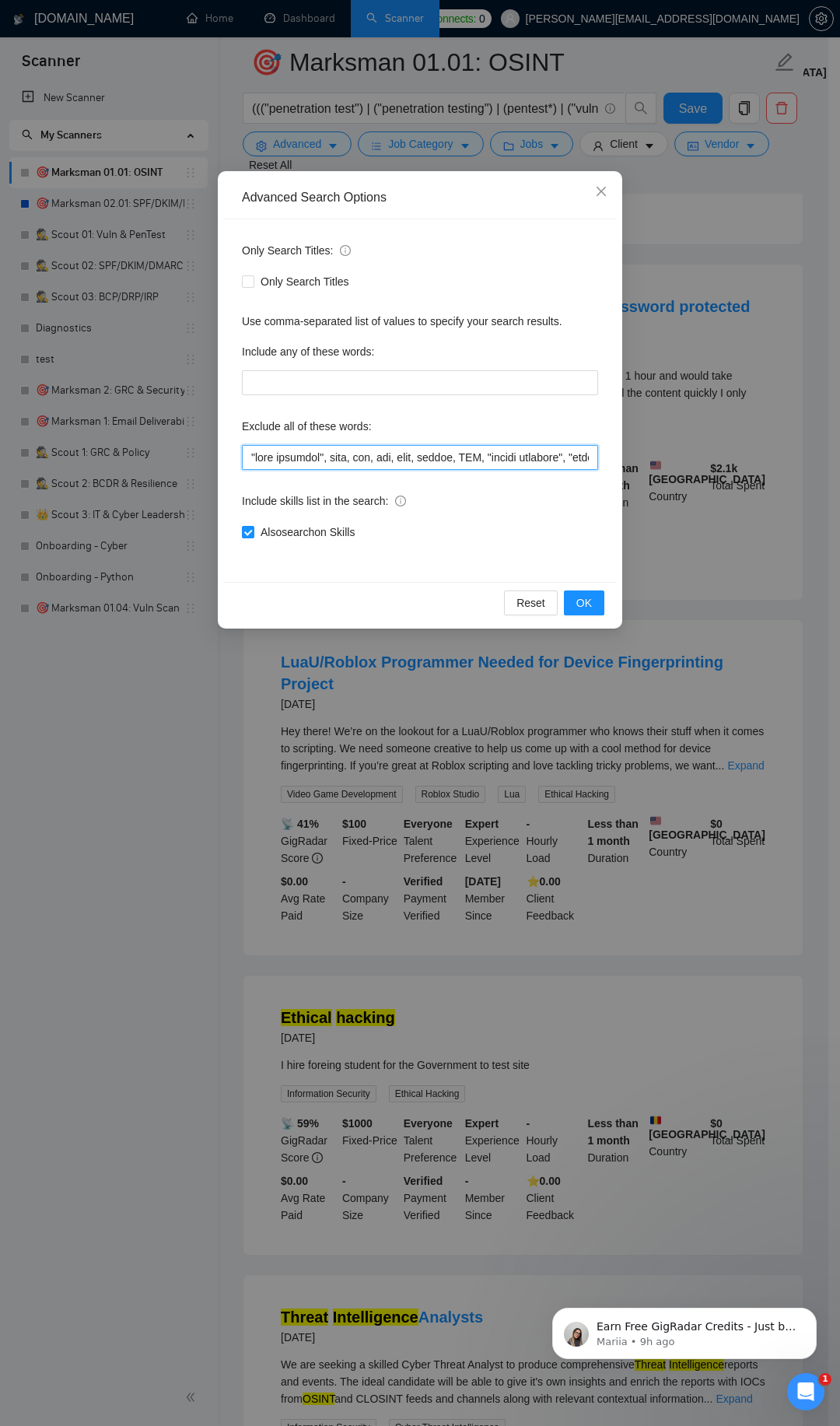
click at [328, 454] on input "text" at bounding box center [420, 457] width 357 height 25
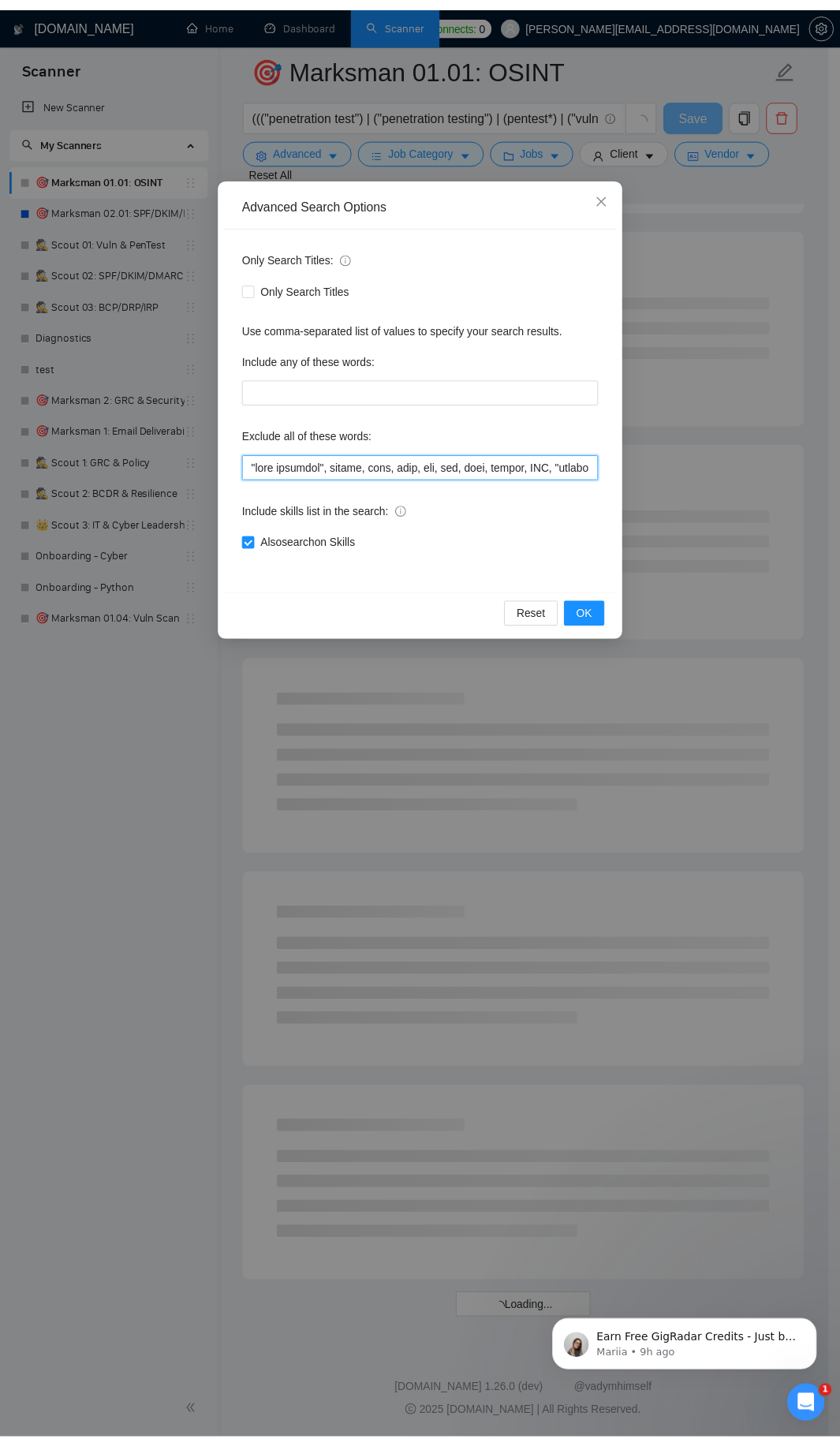
scroll to position [1203, 0]
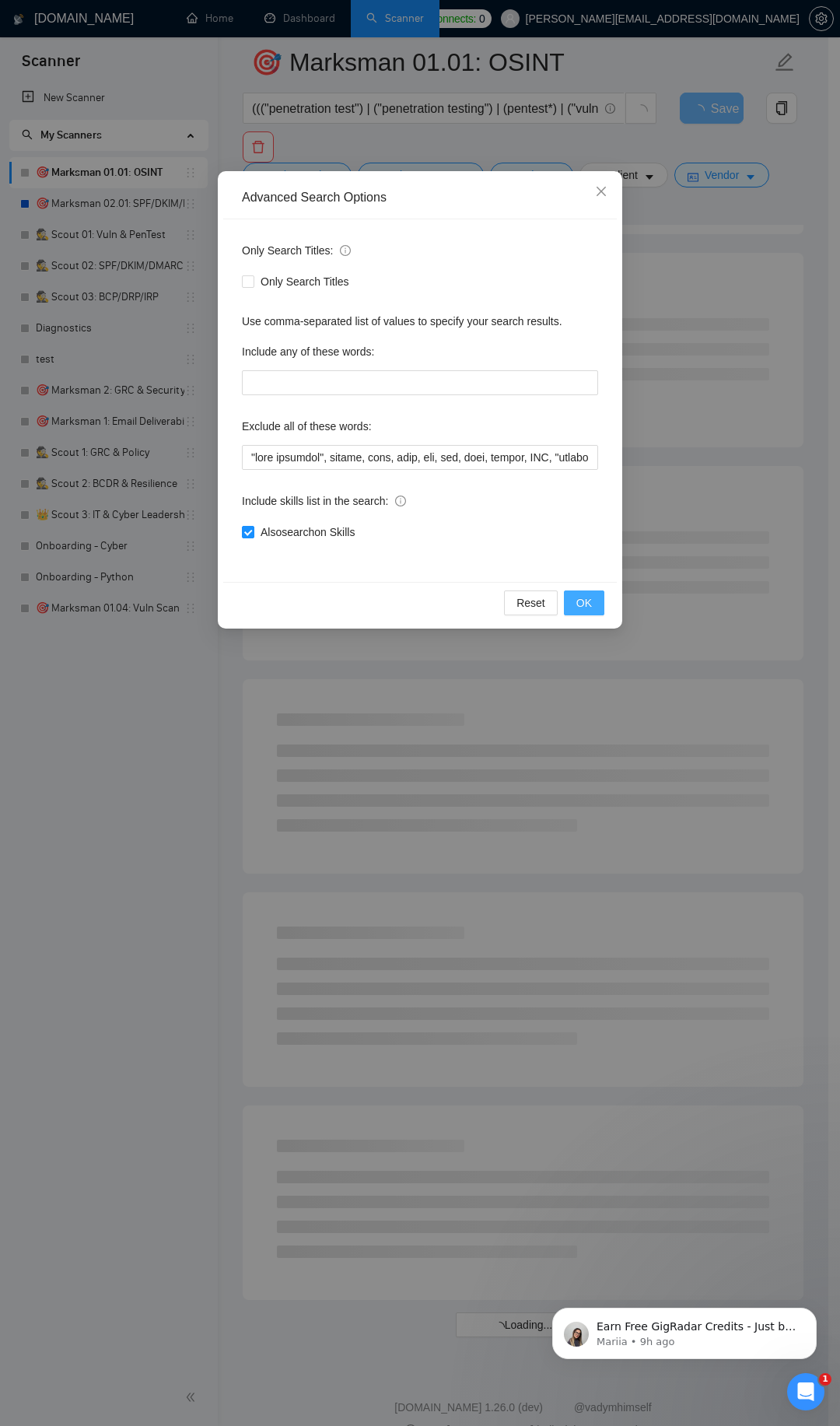
click at [593, 599] on button "OK" at bounding box center [584, 602] width 40 height 25
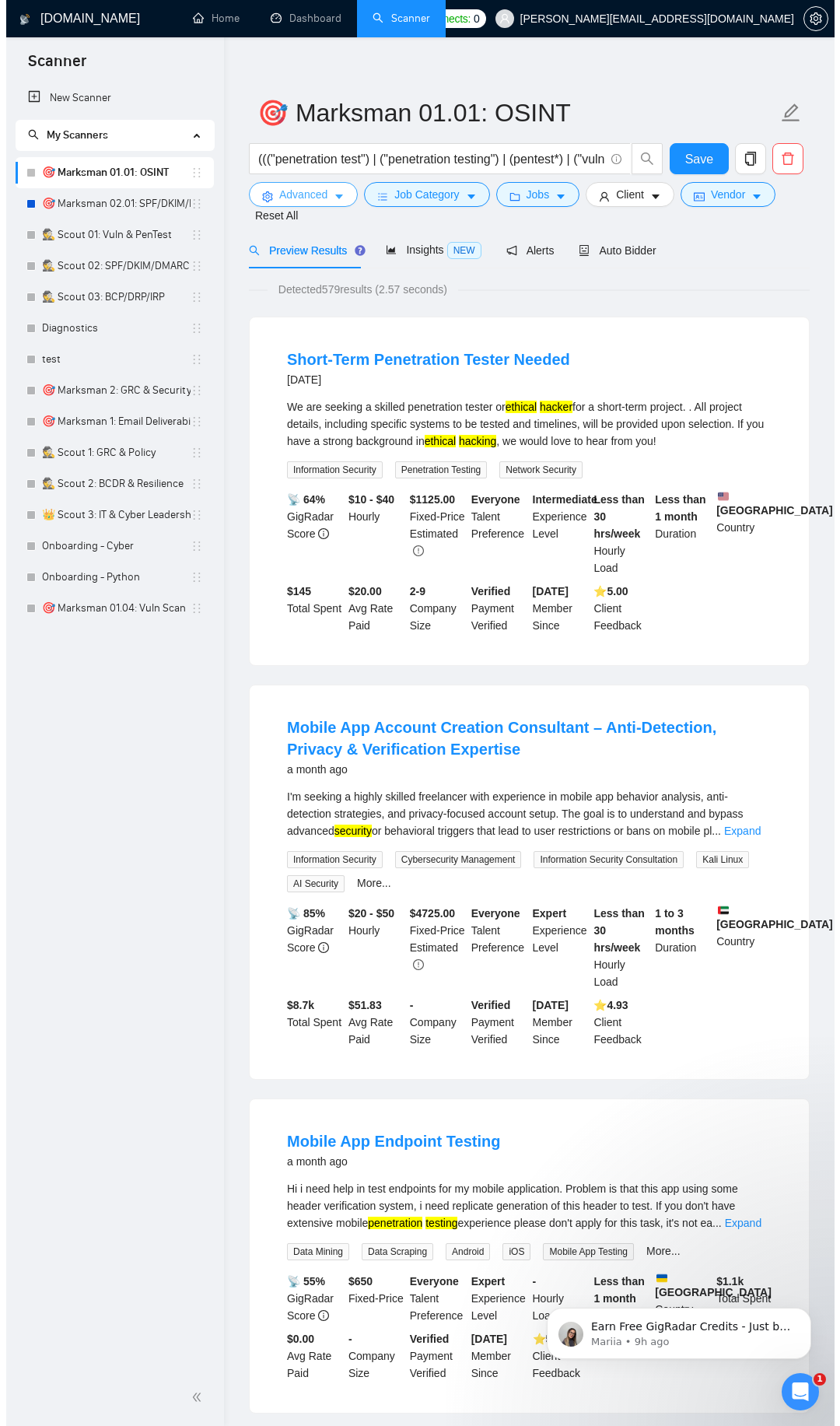
scroll to position [0, 0]
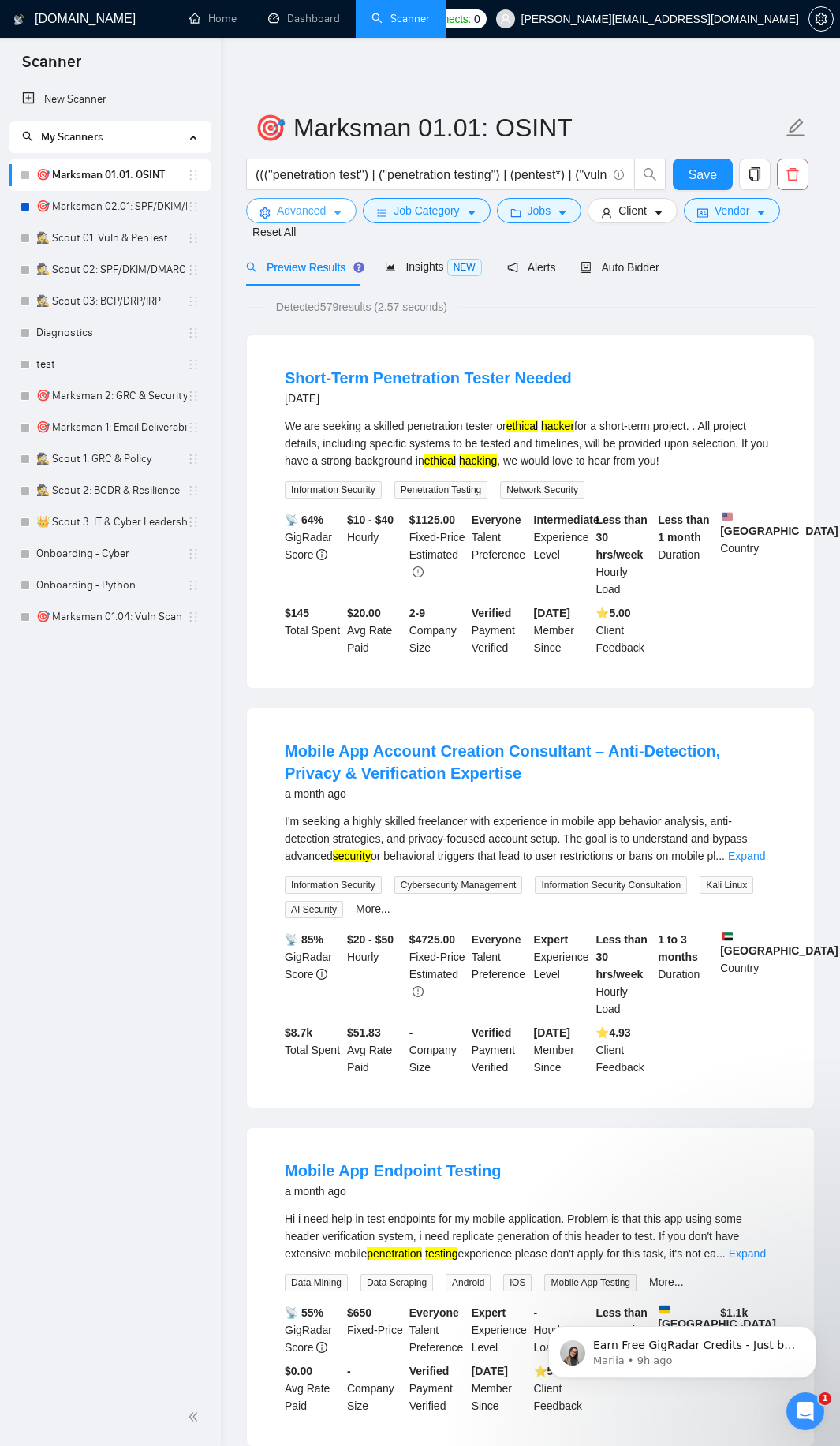
click at [316, 199] on button "Advanced" at bounding box center [301, 211] width 111 height 25
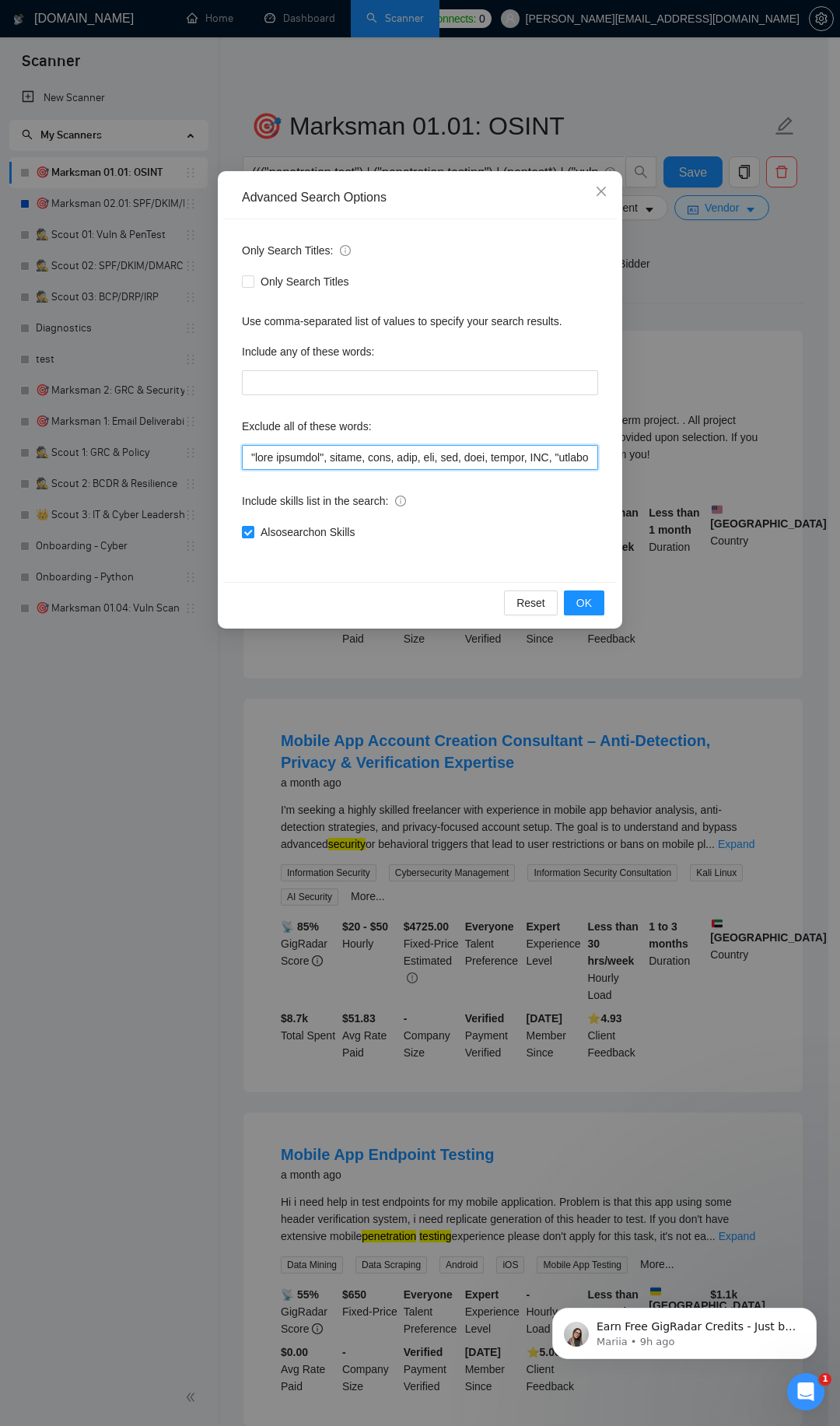
click at [369, 452] on input "text" at bounding box center [420, 457] width 357 height 25
click at [600, 607] on button "OK" at bounding box center [584, 602] width 40 height 25
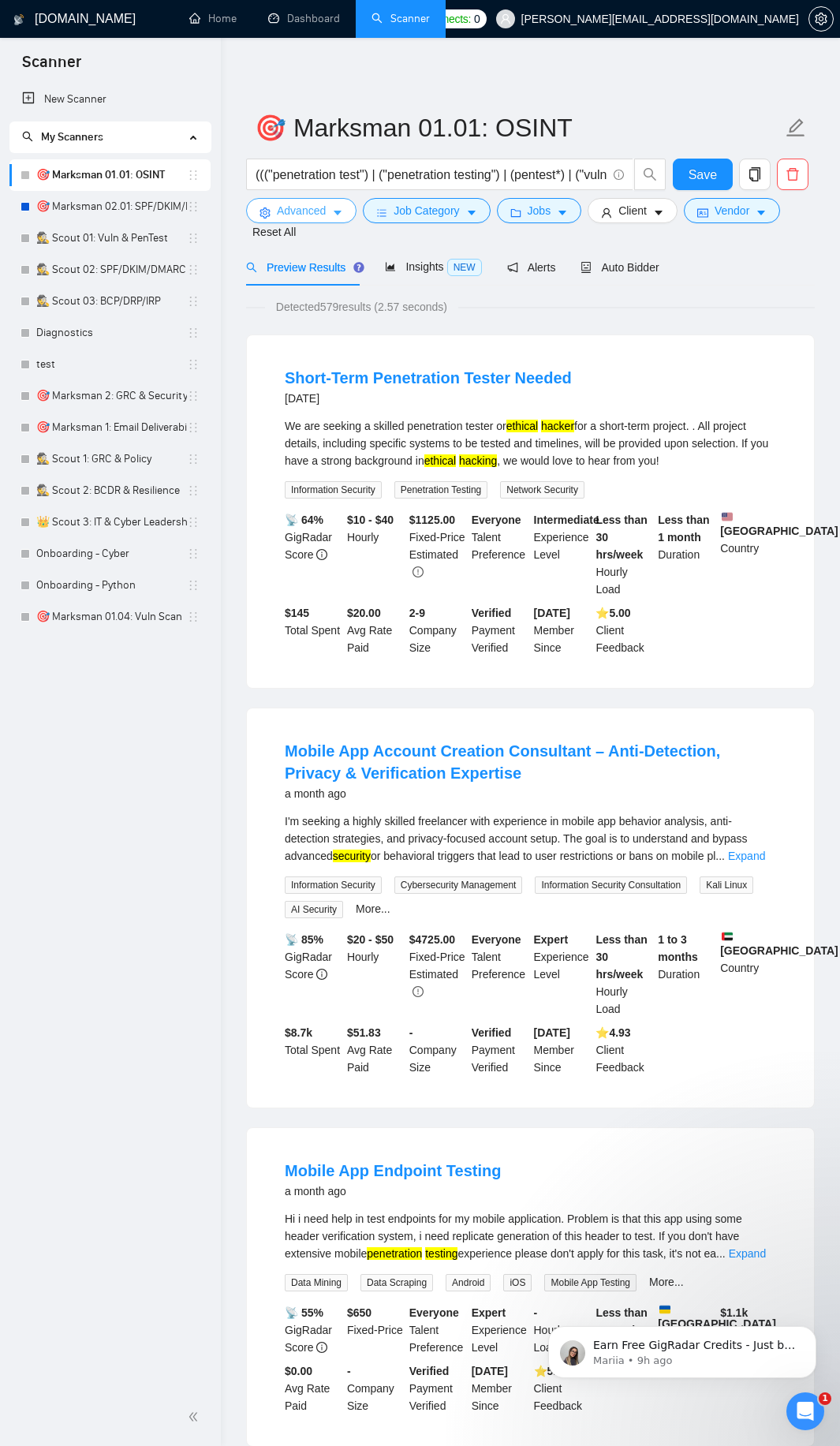
click at [340, 208] on icon "caret-down" at bounding box center [337, 213] width 11 height 11
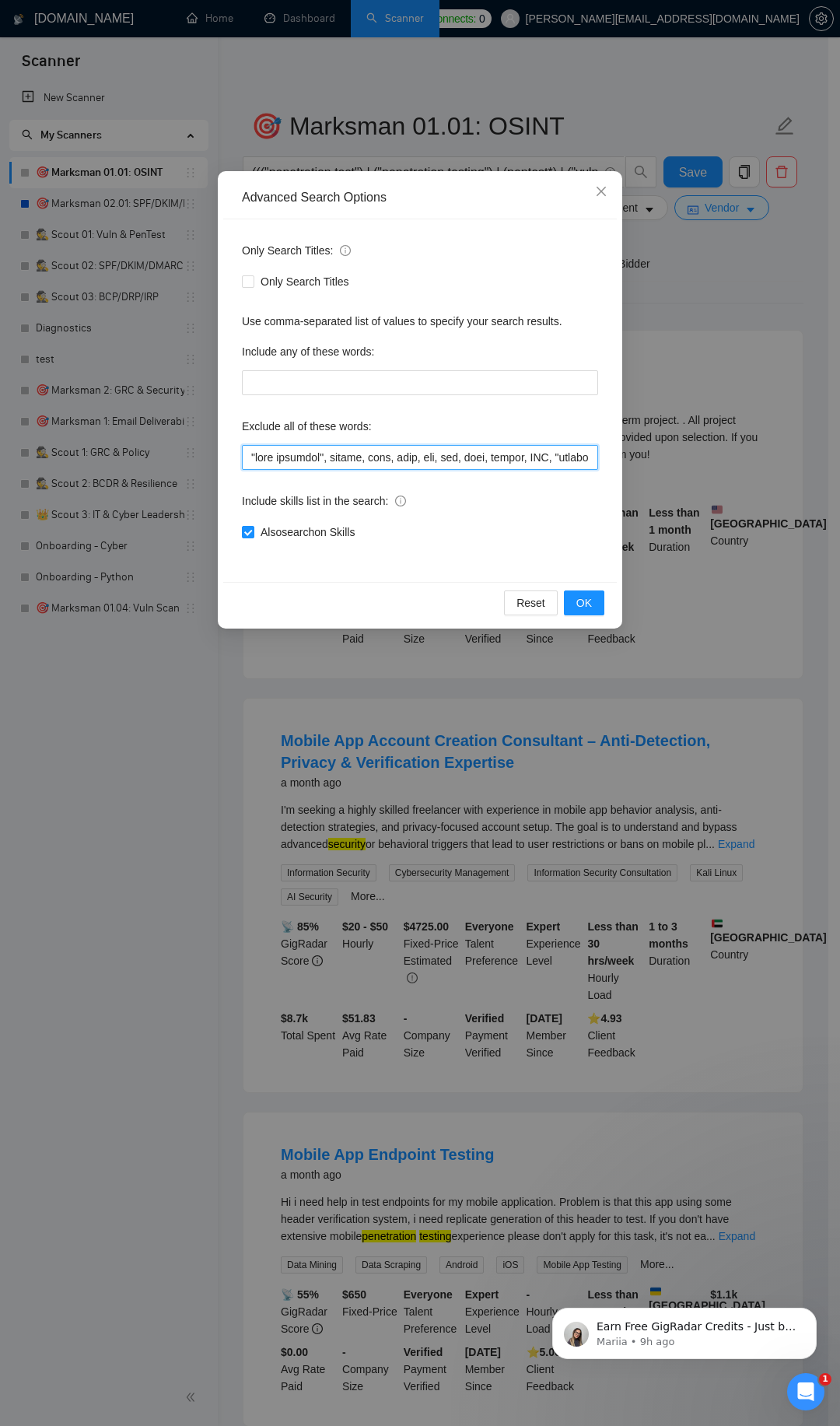
click at [357, 457] on input "text" at bounding box center [420, 457] width 357 height 25
paste input "text"
click at [587, 605] on span "OK" at bounding box center [584, 602] width 16 height 17
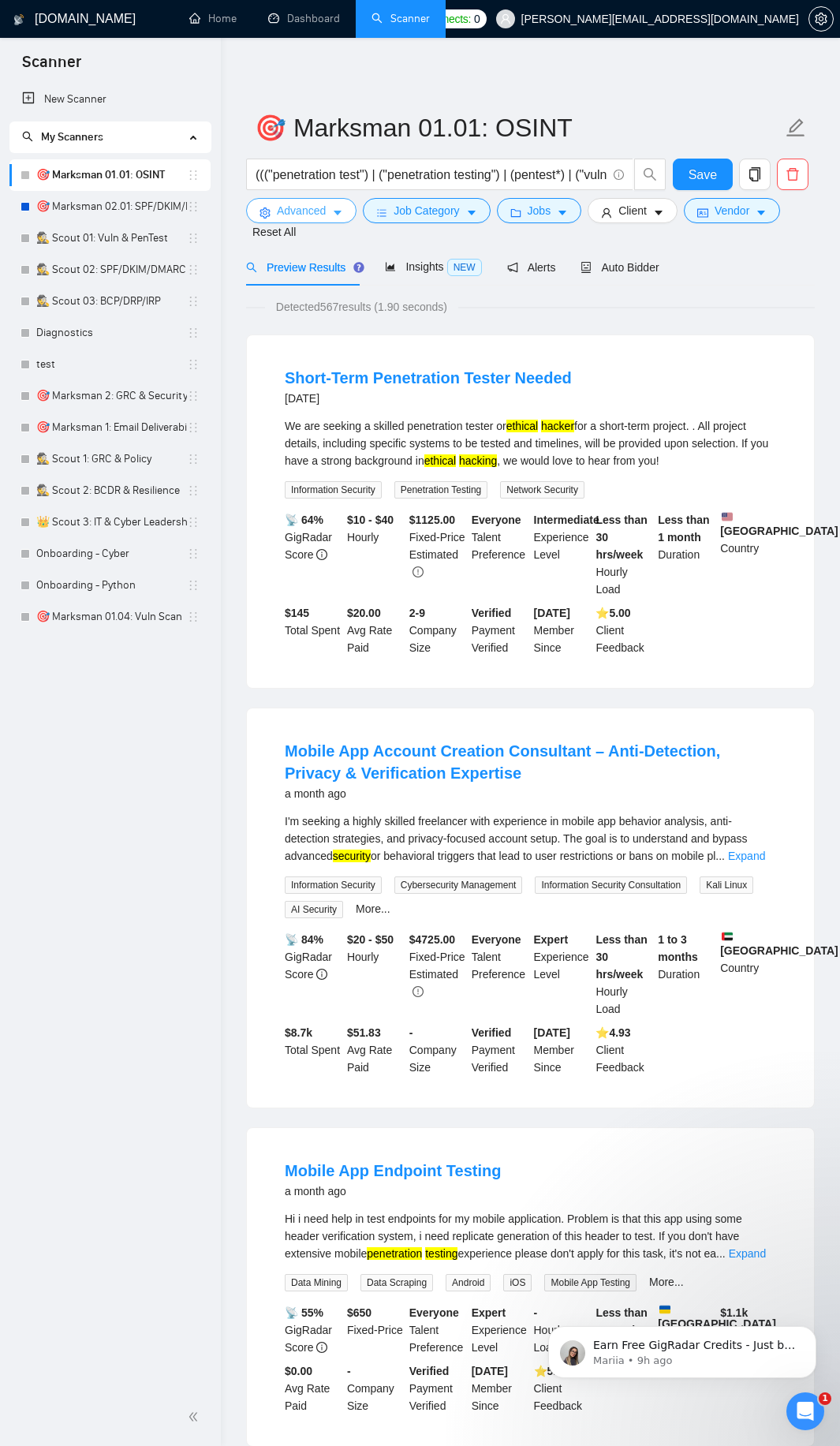
click at [332, 212] on button "Advanced" at bounding box center [301, 211] width 111 height 25
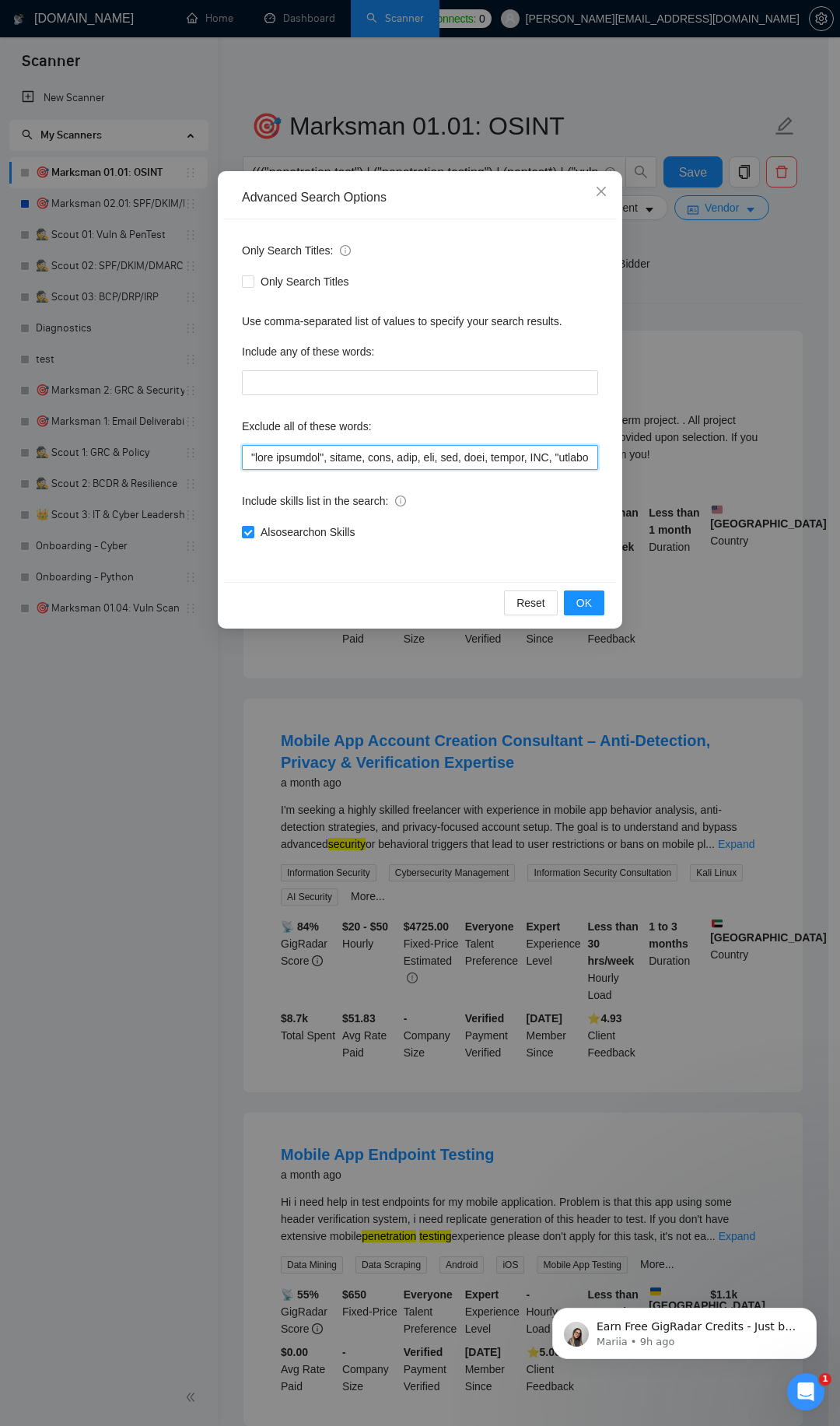
click at [285, 450] on input "text" at bounding box center [420, 457] width 357 height 25
click at [307, 463] on input "text" at bounding box center [420, 457] width 357 height 25
paste input "pentest, pentesting, pentester, "penetration test", scan, audit, "Kali Linux", …"
click at [593, 606] on button "OK" at bounding box center [584, 602] width 40 height 25
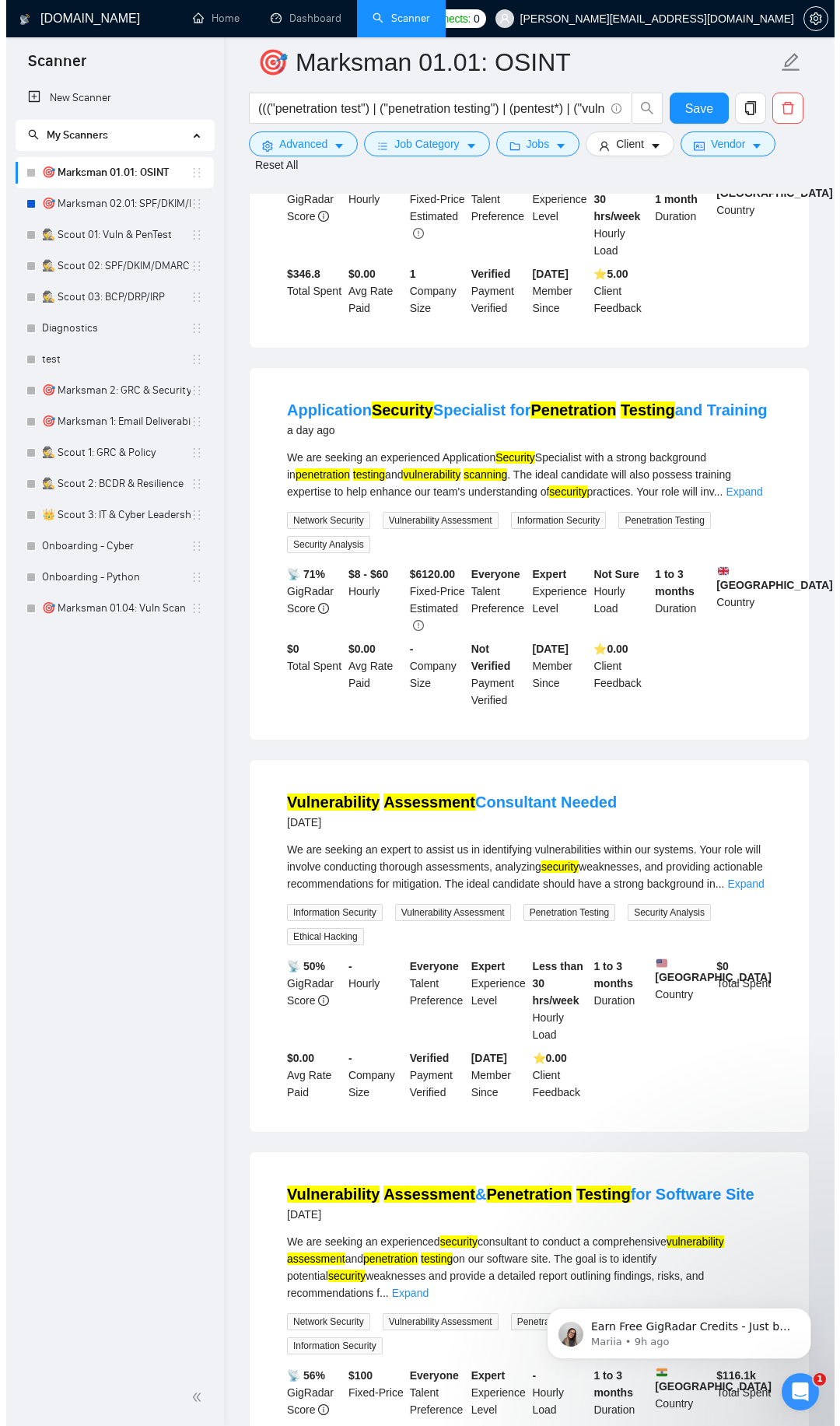
scroll to position [373, 0]
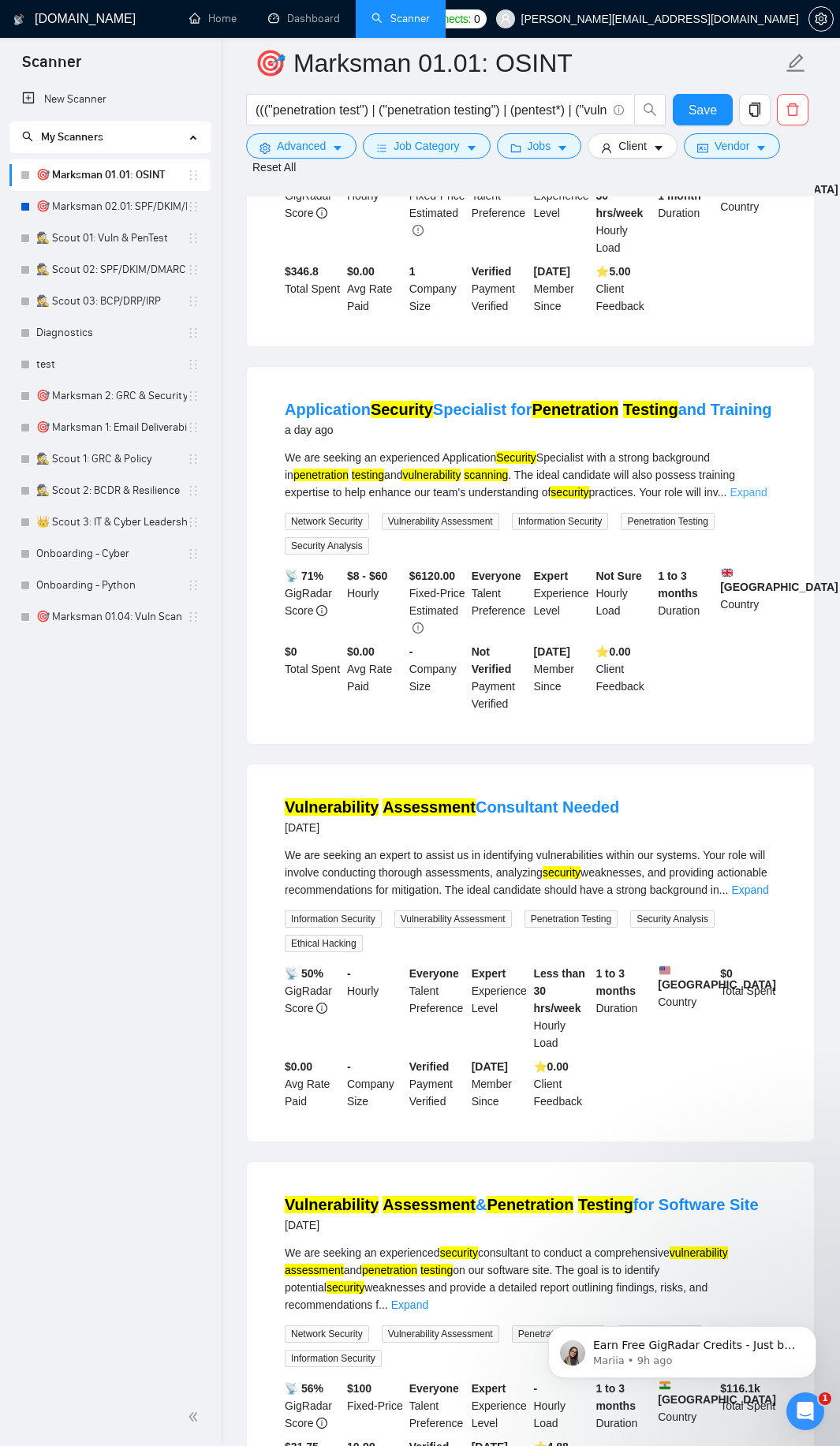
click at [756, 498] on link "Expand" at bounding box center [748, 492] width 37 height 13
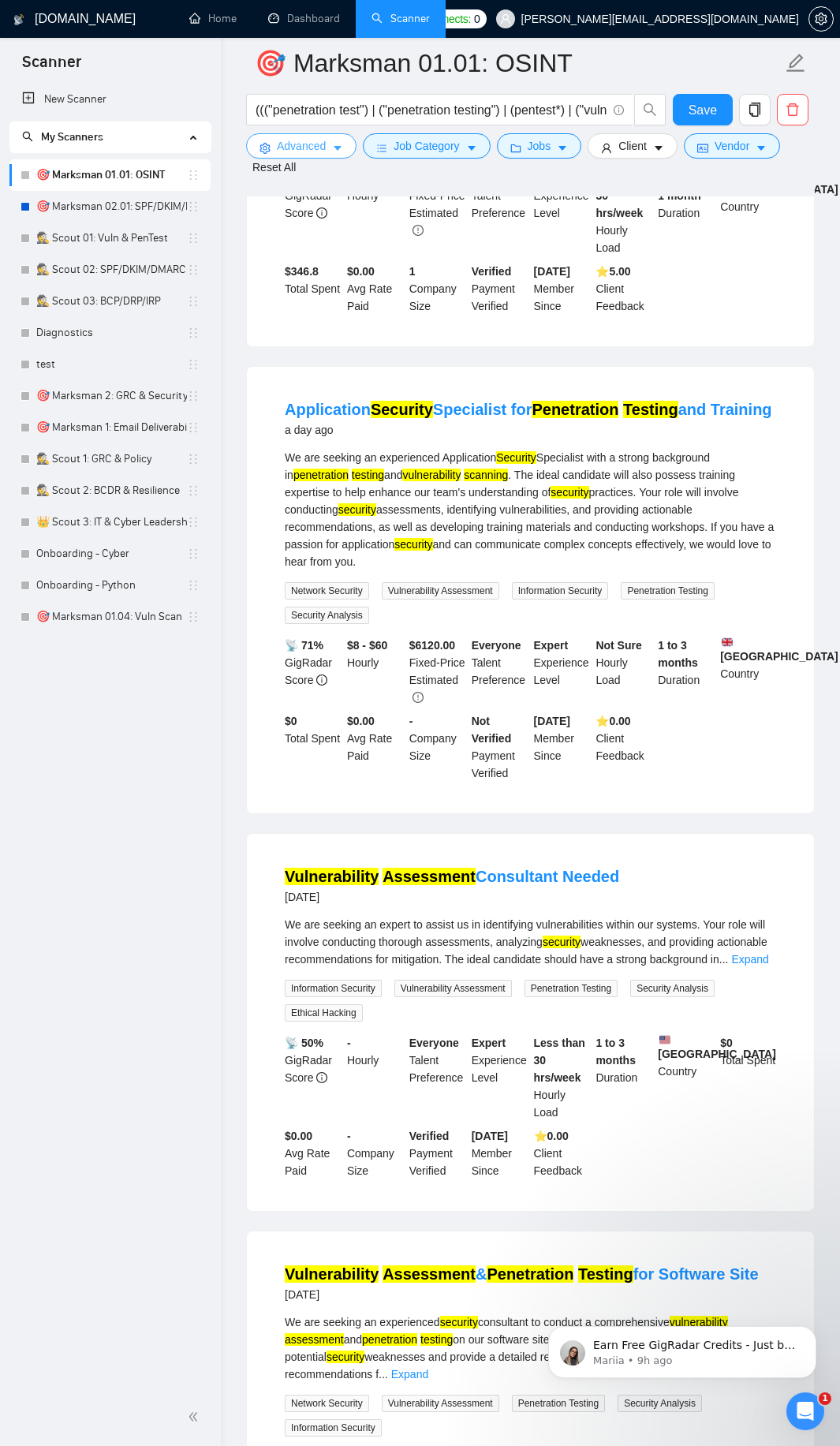
click at [302, 150] on span "Advanced" at bounding box center [301, 146] width 49 height 18
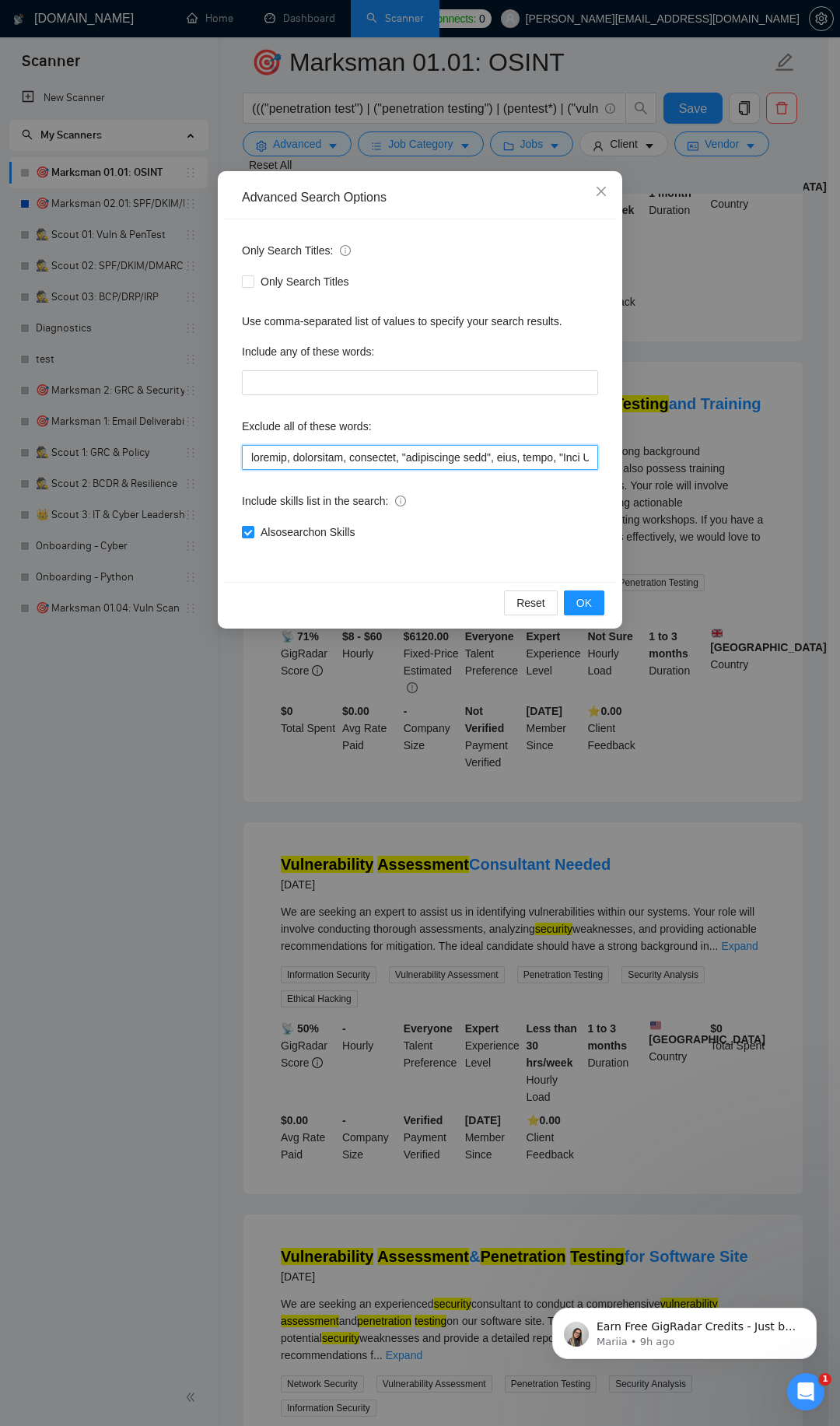
click at [489, 456] on input "text" at bounding box center [420, 457] width 357 height 25
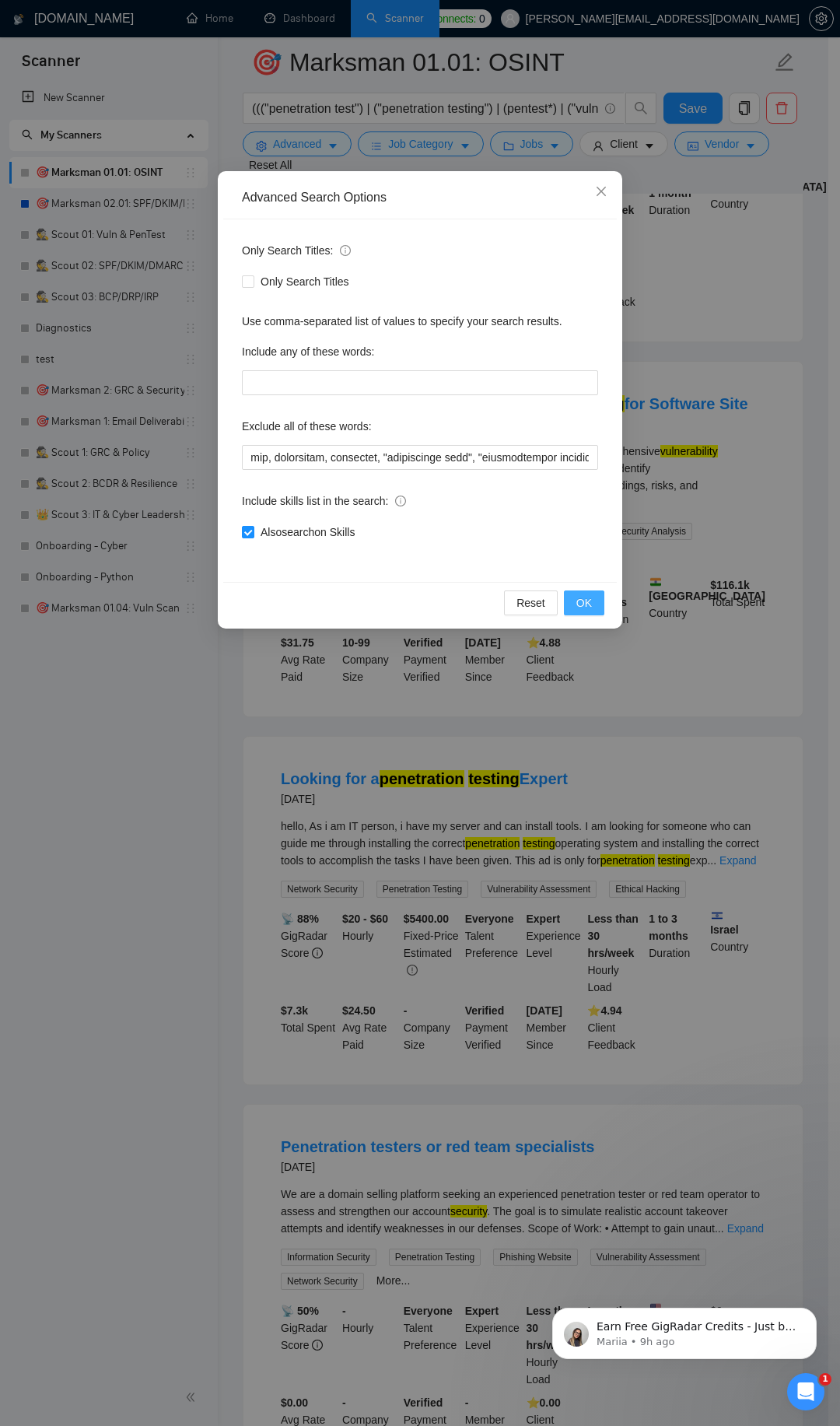
click at [588, 596] on span "OK" at bounding box center [584, 602] width 16 height 17
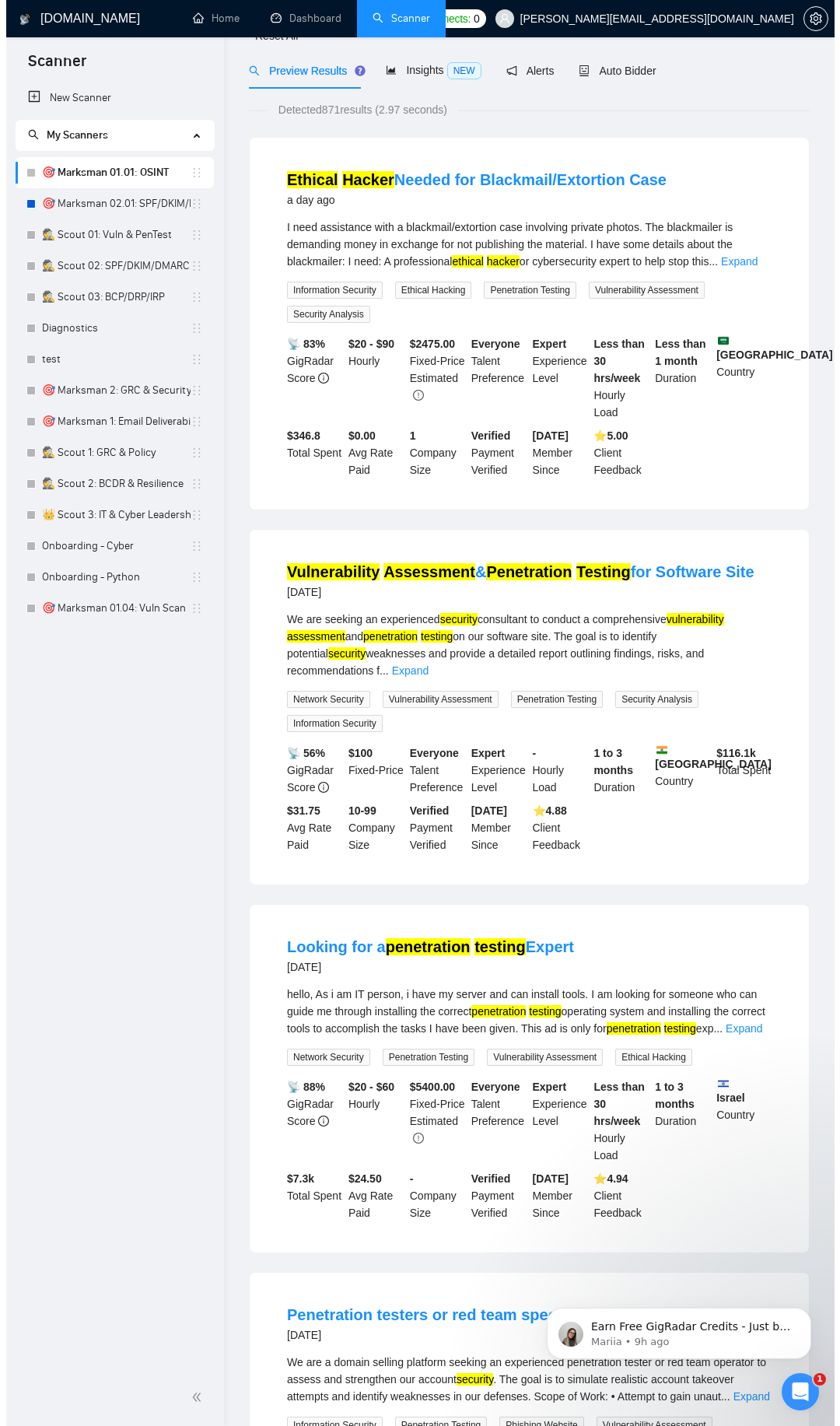
scroll to position [0, 0]
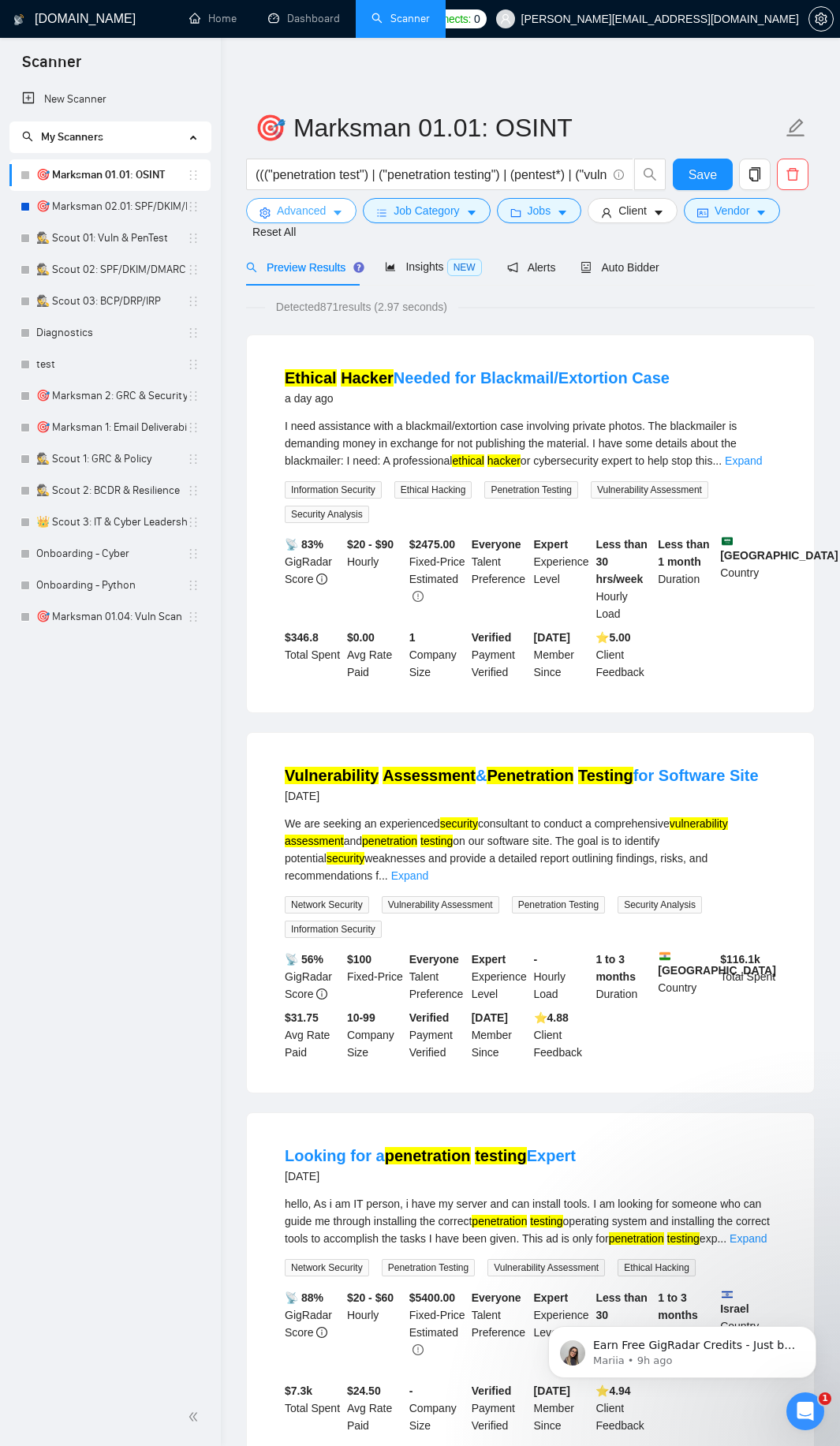
click at [309, 210] on span "Advanced" at bounding box center [301, 210] width 49 height 18
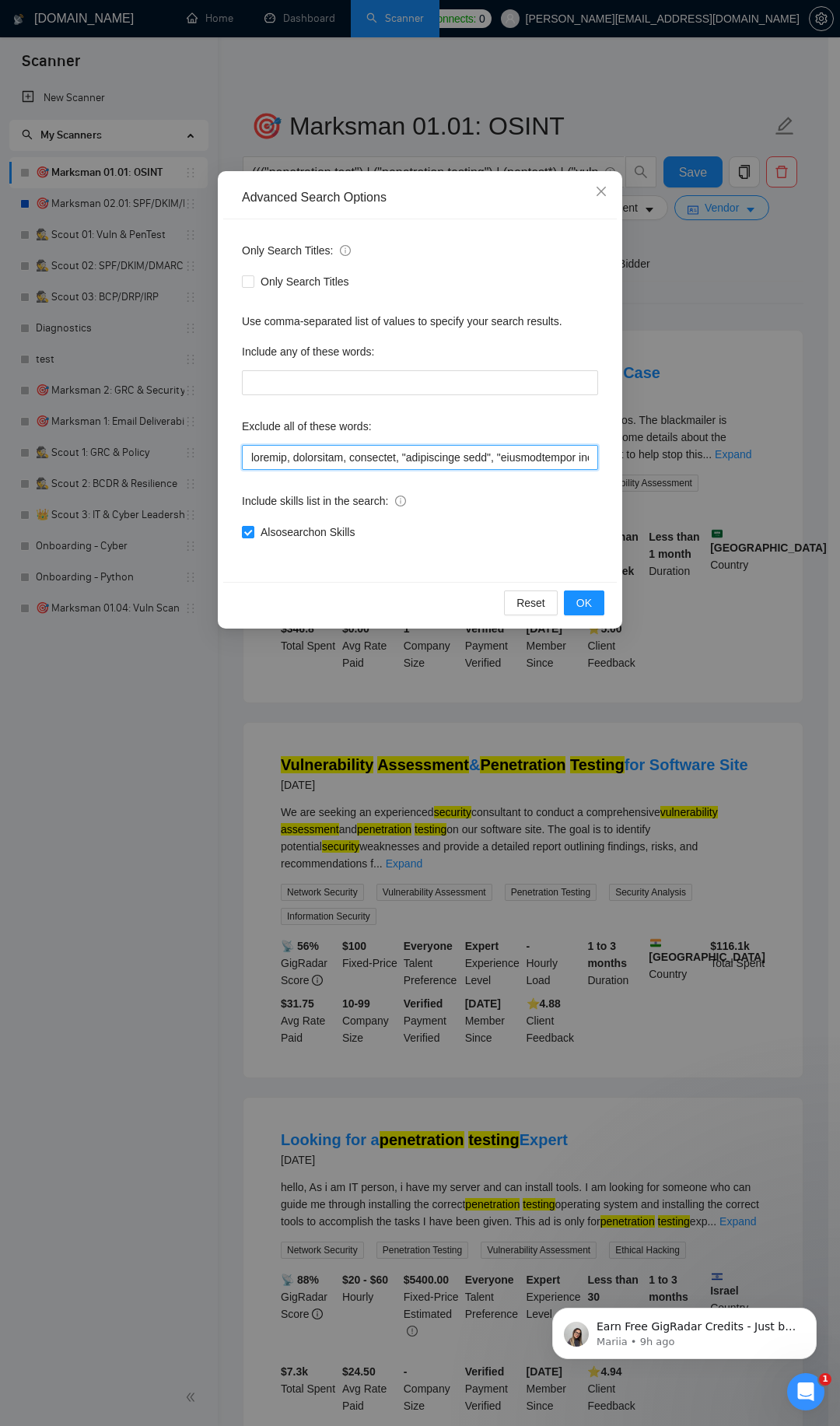
click at [485, 457] on input "text" at bounding box center [420, 457] width 357 height 25
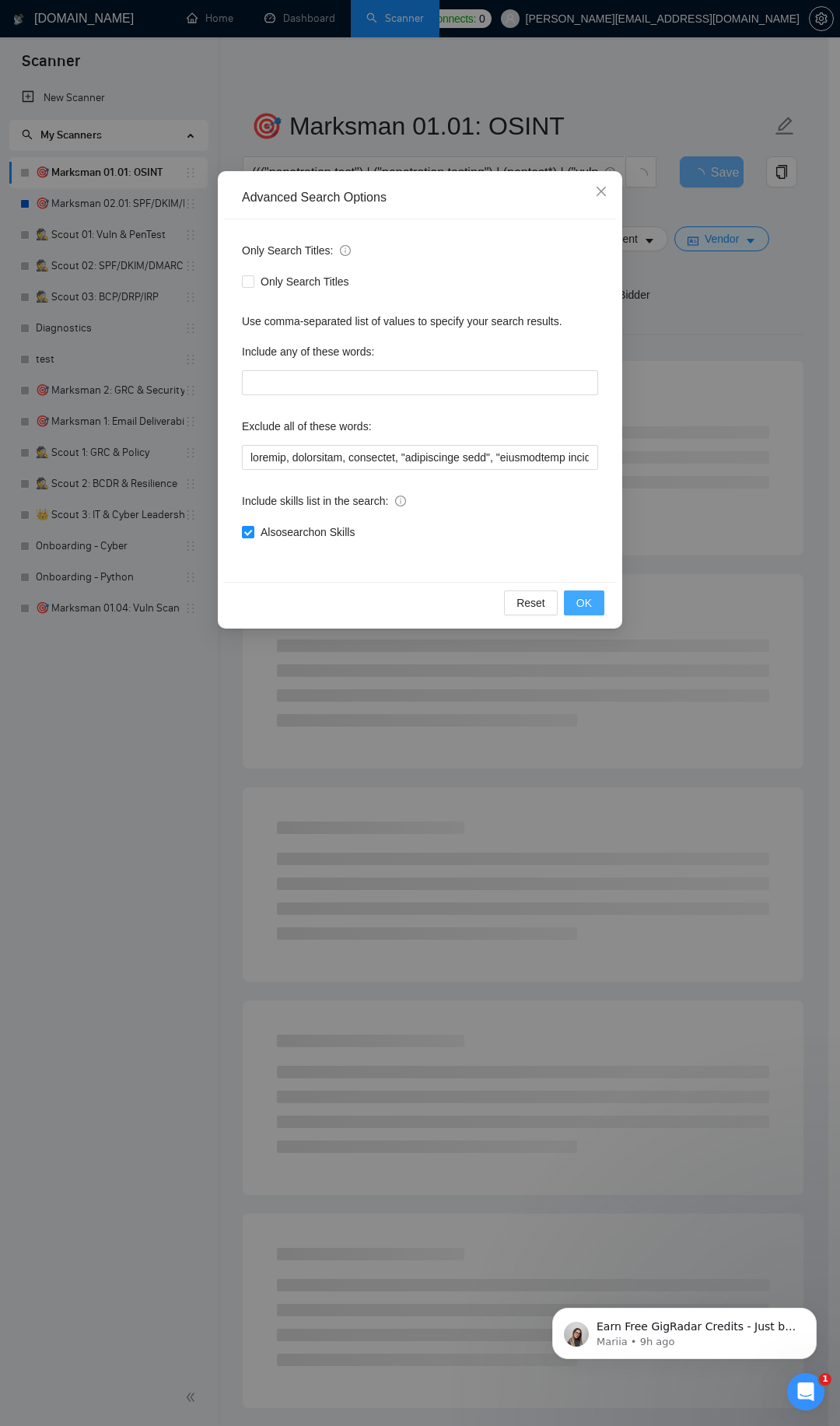
click at [580, 598] on span "OK" at bounding box center [584, 602] width 16 height 17
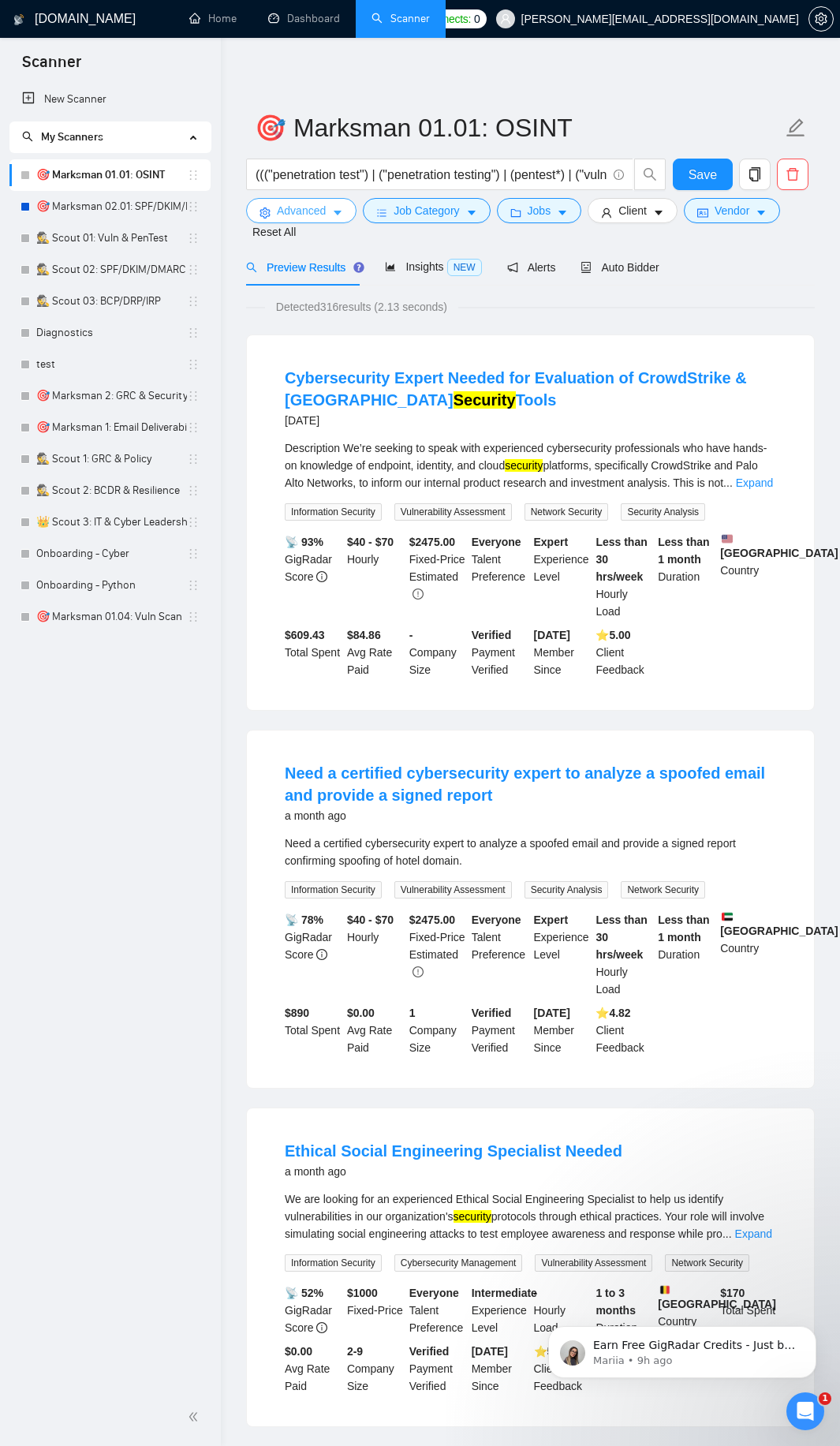
click at [310, 201] on button "Advanced" at bounding box center [301, 211] width 111 height 25
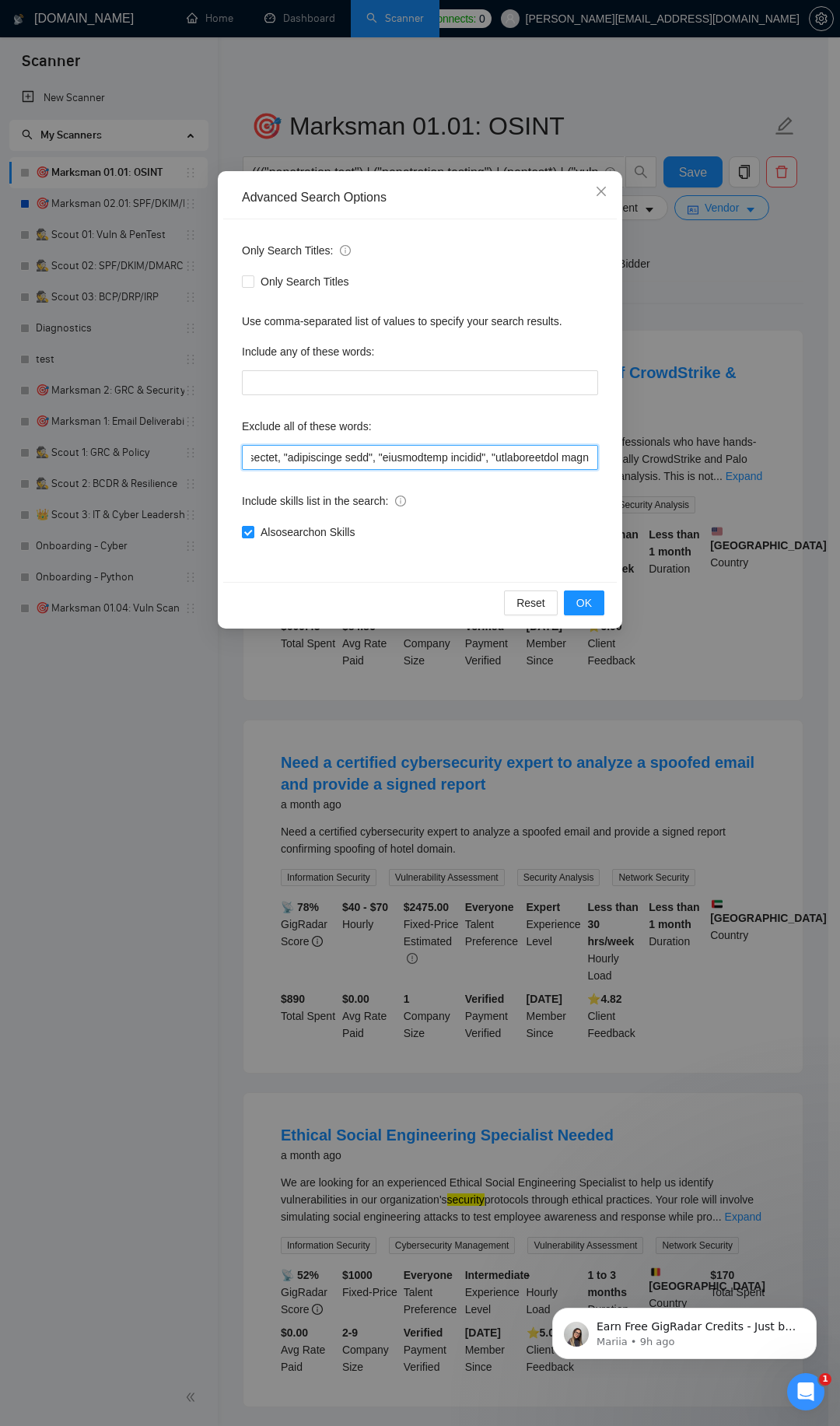
scroll to position [0, 142]
drag, startPoint x: 489, startPoint y: 456, endPoint x: 446, endPoint y: 457, distance: 43.0
click at [446, 457] on input "text" at bounding box center [420, 457] width 357 height 25
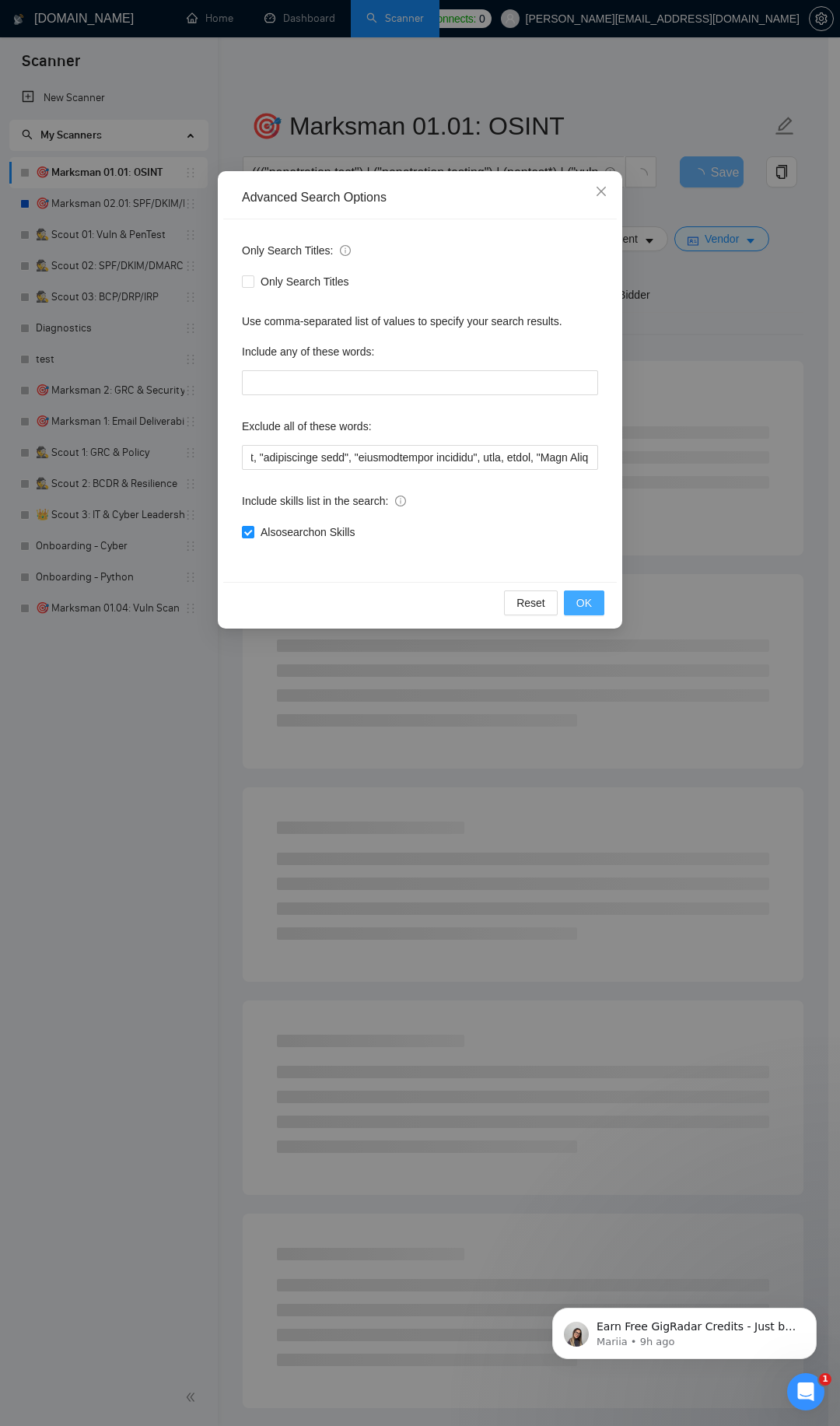
click at [587, 599] on span "OK" at bounding box center [584, 602] width 16 height 17
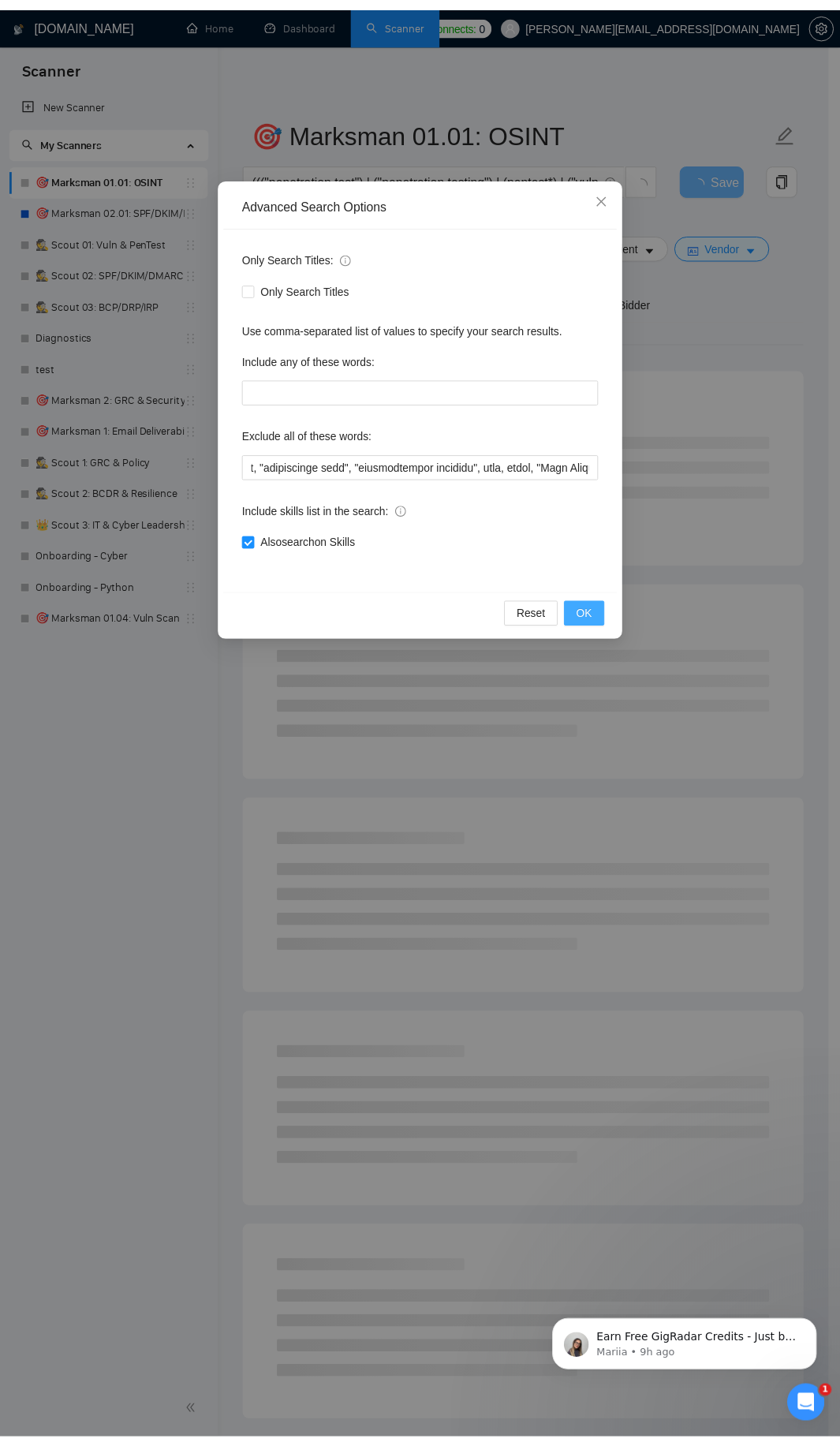
scroll to position [0, 0]
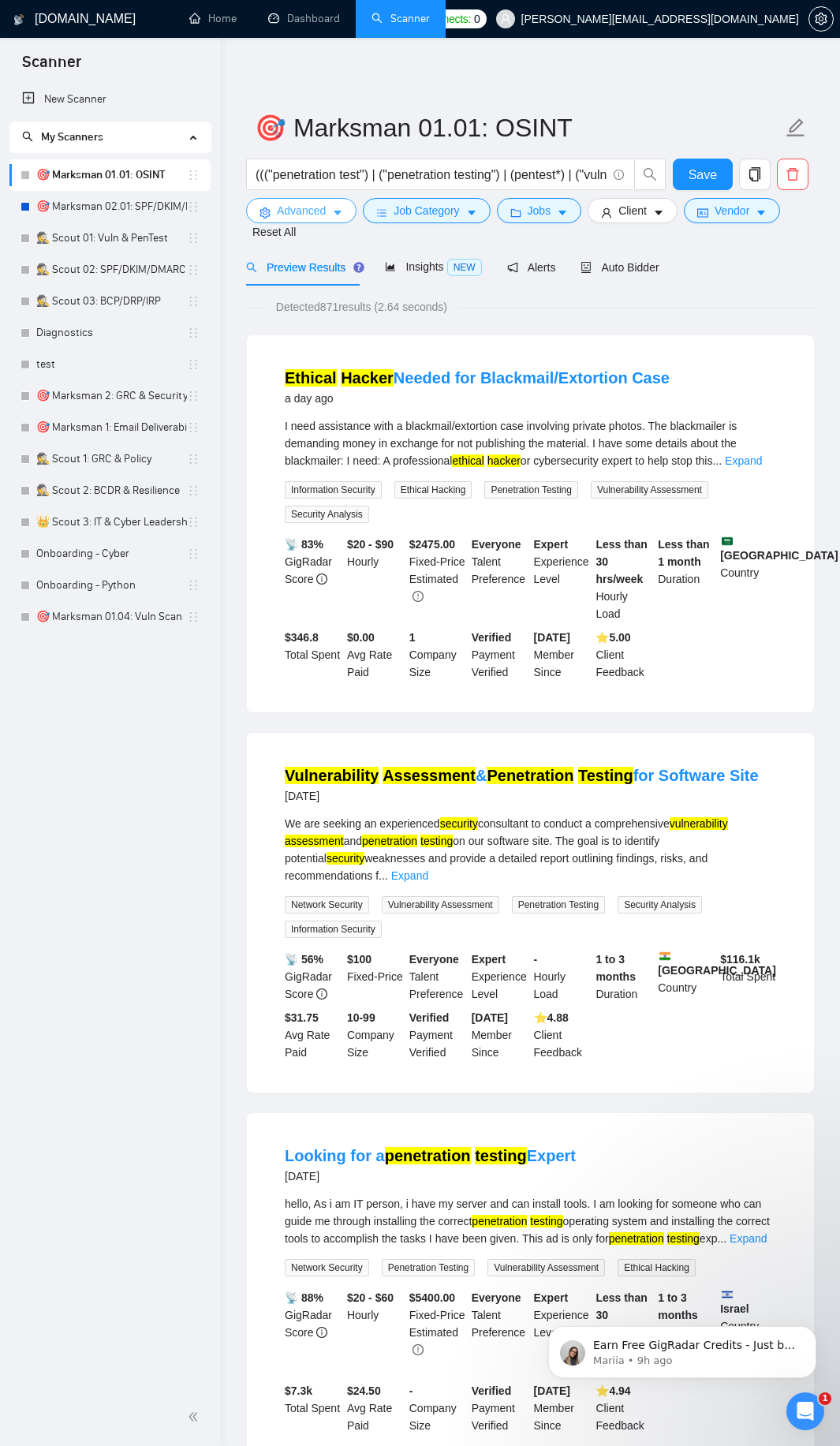
click at [347, 204] on button "Advanced" at bounding box center [301, 211] width 111 height 25
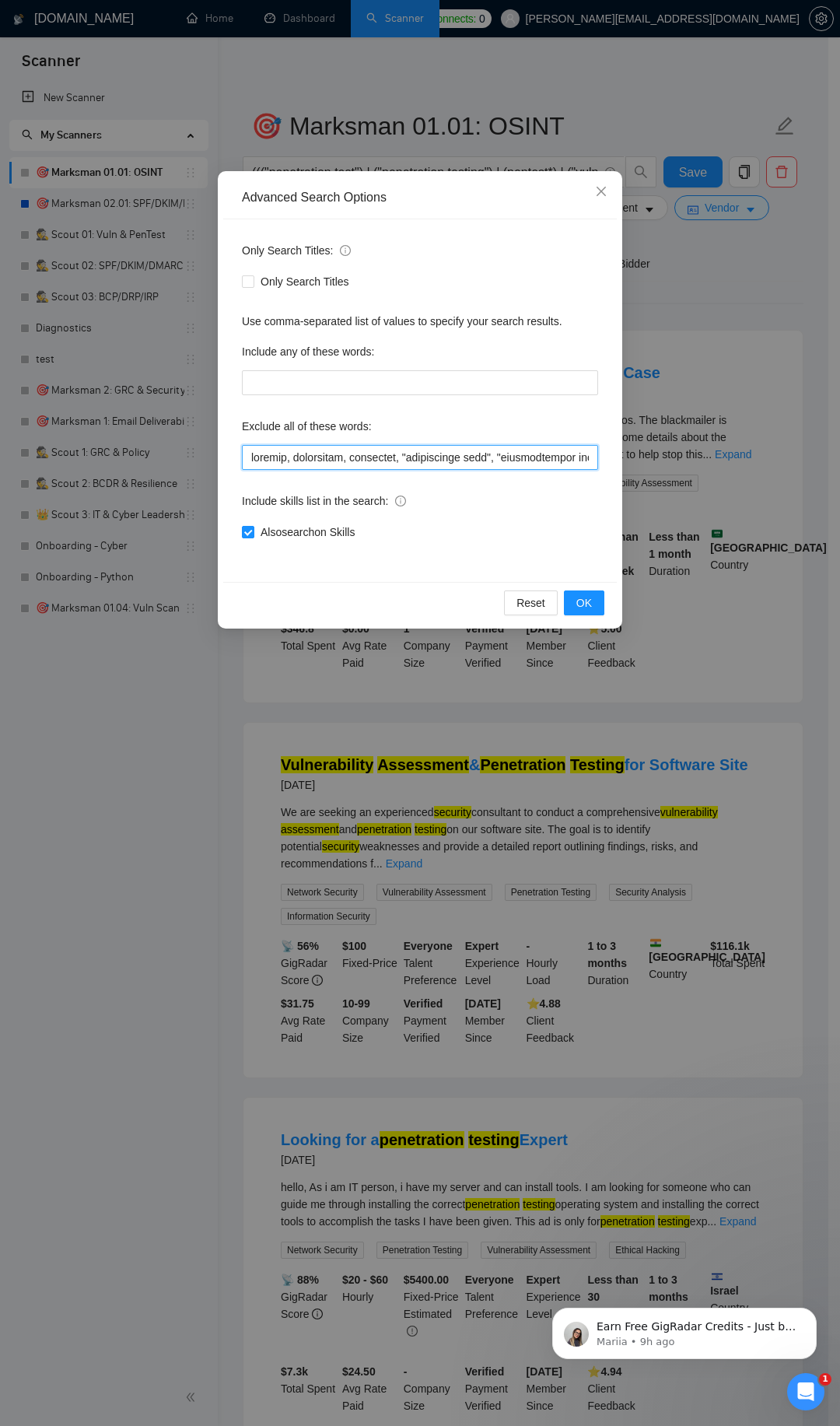
drag, startPoint x: 349, startPoint y: 459, endPoint x: 358, endPoint y: 460, distance: 9.1
click at [349, 459] on input "text" at bounding box center [420, 457] width 357 height 25
click at [581, 604] on span "OK" at bounding box center [584, 602] width 16 height 17
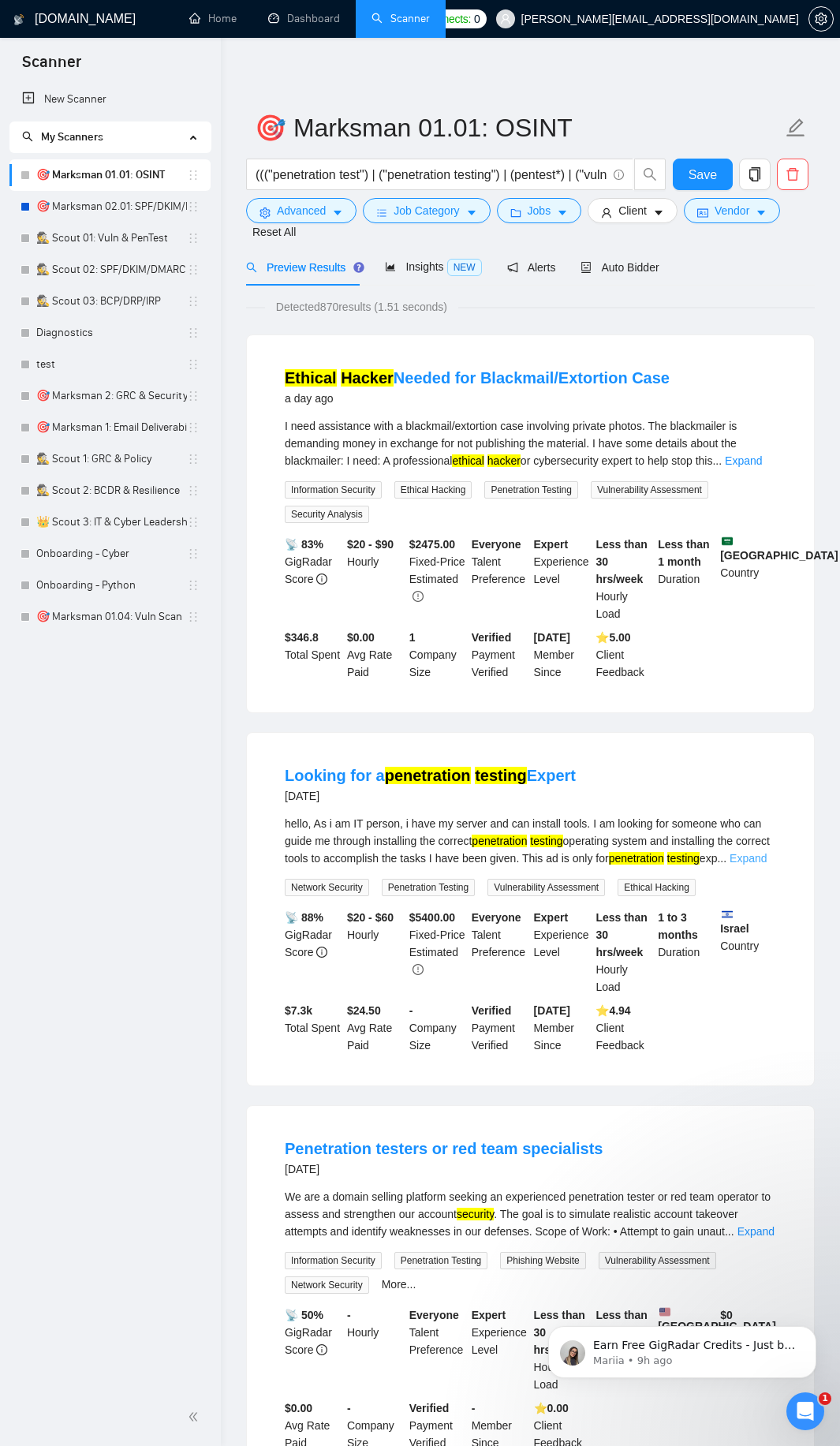
click at [757, 858] on link "Expand" at bounding box center [748, 858] width 37 height 13
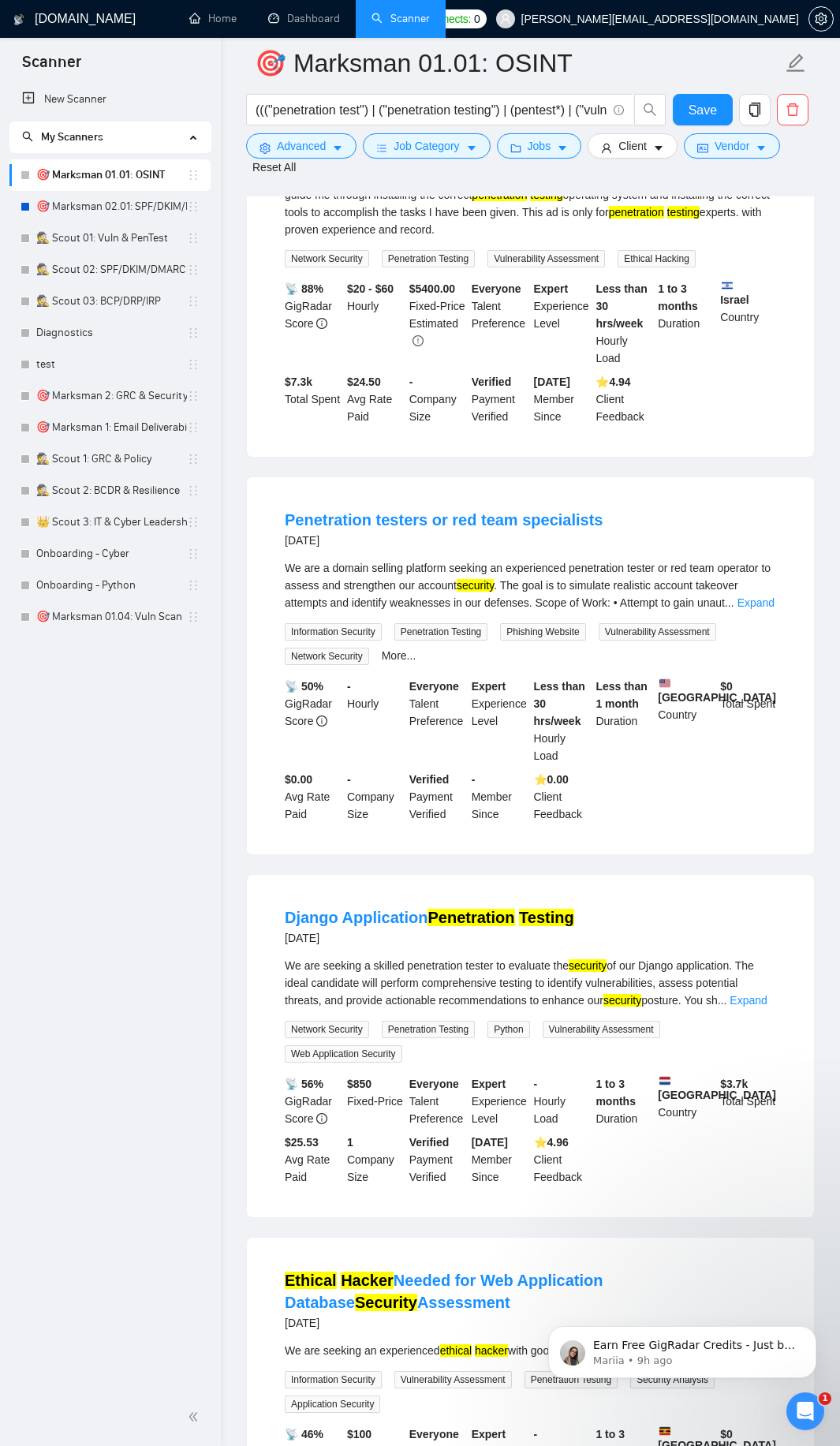
scroll to position [663, 0]
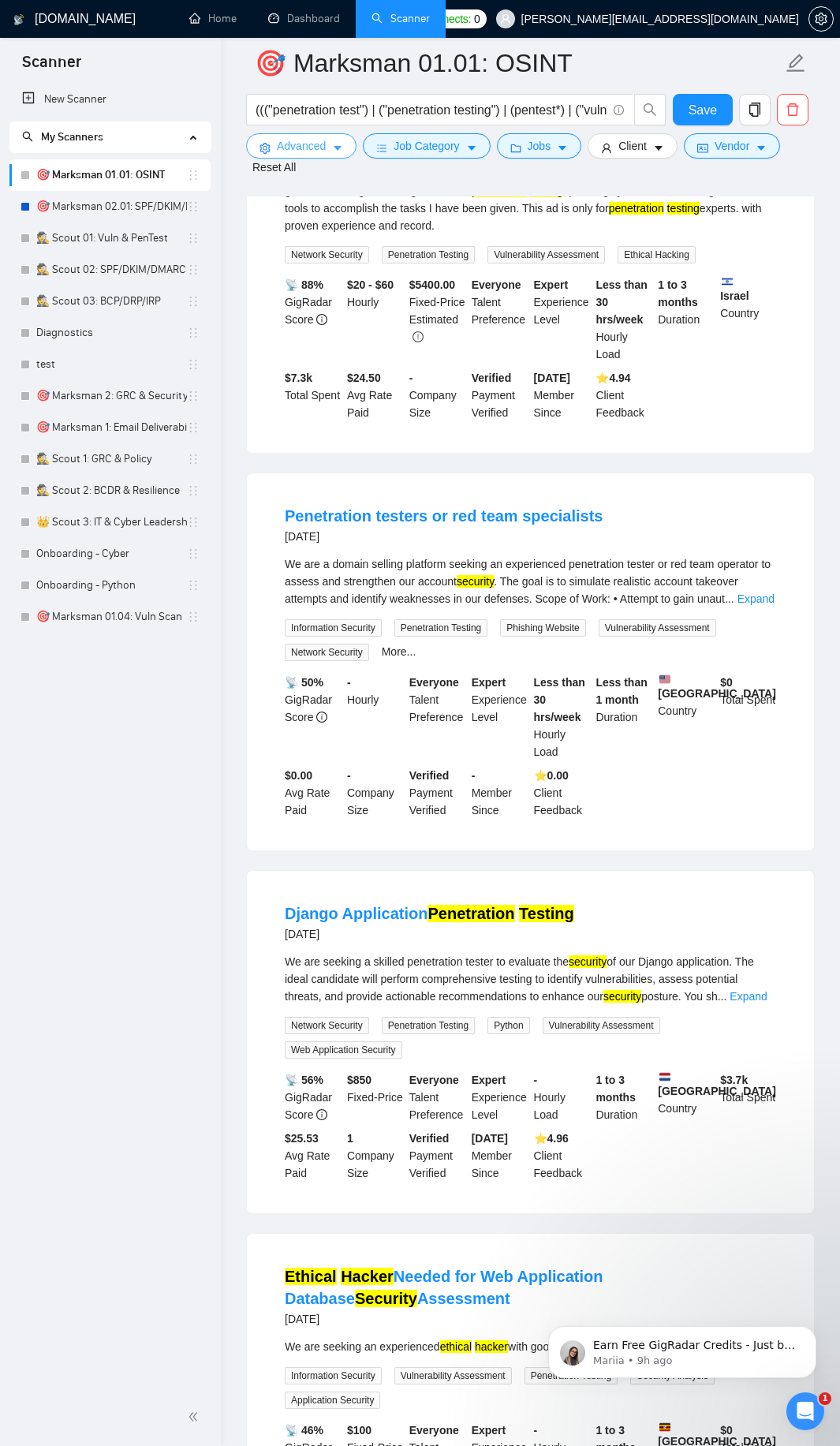
click at [322, 152] on span "Advanced" at bounding box center [301, 146] width 49 height 18
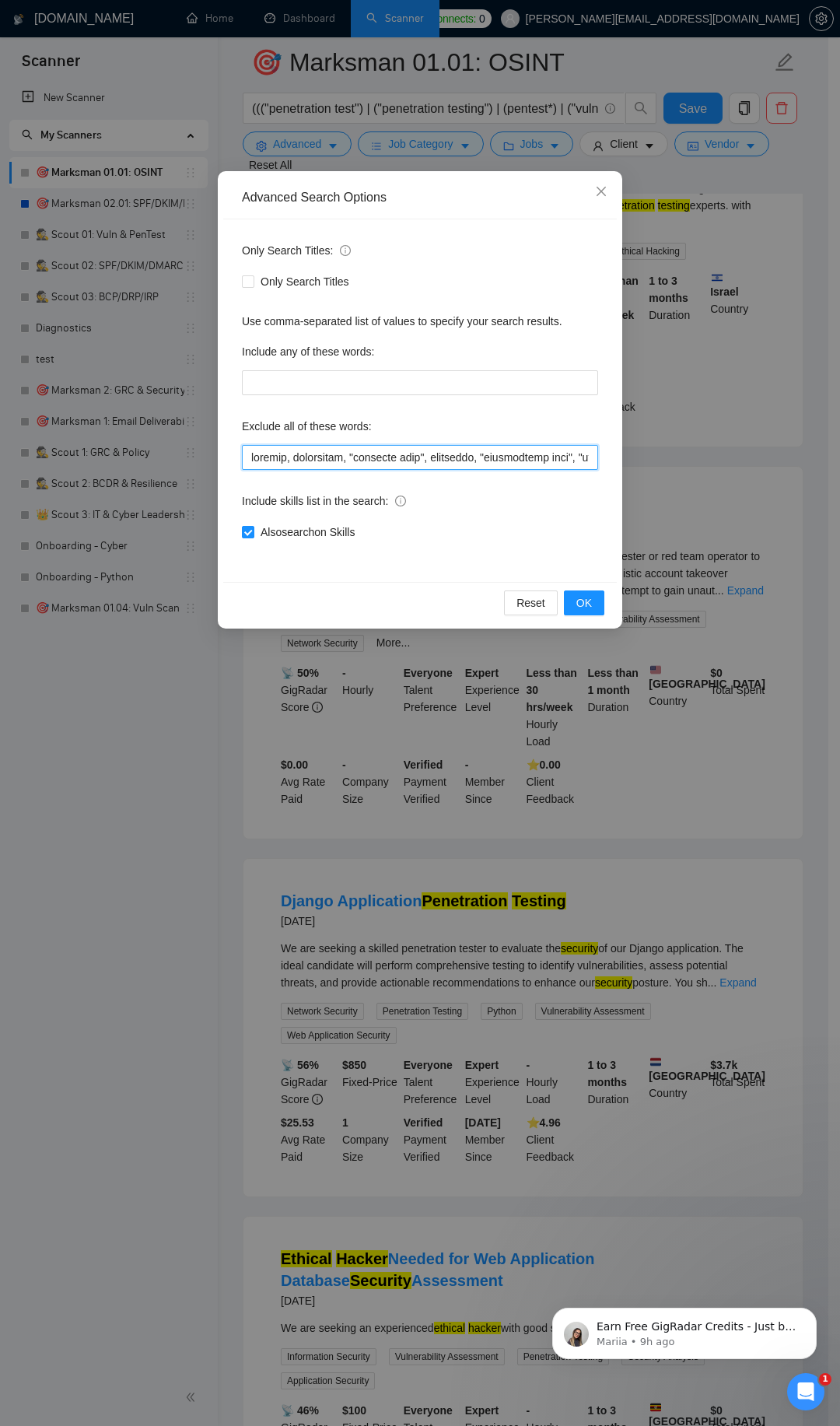
click at [348, 457] on input "text" at bounding box center [420, 457] width 357 height 25
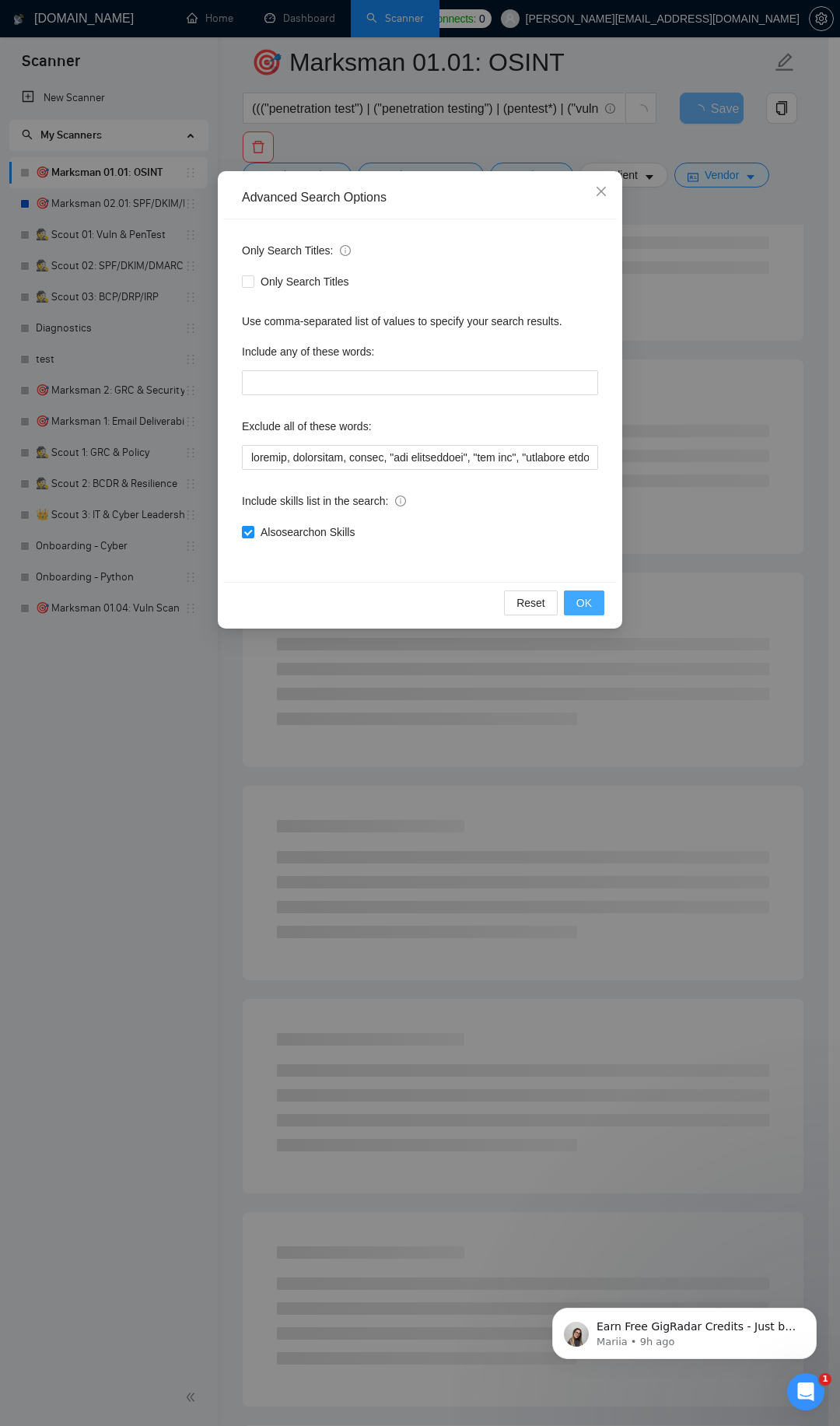
click at [584, 601] on span "OK" at bounding box center [584, 602] width 16 height 17
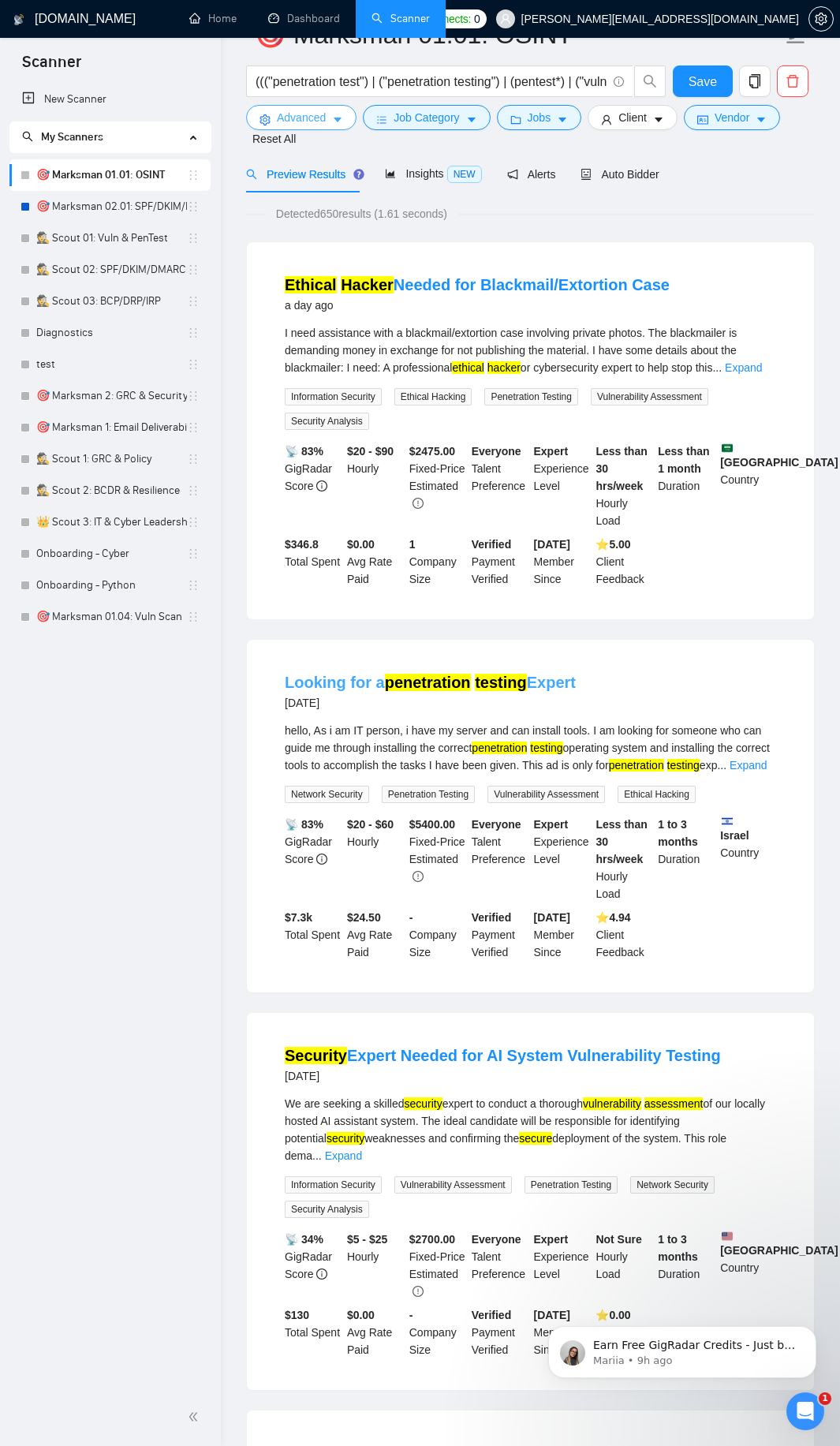
scroll to position [0, 0]
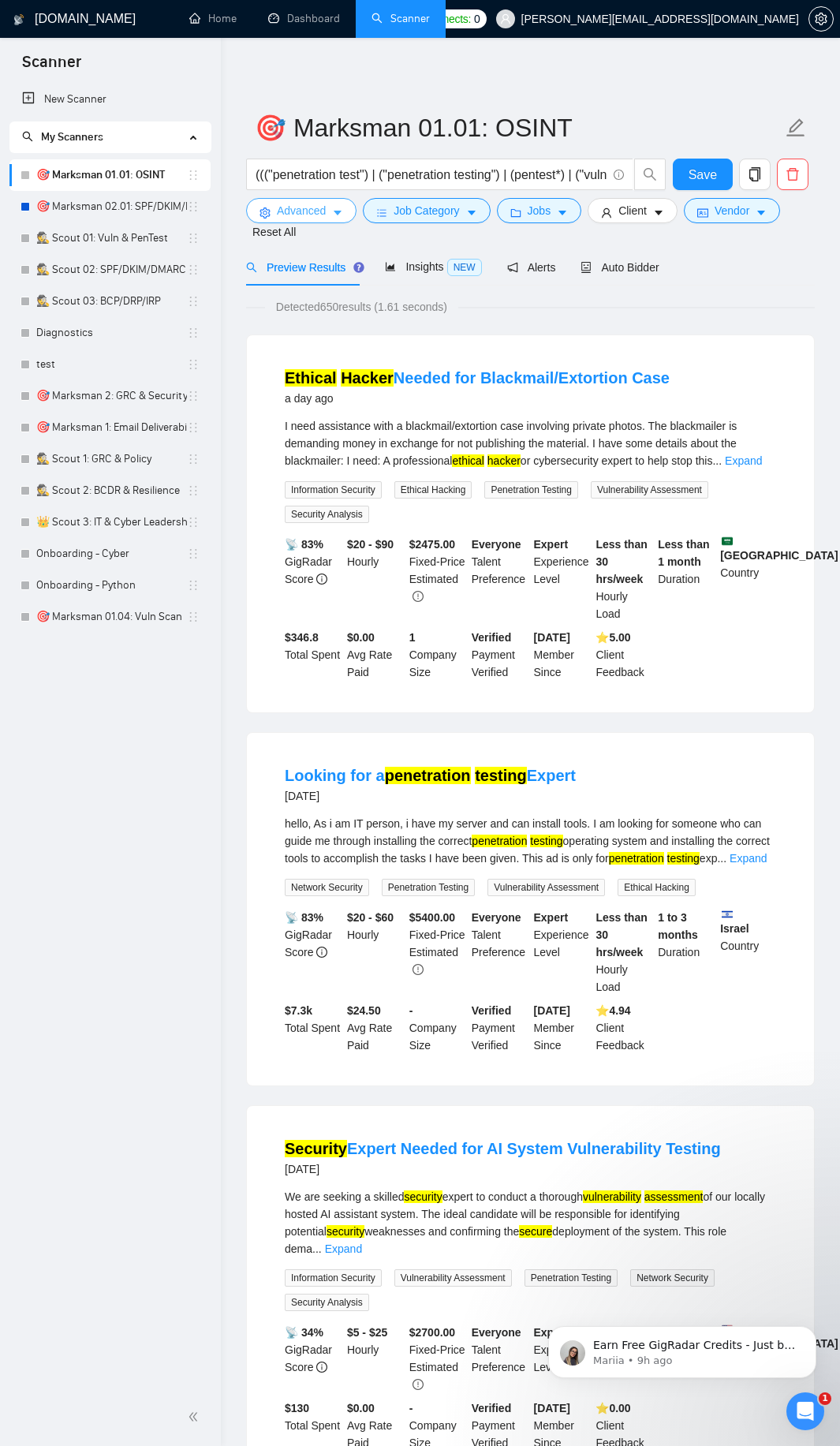
click at [320, 205] on span "Advanced" at bounding box center [301, 210] width 49 height 18
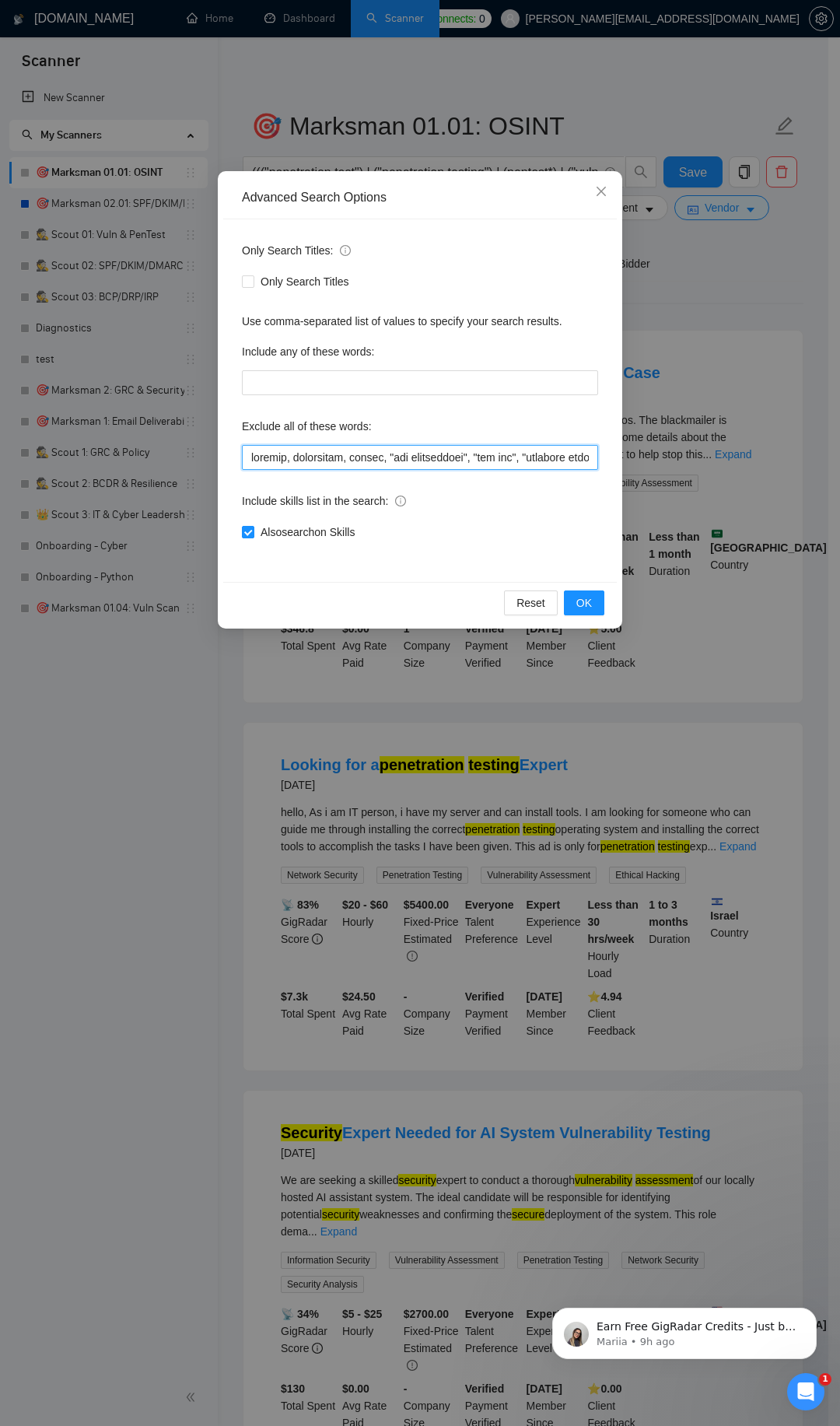
click at [390, 461] on input "text" at bounding box center [420, 457] width 357 height 25
drag, startPoint x: 606, startPoint y: 189, endPoint x: 436, endPoint y: 210, distance: 171.3
click at [605, 189] on icon "close" at bounding box center [601, 191] width 12 height 12
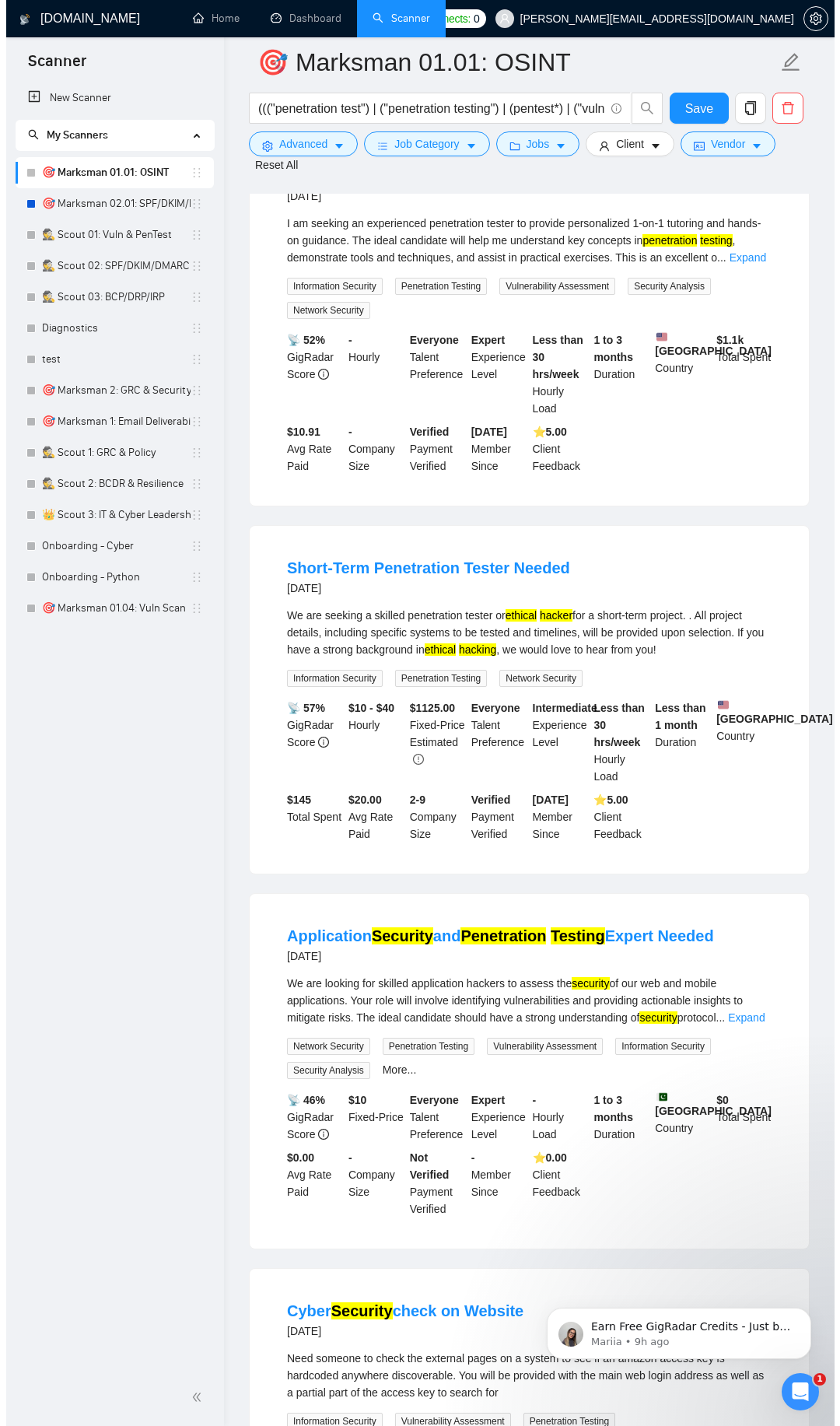
scroll to position [2707, 0]
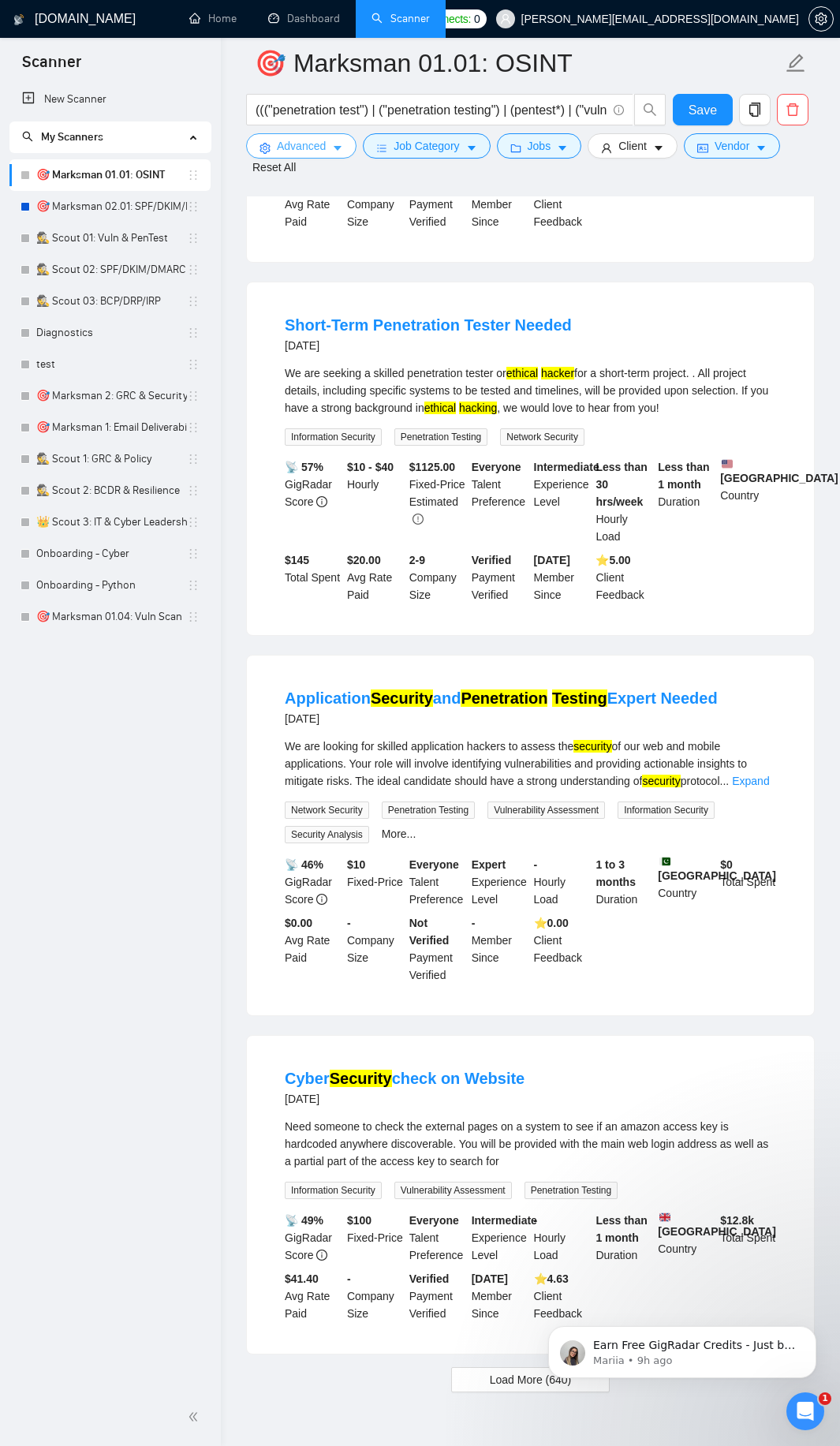
click at [295, 149] on span "Advanced" at bounding box center [301, 146] width 49 height 18
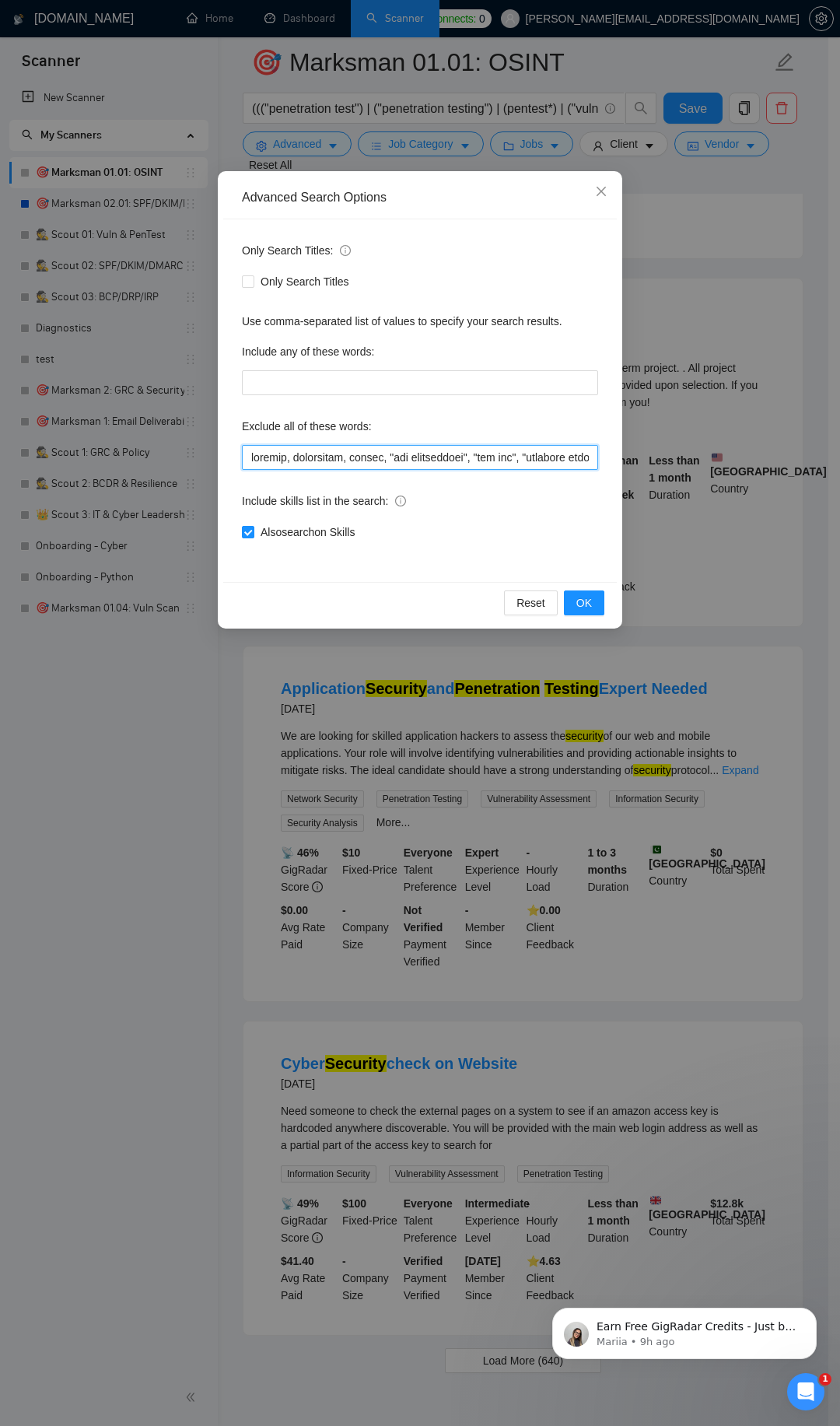
click at [306, 456] on input "text" at bounding box center [420, 457] width 357 height 25
paste input "[DEMOGRAPHIC_DATA], "penetration test"
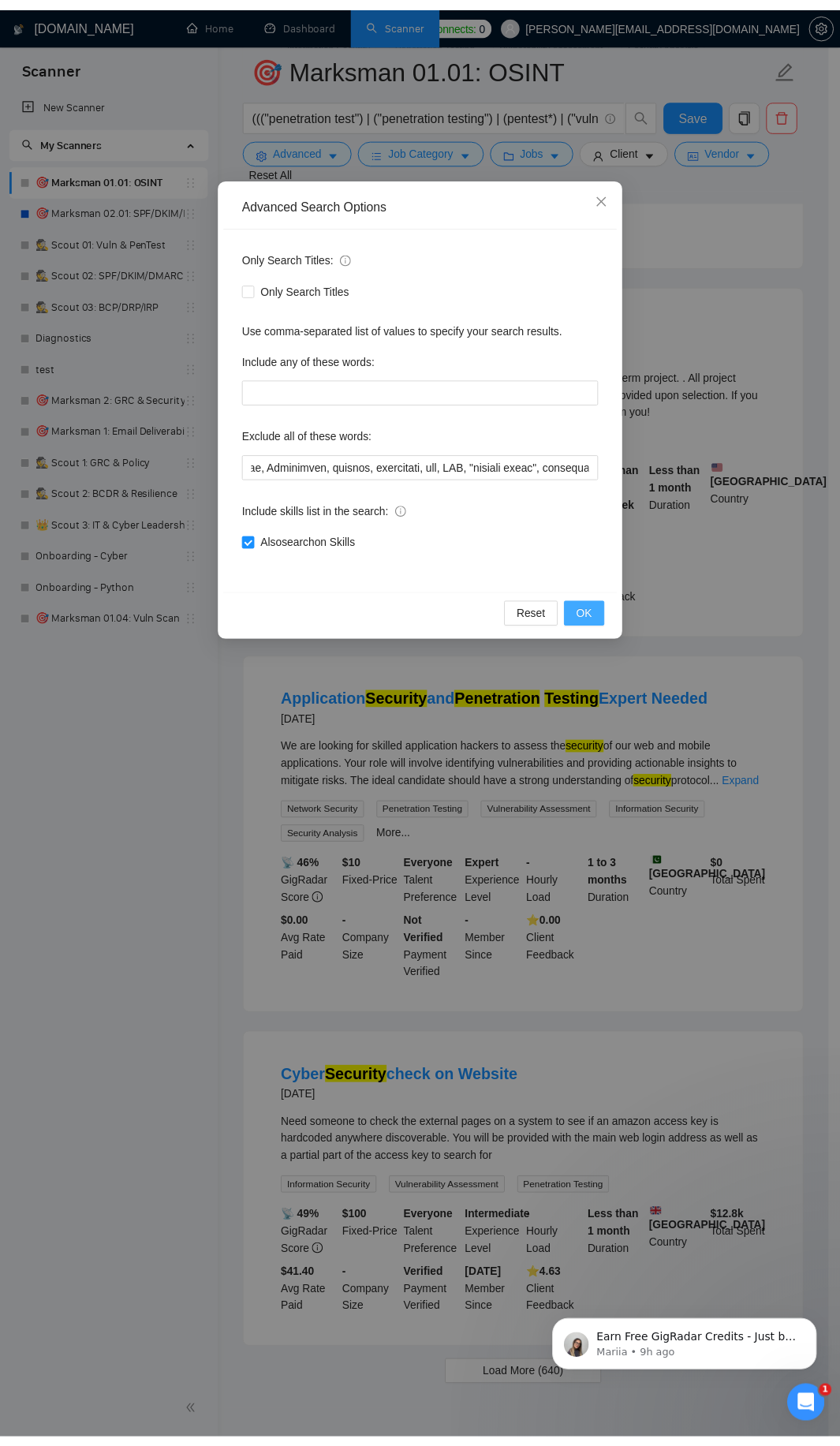
scroll to position [0, 0]
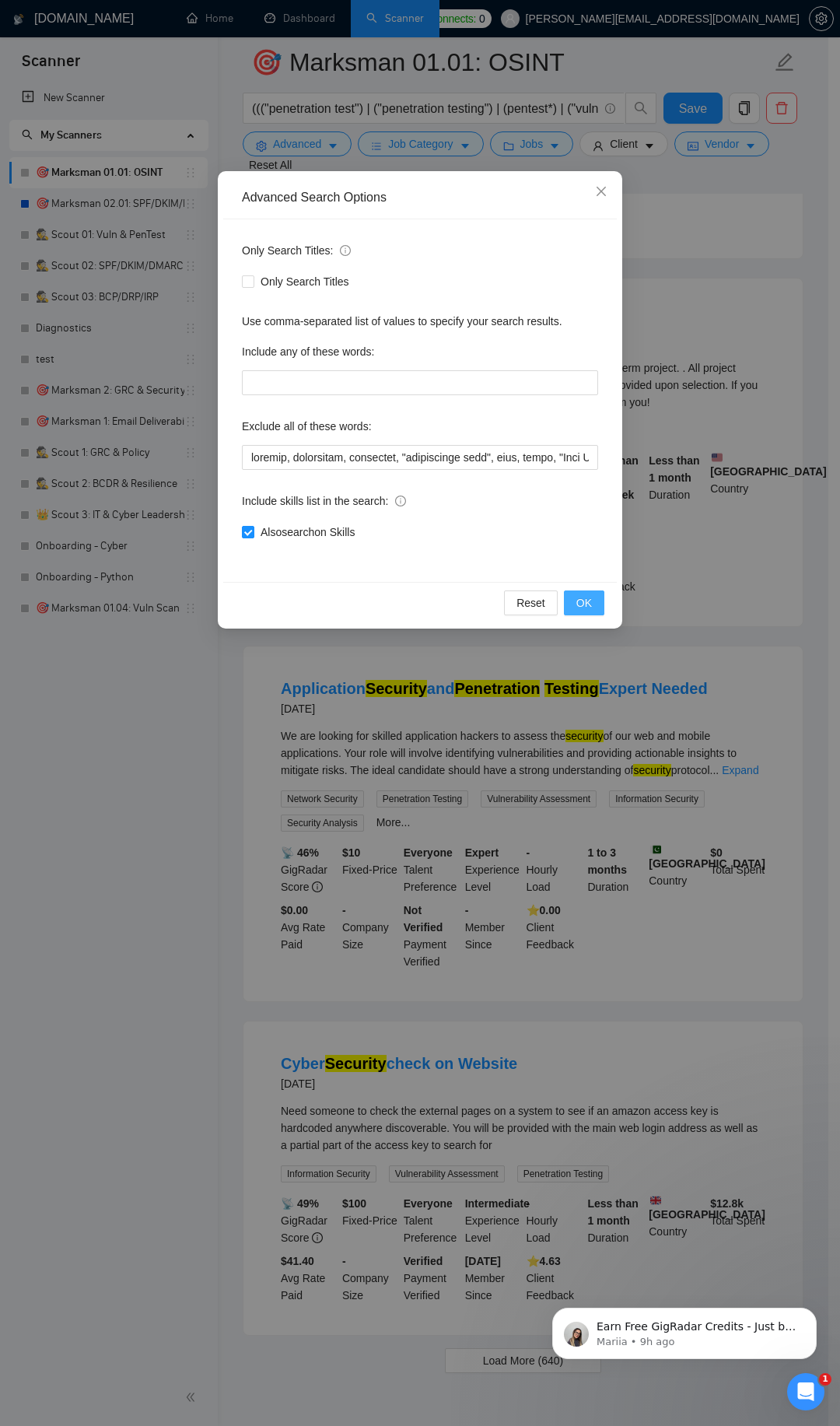
click at [587, 598] on span "OK" at bounding box center [584, 602] width 16 height 17
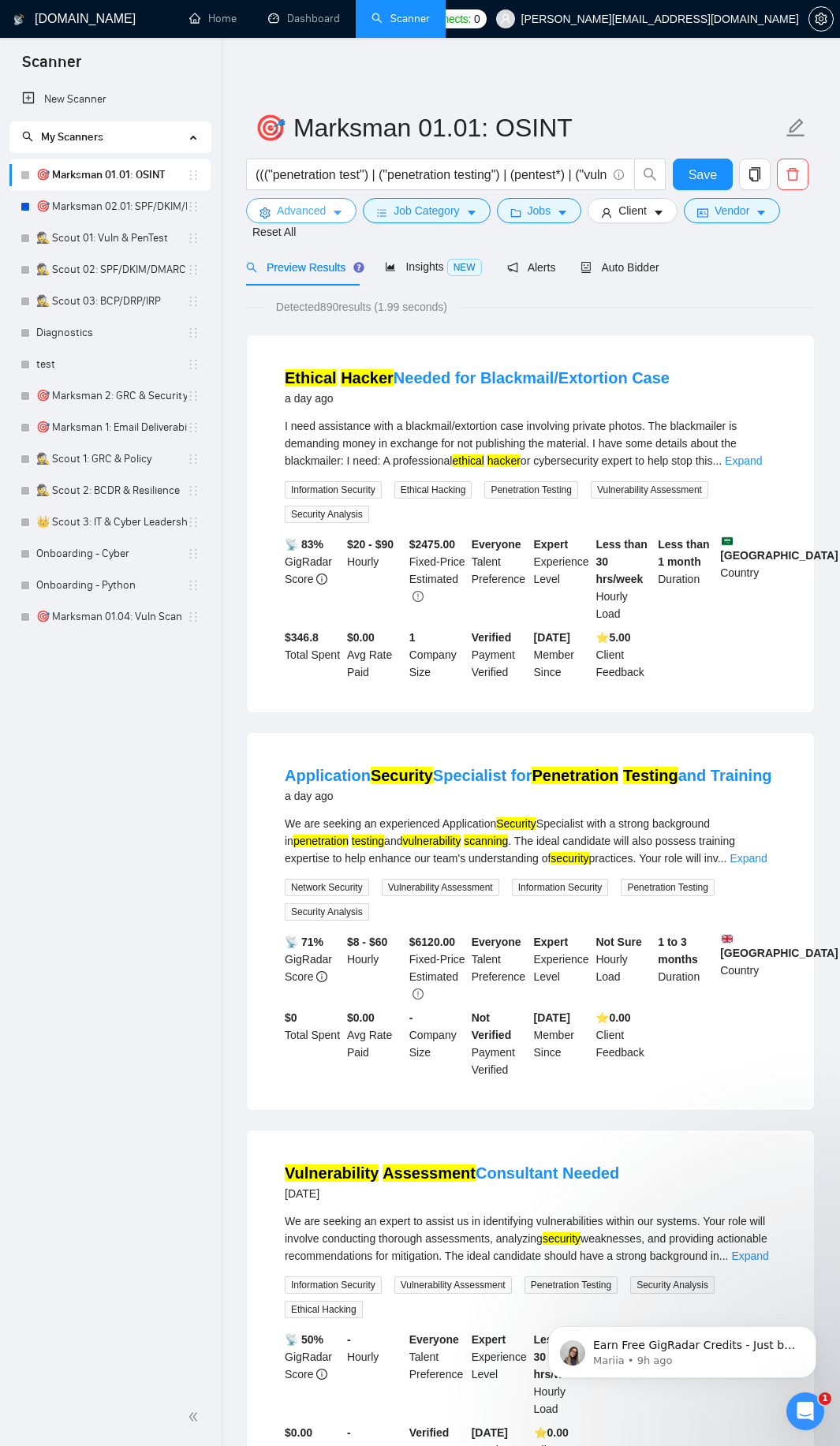
click at [310, 214] on span "Advanced" at bounding box center [301, 210] width 49 height 18
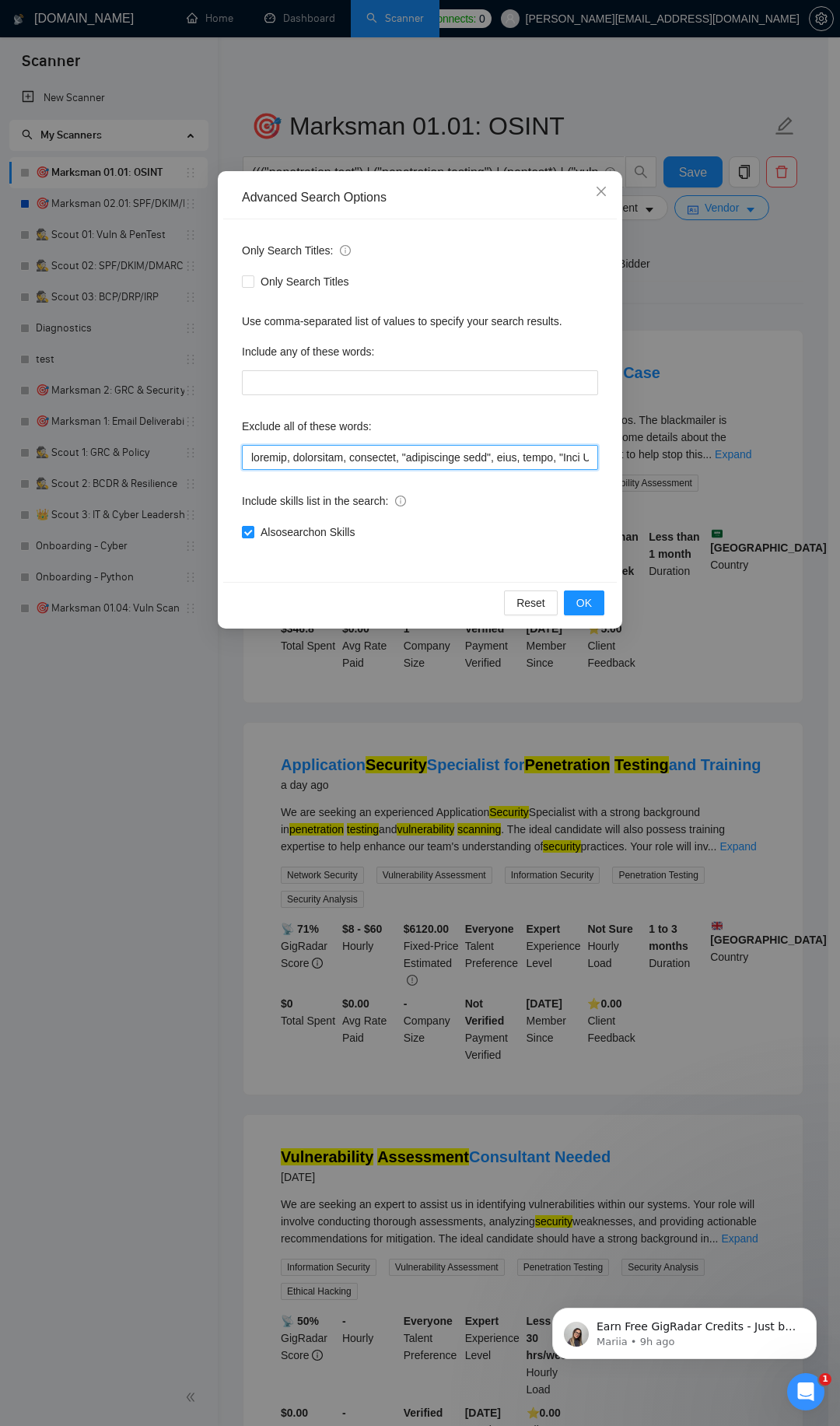
click at [251, 452] on input "text" at bounding box center [420, 457] width 357 height 25
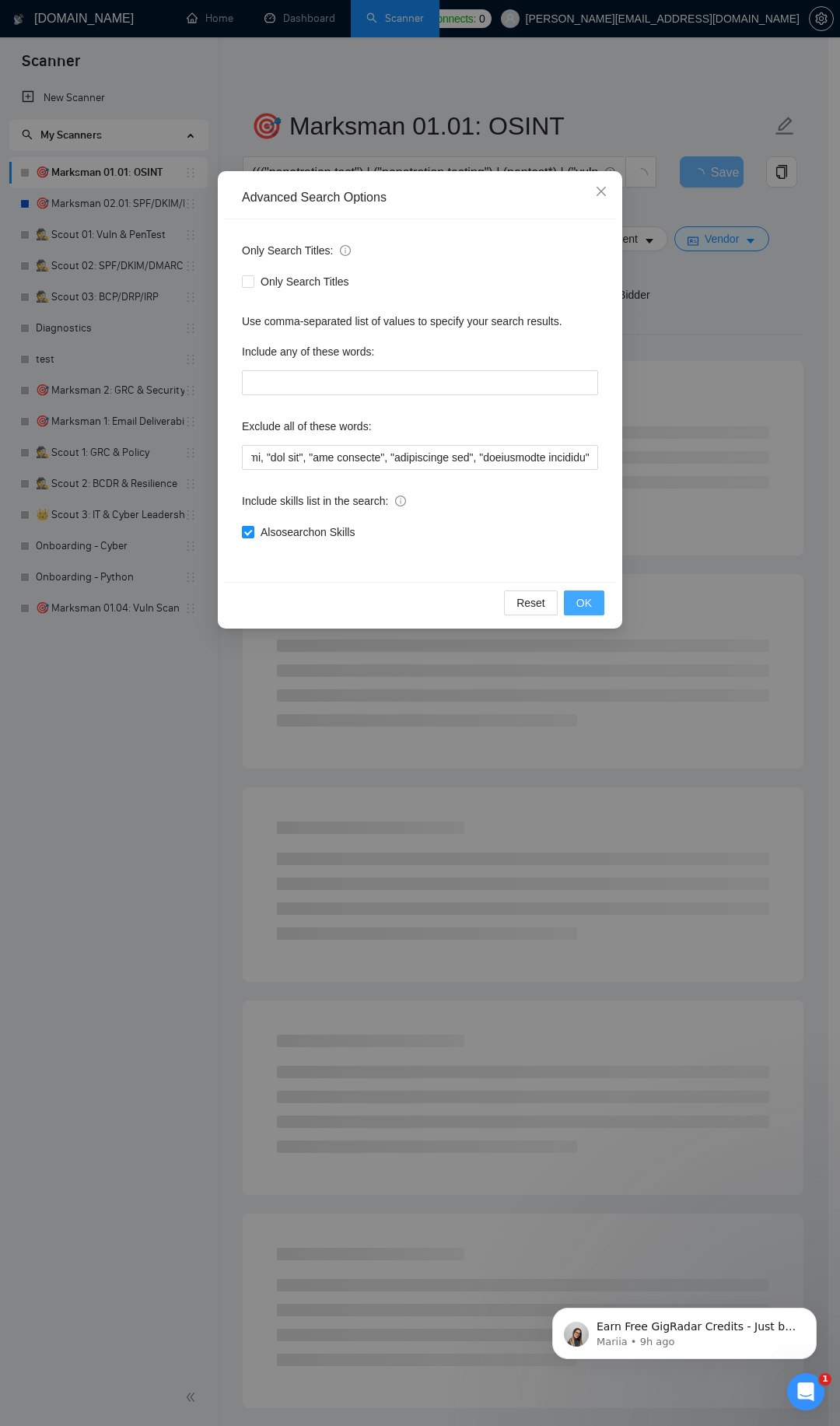
click at [593, 604] on button "OK" at bounding box center [584, 602] width 40 height 25
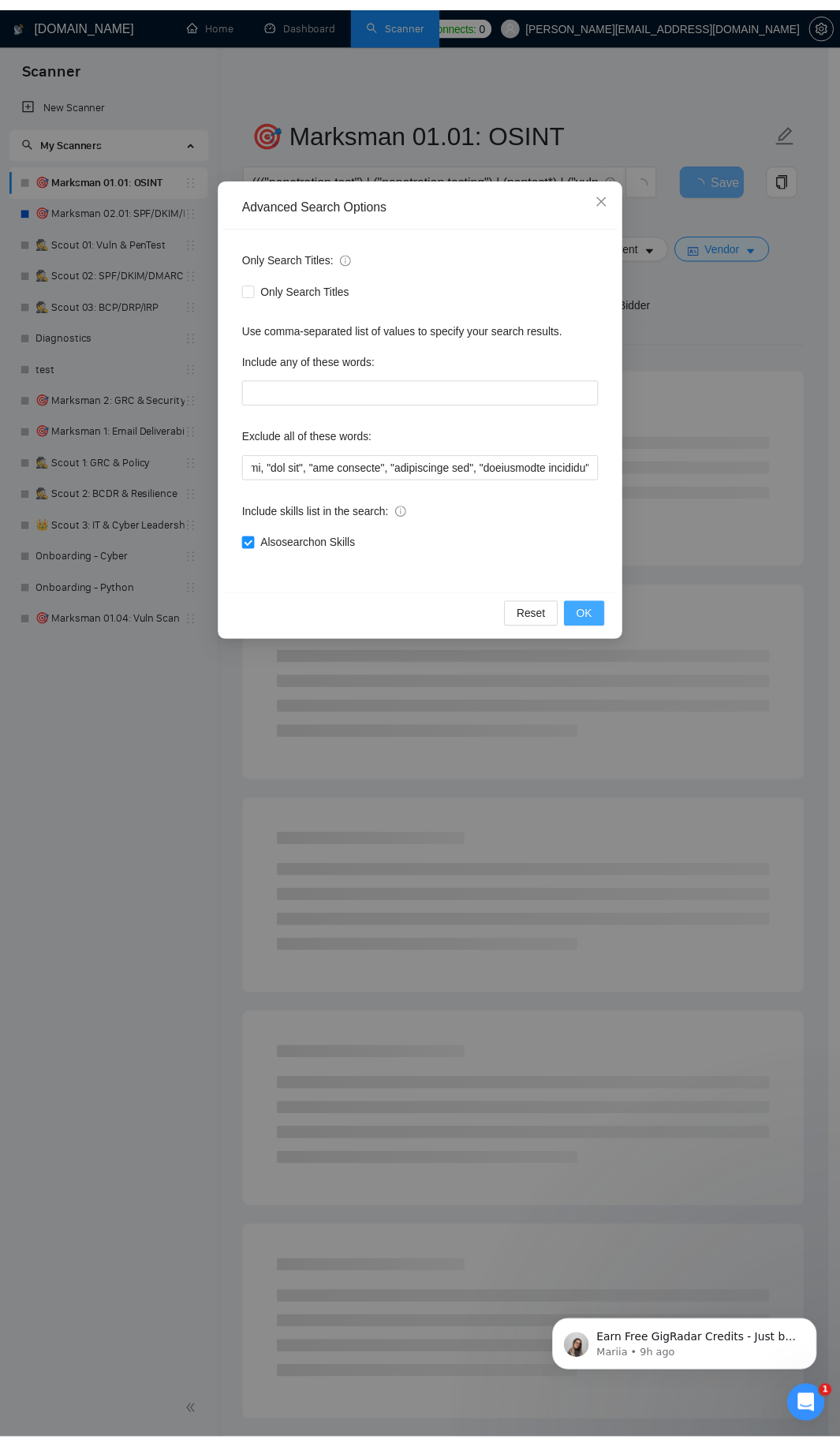
scroll to position [0, 0]
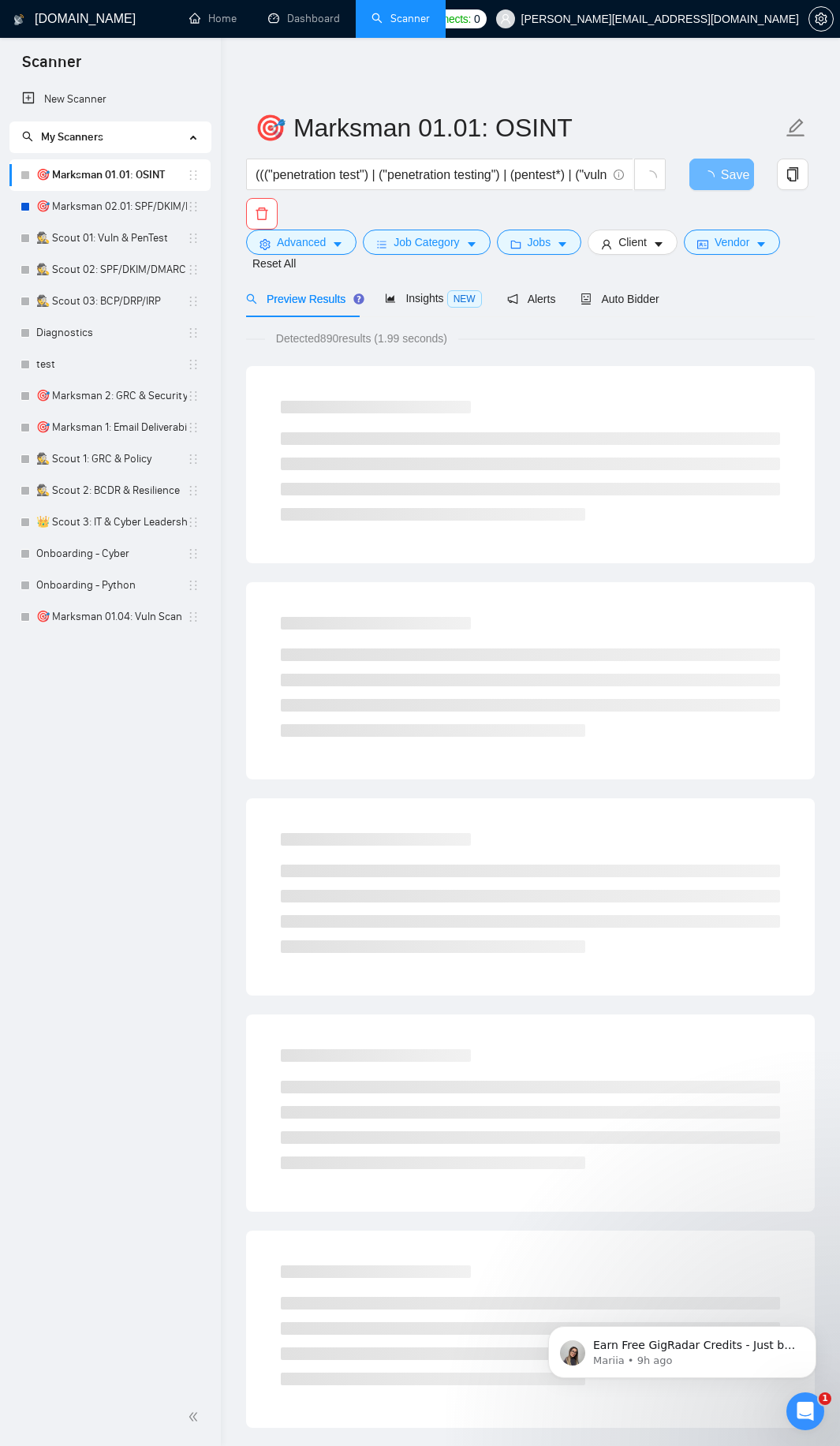
click at [816, 1409] on icon "Open Intercom Messenger" at bounding box center [805, 1411] width 26 height 26
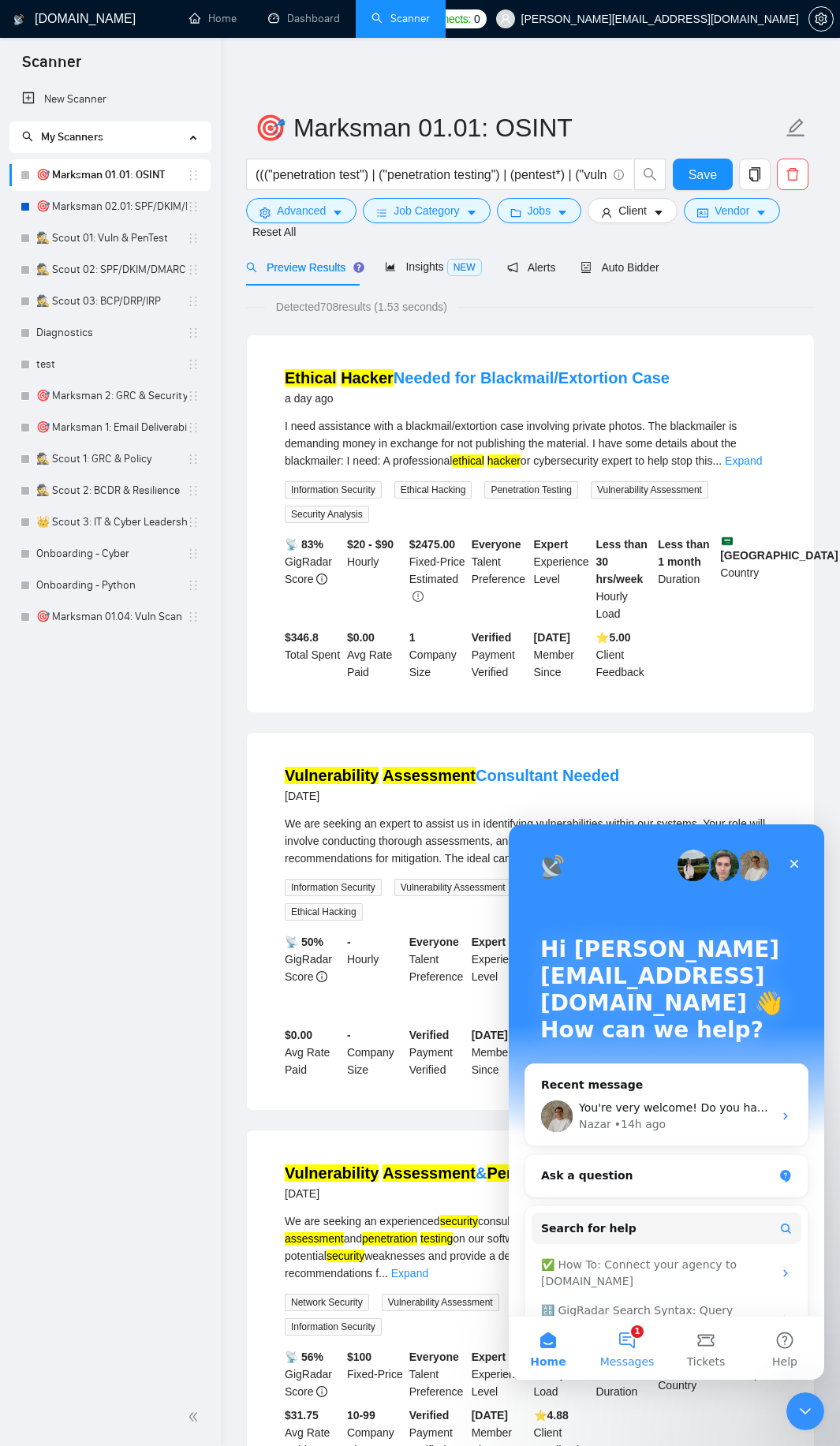
click at [623, 1356] on span "Messages" at bounding box center [627, 1361] width 54 height 11
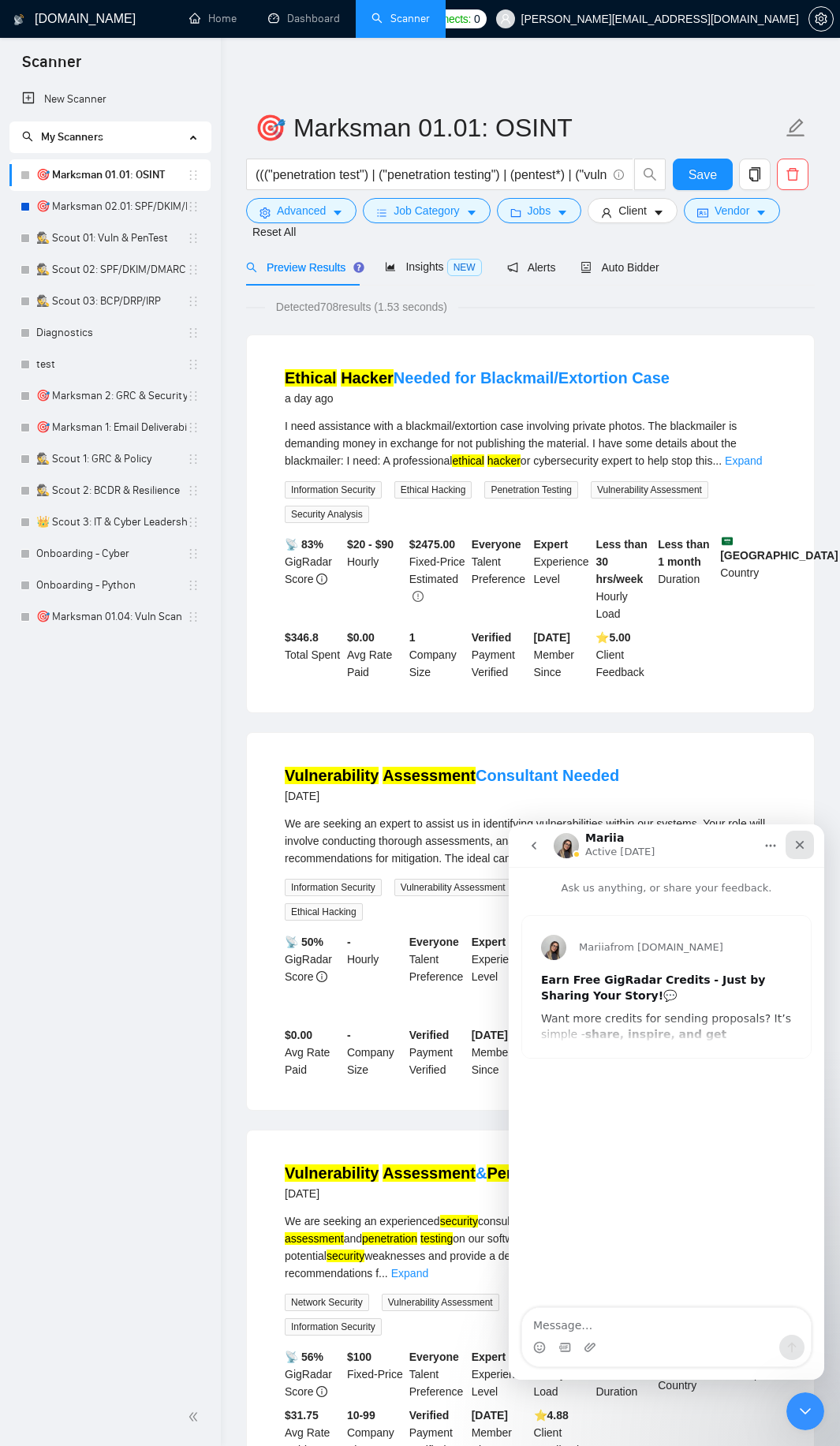
click at [801, 836] on div "Close" at bounding box center [800, 845] width 28 height 28
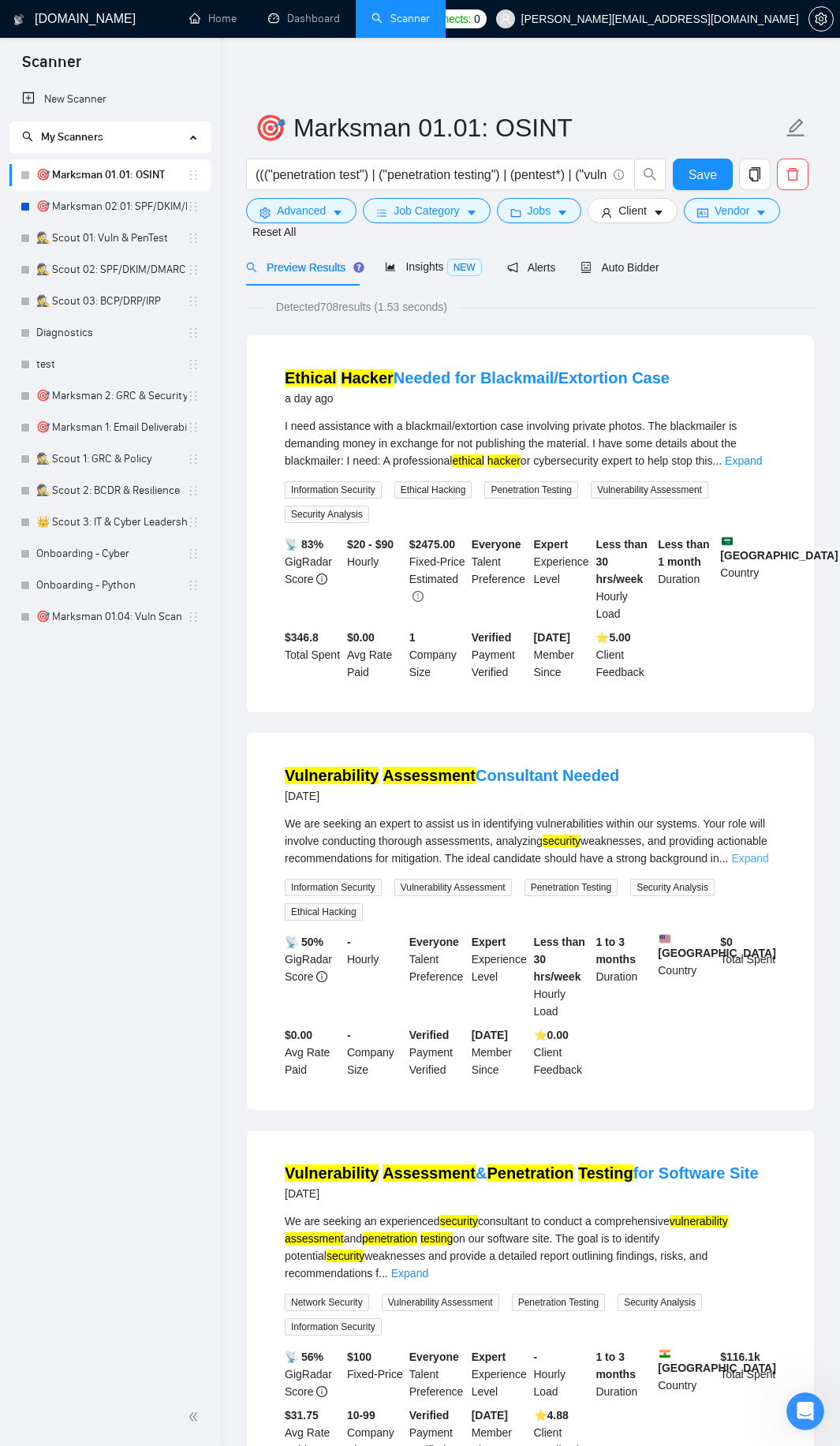
click at [742, 858] on link "Expand" at bounding box center [749, 858] width 37 height 13
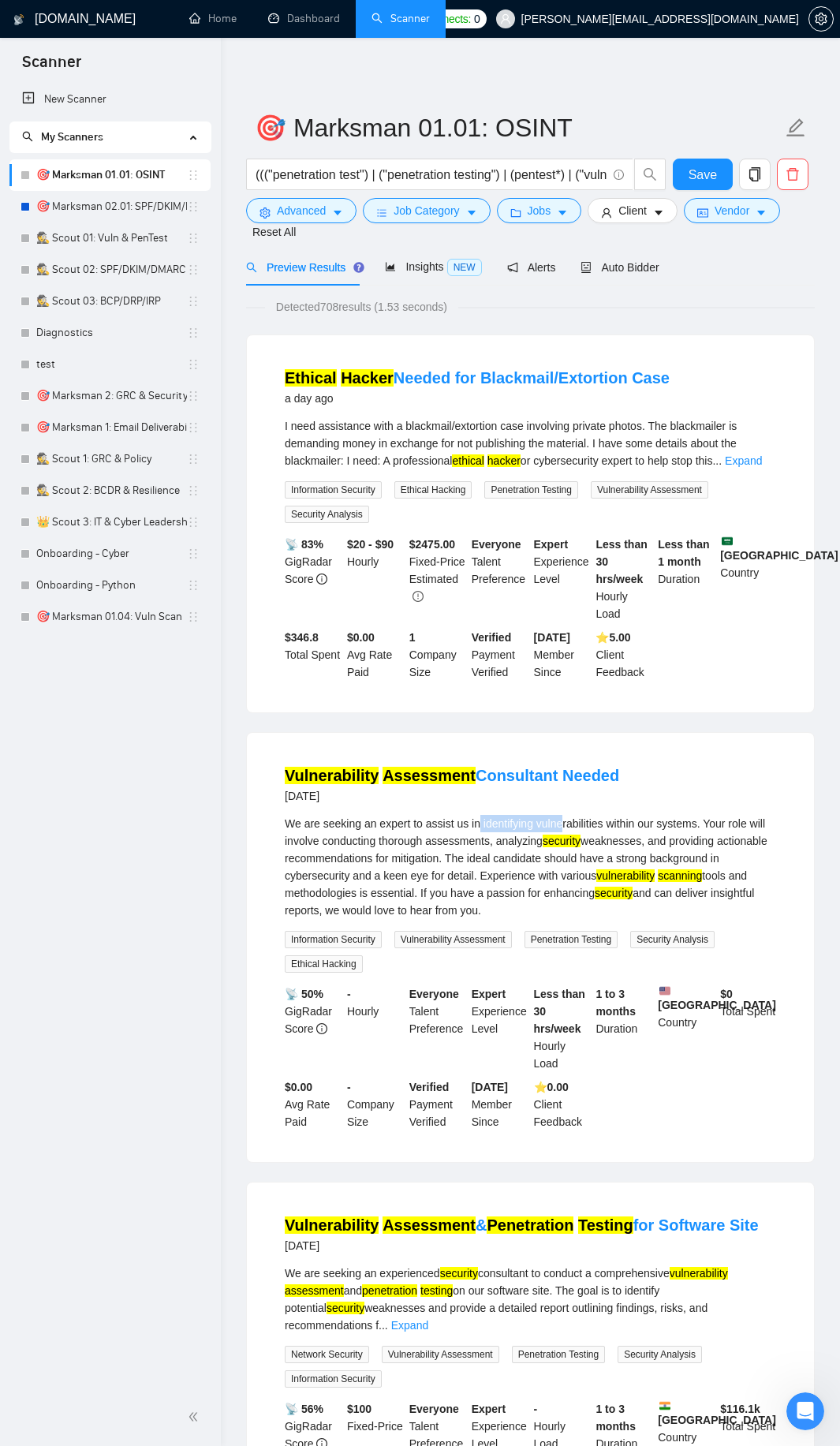
drag, startPoint x: 481, startPoint y: 823, endPoint x: 564, endPoint y: 822, distance: 83.0
click at [564, 822] on div "We are seeking an expert to assist us in identifying vulnerabilities within our…" at bounding box center [531, 867] width 492 height 104
drag, startPoint x: 602, startPoint y: 823, endPoint x: 484, endPoint y: 819, distance: 118.1
click at [484, 819] on div "We are seeking an expert to assist us in identifying vulnerabilities within our…" at bounding box center [531, 867] width 492 height 104
click at [323, 217] on span "Advanced" at bounding box center [301, 210] width 49 height 18
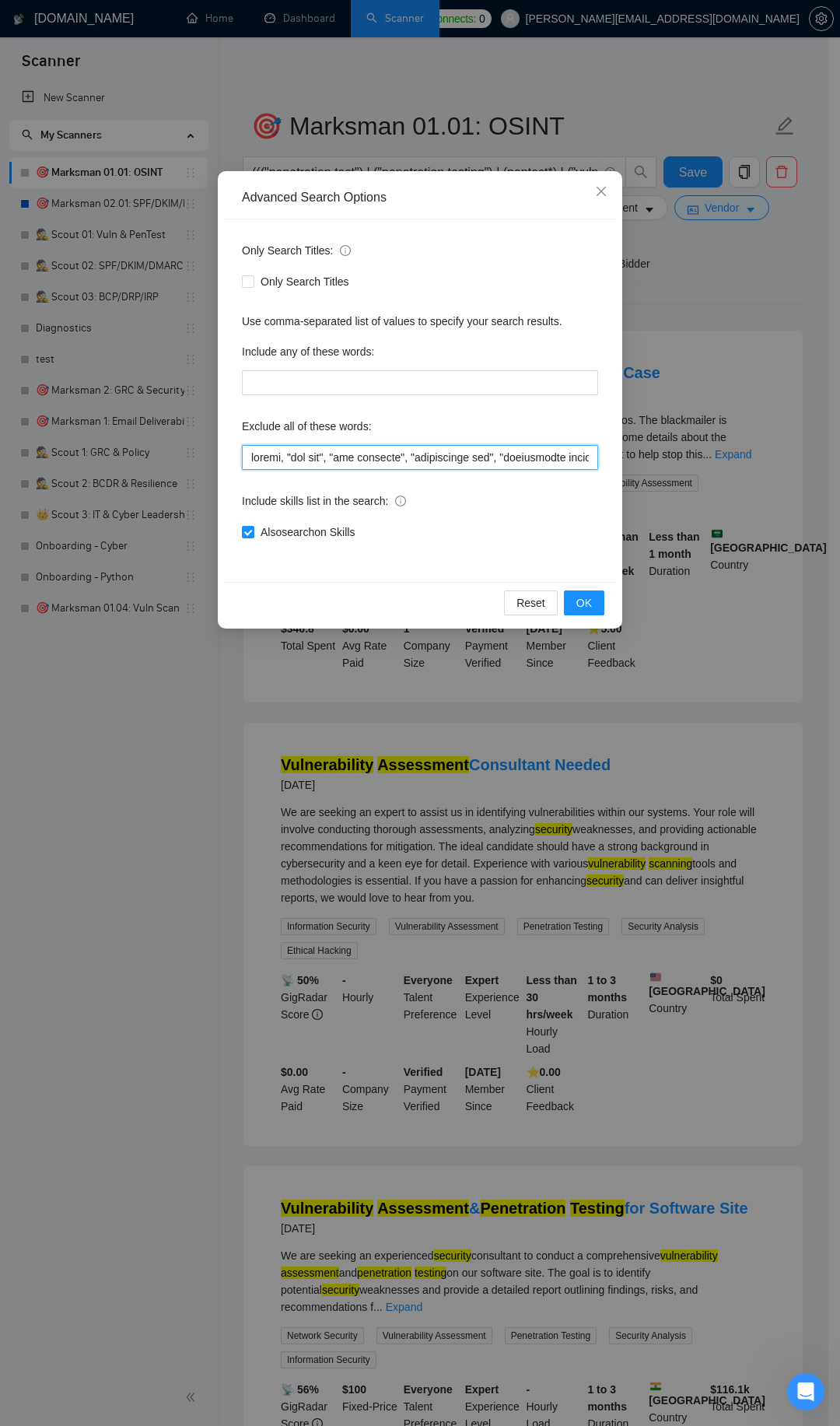
click at [255, 458] on input "text" at bounding box center [420, 457] width 357 height 25
paste input "identifying vulnerabilities"
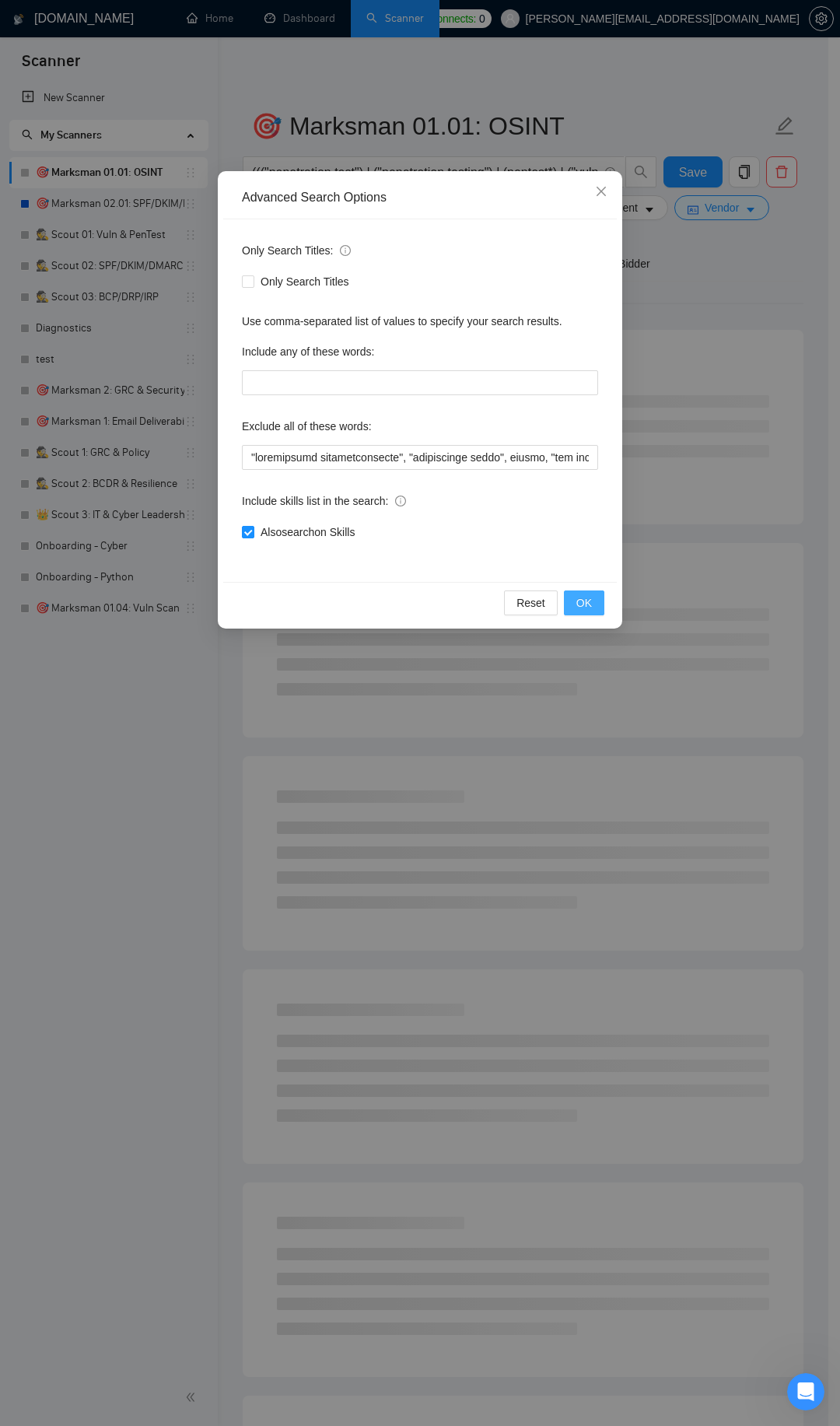
click at [589, 596] on span "OK" at bounding box center [584, 602] width 16 height 17
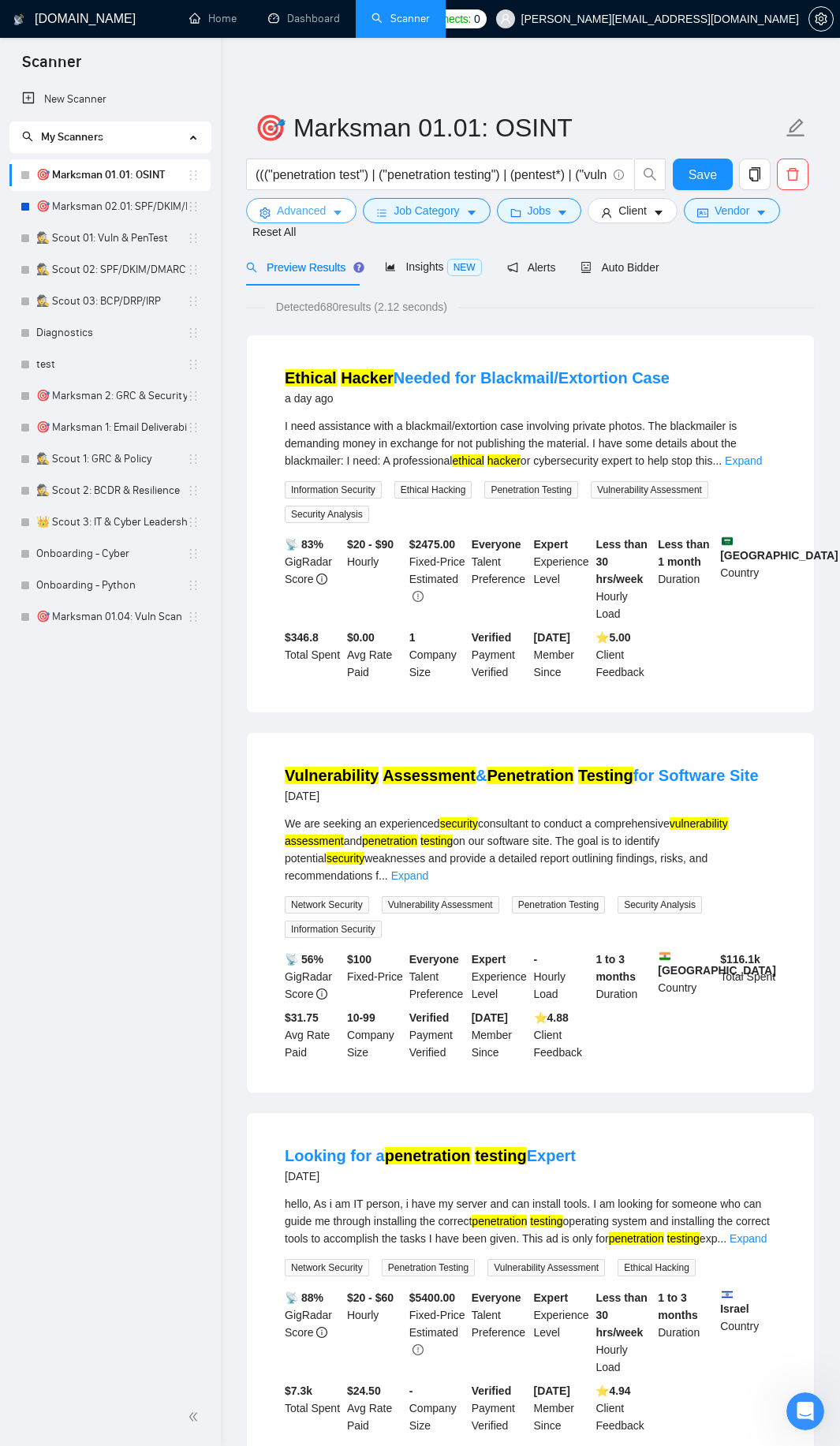
click at [315, 209] on span "Advanced" at bounding box center [301, 210] width 49 height 18
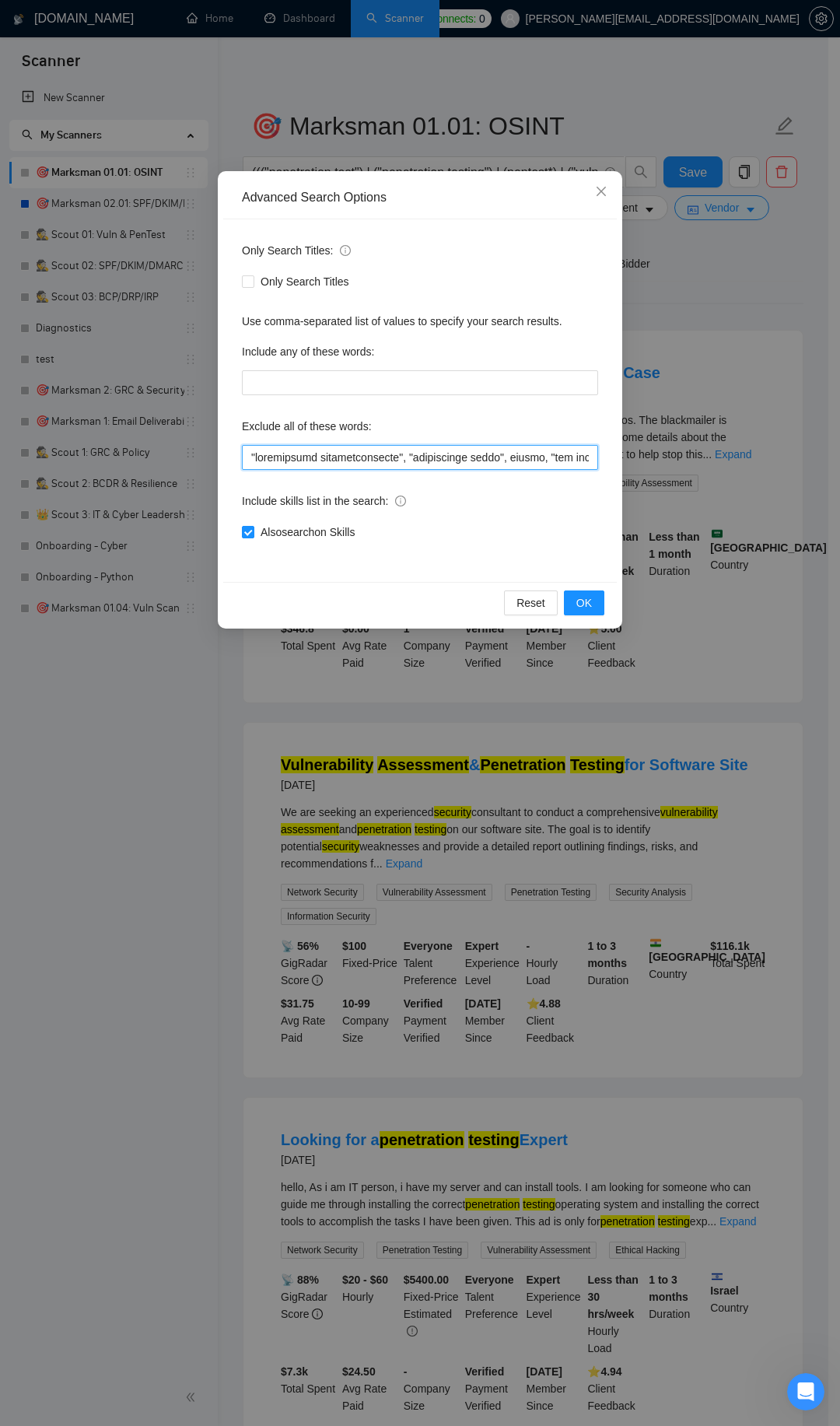
click at [247, 461] on input "text" at bounding box center [420, 457] width 357 height 25
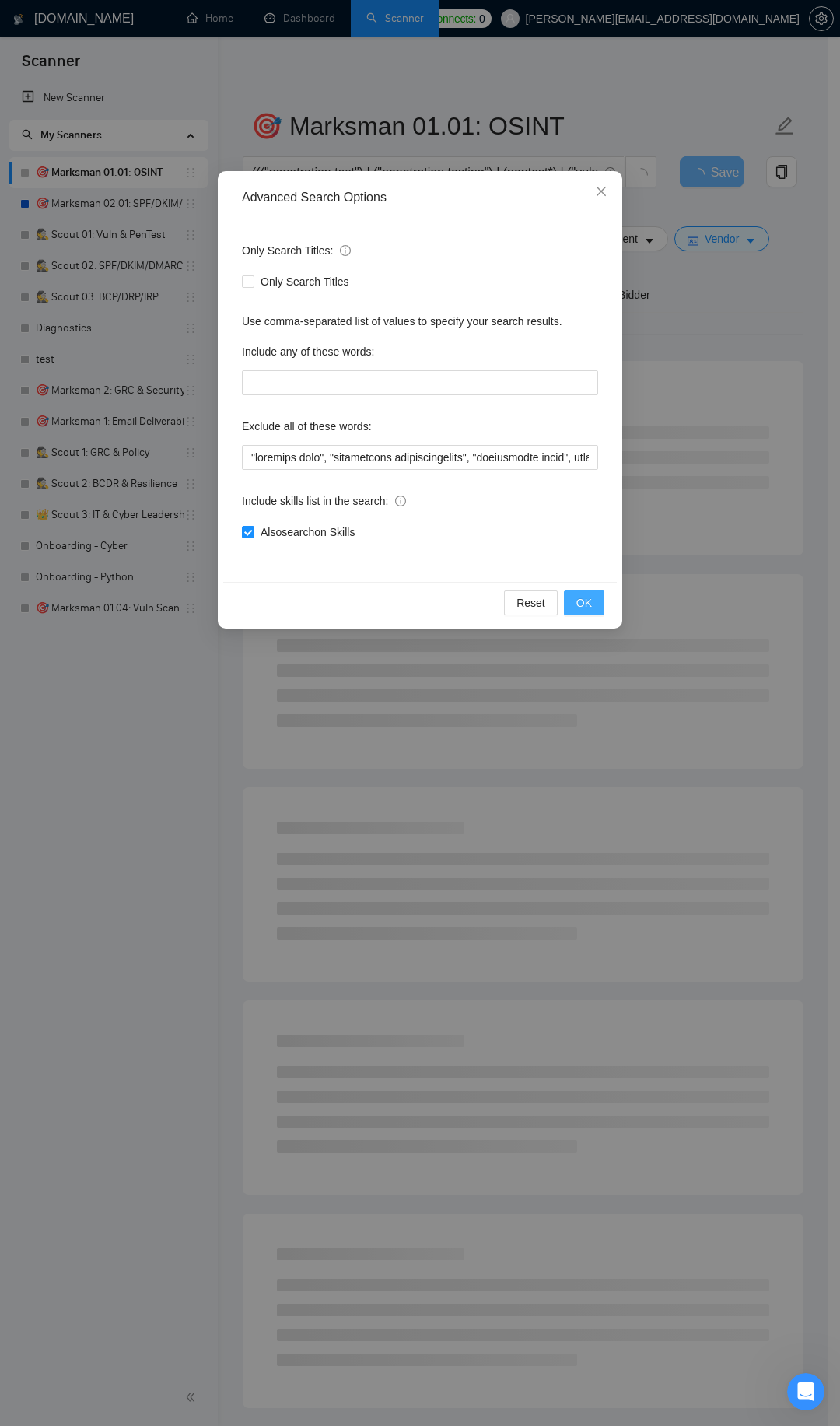
click at [594, 602] on button "OK" at bounding box center [584, 602] width 40 height 25
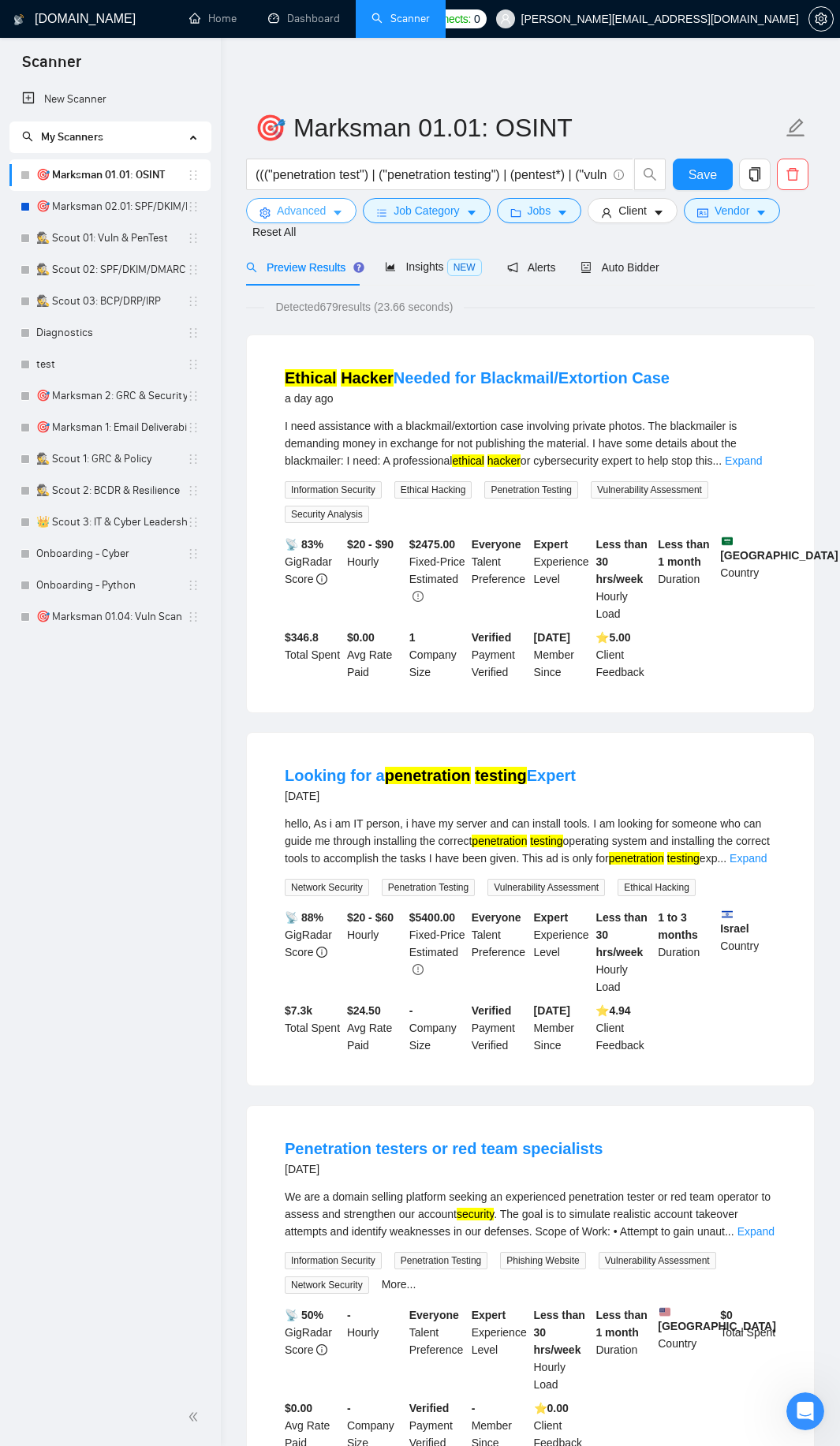
click at [287, 208] on span "Advanced" at bounding box center [301, 210] width 49 height 18
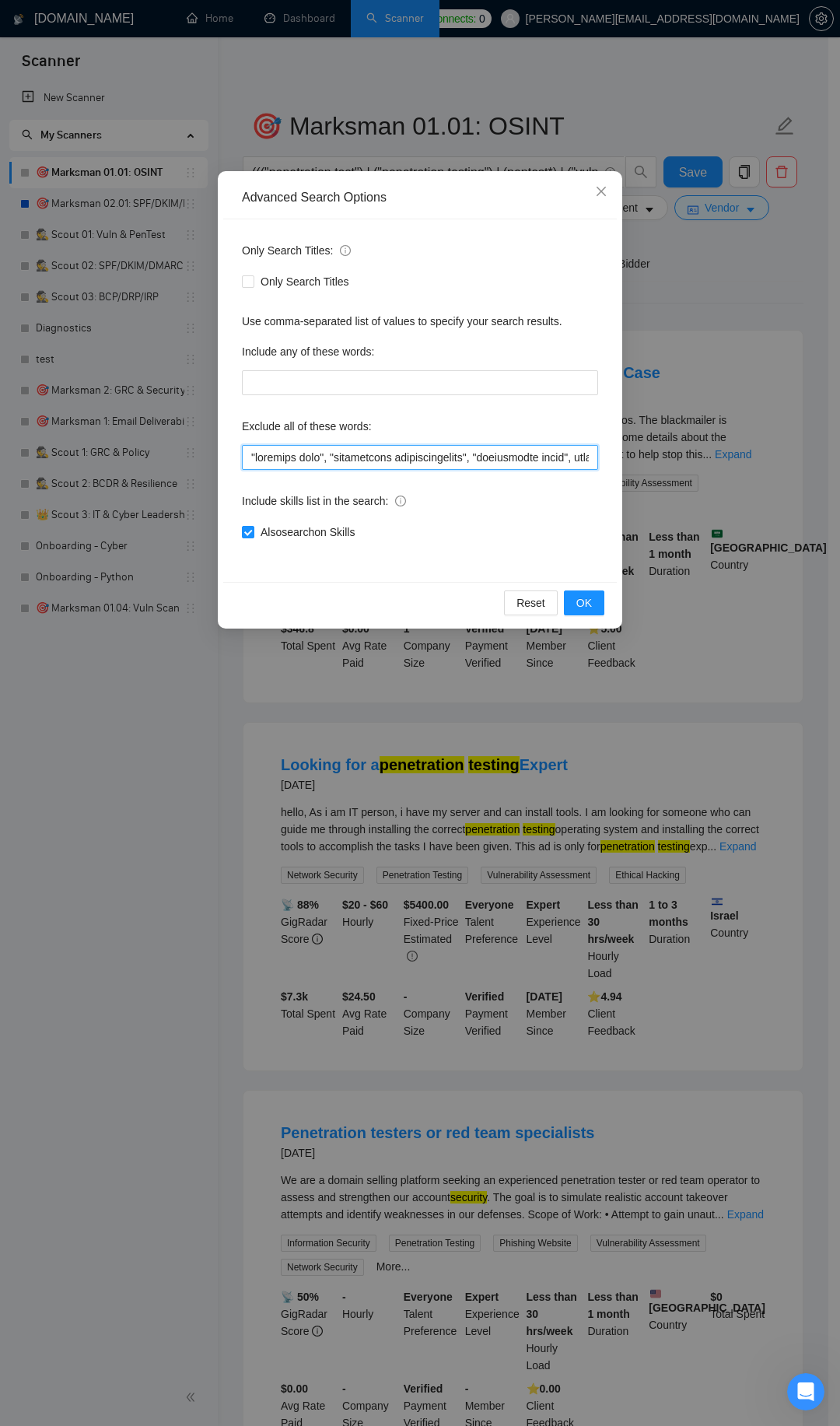
click at [244, 459] on input "text" at bounding box center [420, 457] width 357 height 25
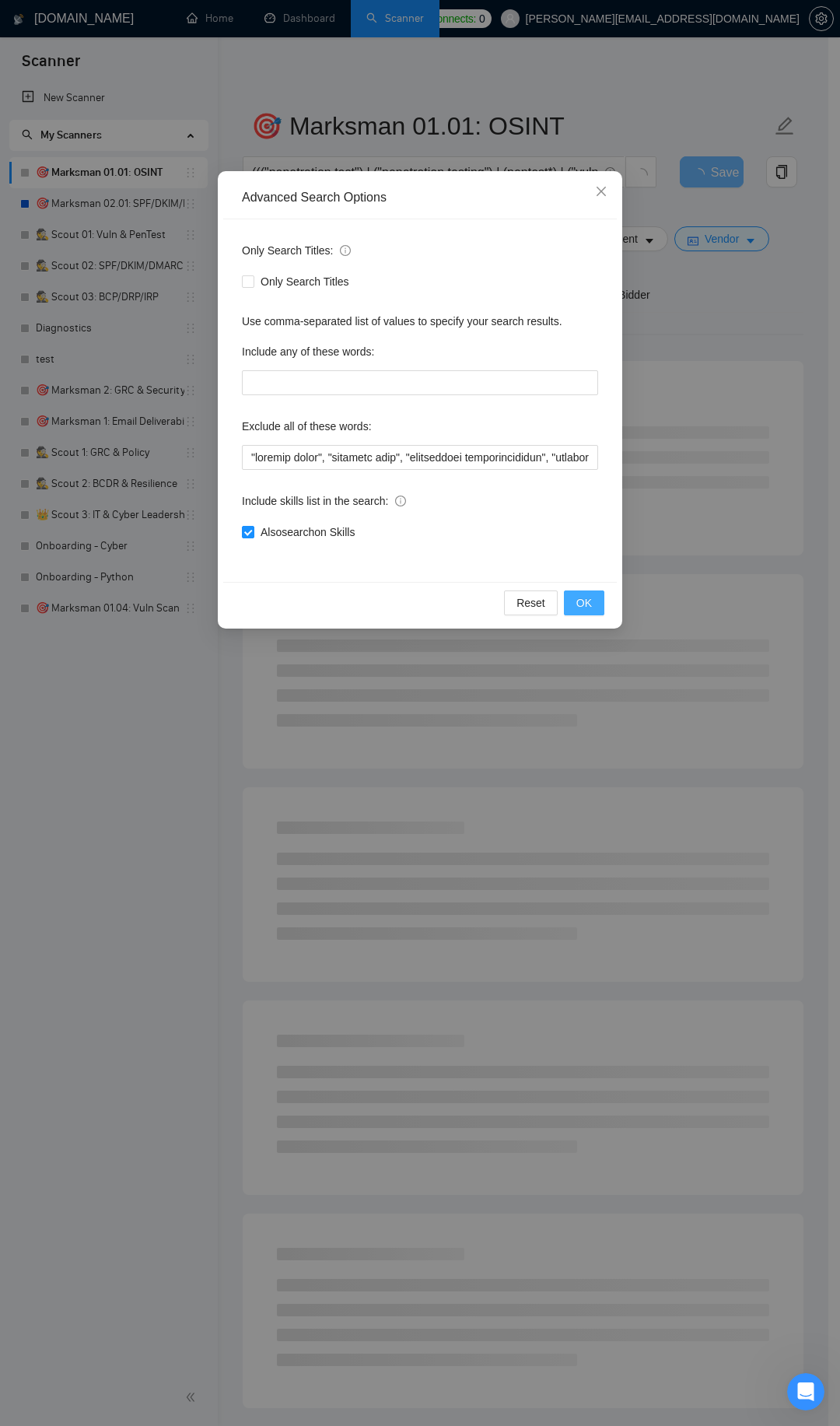
click at [585, 605] on span "OK" at bounding box center [584, 602] width 16 height 17
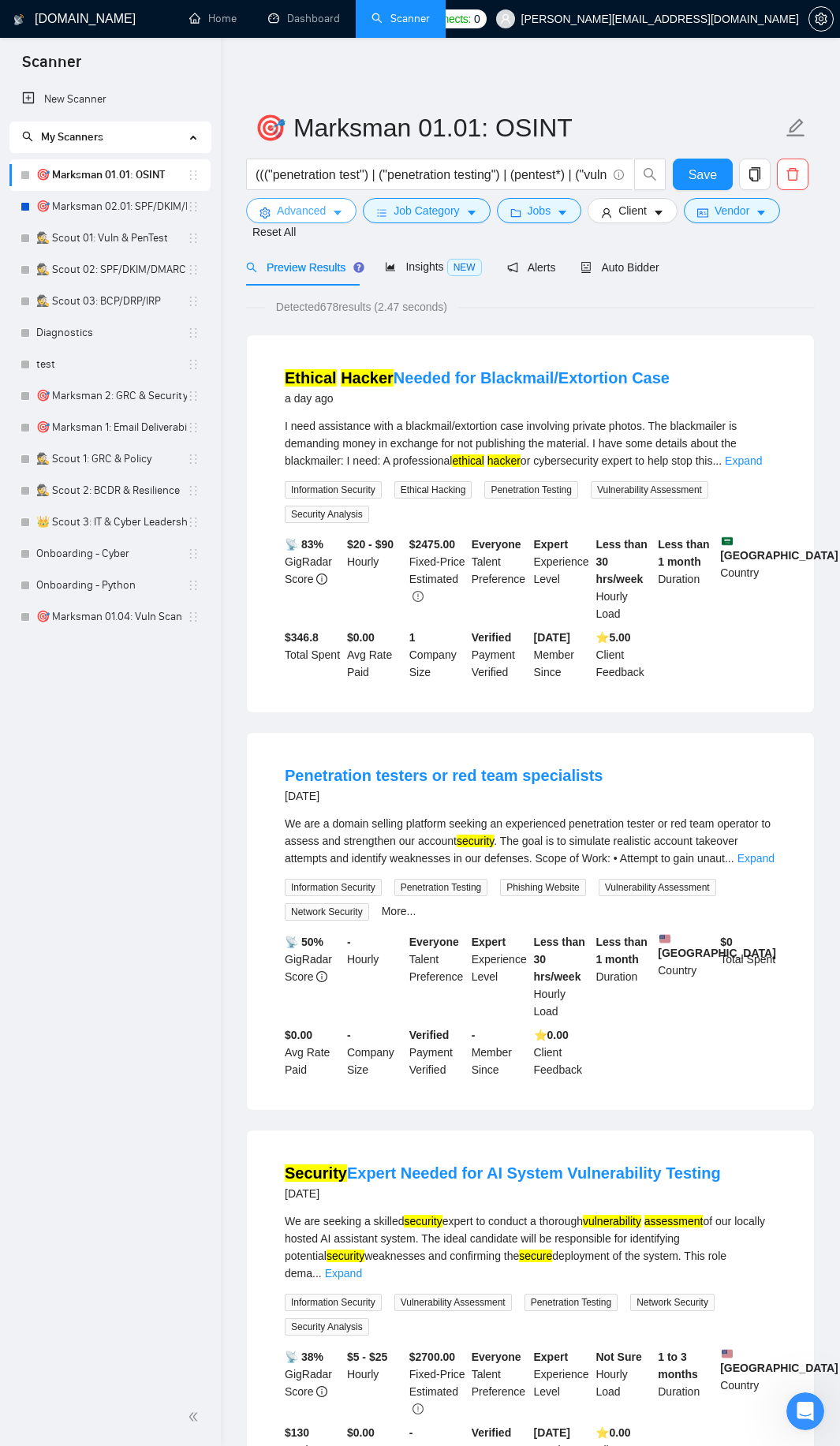
click at [336, 203] on button "Advanced" at bounding box center [301, 211] width 111 height 25
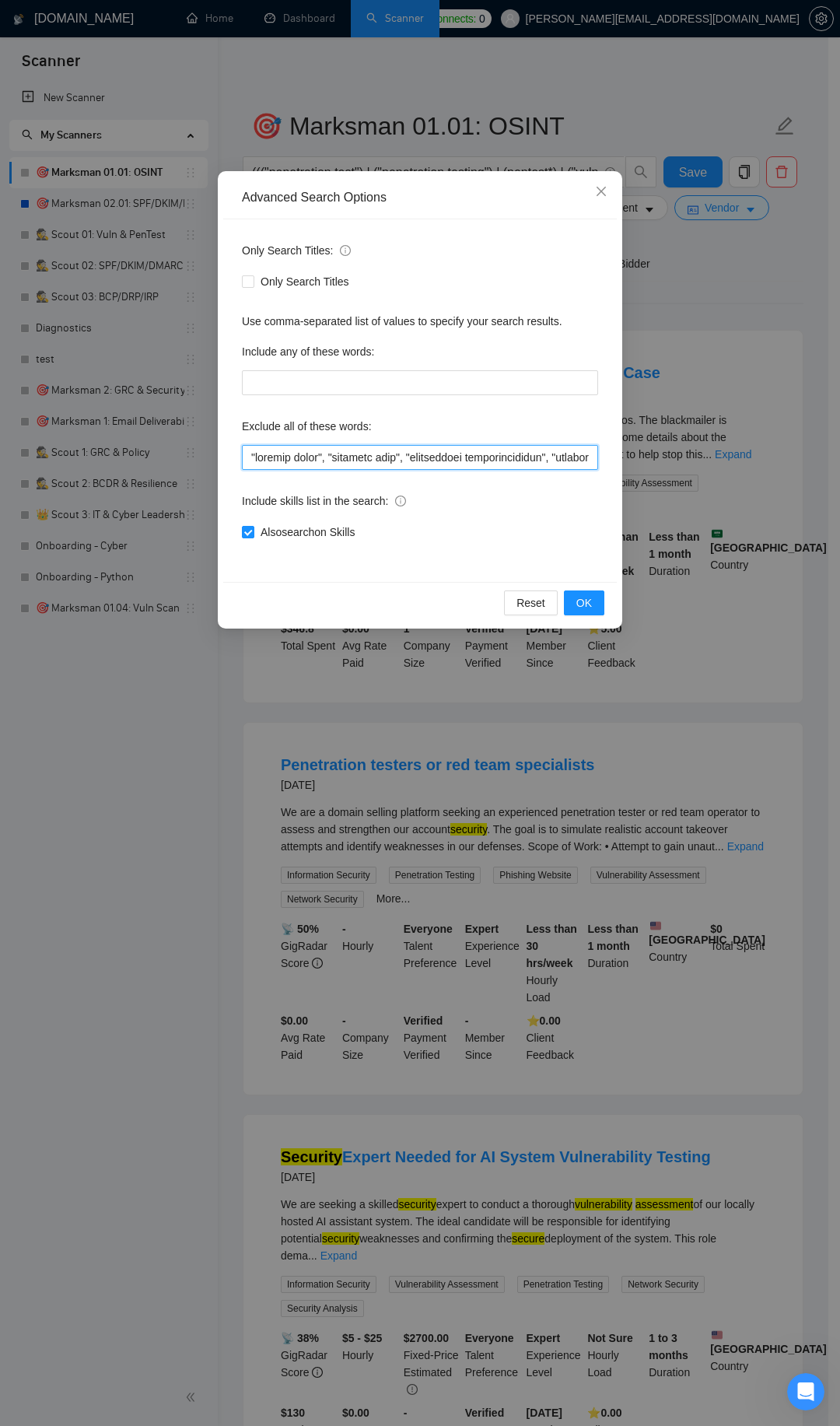
click at [353, 454] on input "text" at bounding box center [420, 457] width 357 height 25
click at [584, 606] on span "OK" at bounding box center [584, 602] width 16 height 17
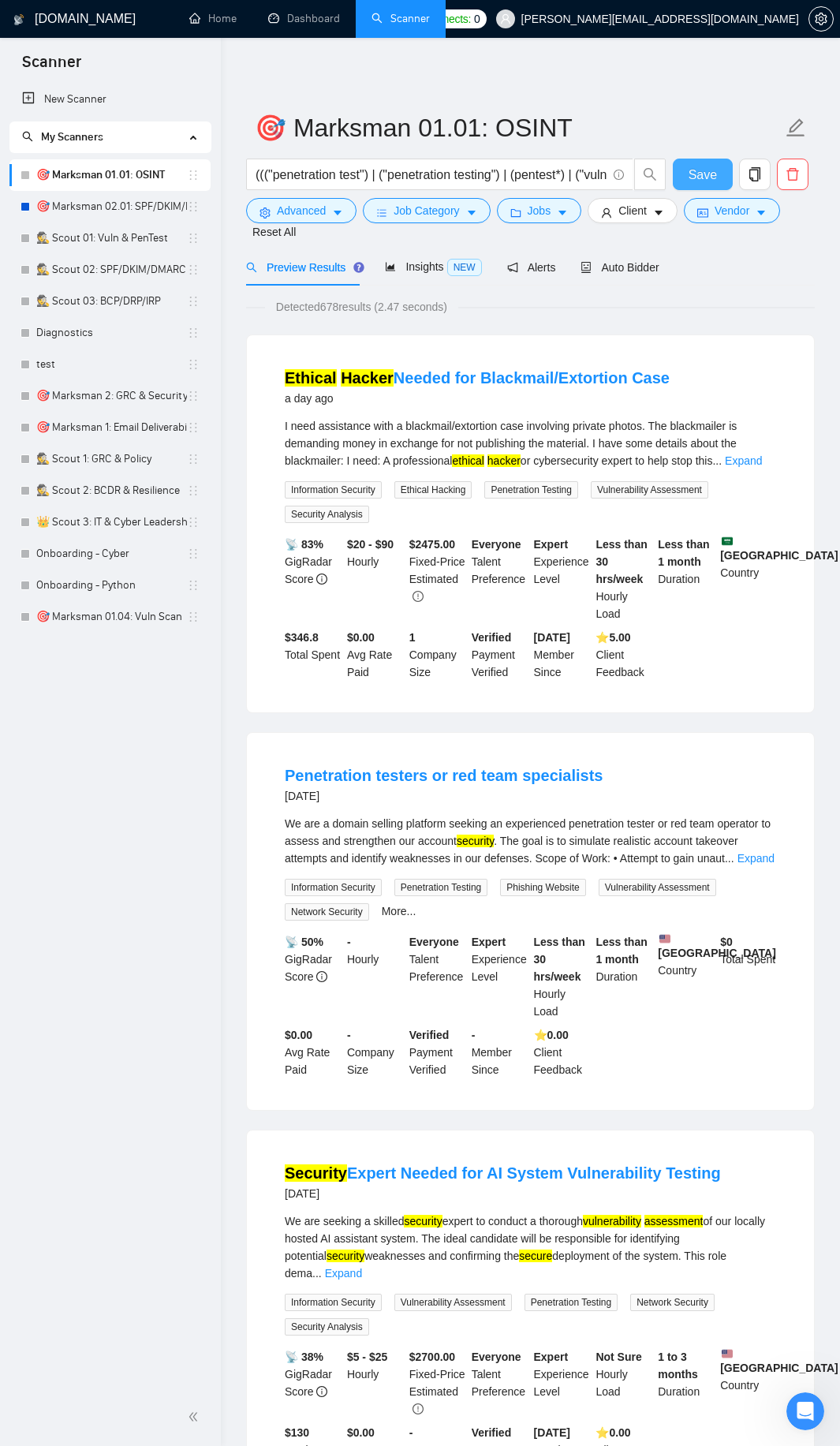
click at [704, 171] on span "Save" at bounding box center [702, 175] width 28 height 20
click at [284, 215] on span "Advanced" at bounding box center [301, 210] width 49 height 18
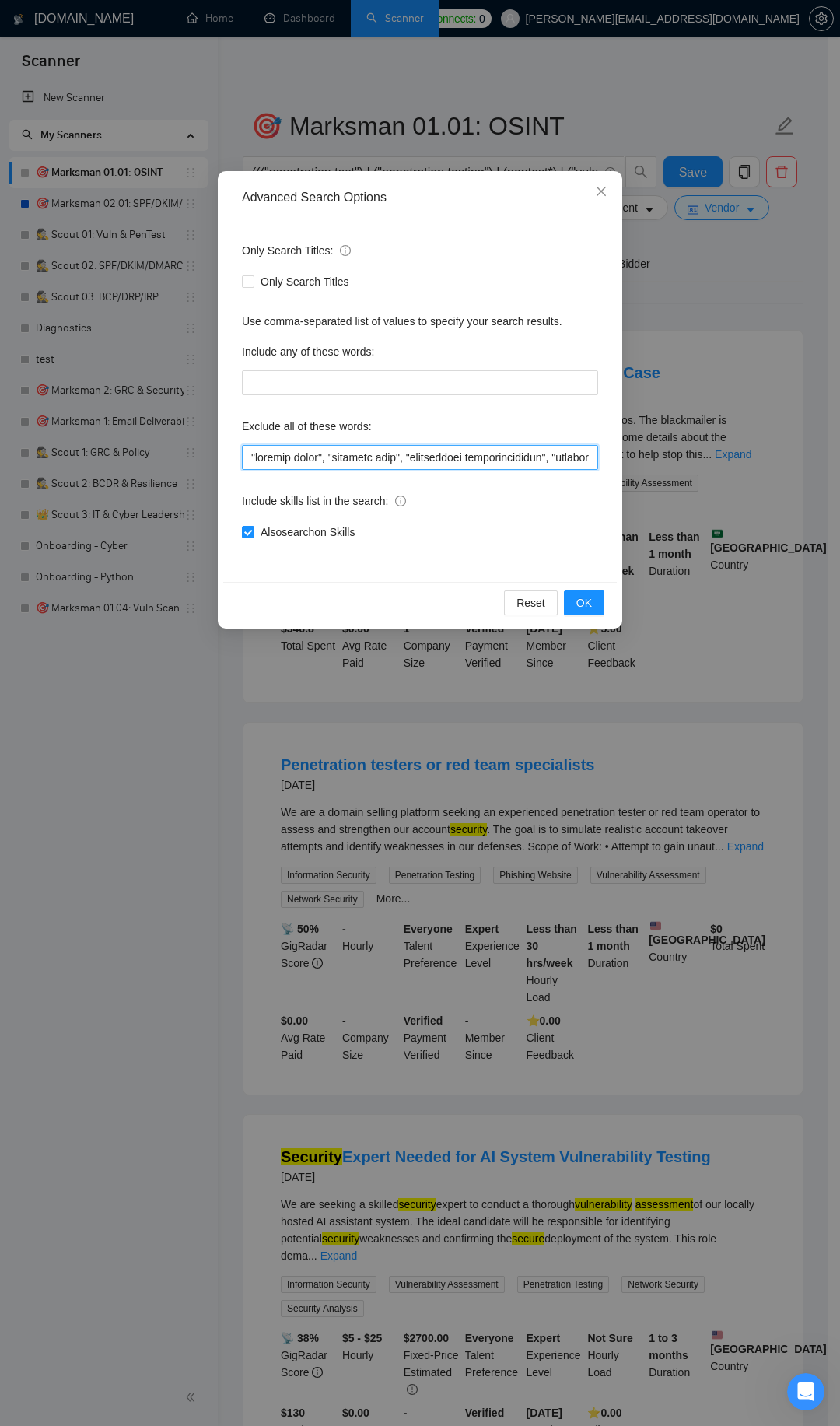
click at [339, 459] on input "text" at bounding box center [420, 457] width 357 height 25
paste input "pentest, pentesting, pentester, "penetration test", scan, audit, "Kali Linux", …"
type input "pentest, pentesting, pentester, "penetration test", scan, audit, "Kali Linux", …"
click at [574, 598] on button "OK" at bounding box center [584, 602] width 40 height 25
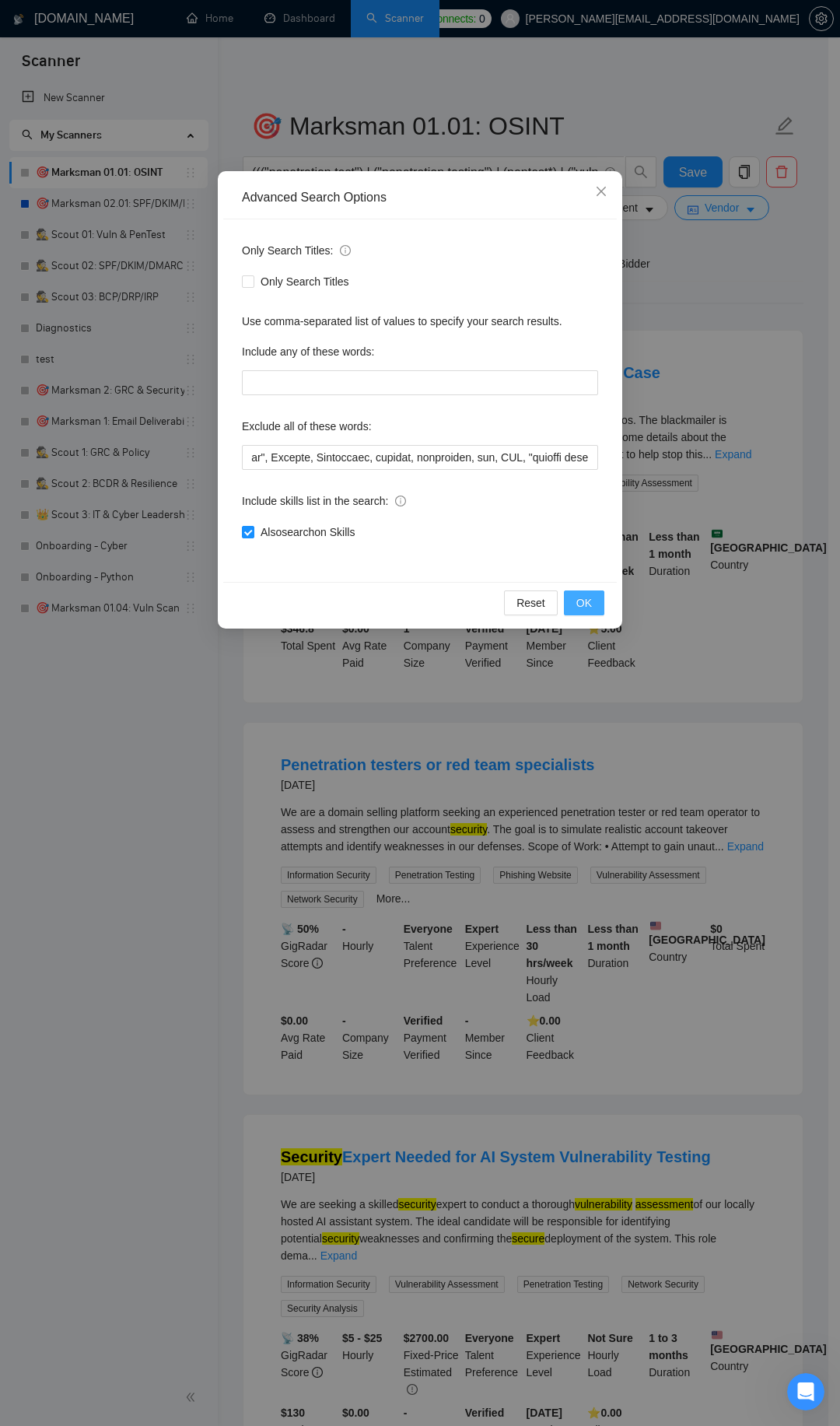
scroll to position [0, 0]
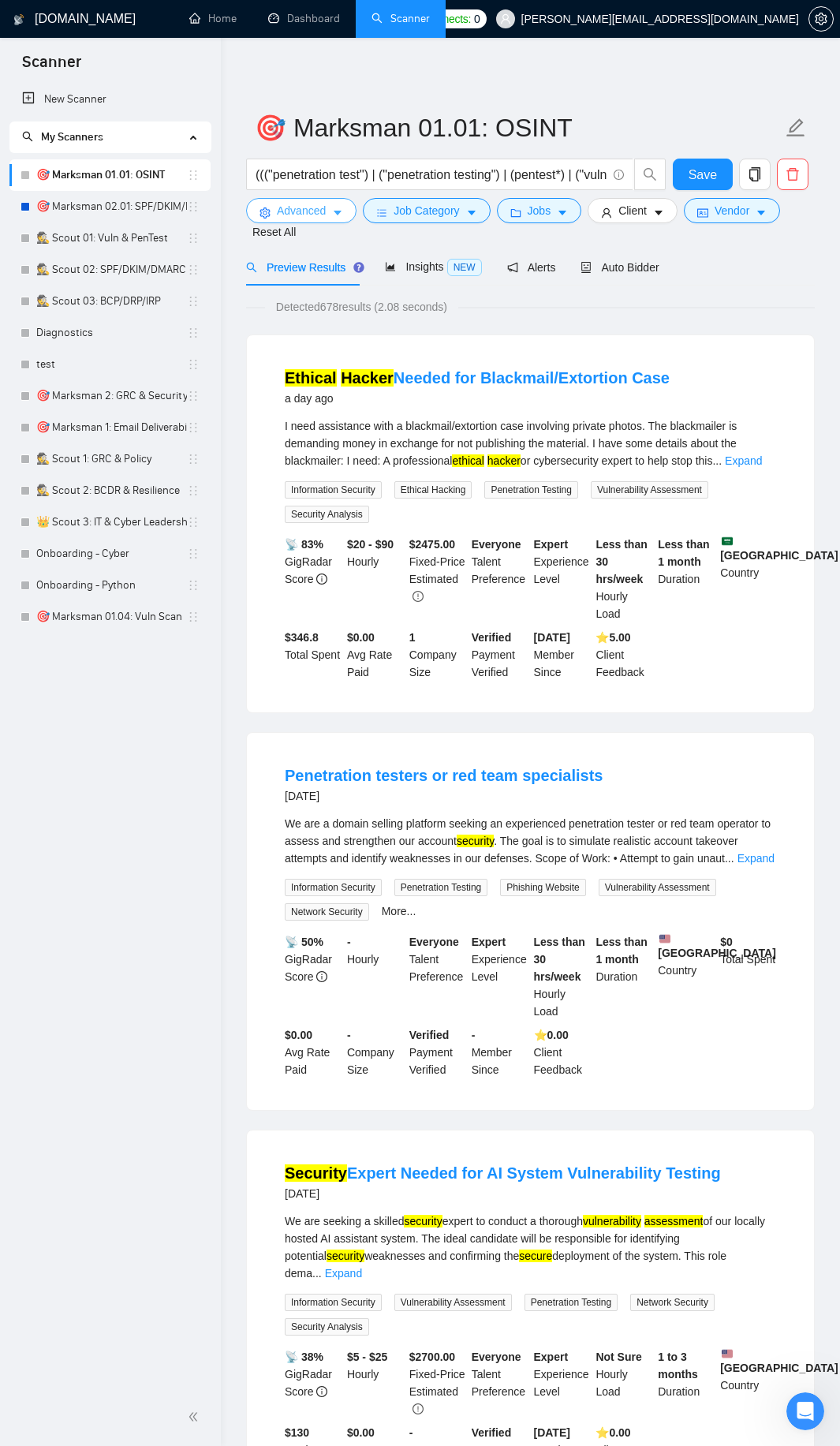
click at [311, 205] on span "Advanced" at bounding box center [301, 210] width 49 height 18
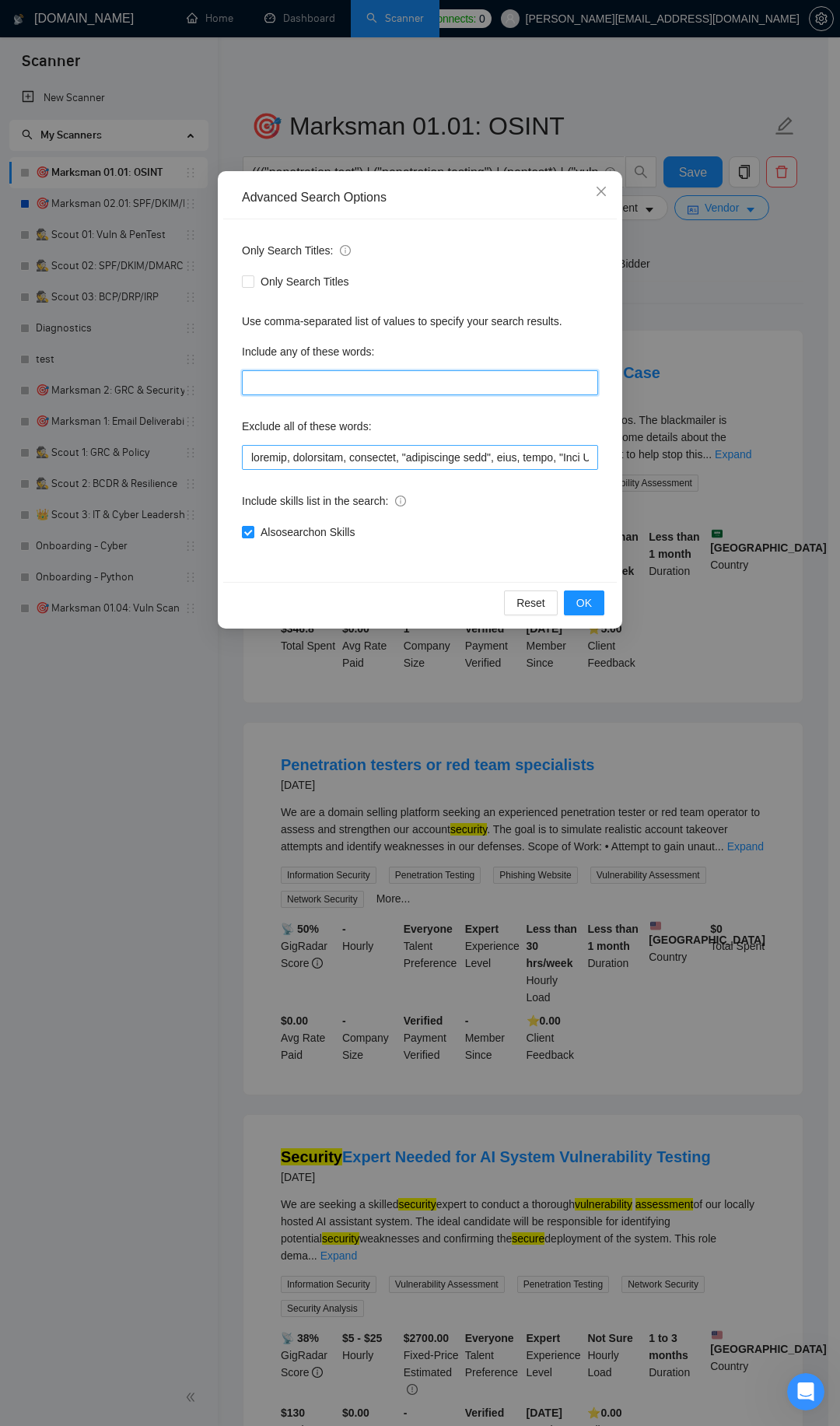
drag, startPoint x: 320, startPoint y: 397, endPoint x: 310, endPoint y: 453, distance: 56.9
click at [310, 452] on div "Only Search Titles: Only Search Titles Use comma-separated list of values to sp…" at bounding box center [420, 400] width 394 height 362
click at [313, 459] on input "text" at bounding box center [420, 457] width 357 height 25
click at [313, 458] on input "text" at bounding box center [420, 457] width 357 height 25
click at [528, 599] on span "Reset" at bounding box center [531, 602] width 29 height 17
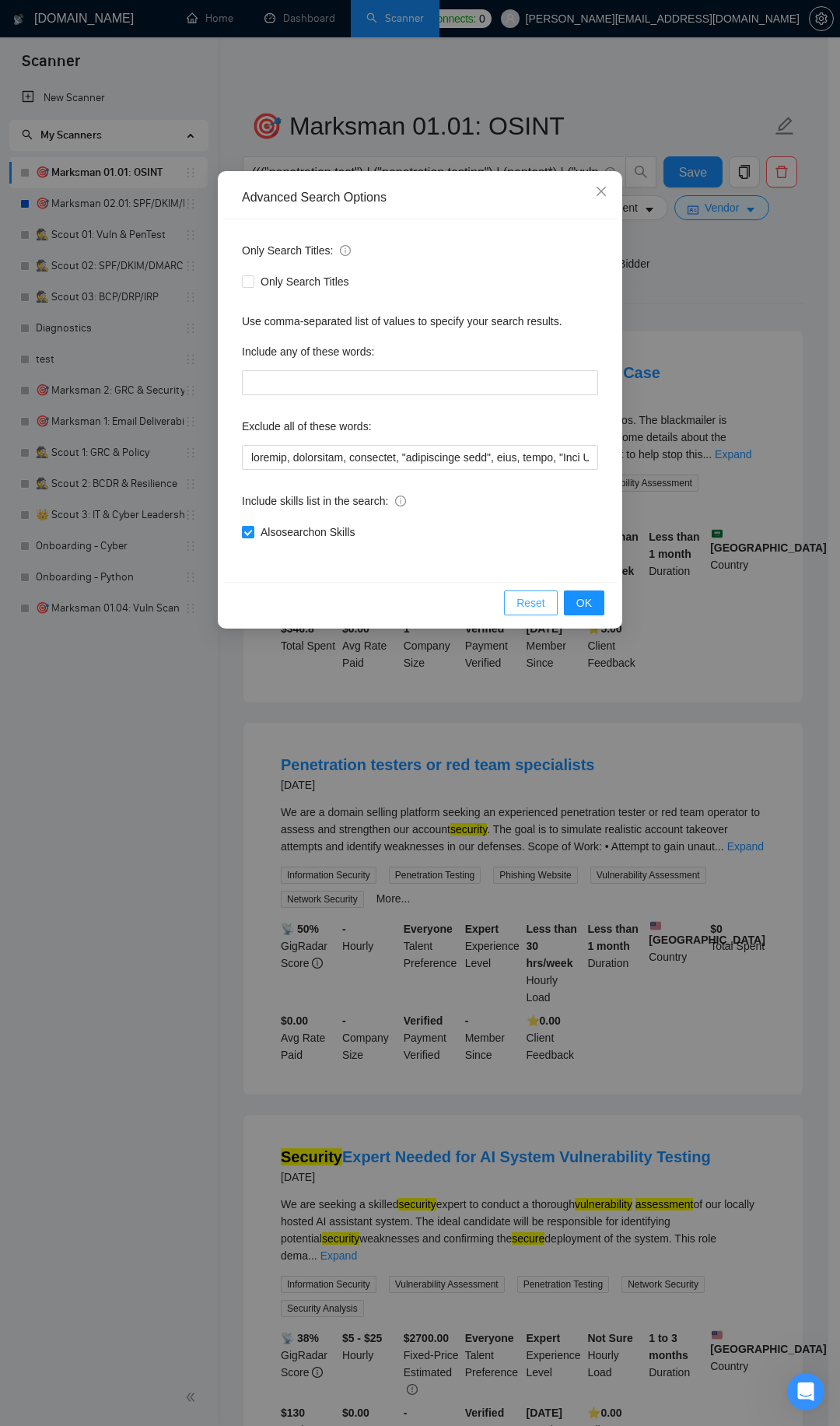
checkbox input "false"
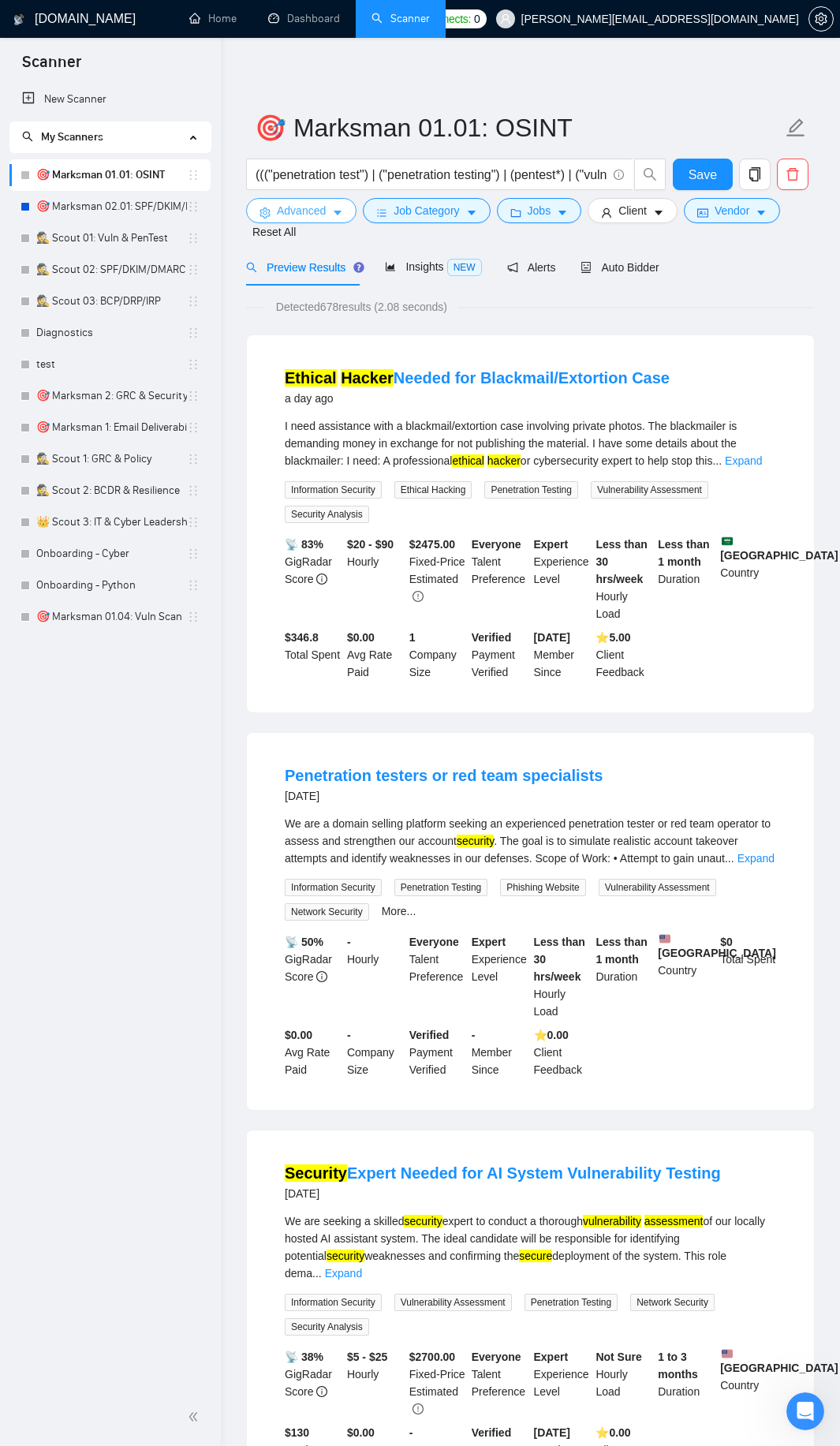
click at [318, 215] on span "Advanced" at bounding box center [301, 210] width 49 height 18
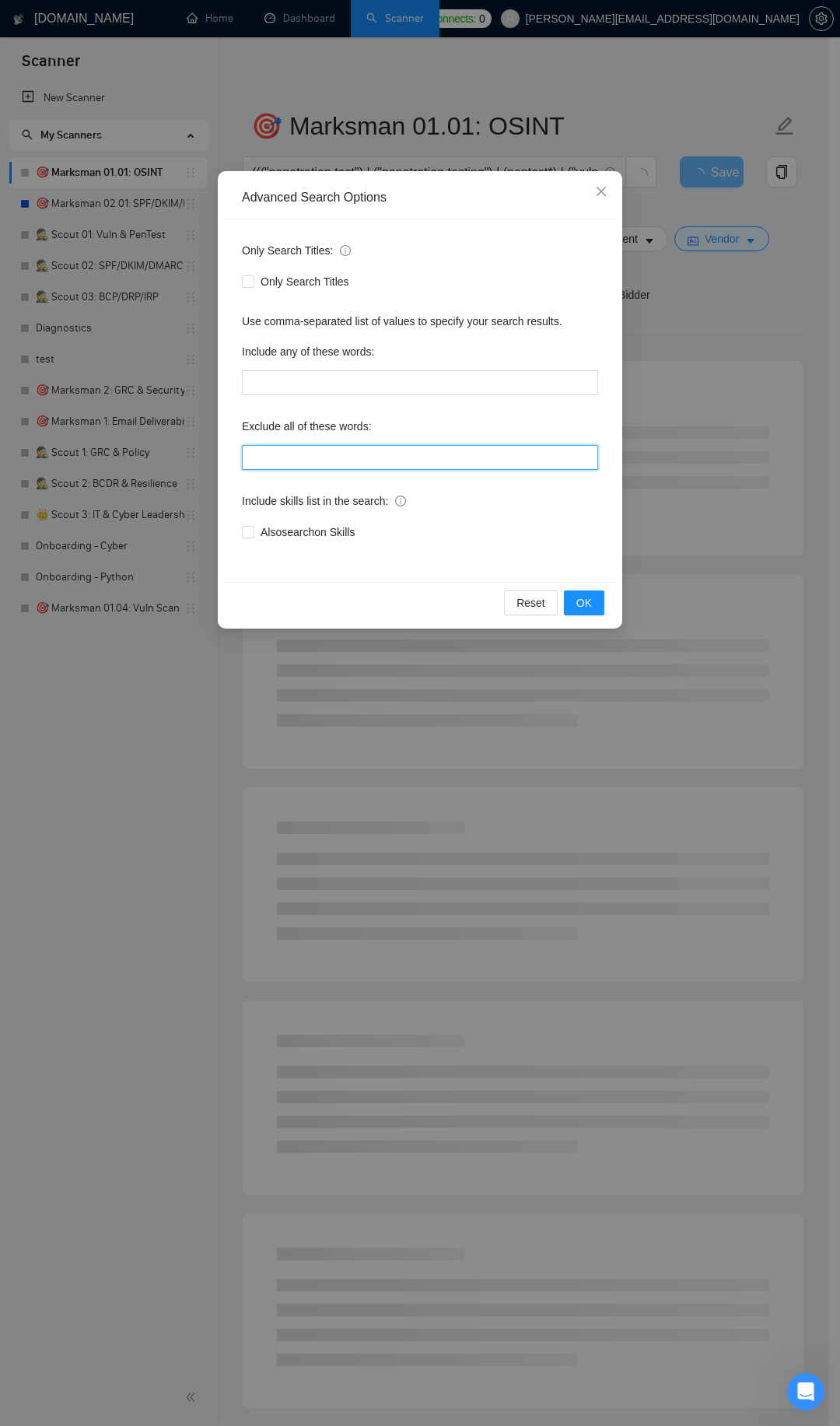
click at [378, 454] on input "text" at bounding box center [420, 457] width 357 height 25
paste input "pentest, pentesting, pentester, "penetration test", scan, audit, "Kali Linux", …"
click at [378, 454] on input "text" at bounding box center [420, 457] width 357 height 25
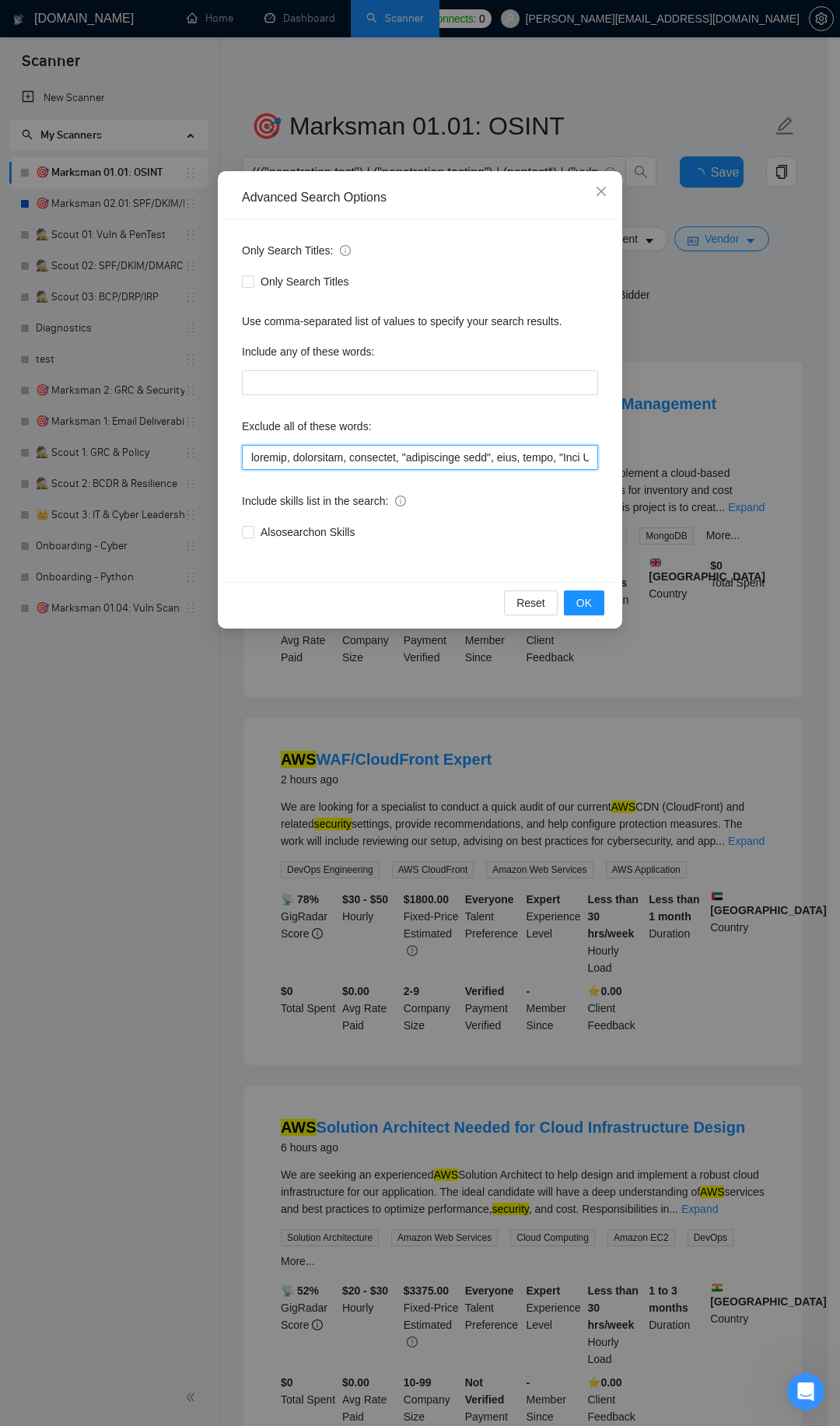
scroll to position [0, 12007]
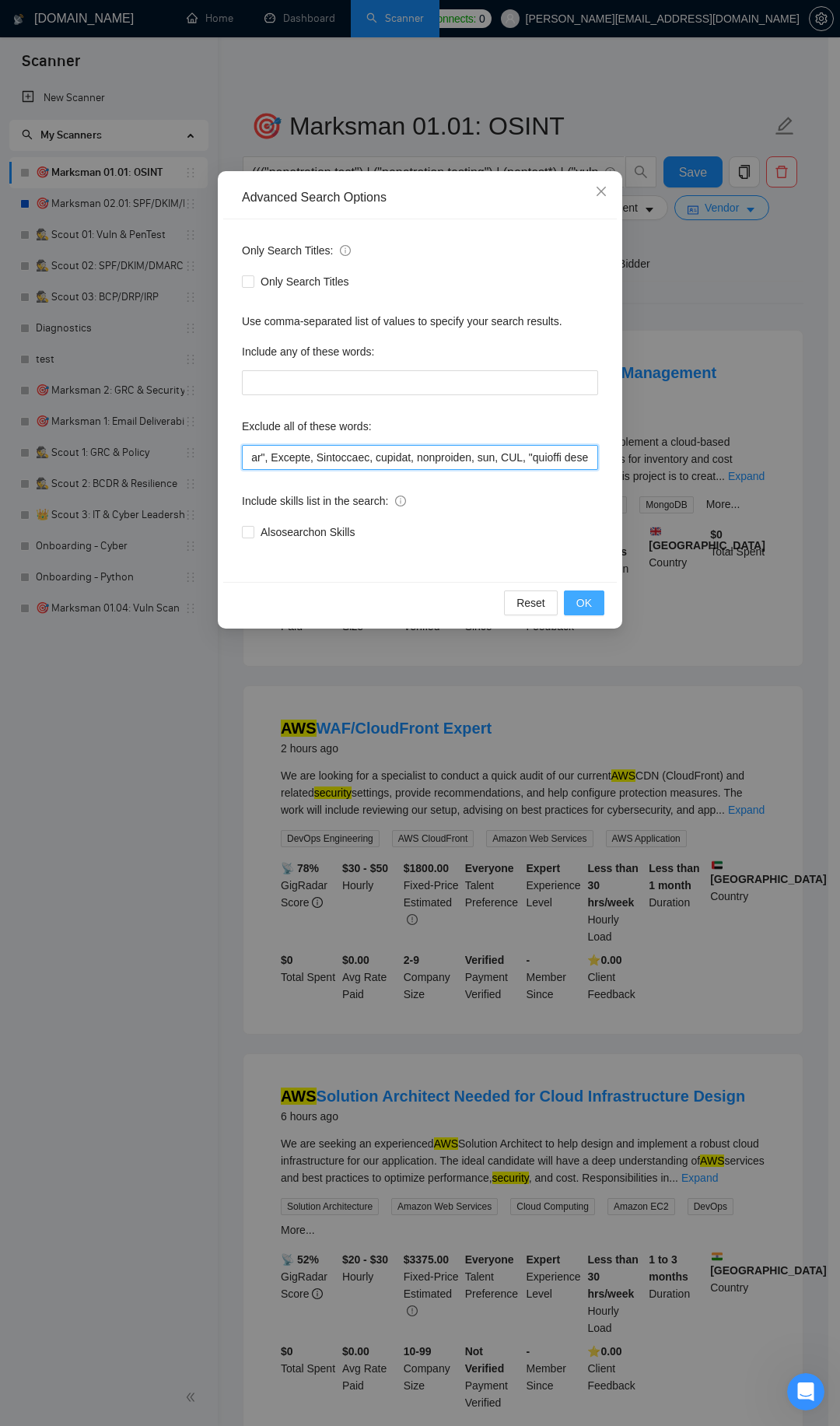
type input "pentest, pentesting, pentester, "penetration test", scan, audit, "Kali Linux", …"
click at [591, 603] on span "OK" at bounding box center [584, 602] width 16 height 17
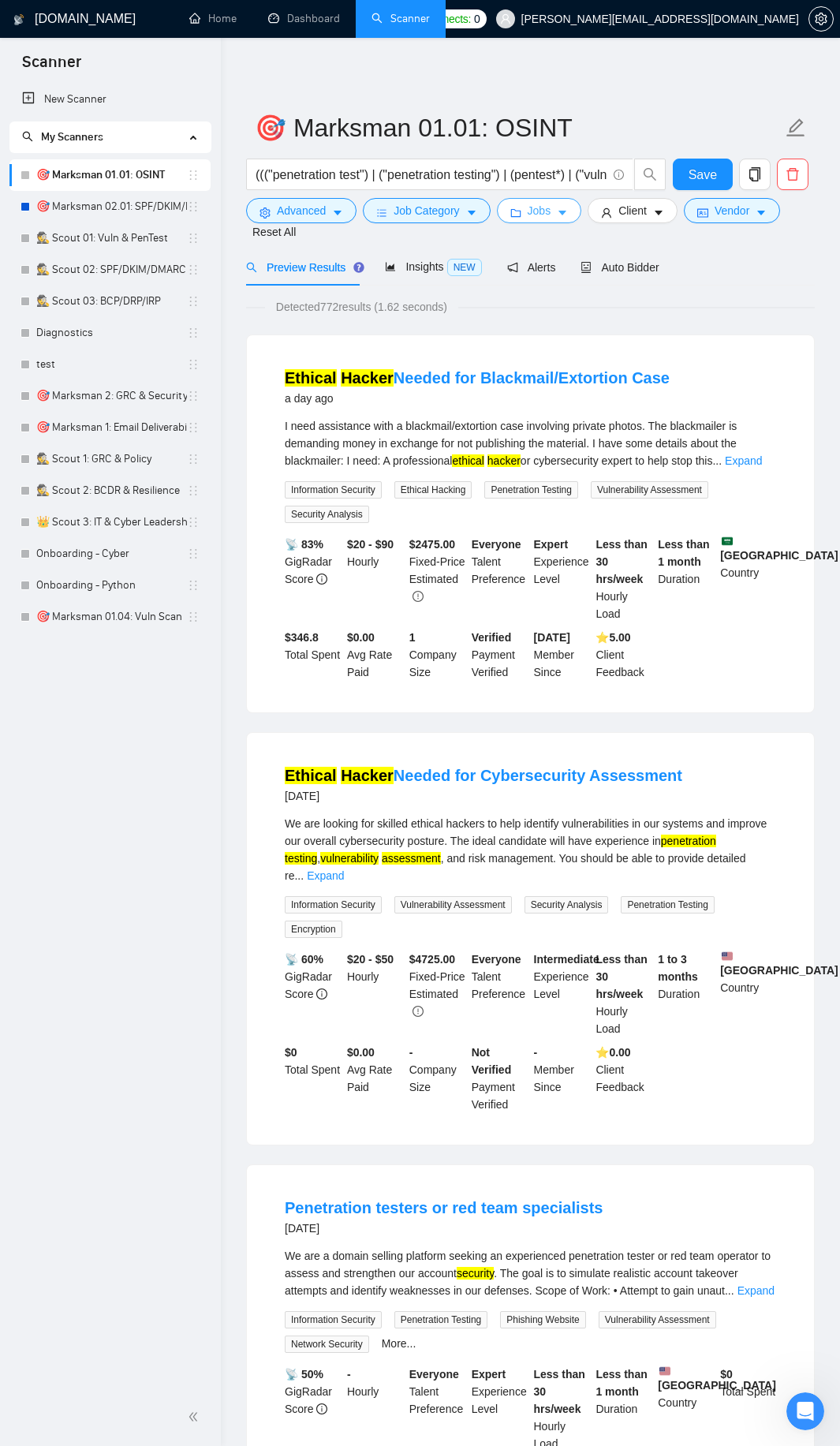
click at [524, 207] on button "Jobs" at bounding box center [539, 211] width 85 height 25
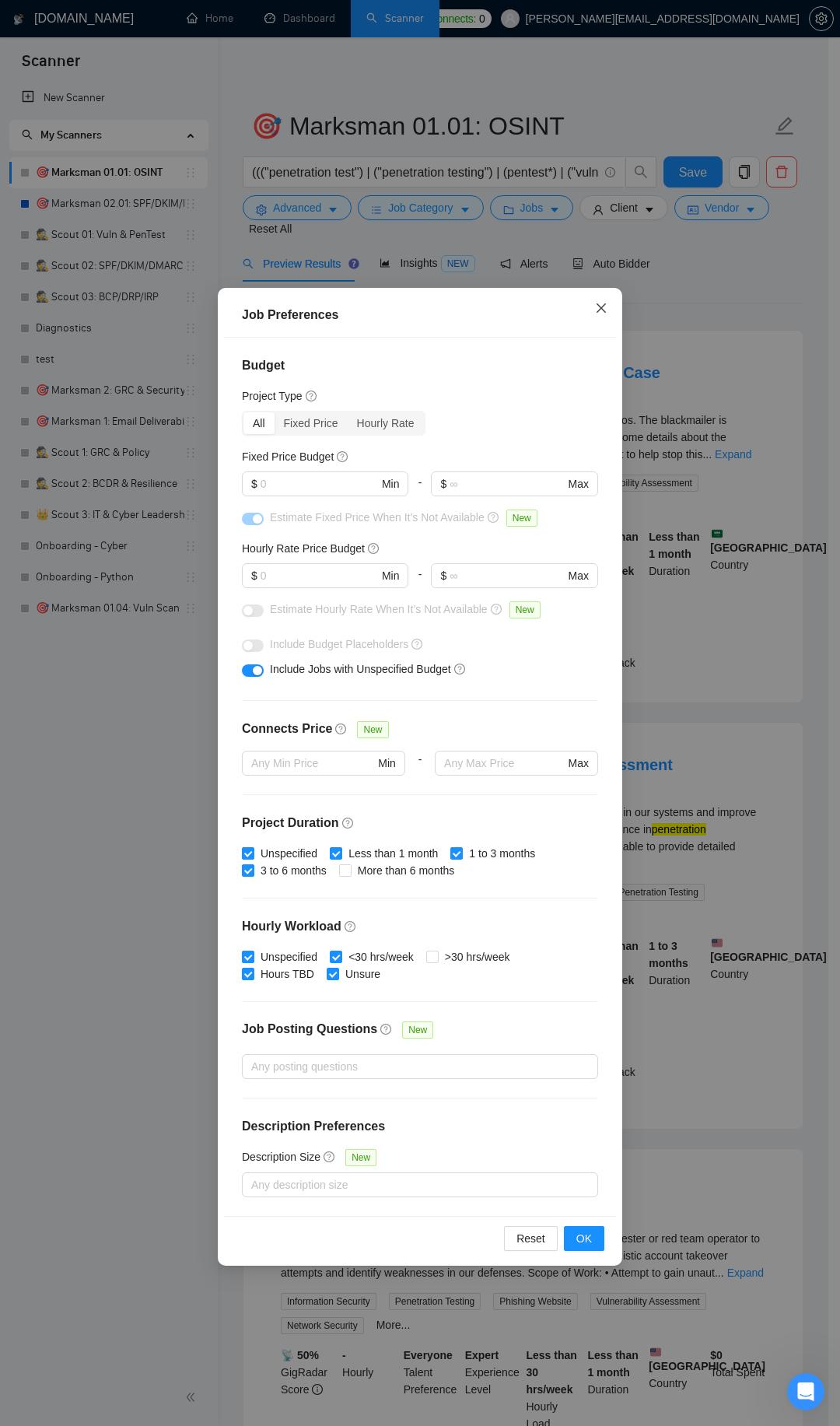
click at [598, 304] on icon "close" at bounding box center [601, 307] width 12 height 12
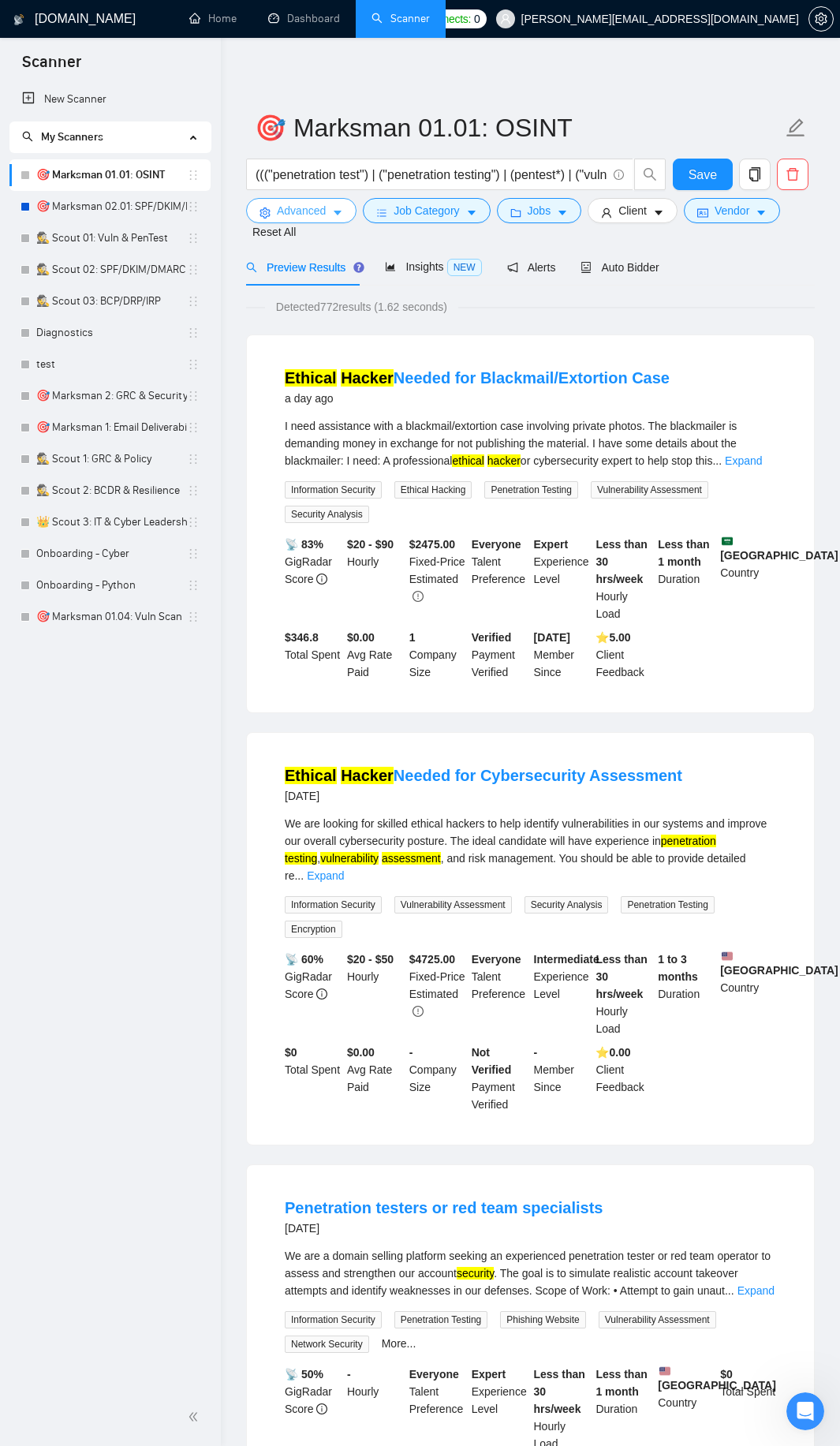
click at [297, 205] on span "Advanced" at bounding box center [301, 210] width 49 height 18
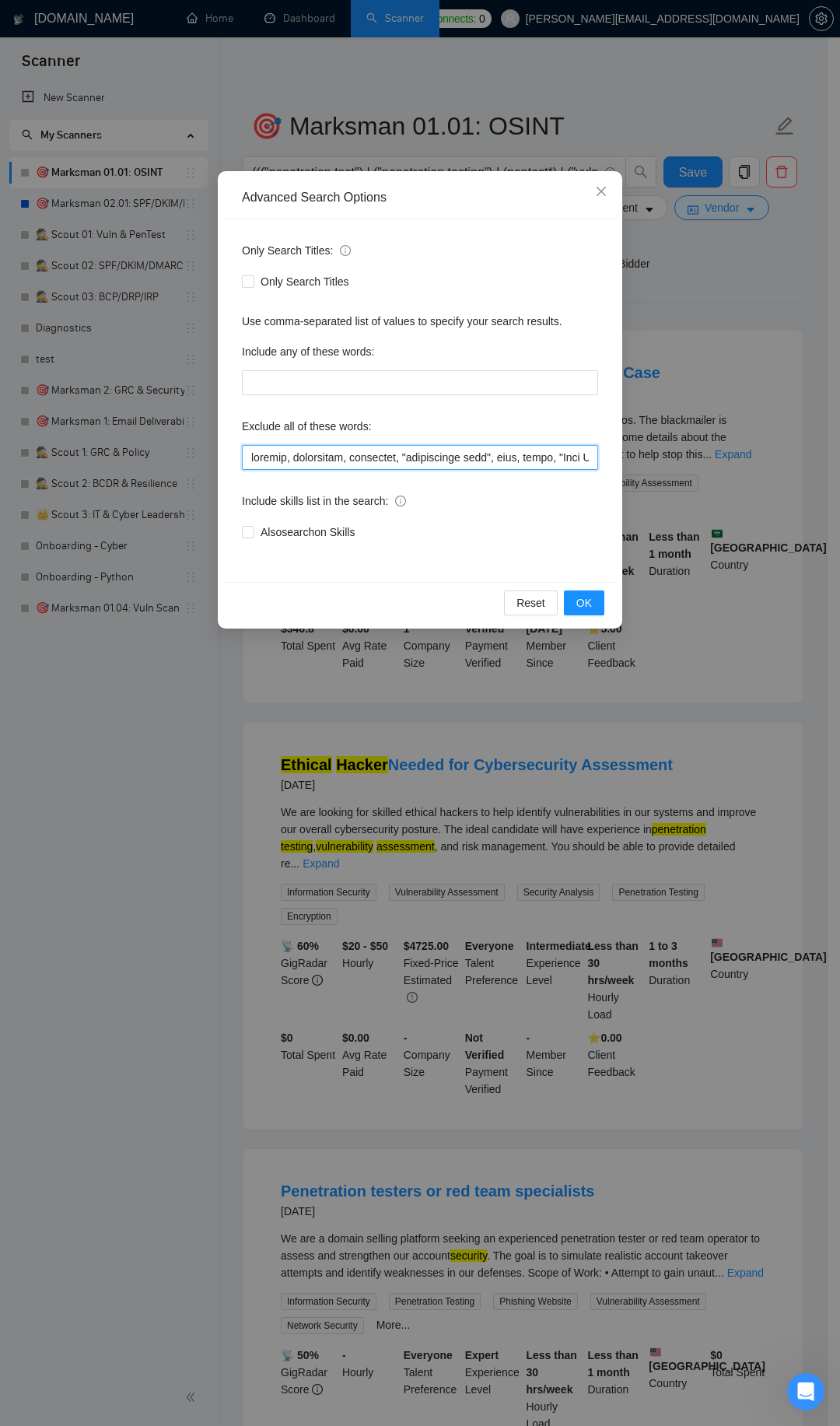
click at [313, 457] on input "text" at bounding box center [420, 457] width 357 height 25
click at [591, 605] on span "OK" at bounding box center [584, 602] width 16 height 17
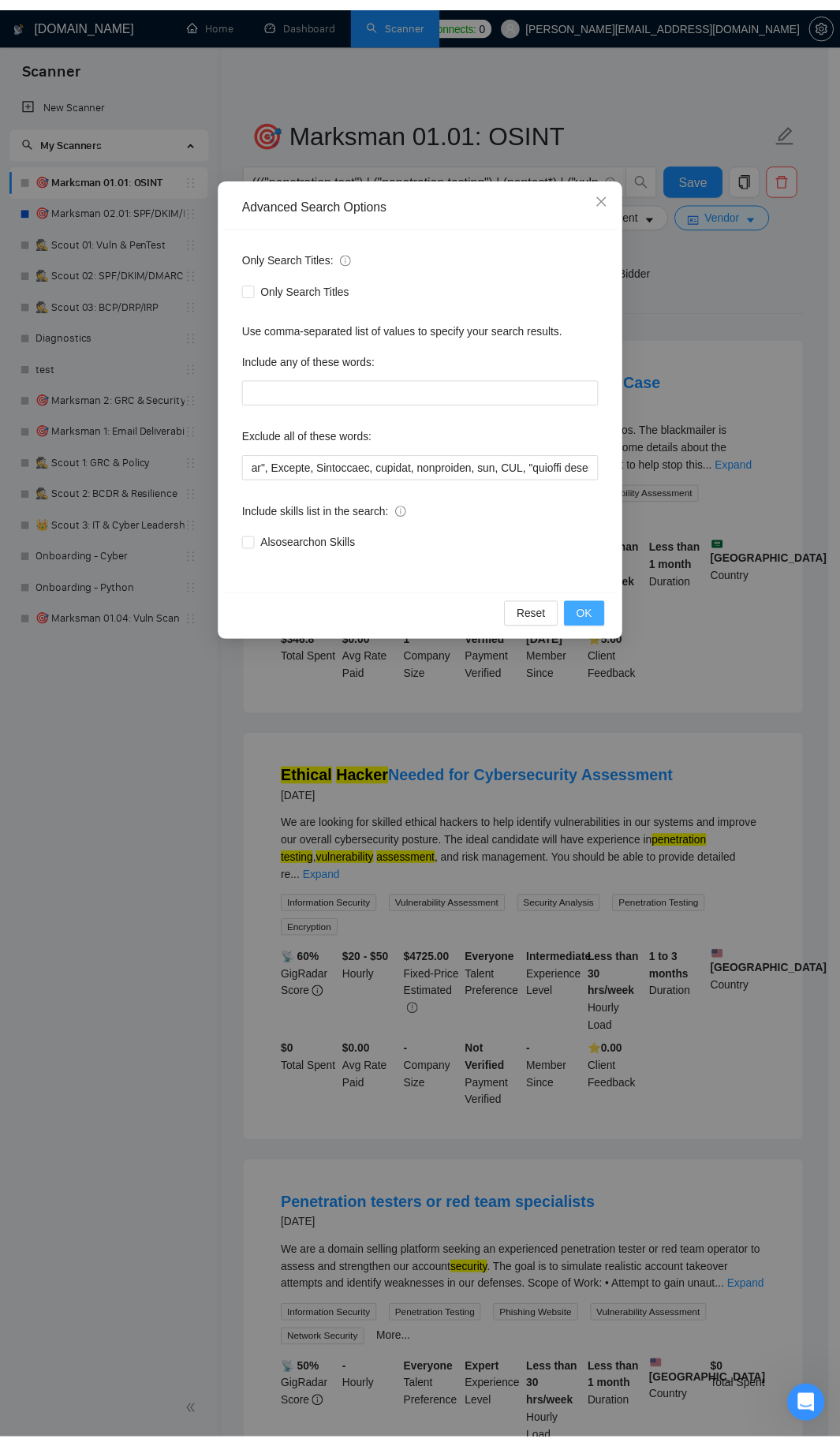
scroll to position [0, 0]
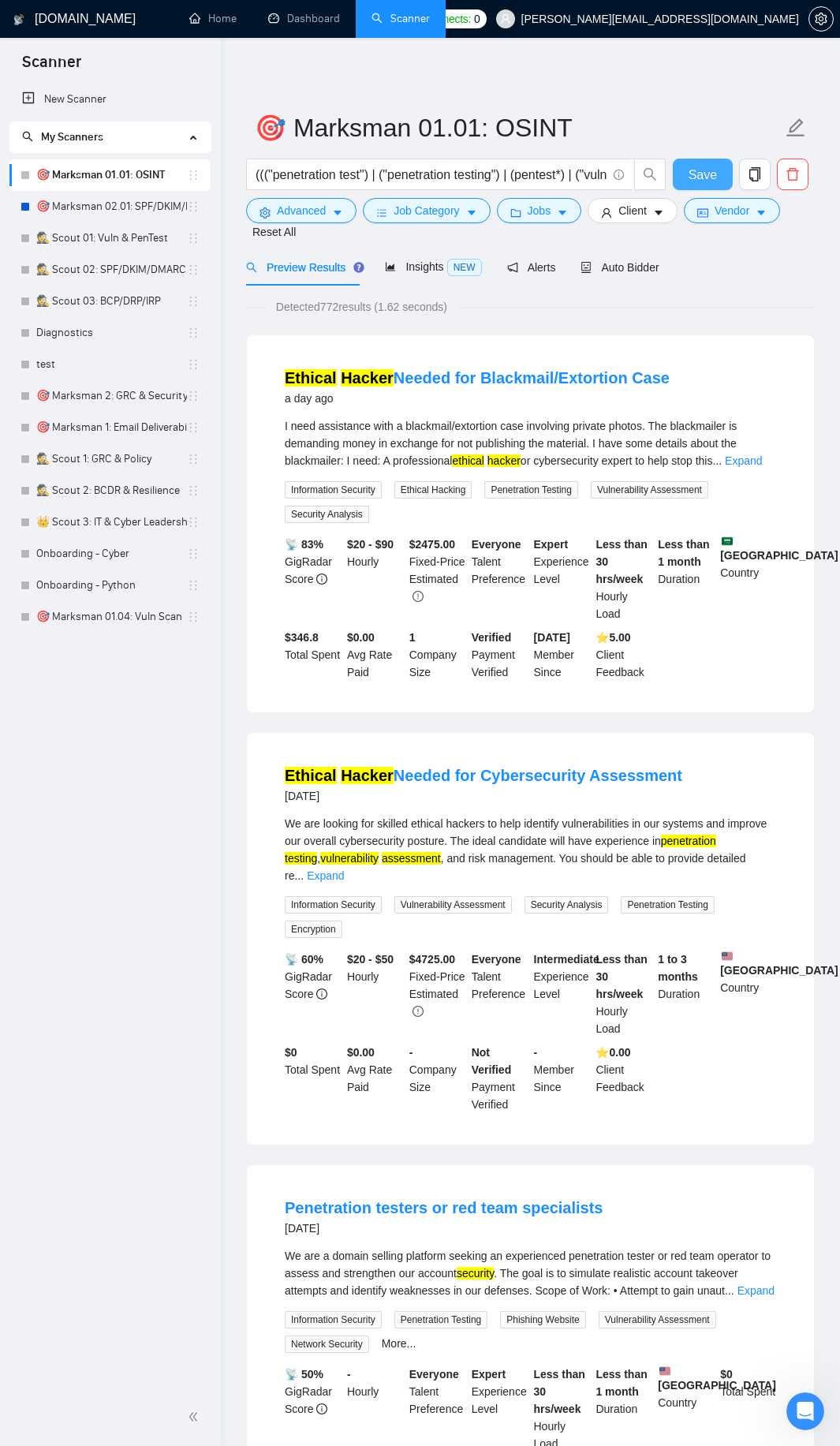
click at [701, 169] on span "Save" at bounding box center [702, 175] width 28 height 20
